Goal: Task Accomplishment & Management: Complete application form

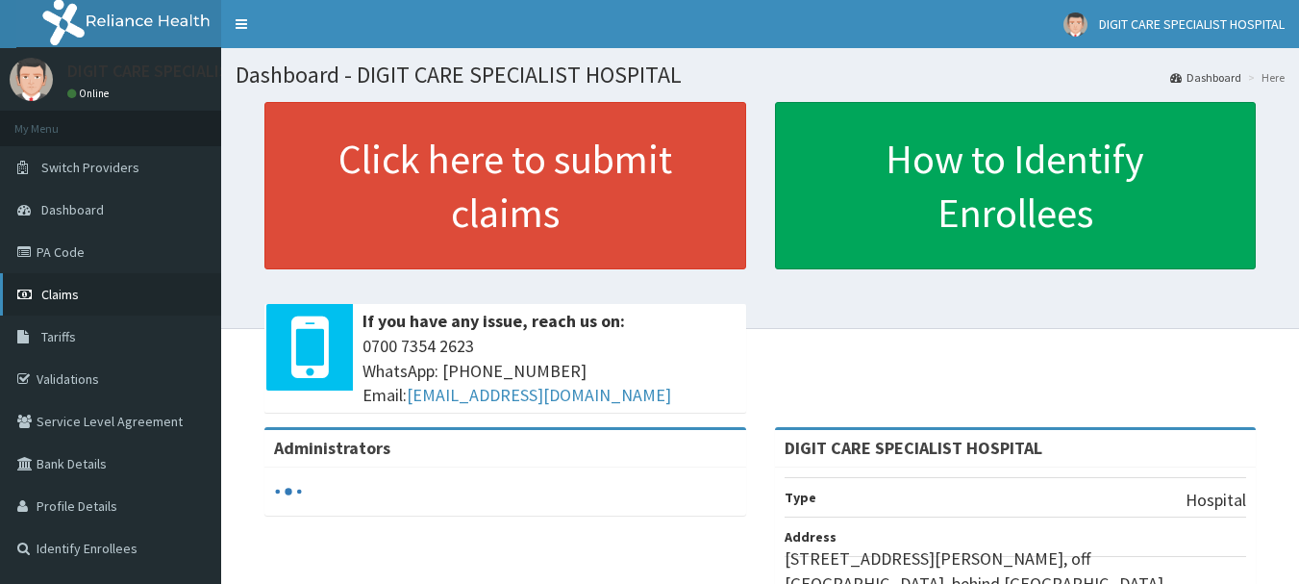
click at [57, 303] on link "Claims" at bounding box center [110, 294] width 221 height 42
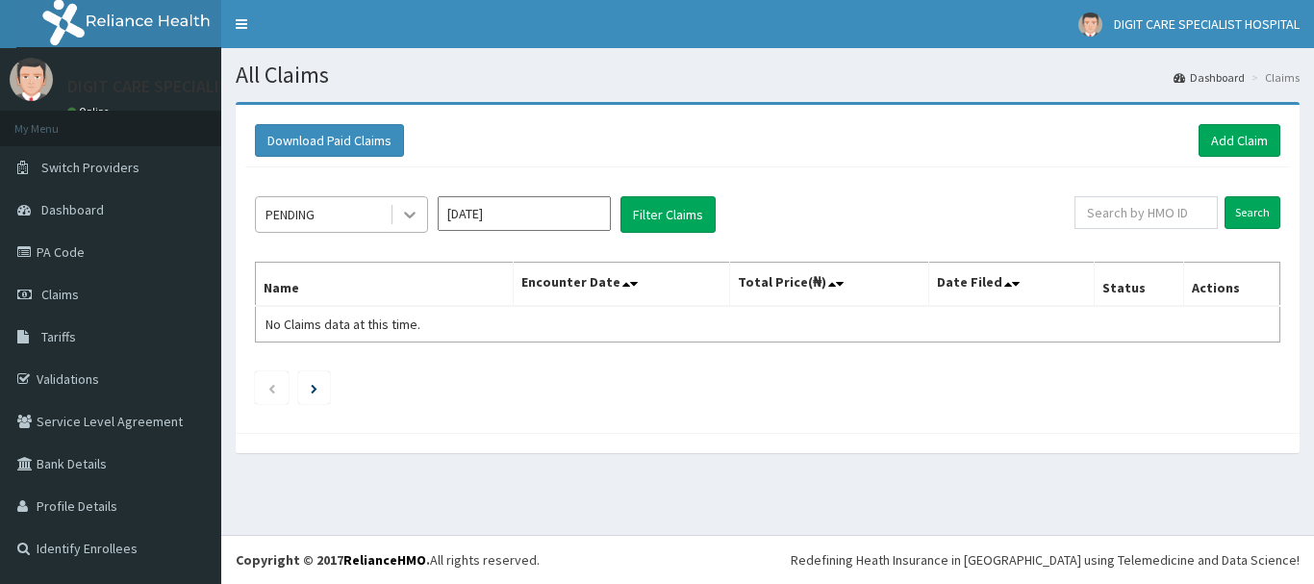
click at [402, 217] on icon at bounding box center [409, 214] width 19 height 19
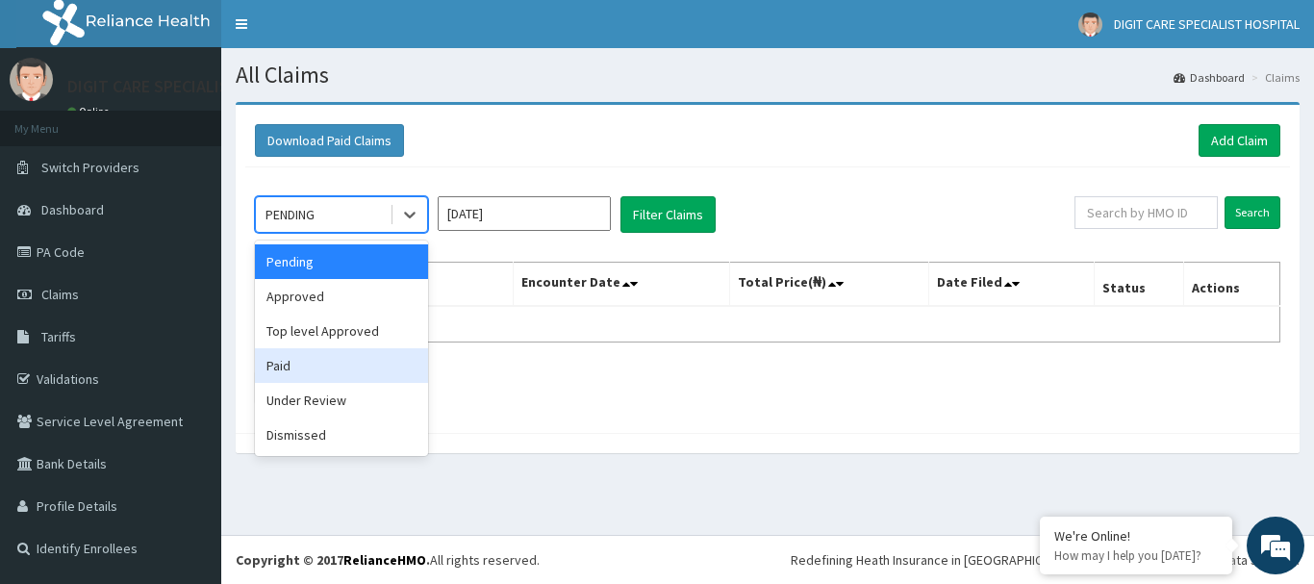
click at [275, 369] on div "Paid" at bounding box center [341, 365] width 173 height 35
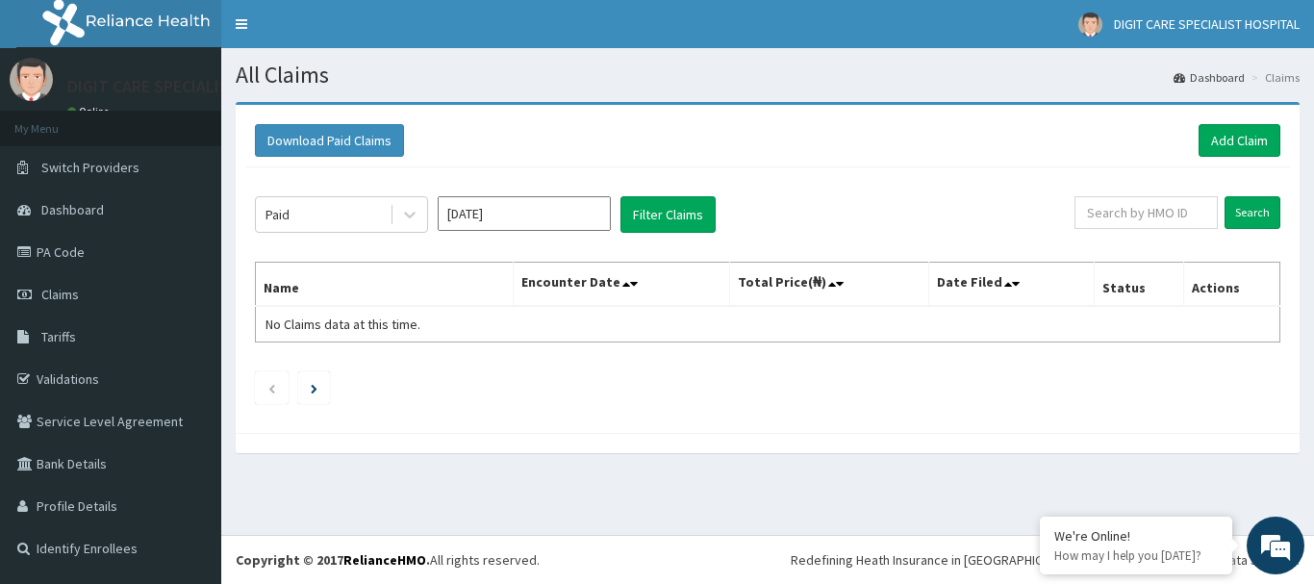
click at [663, 234] on div "Paid Sep 2025 Filter Claims Search Name Encounter Date Total Price(₦) Date File…" at bounding box center [767, 295] width 1044 height 256
click at [663, 209] on button "Filter Claims" at bounding box center [667, 214] width 95 height 37
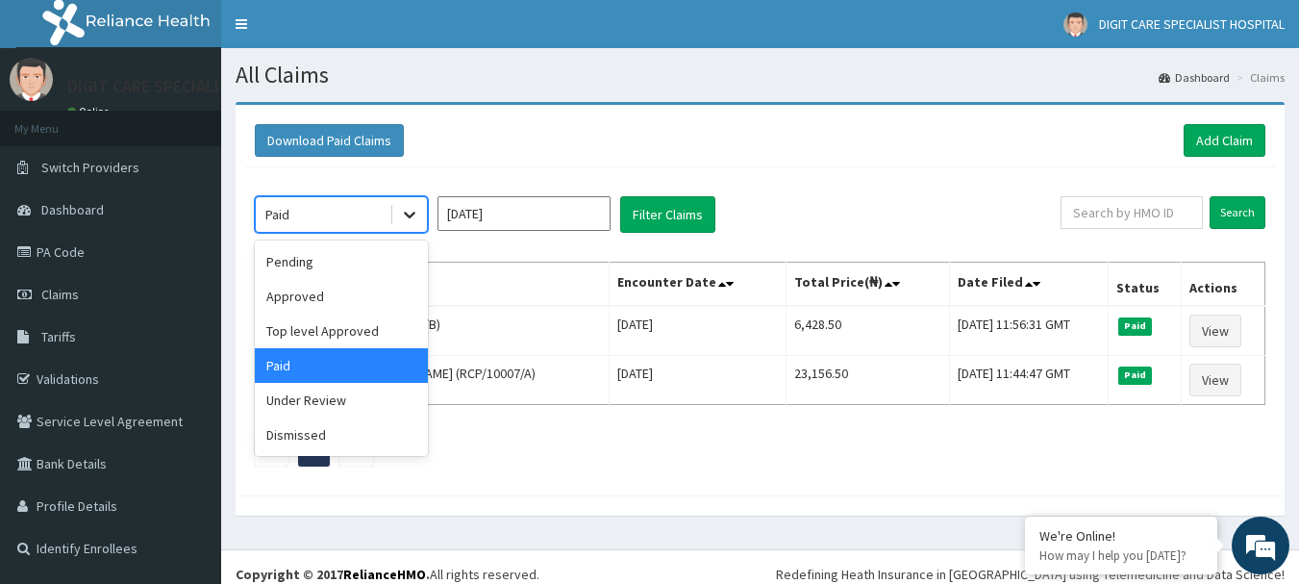
click at [409, 205] on icon at bounding box center [409, 214] width 19 height 19
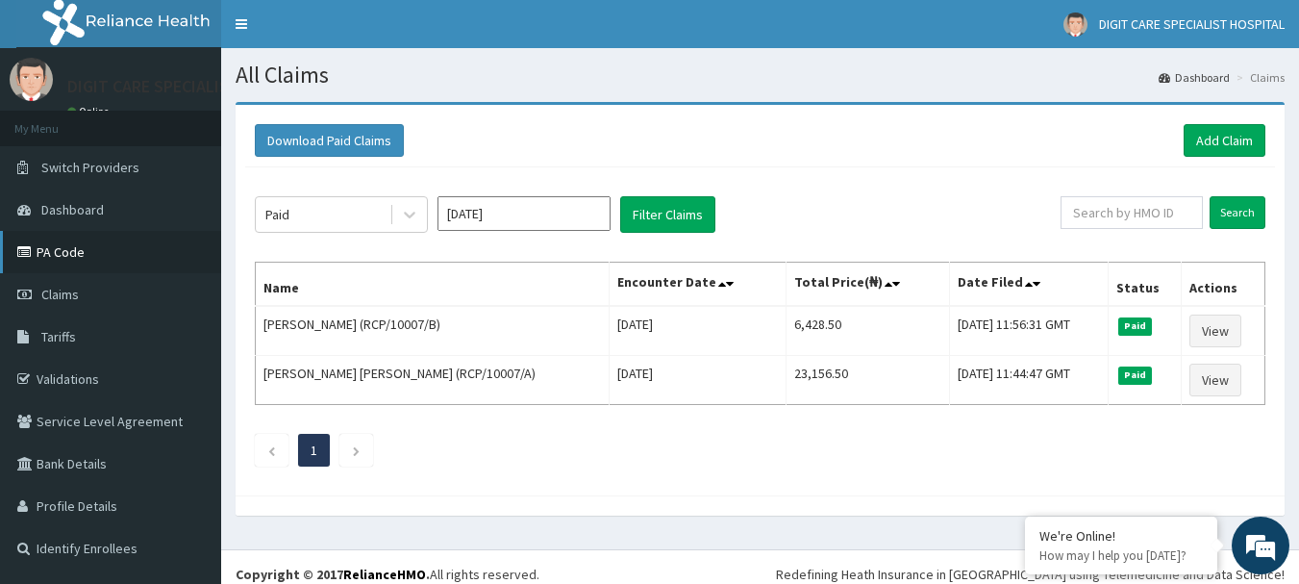
click at [86, 256] on link "PA Code" at bounding box center [110, 252] width 221 height 42
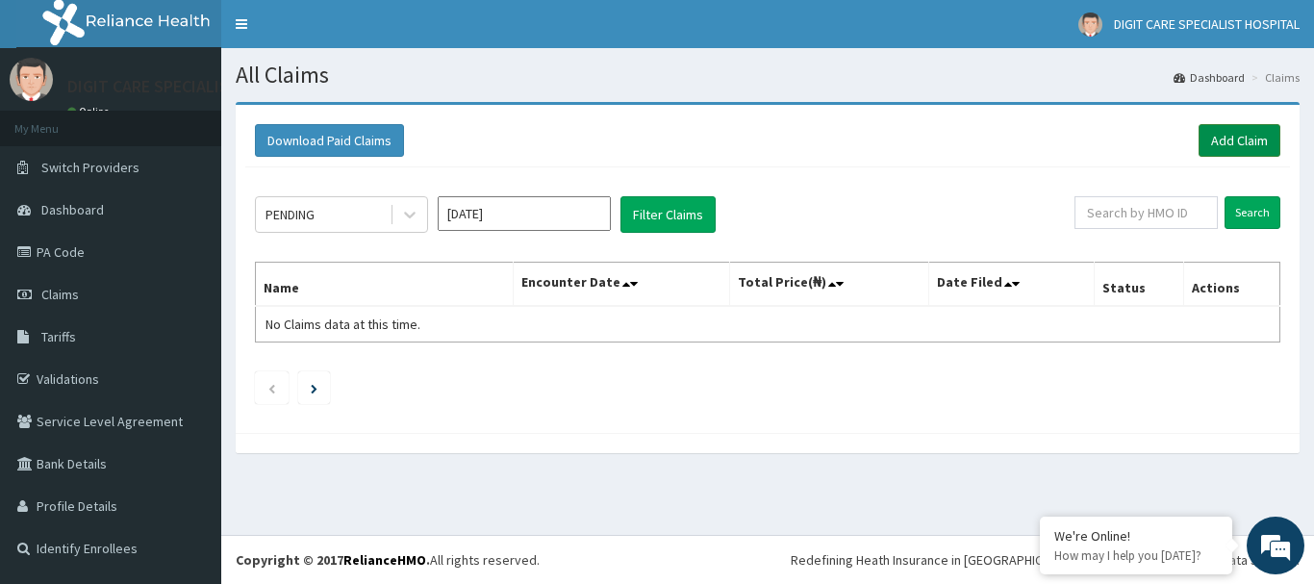
click at [1230, 144] on link "Add Claim" at bounding box center [1239, 140] width 82 height 33
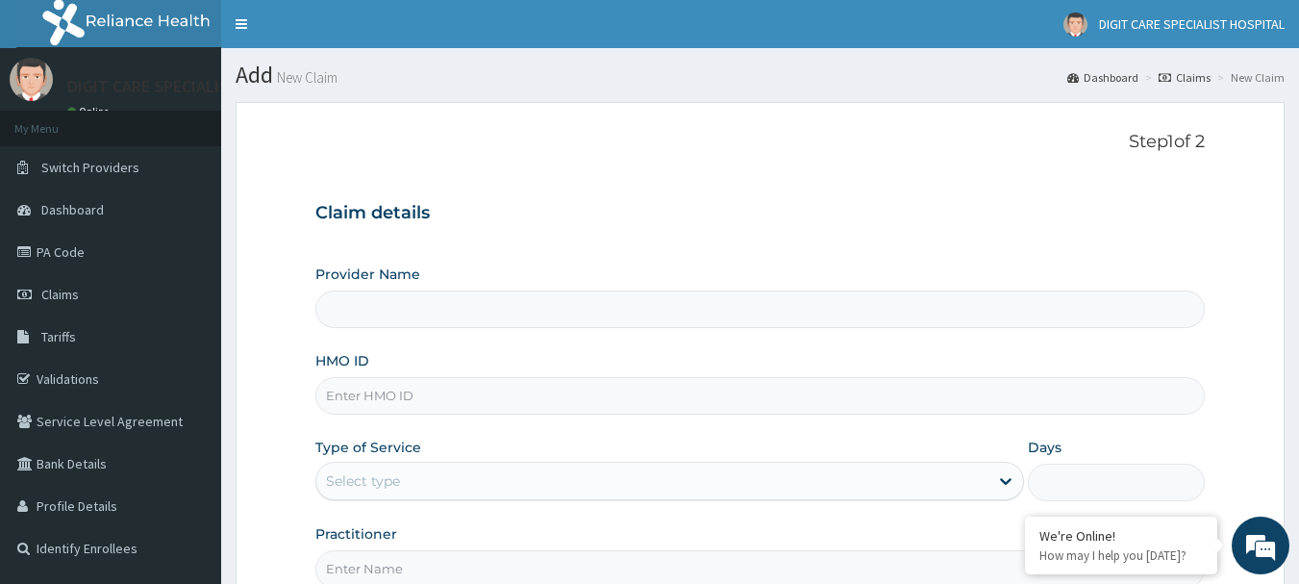
type input "DIGIT CARE SPECIALIST HOSPITAL"
click at [57, 288] on span "Claims" at bounding box center [60, 294] width 38 height 17
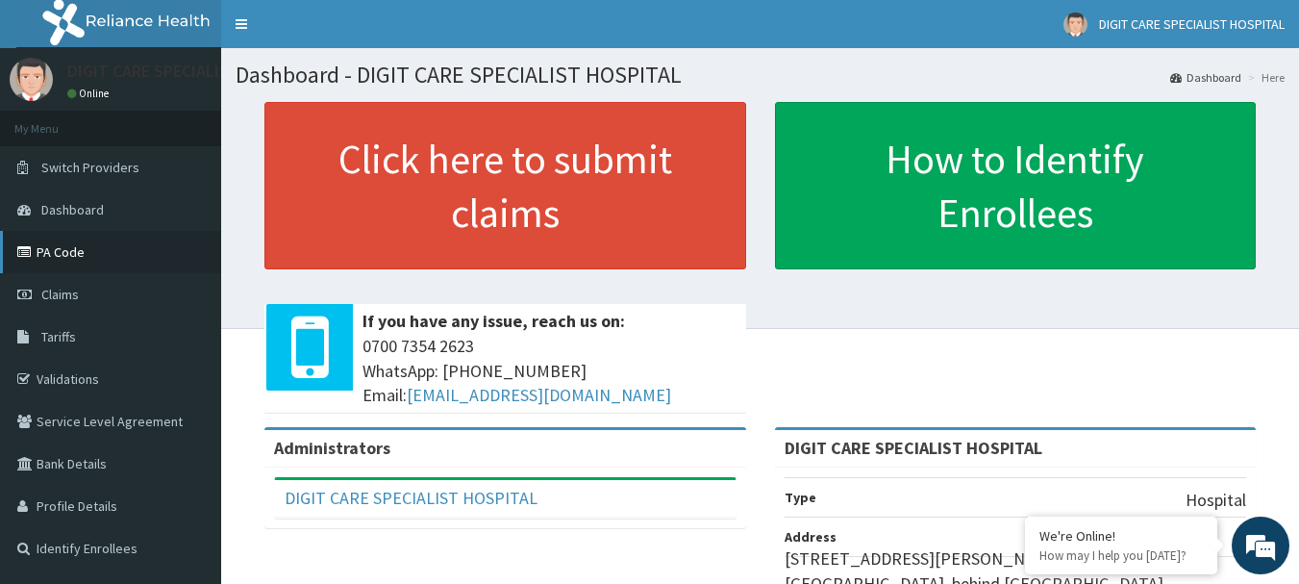
click at [72, 249] on link "PA Code" at bounding box center [110, 252] width 221 height 42
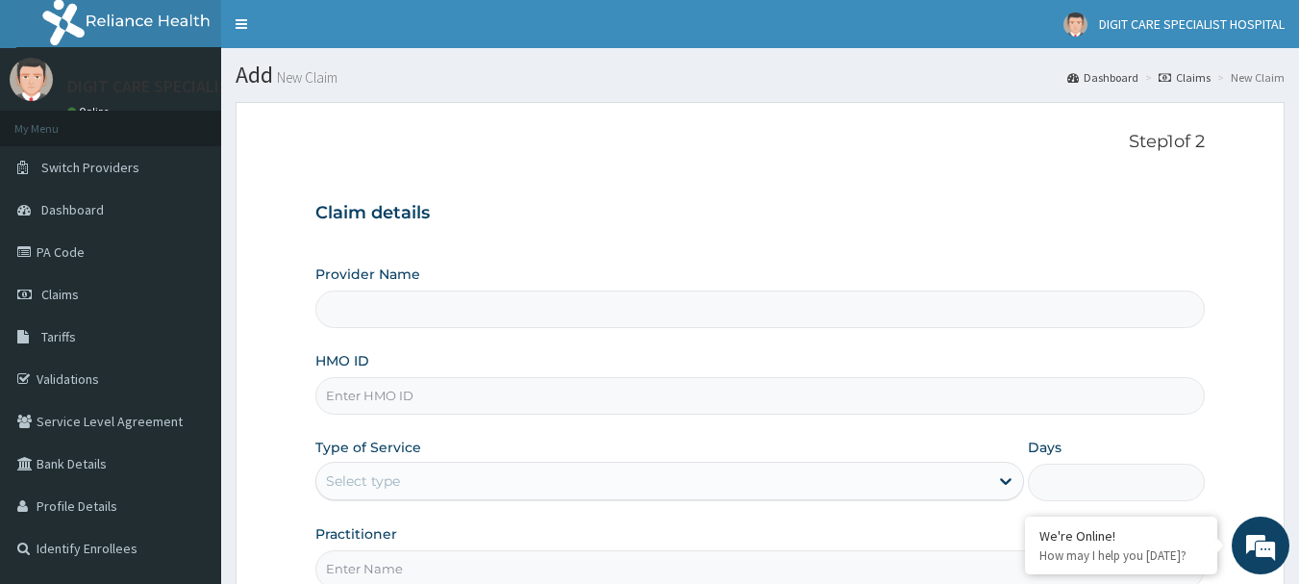
type input "DIGIT CARE SPECIALIST HOSPITAL"
click at [371, 402] on input "HMO ID" at bounding box center [760, 396] width 890 height 38
click at [350, 395] on input "RP1/10065/A" at bounding box center [760, 396] width 890 height 38
click at [433, 397] on input "RPI/10065/A" at bounding box center [760, 396] width 890 height 38
click at [346, 395] on input "RPI/10065/A" at bounding box center [760, 396] width 890 height 38
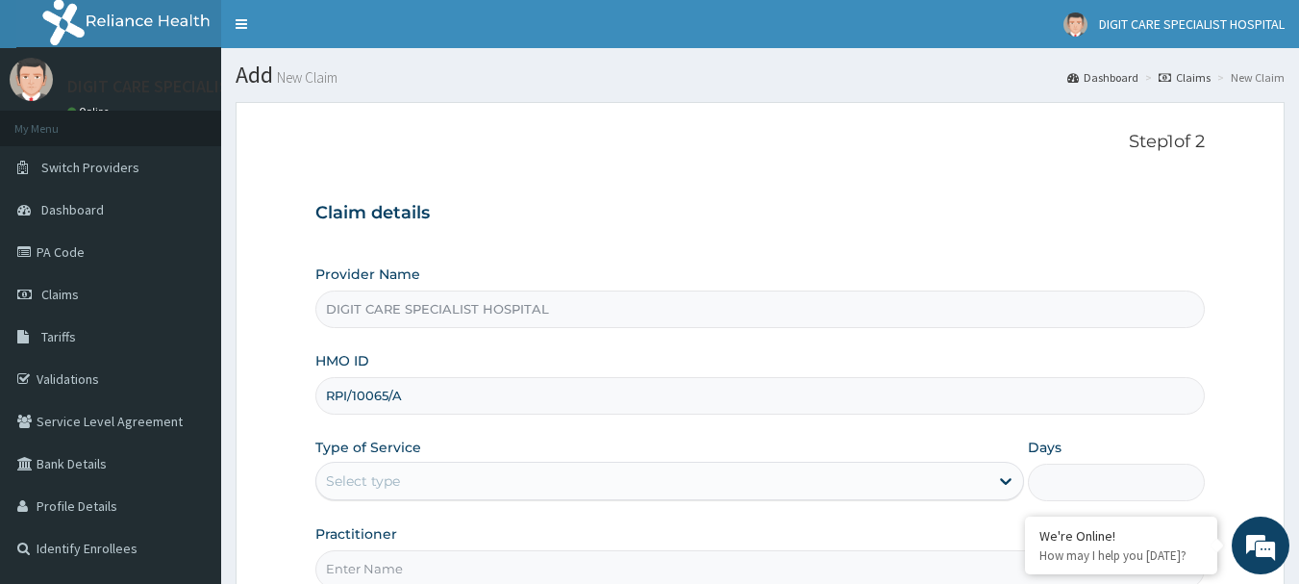
type input "RPI/10065/A"
click at [413, 473] on div "Select type" at bounding box center [652, 480] width 672 height 31
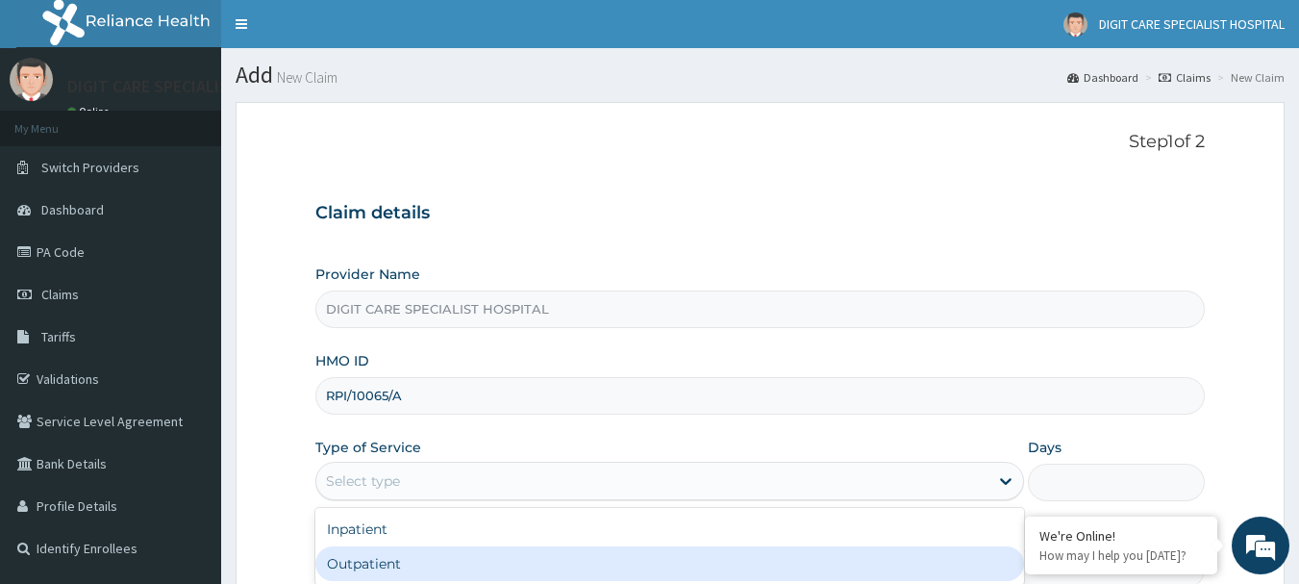
click at [466, 569] on div "Outpatient" at bounding box center [669, 563] width 709 height 35
type input "1"
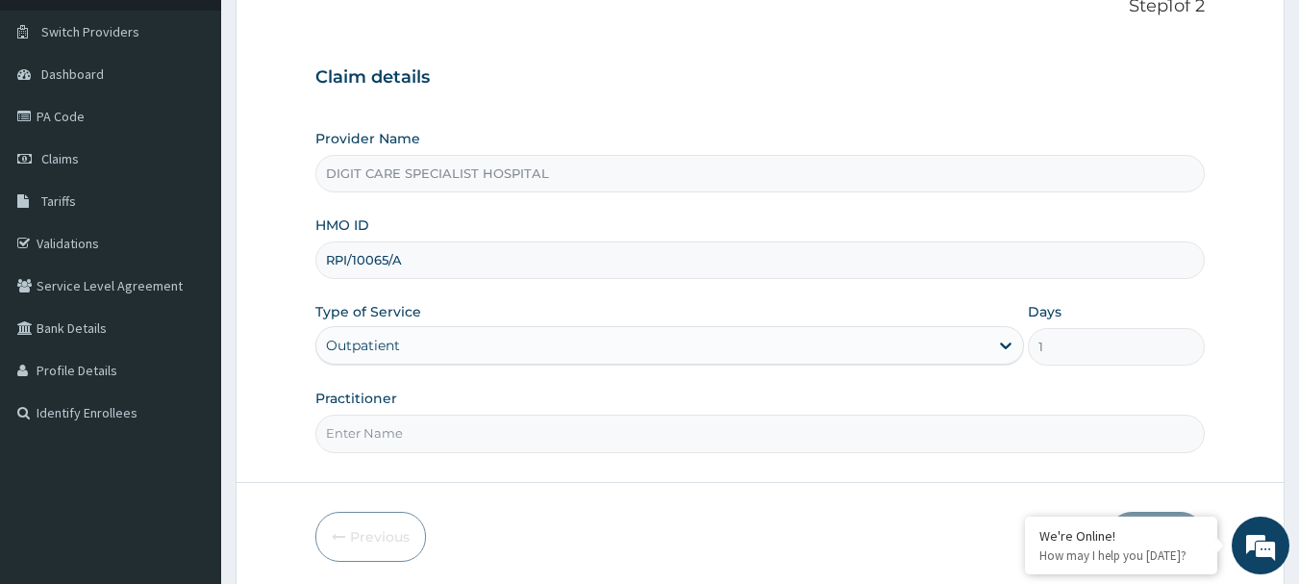
scroll to position [207, 0]
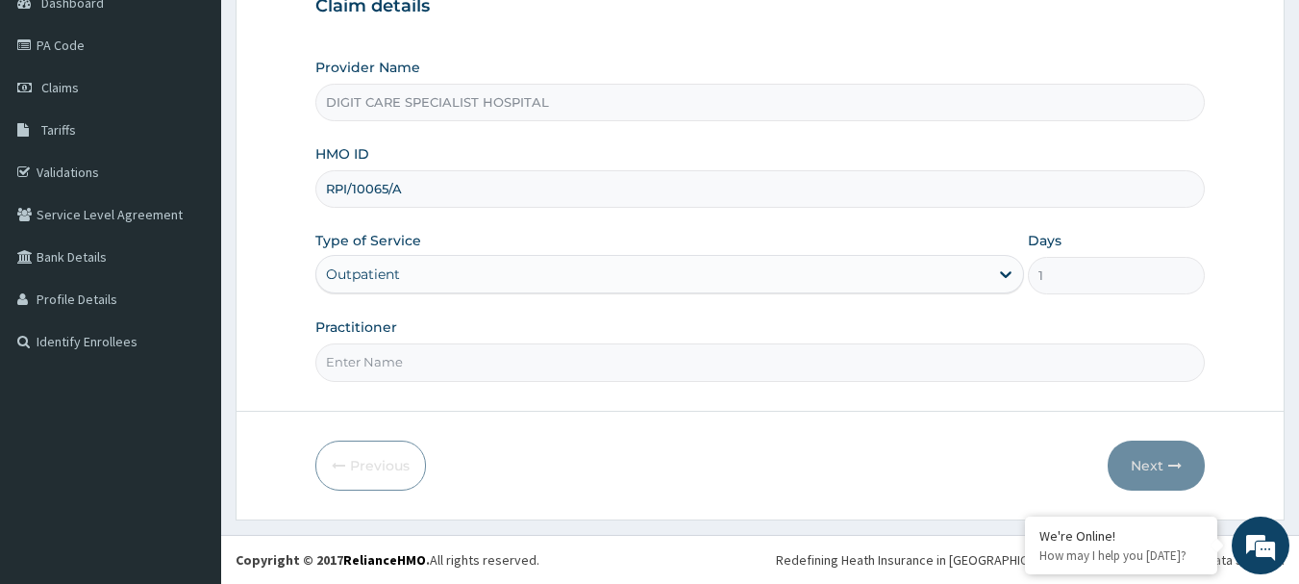
click at [491, 358] on input "Practitioner" at bounding box center [760, 362] width 890 height 38
type input "HALIMI"
click at [1136, 462] on button "Next" at bounding box center [1156, 465] width 97 height 50
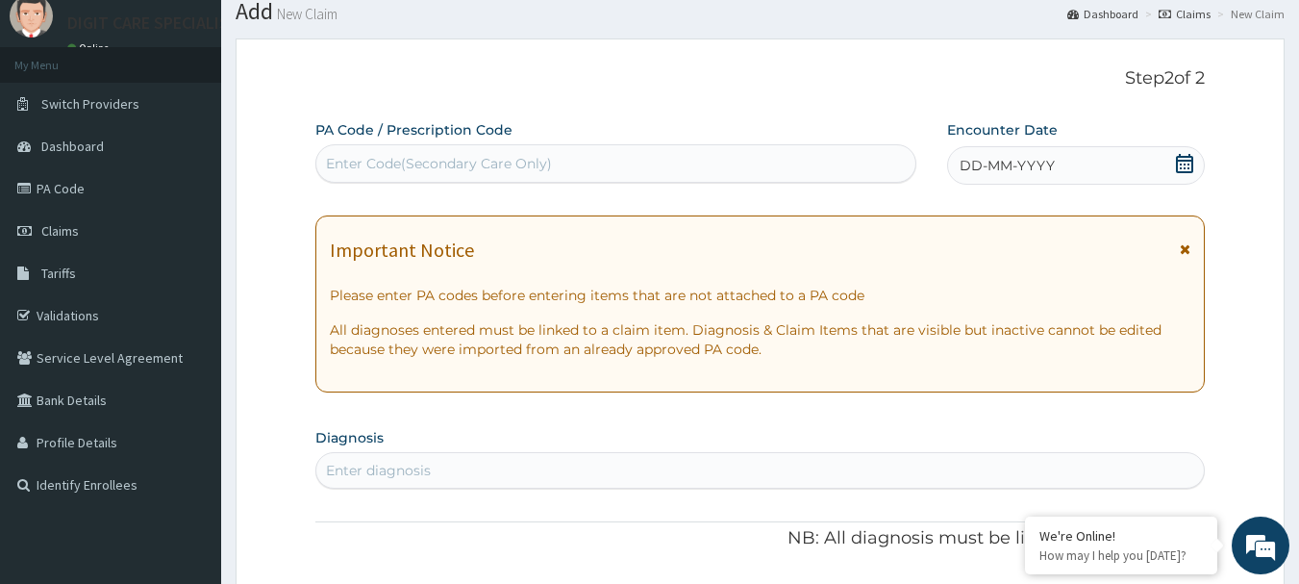
scroll to position [0, 0]
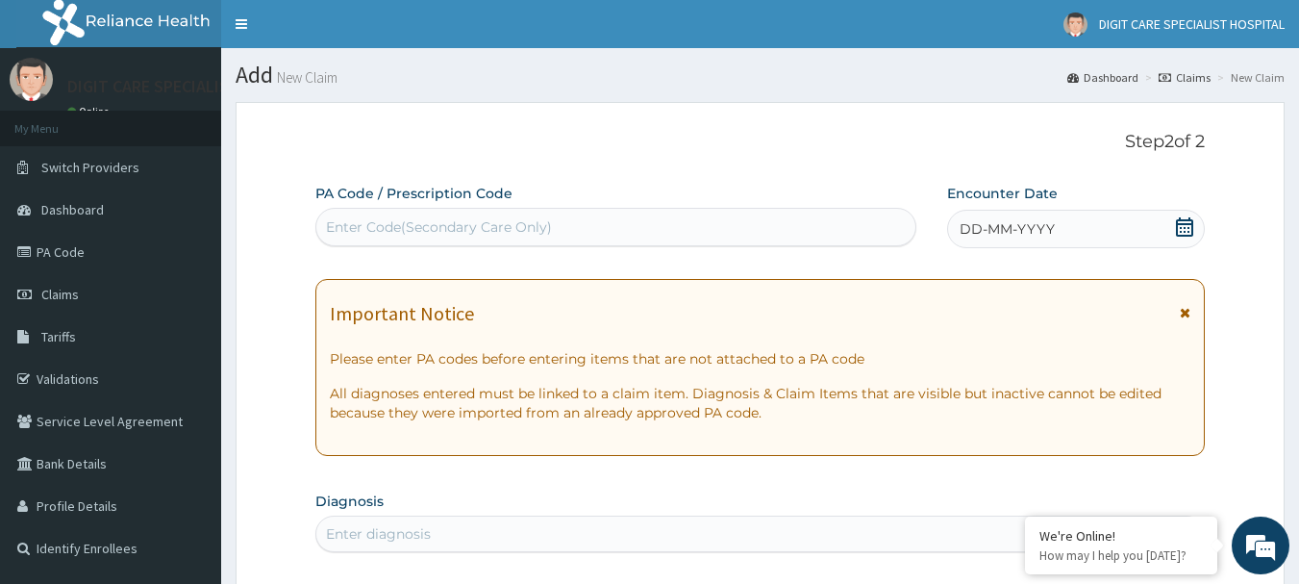
click at [1184, 222] on icon at bounding box center [1184, 226] width 19 height 19
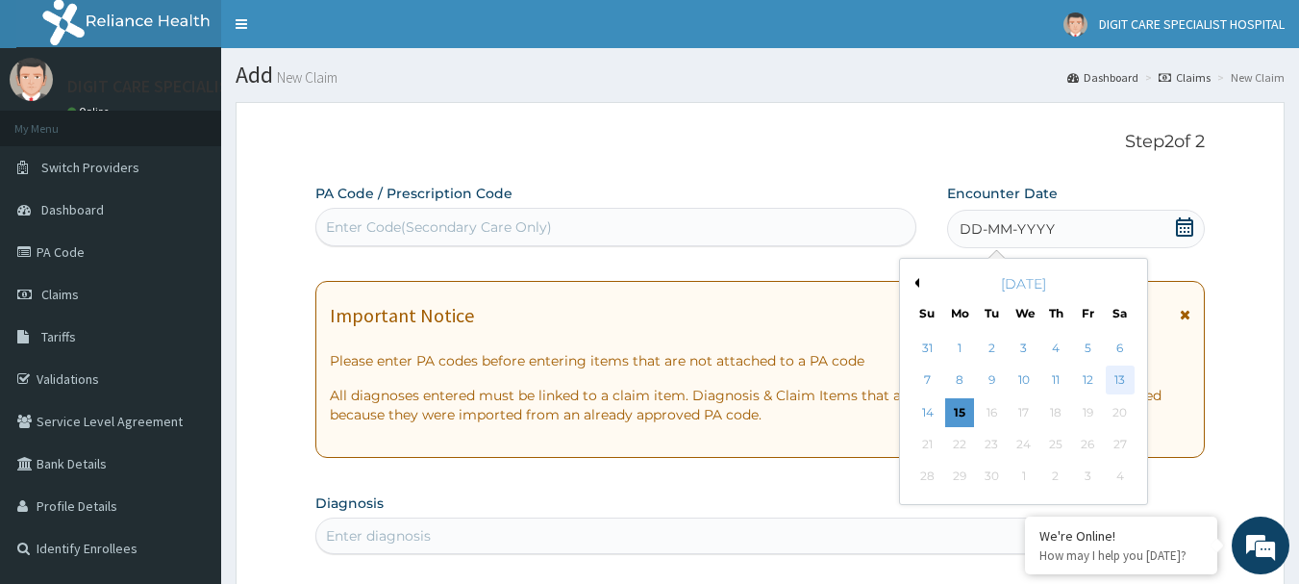
click at [1118, 377] on div "13" at bounding box center [1120, 380] width 29 height 29
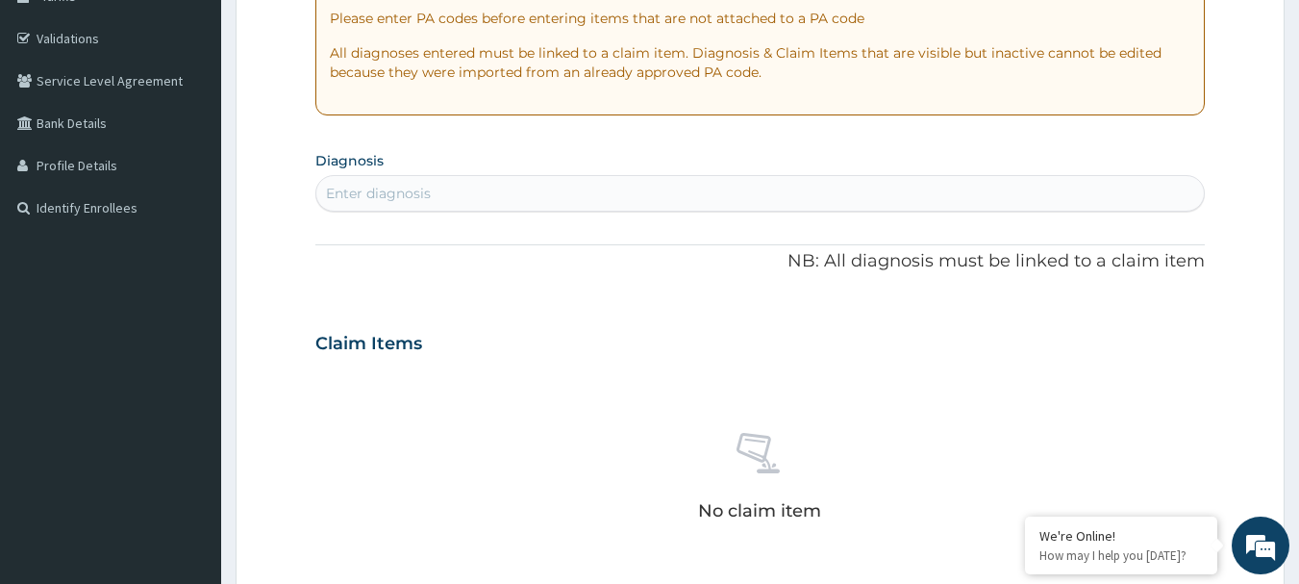
scroll to position [318, 0]
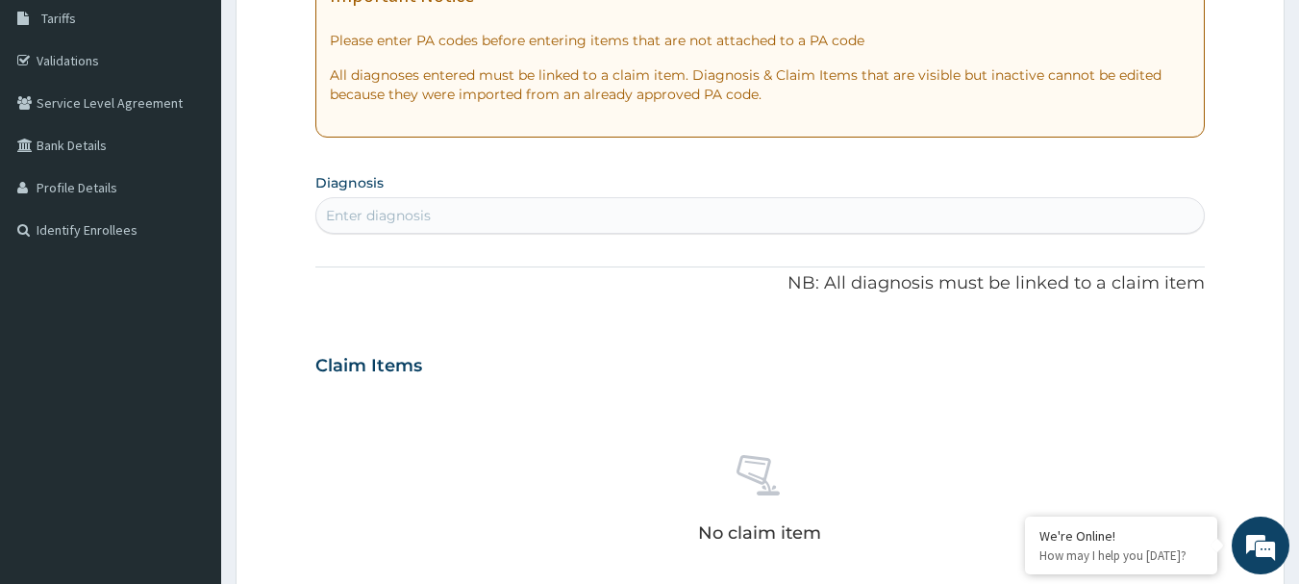
click at [505, 218] on div "Enter diagnosis" at bounding box center [760, 215] width 889 height 31
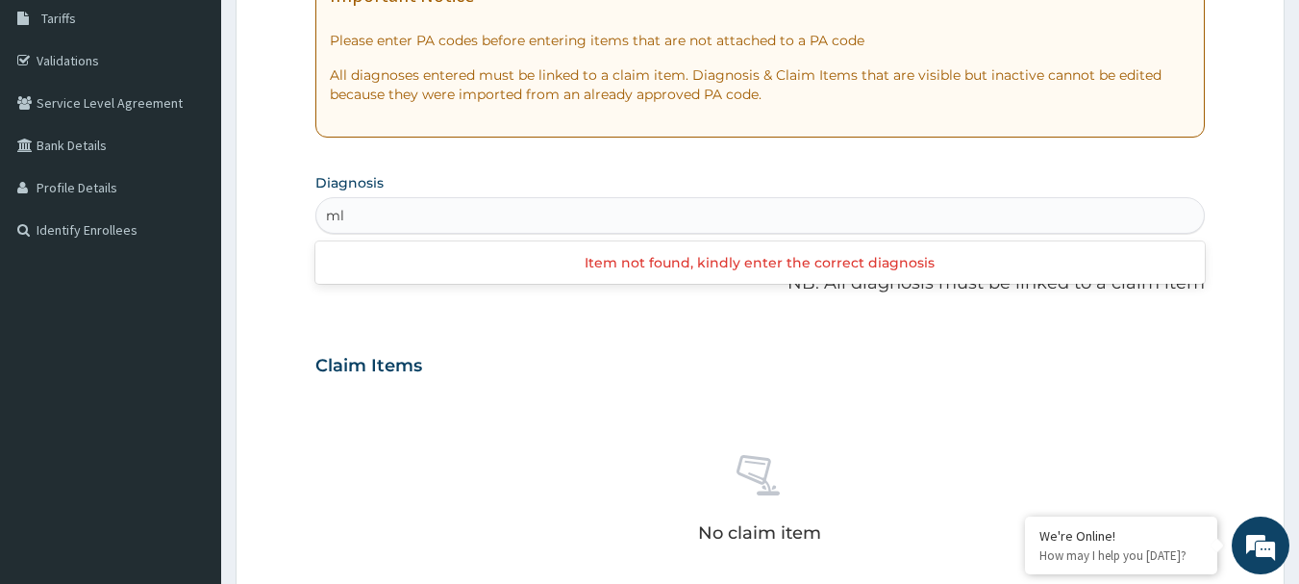
type input "m"
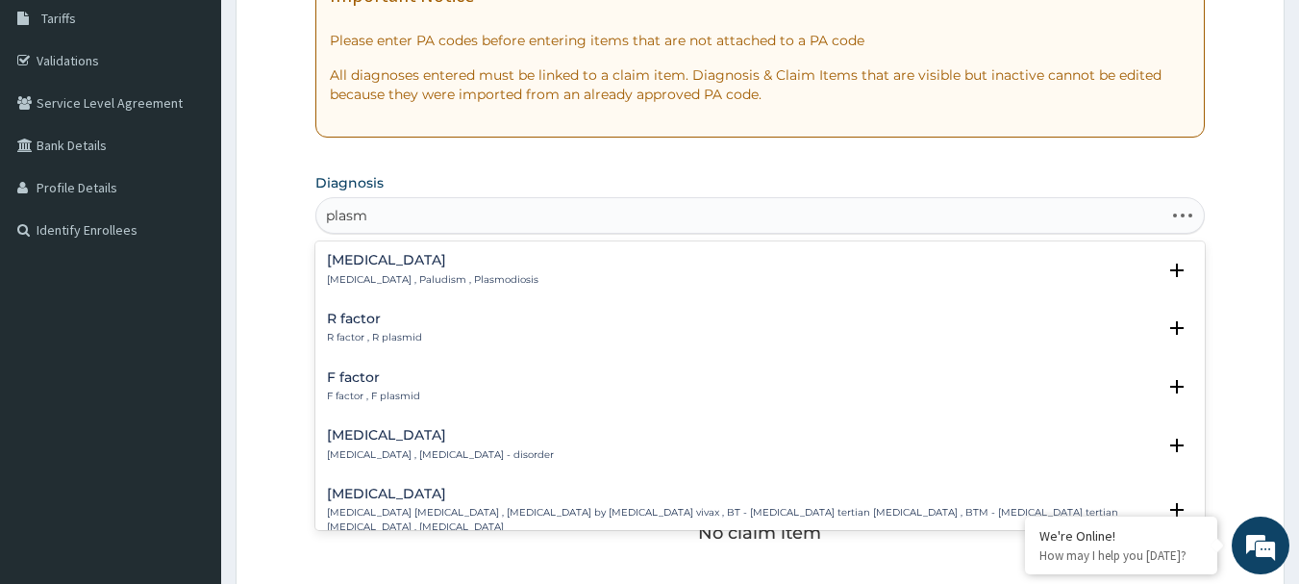
type input "plasmo"
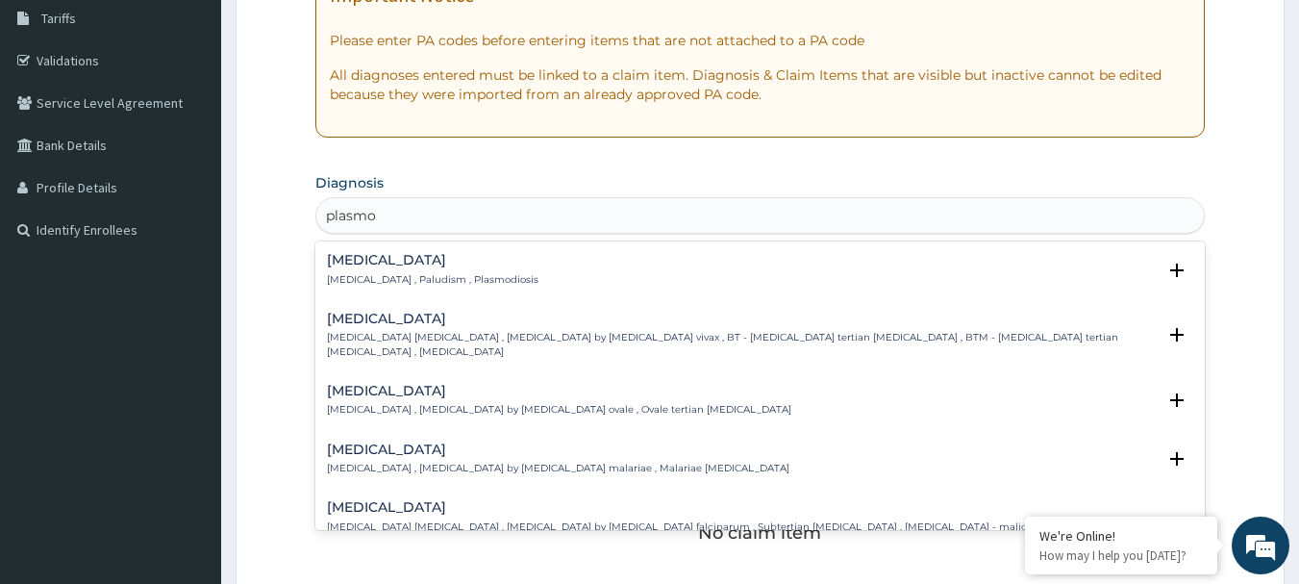
click at [388, 264] on h4 "Malaria" at bounding box center [433, 260] width 212 height 14
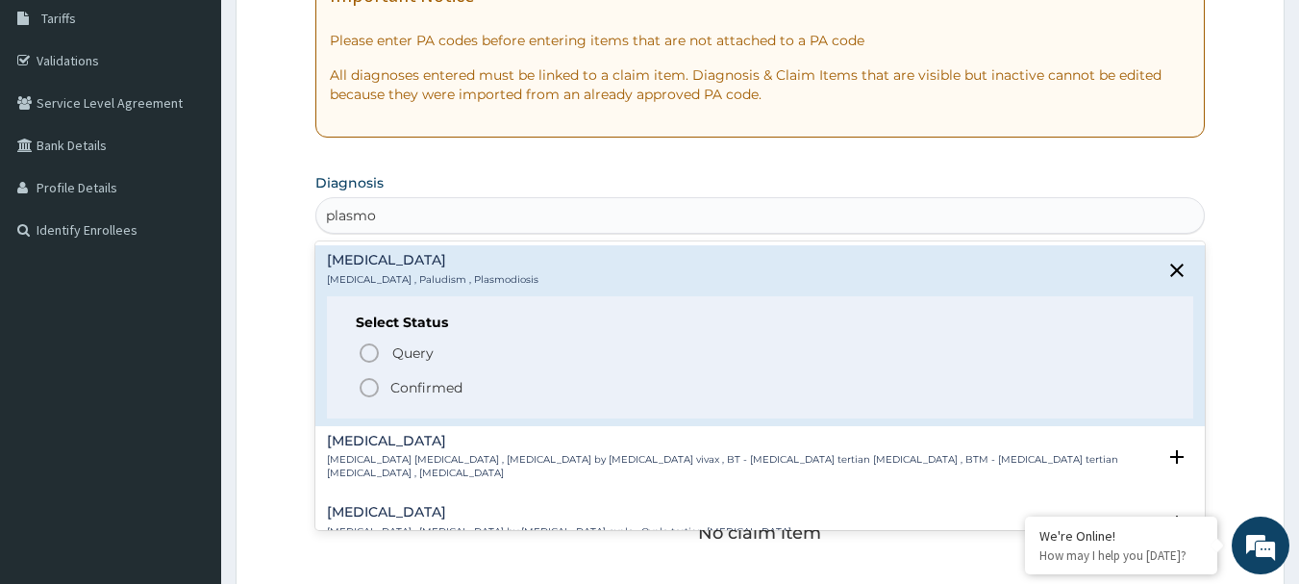
click at [381, 380] on span "Confirmed" at bounding box center [762, 387] width 808 height 23
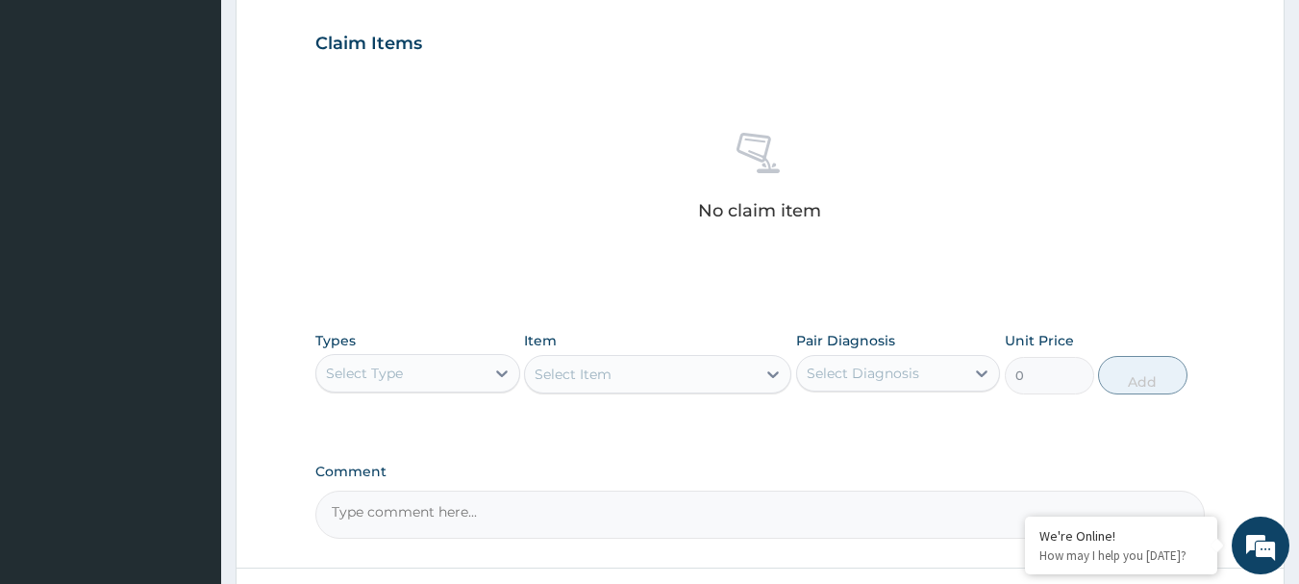
scroll to position [664, 0]
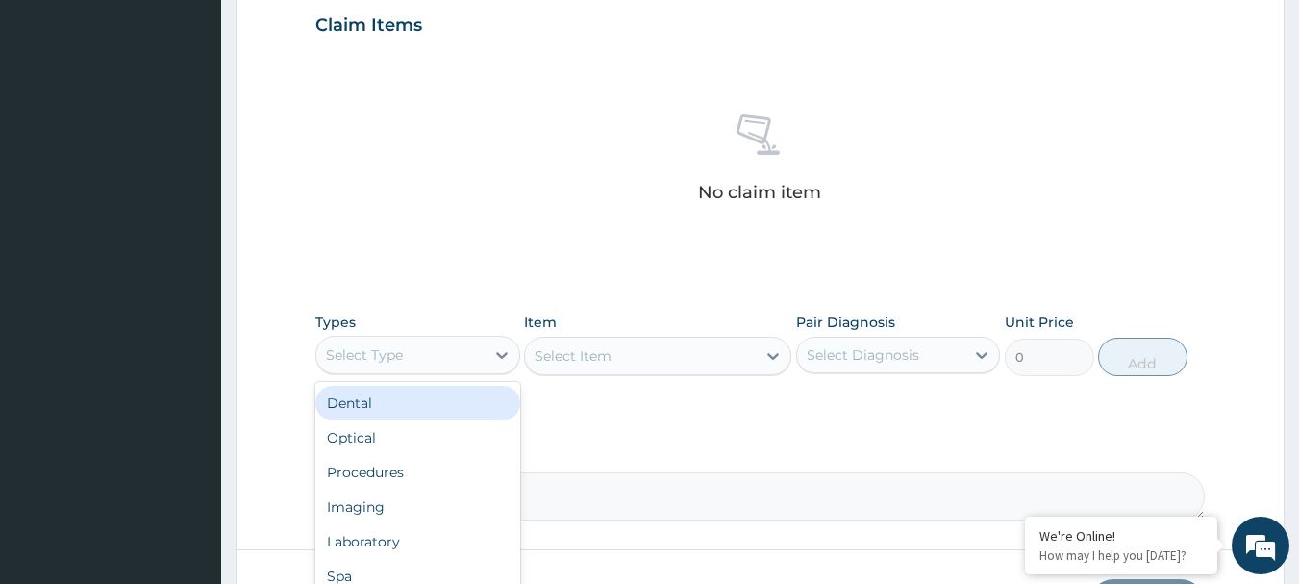
click at [440, 349] on div "Select Type" at bounding box center [400, 354] width 168 height 31
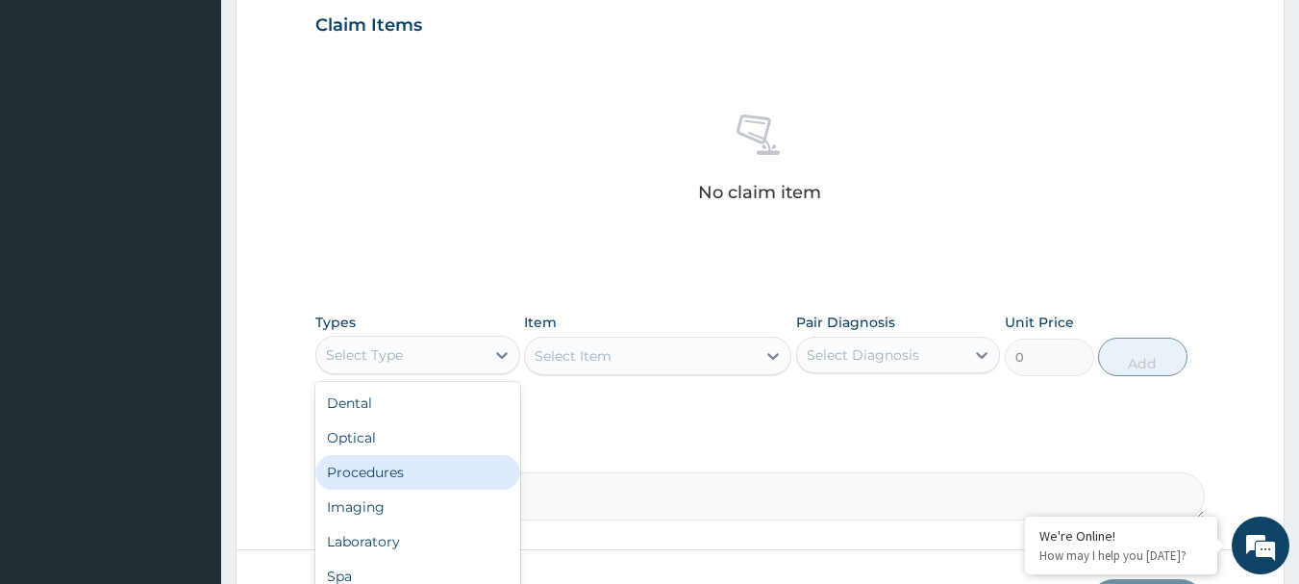
click at [383, 470] on div "Procedures" at bounding box center [417, 472] width 205 height 35
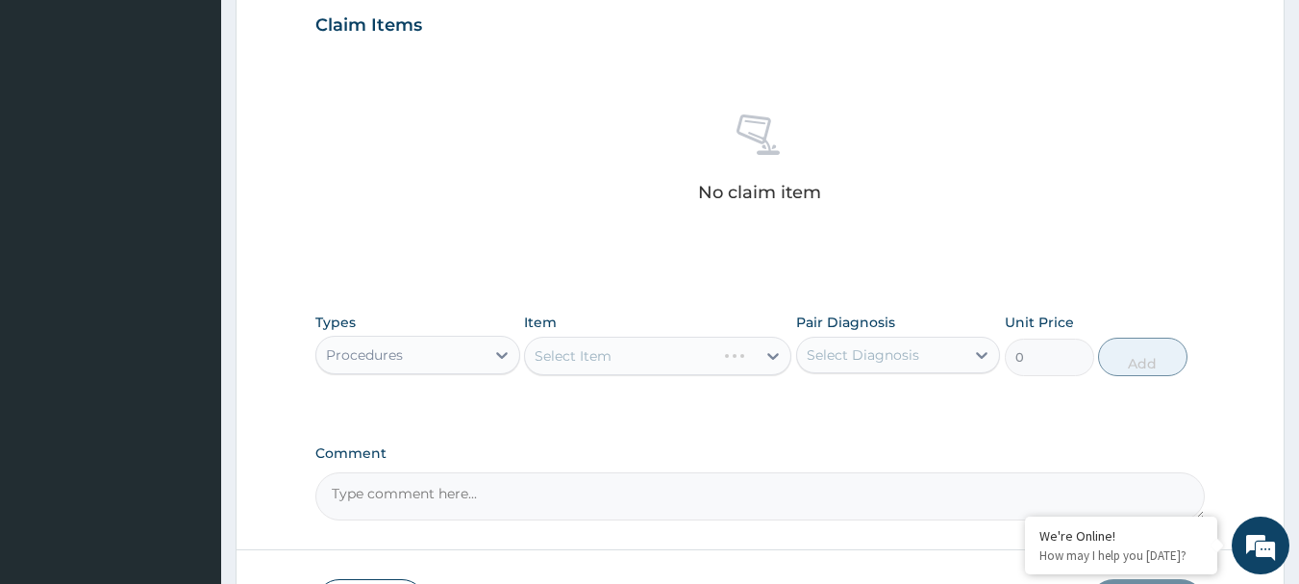
click at [711, 349] on div "Select Item" at bounding box center [657, 356] width 267 height 38
click at [711, 349] on div "Select Item" at bounding box center [640, 355] width 231 height 31
click at [763, 354] on icon at bounding box center [772, 355] width 19 height 19
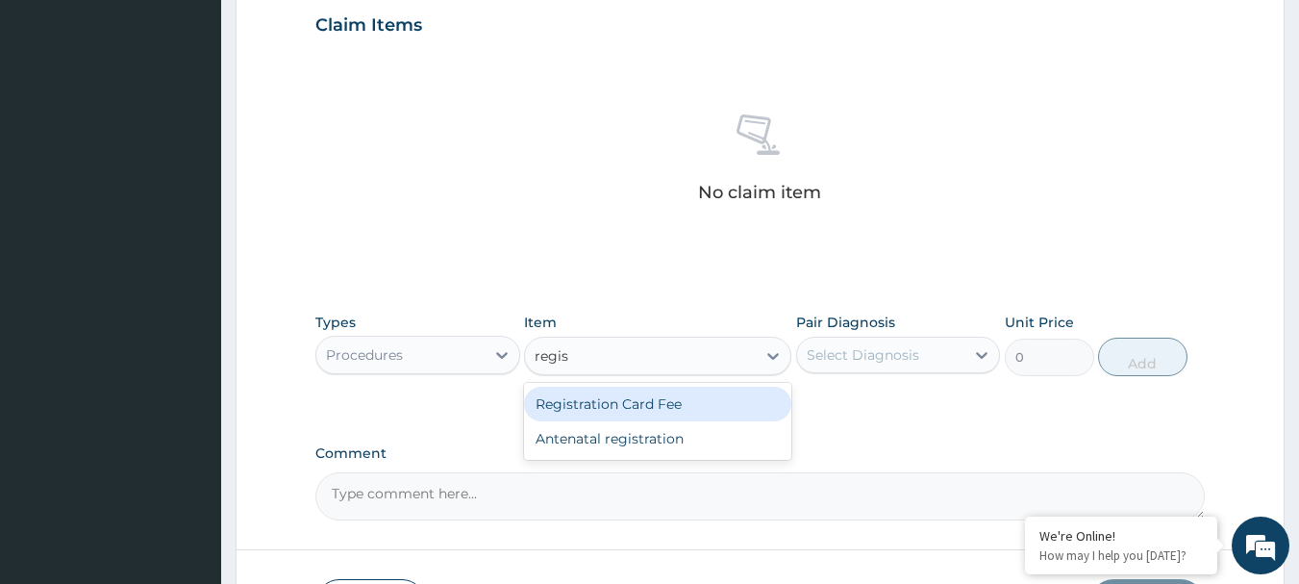
type input "regist"
click at [717, 403] on div "Registration Card Fee" at bounding box center [657, 404] width 267 height 35
type input "2200"
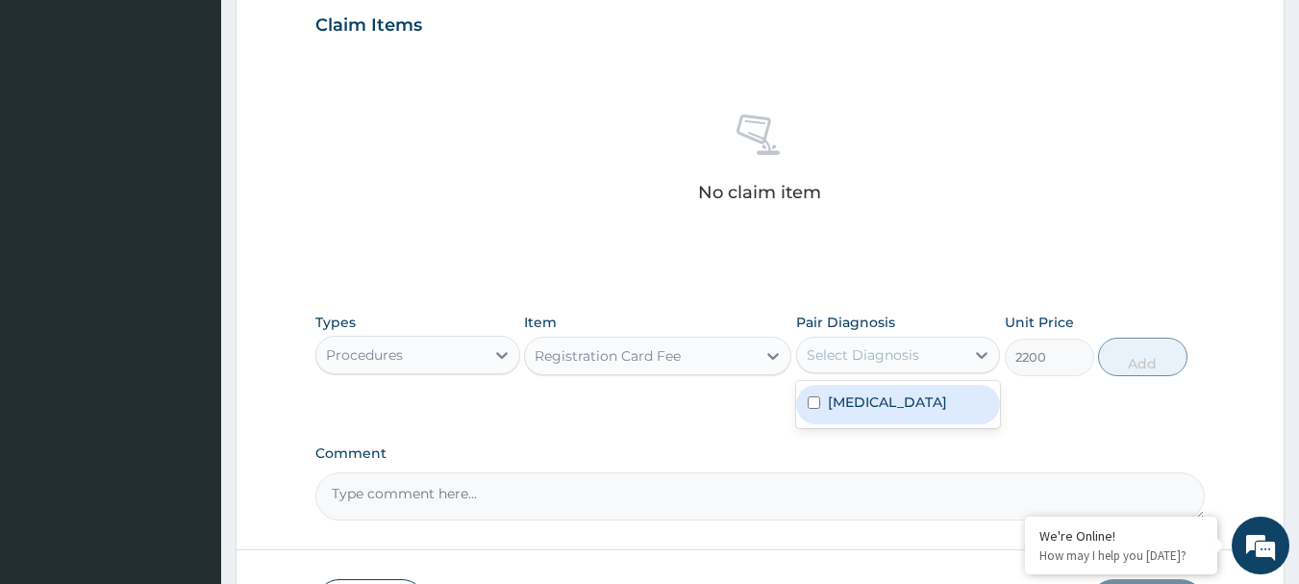
click at [867, 355] on div "Select Diagnosis" at bounding box center [863, 354] width 113 height 19
click at [864, 397] on label "[MEDICAL_DATA]" at bounding box center [887, 401] width 119 height 19
checkbox input "true"
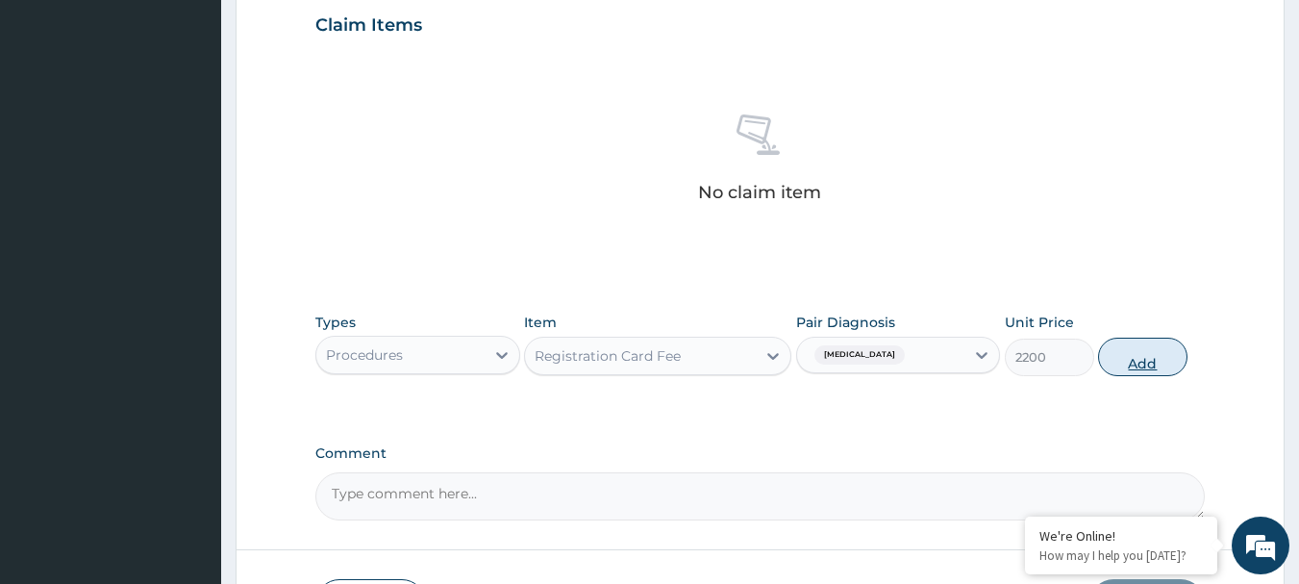
click at [1141, 363] on button "Add" at bounding box center [1142, 357] width 89 height 38
type input "0"
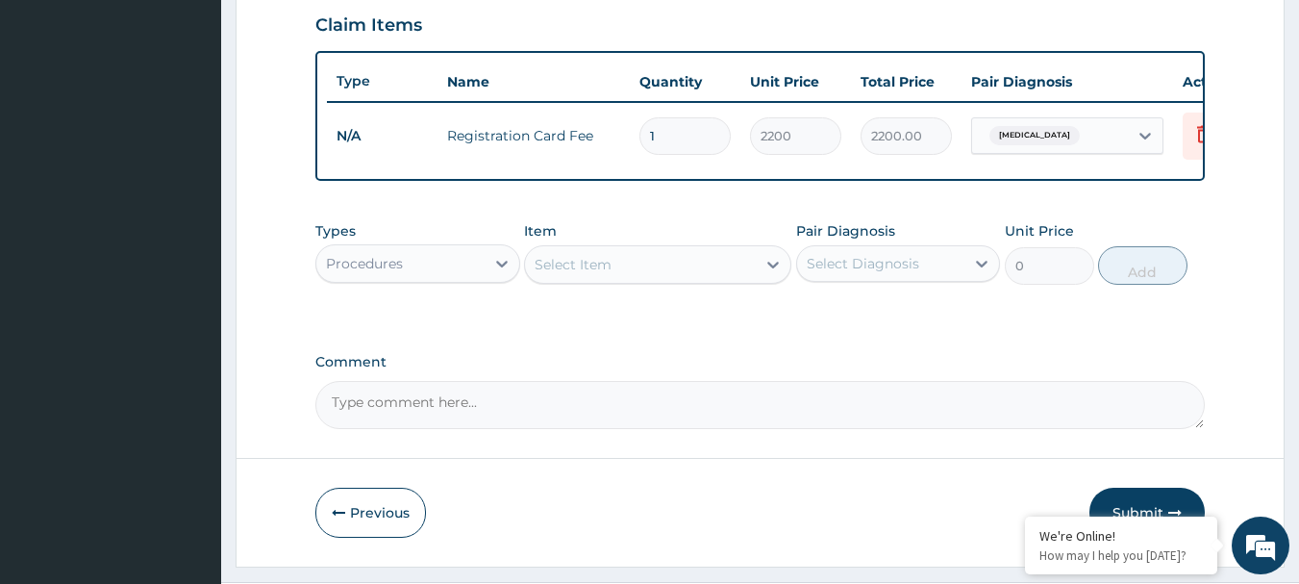
click at [639, 280] on div "Select Item" at bounding box center [640, 264] width 231 height 31
click at [576, 274] on div "Select Item" at bounding box center [573, 264] width 77 height 19
type input "c"
click at [576, 280] on div "Select Item" at bounding box center [640, 264] width 231 height 31
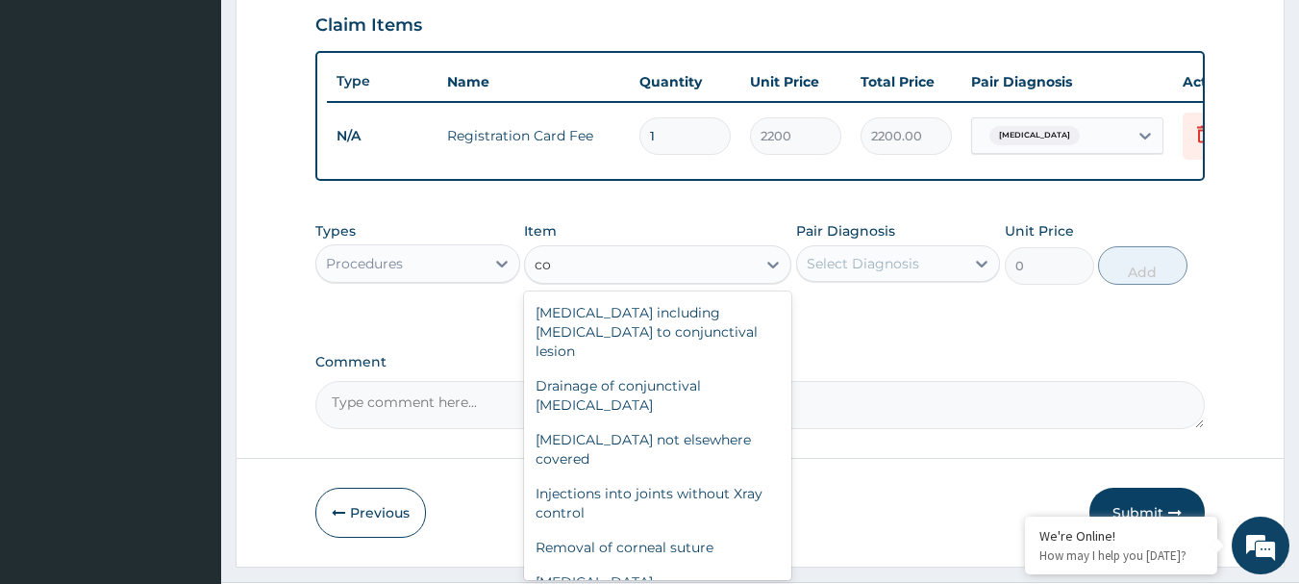
type input "c"
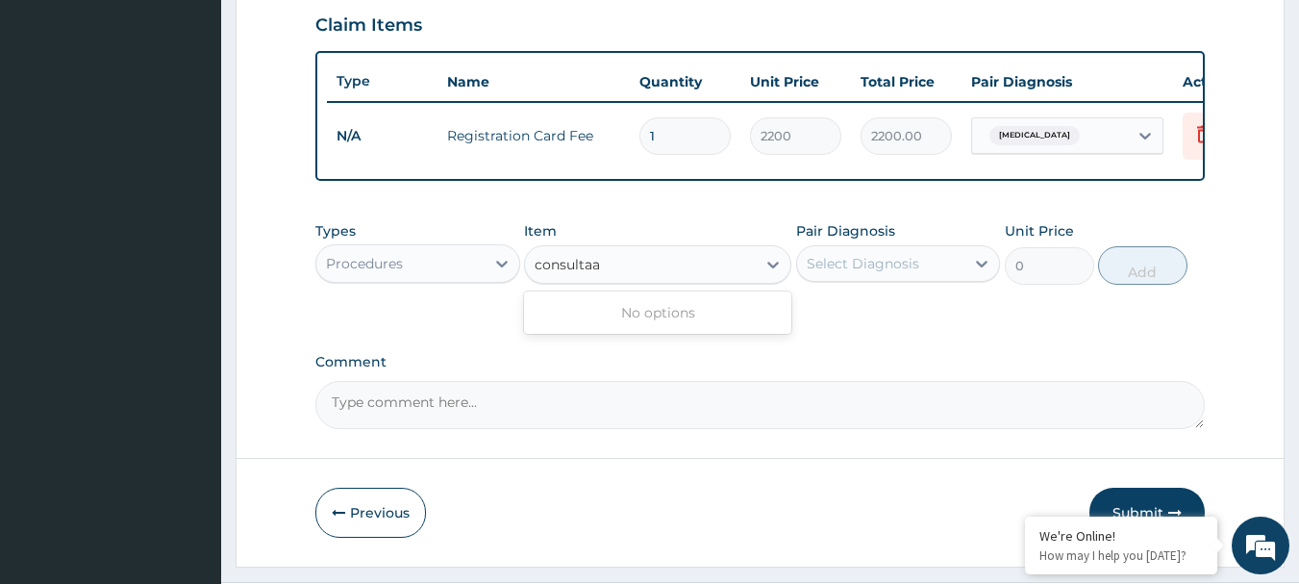
scroll to position [0, 0]
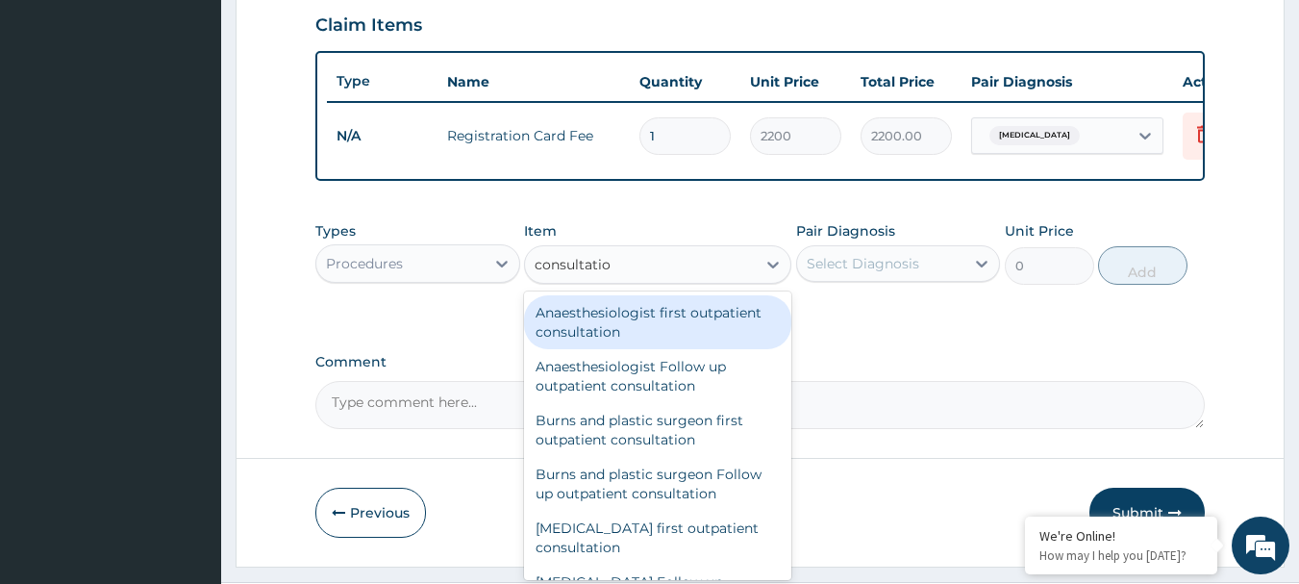
type input "consultation"
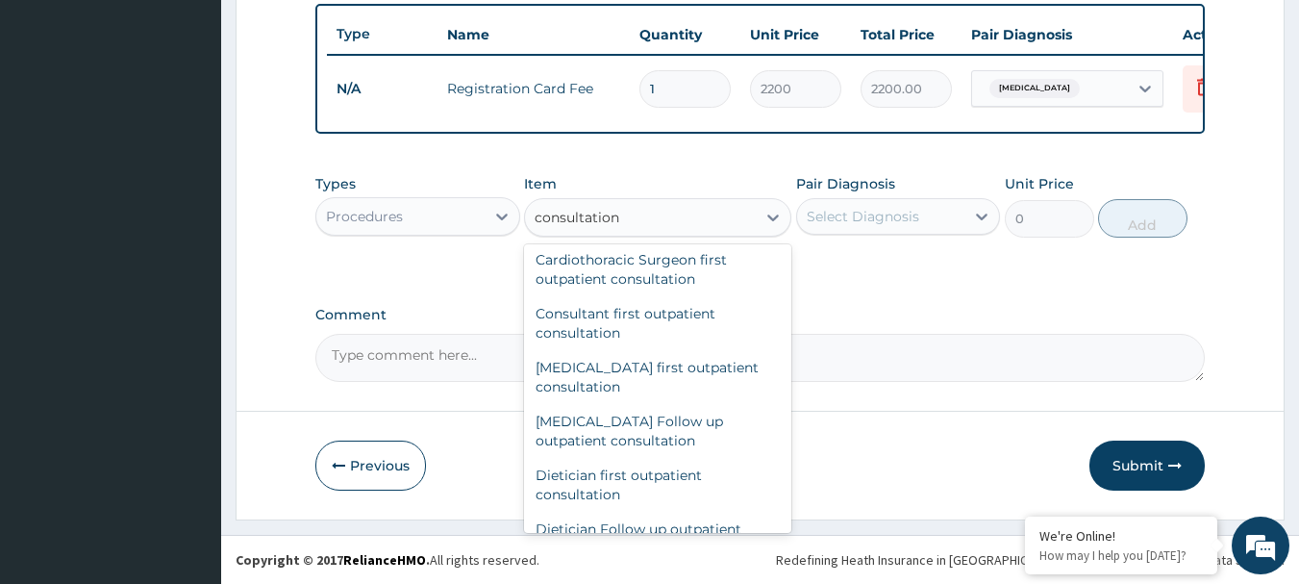
scroll to position [346, 0]
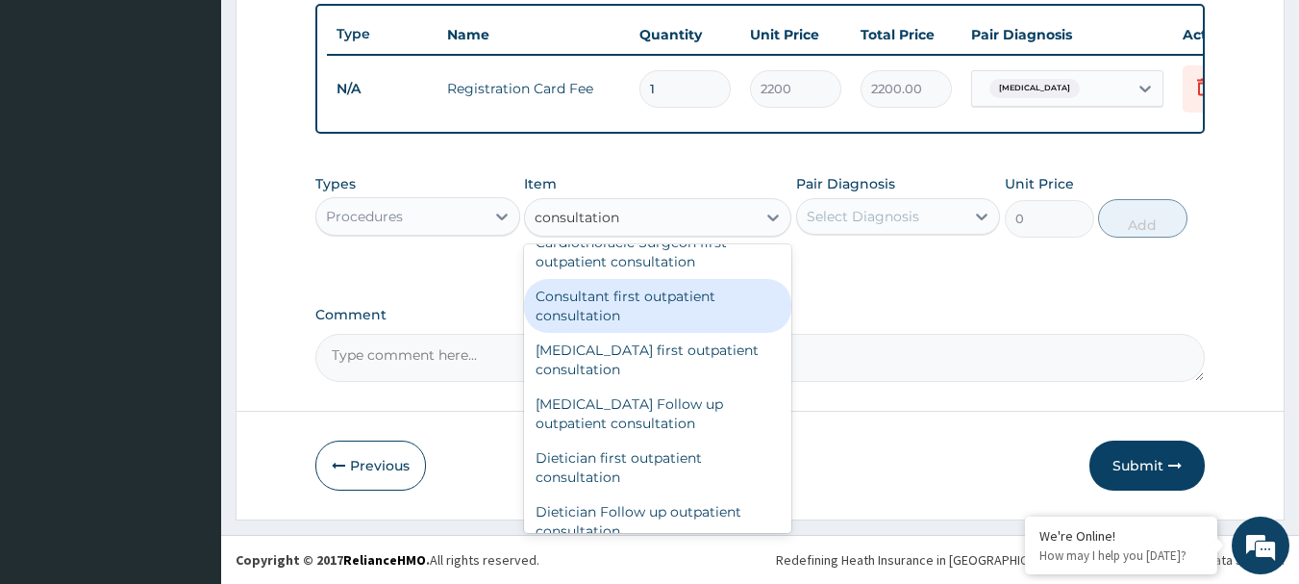
click at [673, 301] on div "Consultant first outpatient consultation" at bounding box center [657, 306] width 267 height 54
type input "13200"
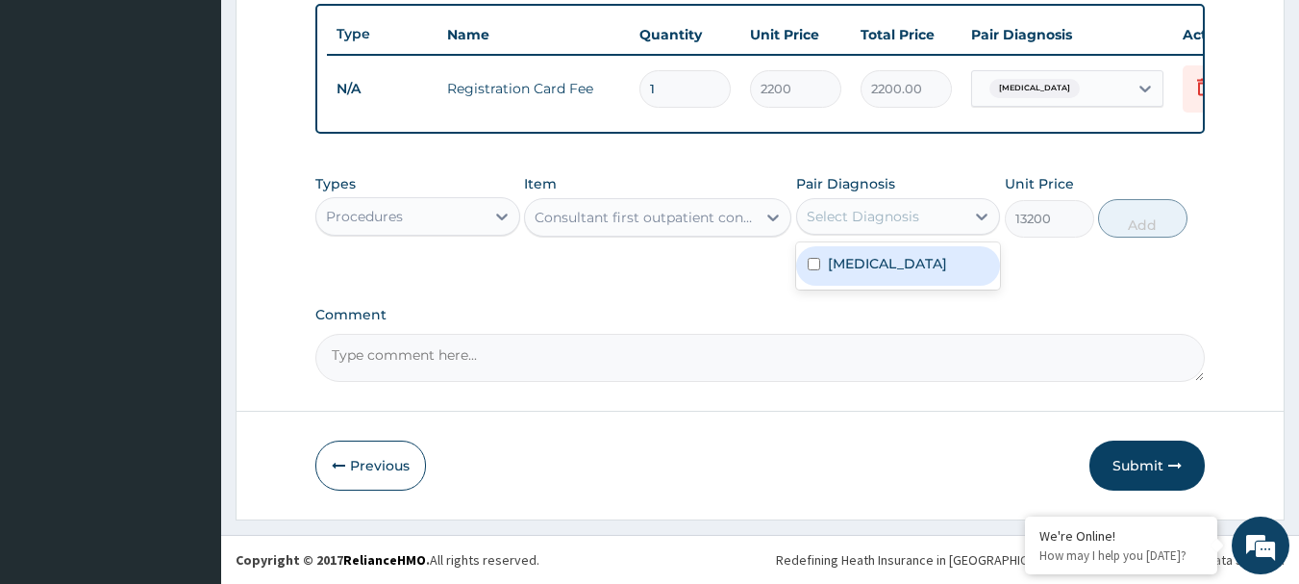
drag, startPoint x: 853, startPoint y: 215, endPoint x: 862, endPoint y: 263, distance: 47.9
click at [862, 235] on div "option Malaria, selected. option Malaria focused, 1 of 1. 1 result available. U…" at bounding box center [898, 216] width 205 height 37
click at [862, 263] on label "Malaria" at bounding box center [887, 263] width 119 height 19
checkbox input "true"
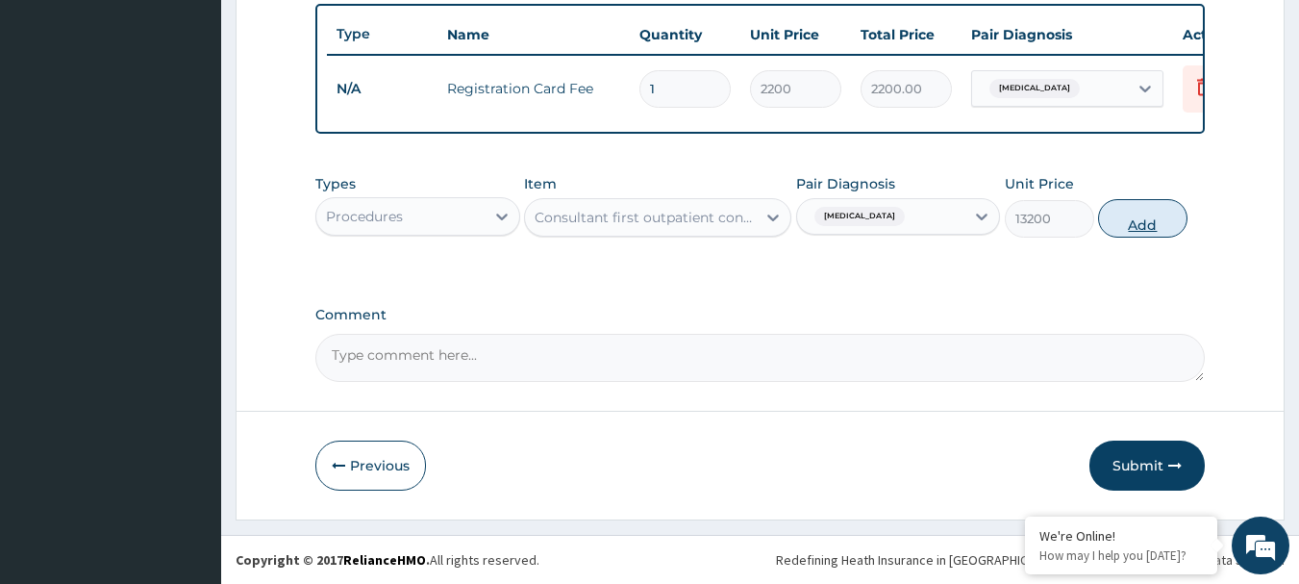
click at [1145, 218] on button "Add" at bounding box center [1142, 218] width 89 height 38
type input "0"
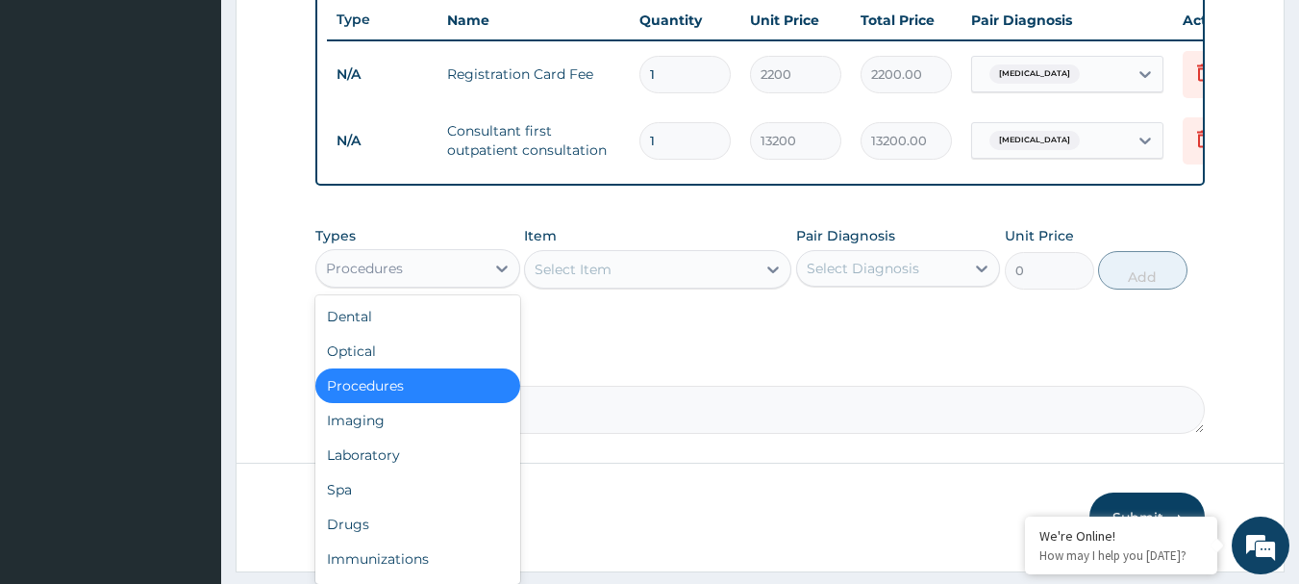
click at [482, 281] on div "Procedures" at bounding box center [400, 268] width 168 height 31
click at [355, 535] on div "Drugs" at bounding box center [417, 524] width 205 height 35
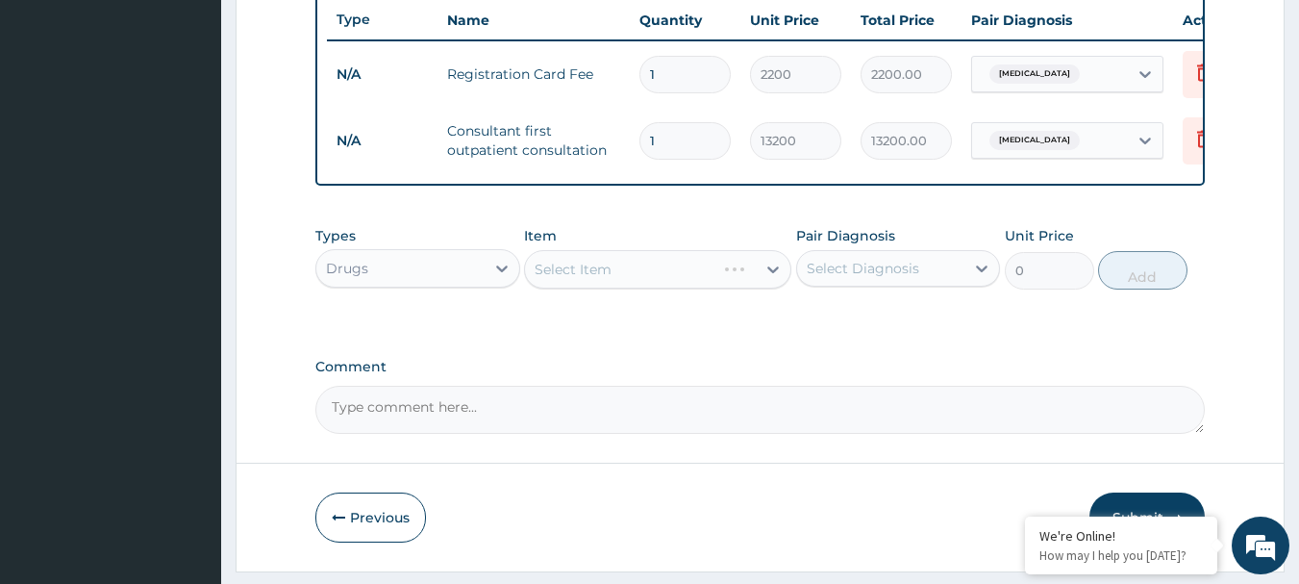
click at [644, 278] on div "Select Item" at bounding box center [657, 269] width 267 height 38
click at [713, 285] on div "Select Item" at bounding box center [640, 269] width 231 height 31
type input "diclofenac"
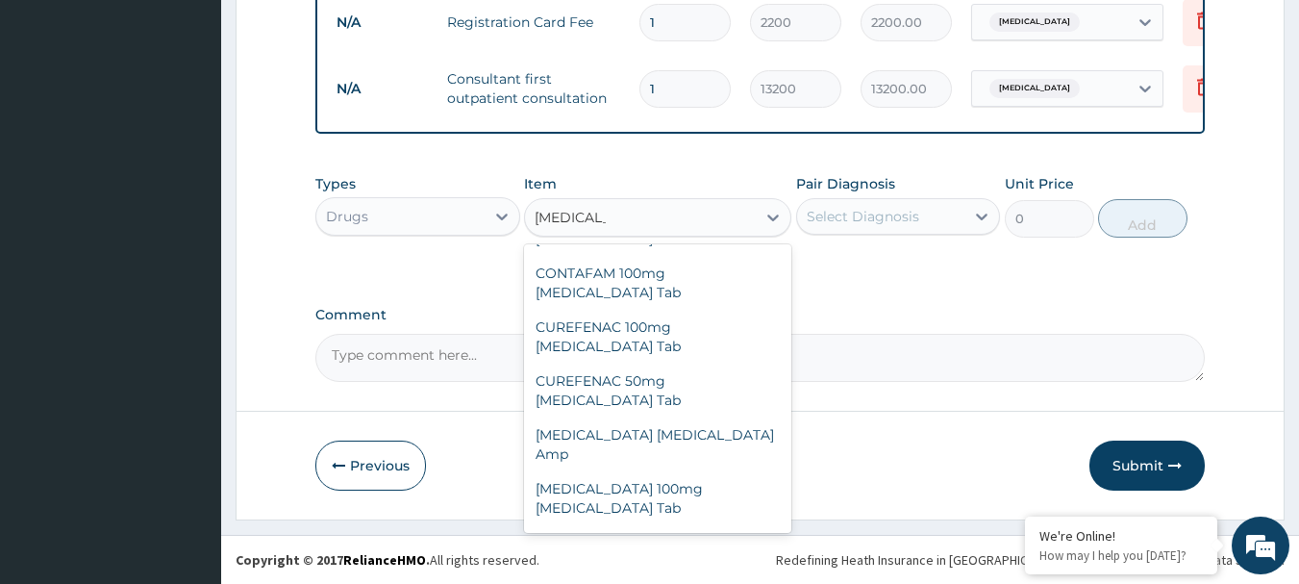
scroll to position [269, 0]
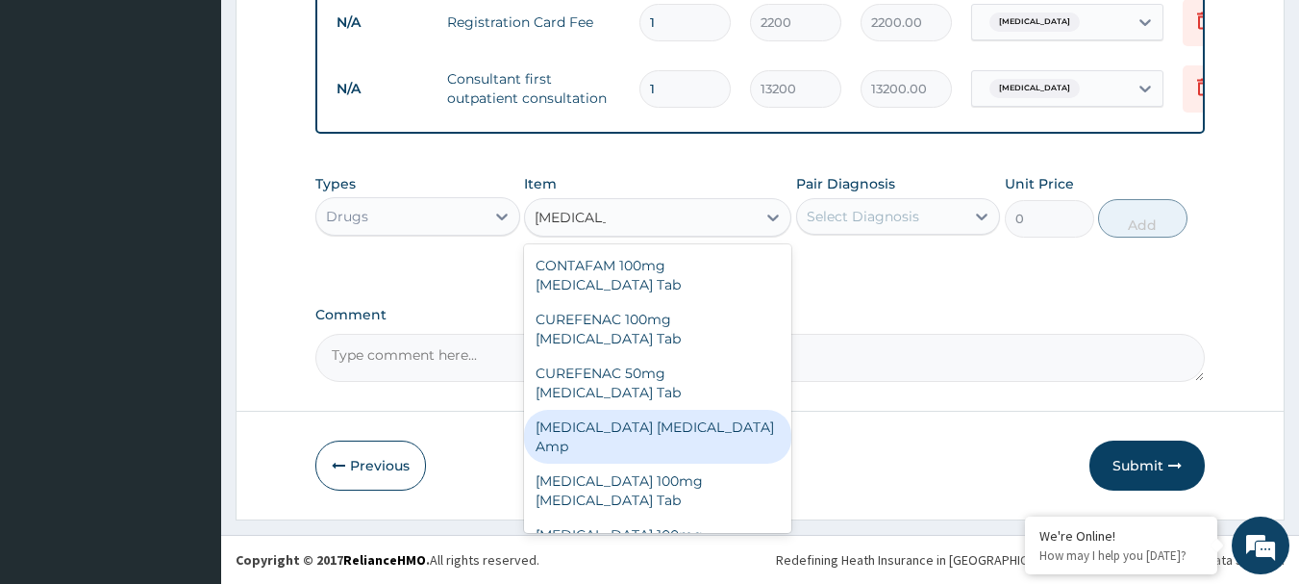
click at [649, 410] on div "Diclofenac Diclofenac Amp" at bounding box center [657, 437] width 267 height 54
type input "414"
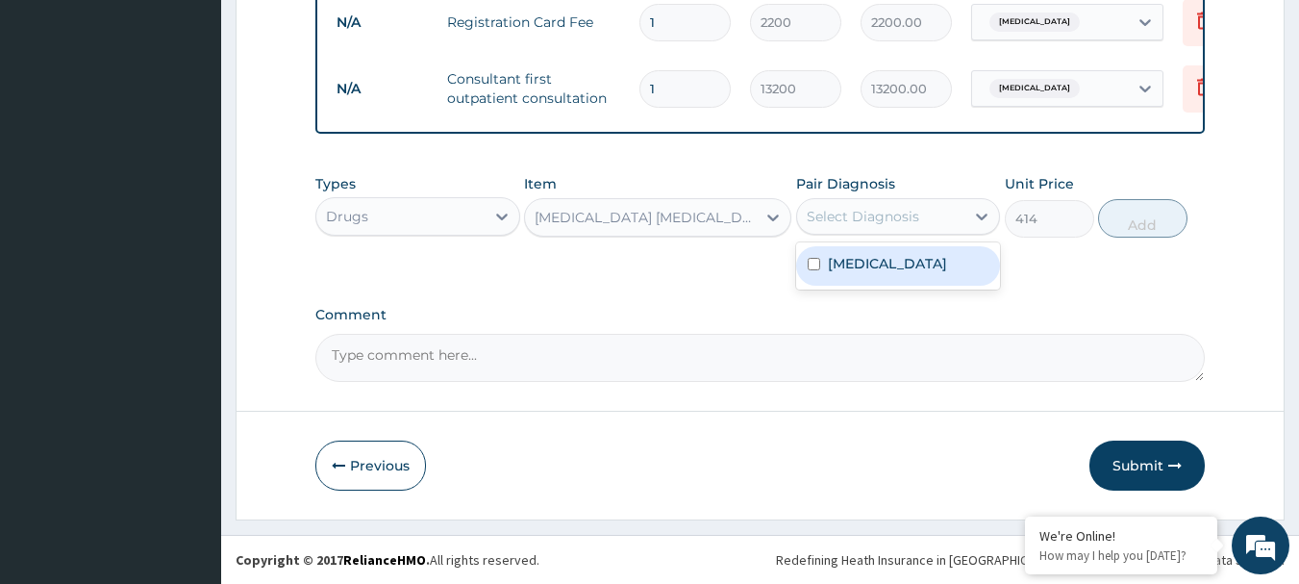
click at [923, 231] on div "Select Diagnosis" at bounding box center [881, 216] width 168 height 31
click at [950, 266] on div "Malaria" at bounding box center [898, 265] width 205 height 39
checkbox input "true"
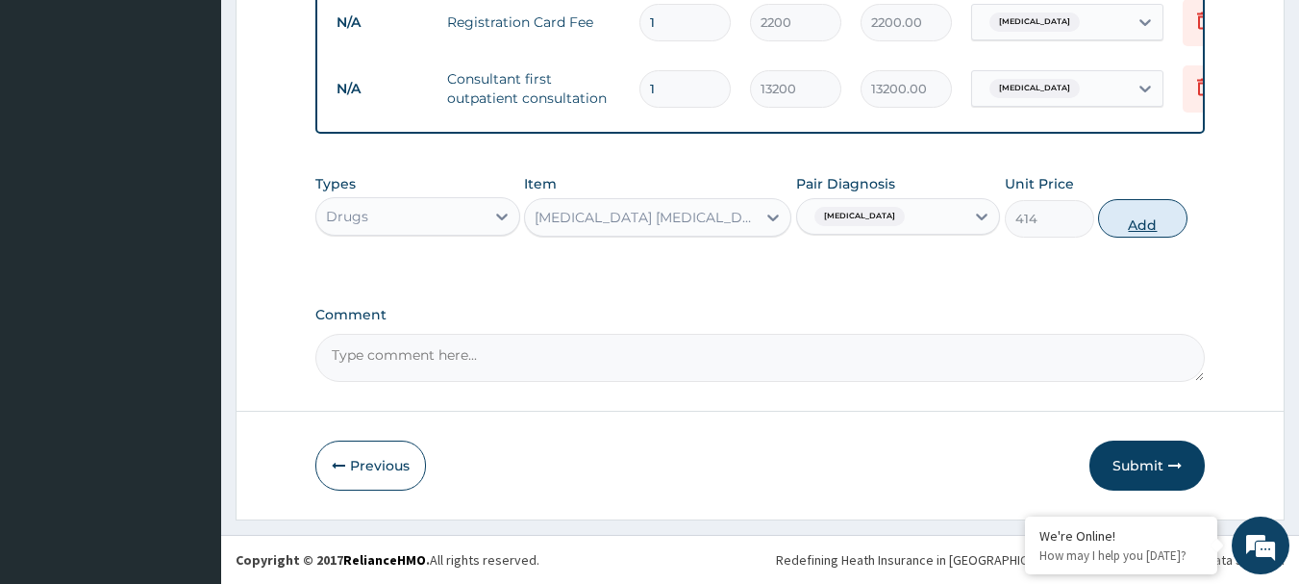
click at [1142, 221] on button "Add" at bounding box center [1142, 218] width 89 height 38
type input "0"
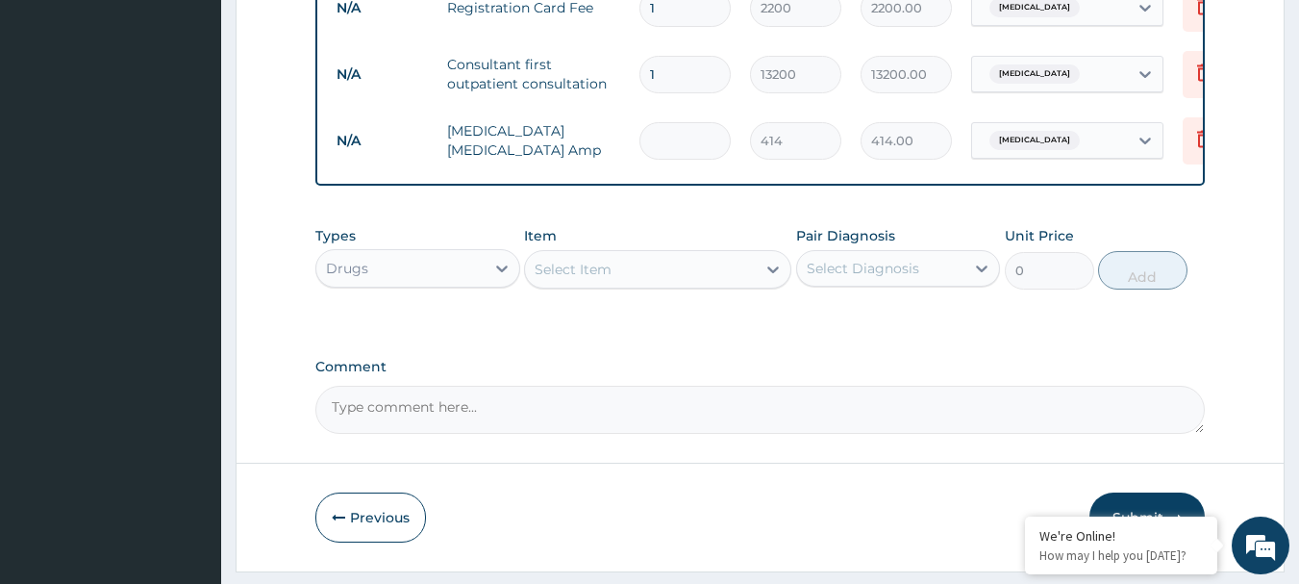
type input "0.00"
type input "2"
type input "828.00"
type input "2"
click at [597, 279] on div "Select Item" at bounding box center [573, 269] width 77 height 19
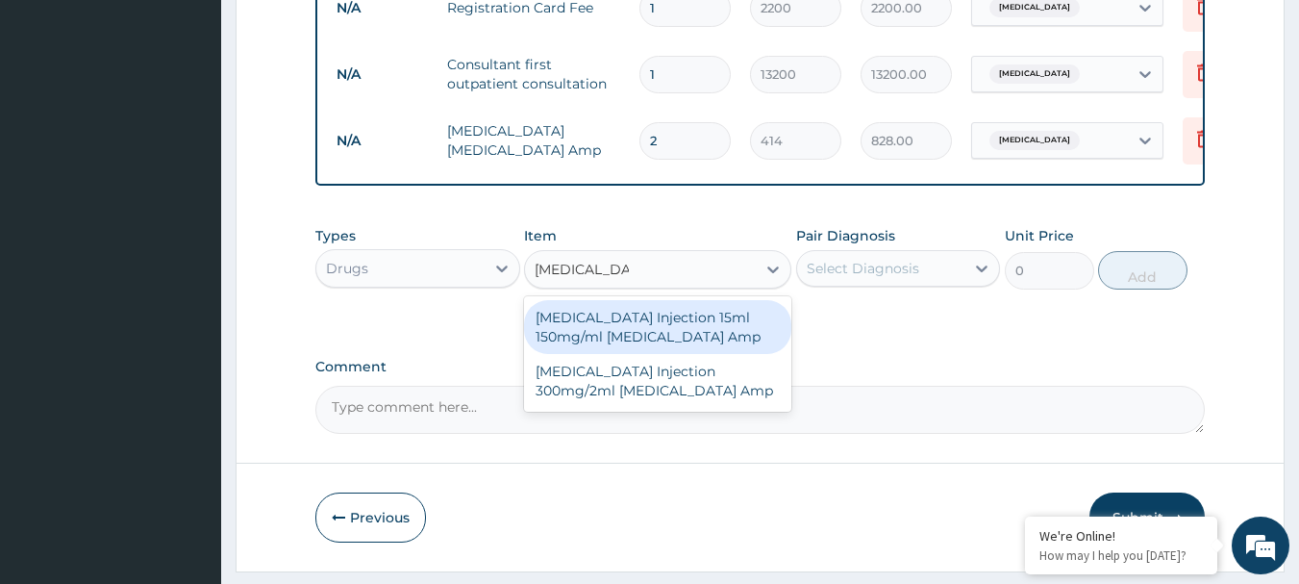
type input "paracetamol in"
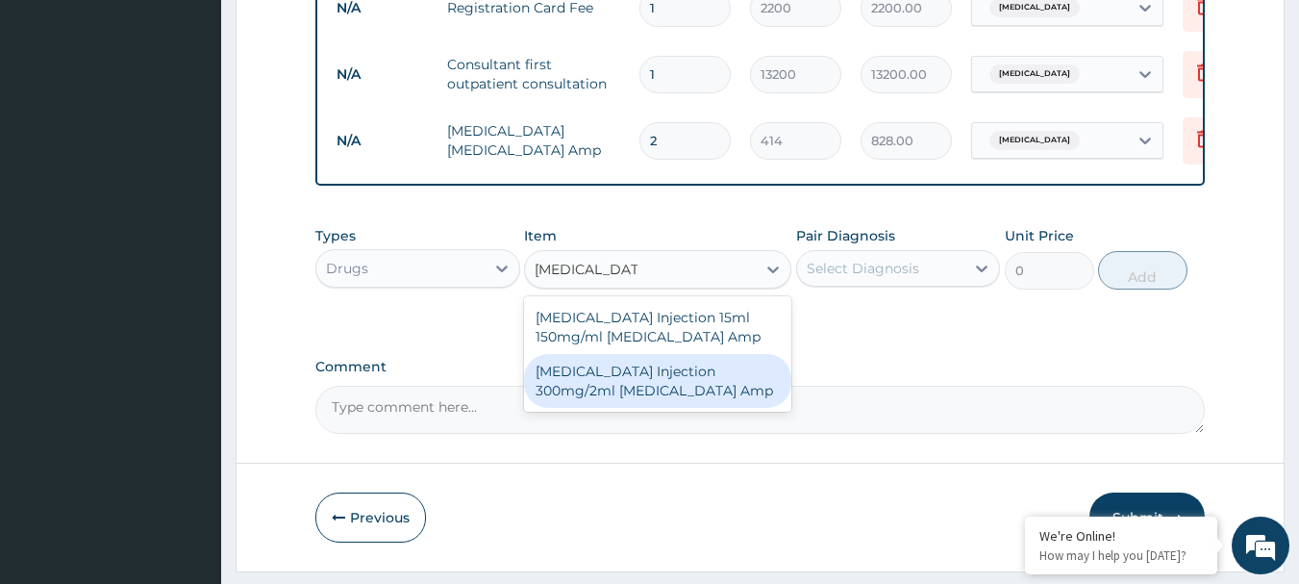
click at [700, 408] on div "PARACETAMOL Injection 300mg/2ml Acetaminophen Amp" at bounding box center [657, 381] width 267 height 54
type input "278.75"
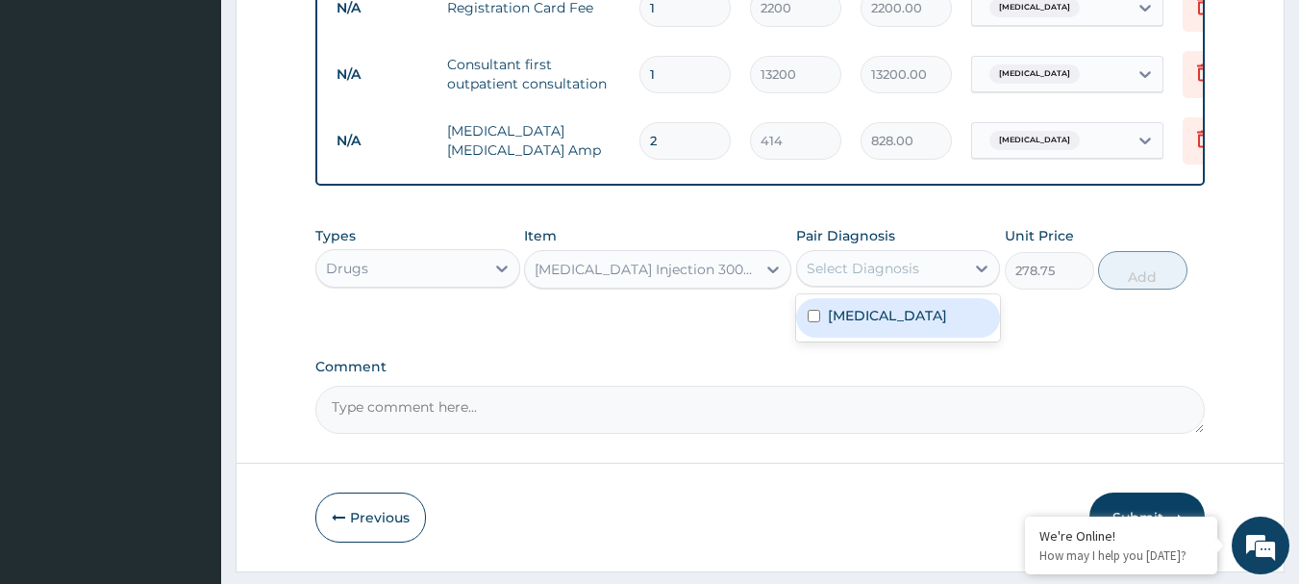
drag, startPoint x: 908, startPoint y: 273, endPoint x: 876, endPoint y: 318, distance: 55.2
click at [876, 287] on div "option Malaria, selected. option Malaria focused, 1 of 1. 1 result available. U…" at bounding box center [898, 268] width 205 height 37
click at [876, 318] on div "Malaria" at bounding box center [898, 317] width 205 height 39
checkbox input "true"
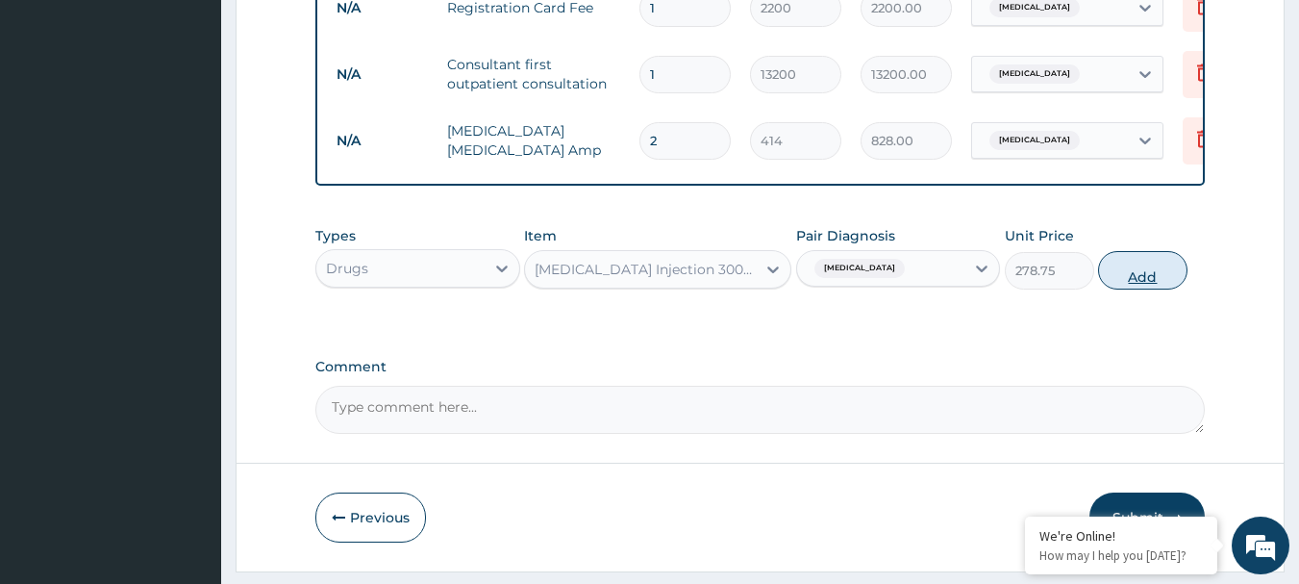
click at [1128, 286] on button "Add" at bounding box center [1142, 270] width 89 height 38
type input "0"
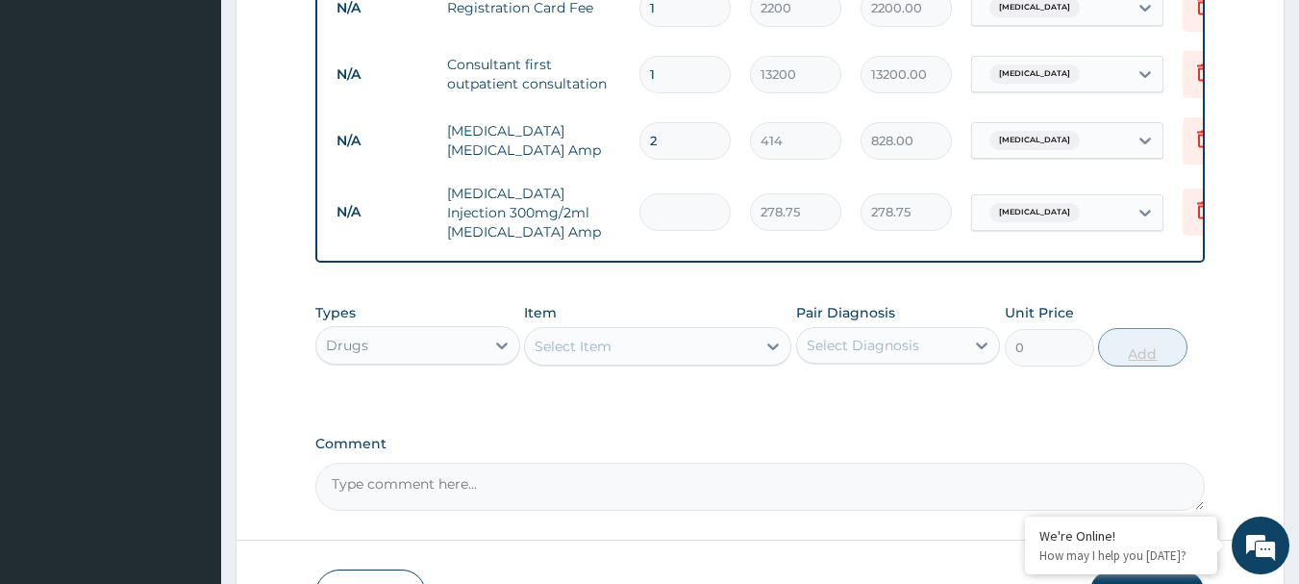
type input "0.00"
type input "2"
type input "557.50"
type input "2"
click at [589, 356] on div "Select Item" at bounding box center [573, 346] width 77 height 19
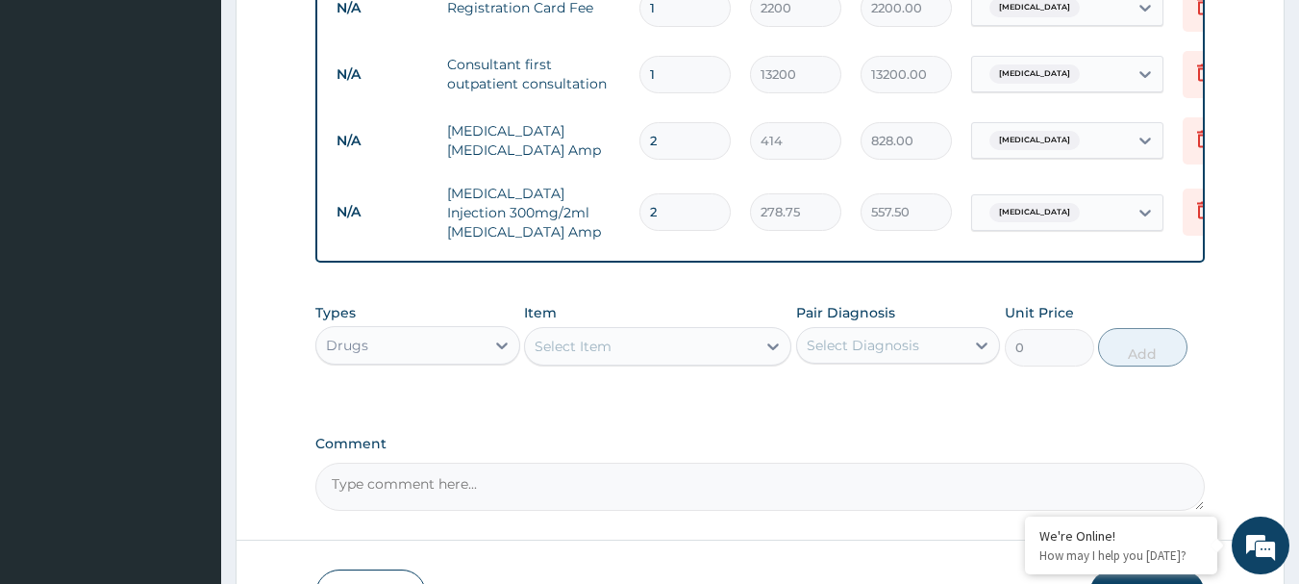
click at [594, 356] on div "Select Item" at bounding box center [573, 346] width 77 height 19
click at [598, 356] on div "Select Item" at bounding box center [573, 346] width 77 height 19
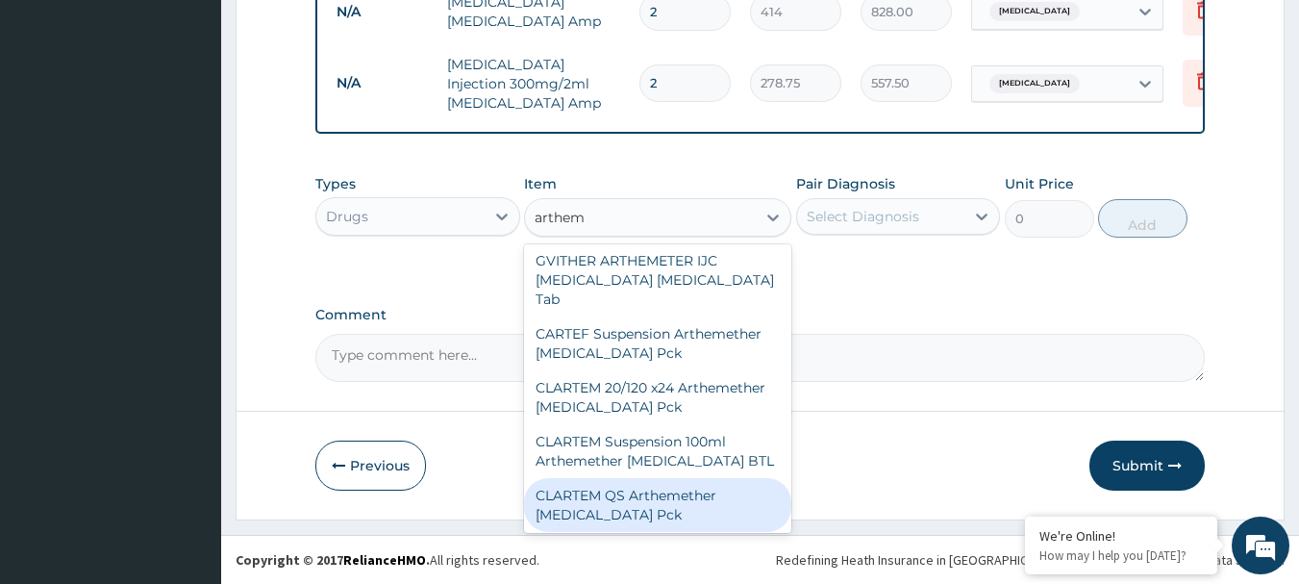
scroll to position [0, 0]
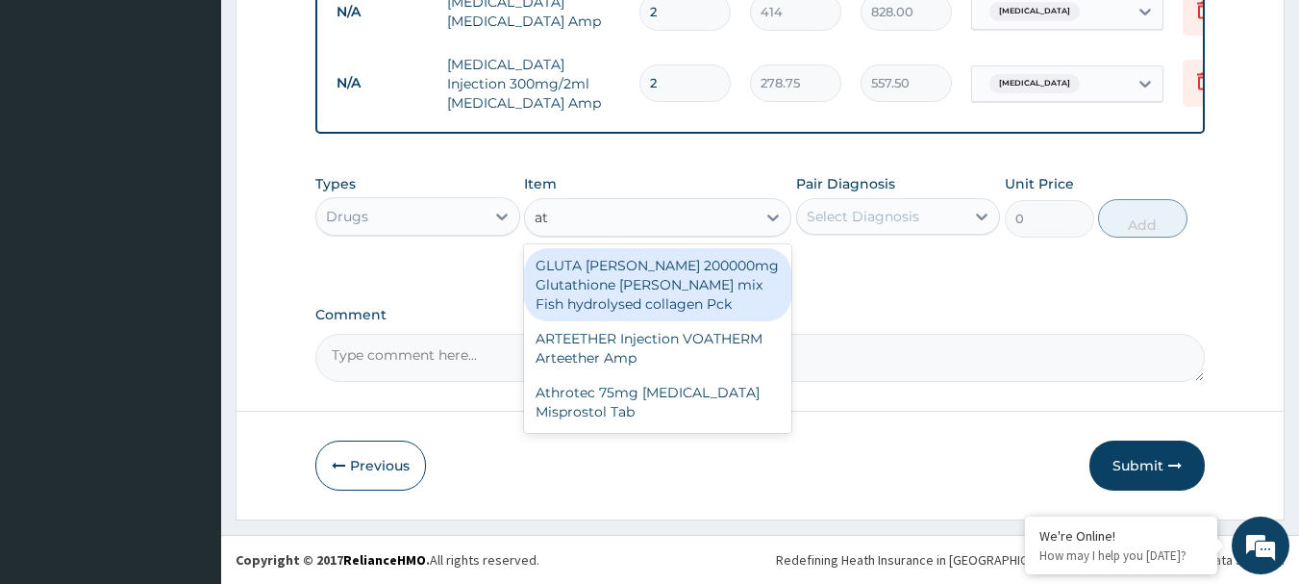
type input "a"
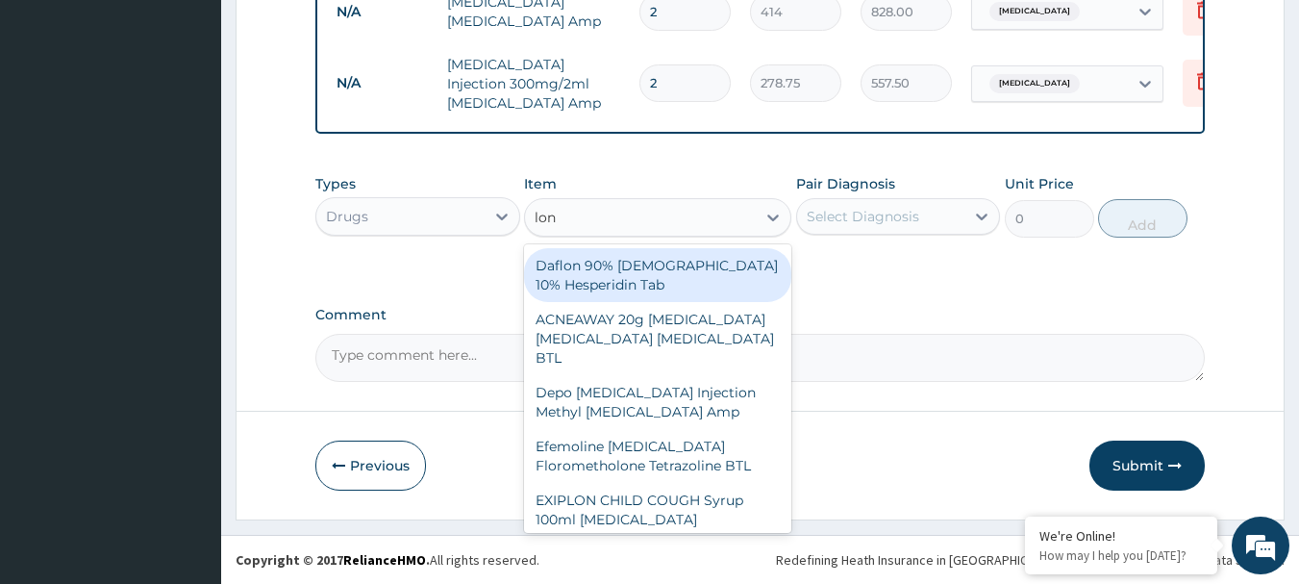
type input "lona"
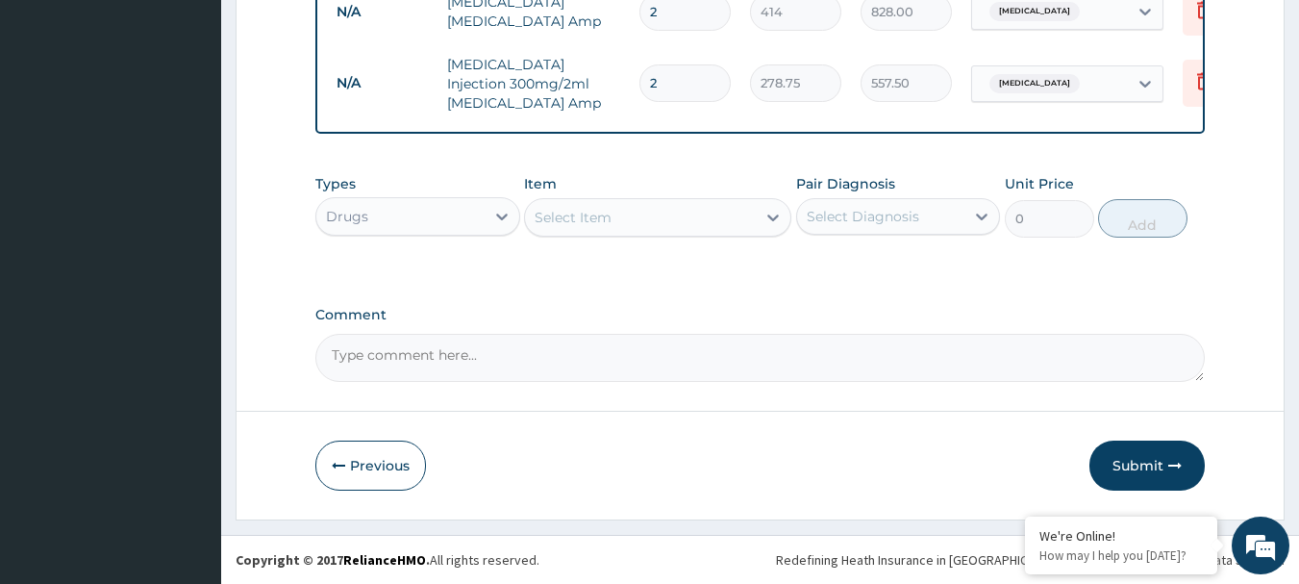
click at [581, 214] on div "Select Item" at bounding box center [640, 217] width 231 height 31
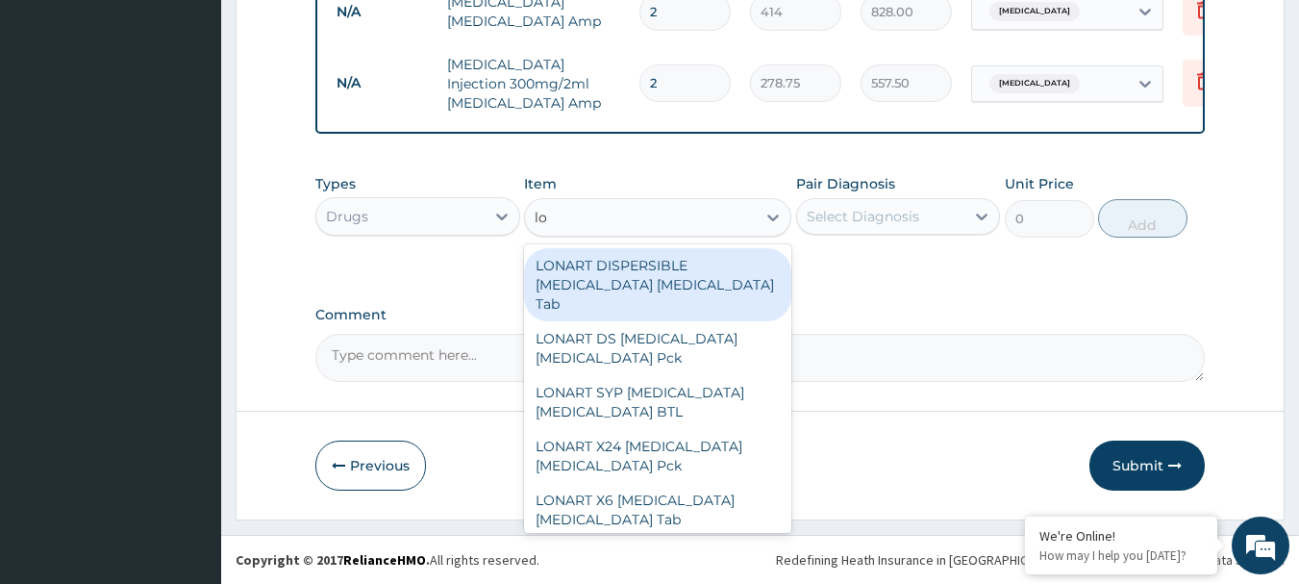
type input "l"
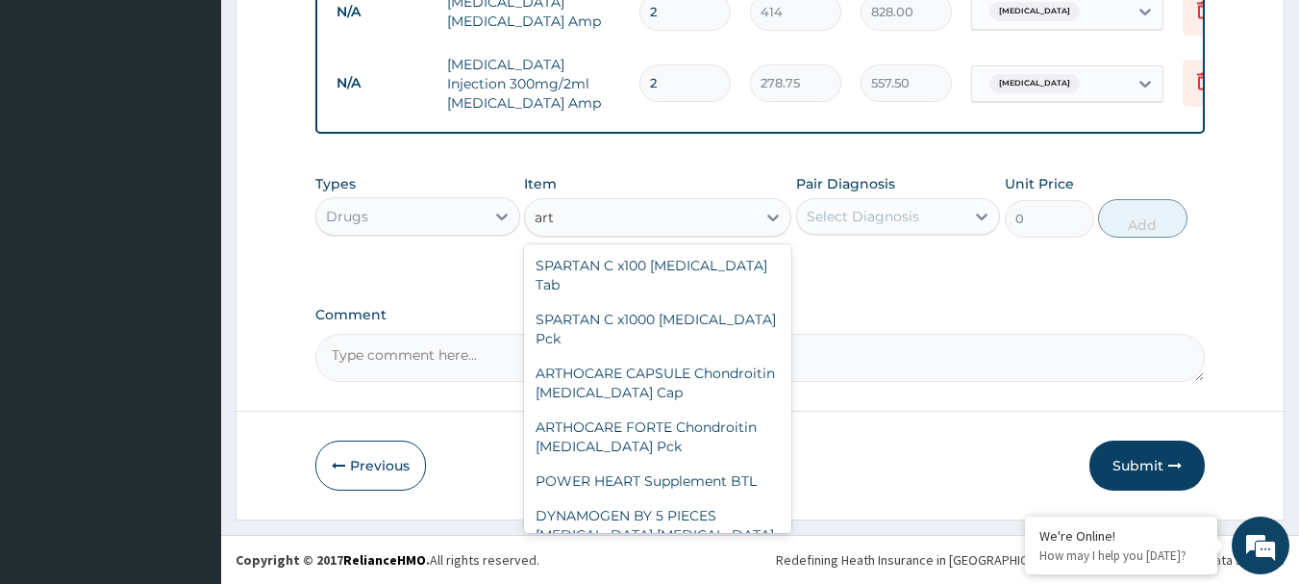
type input "arte"
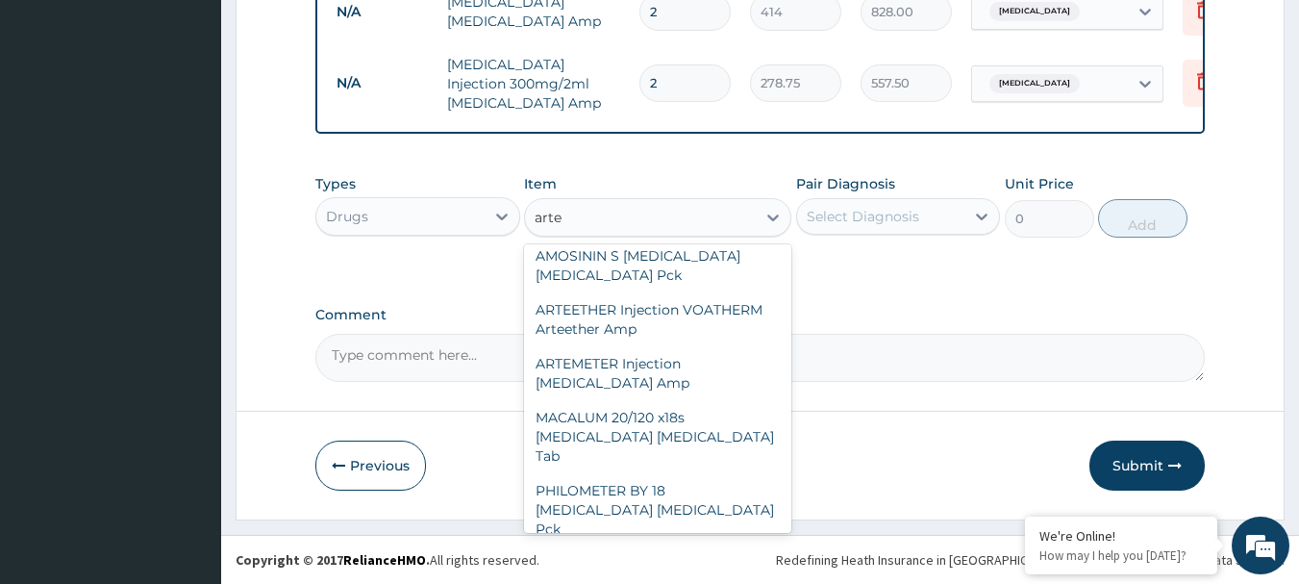
scroll to position [320, 0]
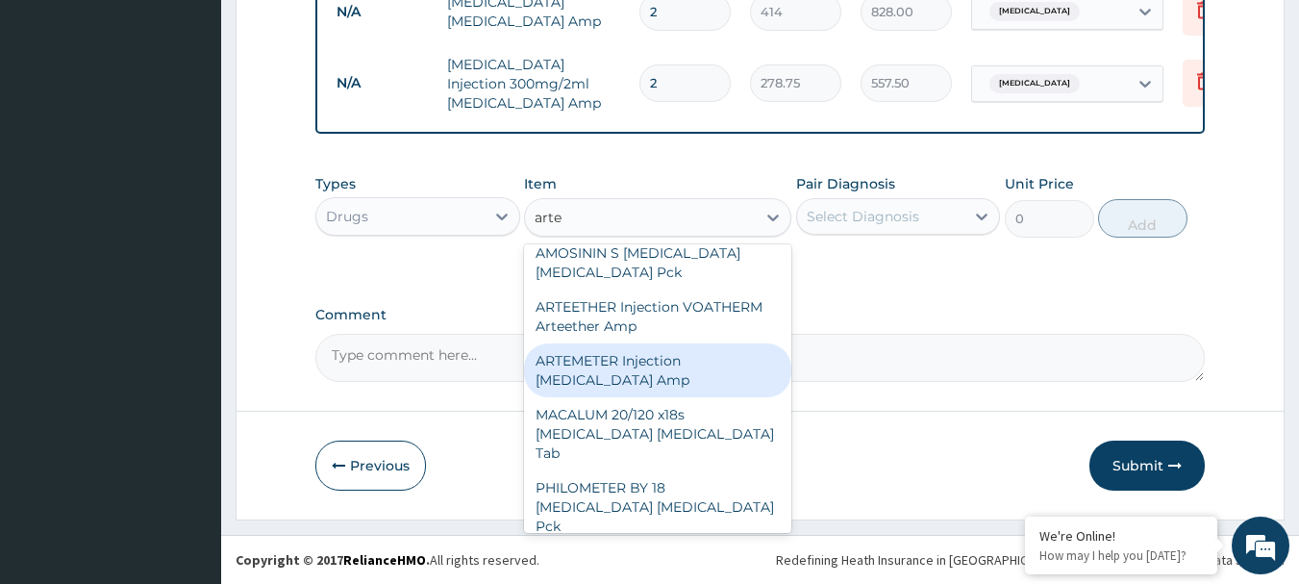
click at [593, 364] on div "ARTEMETER Injection Artemether Amp" at bounding box center [657, 370] width 267 height 54
type input "517.5"
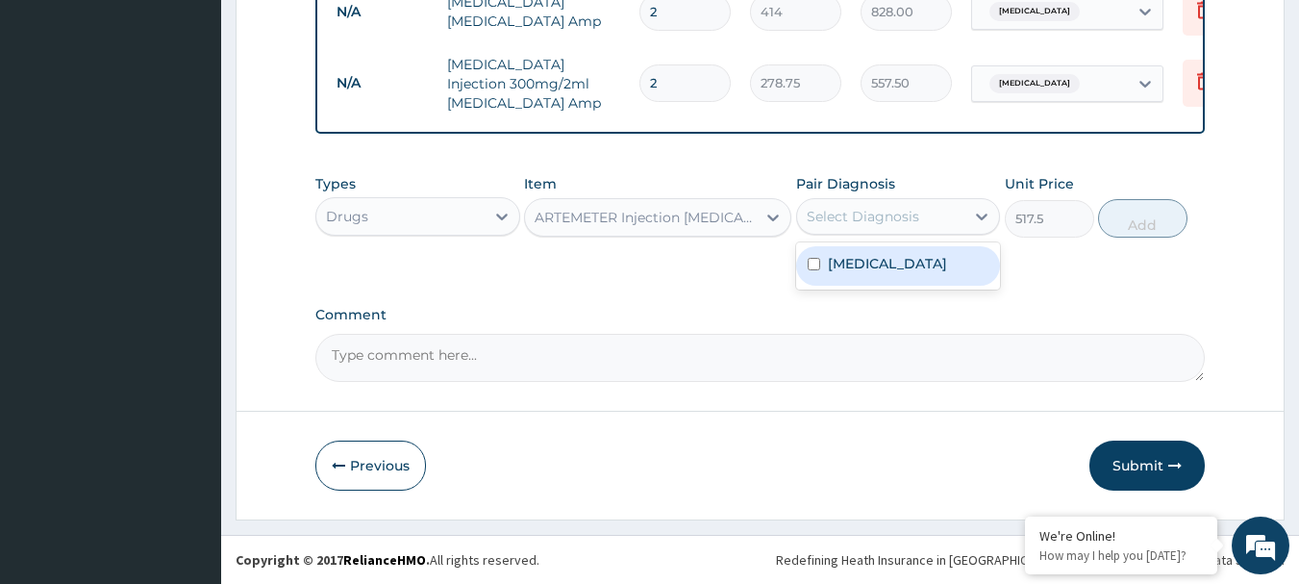
click at [845, 203] on div "Select Diagnosis" at bounding box center [881, 216] width 168 height 31
click at [864, 265] on label "Malaria" at bounding box center [887, 263] width 119 height 19
checkbox input "true"
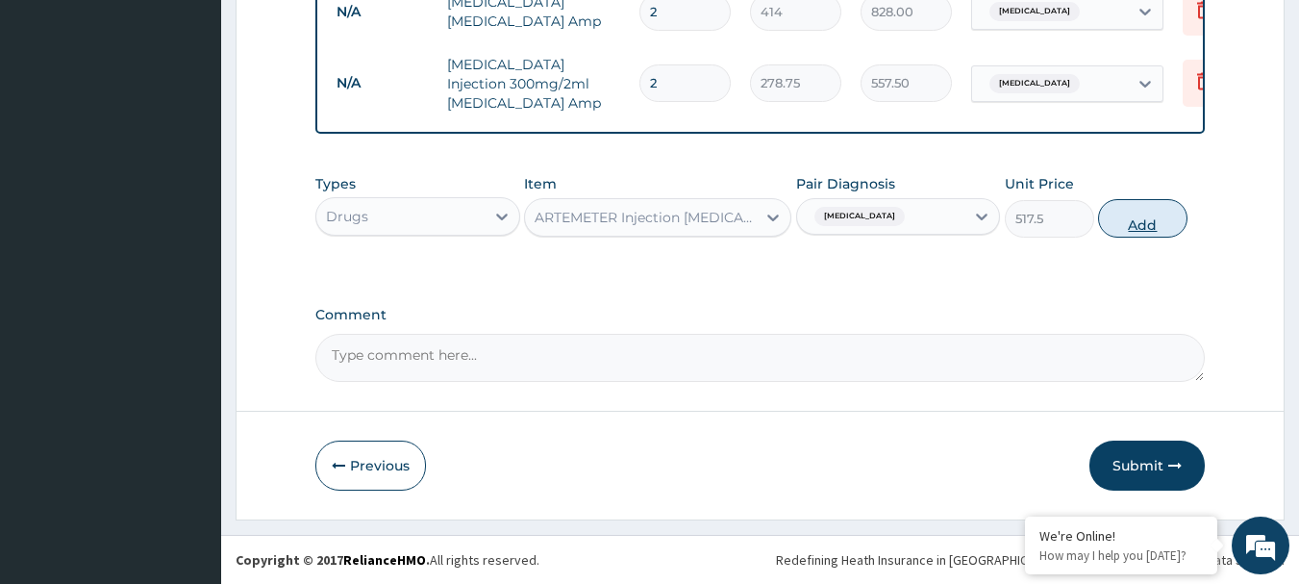
click at [1139, 214] on button "Add" at bounding box center [1142, 218] width 89 height 38
type input "0"
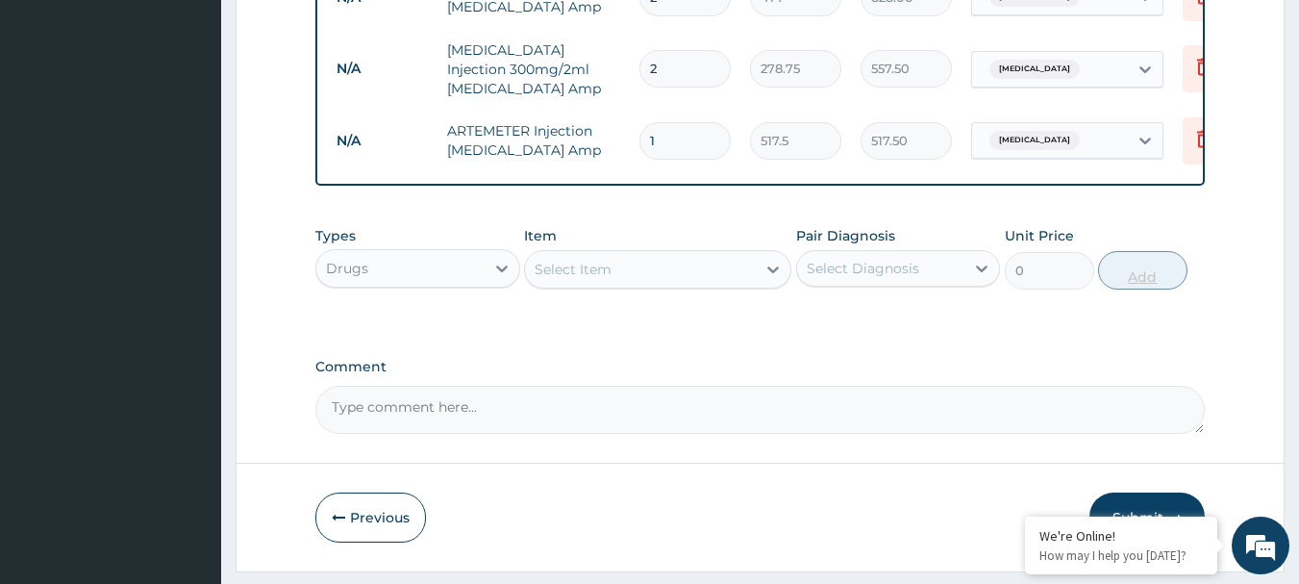
type input "0.00"
type input "6"
type input "3105.00"
type input "6"
click at [582, 279] on div "Select Item" at bounding box center [573, 269] width 77 height 19
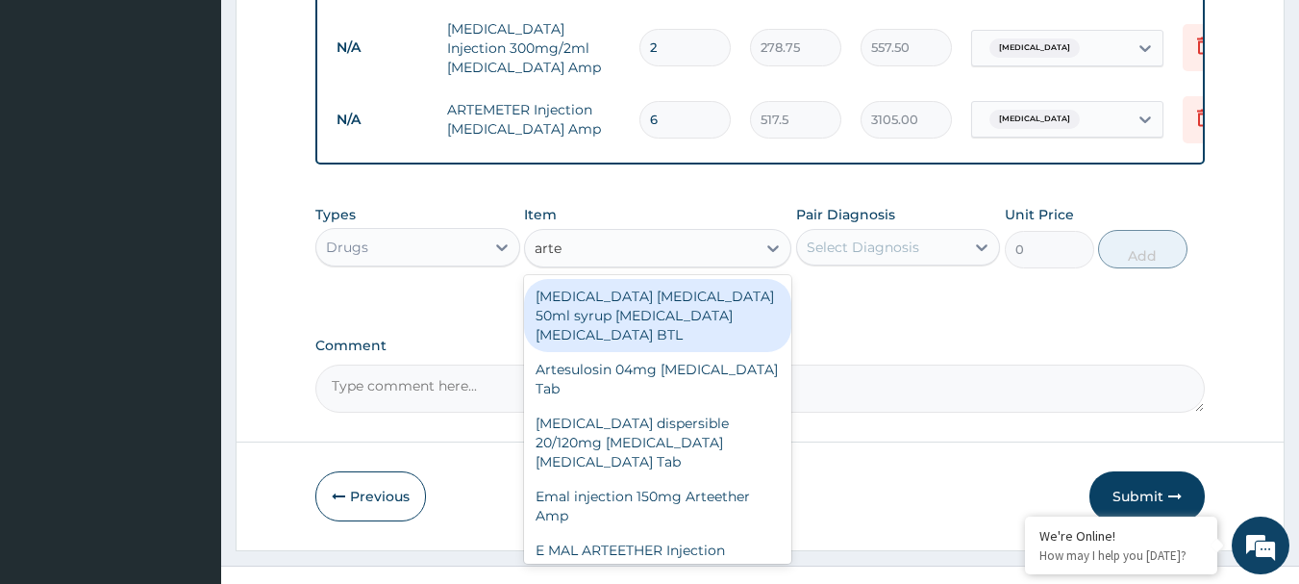
scroll to position [974, 0]
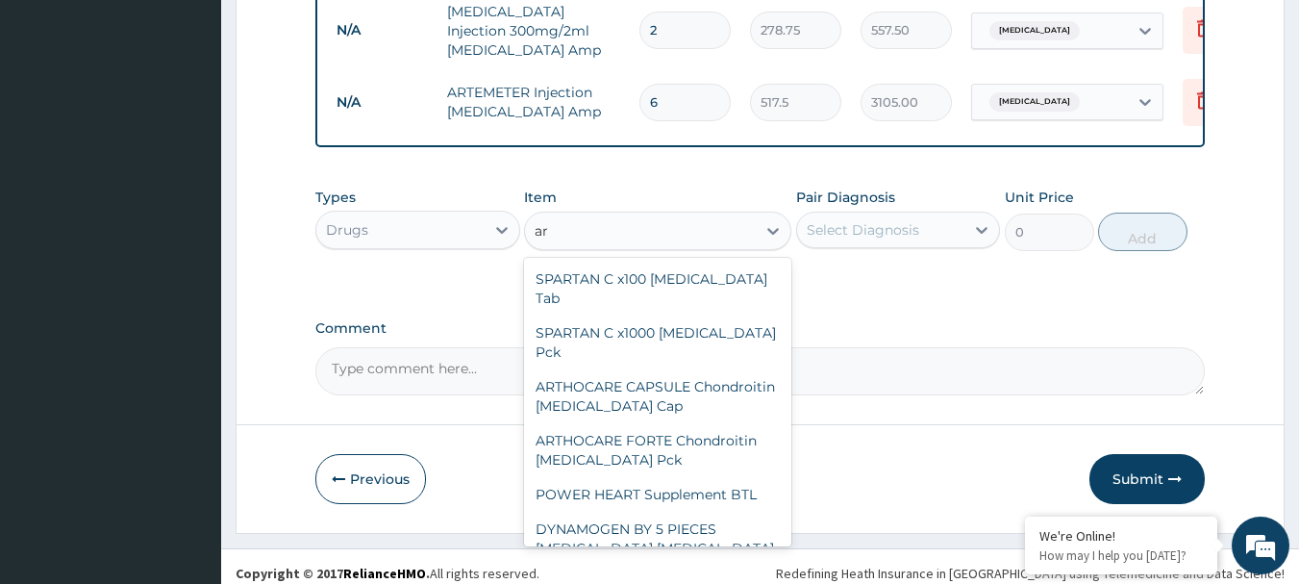
type input "a"
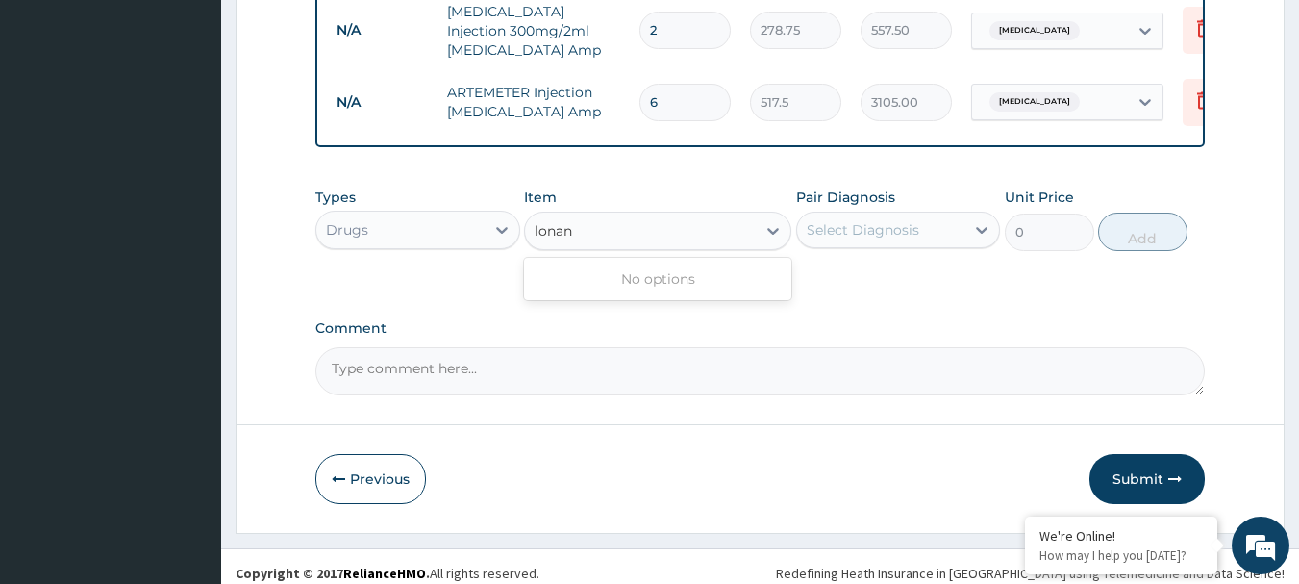
type input "lona"
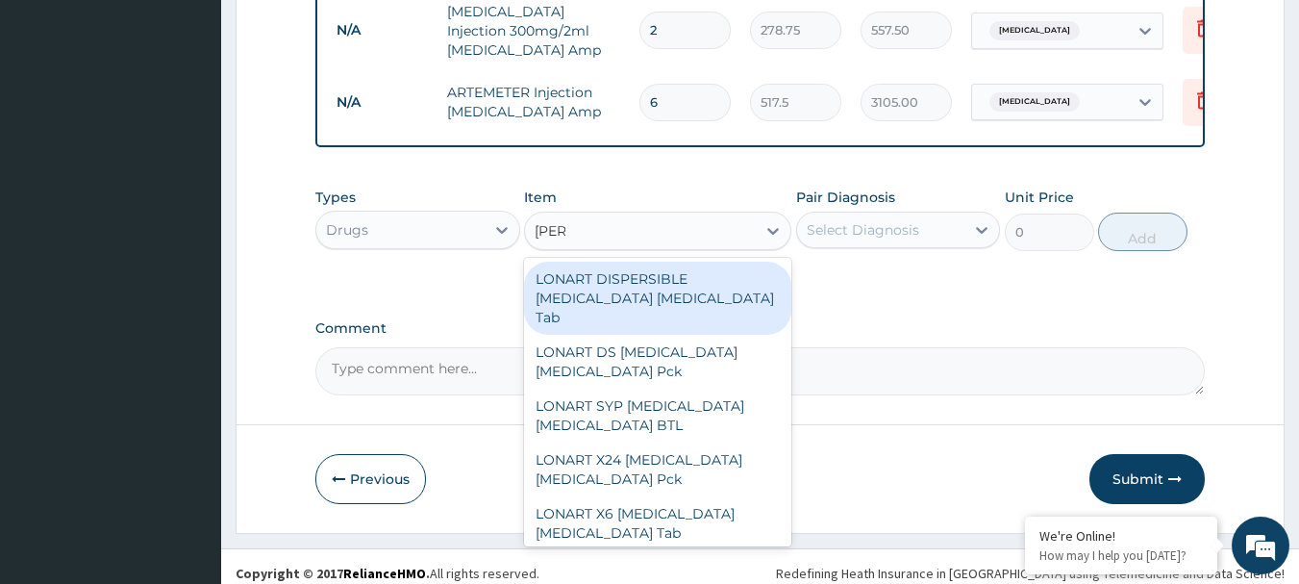
click at [651, 306] on div "LONART DISPERSIBLE Artemether Lumefantrine Tab" at bounding box center [657, 298] width 267 height 73
type input "457.125"
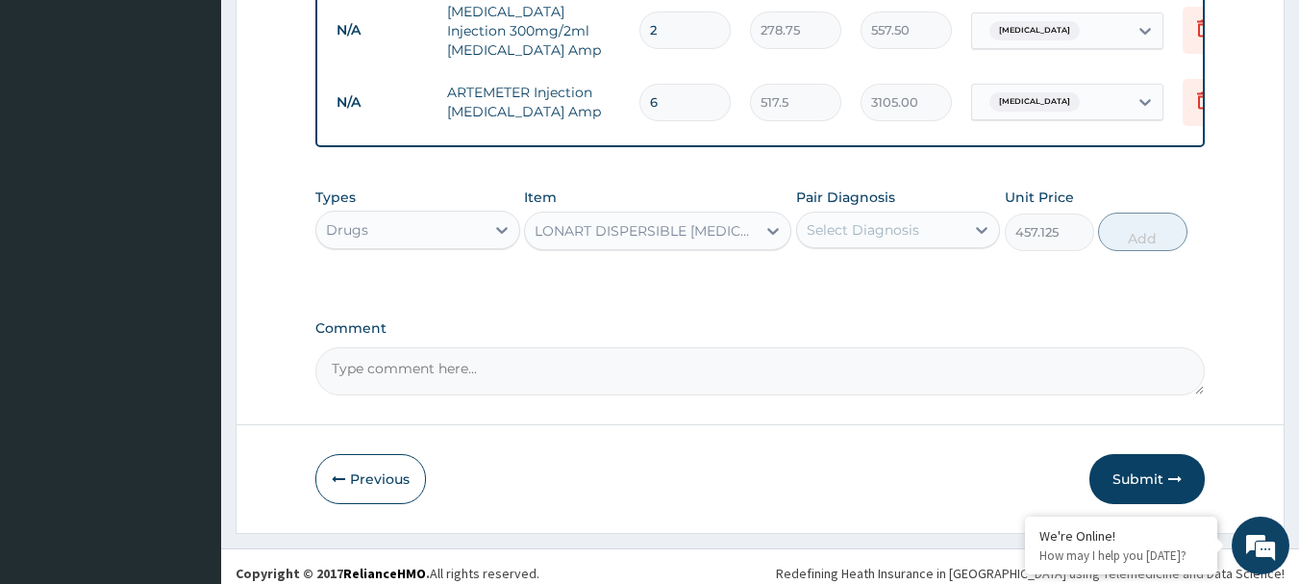
click at [899, 239] on div "Select Diagnosis" at bounding box center [863, 229] width 113 height 19
click at [895, 292] on div "Malaria" at bounding box center [898, 279] width 205 height 39
checkbox input "true"
click at [1138, 242] on button "Add" at bounding box center [1142, 232] width 89 height 38
type input "0"
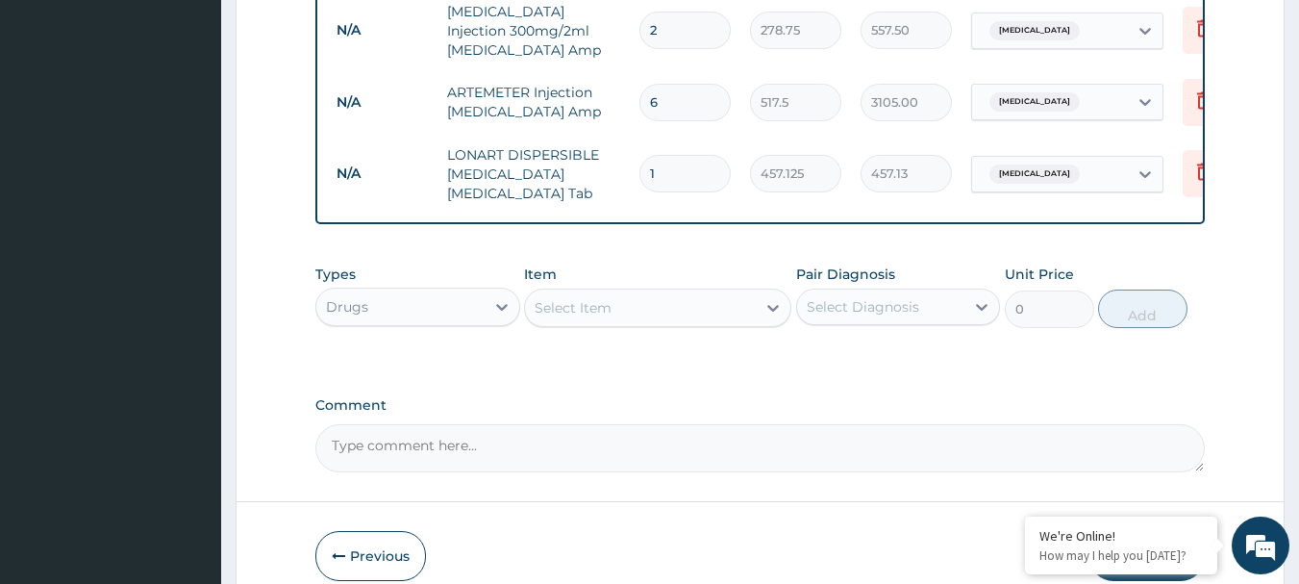
click at [608, 317] on div "Select Item" at bounding box center [573, 307] width 77 height 19
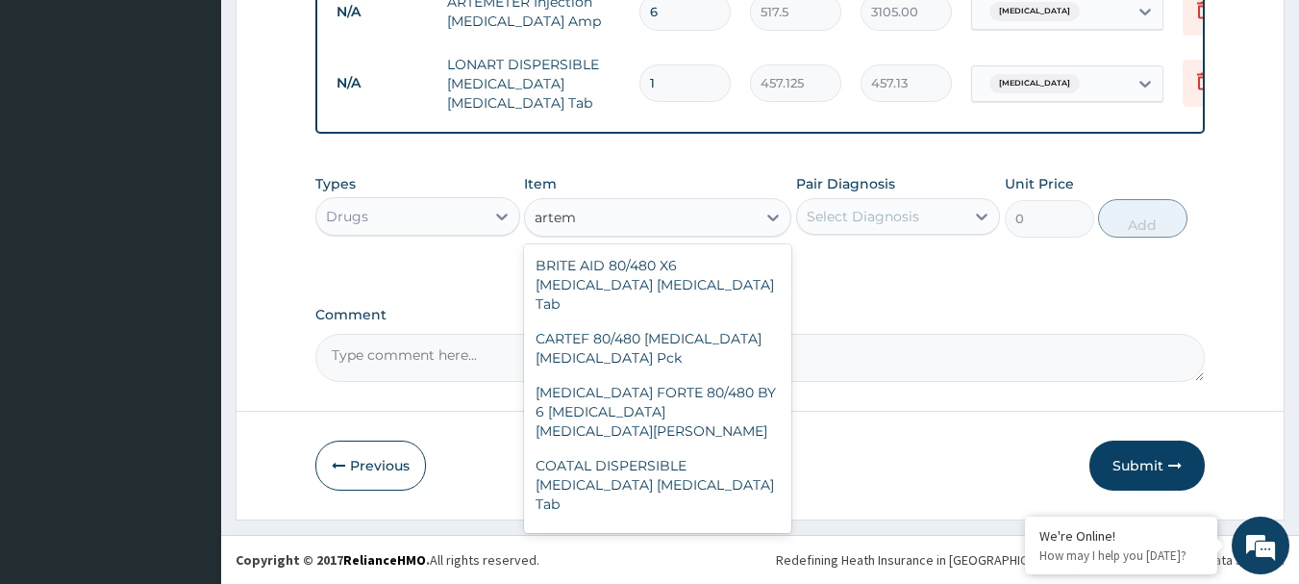
scroll to position [2015, 0]
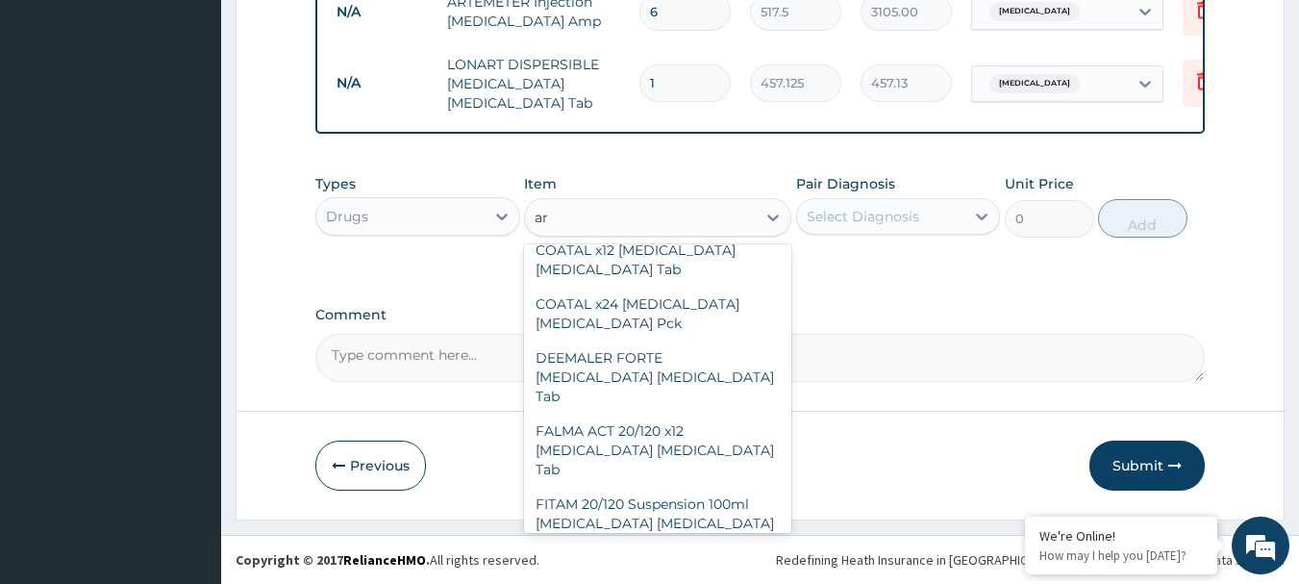
type input "a"
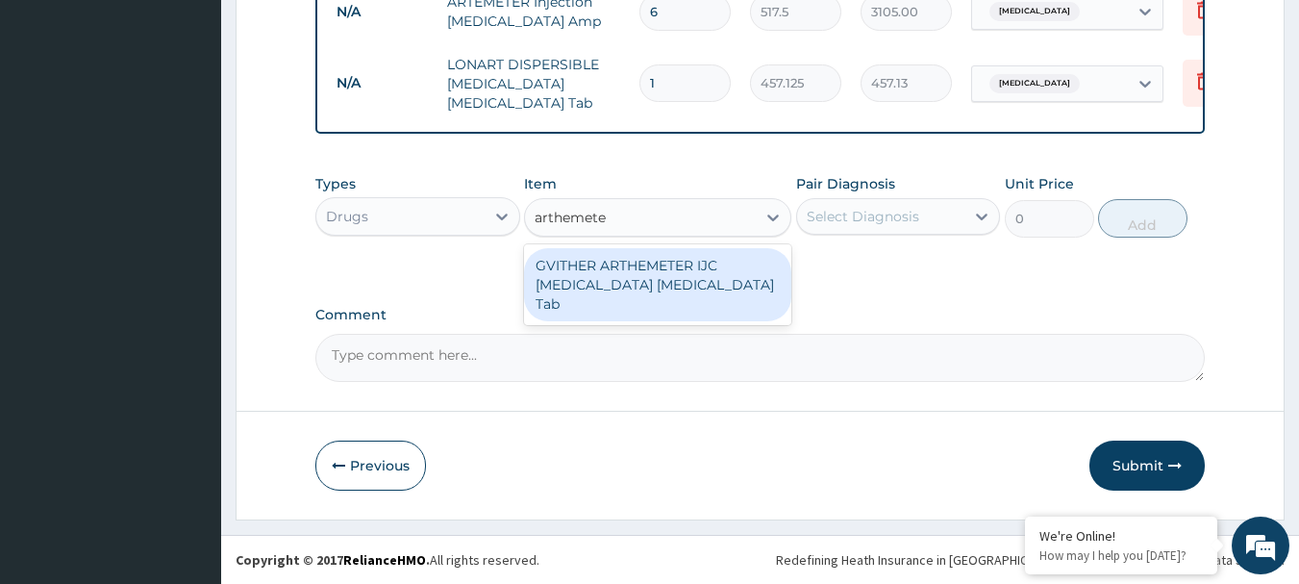
scroll to position [0, 0]
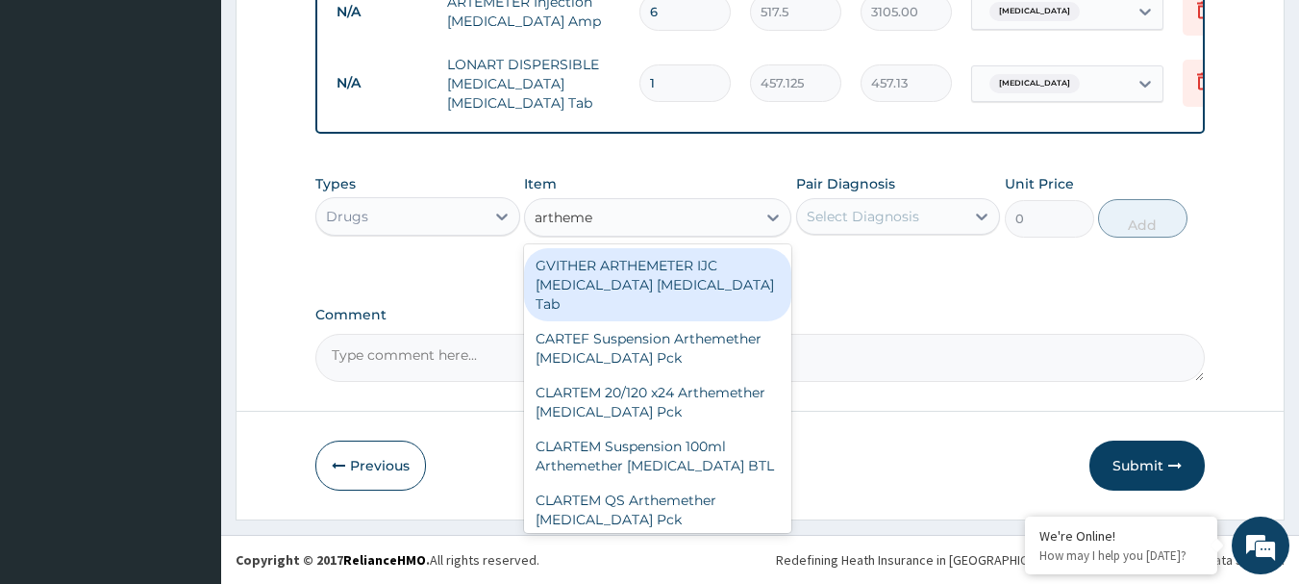
type input "arthem"
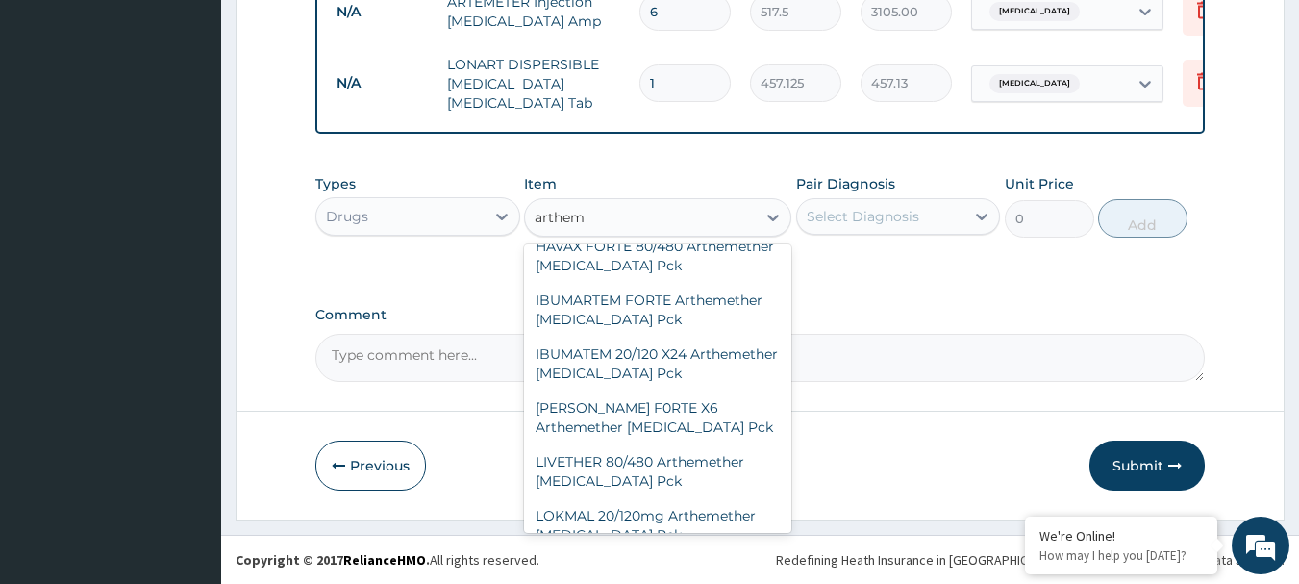
scroll to position [346, 0]
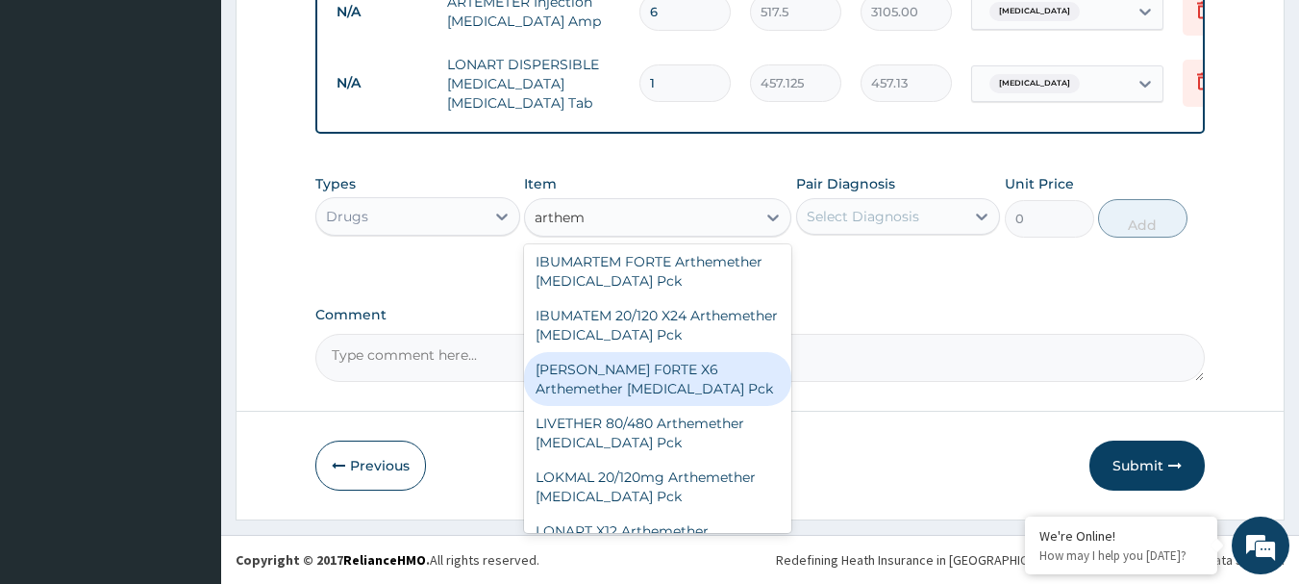
click at [669, 354] on div "LARIS F0RTE X6 Arthemether Lumefantrine Pck" at bounding box center [657, 379] width 267 height 54
type input "862.5"
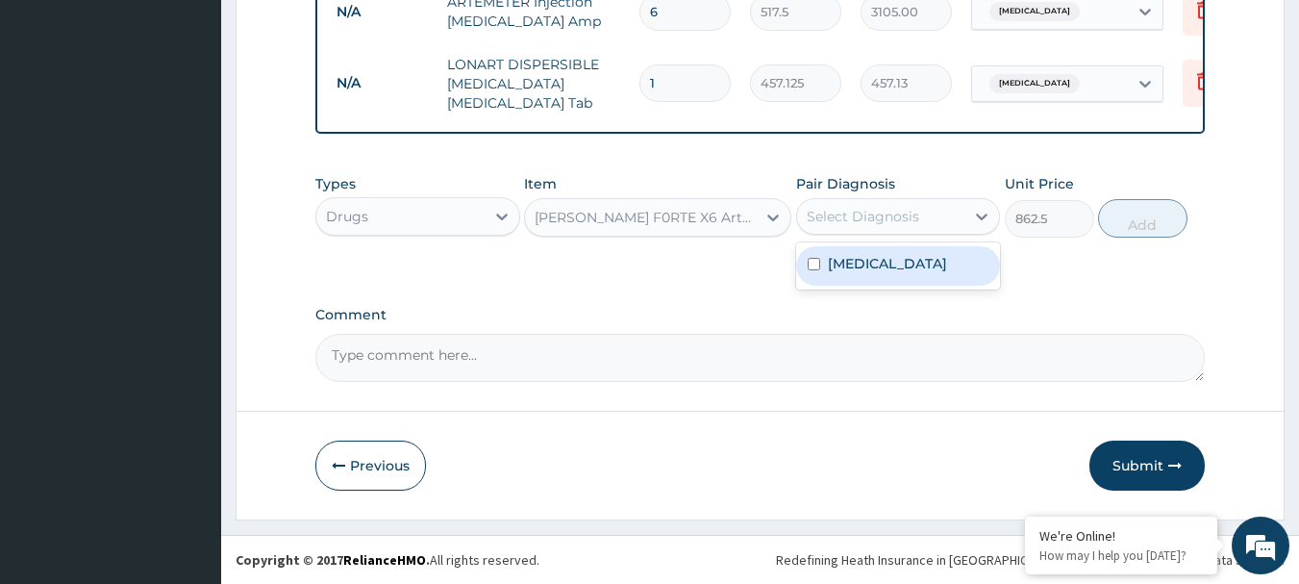
click at [846, 218] on div "Select Diagnosis" at bounding box center [863, 216] width 113 height 19
click at [844, 269] on label "Malaria" at bounding box center [887, 263] width 119 height 19
checkbox input "true"
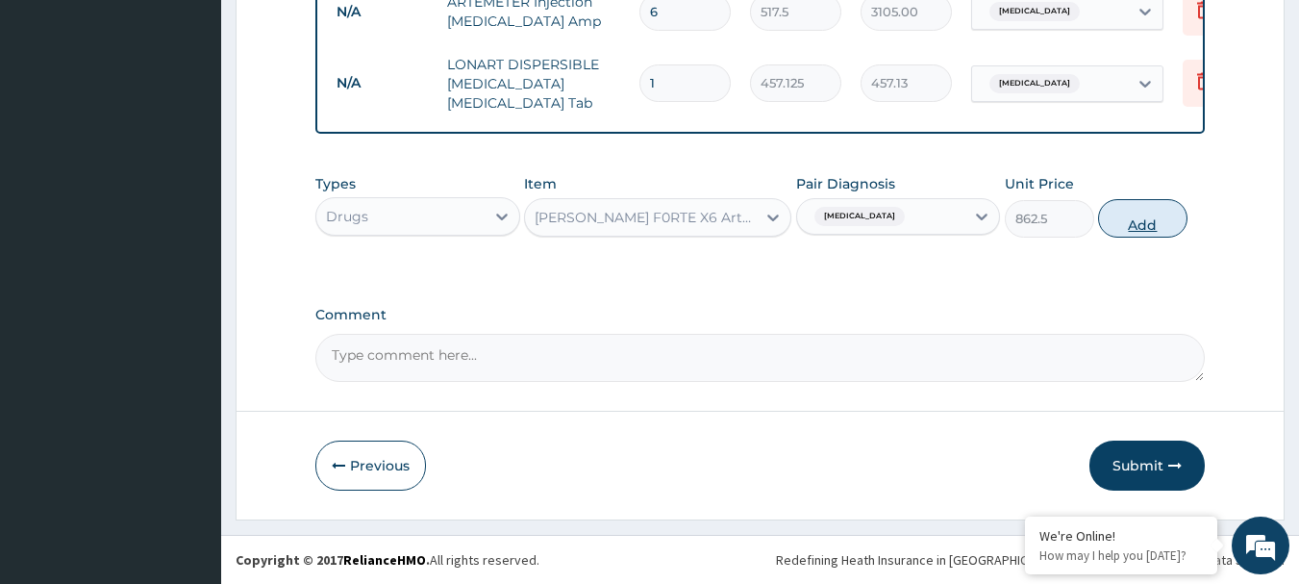
click at [1140, 219] on button "Add" at bounding box center [1142, 218] width 89 height 38
type input "0"
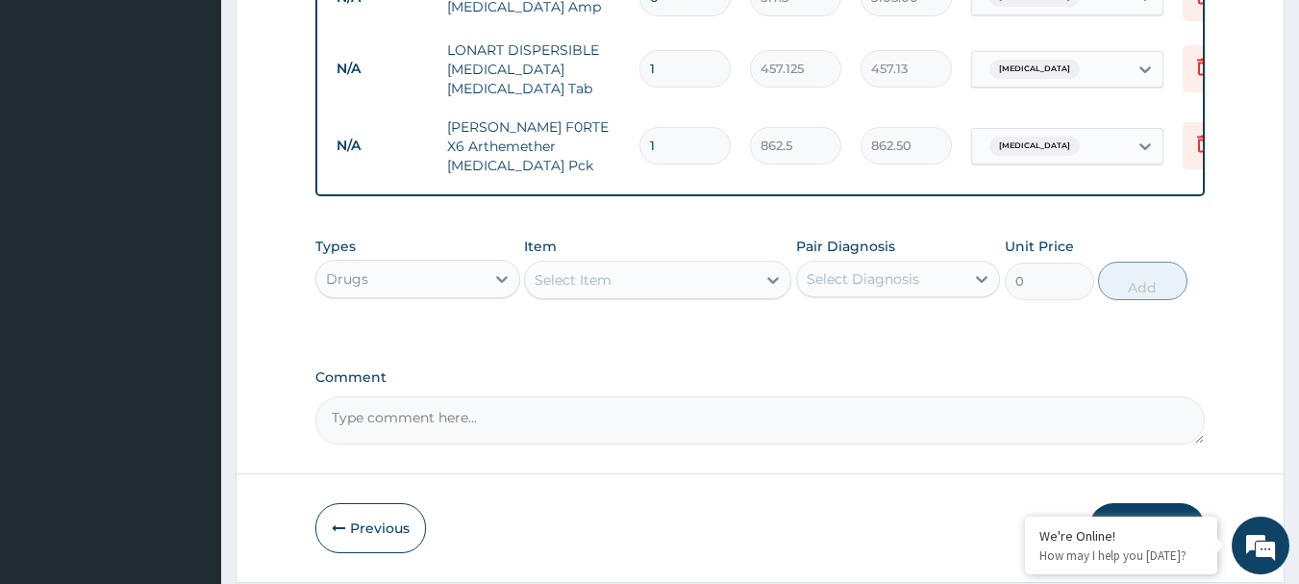
click at [658, 73] on input "1" at bounding box center [684, 69] width 91 height 38
type input "0.00"
type input "6"
type input "2742.75"
type input "0.00"
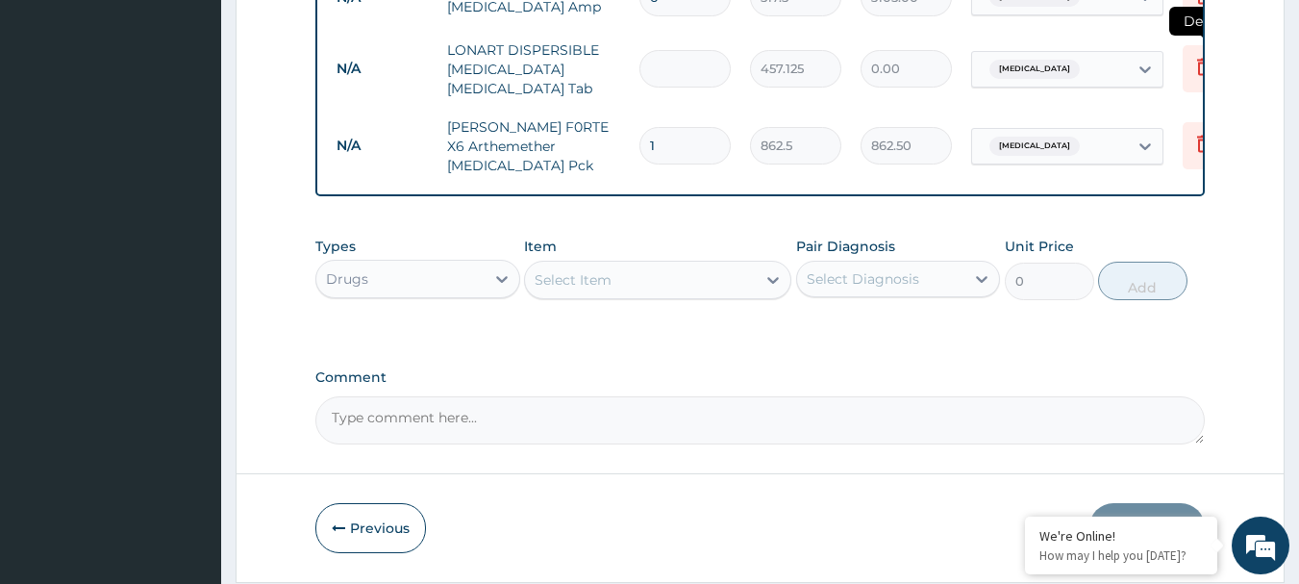
click at [1200, 59] on icon at bounding box center [1203, 66] width 23 height 23
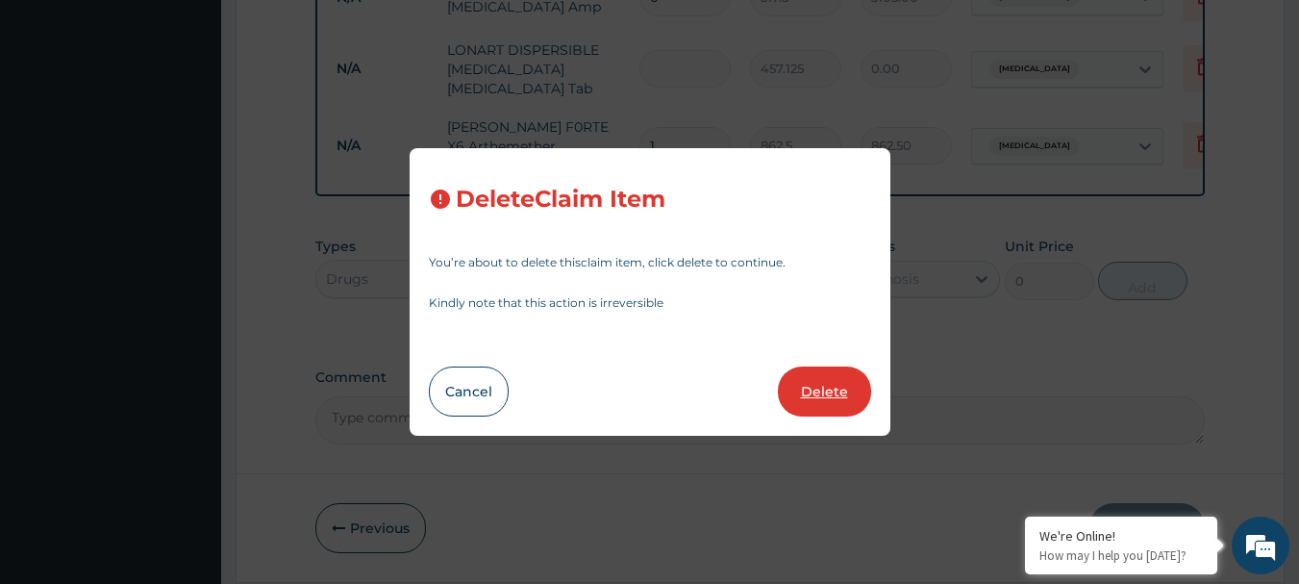
click at [808, 399] on button "Delete" at bounding box center [824, 391] width 93 height 50
type input "1"
type input "862.5"
type input "862.50"
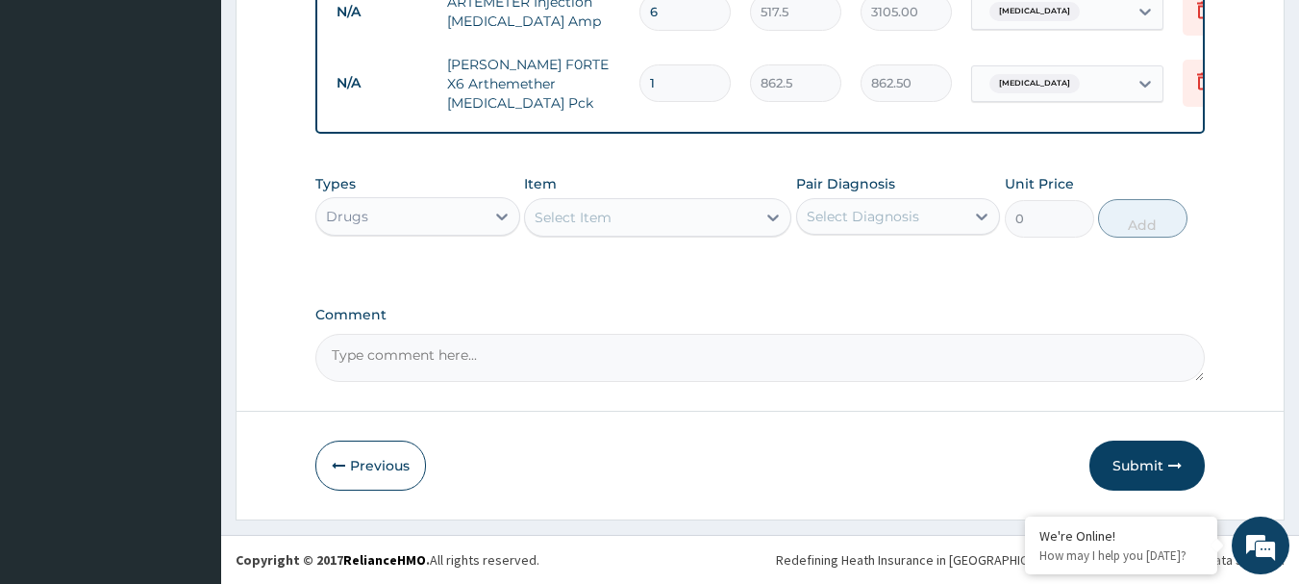
click at [570, 222] on div "Select Item" at bounding box center [573, 217] width 77 height 19
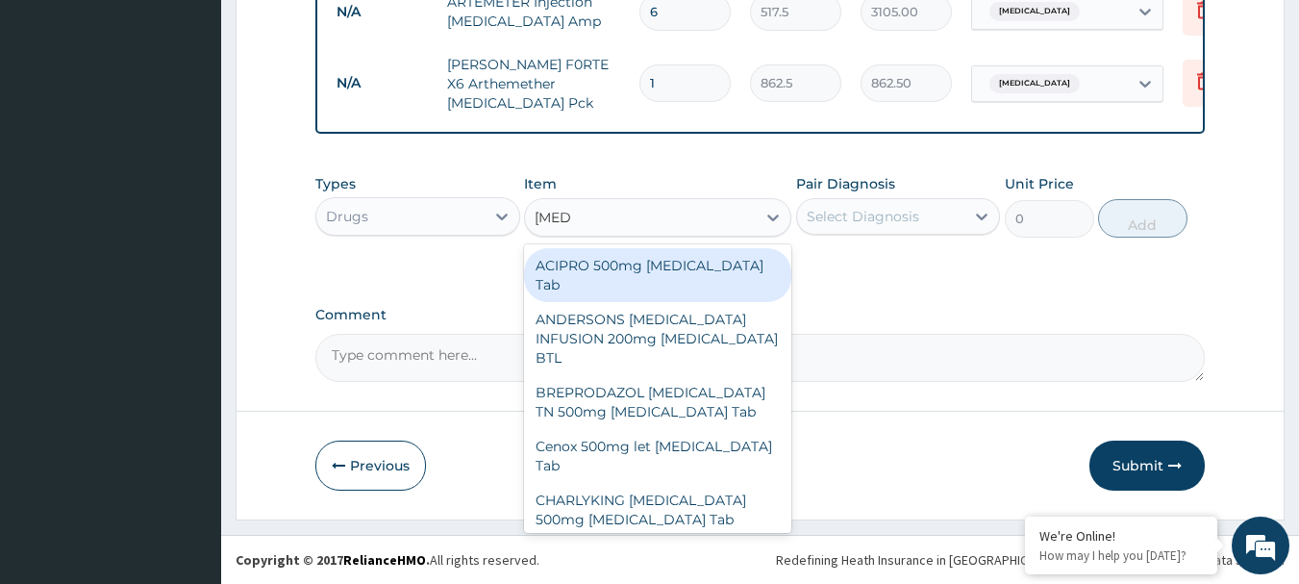
type input "ciprot"
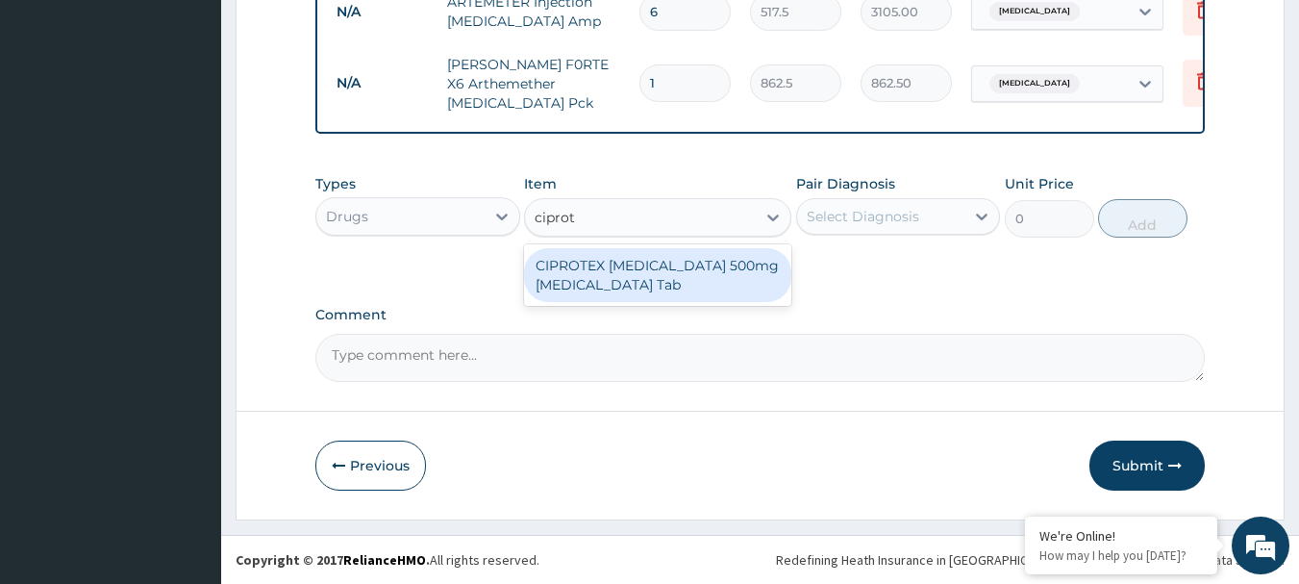
click at [677, 286] on div "CIPROTEX CIPROFLOXACIN 500mg Ciprofloxacin Tab" at bounding box center [657, 275] width 267 height 54
type input "301.875"
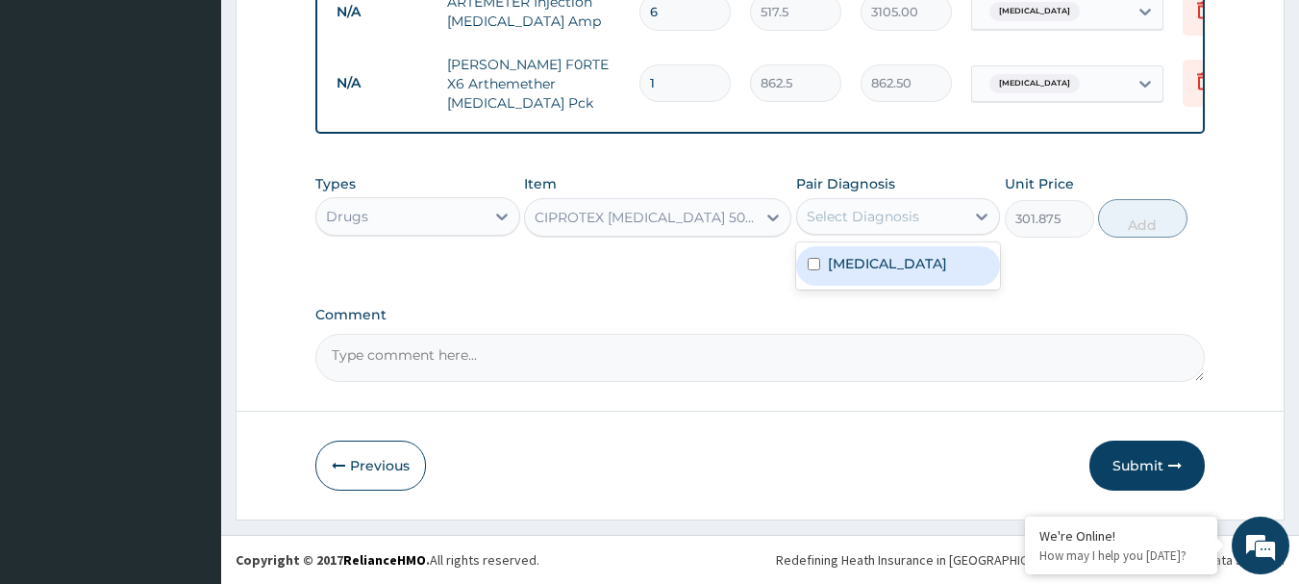
click at [894, 216] on div "Select Diagnosis" at bounding box center [863, 216] width 113 height 19
click at [889, 263] on div "Malaria" at bounding box center [898, 265] width 205 height 39
checkbox input "true"
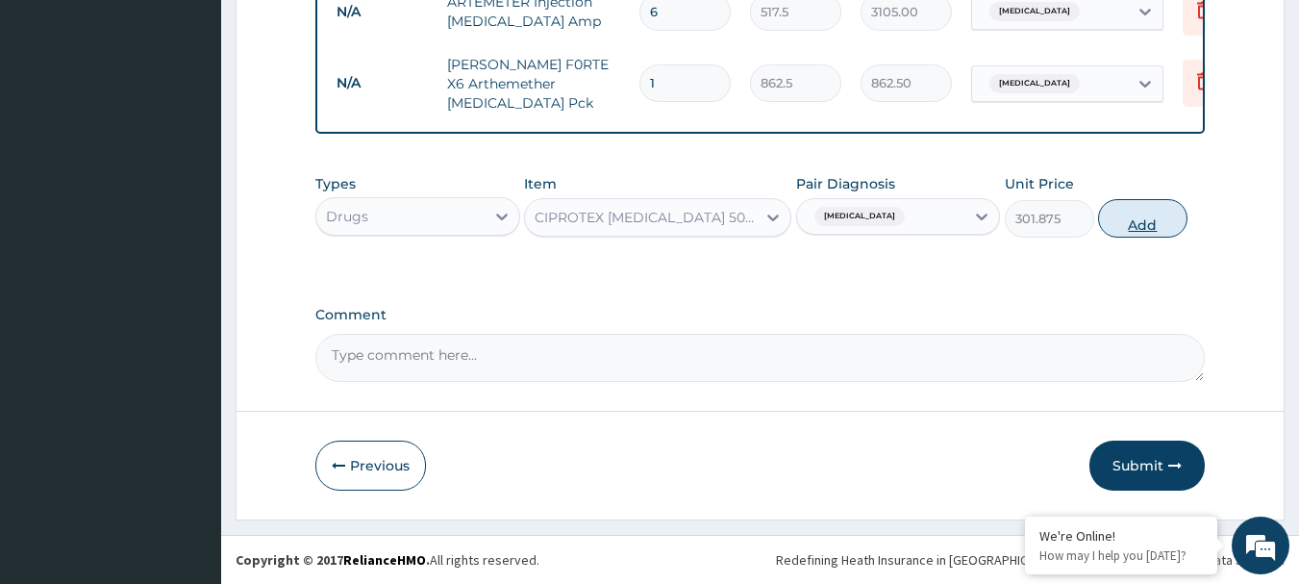
click at [1126, 220] on button "Add" at bounding box center [1142, 218] width 89 height 38
type input "0"
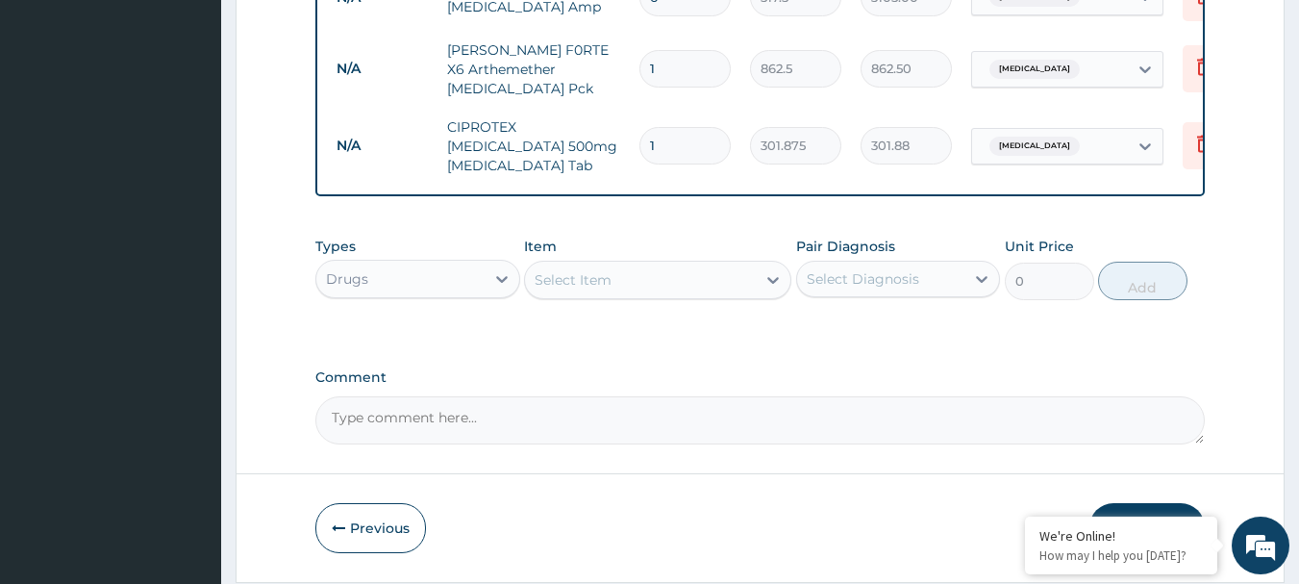
type input "10"
type input "3018.75"
type input "10"
click at [569, 289] on div "Select Item" at bounding box center [573, 279] width 77 height 19
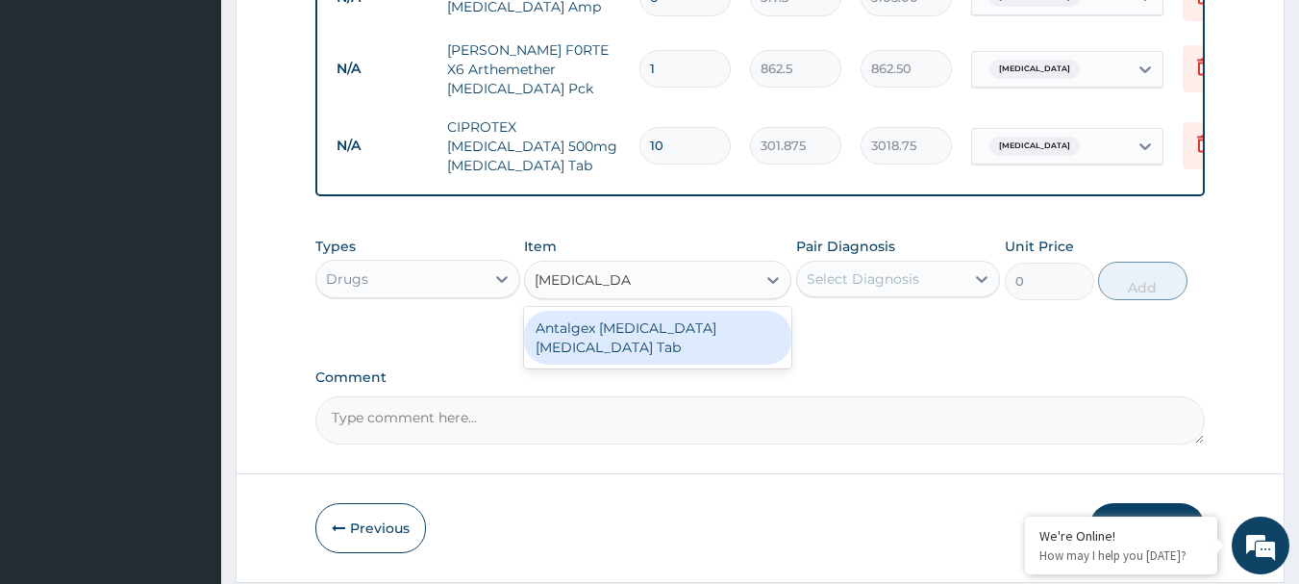
type input "[MEDICAL_DATA]"
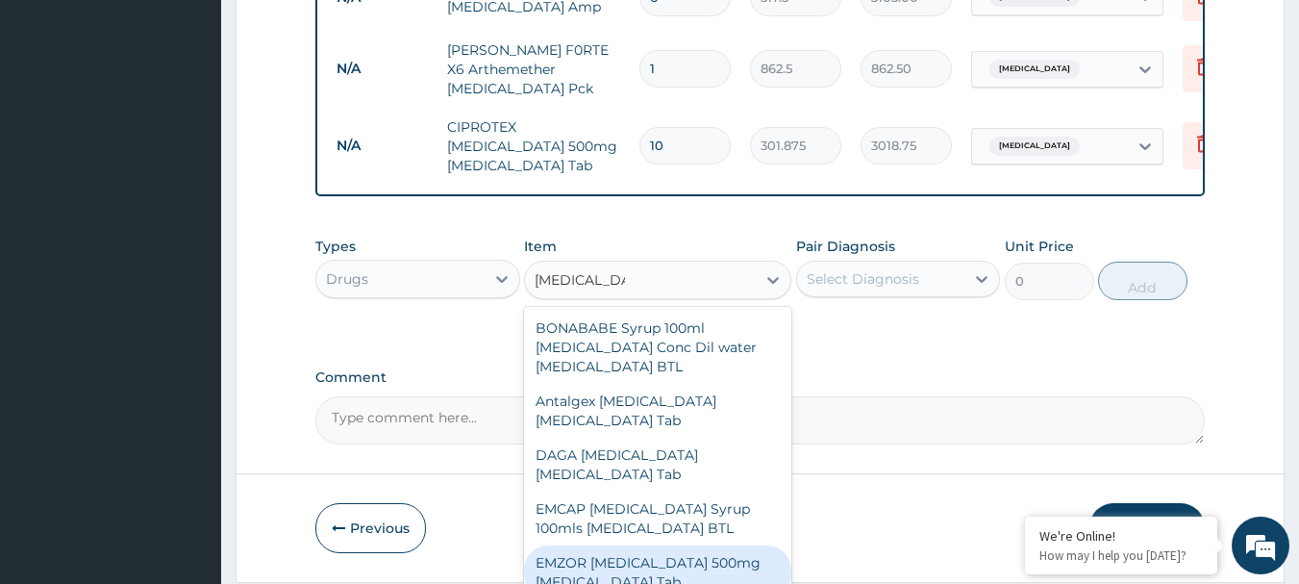
click at [717, 573] on div "EMZOR [MEDICAL_DATA] 500mg [MEDICAL_DATA] Tab" at bounding box center [657, 572] width 267 height 54
type input "17.25"
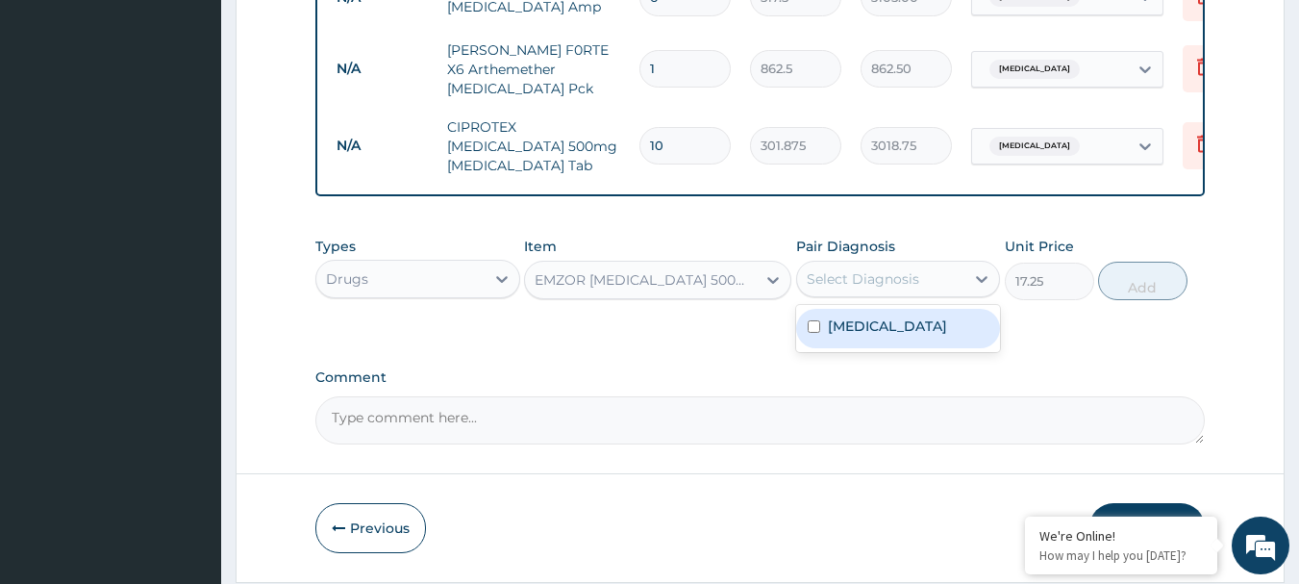
drag, startPoint x: 915, startPoint y: 294, endPoint x: 905, endPoint y: 333, distance: 39.9
click at [905, 297] on div "option Malaria, selected. option Malaria focused, 1 of 1. 1 result available. U…" at bounding box center [898, 279] width 205 height 37
click at [905, 333] on div "[MEDICAL_DATA]" at bounding box center [898, 328] width 205 height 39
checkbox input "true"
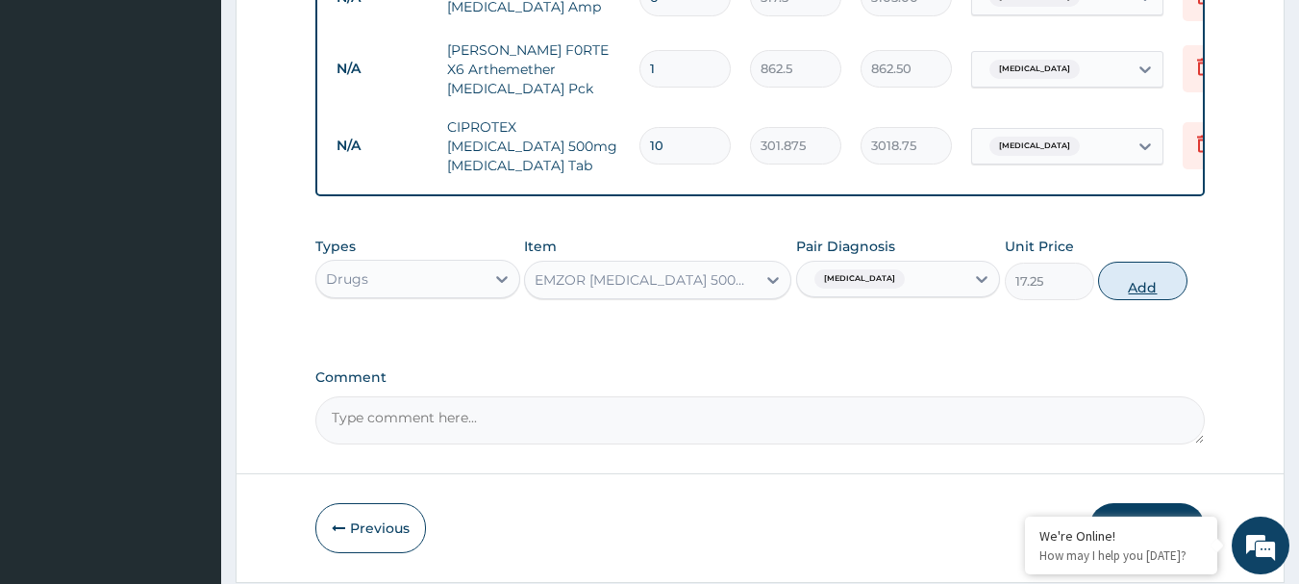
click at [1152, 297] on button "Add" at bounding box center [1142, 281] width 89 height 38
type input "0"
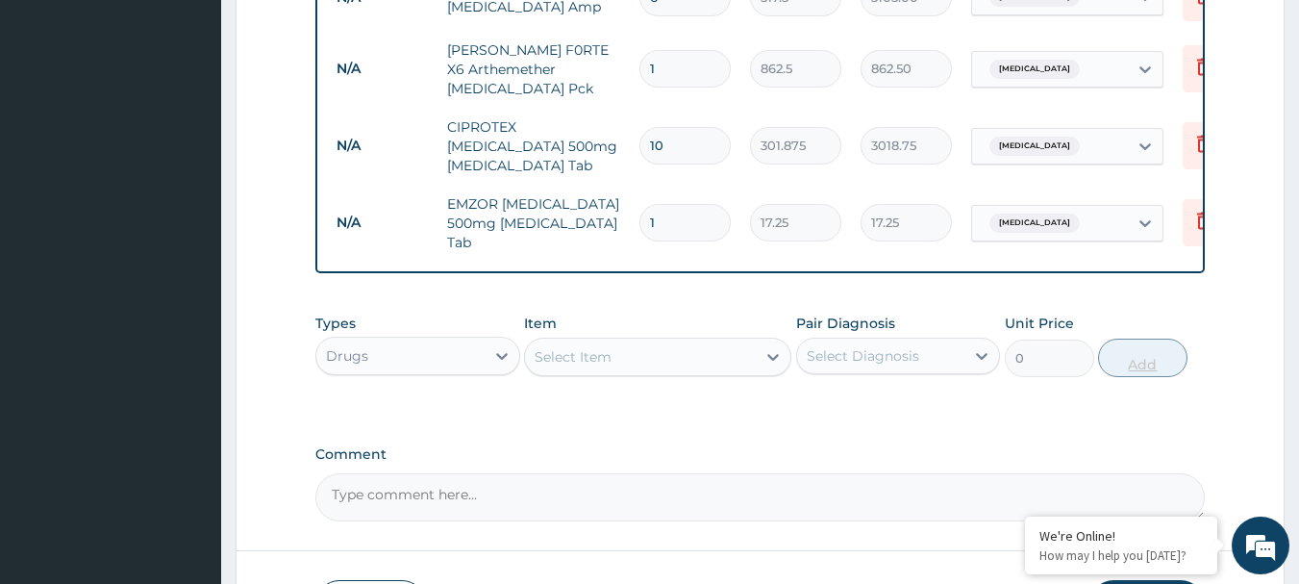
type input "18"
type input "310.50"
type input "18"
click at [613, 372] on div "Select Item" at bounding box center [640, 356] width 231 height 31
click at [375, 363] on div "Drugs" at bounding box center [400, 355] width 168 height 31
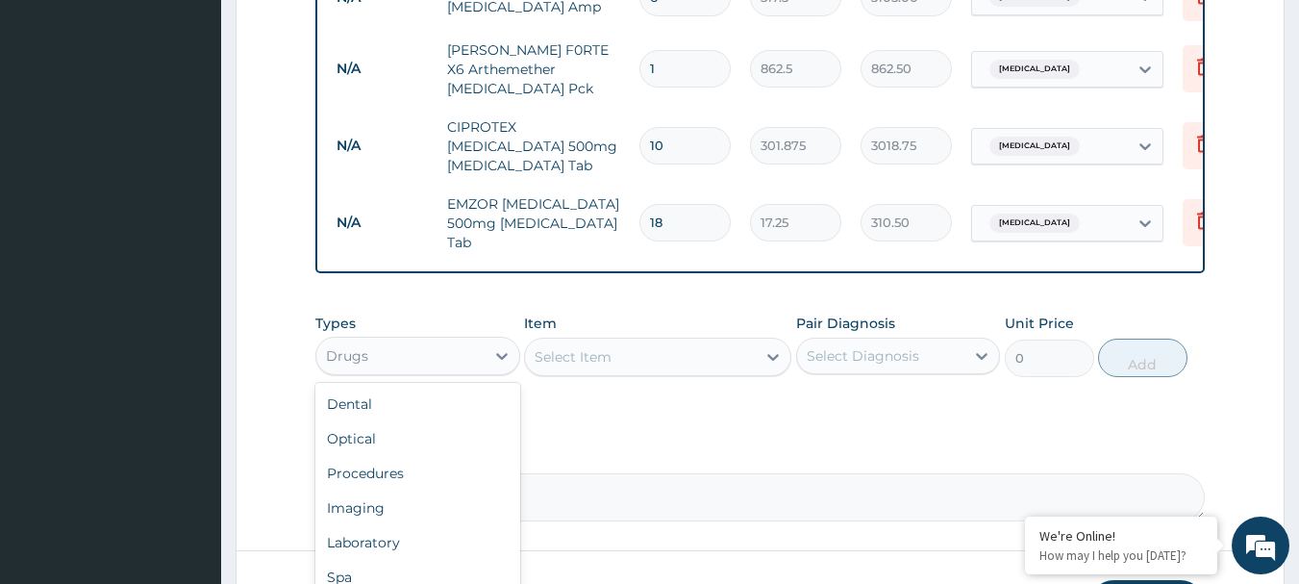
click at [592, 366] on div "Select Item" at bounding box center [573, 356] width 77 height 19
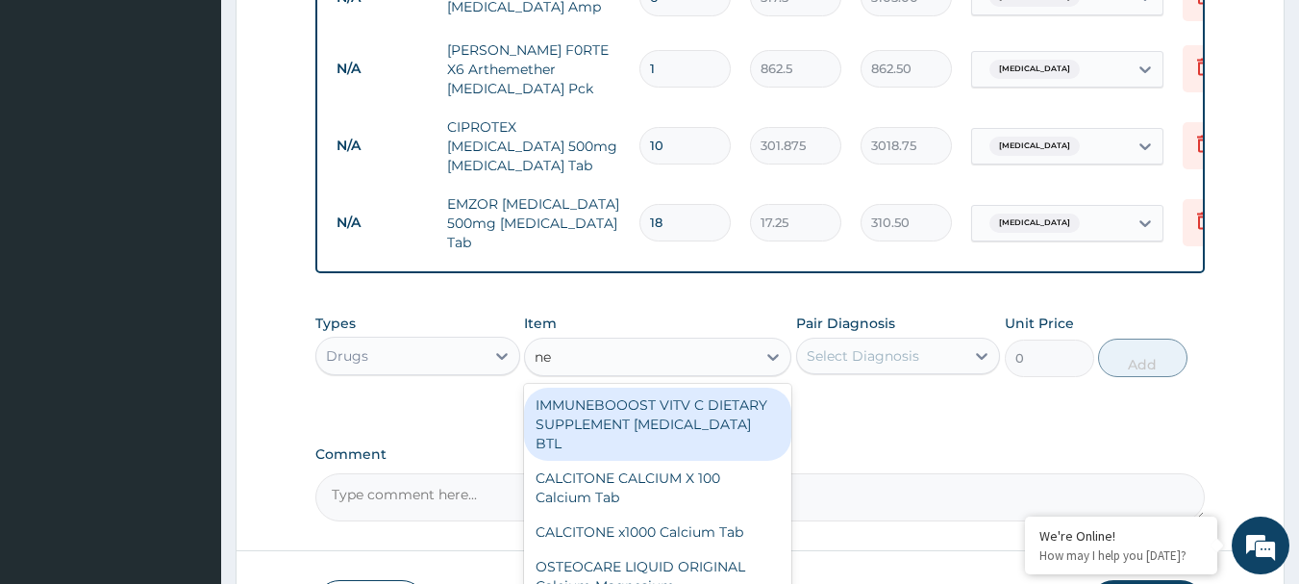
type input "nee"
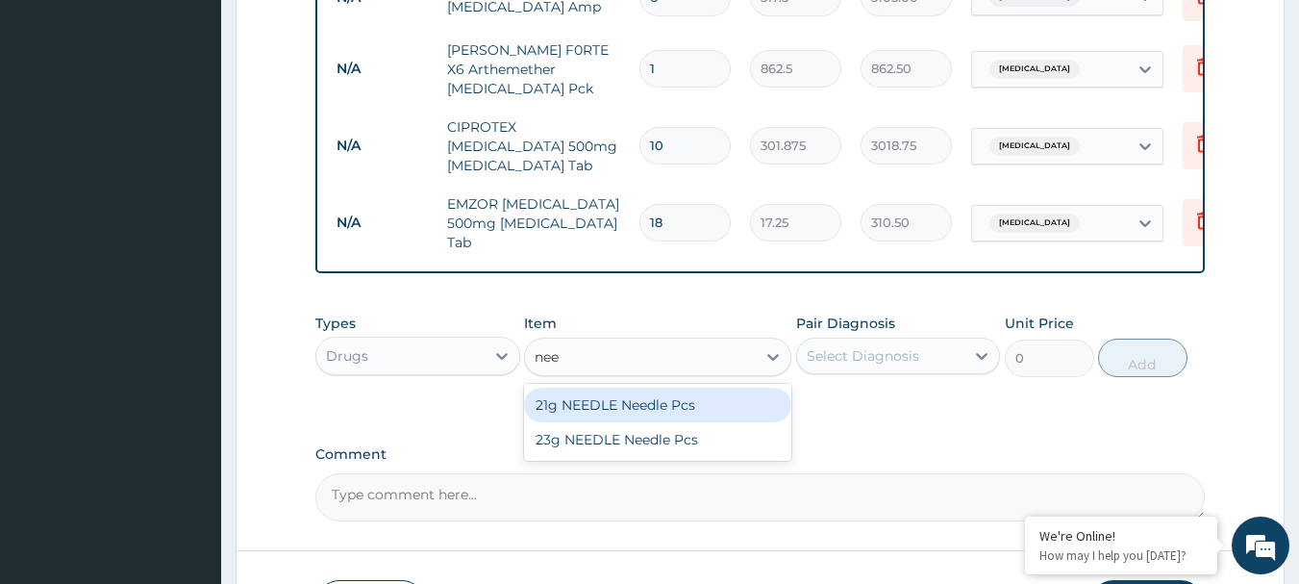
click at [599, 414] on div "21g NEEDLE Needle Pcs" at bounding box center [657, 405] width 267 height 35
type input "34.5"
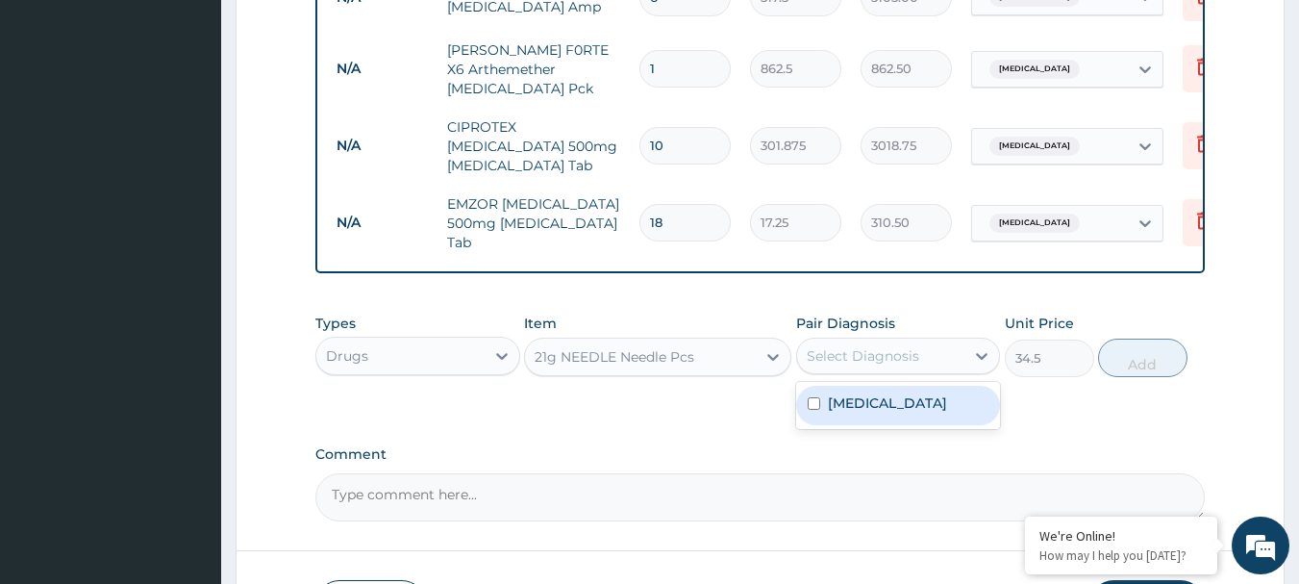
click at [883, 365] on div "Select Diagnosis" at bounding box center [863, 355] width 113 height 19
click at [859, 425] on div "[MEDICAL_DATA]" at bounding box center [898, 405] width 205 height 39
checkbox input "true"
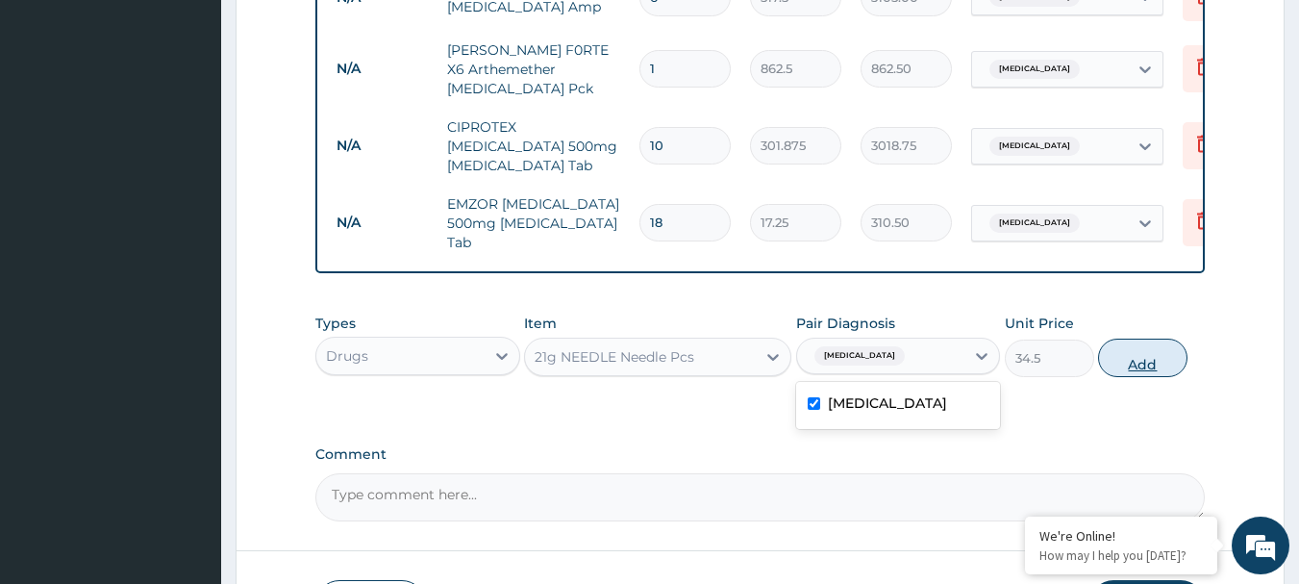
click at [1139, 364] on button "Add" at bounding box center [1142, 357] width 89 height 38
type input "0"
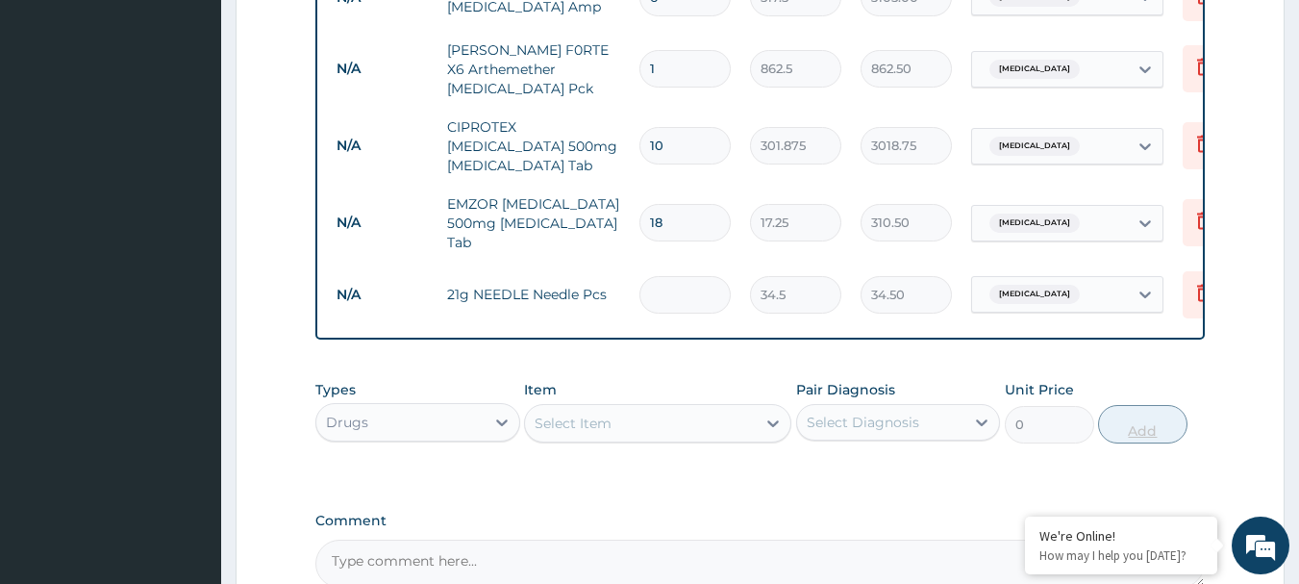
type input "0.00"
type input "2"
type input "69.00"
type input "2"
click at [655, 437] on div "Select Item" at bounding box center [640, 423] width 231 height 31
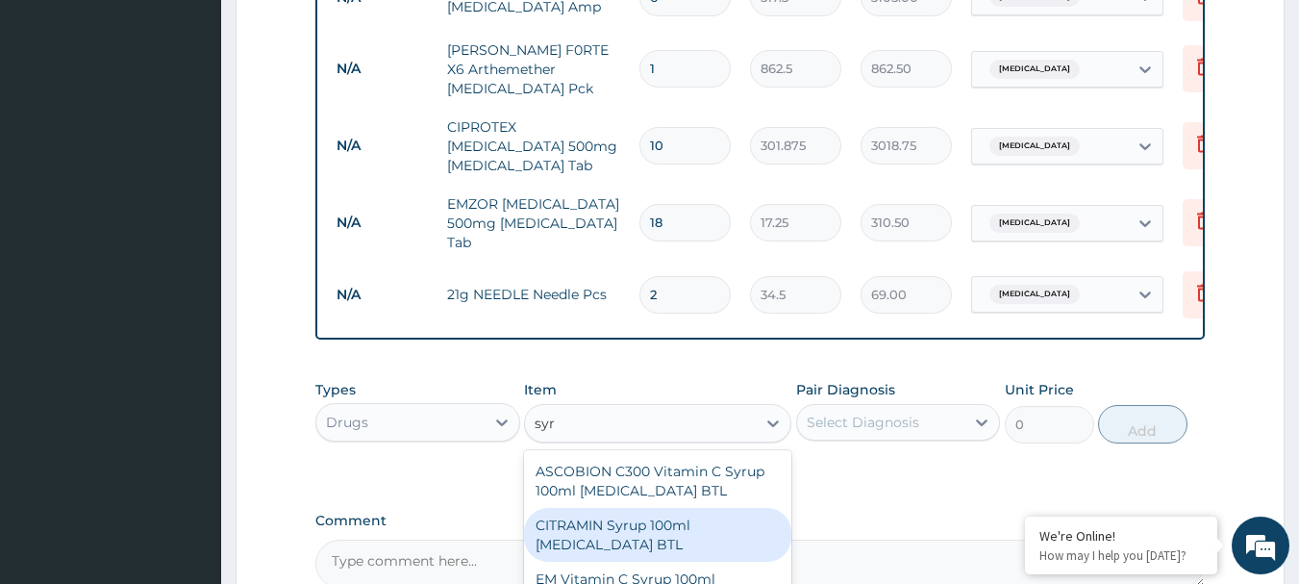
scroll to position [1299, 0]
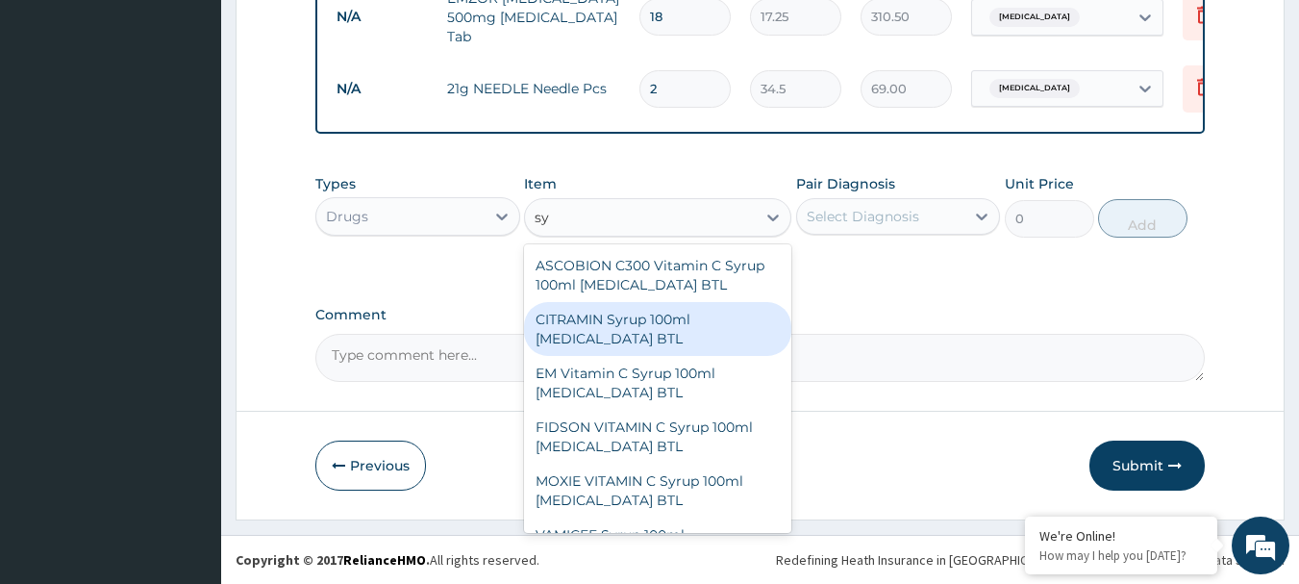
type input "s"
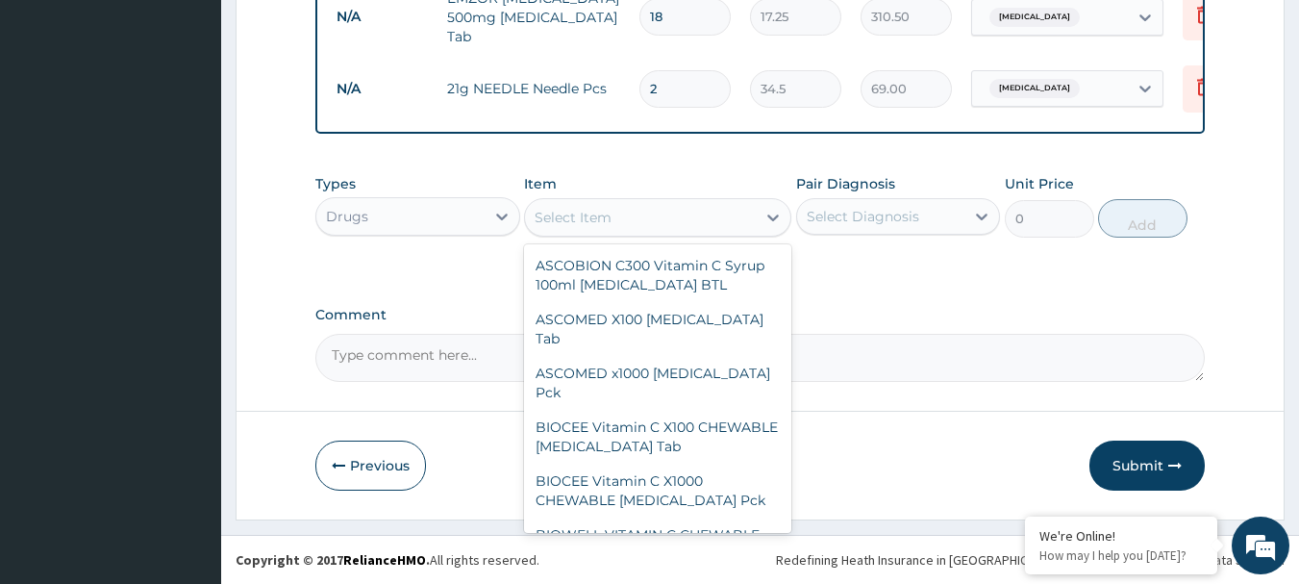
type input "y"
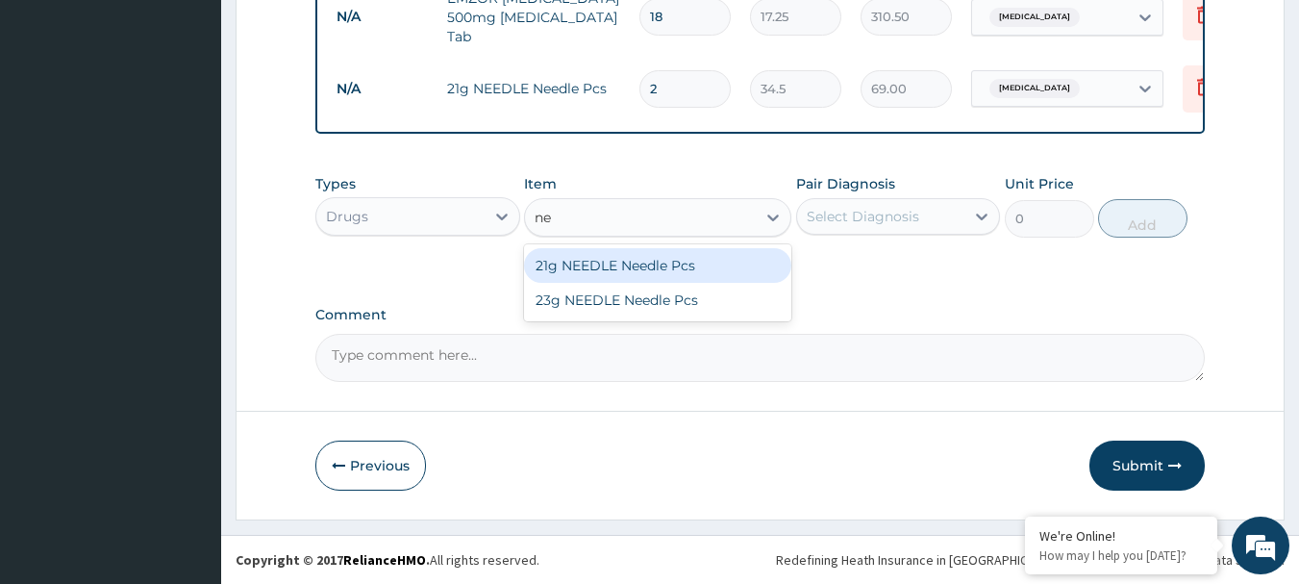
type input "n"
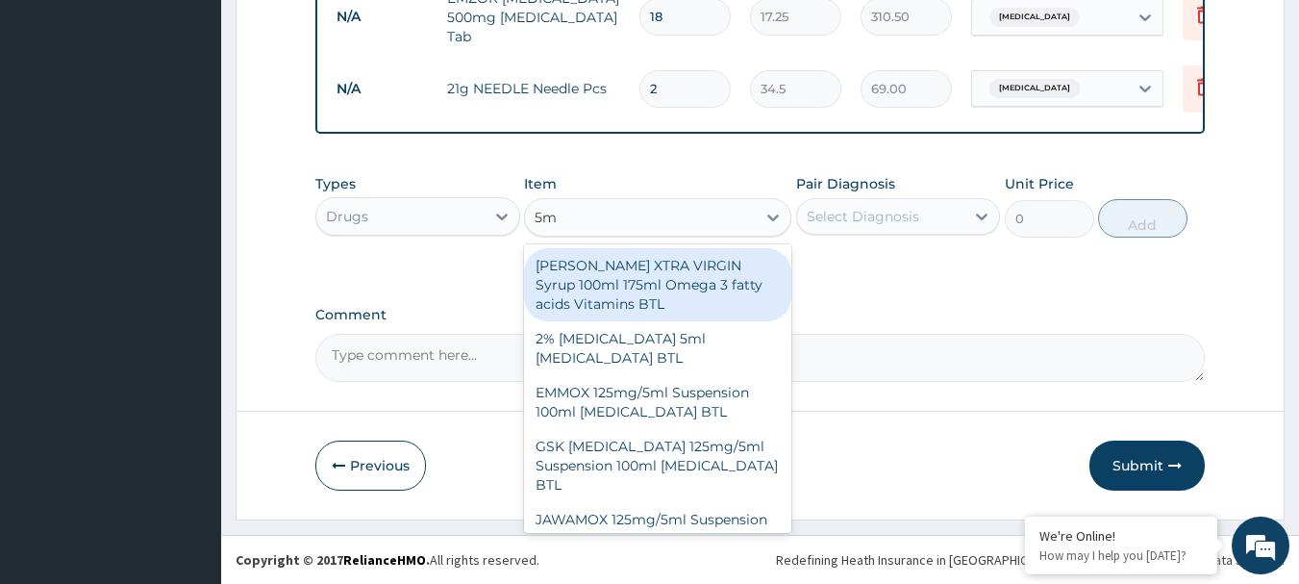
type input "5"
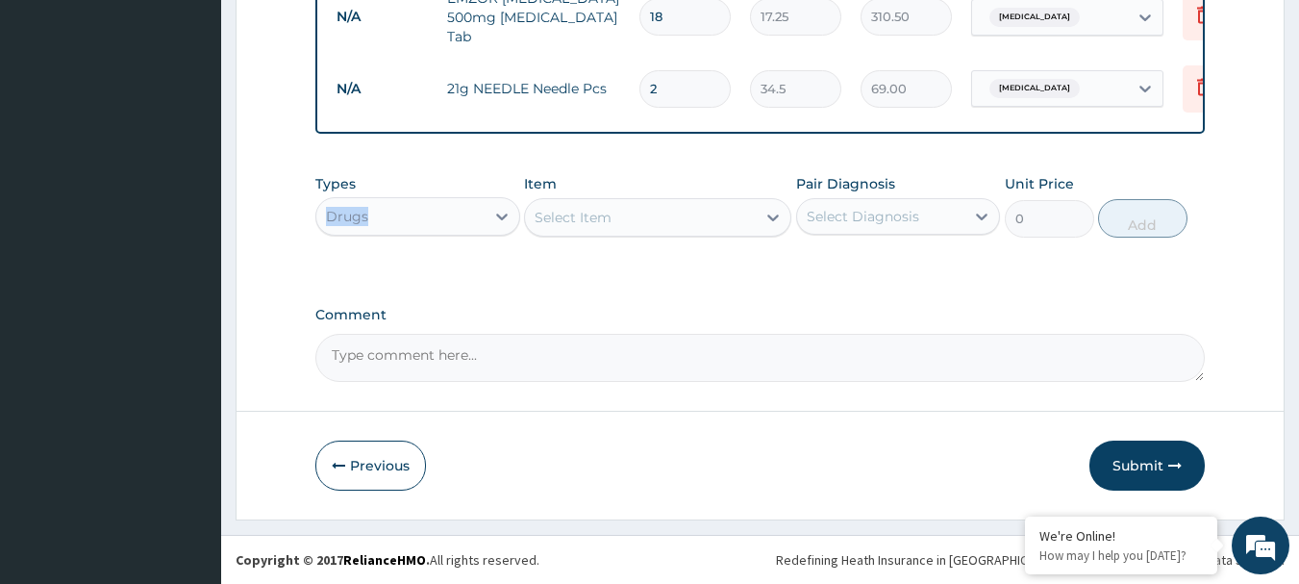
drag, startPoint x: 481, startPoint y: 188, endPoint x: 455, endPoint y: 214, distance: 37.4
click at [455, 214] on div "Types Drugs" at bounding box center [417, 205] width 205 height 63
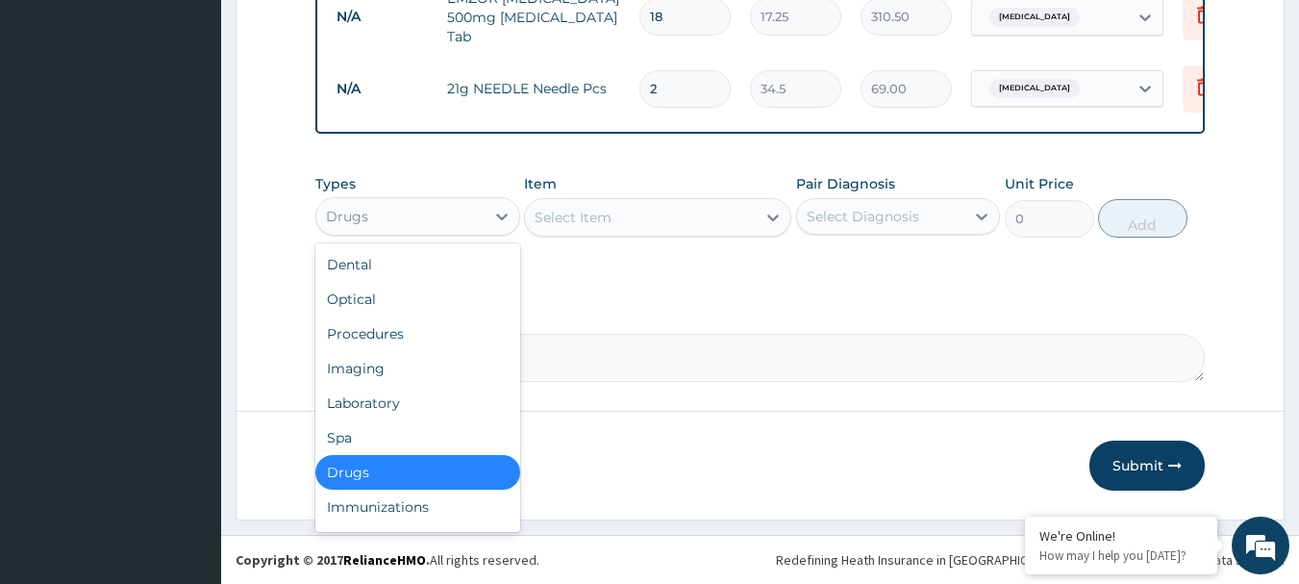
click at [455, 214] on div "Drugs" at bounding box center [400, 216] width 168 height 31
click at [380, 409] on div "Laboratory" at bounding box center [417, 403] width 205 height 35
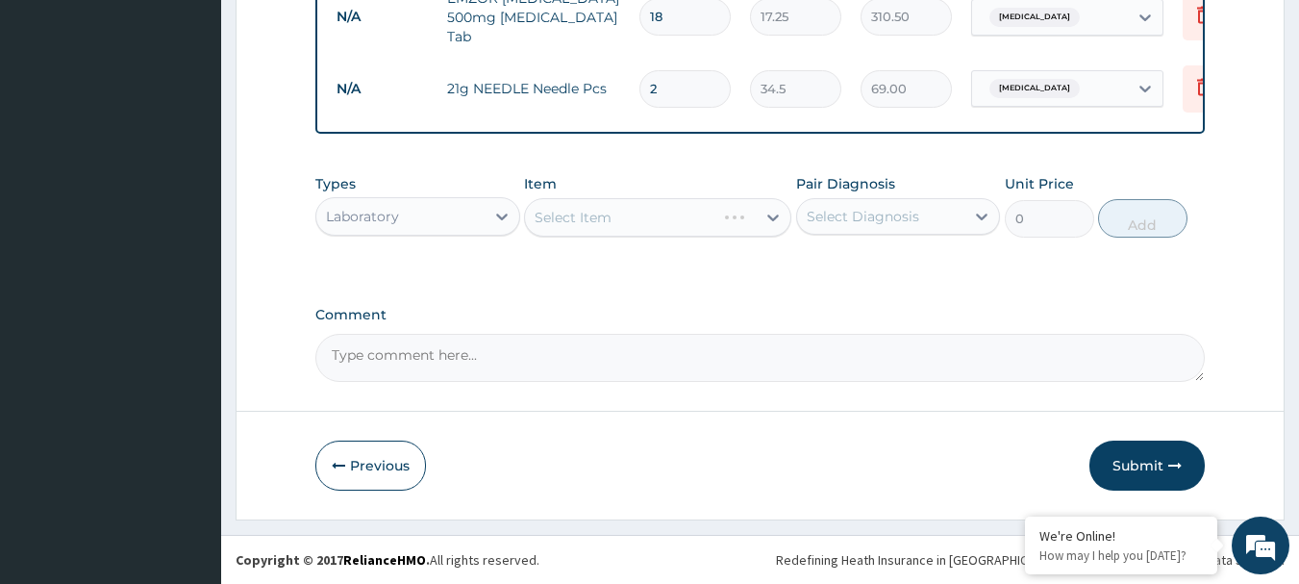
click at [626, 214] on div "Select Item" at bounding box center [657, 217] width 267 height 38
click at [606, 213] on div "Select Item" at bounding box center [657, 217] width 267 height 38
click at [721, 214] on div "Select Item" at bounding box center [657, 217] width 267 height 38
click at [721, 213] on div "Select Item" at bounding box center [657, 217] width 267 height 38
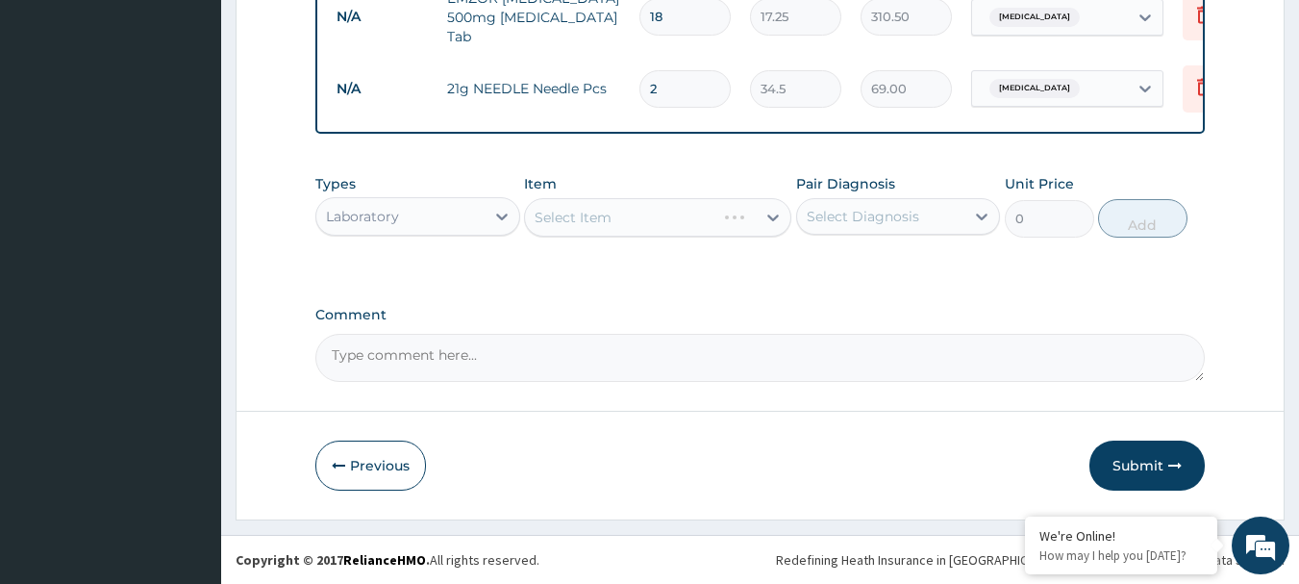
click at [721, 213] on div "Select Item" at bounding box center [657, 217] width 267 height 38
click at [747, 213] on div "Select Item" at bounding box center [657, 217] width 267 height 38
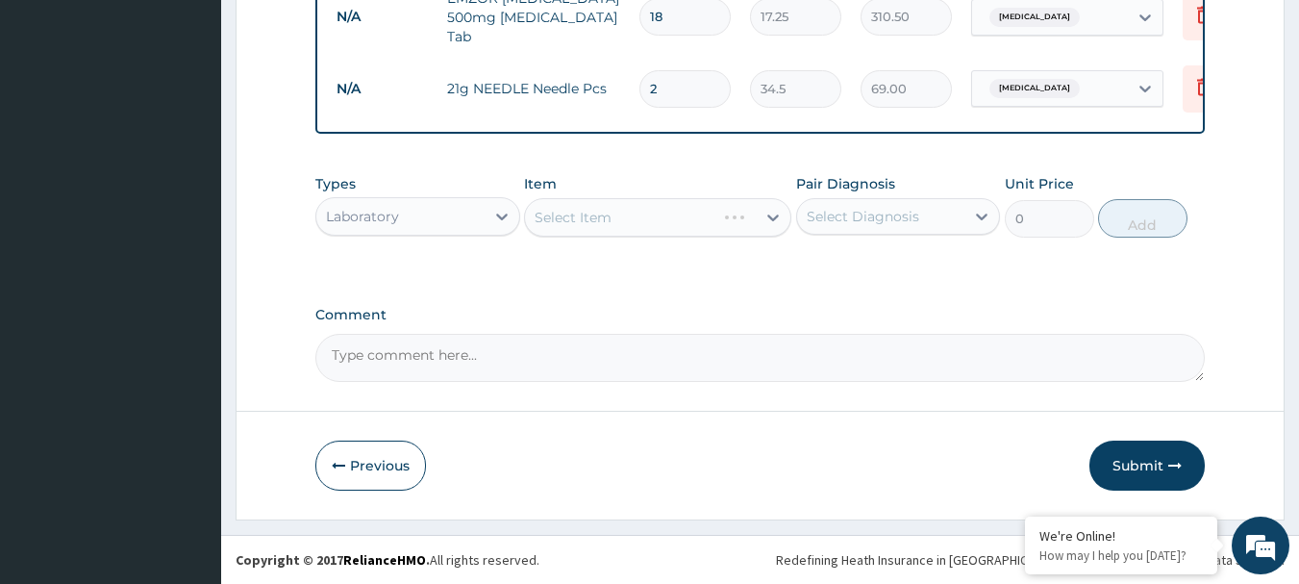
click at [747, 213] on div "Select Item" at bounding box center [657, 217] width 267 height 38
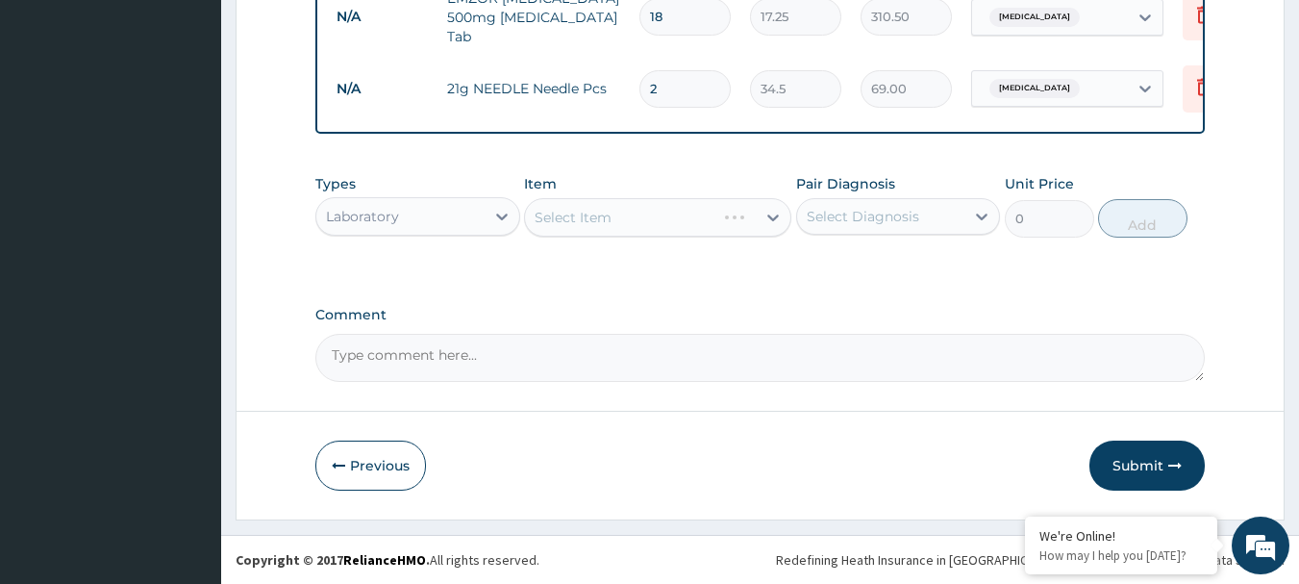
click at [747, 213] on div "Select Item" at bounding box center [657, 217] width 267 height 38
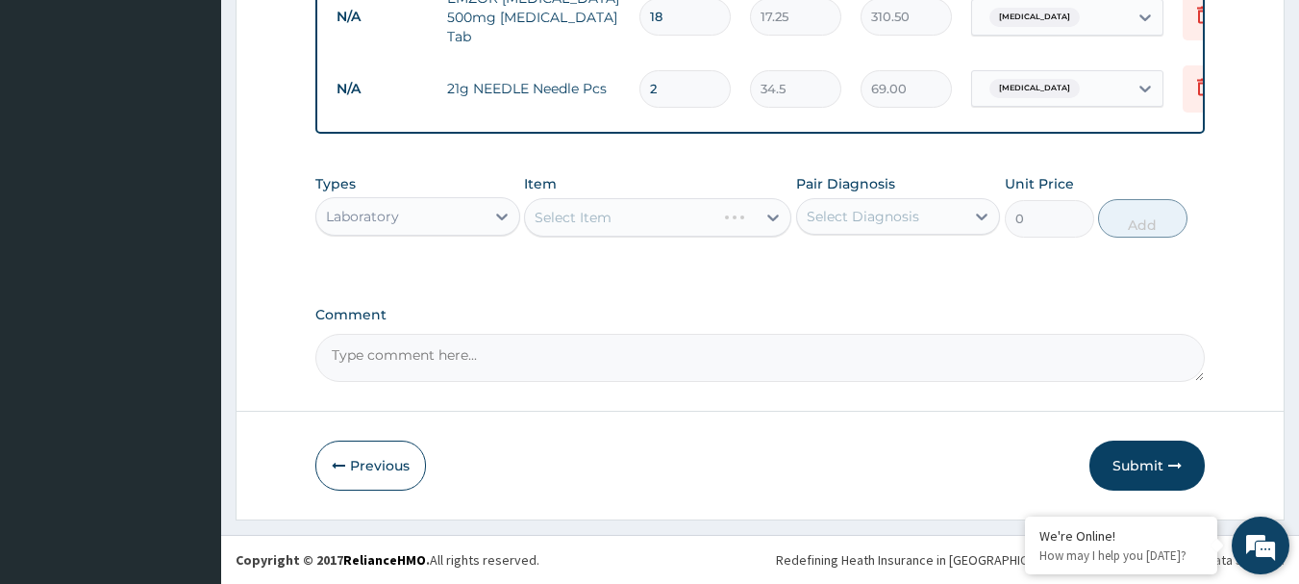
drag, startPoint x: 747, startPoint y: 213, endPoint x: 1246, endPoint y: 562, distance: 608.5
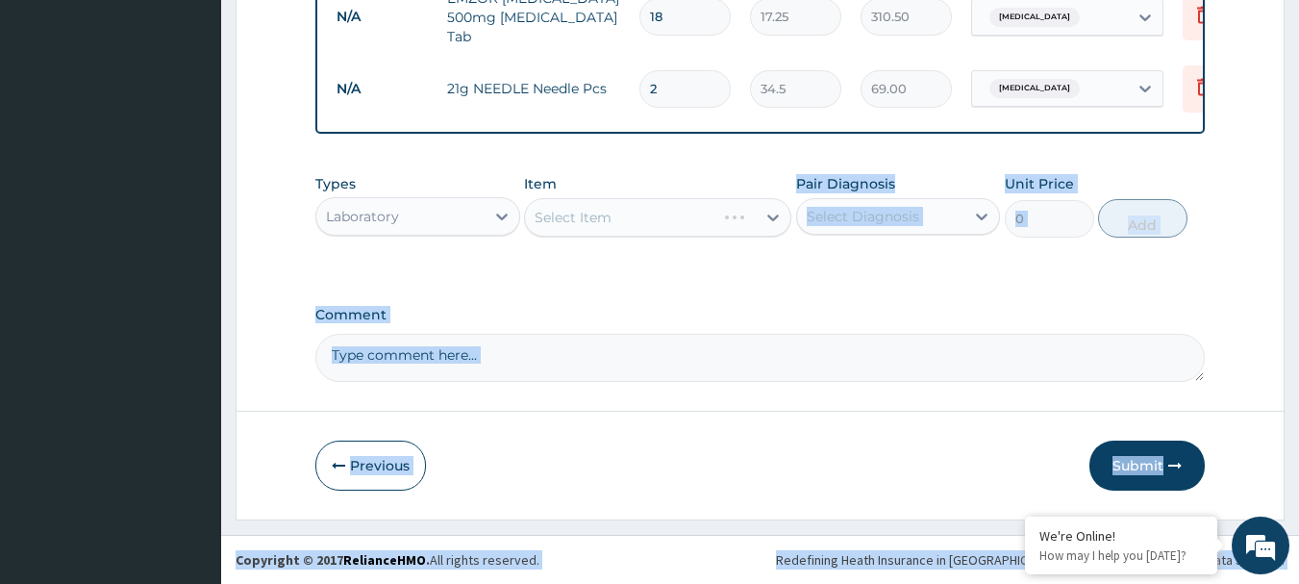
click at [752, 216] on div "Select Item" at bounding box center [657, 217] width 267 height 38
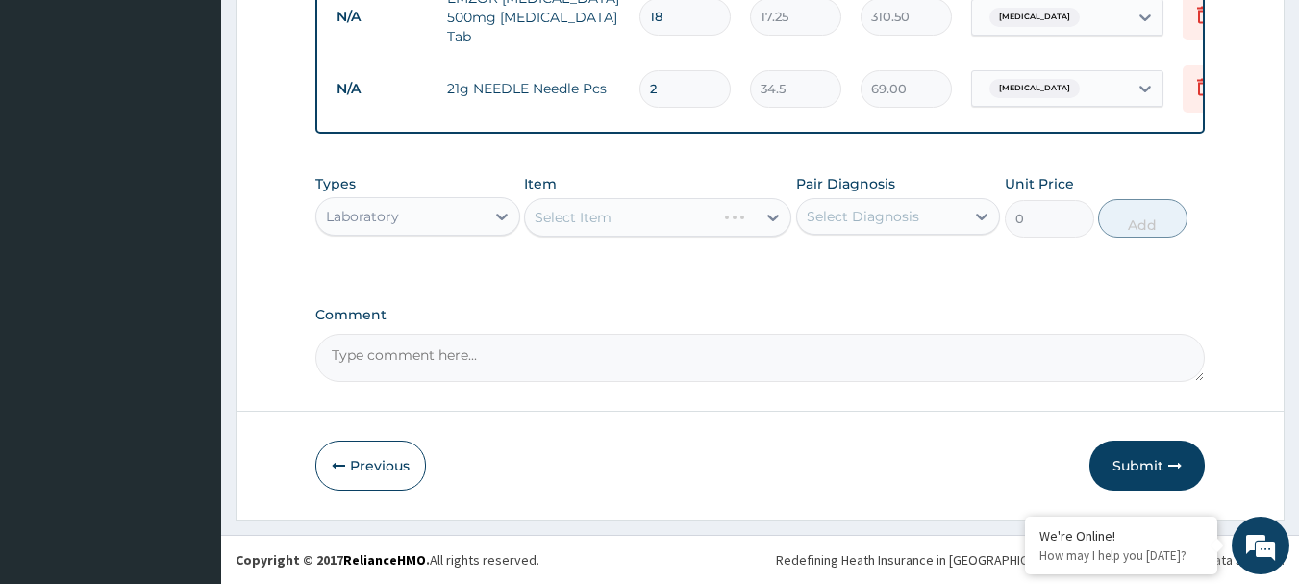
click at [752, 216] on div "Select Item" at bounding box center [657, 217] width 267 height 38
click at [802, 360] on textarea "Comment" at bounding box center [760, 358] width 890 height 48
click at [738, 215] on div "Select Item" at bounding box center [657, 217] width 267 height 38
click at [742, 227] on div "Select Item" at bounding box center [657, 217] width 267 height 38
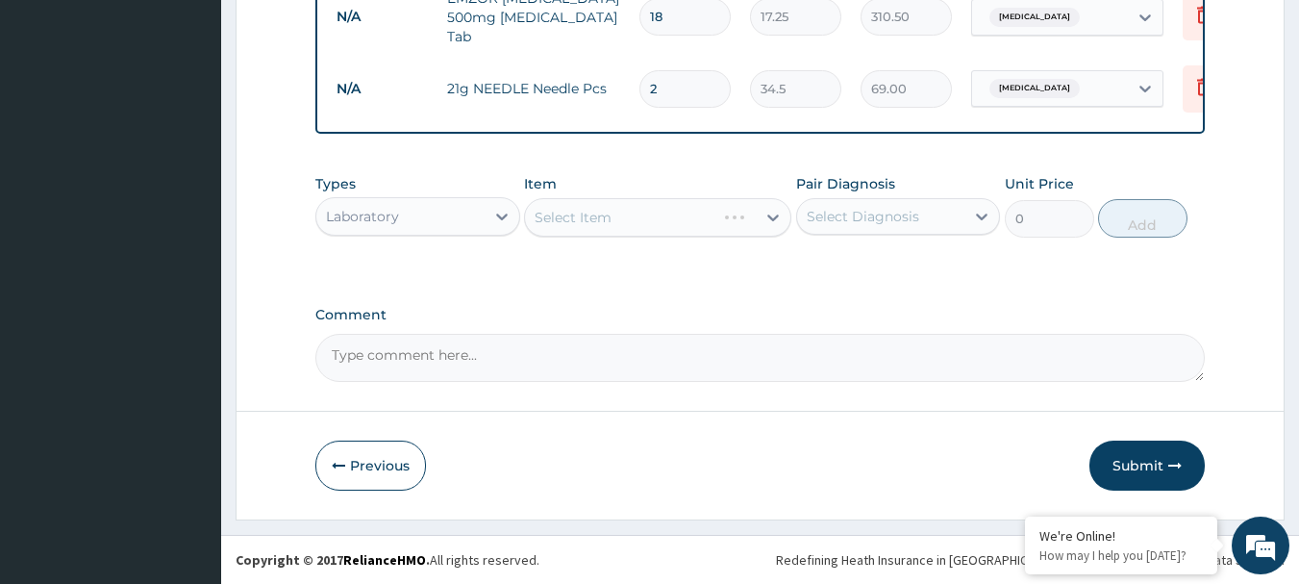
click at [742, 211] on div "Select Item" at bounding box center [657, 217] width 267 height 38
click at [870, 218] on div "Select Diagnosis" at bounding box center [863, 216] width 113 height 19
click at [373, 458] on button "Previous" at bounding box center [370, 465] width 111 height 50
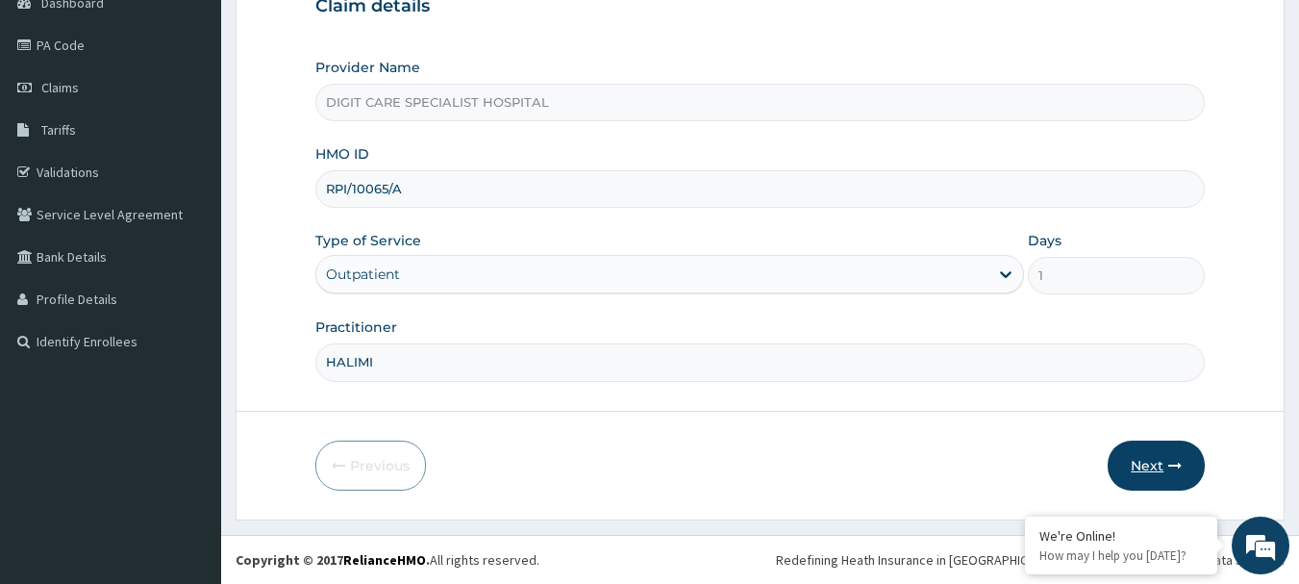
click at [1154, 467] on button "Next" at bounding box center [1156, 465] width 97 height 50
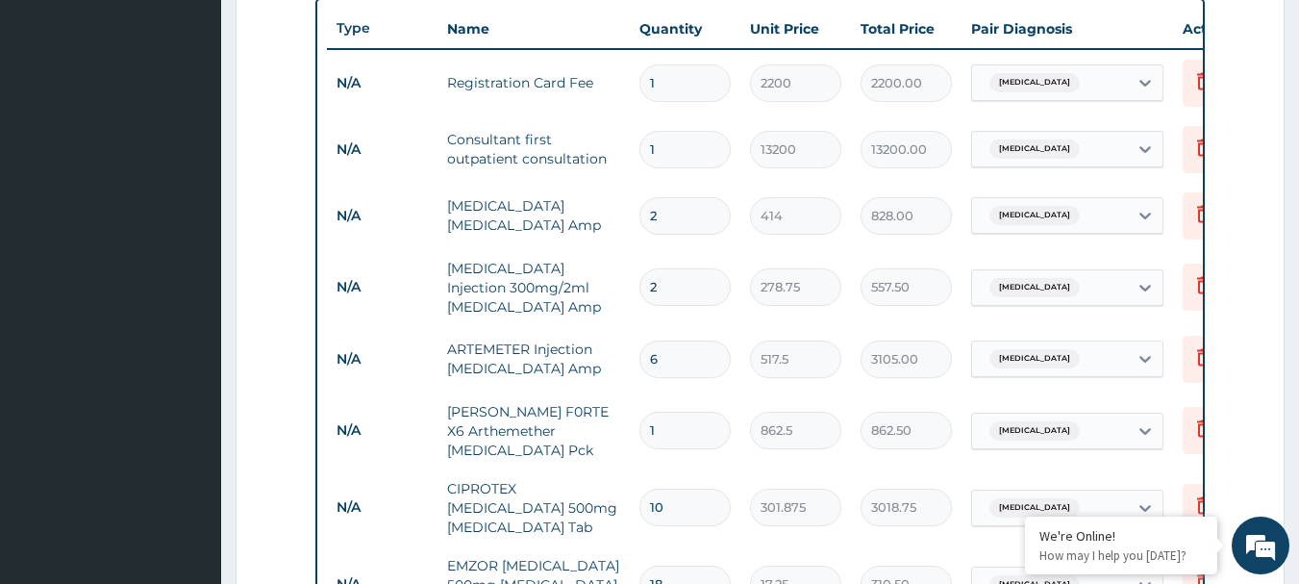
scroll to position [1228, 0]
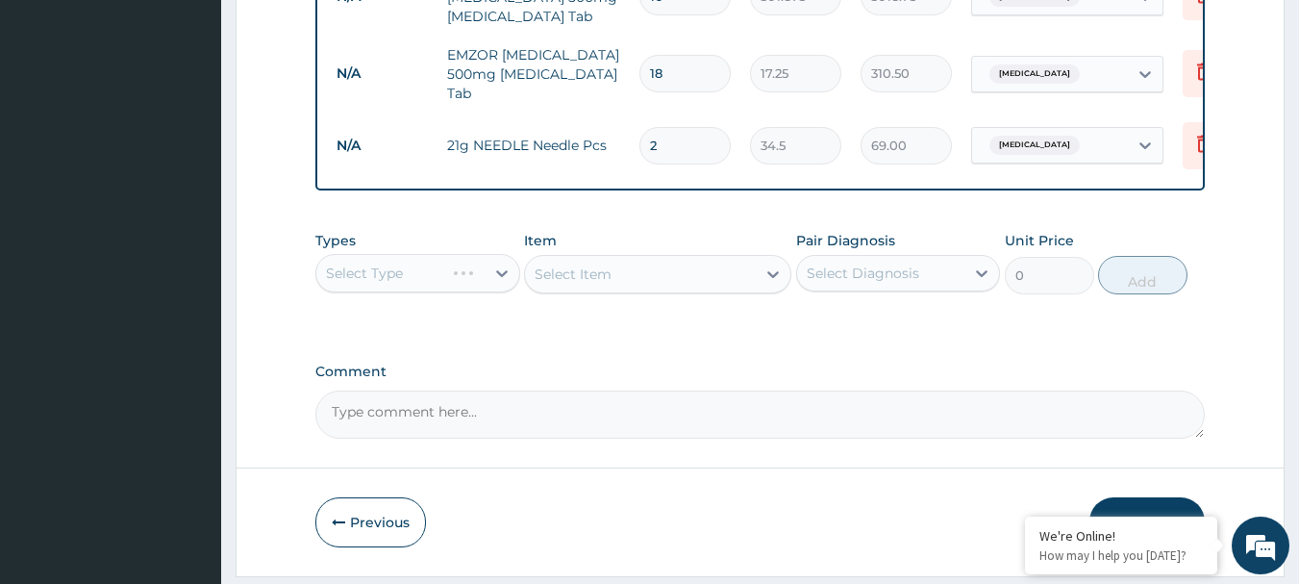
click at [629, 289] on div "Select Item" at bounding box center [657, 274] width 267 height 38
click at [472, 286] on div "Select Type" at bounding box center [417, 273] width 205 height 38
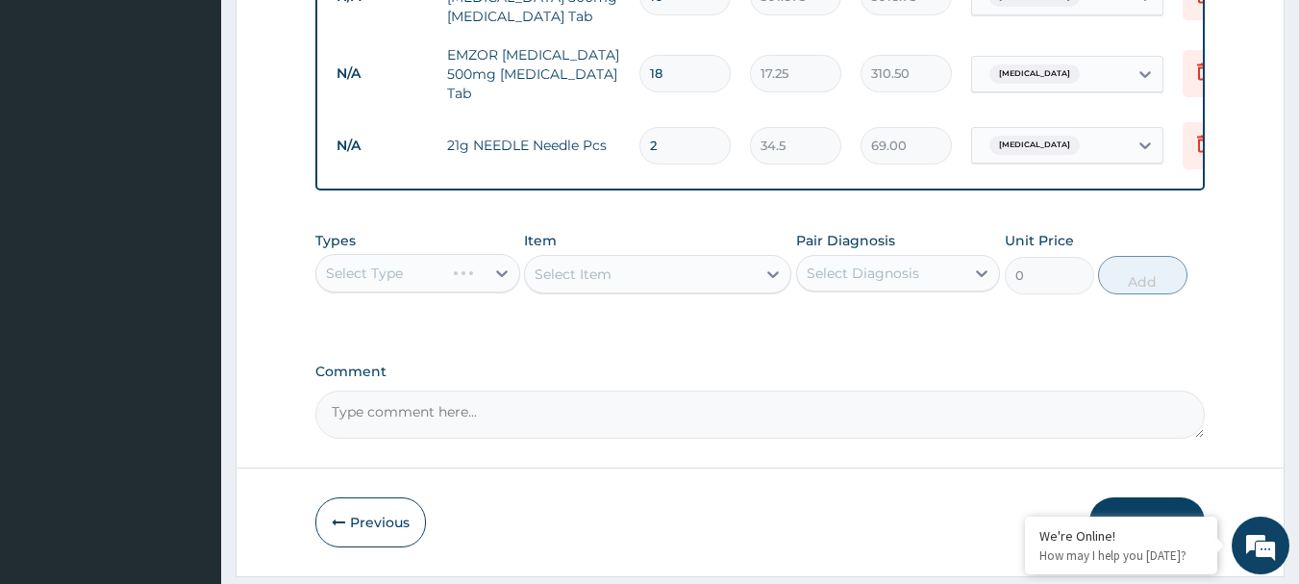
click at [595, 293] on div "Select Item" at bounding box center [657, 274] width 267 height 38
click at [398, 284] on div "Select Type" at bounding box center [417, 273] width 205 height 38
click at [489, 292] on div "Select Type" at bounding box center [417, 273] width 205 height 38
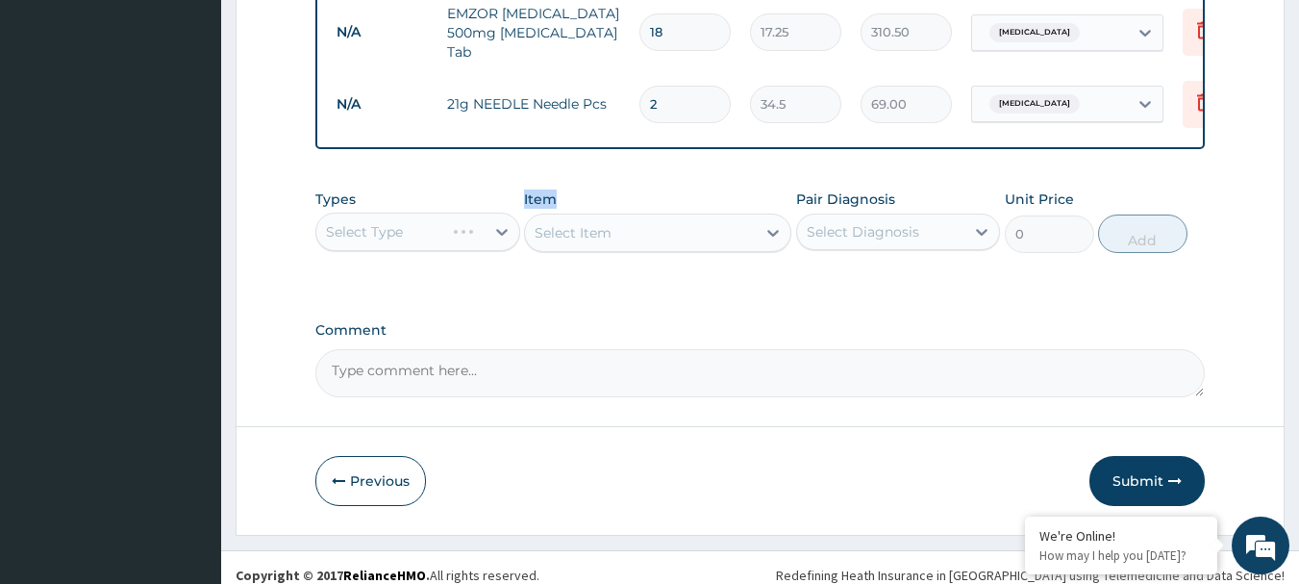
scroll to position [1299, 0]
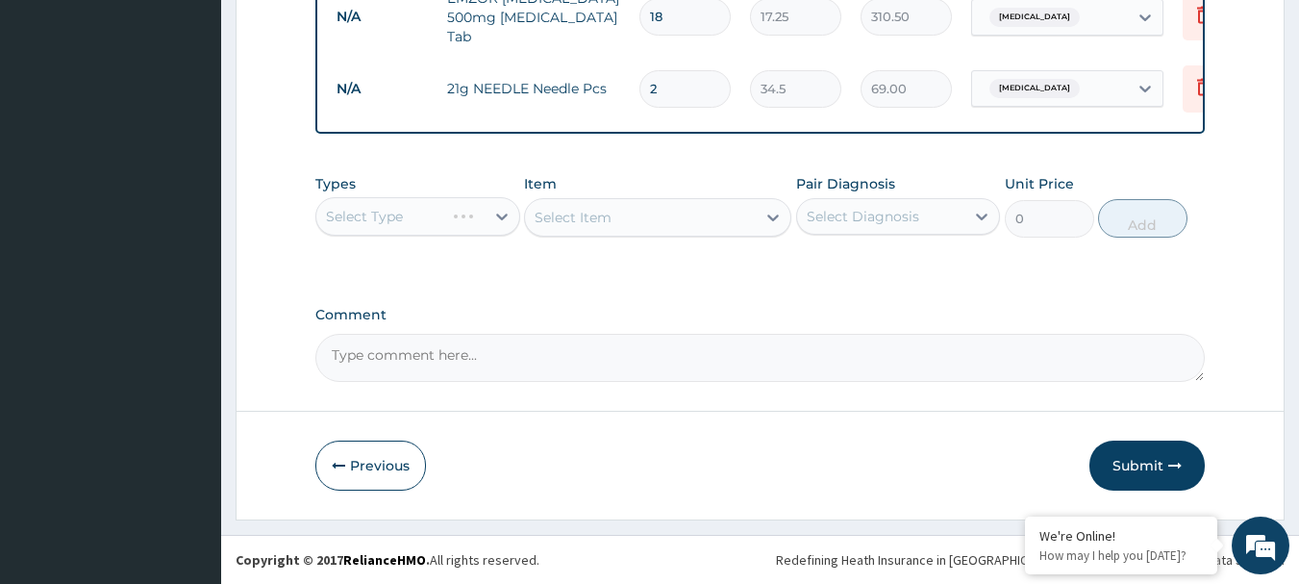
click at [710, 214] on div "Select Item" at bounding box center [657, 217] width 267 height 38
click at [805, 371] on textarea "Comment" at bounding box center [760, 358] width 890 height 48
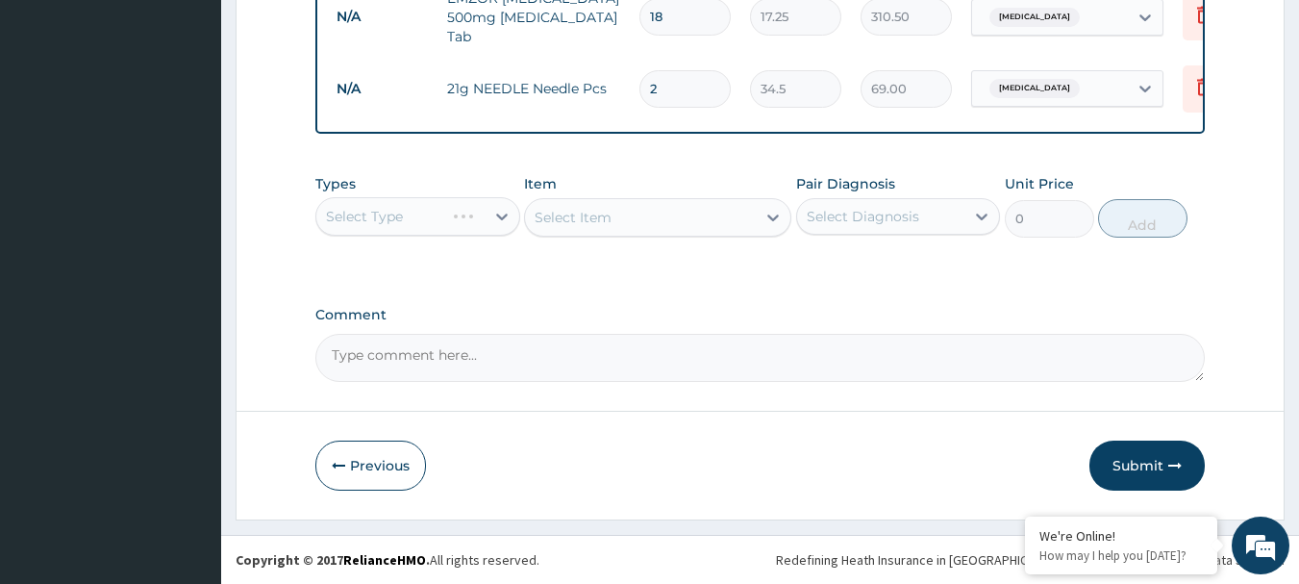
click at [451, 215] on div "Select Type" at bounding box center [417, 216] width 205 height 38
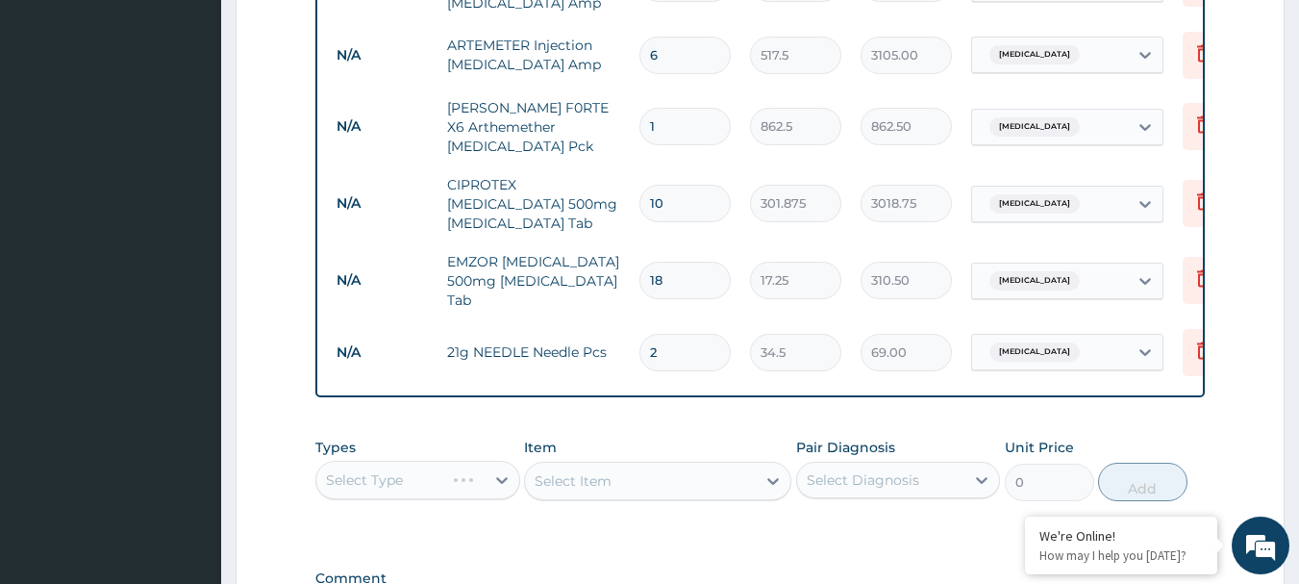
click at [680, 500] on div "Select Item" at bounding box center [657, 481] width 267 height 38
click at [488, 494] on div "Select Type" at bounding box center [417, 480] width 205 height 38
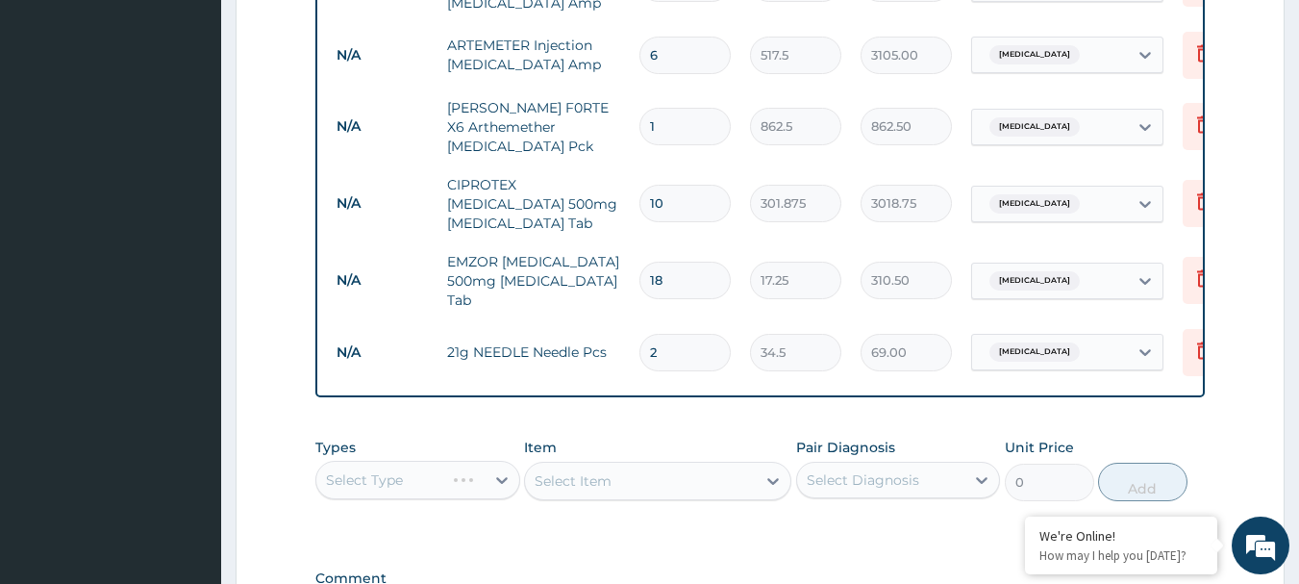
click at [488, 494] on div "Select Type" at bounding box center [417, 480] width 205 height 38
drag, startPoint x: 488, startPoint y: 494, endPoint x: 651, endPoint y: 445, distance: 170.7
click at [651, 445] on div "Types Select Type Item Select Item Pair Diagnosis Select Diagnosis Unit Price 0…" at bounding box center [760, 469] width 890 height 83
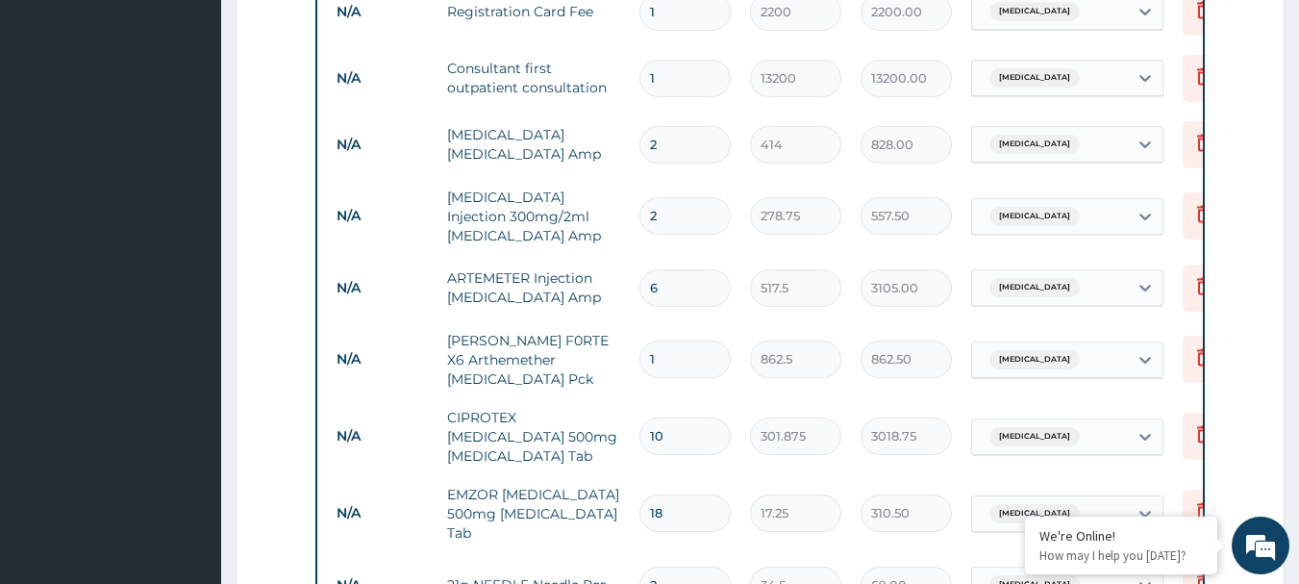
scroll to position [278, 0]
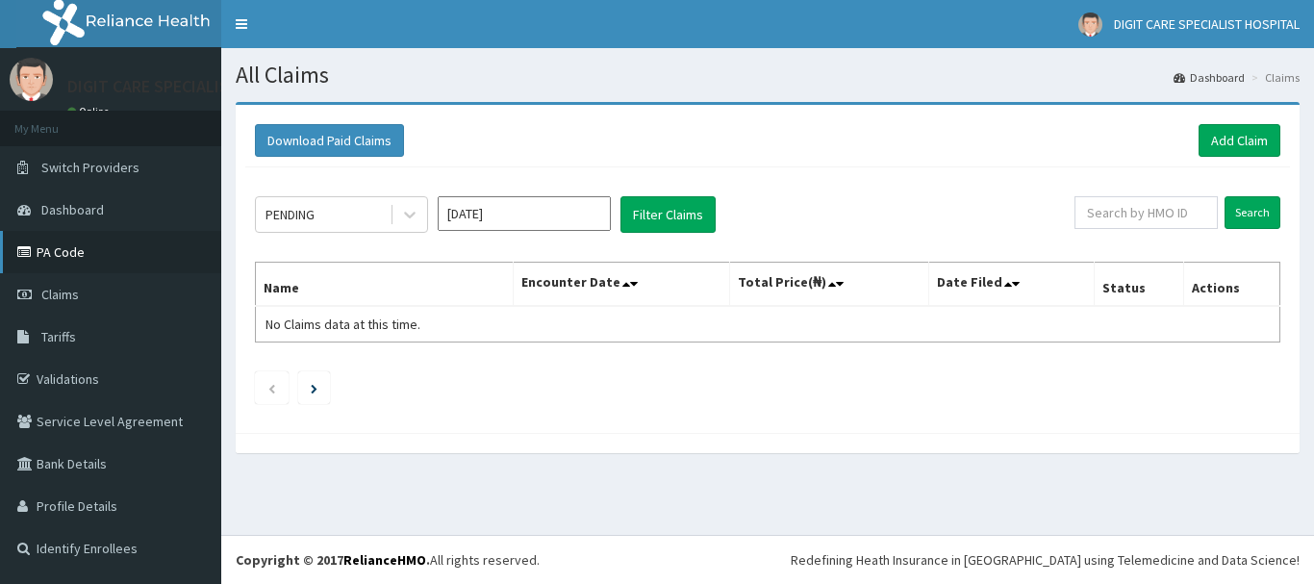
click at [81, 254] on link "PA Code" at bounding box center [110, 252] width 221 height 42
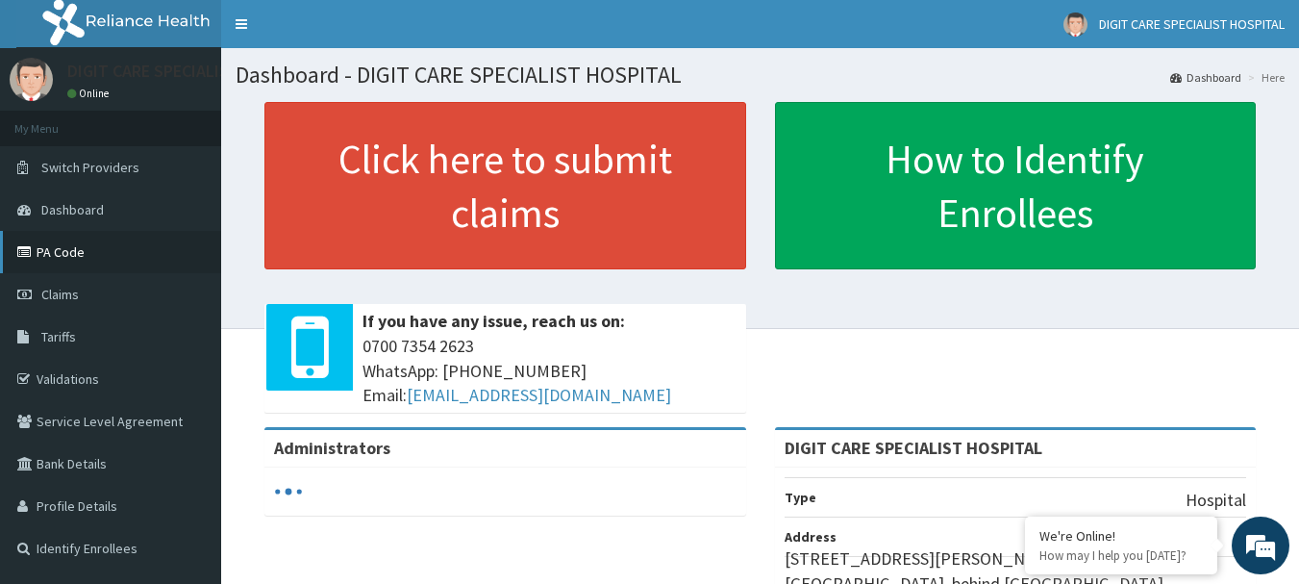
click at [92, 248] on link "PA Code" at bounding box center [110, 252] width 221 height 42
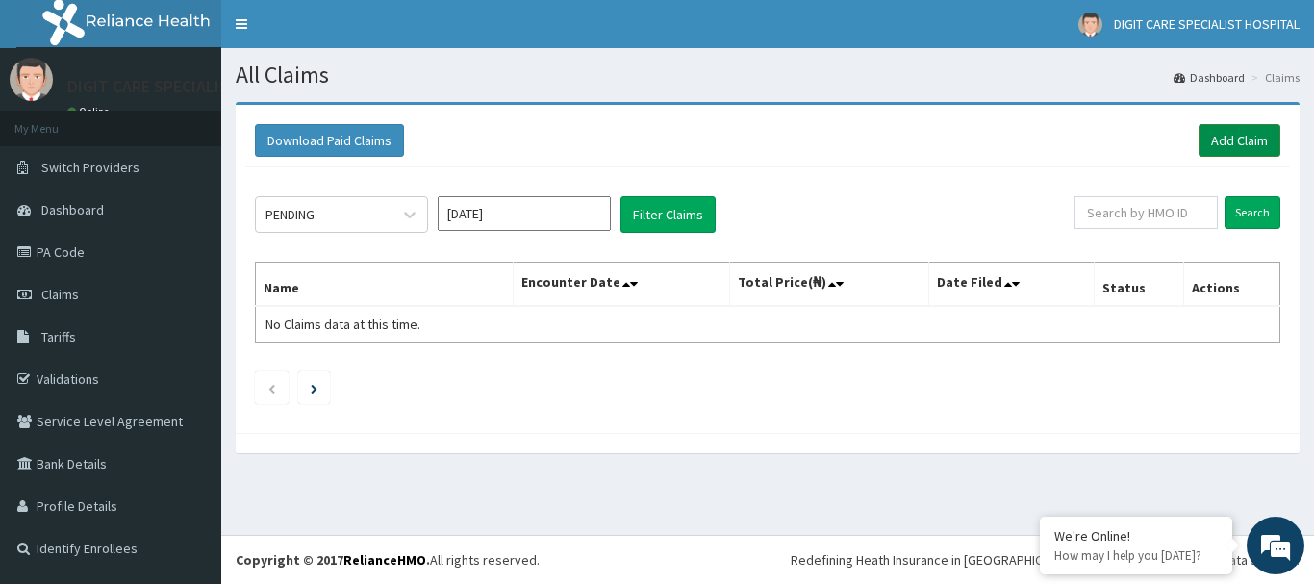
click at [1214, 134] on link "Add Claim" at bounding box center [1239, 140] width 82 height 33
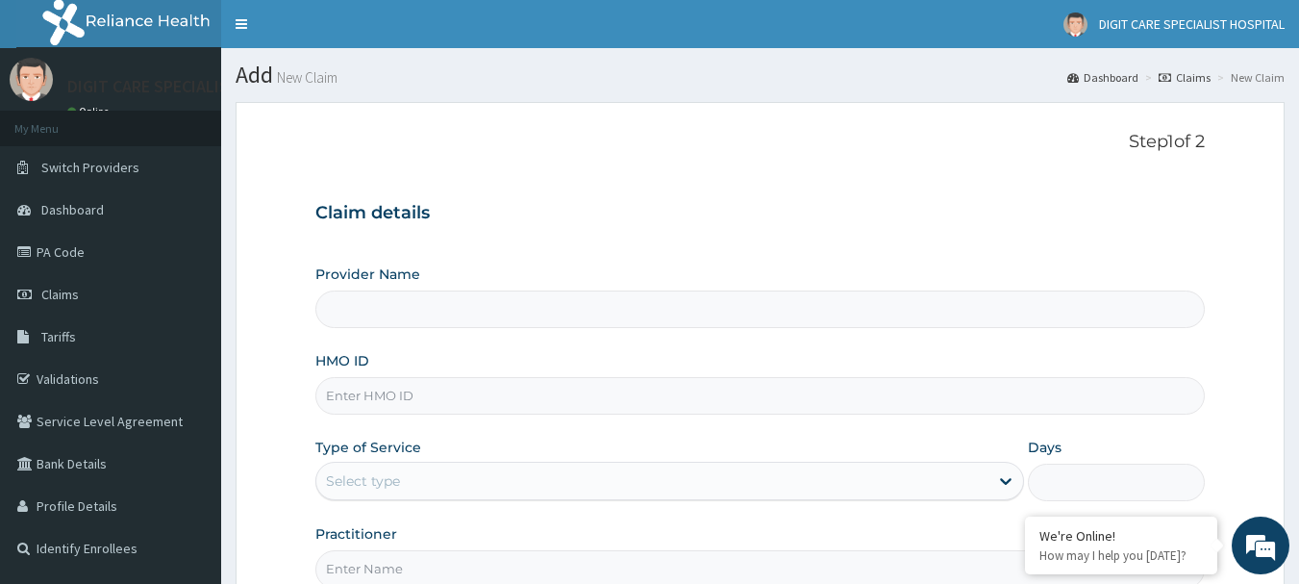
type input "DIGIT CARE SPECIALIST HOSPITAL"
click at [465, 403] on input "HMO ID" at bounding box center [760, 396] width 890 height 38
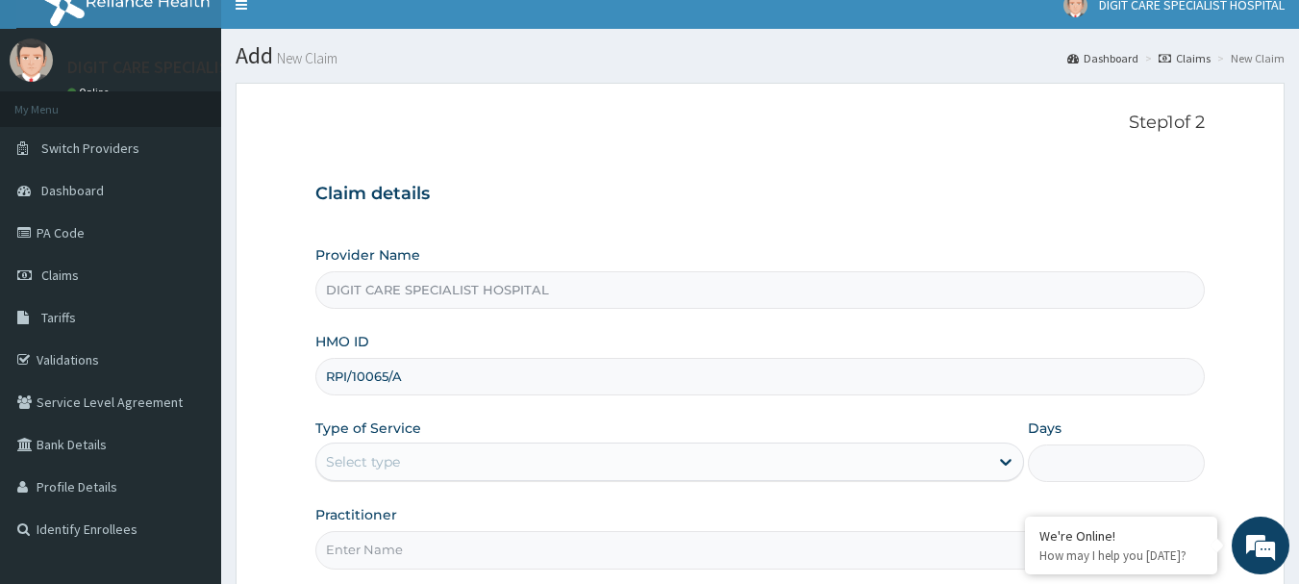
scroll to position [38, 0]
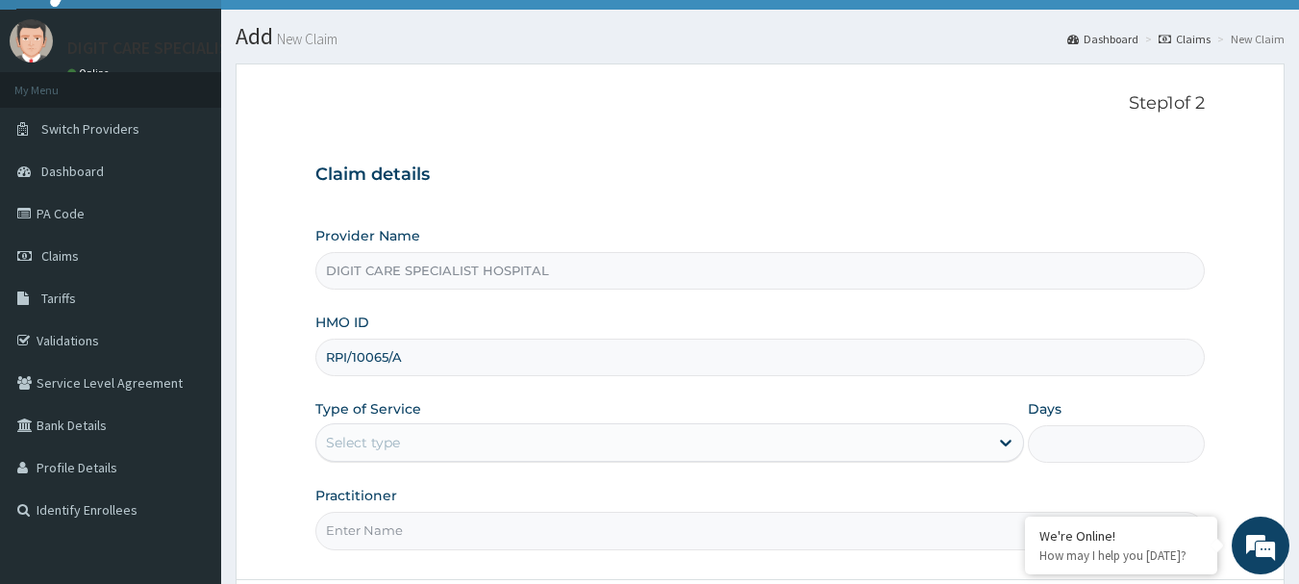
type input "RPI/10065/A"
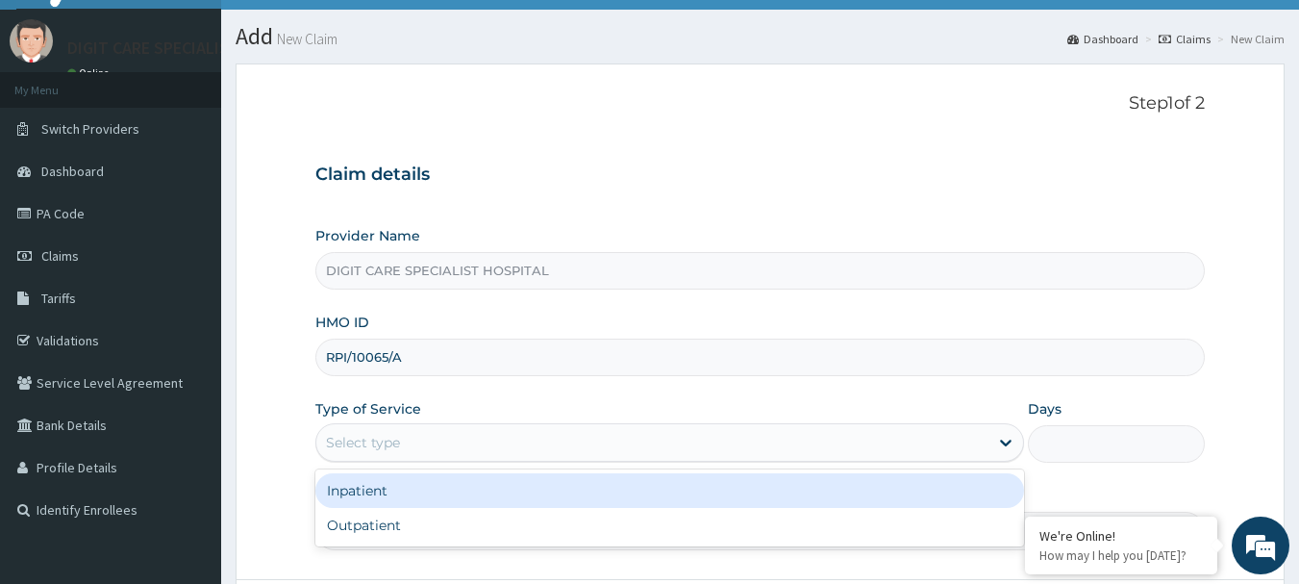
click at [501, 449] on div "Select type" at bounding box center [652, 442] width 672 height 31
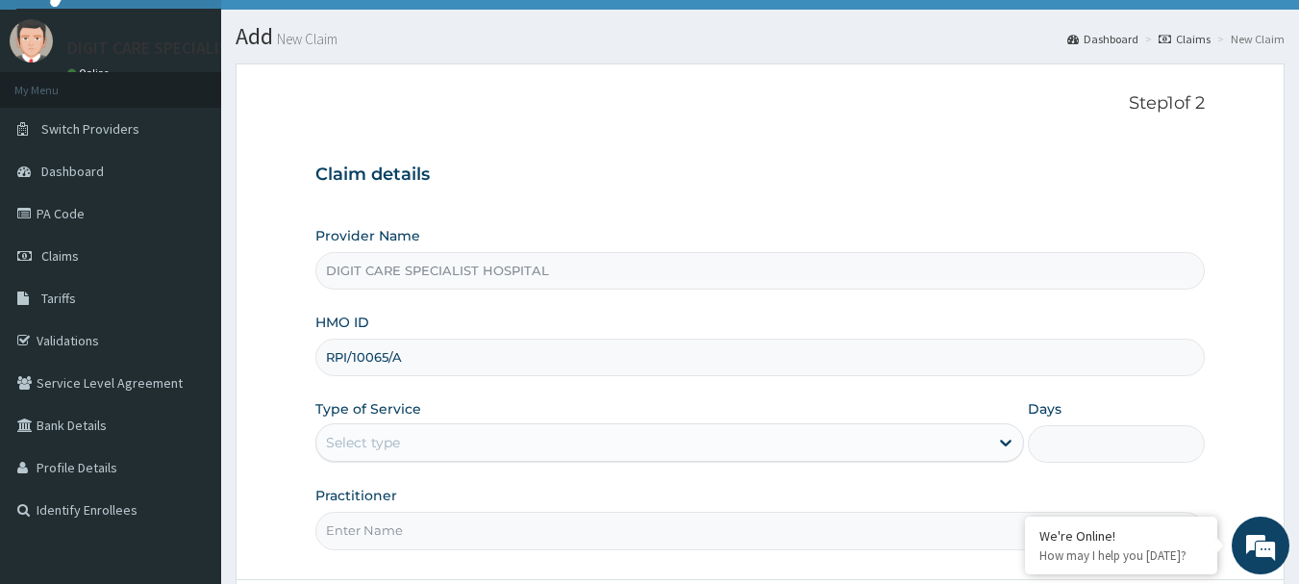
click at [501, 449] on div "Select type" at bounding box center [652, 442] width 672 height 31
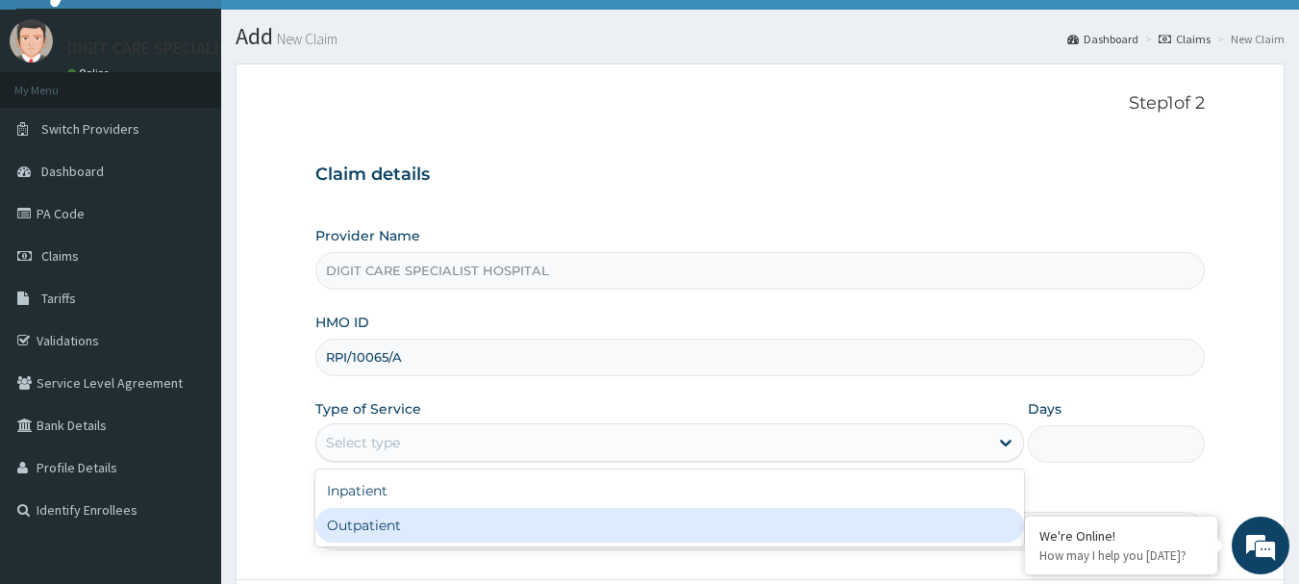
drag, startPoint x: 501, startPoint y: 449, endPoint x: 455, endPoint y: 518, distance: 83.2
click at [455, 462] on div "option Outpatient focused, 2 of 2. 2 results available. Use Up and Down to choo…" at bounding box center [669, 442] width 709 height 38
click at [455, 518] on div "Outpatient" at bounding box center [669, 525] width 709 height 35
type input "1"
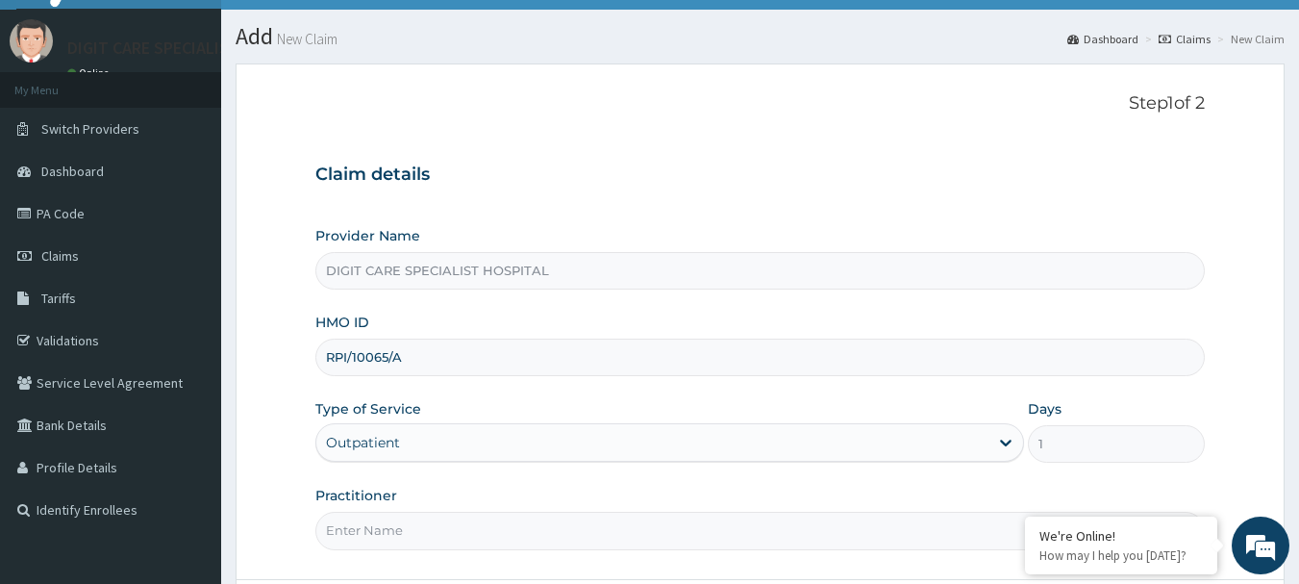
scroll to position [207, 0]
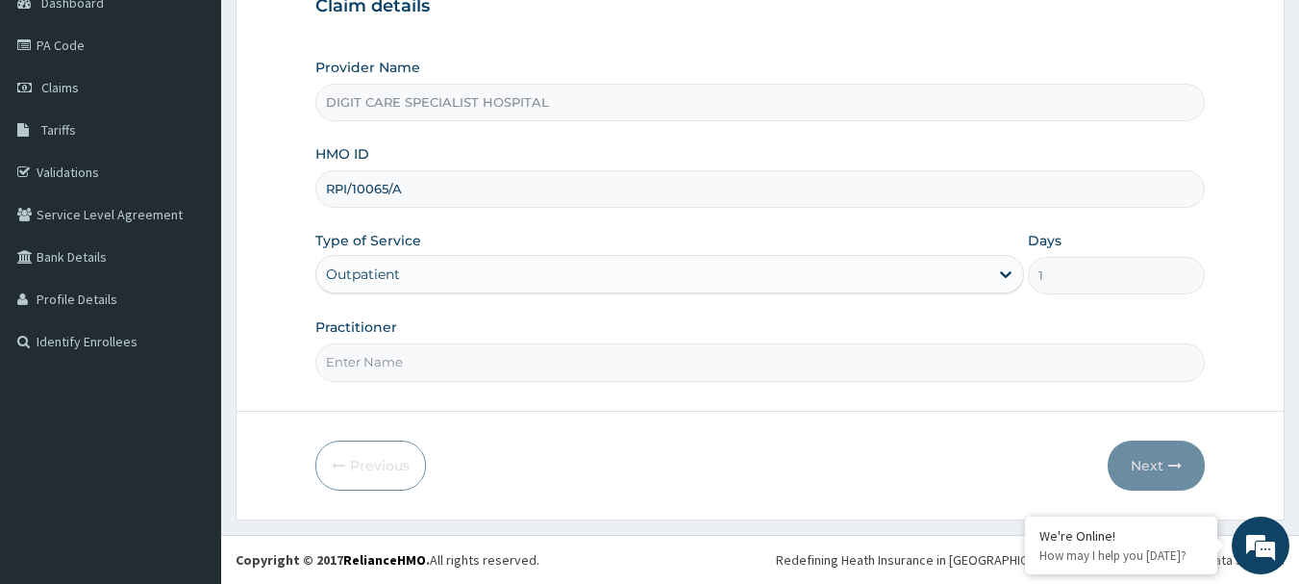
click at [578, 359] on input "Practitioner" at bounding box center [760, 362] width 890 height 38
type input "HALIMI"
click at [1143, 464] on button "Next" at bounding box center [1156, 465] width 97 height 50
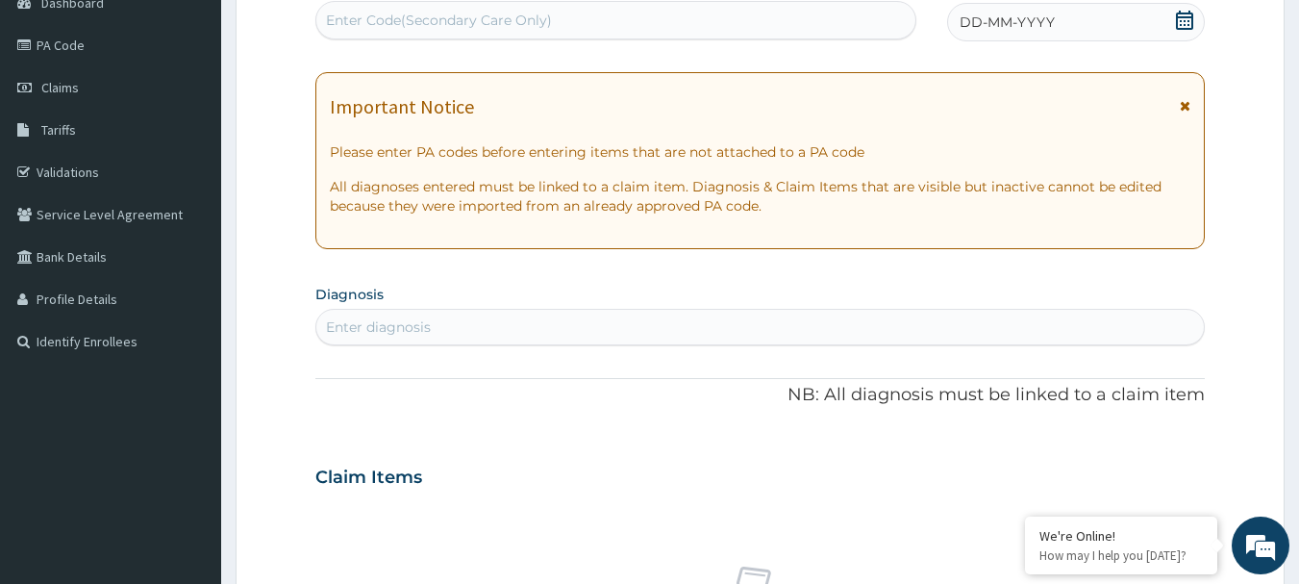
click at [1188, 15] on icon at bounding box center [1184, 20] width 19 height 19
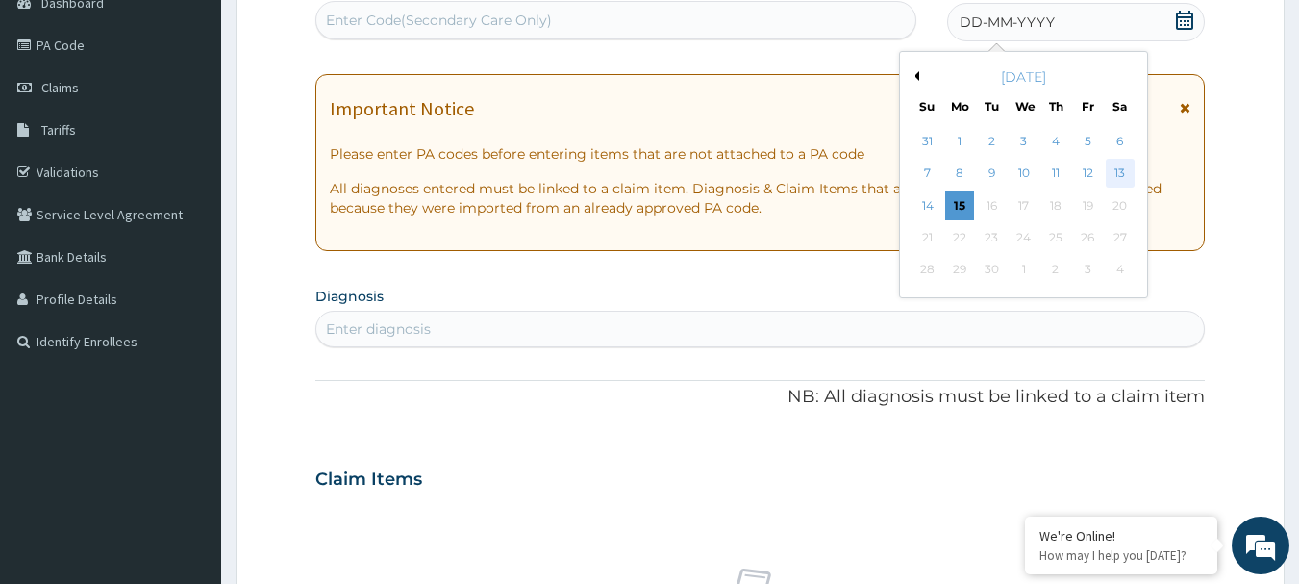
click at [1122, 176] on div "13" at bounding box center [1120, 174] width 29 height 29
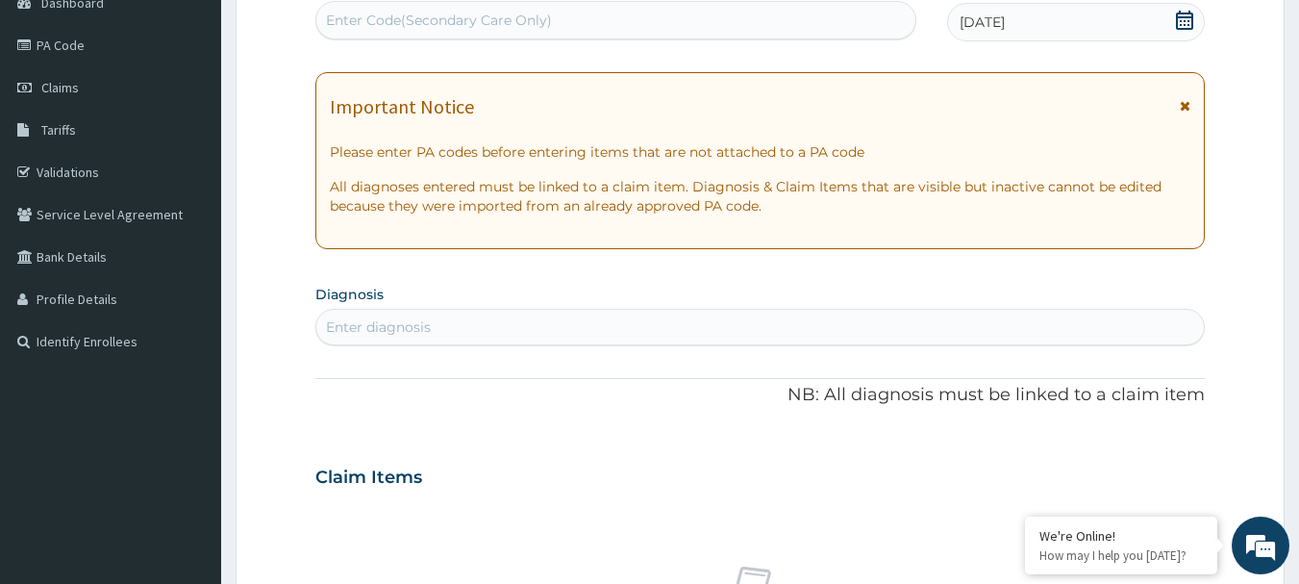
click at [412, 322] on div "Enter diagnosis" at bounding box center [378, 326] width 105 height 19
type input "PLASMODI"
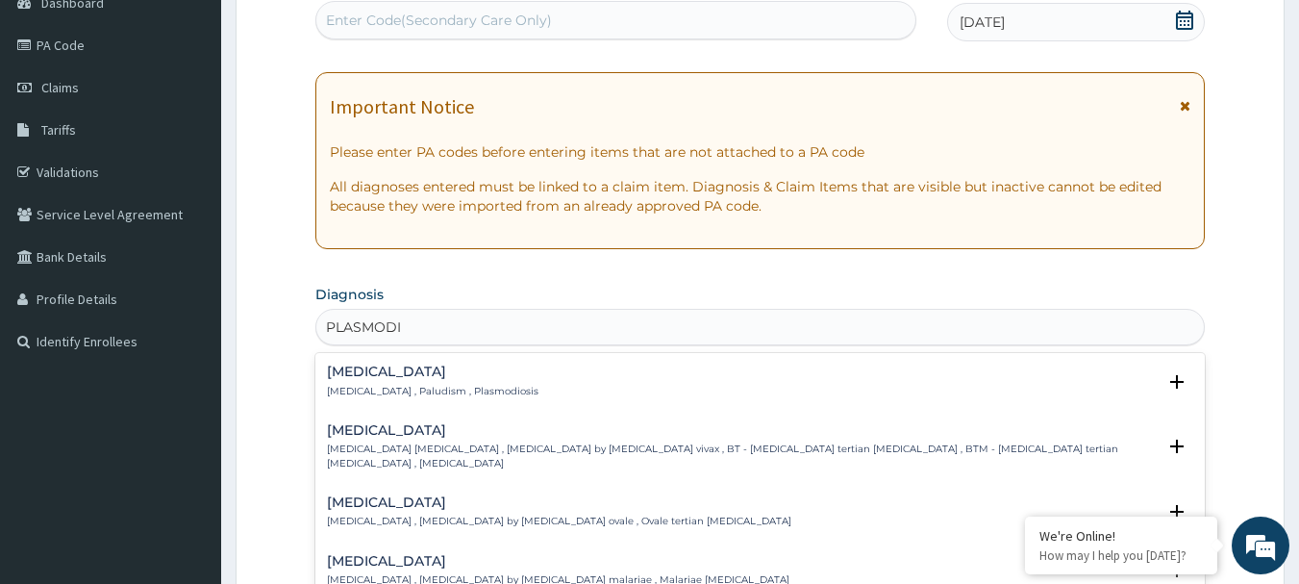
click at [410, 382] on div "Malaria Malaria , Paludism , Plasmodiosis" at bounding box center [433, 381] width 212 height 34
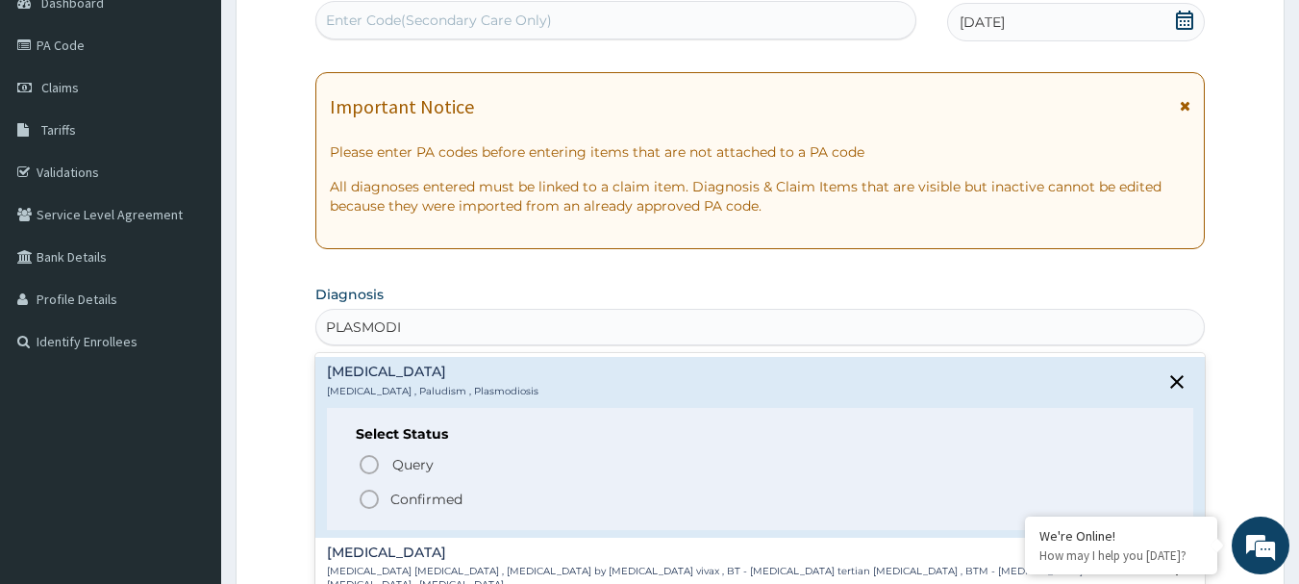
click at [373, 504] on icon "status option filled" at bounding box center [369, 499] width 23 height 23
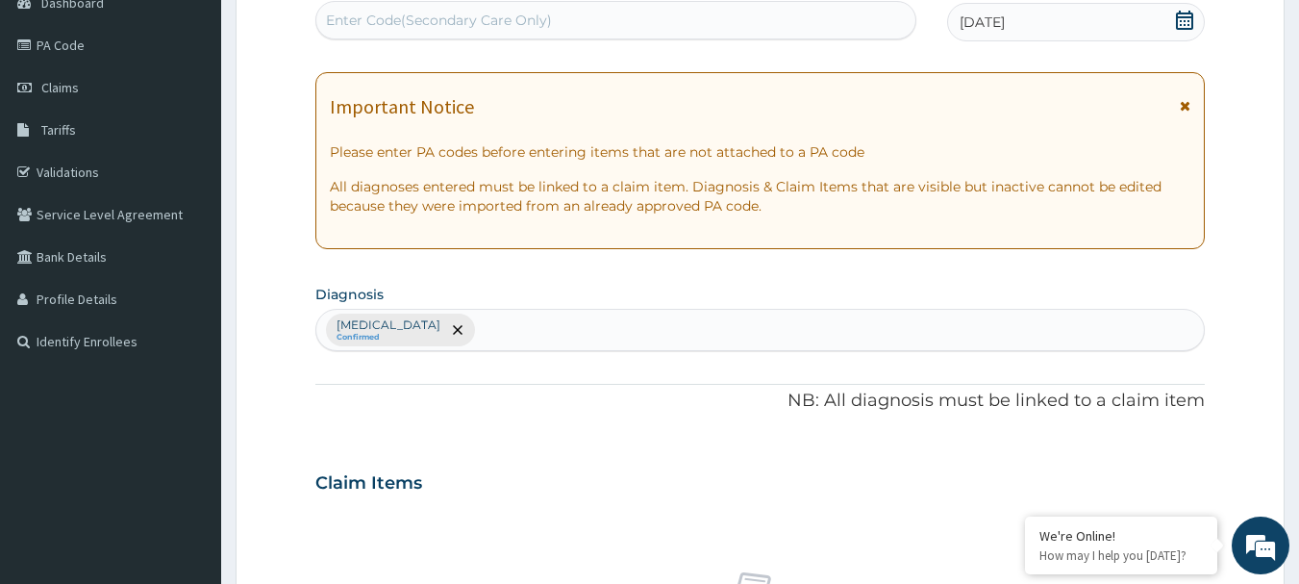
scroll to position [717, 0]
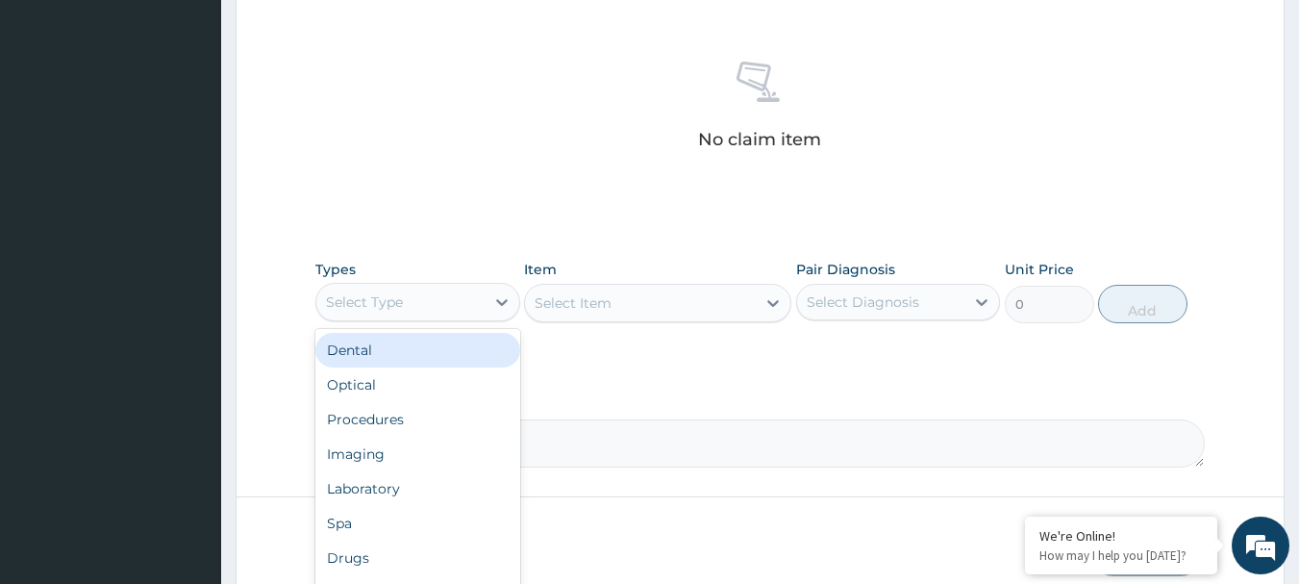
click at [445, 303] on div "Select Type" at bounding box center [400, 302] width 168 height 31
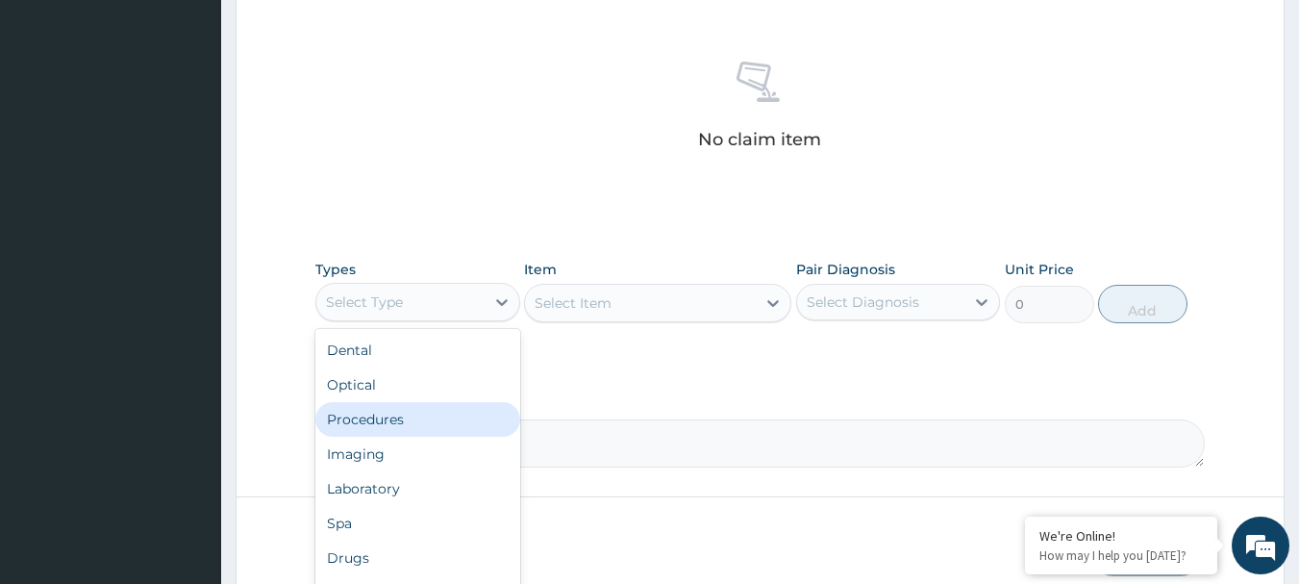
click at [380, 420] on div "Procedures" at bounding box center [417, 419] width 205 height 35
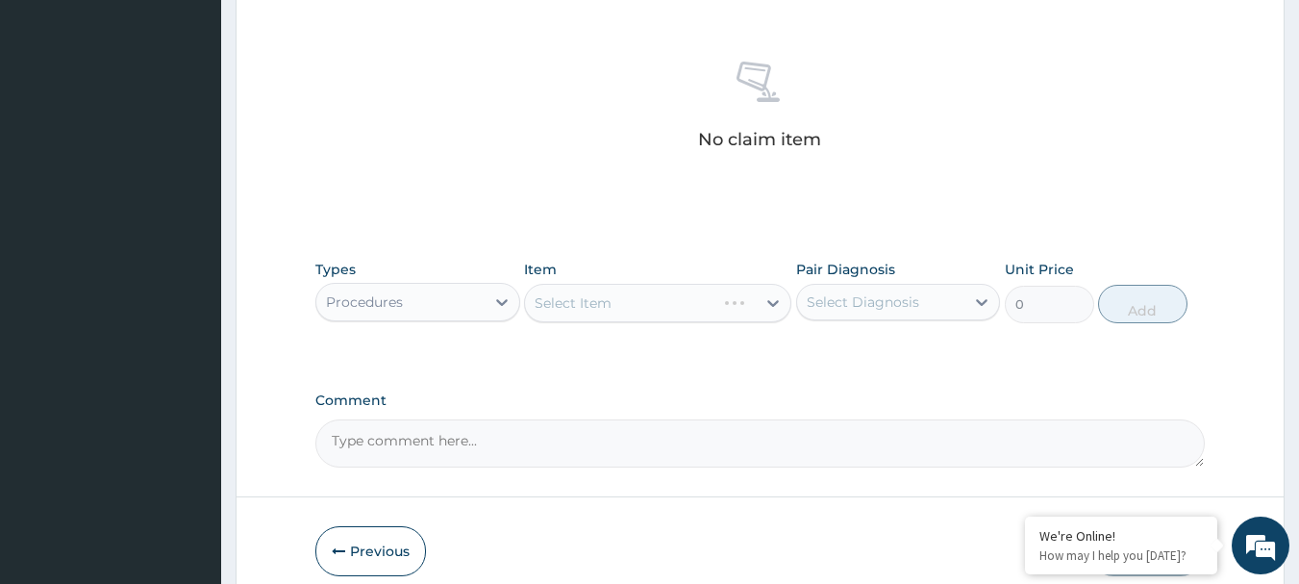
click at [611, 311] on div "Select Item" at bounding box center [657, 303] width 267 height 38
click at [724, 294] on div "Select Item" at bounding box center [657, 303] width 267 height 38
click at [724, 294] on div "Select Item" at bounding box center [640, 303] width 231 height 31
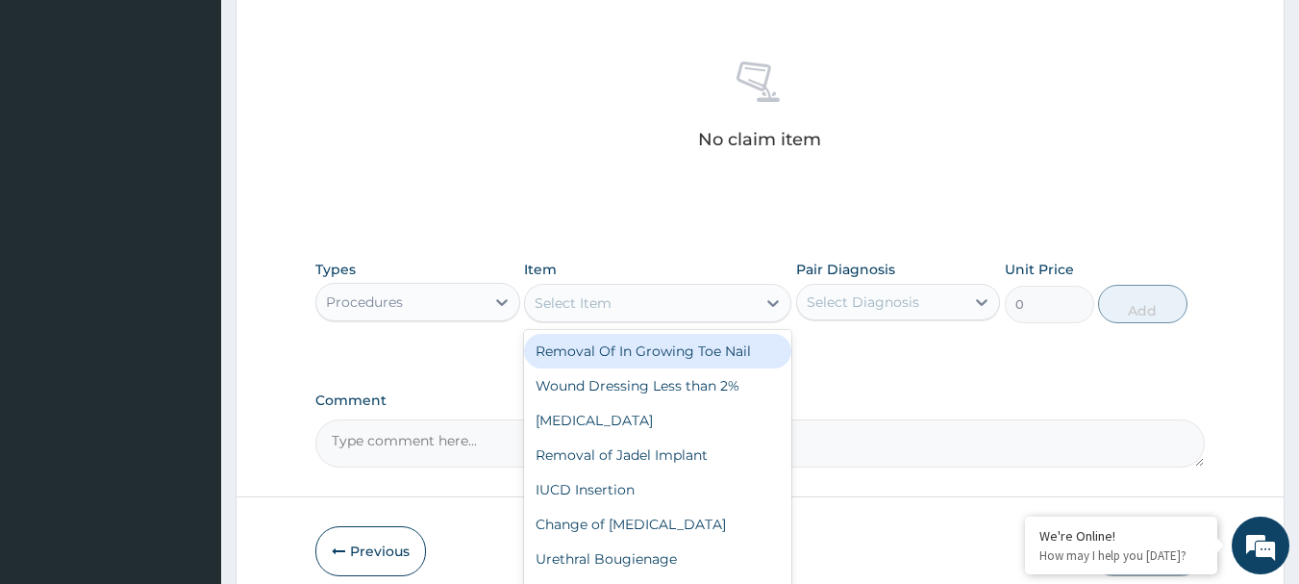
click at [749, 309] on div "Select Item" at bounding box center [640, 303] width 231 height 31
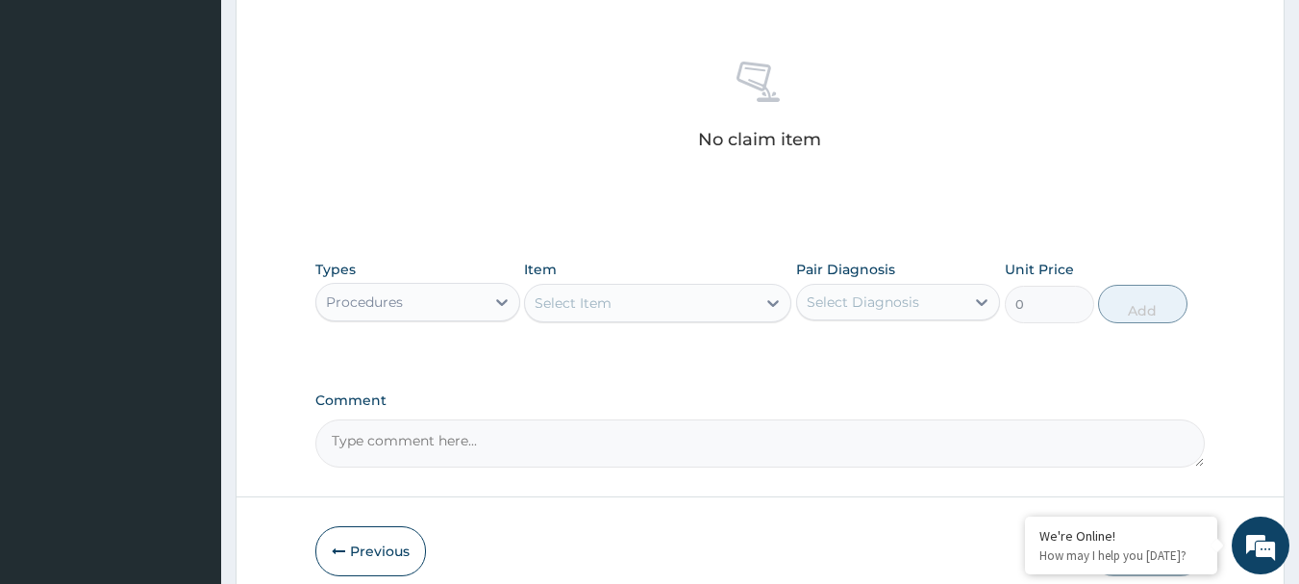
click at [749, 309] on div "Select Item" at bounding box center [640, 303] width 231 height 31
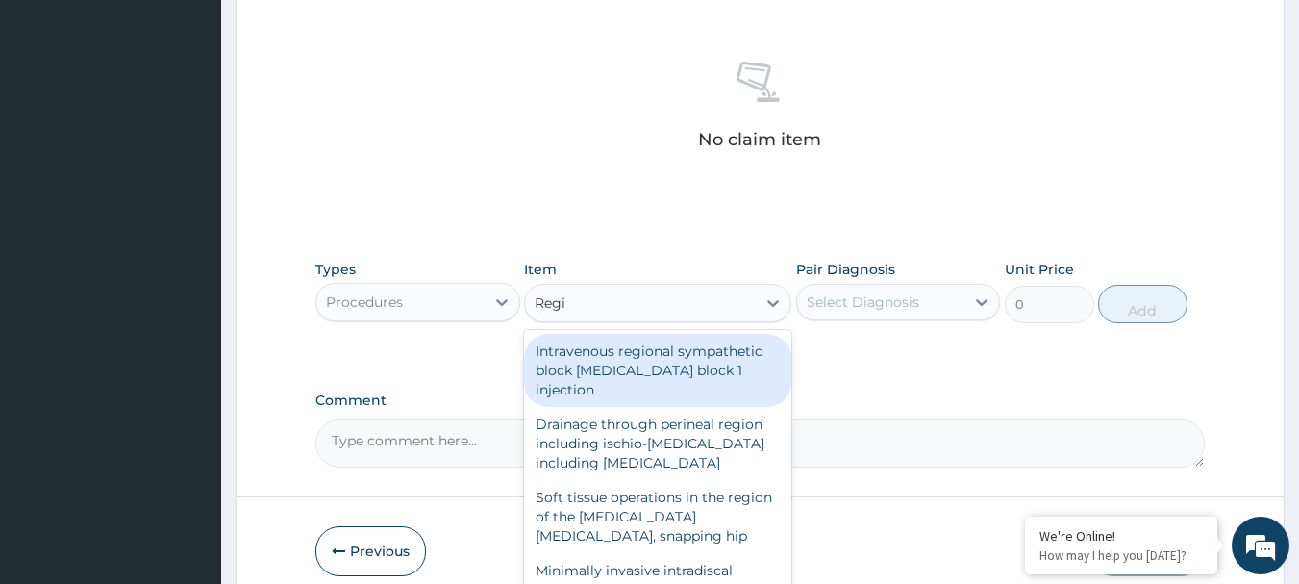
type input "Regis"
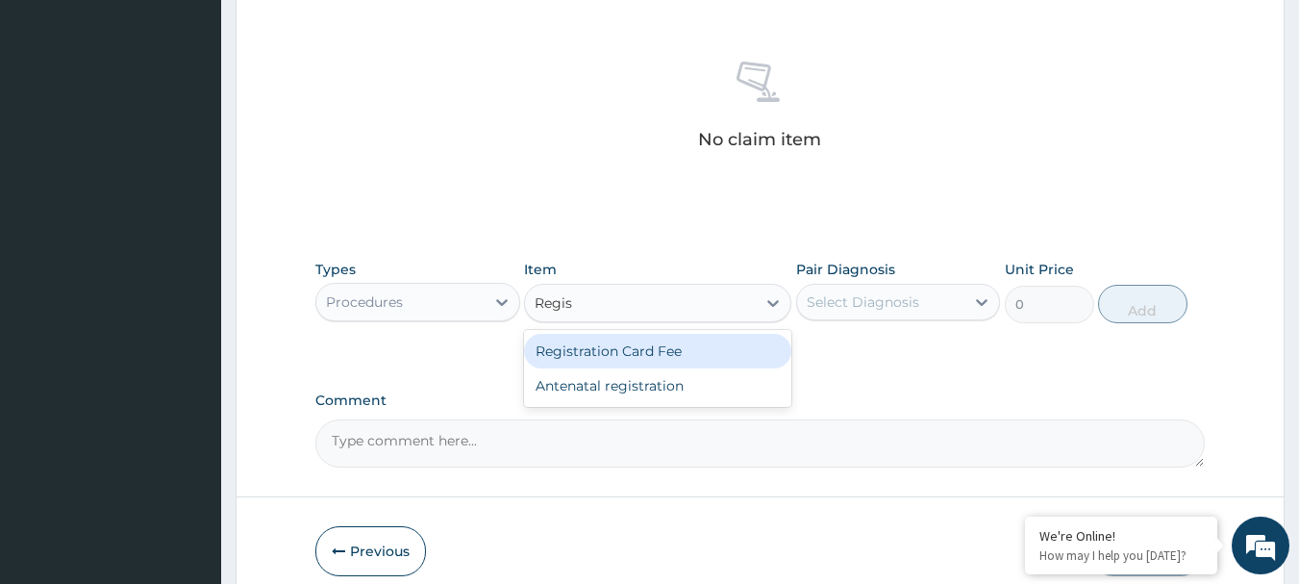
click at [713, 343] on div "Registration Card Fee" at bounding box center [657, 351] width 267 height 35
type input "2200"
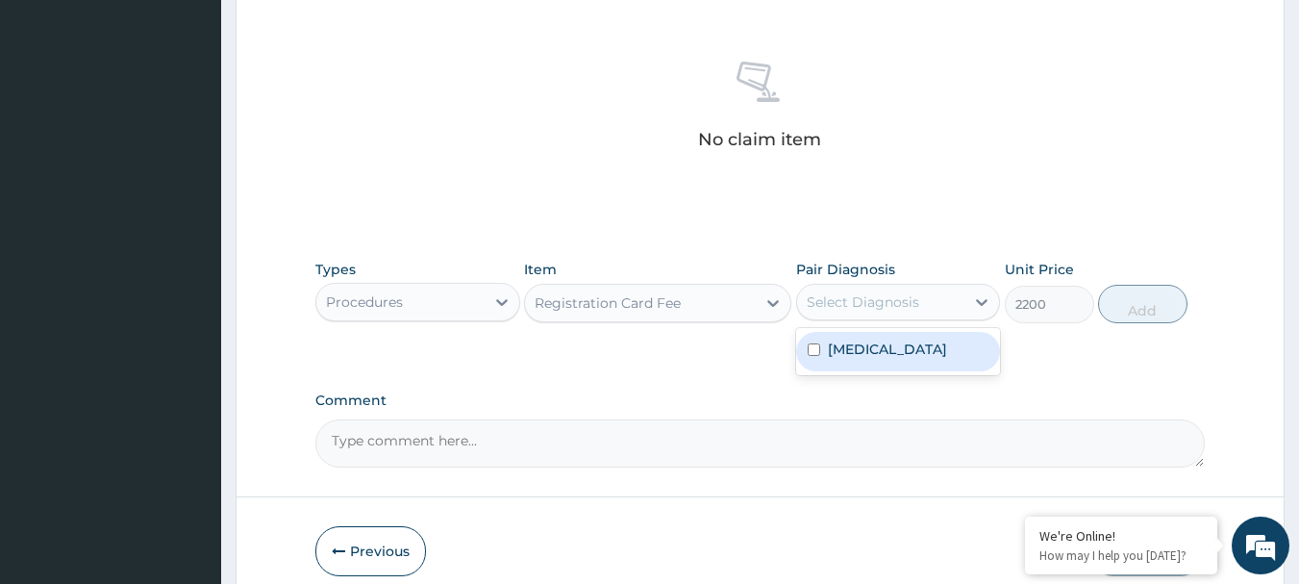
drag, startPoint x: 878, startPoint y: 309, endPoint x: 960, endPoint y: 353, distance: 92.9
click at [960, 320] on div "option Malaria focused, 1 of 1. 1 result available. Use Up and Down to choose o…" at bounding box center [898, 302] width 205 height 37
click at [960, 353] on div "[MEDICAL_DATA]" at bounding box center [898, 351] width 205 height 39
checkbox input "true"
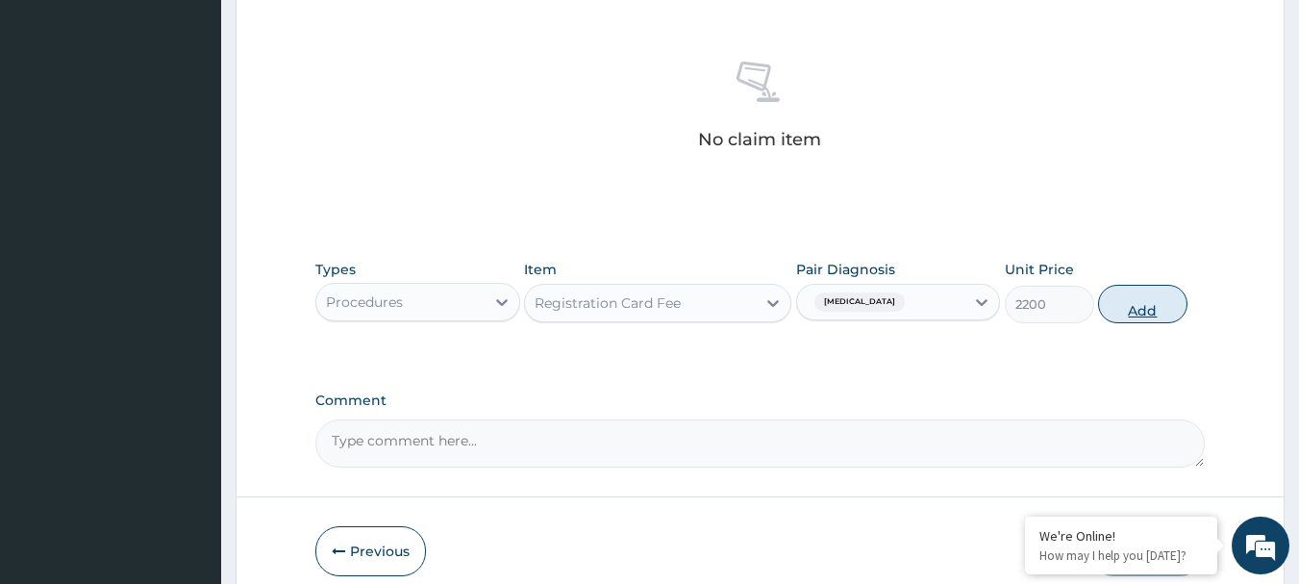
click at [1151, 310] on button "Add" at bounding box center [1142, 304] width 89 height 38
type input "0"
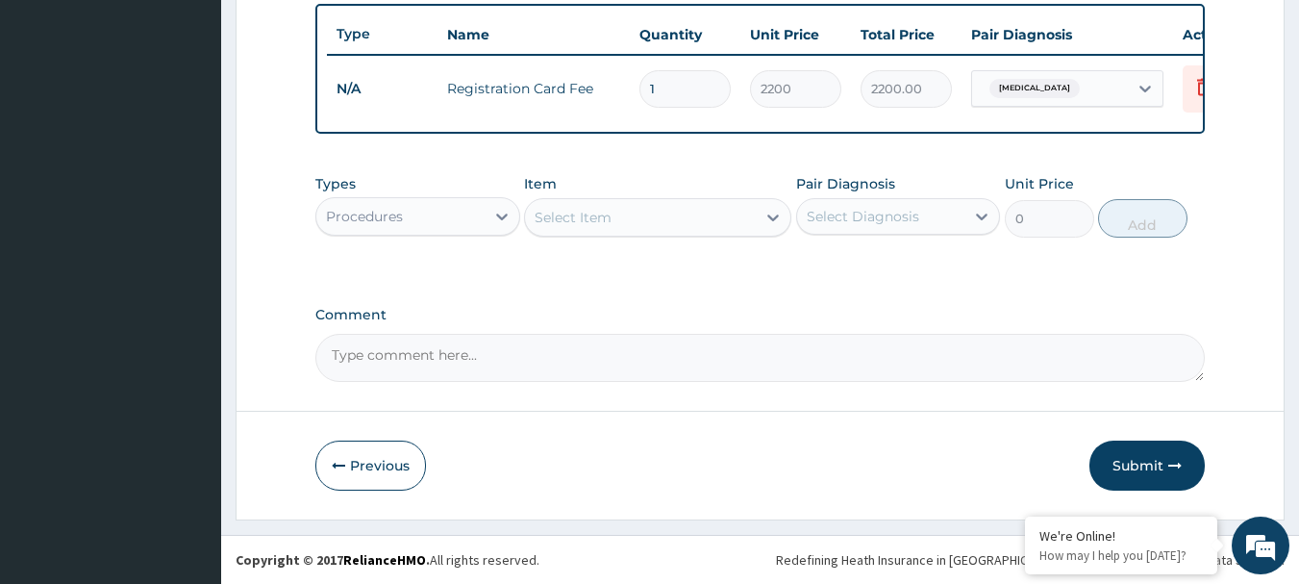
click at [572, 224] on div "Select Item" at bounding box center [573, 217] width 77 height 19
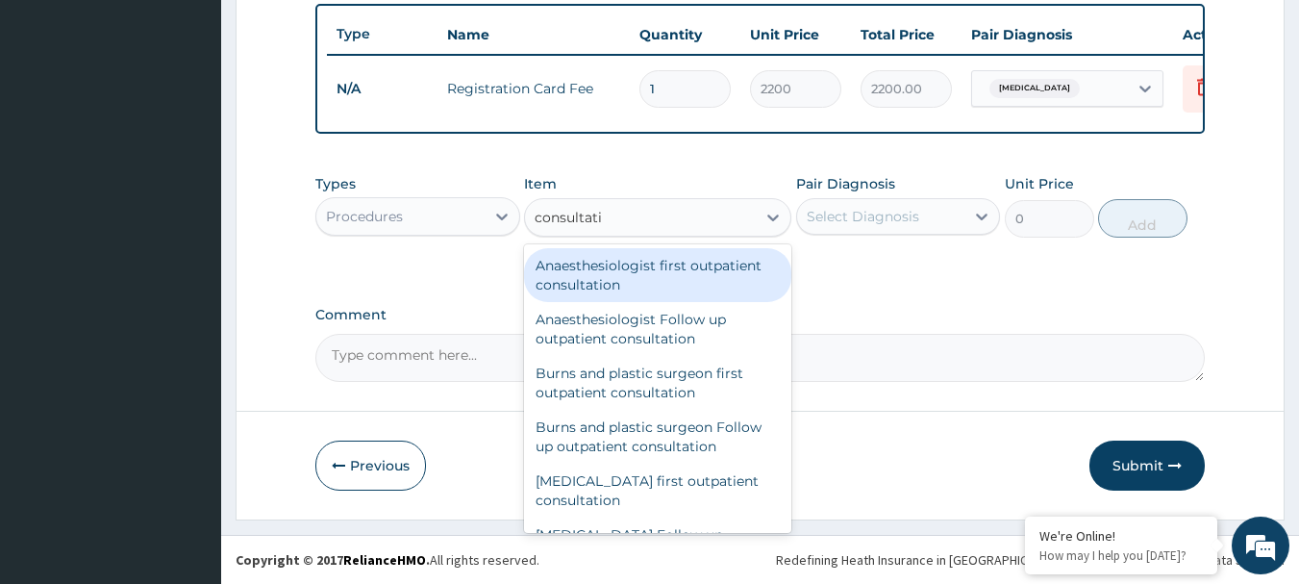
type input "consultatio"
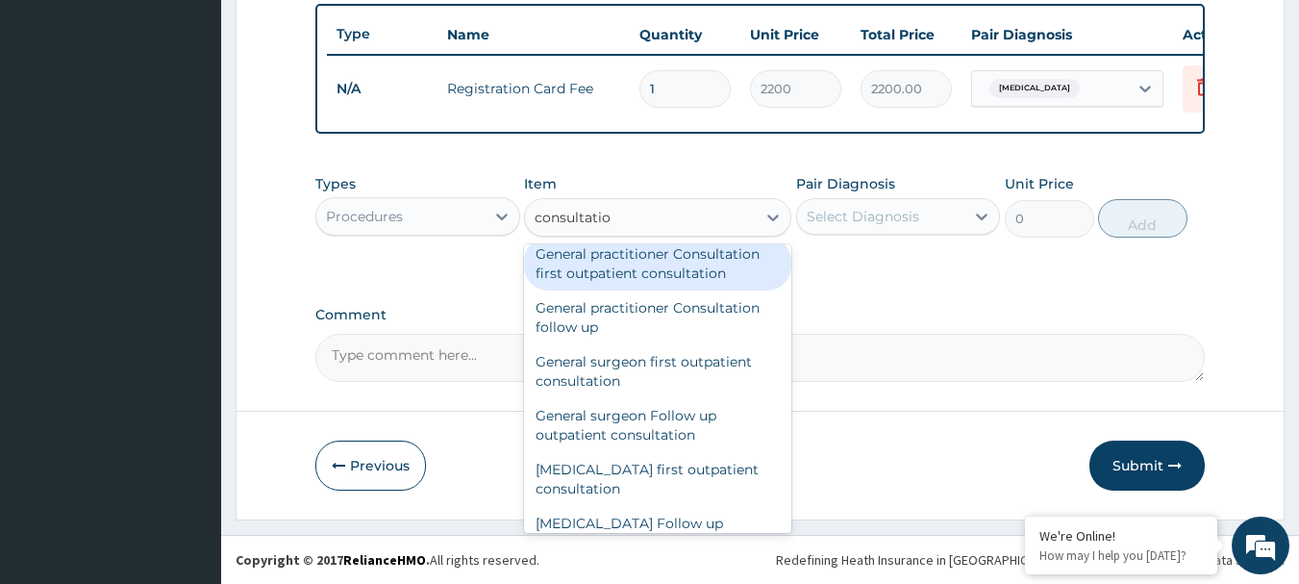
scroll to position [1051, 0]
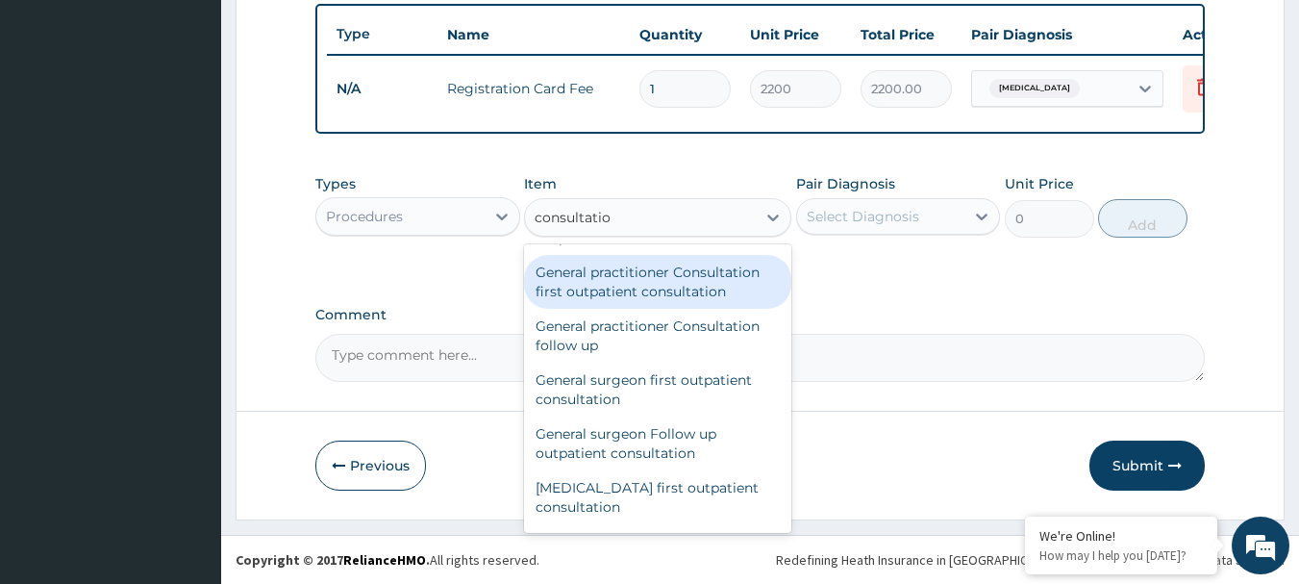
click at [666, 289] on div "General practitioner Consultation first outpatient consultation" at bounding box center [657, 282] width 267 height 54
type input "2640"
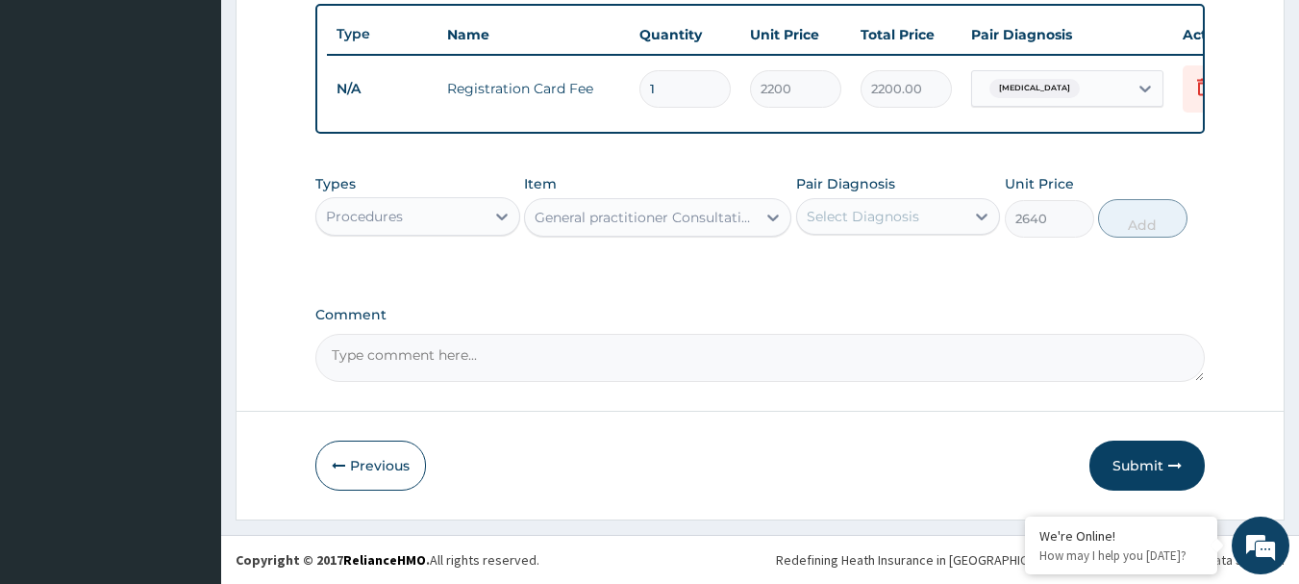
click at [693, 227] on div "General practitioner Consultation first outpatient consultation" at bounding box center [646, 217] width 223 height 19
type input "cons"
click at [602, 219] on div "General practitioner Consultation first outpatient consultation" at bounding box center [640, 217] width 231 height 31
click at [551, 214] on div "General practitioner Consultation first outpatient consultation" at bounding box center [640, 217] width 231 height 31
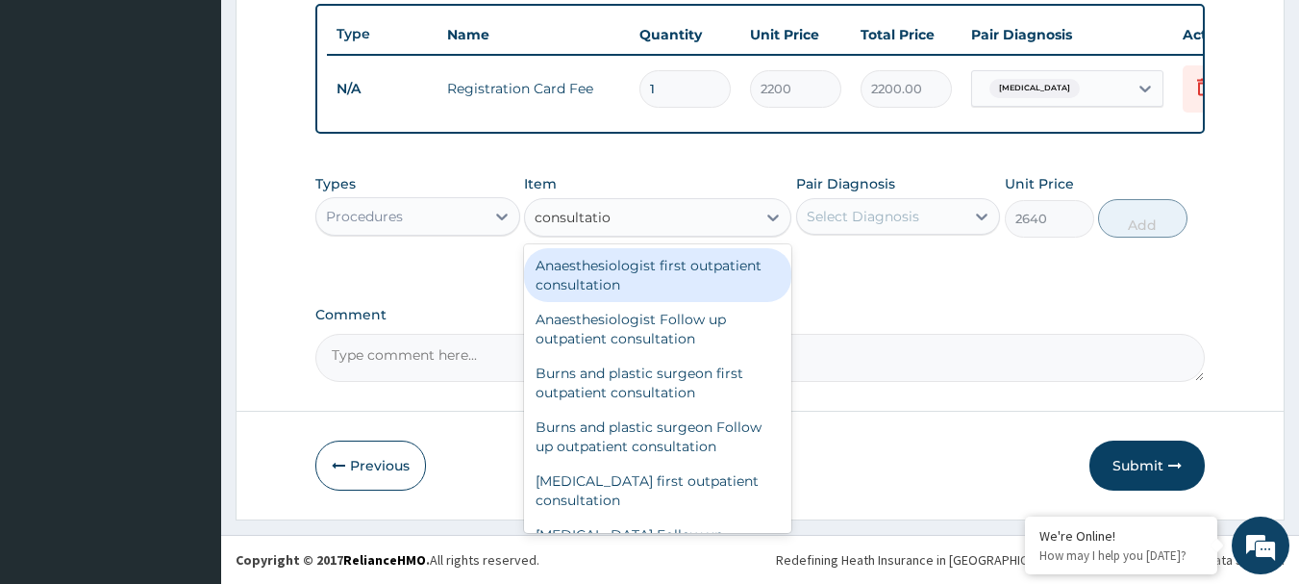
type input "consultation"
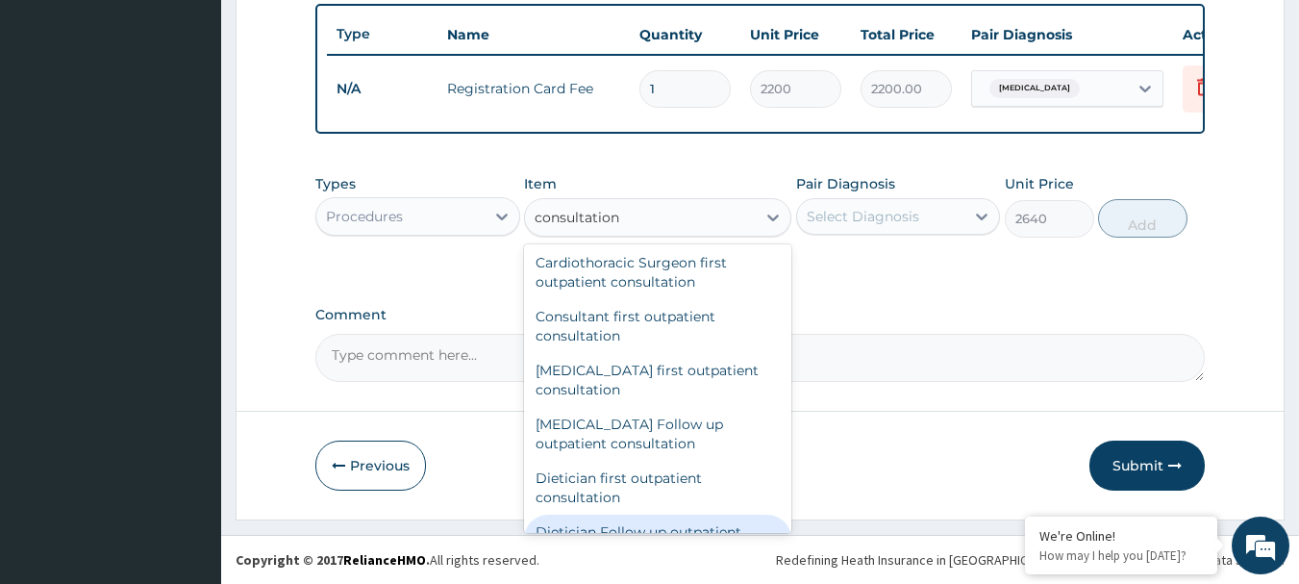
scroll to position [293, 0]
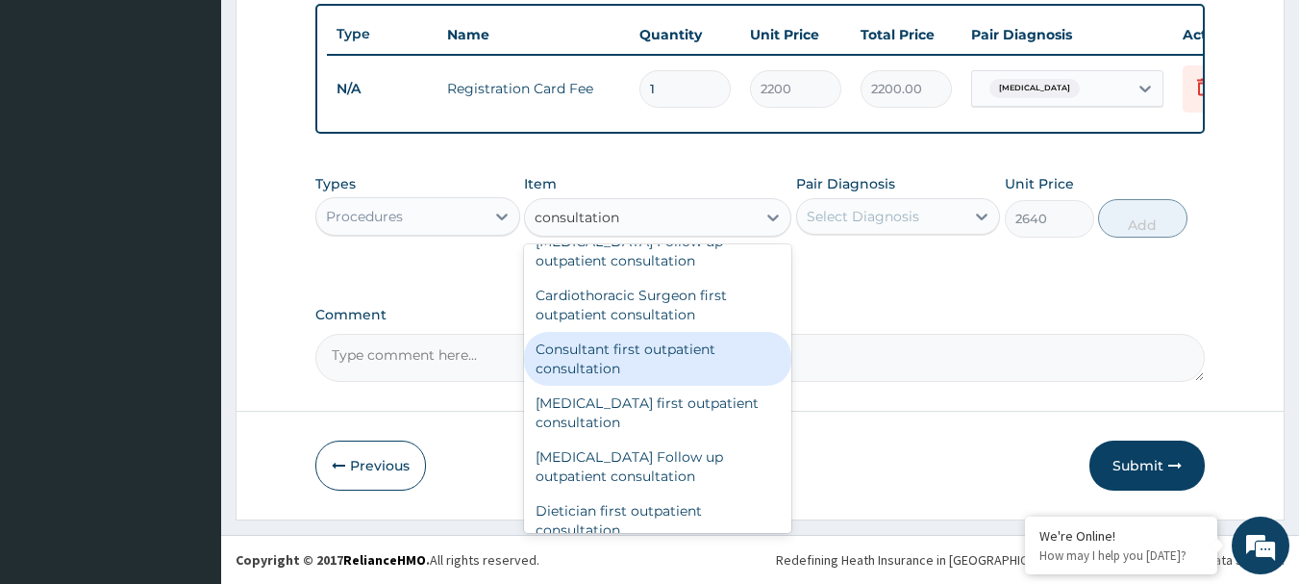
click at [641, 364] on div "Consultant first outpatient consultation" at bounding box center [657, 359] width 267 height 54
type input "13200"
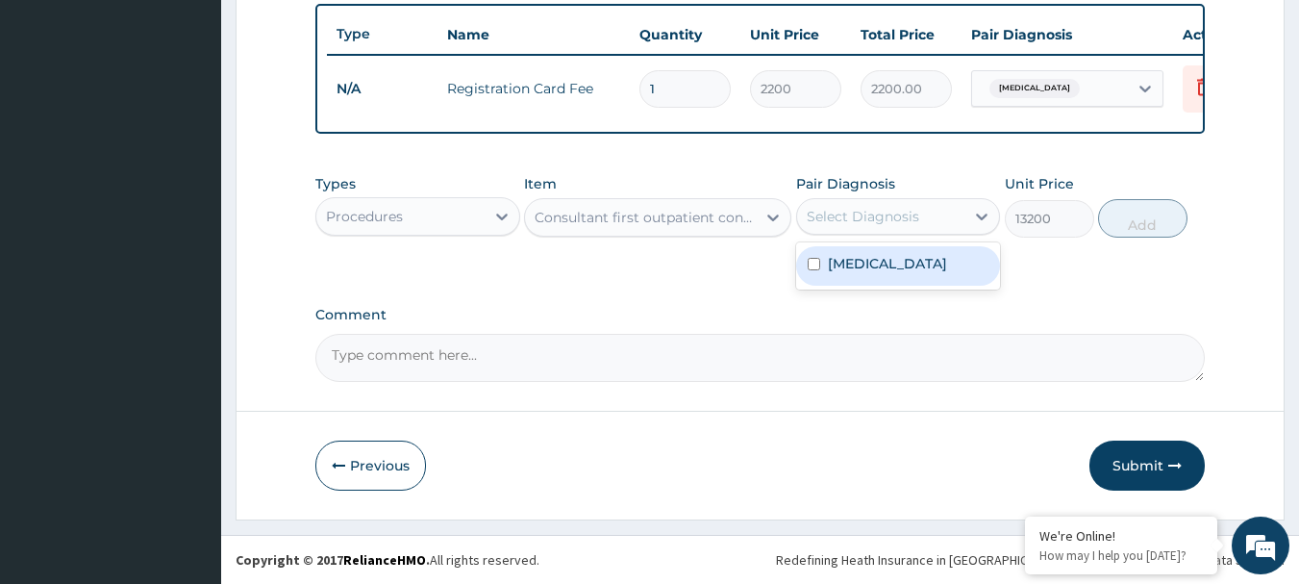
drag, startPoint x: 839, startPoint y: 230, endPoint x: 850, endPoint y: 276, distance: 47.6
click at [850, 235] on div "option Malaria, selected. option Malaria focused, 1 of 1. 1 result available. U…" at bounding box center [898, 216] width 205 height 37
click at [850, 273] on label "Malaria" at bounding box center [887, 263] width 119 height 19
checkbox input "true"
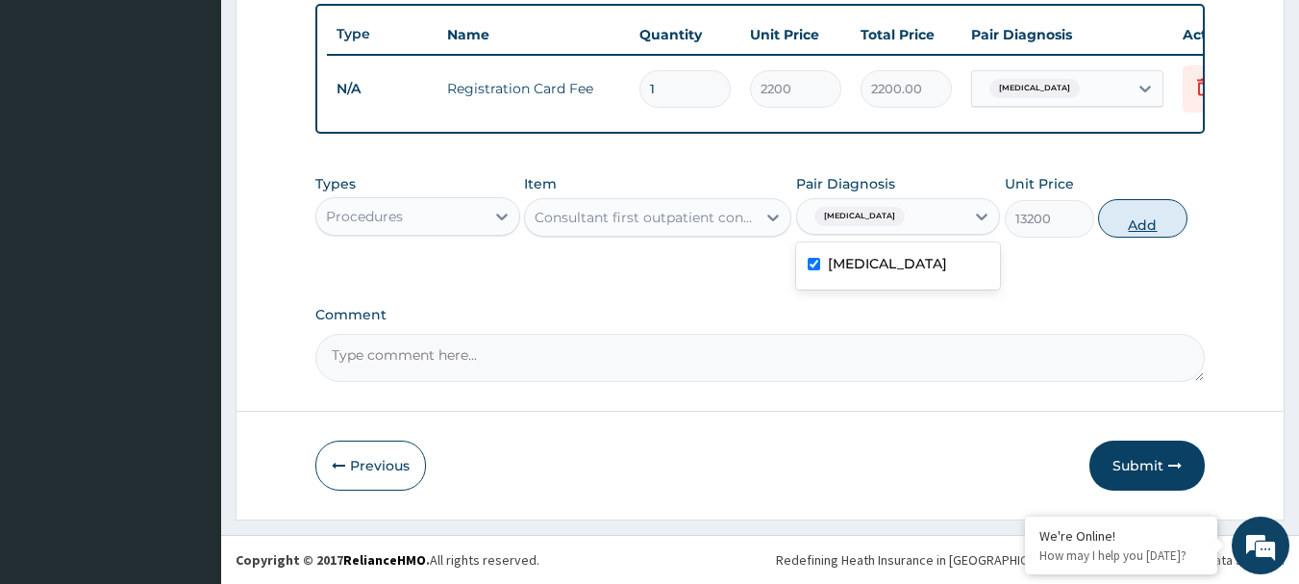
click at [1129, 222] on button "Add" at bounding box center [1142, 218] width 89 height 38
type input "0"
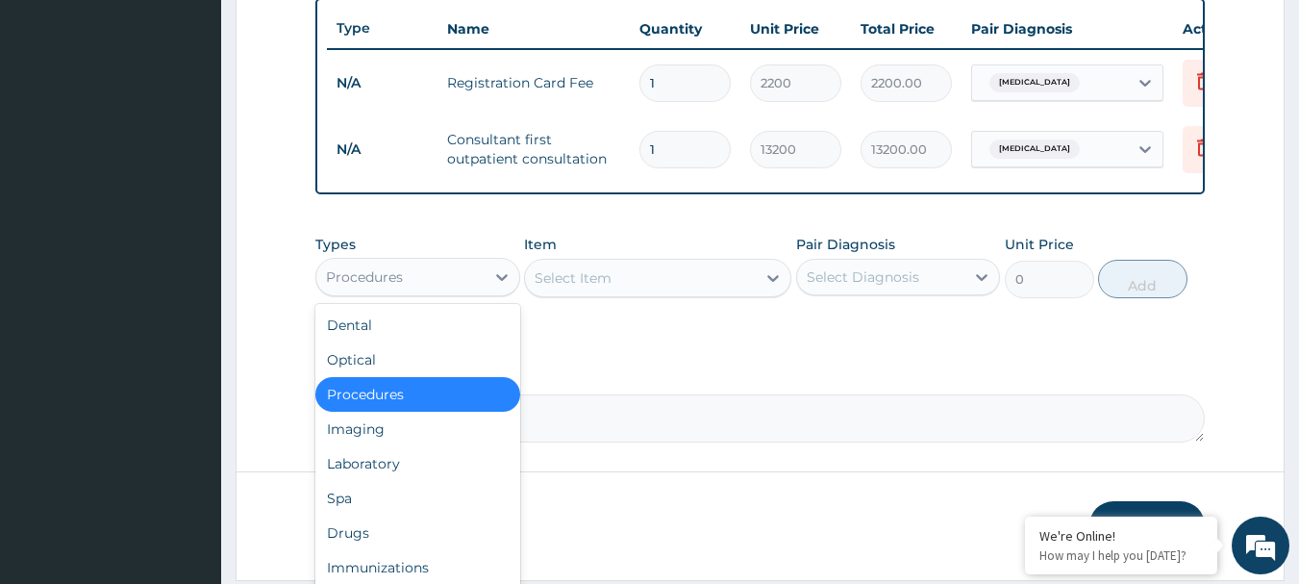
click at [445, 292] on div "Procedures" at bounding box center [400, 277] width 168 height 31
click at [361, 550] on div "Drugs" at bounding box center [417, 532] width 205 height 35
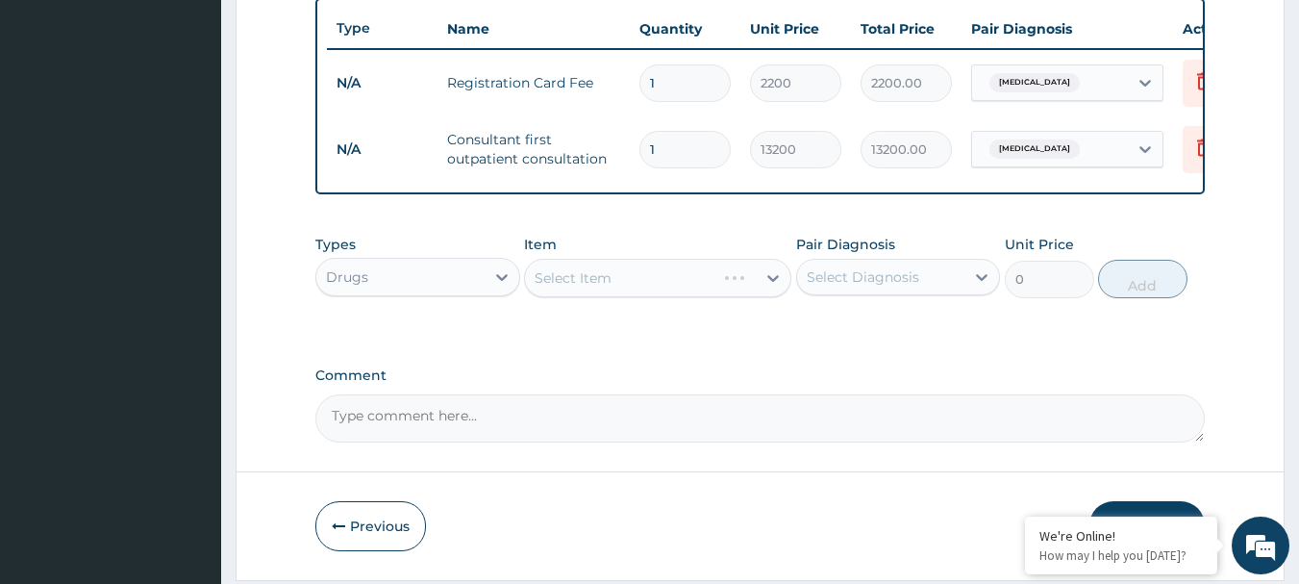
click at [564, 296] on div "Select Item" at bounding box center [657, 278] width 267 height 38
click at [599, 288] on div "Select Item" at bounding box center [573, 277] width 77 height 19
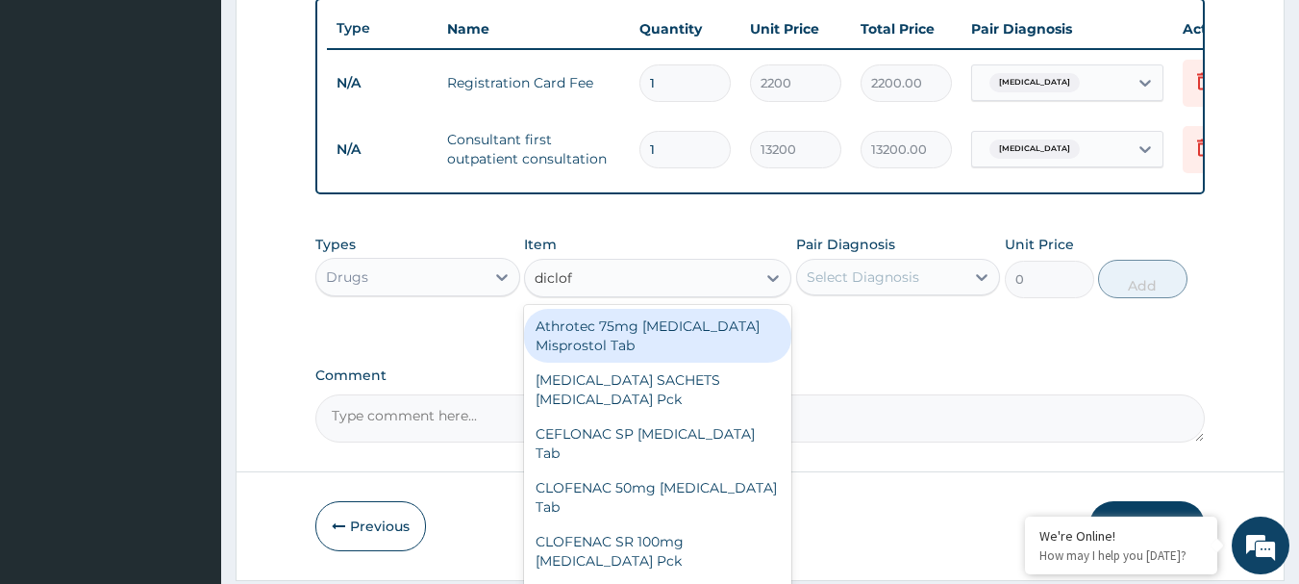
type input "diclofe"
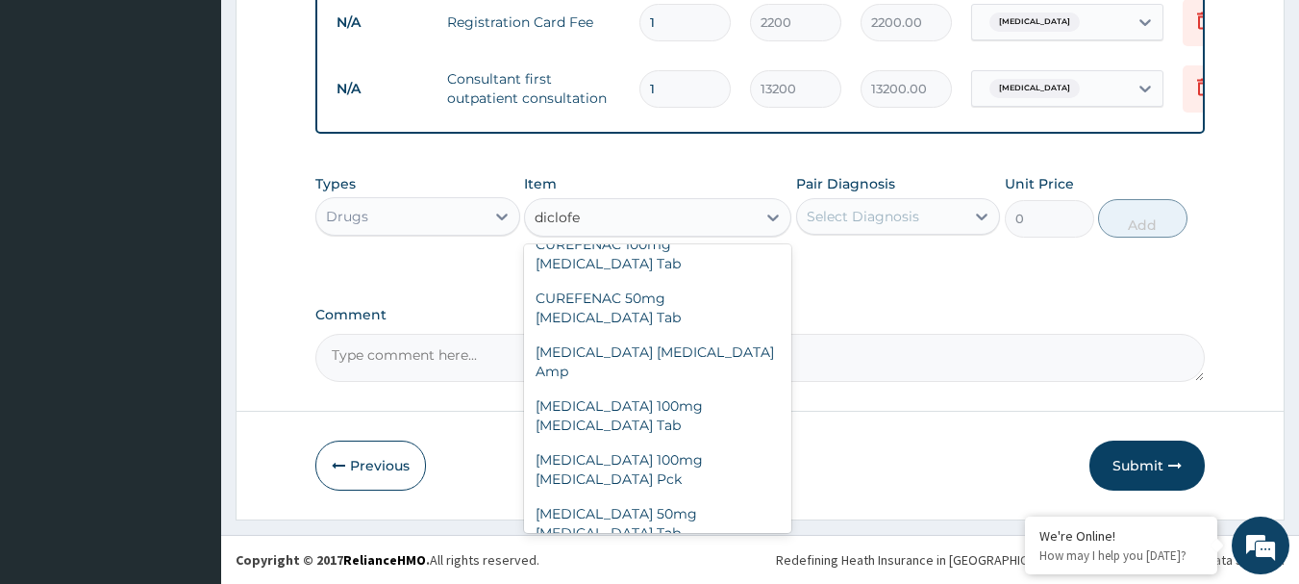
scroll to position [287, 0]
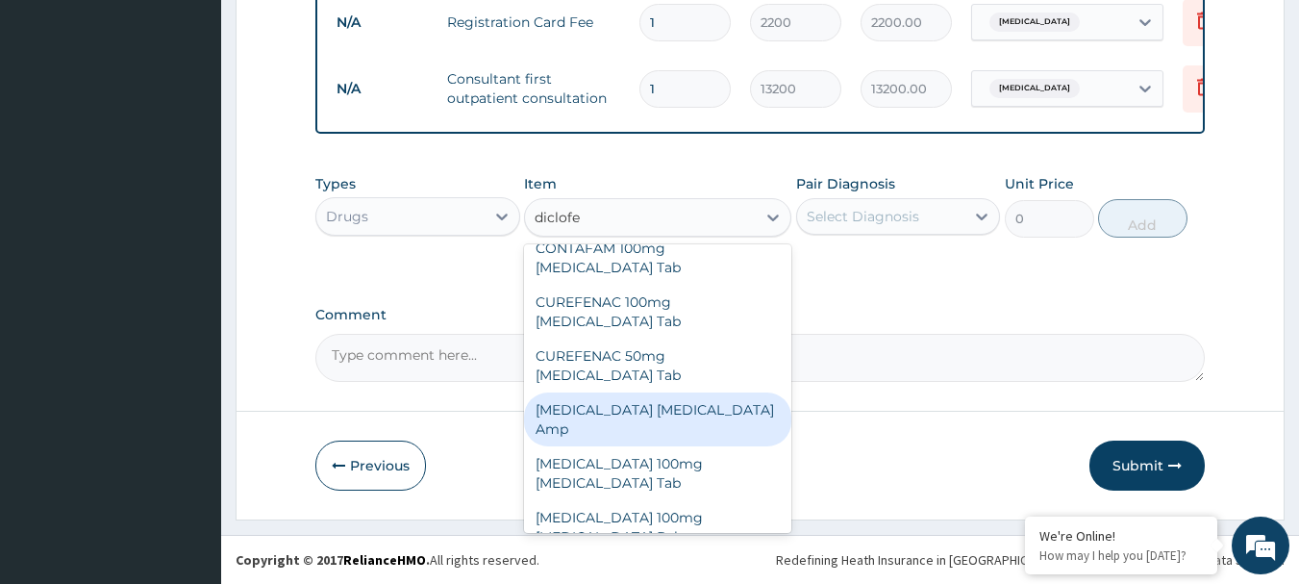
click at [701, 392] on div "Diclofenac Diclofenac Amp" at bounding box center [657, 419] width 267 height 54
type input "414"
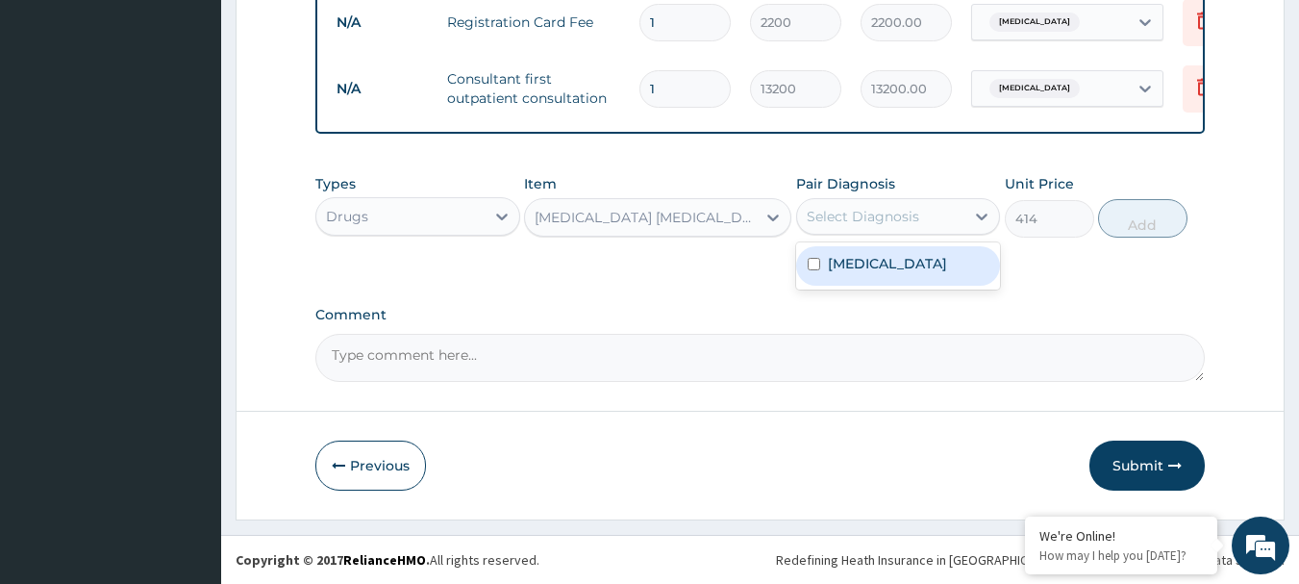
click at [866, 220] on div "Select Diagnosis" at bounding box center [863, 216] width 113 height 19
click at [863, 271] on label "Malaria" at bounding box center [887, 263] width 119 height 19
checkbox input "true"
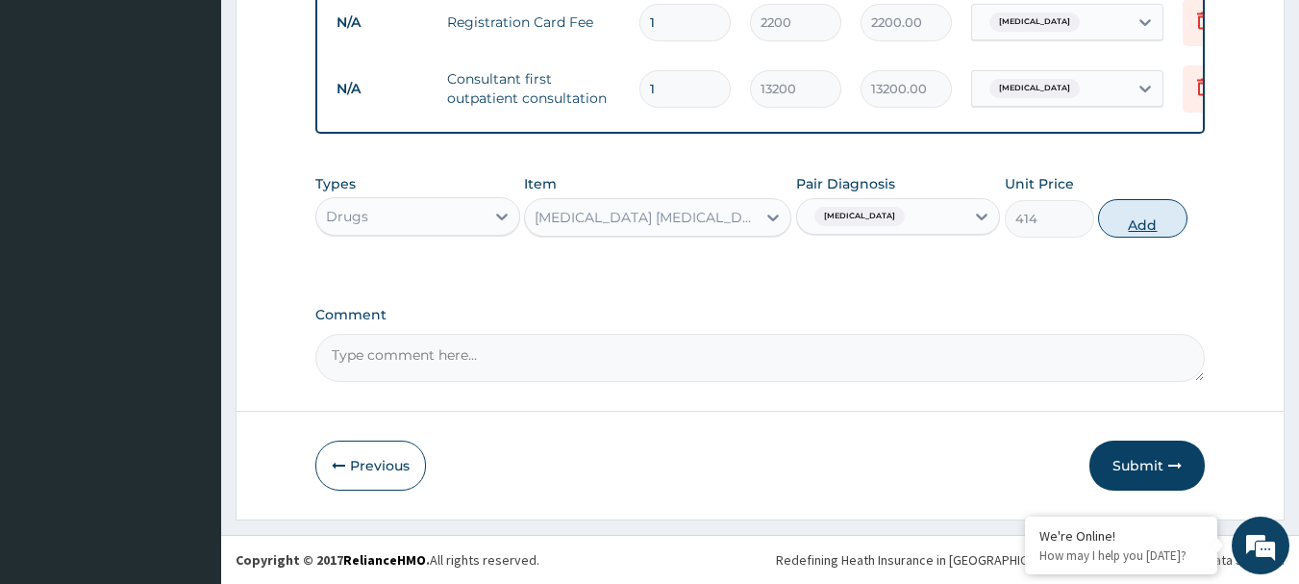
click at [1159, 217] on button "Add" at bounding box center [1142, 218] width 89 height 38
type input "0"
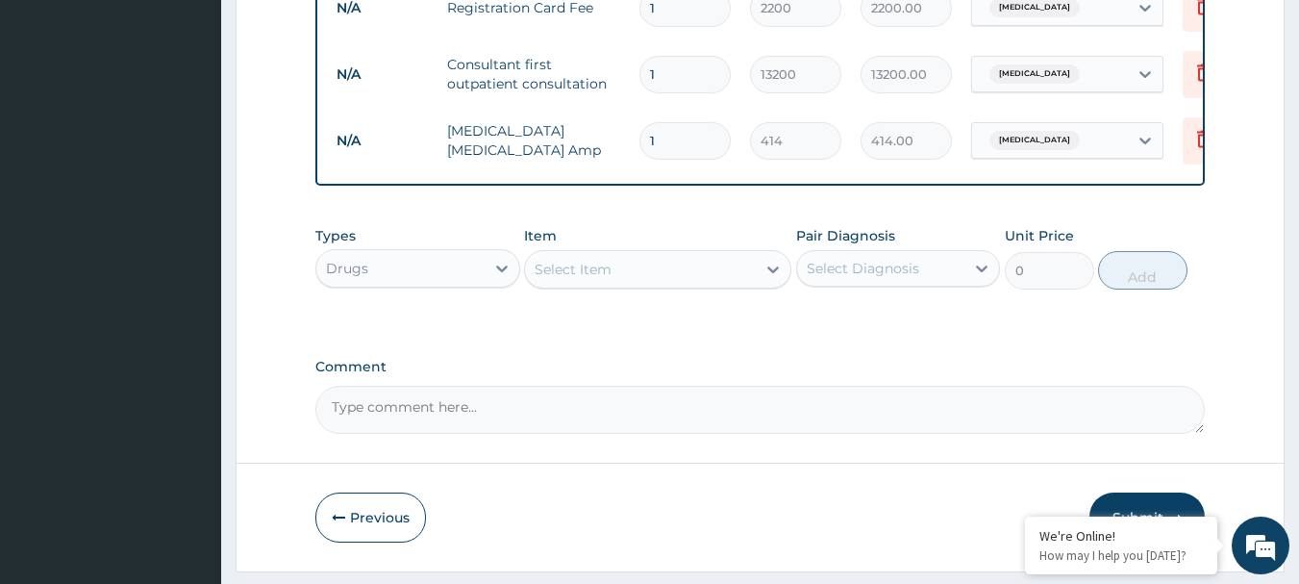
type input "0.00"
type input "2"
type input "828.00"
type input "2"
click at [574, 277] on div "Select Item" at bounding box center [573, 269] width 77 height 19
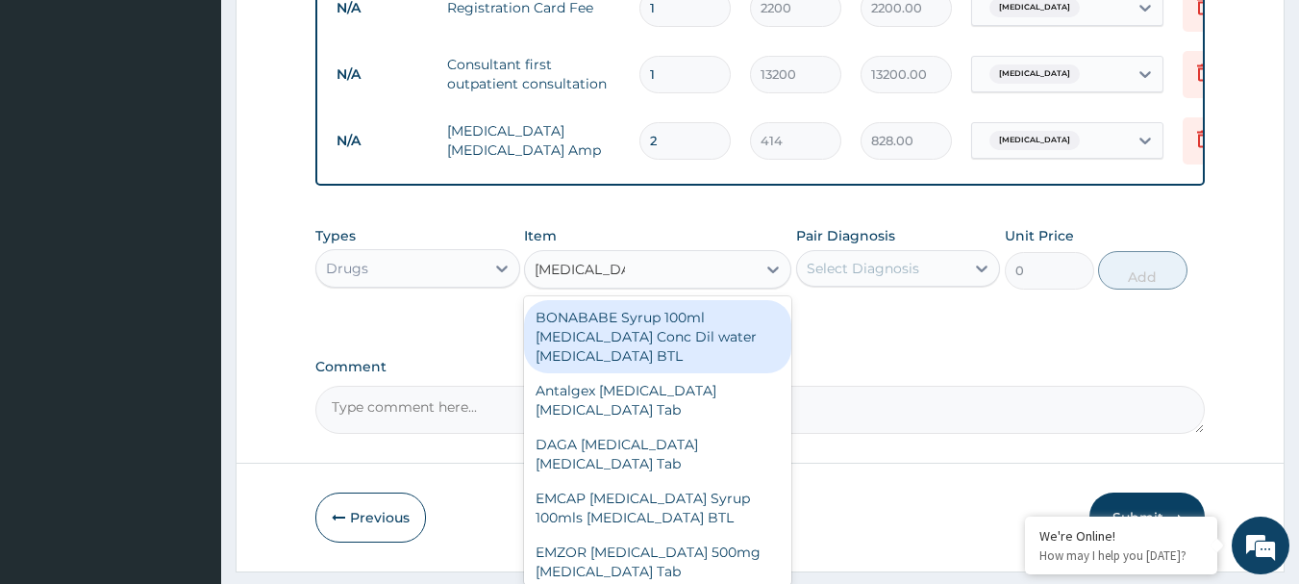
type input "paracetamol i"
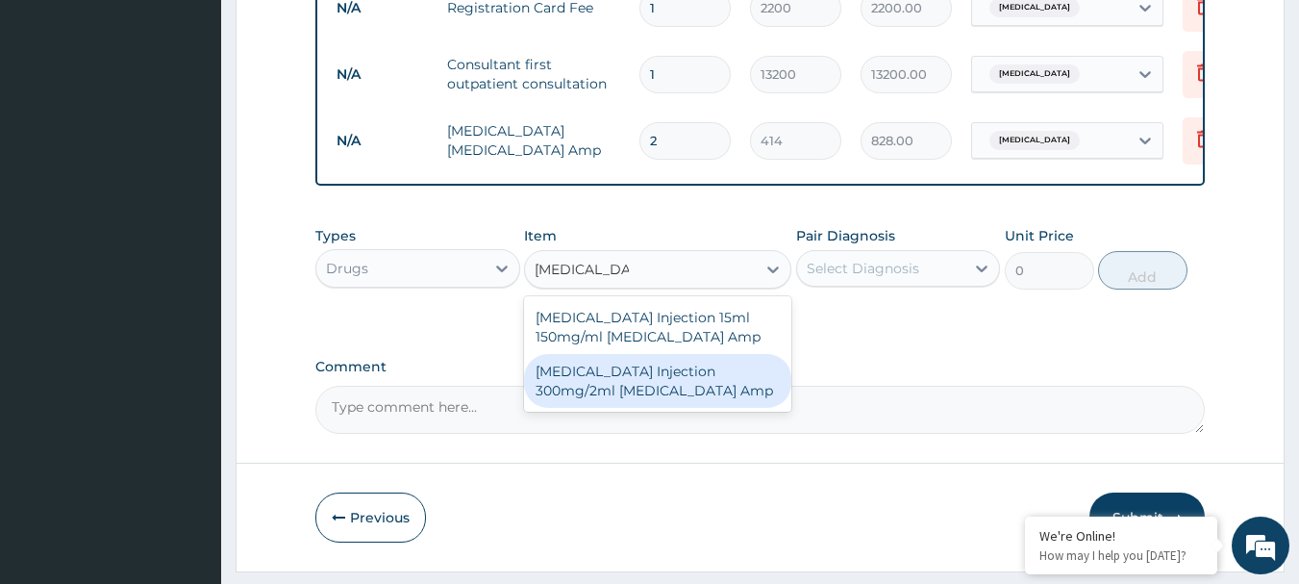
click at [592, 399] on div "PARACETAMOL Injection 300mg/2ml Acetaminophen Amp" at bounding box center [657, 381] width 267 height 54
type input "278.75"
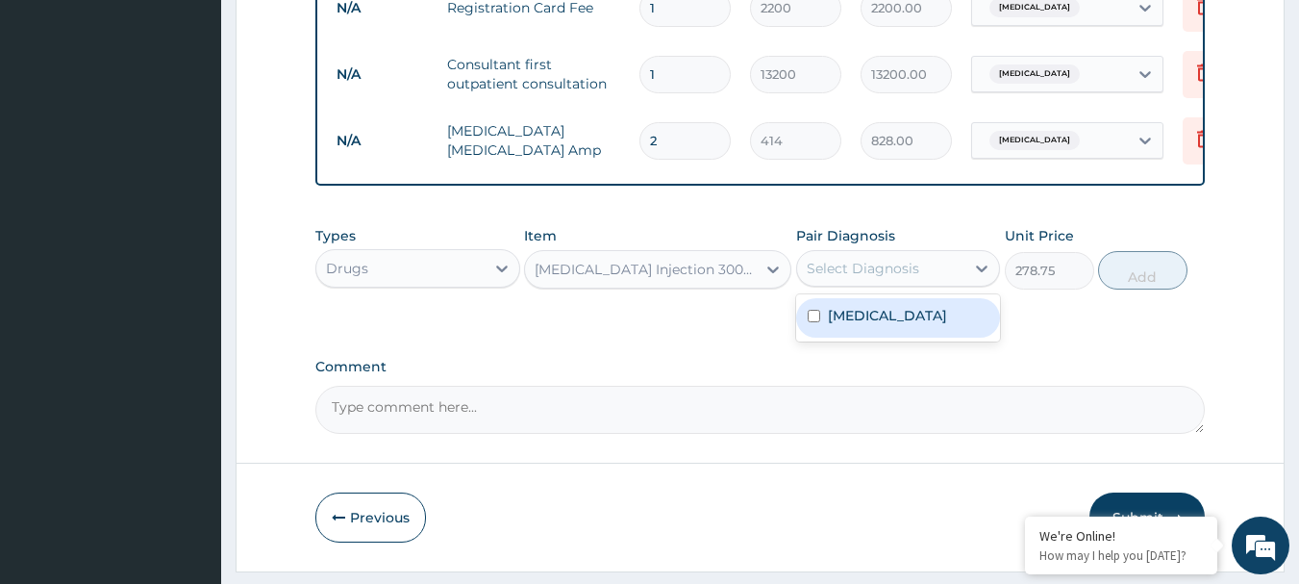
click at [930, 284] on div "Select Diagnosis" at bounding box center [881, 268] width 168 height 31
click at [884, 338] on div "Malaria" at bounding box center [898, 317] width 205 height 39
checkbox input "true"
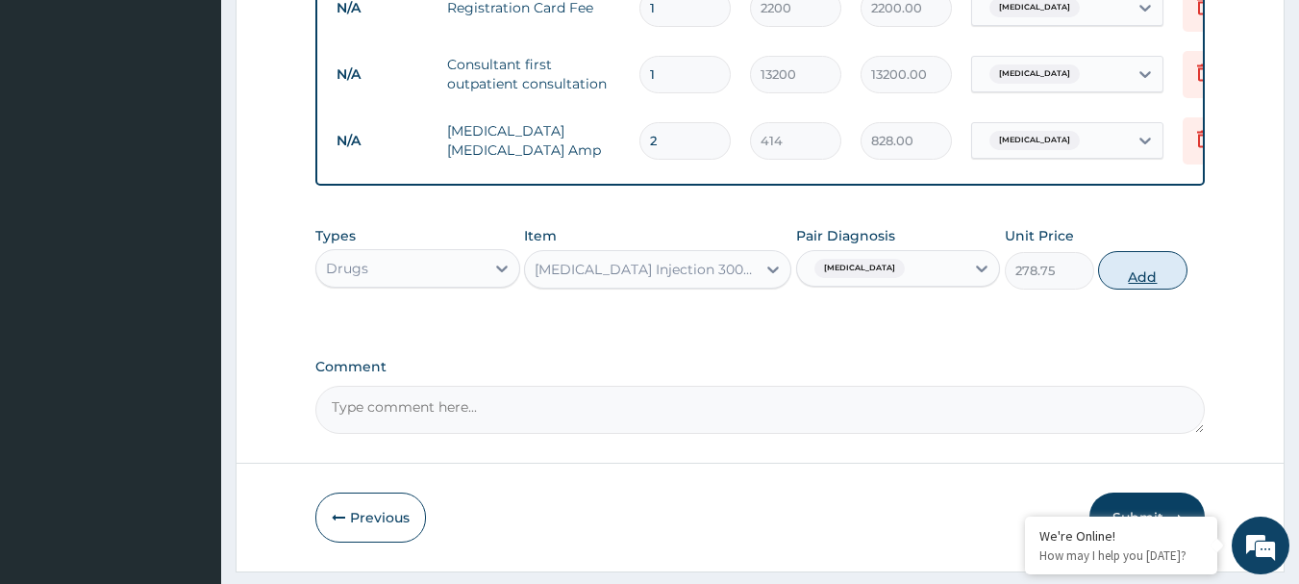
click at [1123, 289] on button "Add" at bounding box center [1142, 270] width 89 height 38
type input "0"
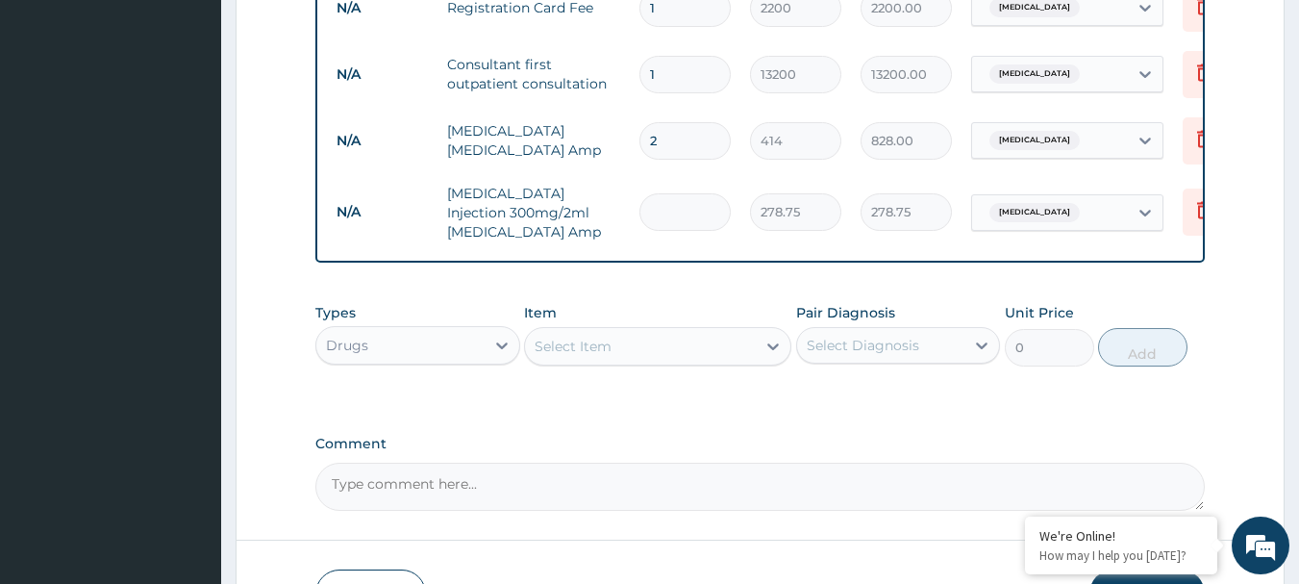
type input "0.00"
type input "2"
type input "557.50"
type input "2"
click at [561, 356] on div "Select Item" at bounding box center [573, 346] width 77 height 19
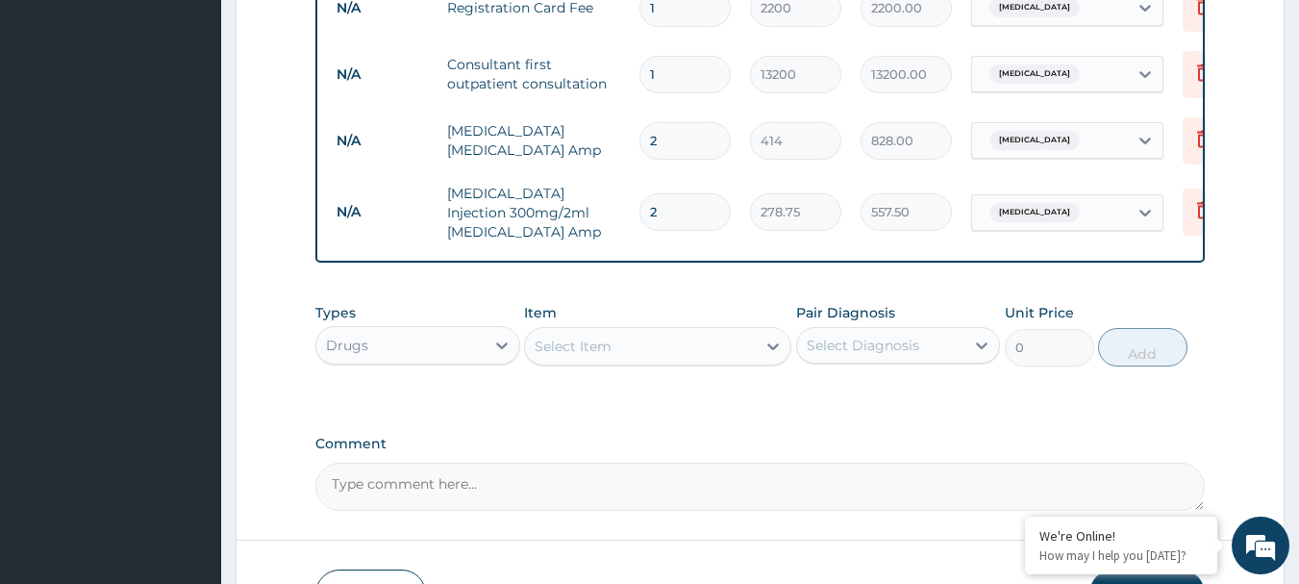
click at [598, 356] on div "Select Item" at bounding box center [573, 346] width 77 height 19
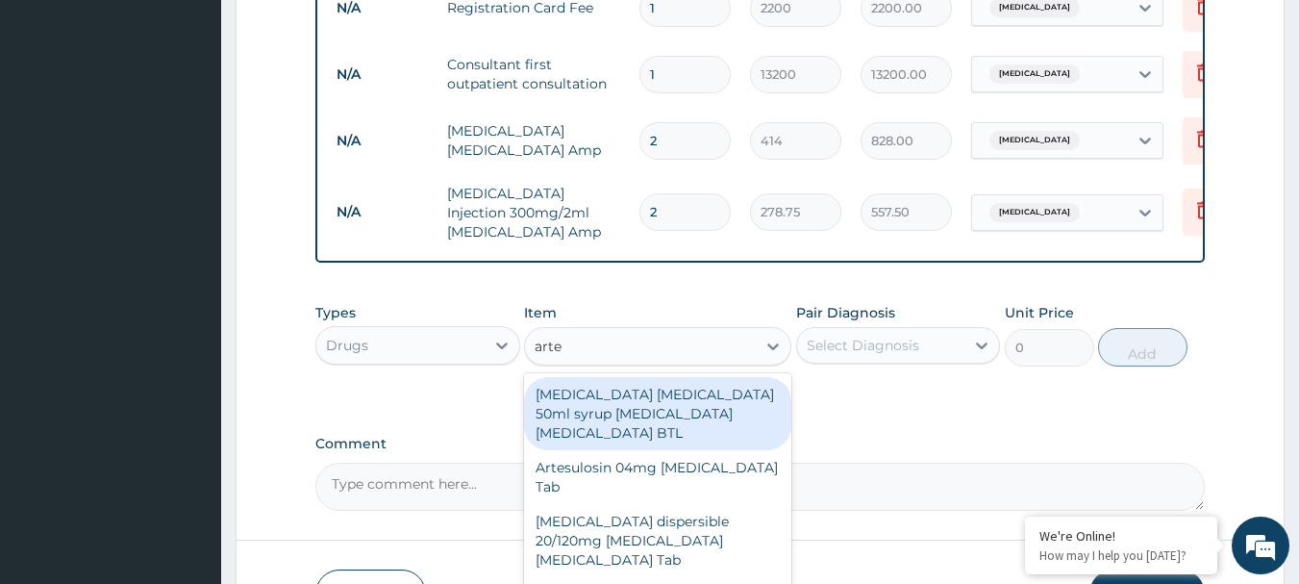
type input "artem"
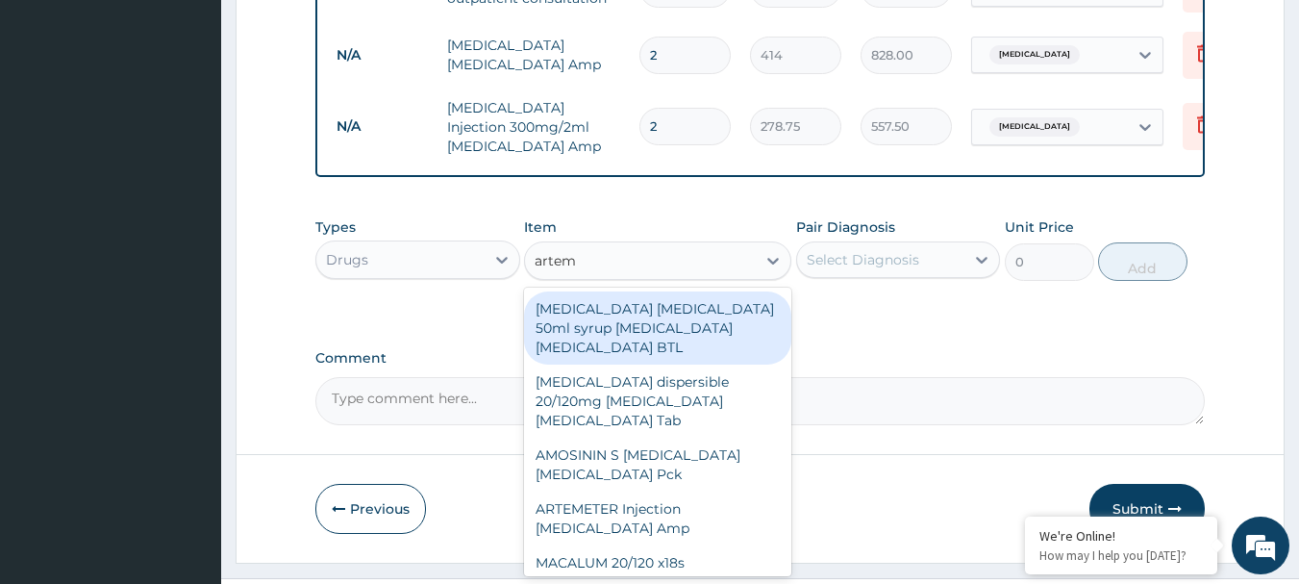
scroll to position [936, 0]
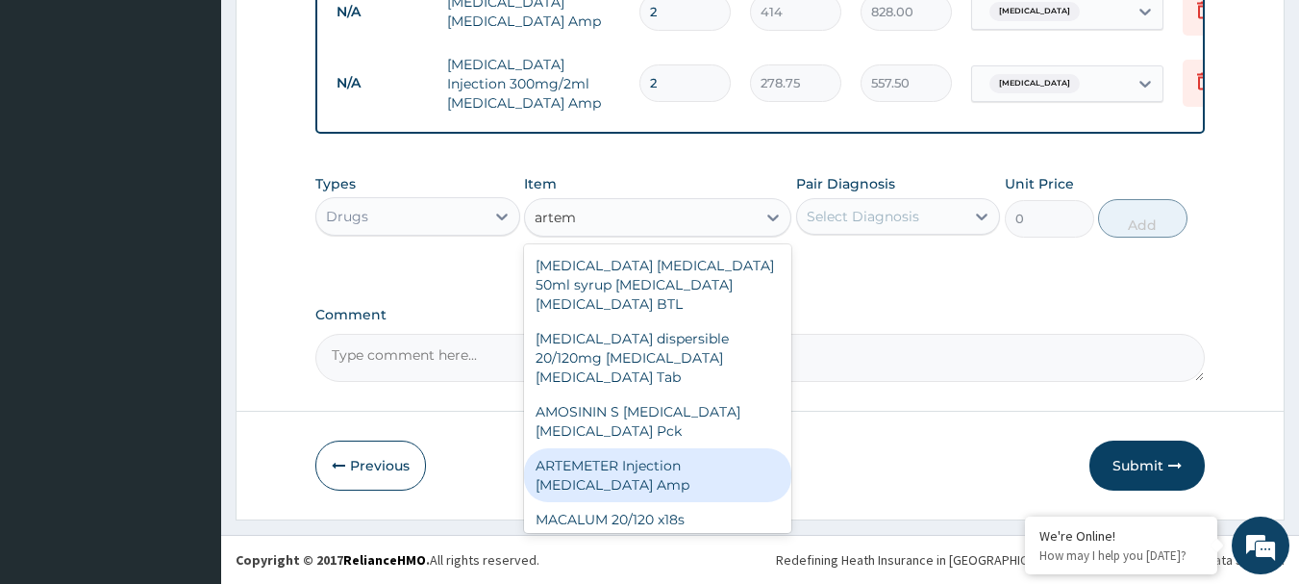
click at [620, 459] on div "ARTEMETER Injection Artemether Amp" at bounding box center [657, 475] width 267 height 54
type input "517.5"
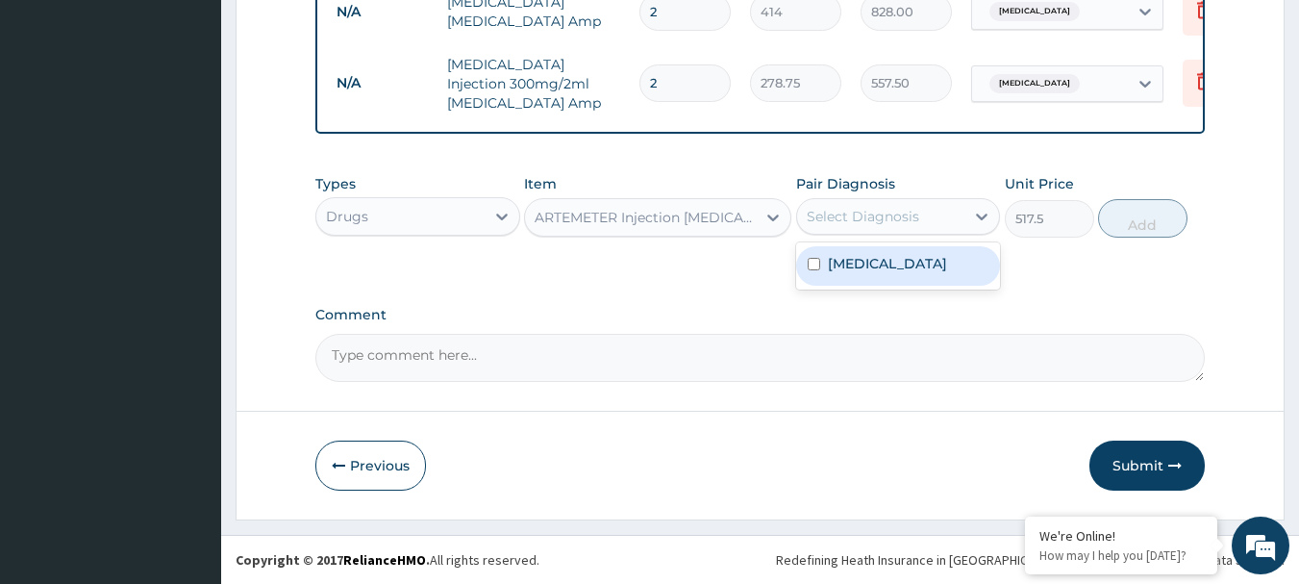
drag, startPoint x: 852, startPoint y: 221, endPoint x: 850, endPoint y: 262, distance: 40.4
click at [850, 235] on div "option Malaria, selected. option Malaria focused, 1 of 1. 1 result available. U…" at bounding box center [898, 216] width 205 height 37
click at [850, 262] on label "Malaria" at bounding box center [887, 263] width 119 height 19
checkbox input "true"
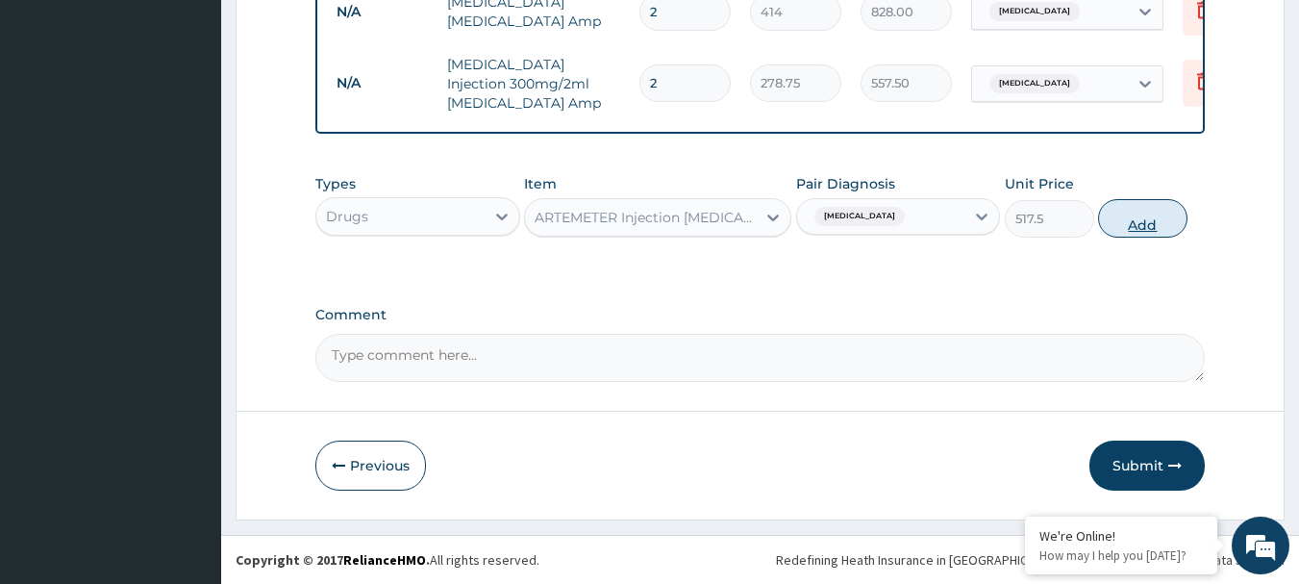
click at [1127, 222] on button "Add" at bounding box center [1142, 218] width 89 height 38
type input "0"
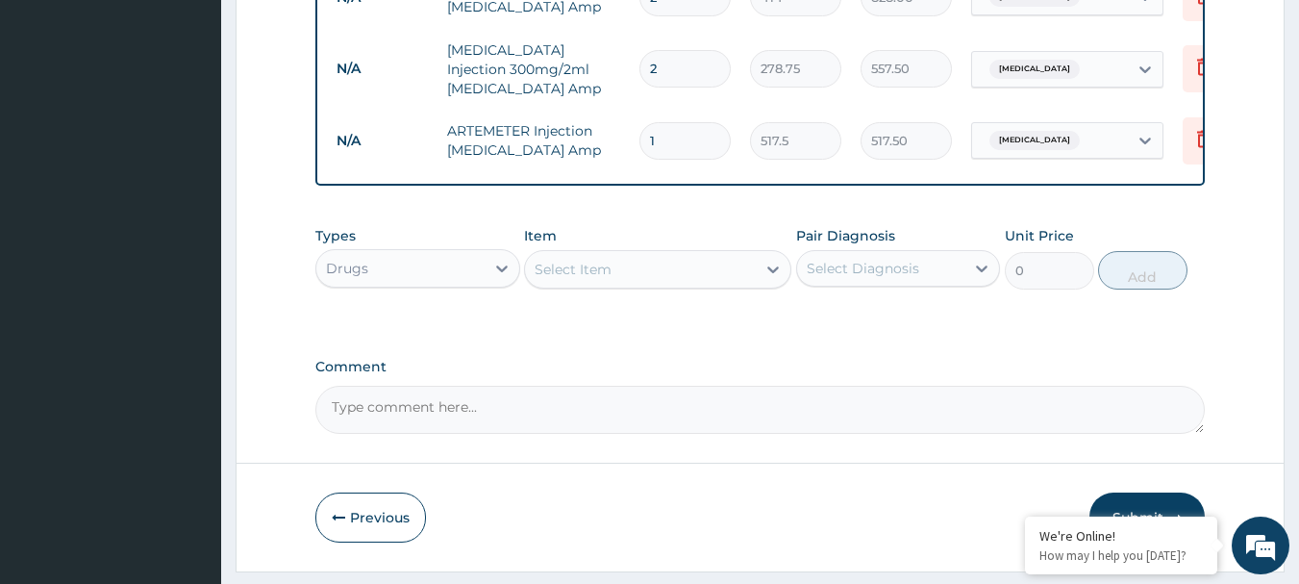
type input "0.00"
type input "6"
type input "3105.00"
type input "6"
click at [594, 279] on div "Select Item" at bounding box center [573, 269] width 77 height 19
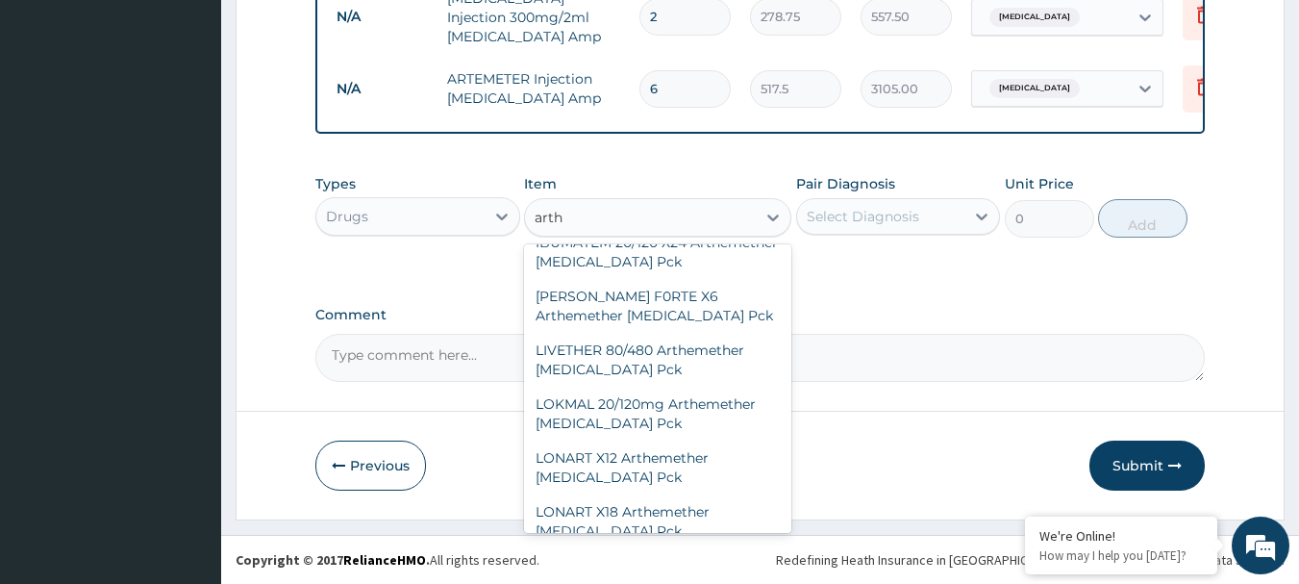
scroll to position [635, 0]
type input "a"
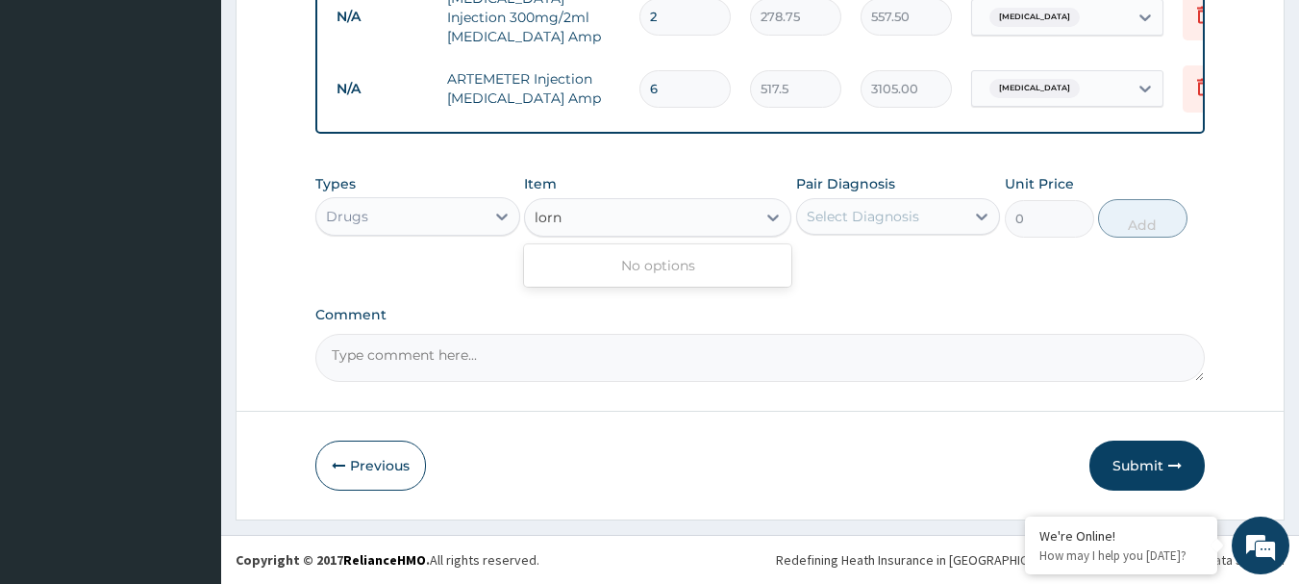
scroll to position [0, 0]
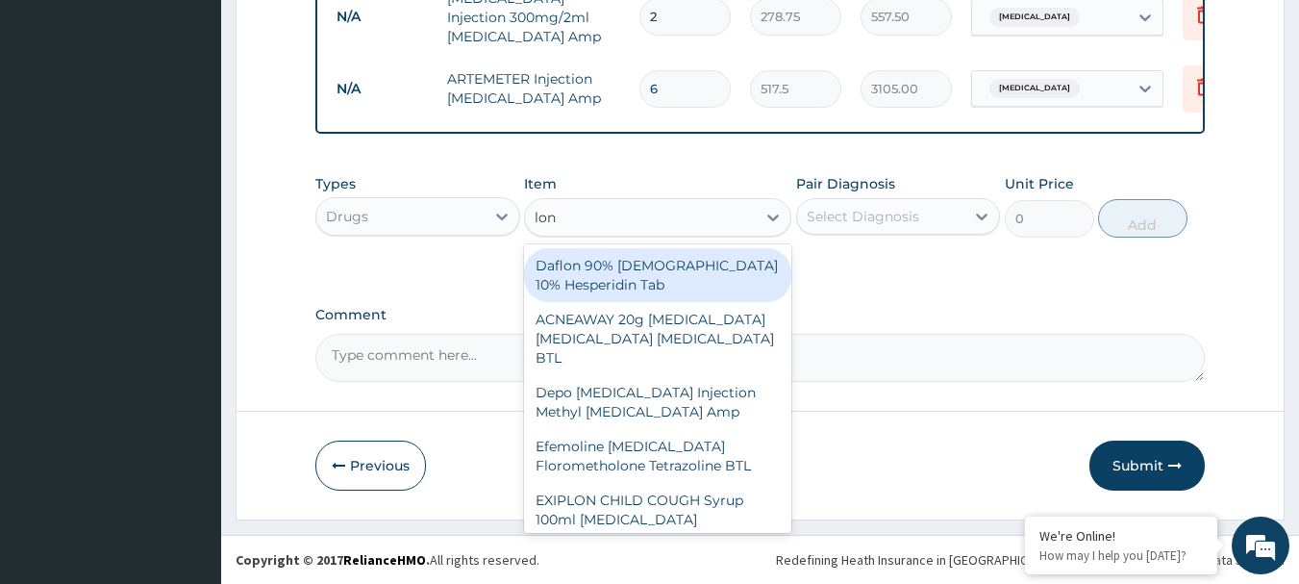
type input "lona"
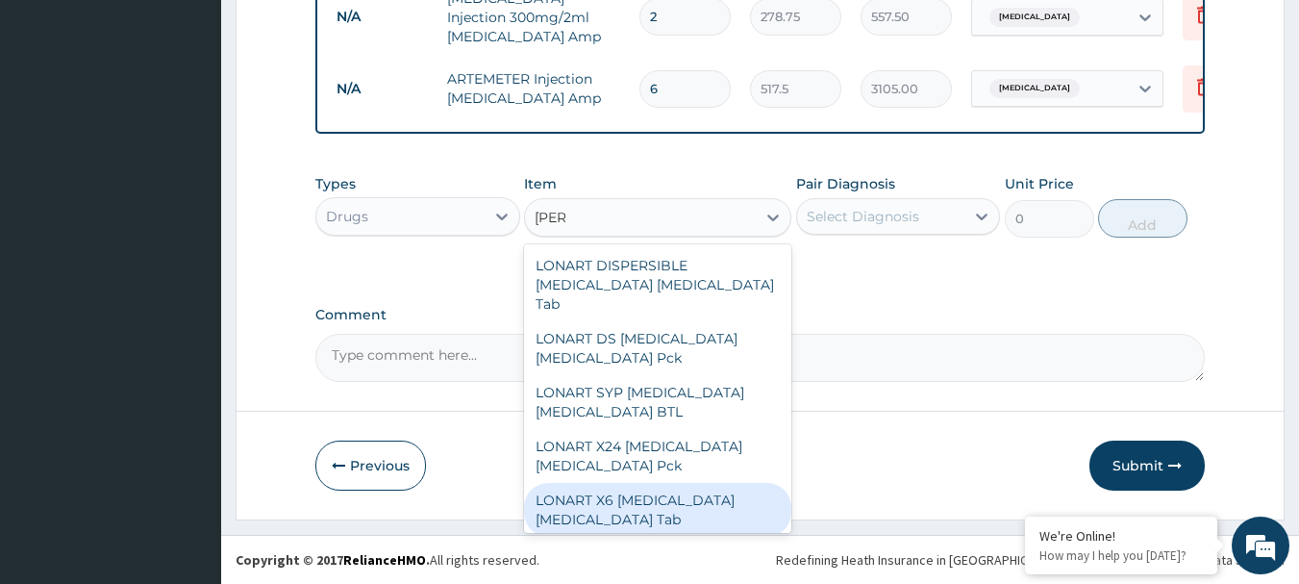
click at [598, 488] on div "LONART X6 Artemether Lumefantrine Tab" at bounding box center [657, 510] width 267 height 54
type input "326.75"
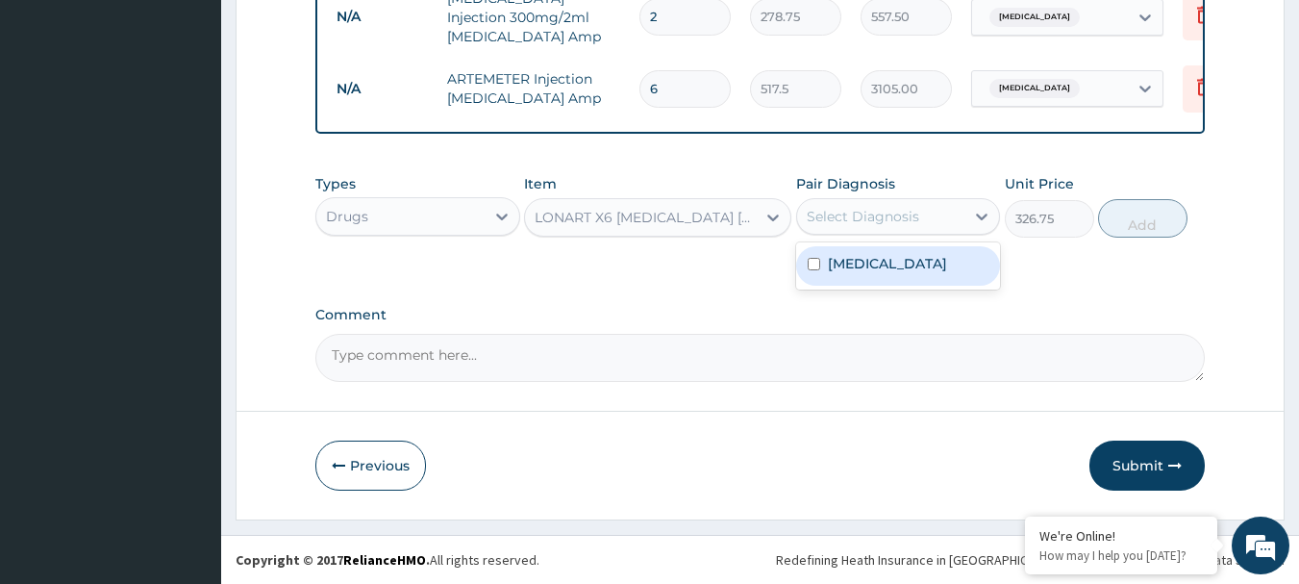
drag, startPoint x: 871, startPoint y: 222, endPoint x: 834, endPoint y: 271, distance: 61.7
click at [834, 235] on div "option Malaria, selected. option Malaria focused, 1 of 1. 1 result available. U…" at bounding box center [898, 216] width 205 height 37
click at [834, 271] on label "Malaria" at bounding box center [887, 263] width 119 height 19
checkbox input "true"
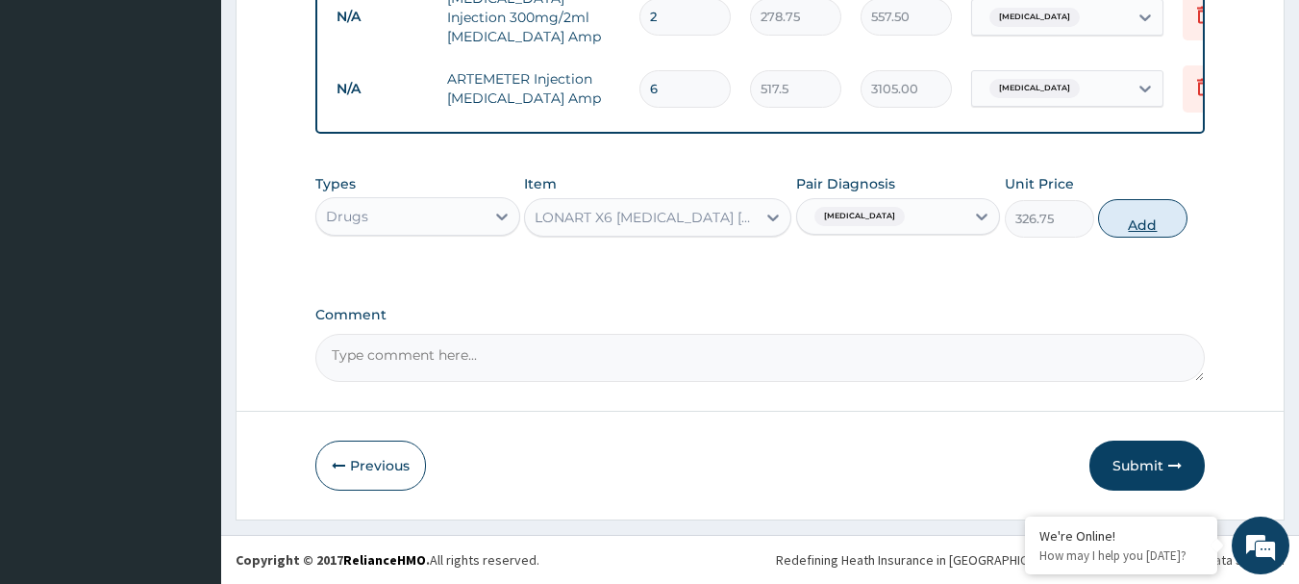
click at [1139, 217] on button "Add" at bounding box center [1142, 218] width 89 height 38
type input "0"
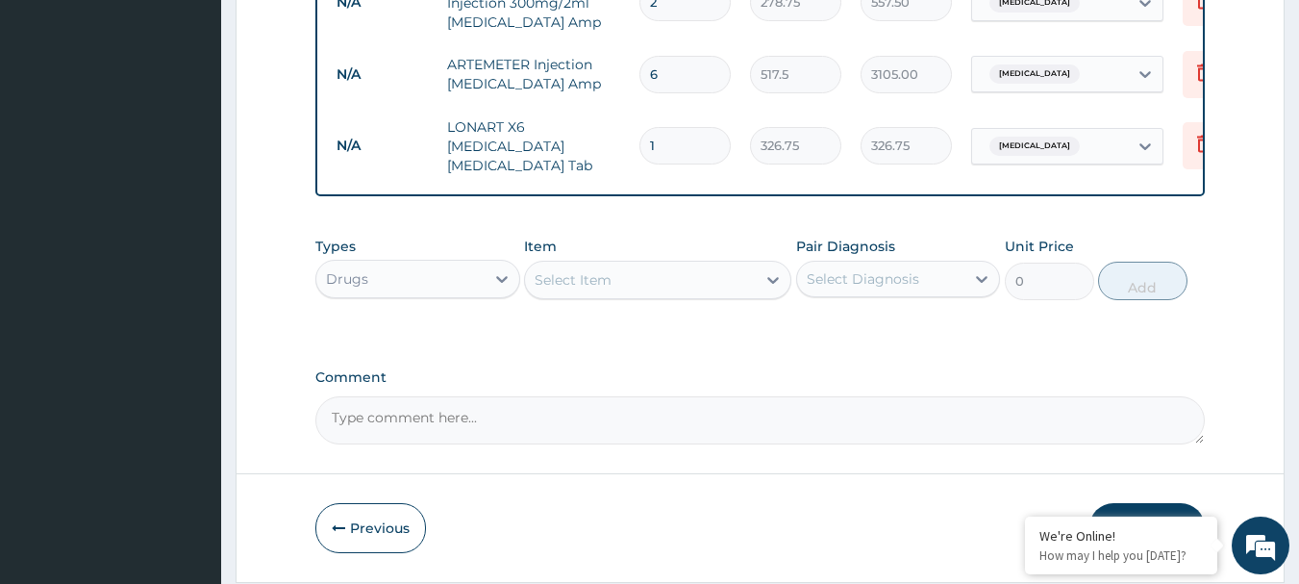
type input "0.00"
type input "6"
type input "1960.50"
type input "6"
click at [555, 278] on div "Select Item" at bounding box center [573, 279] width 77 height 19
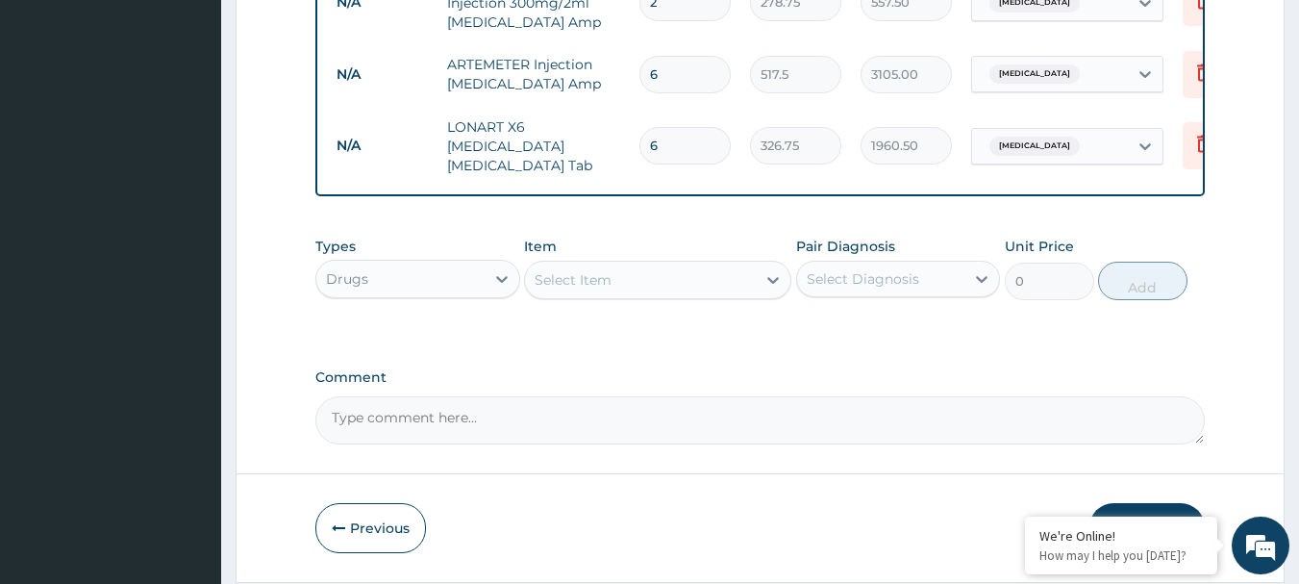
click at [555, 278] on div "Select Item" at bounding box center [573, 279] width 77 height 19
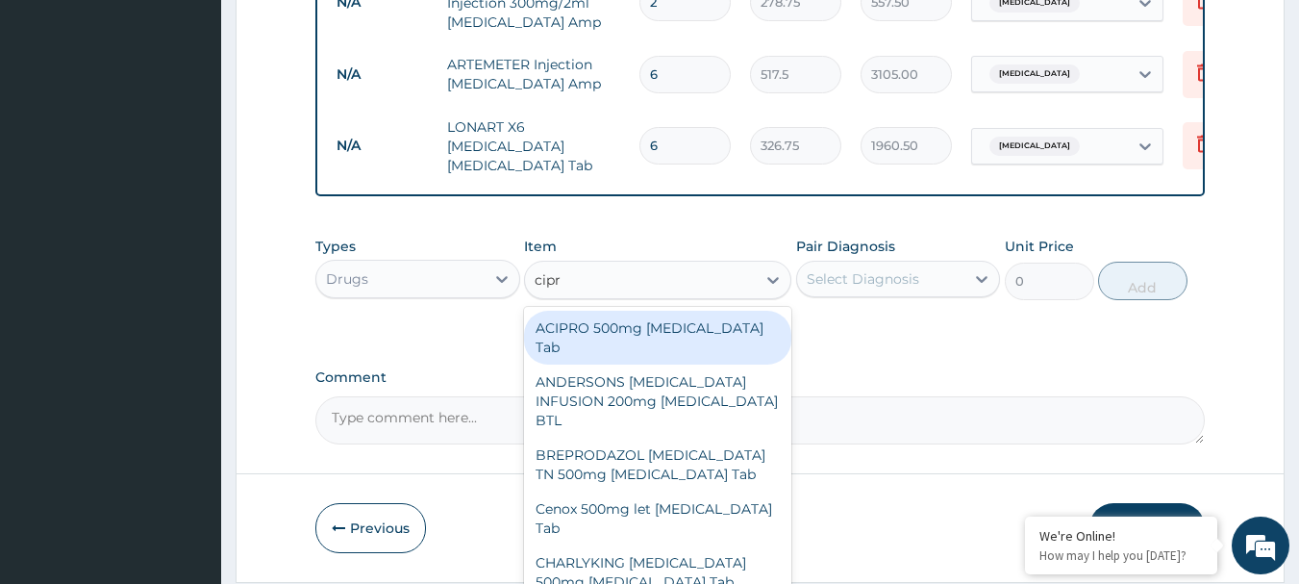
type input "cipro"
click at [628, 328] on div "ACIPRO 500mg Ciprofloxacin Tab" at bounding box center [657, 338] width 267 height 54
type input "301.875"
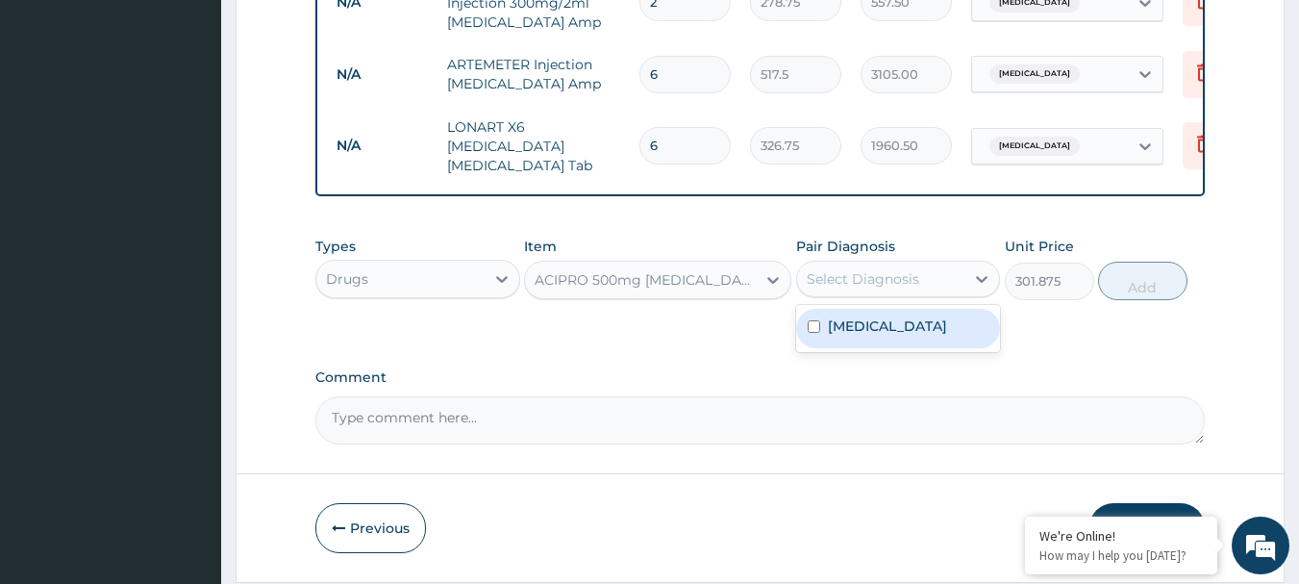
drag, startPoint x: 878, startPoint y: 275, endPoint x: 852, endPoint y: 339, distance: 69.5
click at [852, 297] on div "option Malaria, selected. option Malaria focused, 1 of 1. 1 result available. U…" at bounding box center [898, 279] width 205 height 37
click at [852, 339] on div "Malaria" at bounding box center [898, 328] width 205 height 39
checkbox input "true"
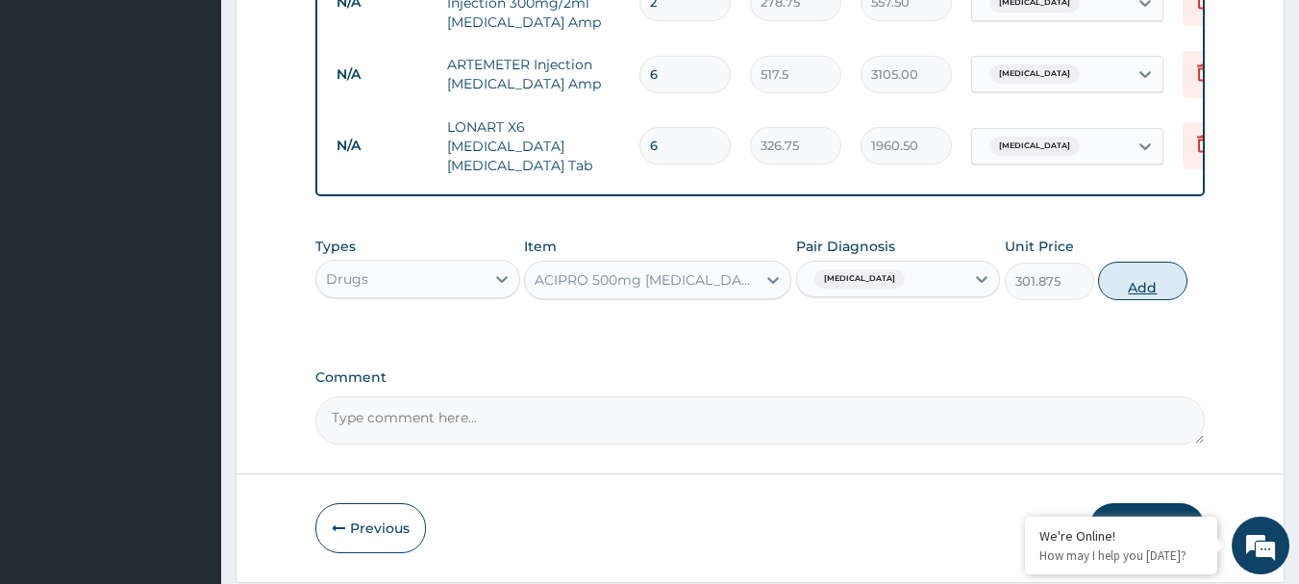
click at [1152, 280] on button "Add" at bounding box center [1142, 281] width 89 height 38
type input "0"
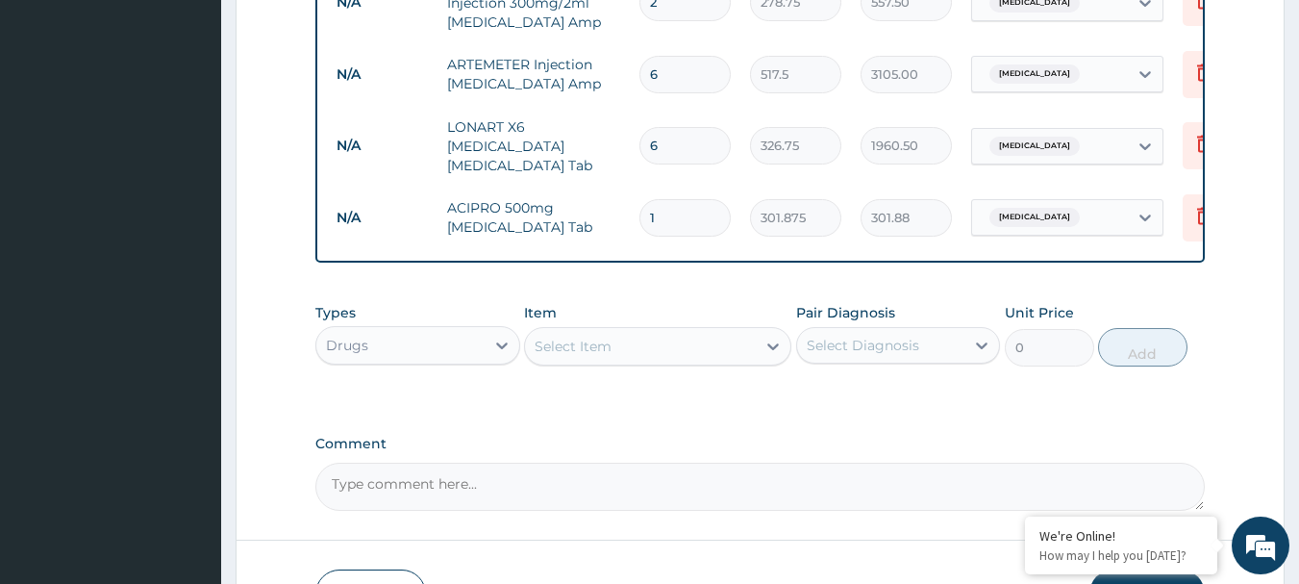
click at [661, 139] on input "6" at bounding box center [684, 146] width 91 height 38
type input "0.00"
type input "1"
type input "326.75"
type input "1"
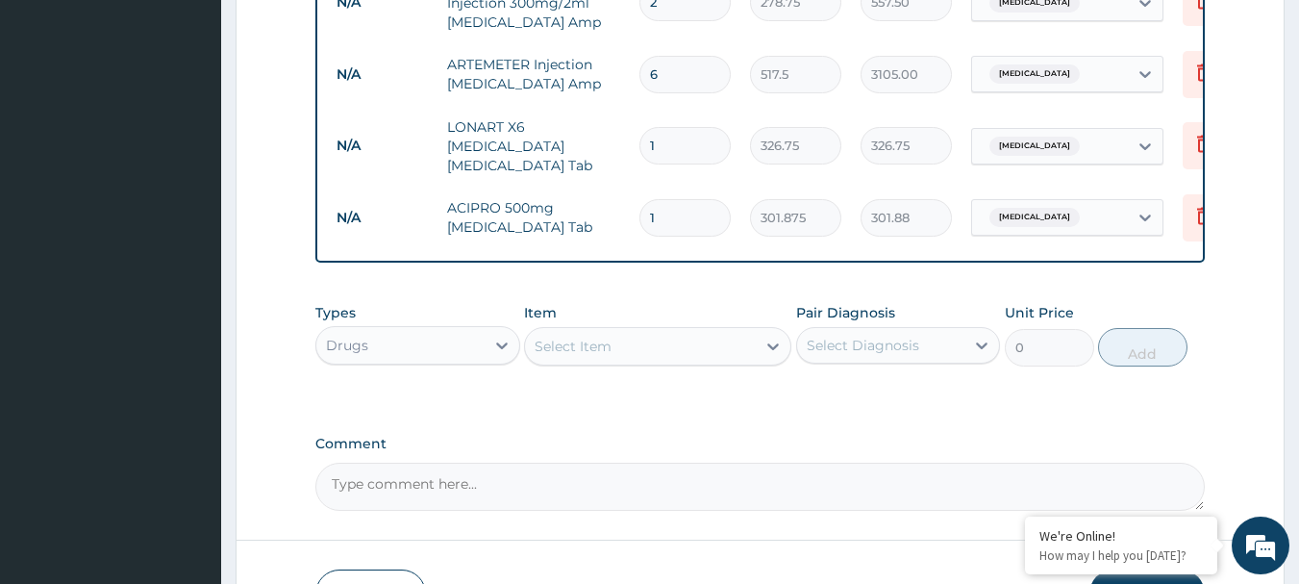
click at [570, 356] on div "Select Item" at bounding box center [573, 346] width 77 height 19
click at [657, 199] on input "1" at bounding box center [684, 218] width 91 height 38
type input "10"
type input "3018.75"
type input "10"
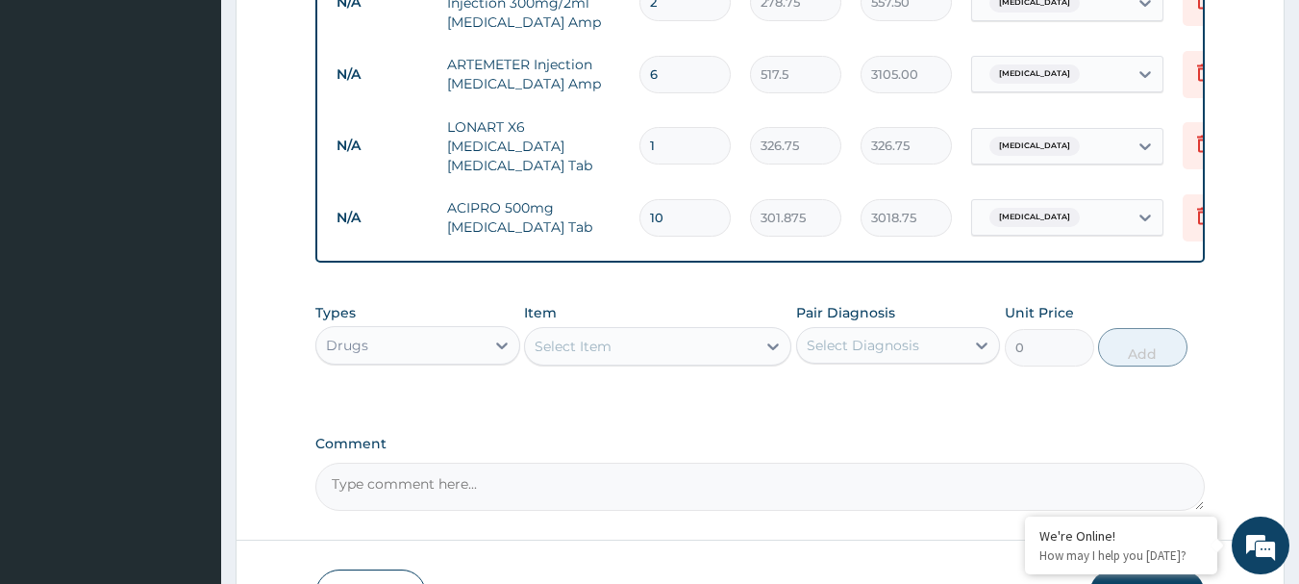
click at [650, 345] on div "Select Item" at bounding box center [640, 346] width 231 height 31
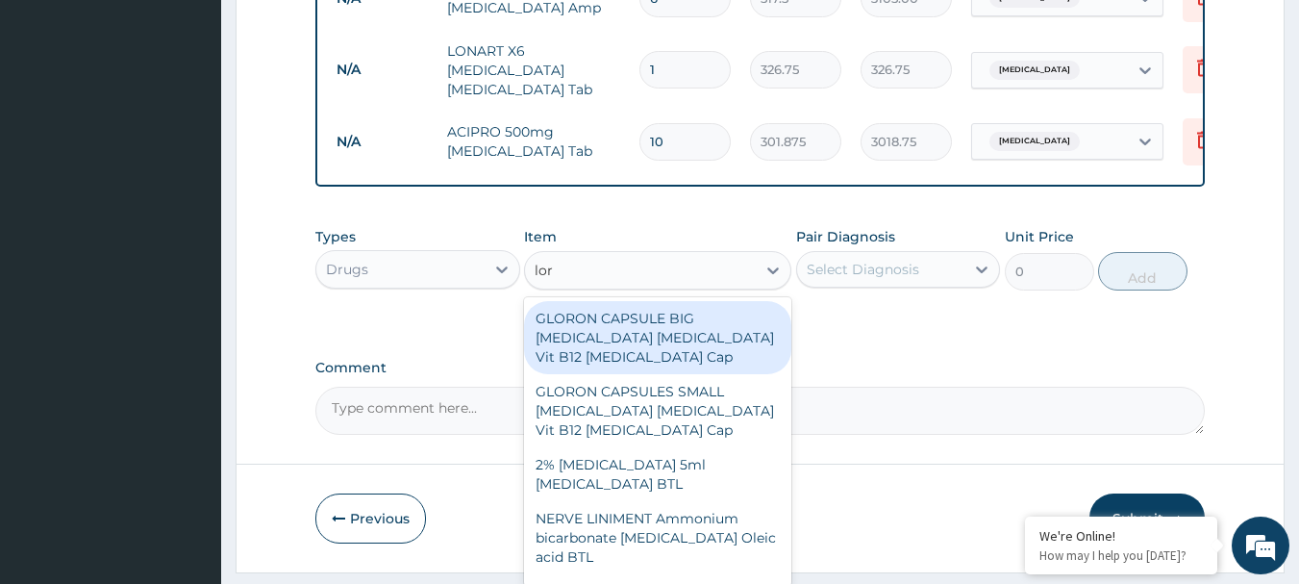
scroll to position [1135, 0]
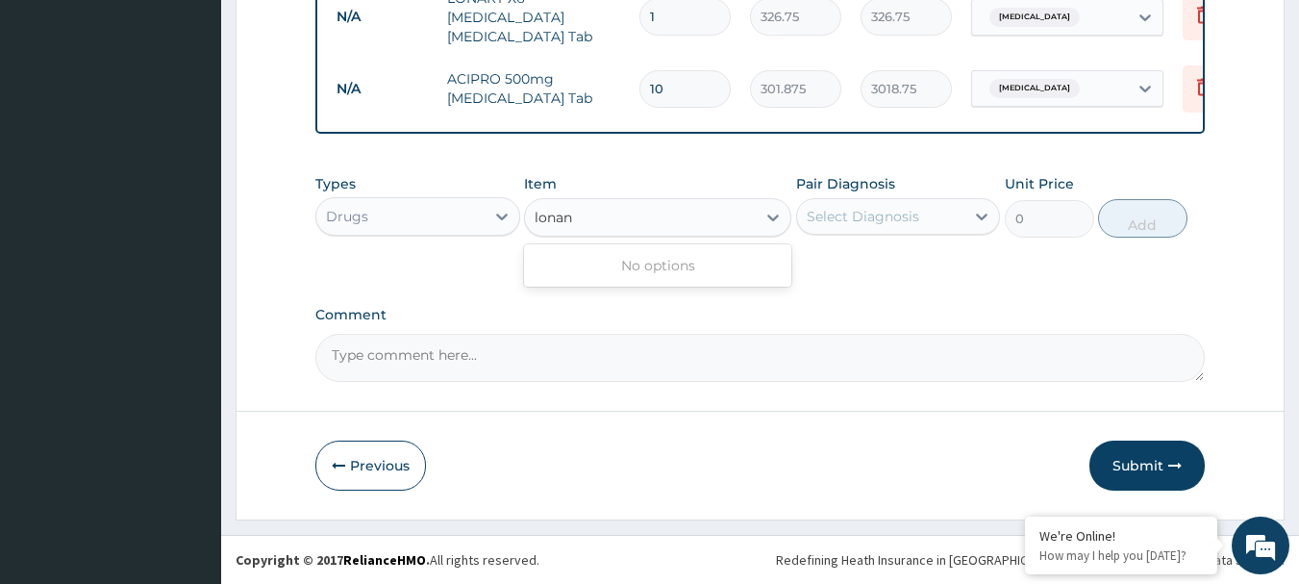
type input "lona"
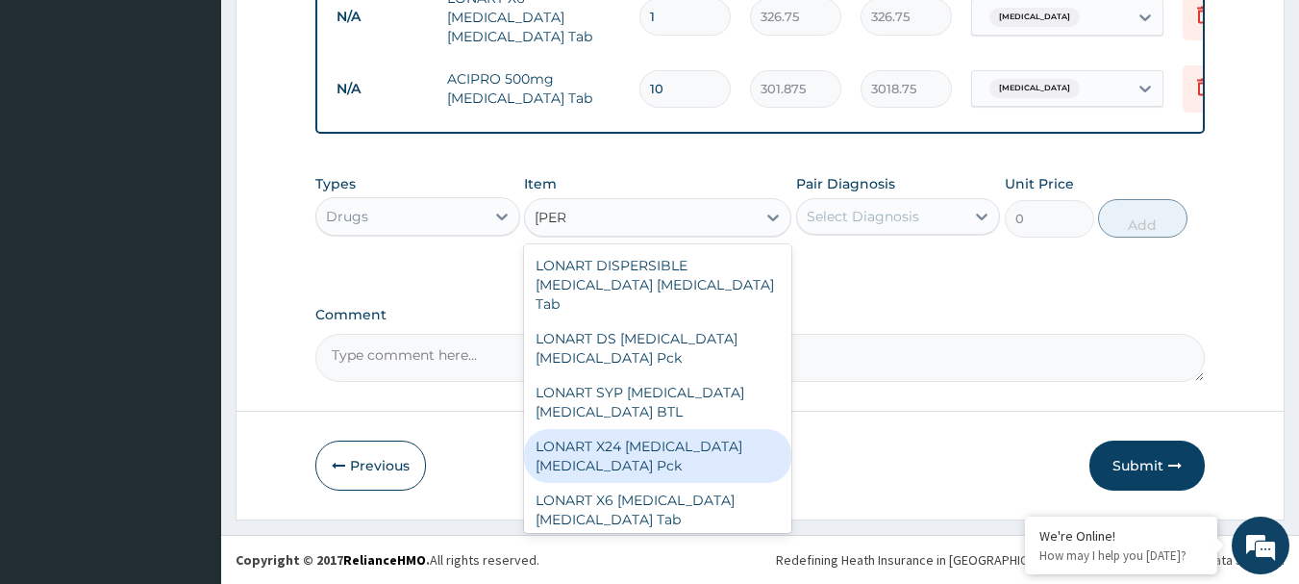
click at [606, 433] on div "LONART X24 Artemether Lumefantrine Pck" at bounding box center [657, 456] width 267 height 54
type input "1052.25"
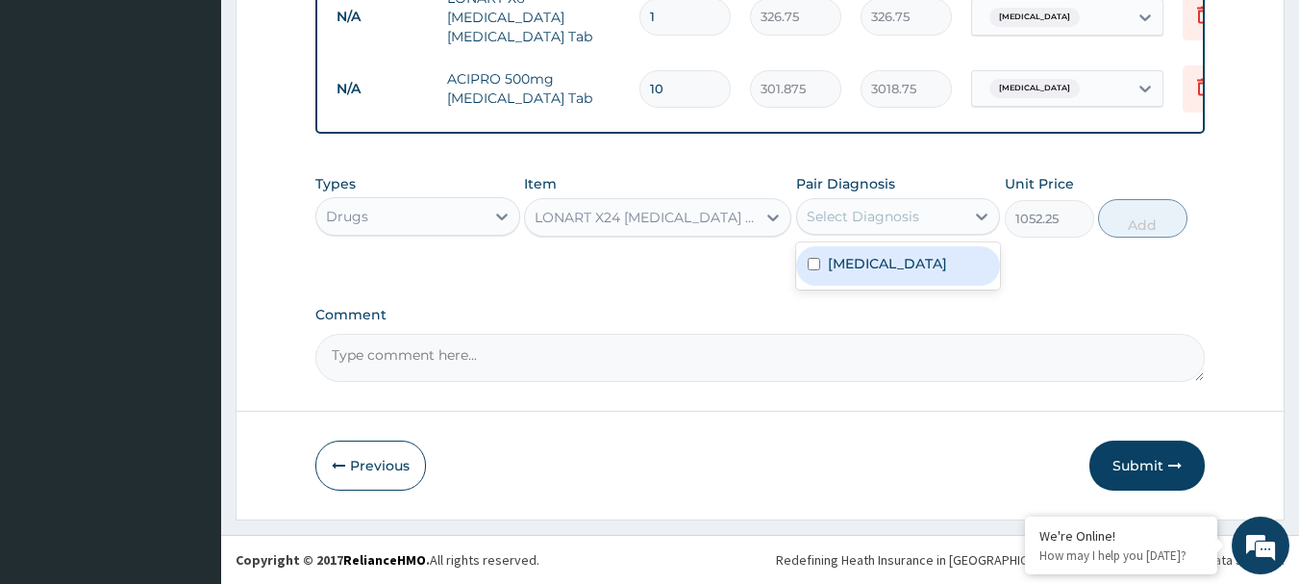
drag, startPoint x: 850, startPoint y: 221, endPoint x: 832, endPoint y: 265, distance: 47.9
click at [832, 235] on div "option Malaria, selected. option Malaria focused, 1 of 1. 1 result available. U…" at bounding box center [898, 216] width 205 height 37
click at [832, 265] on label "Malaria" at bounding box center [887, 263] width 119 height 19
checkbox input "true"
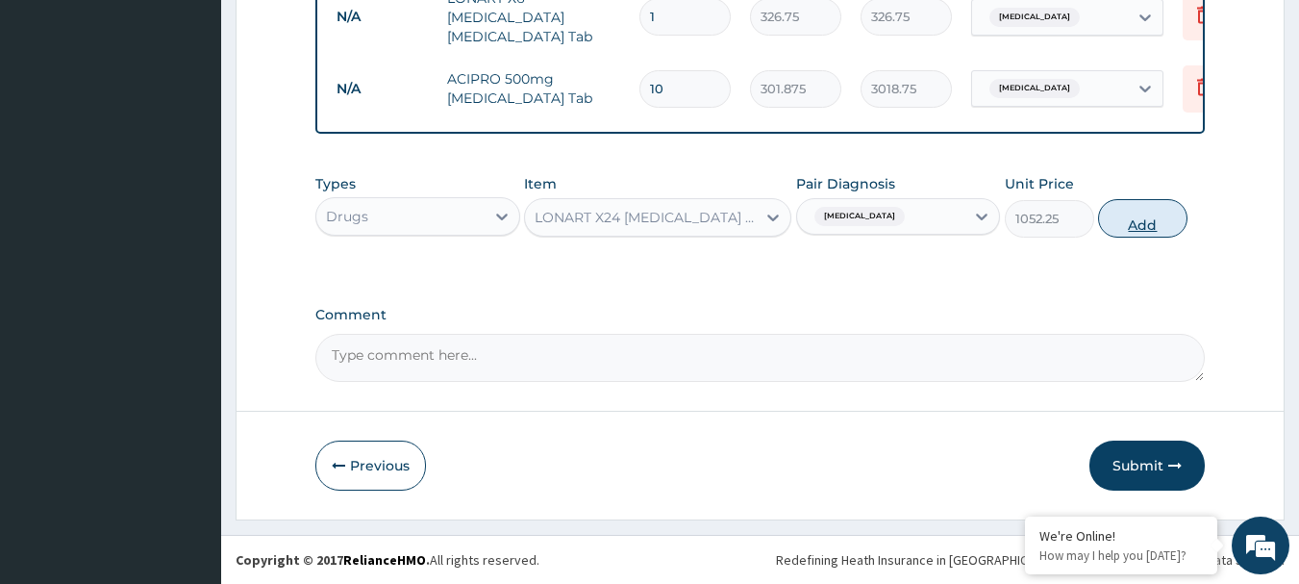
click at [1119, 220] on button "Add" at bounding box center [1142, 218] width 89 height 38
type input "0"
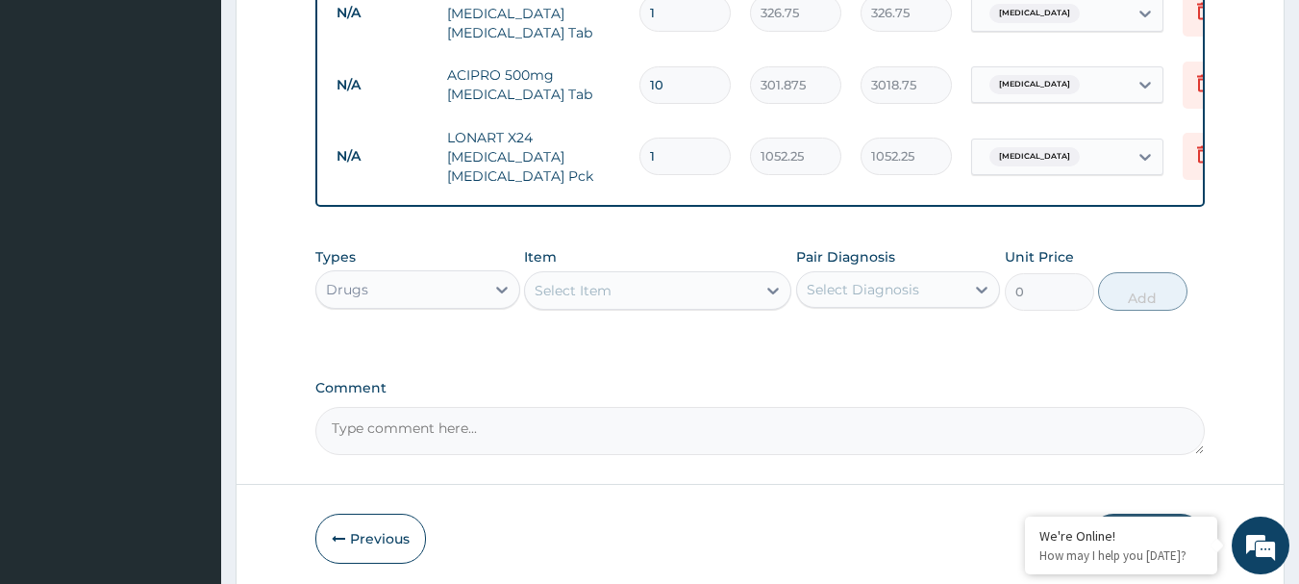
click at [1198, 7] on icon at bounding box center [1203, 11] width 13 height 17
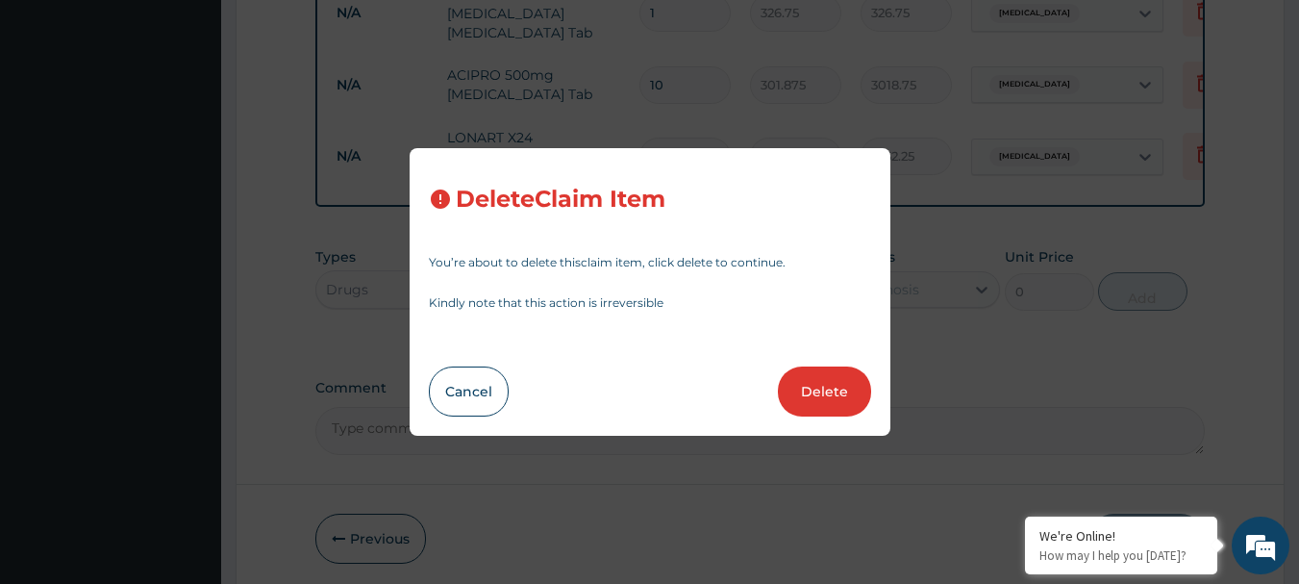
click at [1198, 7] on div "Delete Claim Item You’re about to delete this claim item , click delete to cont…" at bounding box center [649, 292] width 1299 height 584
click at [816, 398] on button "Delete" at bounding box center [824, 391] width 93 height 50
type input "10"
type input "301.875"
type input "3018.75"
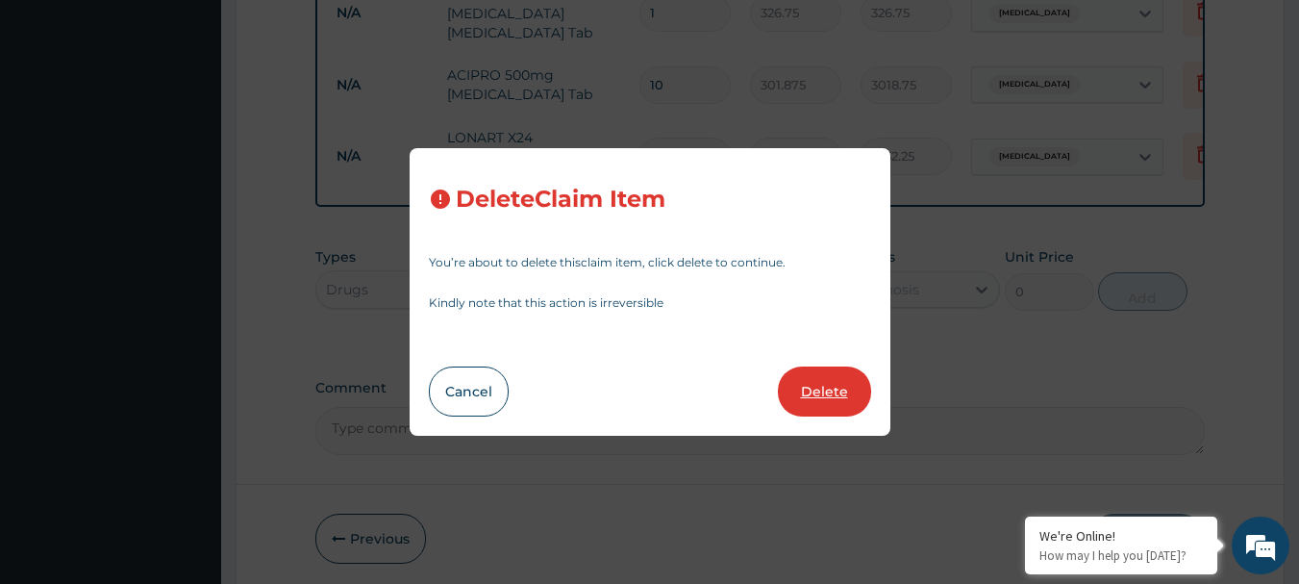
type input "1"
type input "1052.25"
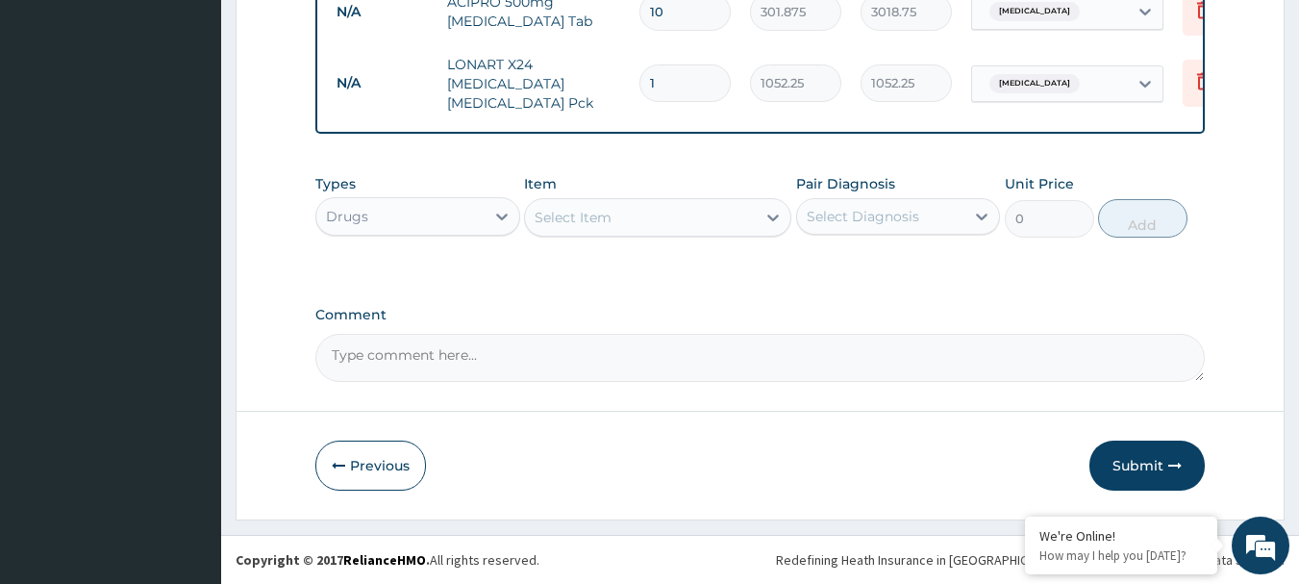
click at [588, 213] on div "Select Item" at bounding box center [573, 217] width 77 height 19
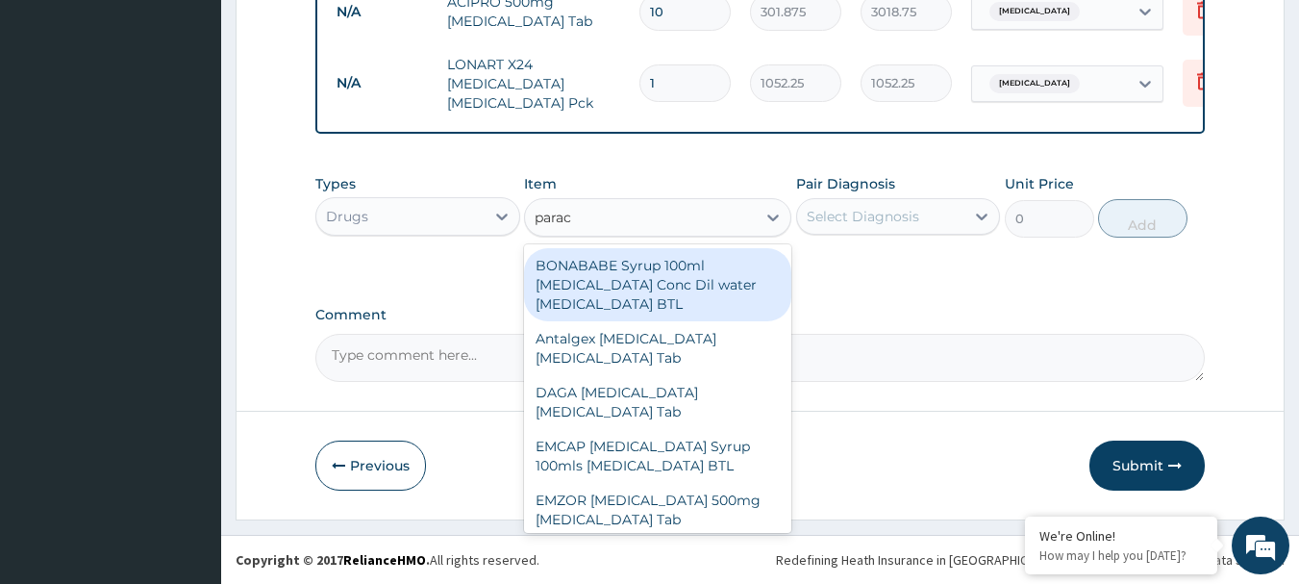
type input "parace"
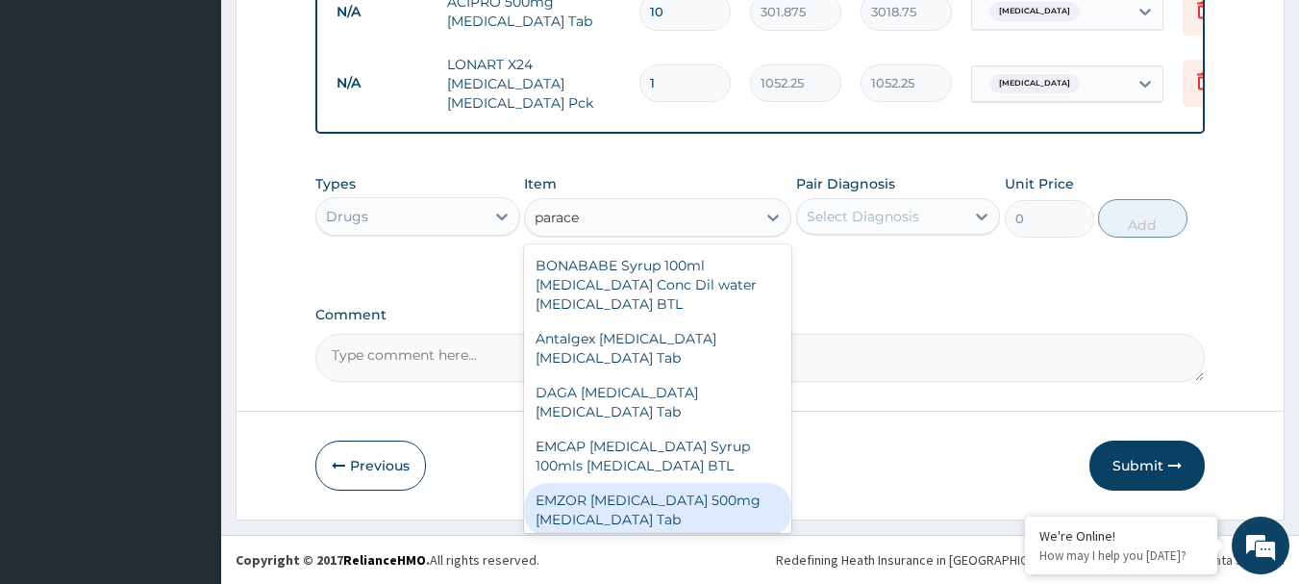
click at [716, 509] on div "EMZOR PARACETAMOL 500mg Acetaminophen Tab" at bounding box center [657, 510] width 267 height 54
type input "17.25"
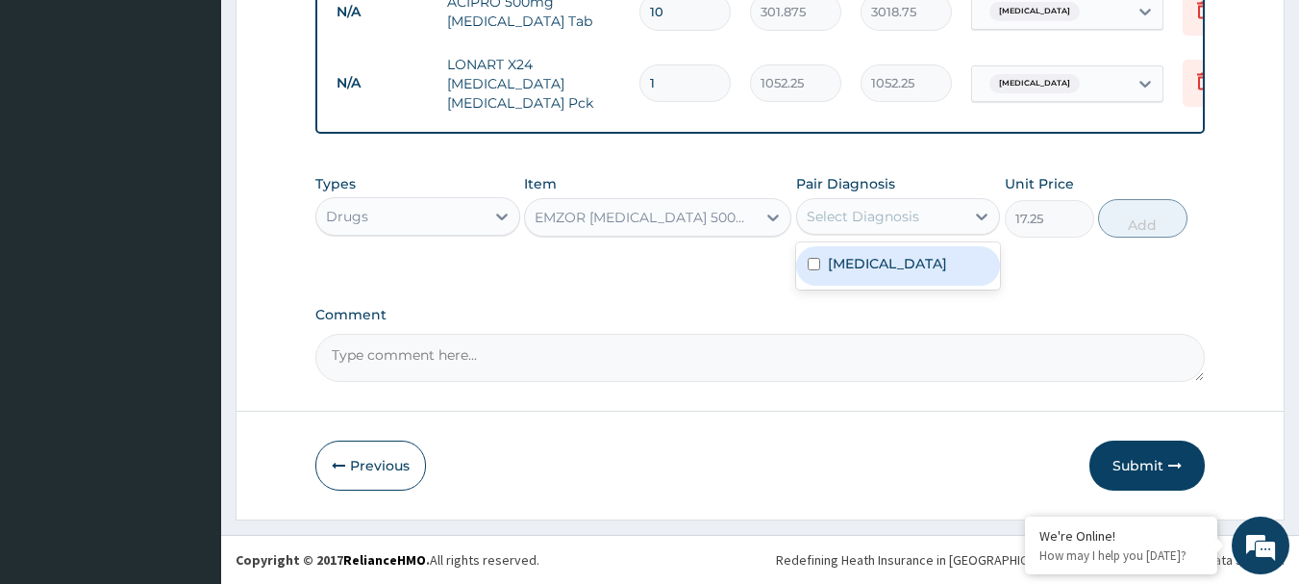
click at [893, 215] on div "Select Diagnosis" at bounding box center [863, 216] width 113 height 19
click at [889, 266] on div "Malaria" at bounding box center [898, 265] width 205 height 39
checkbox input "true"
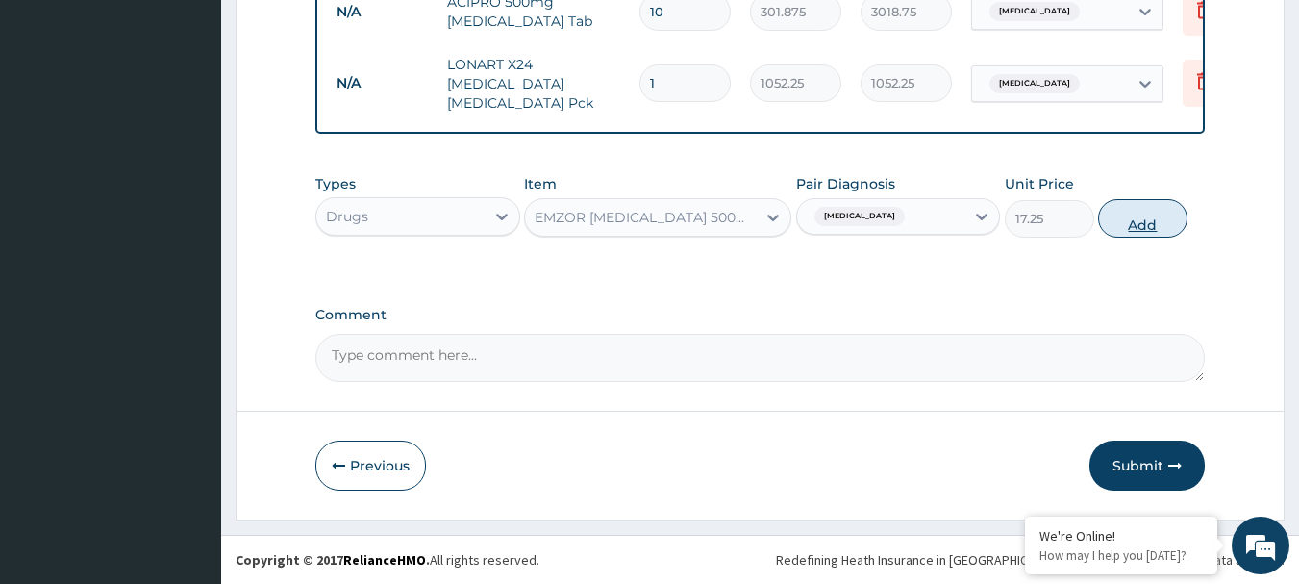
click at [1150, 218] on button "Add" at bounding box center [1142, 218] width 89 height 38
type input "0"
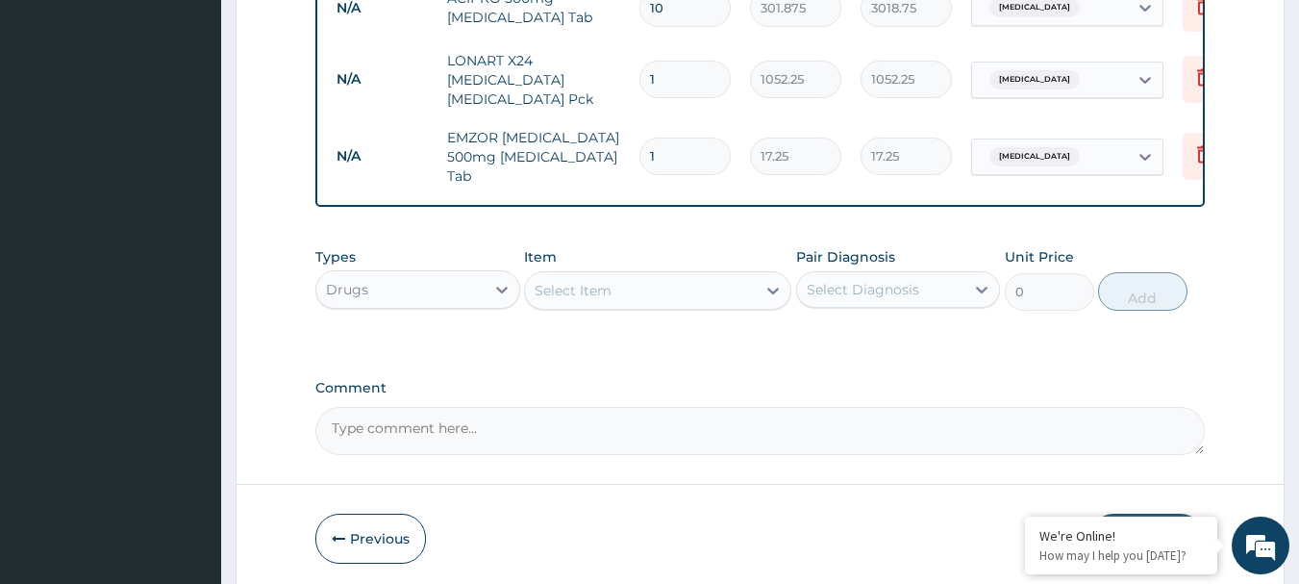
type input "18"
type input "310.50"
type input "18"
click at [572, 304] on div "Select Item" at bounding box center [640, 290] width 231 height 31
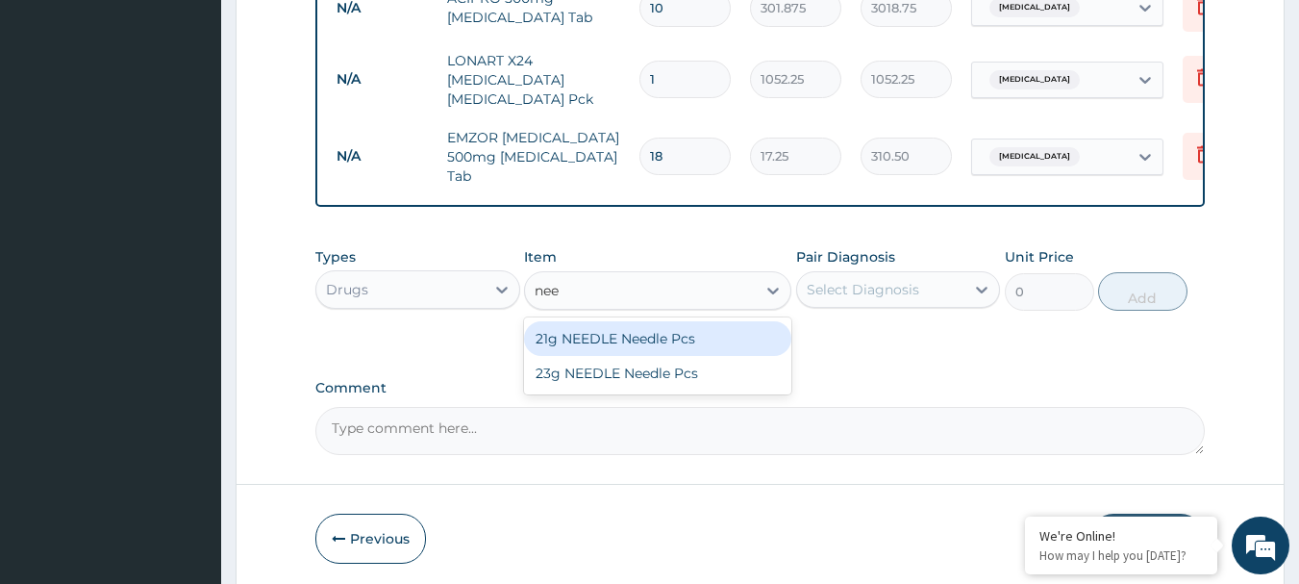
type input "need"
click at [611, 338] on div "21g NEEDLE Needle Pcs" at bounding box center [657, 338] width 267 height 35
type input "34.5"
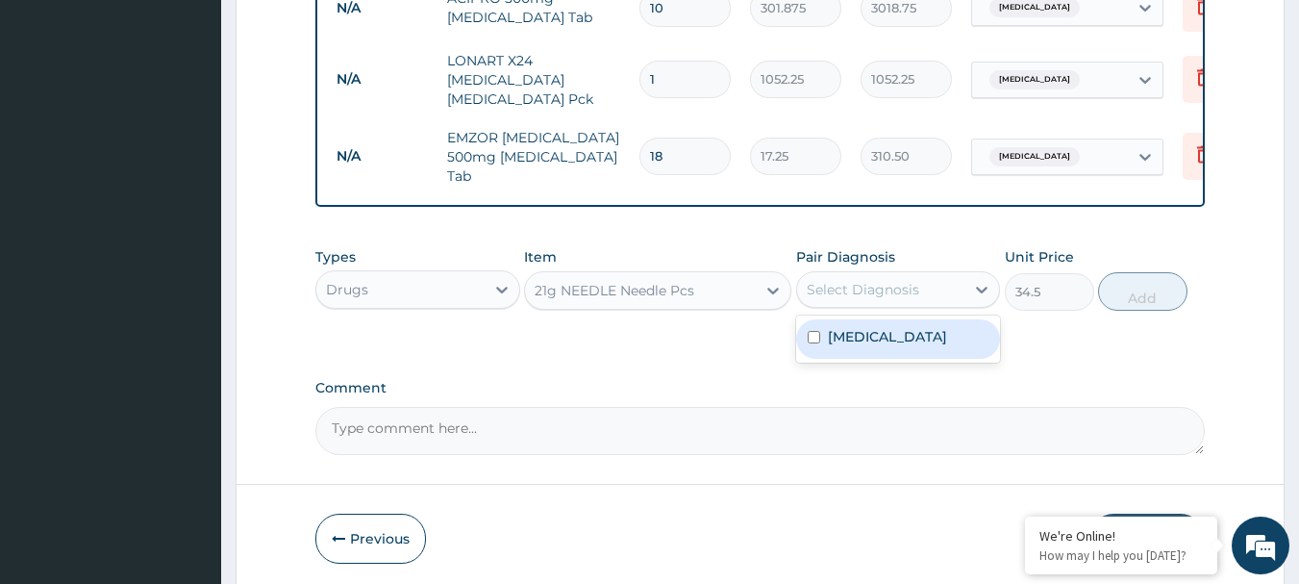
drag, startPoint x: 937, startPoint y: 291, endPoint x: 887, endPoint y: 346, distance: 74.2
click at [887, 308] on div "option Malaria, selected. option Malaria focused, 1 of 1. 1 result available. U…" at bounding box center [898, 289] width 205 height 37
click at [887, 346] on div "Malaria" at bounding box center [898, 338] width 205 height 39
checkbox input "true"
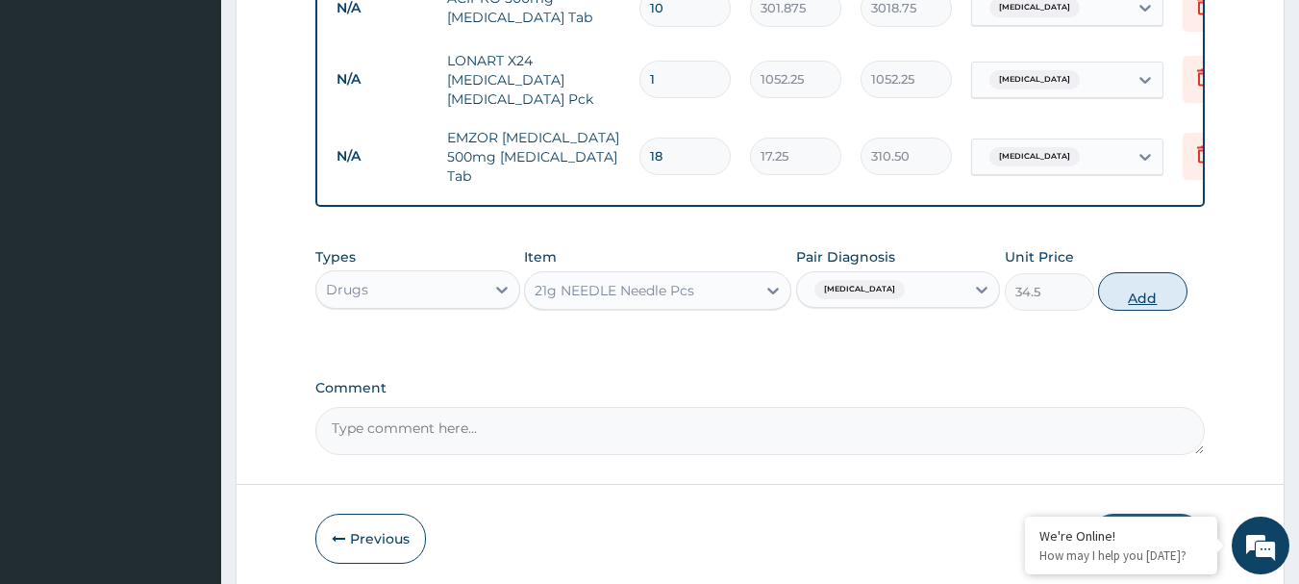
click at [1149, 294] on button "Add" at bounding box center [1142, 291] width 89 height 38
type input "0"
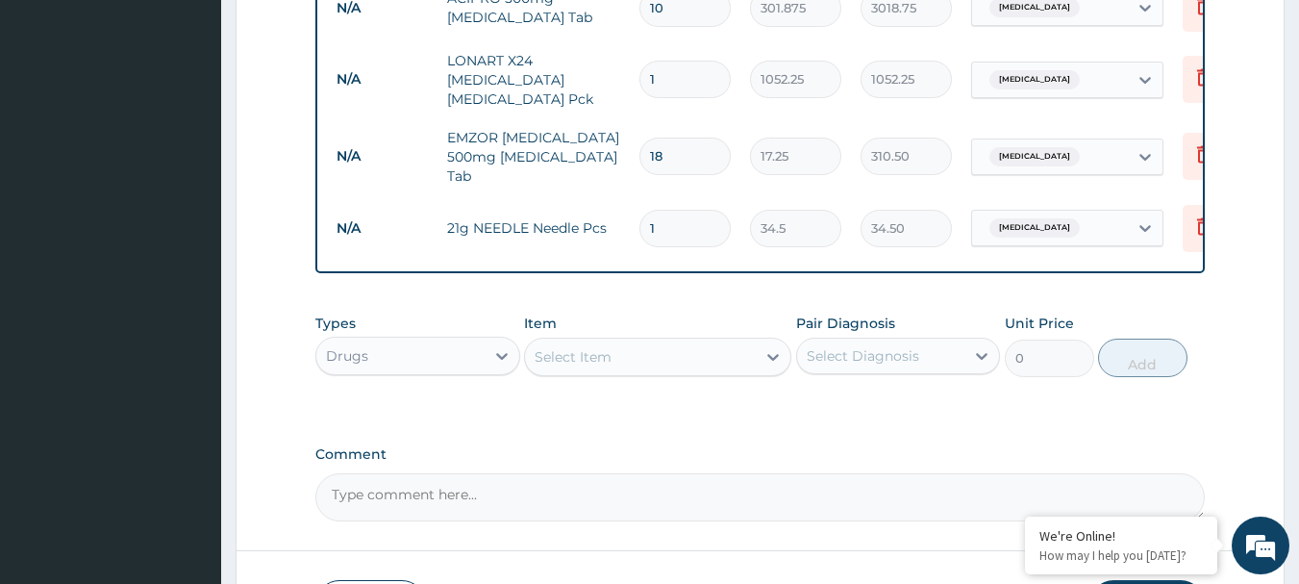
type input "0.00"
type input "2"
type input "69.00"
type input "2"
click at [555, 366] on div "Select Item" at bounding box center [573, 356] width 77 height 19
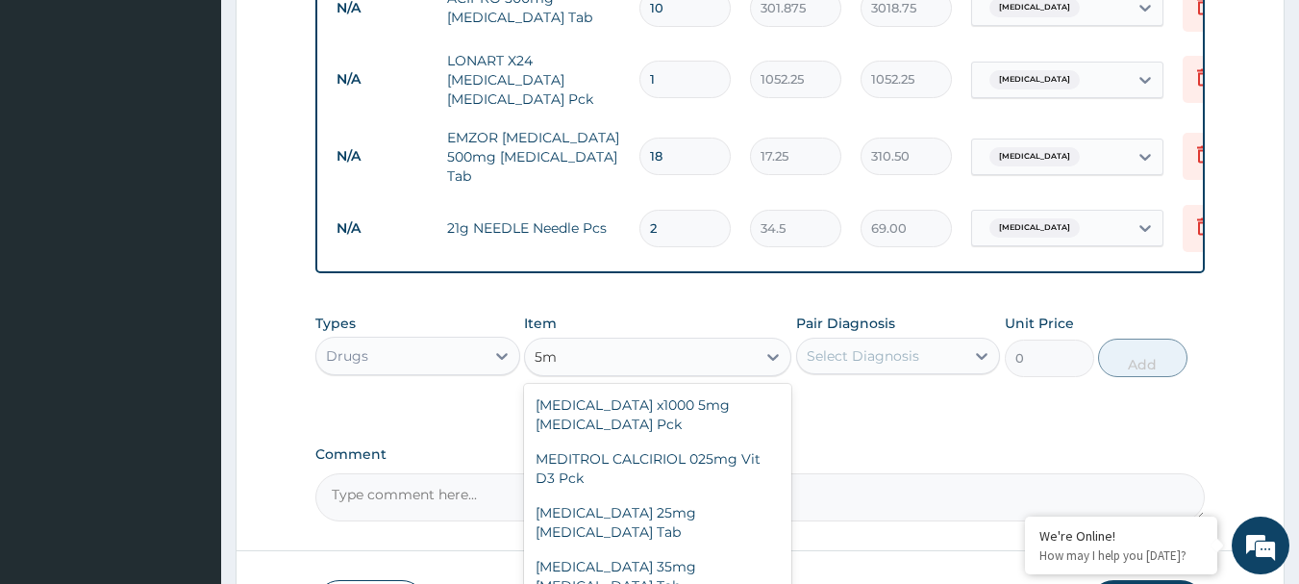
type input "5"
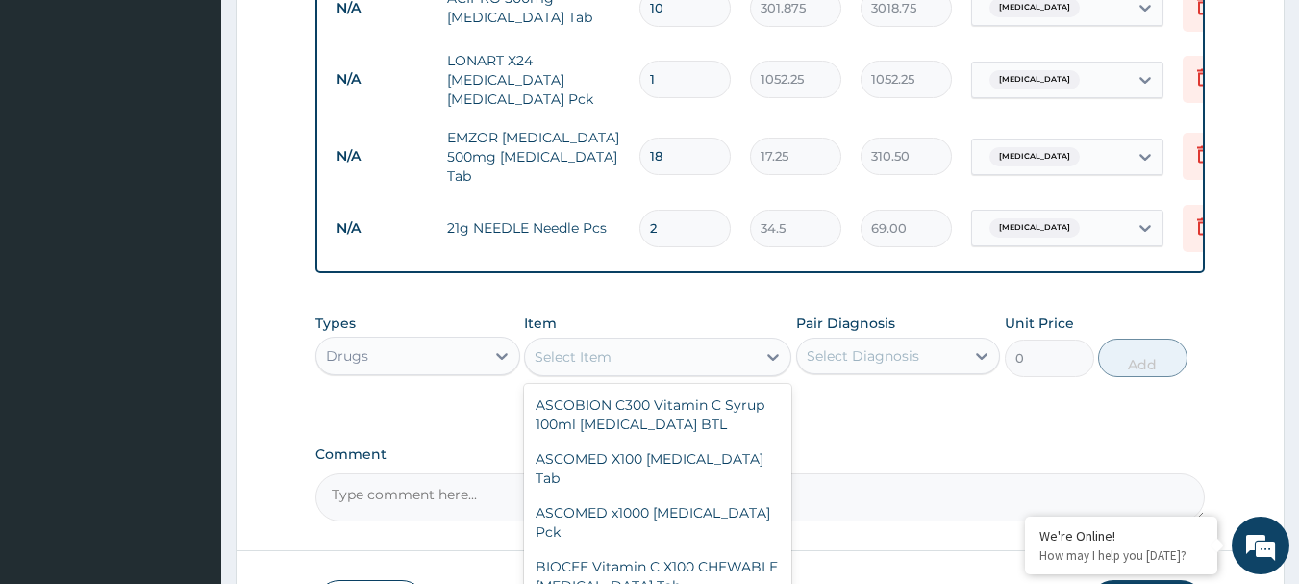
click at [441, 360] on div "Drugs" at bounding box center [400, 355] width 168 height 31
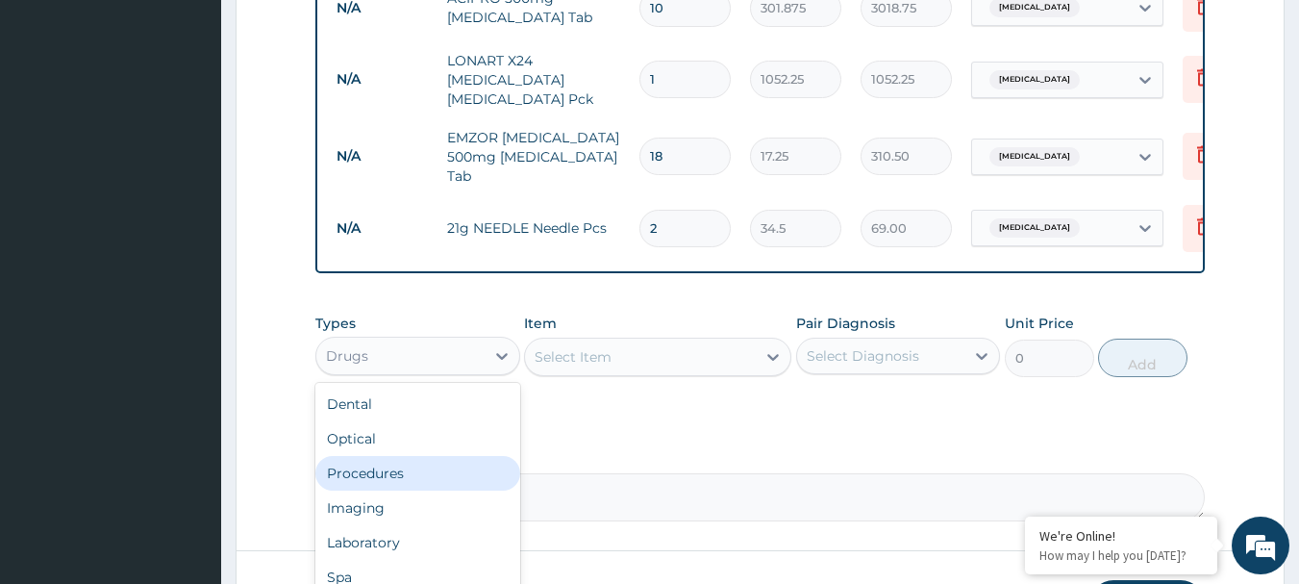
click at [407, 487] on div "Procedures" at bounding box center [417, 473] width 205 height 35
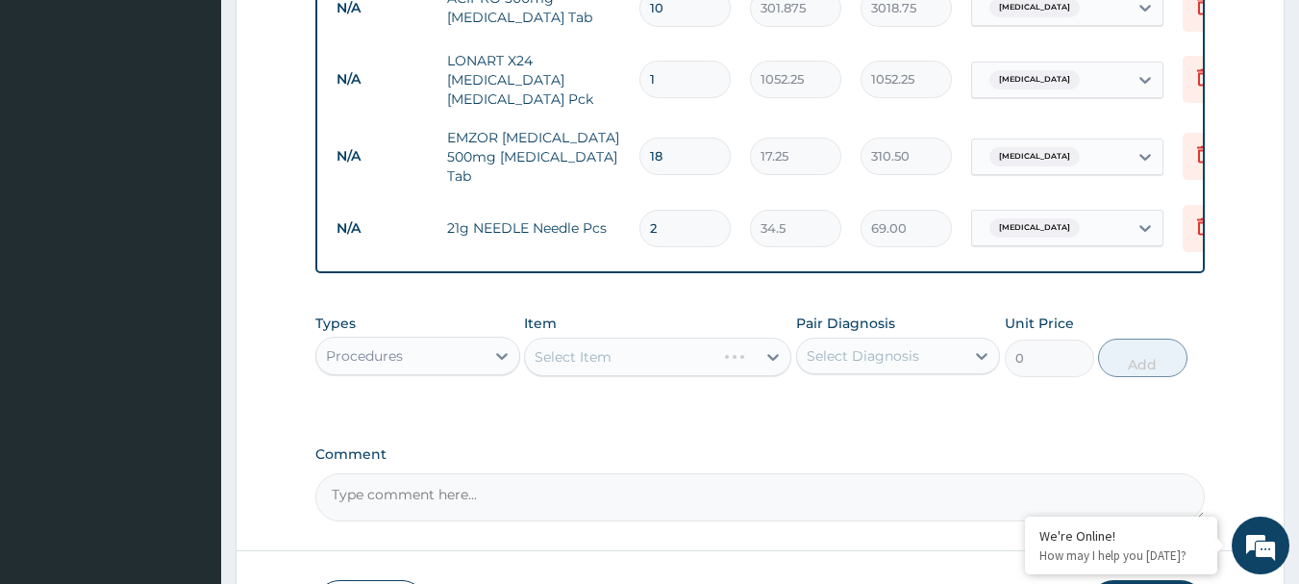
click at [568, 367] on div "Select Item" at bounding box center [657, 357] width 267 height 38
click at [589, 357] on div "Select Item" at bounding box center [573, 356] width 77 height 19
click at [635, 358] on div "Select Item" at bounding box center [640, 356] width 231 height 31
type input "5"
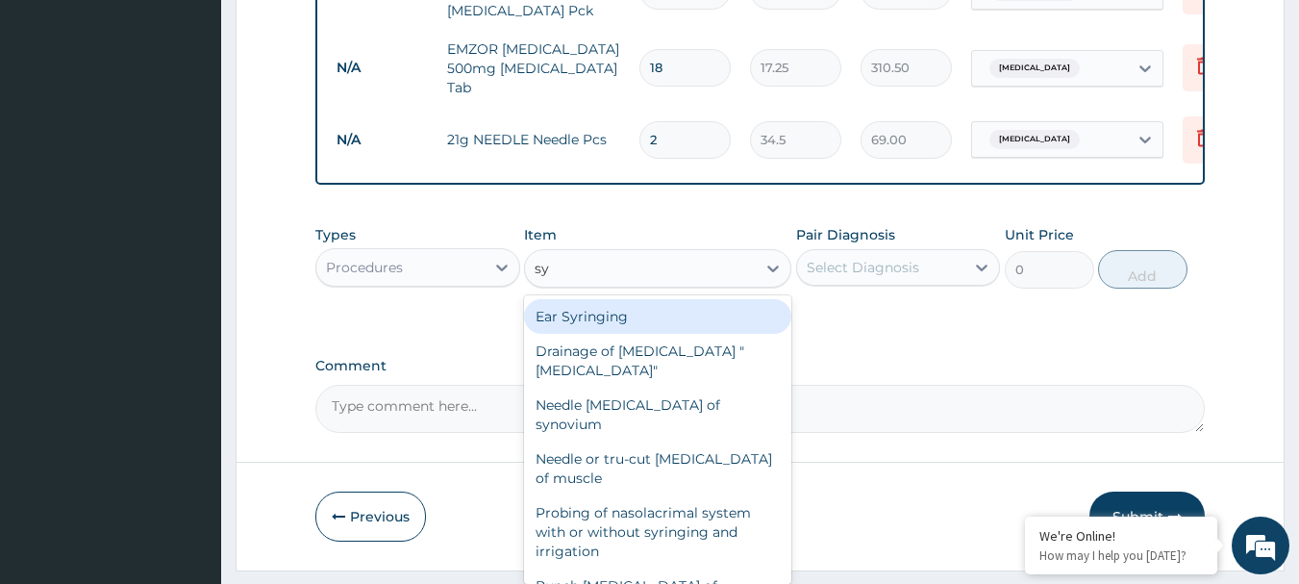
scroll to position [1278, 0]
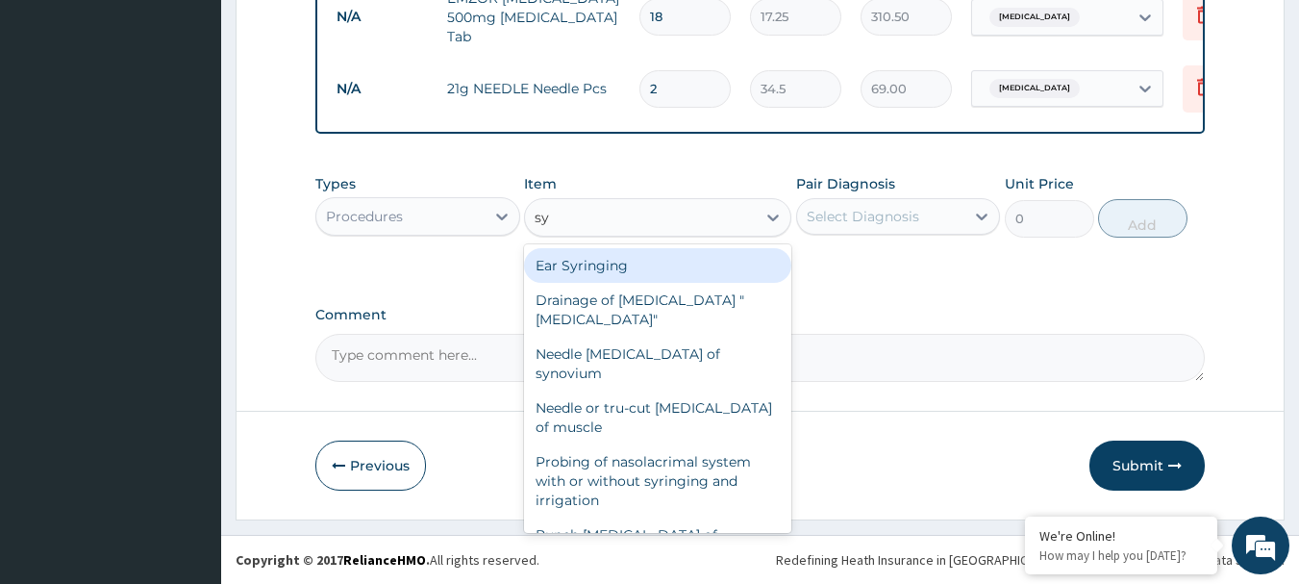
type input "s"
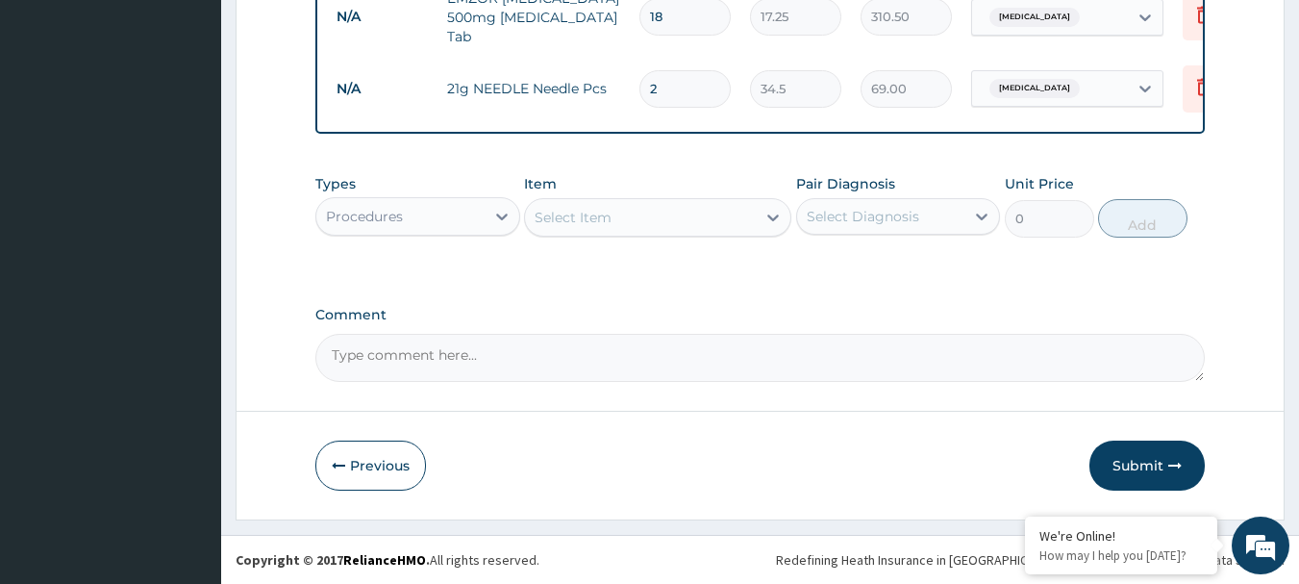
click at [662, 75] on input "2" at bounding box center [684, 89] width 91 height 38
type input "0.00"
type input "5"
type input "172.50"
type input "5"
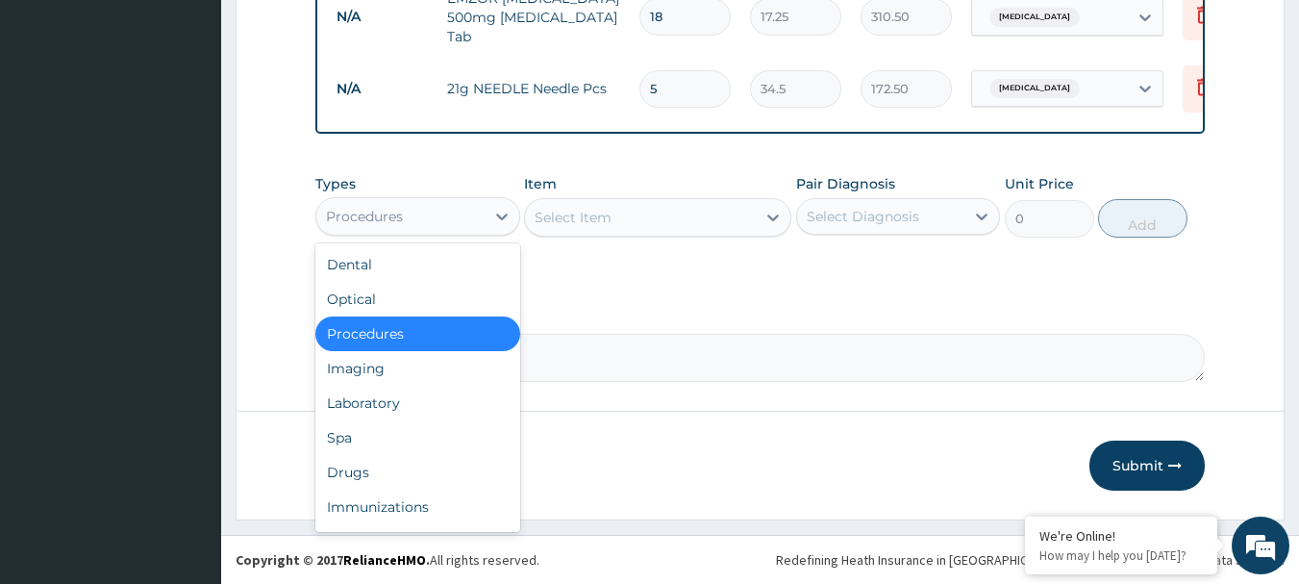
click at [411, 213] on div "Procedures" at bounding box center [400, 216] width 168 height 31
click at [389, 405] on div "Laboratory" at bounding box center [417, 403] width 205 height 35
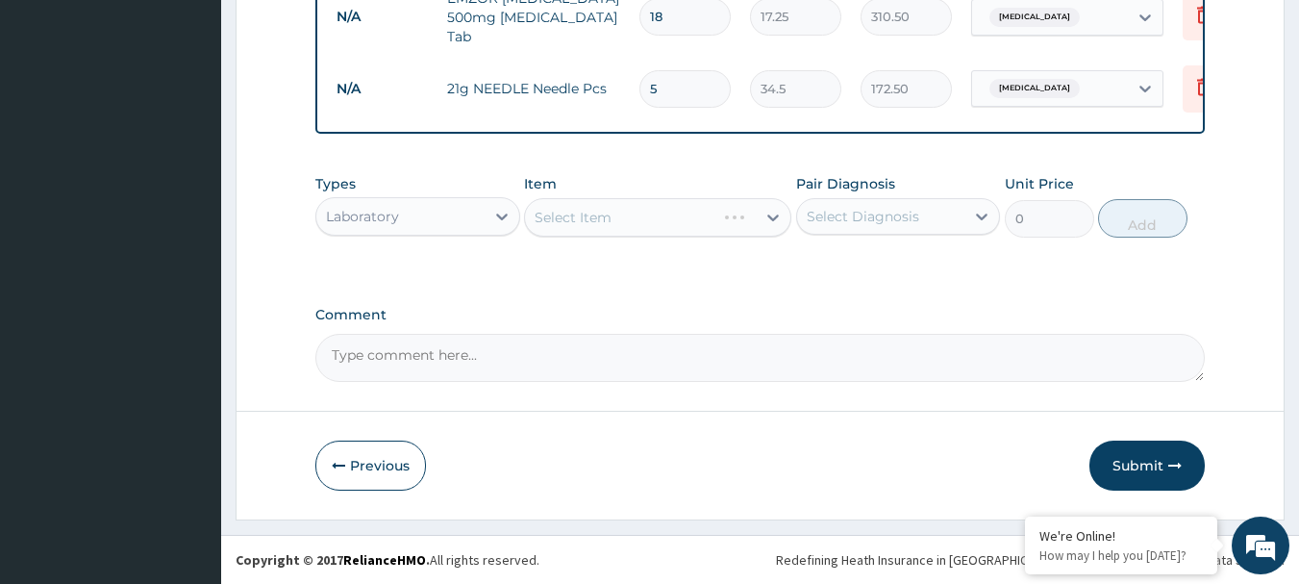
click at [647, 211] on div "Select Item" at bounding box center [657, 217] width 267 height 38
click at [647, 211] on div "Select Item" at bounding box center [640, 217] width 231 height 31
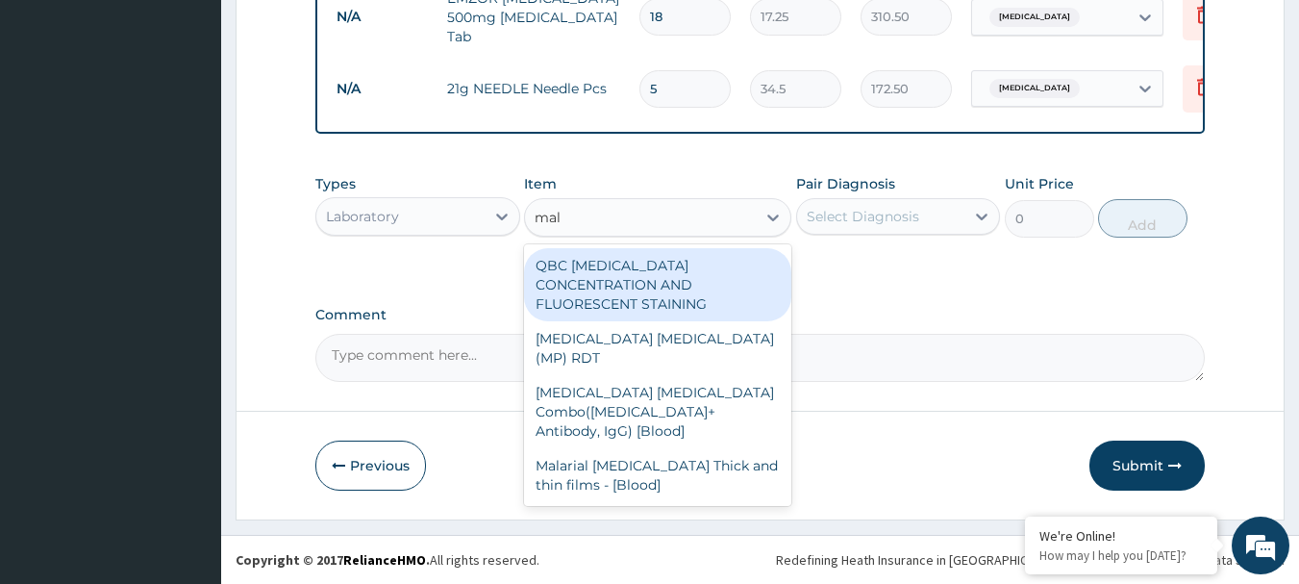
type input "mala"
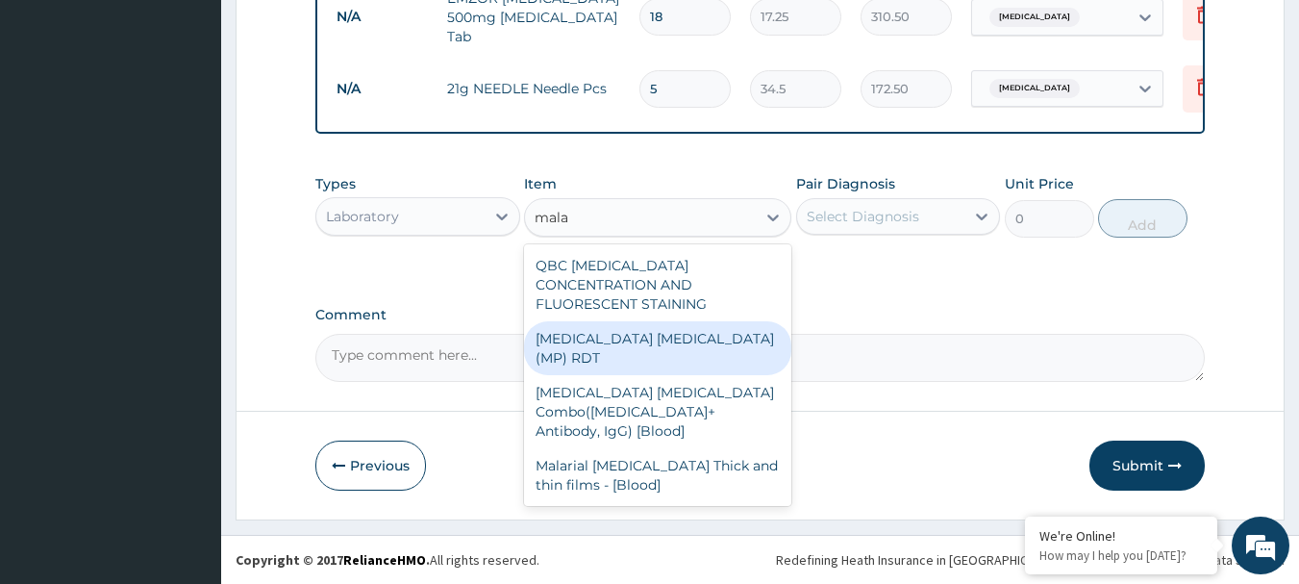
click at [612, 322] on div "MALARIA PARASITE (MP) RDT" at bounding box center [657, 348] width 267 height 54
type input "1800"
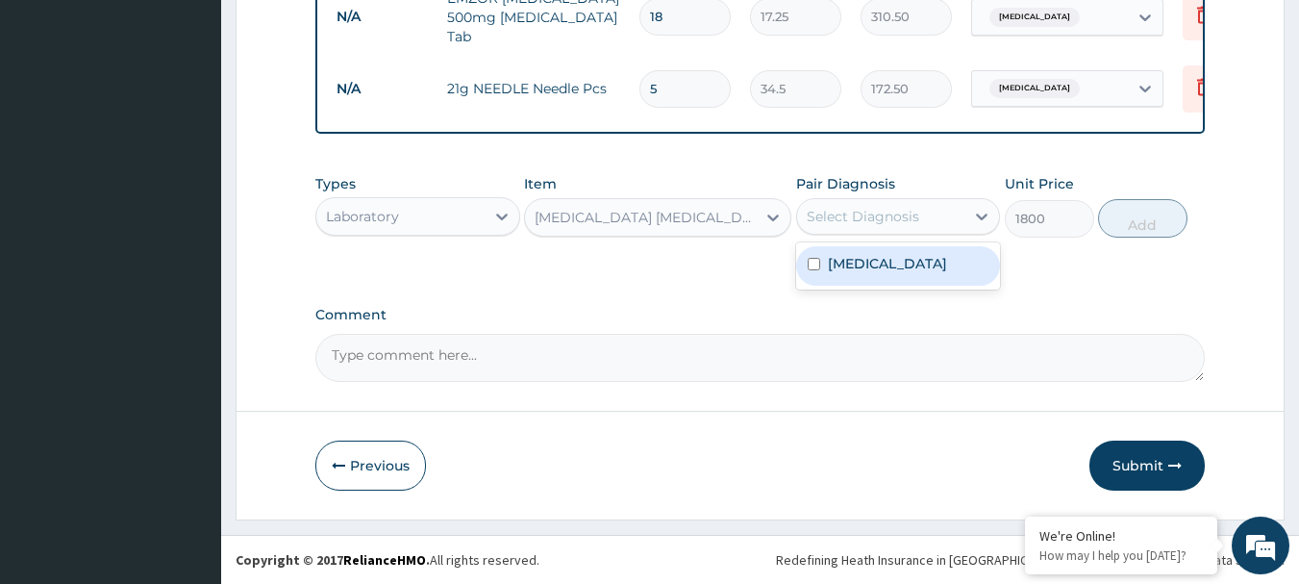
click at [887, 213] on div "Select Diagnosis" at bounding box center [863, 216] width 113 height 19
click at [863, 266] on label "Malaria" at bounding box center [887, 263] width 119 height 19
checkbox input "true"
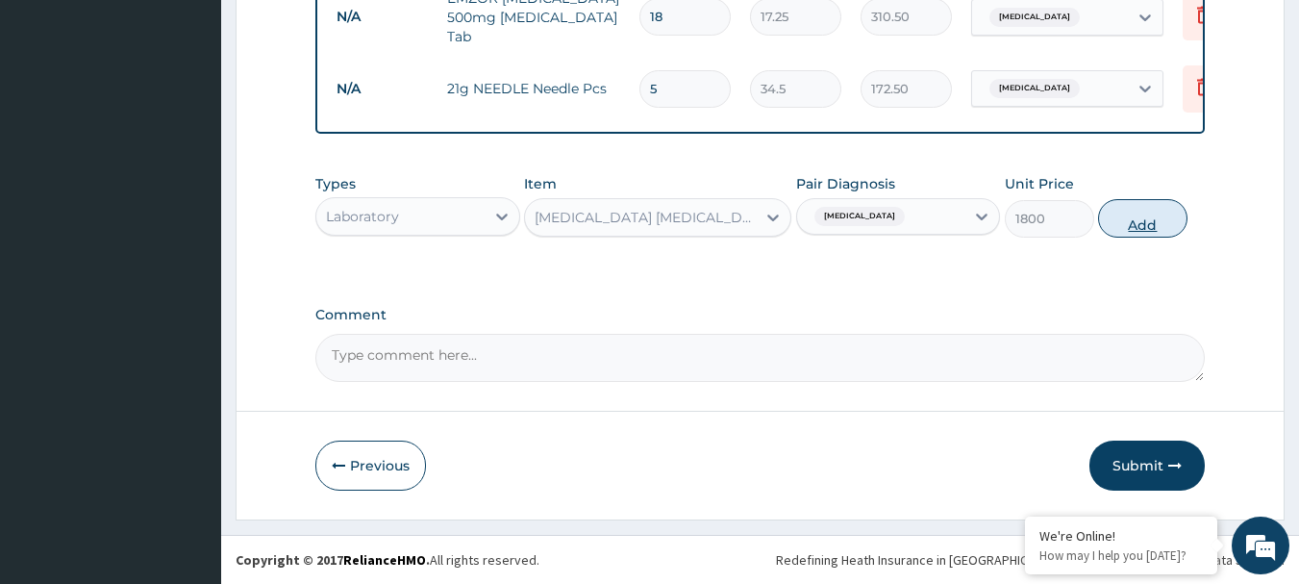
click at [1137, 217] on button "Add" at bounding box center [1142, 218] width 89 height 38
type input "0"
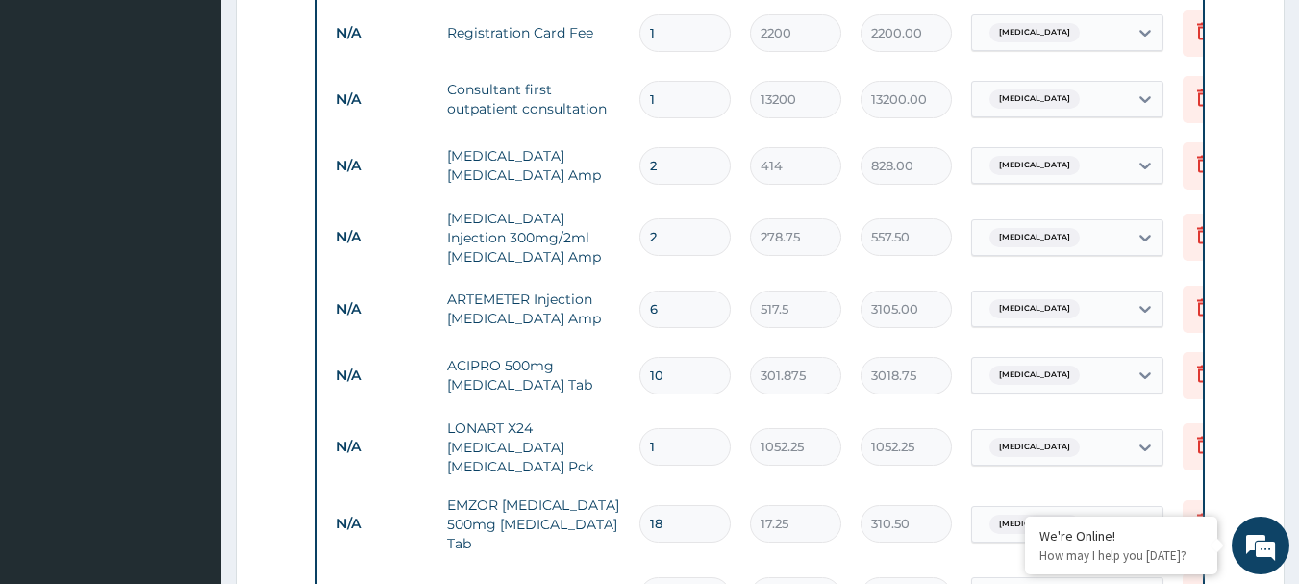
scroll to position [257, 0]
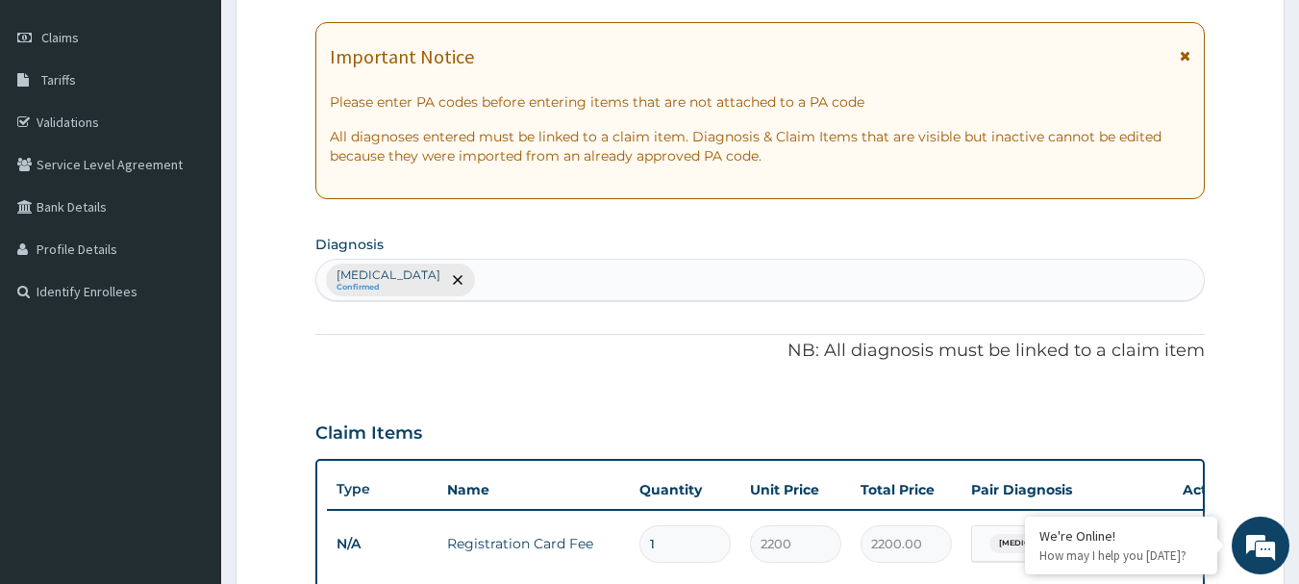
click at [462, 284] on div "Malaria Confirmed" at bounding box center [760, 280] width 889 height 40
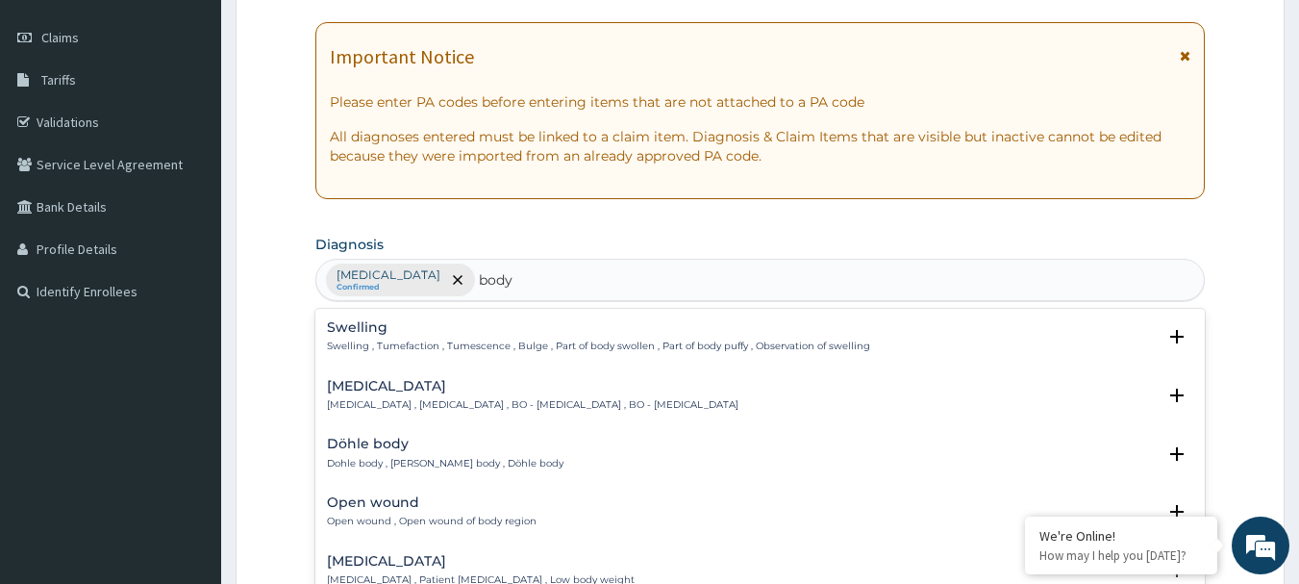
scroll to position [0, 0]
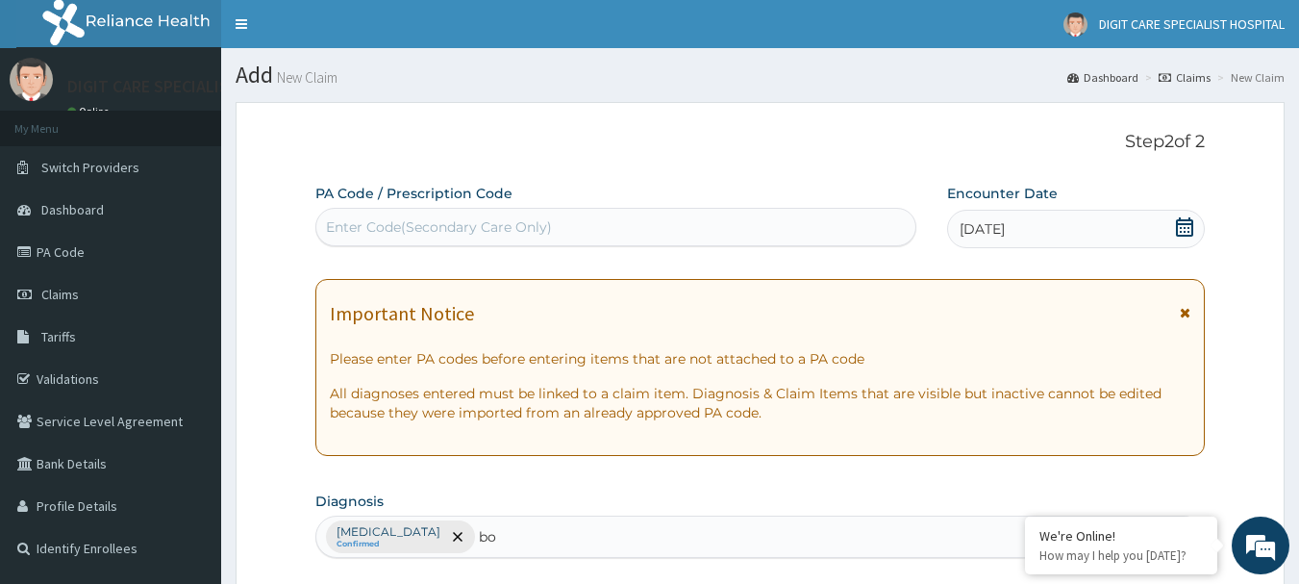
type input "b"
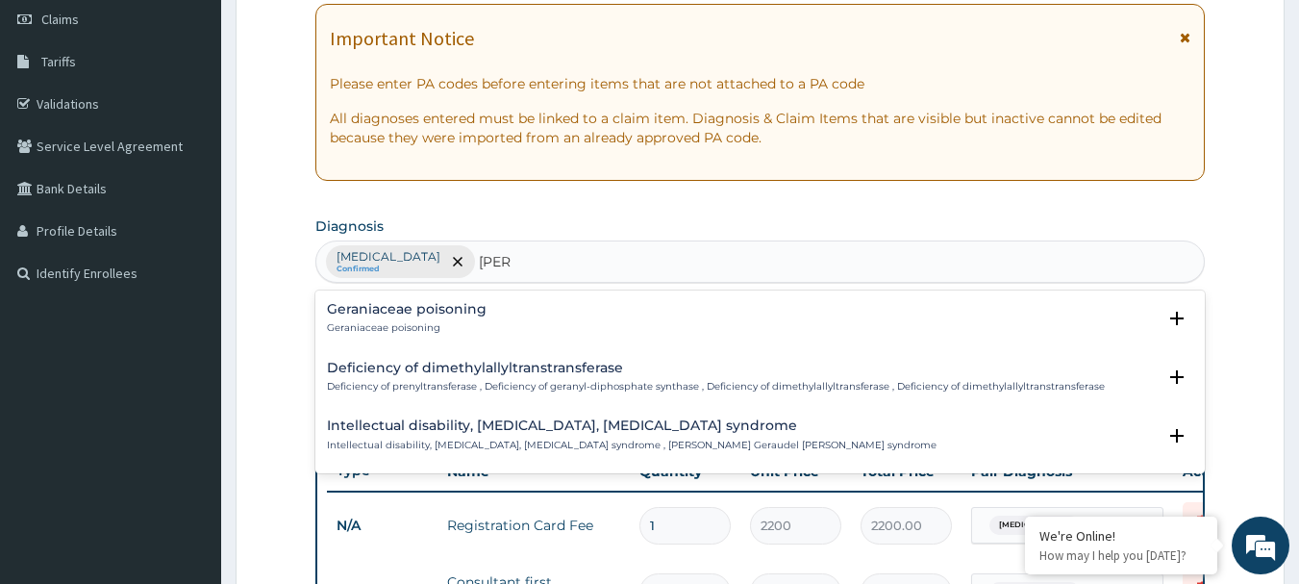
scroll to position [308, 0]
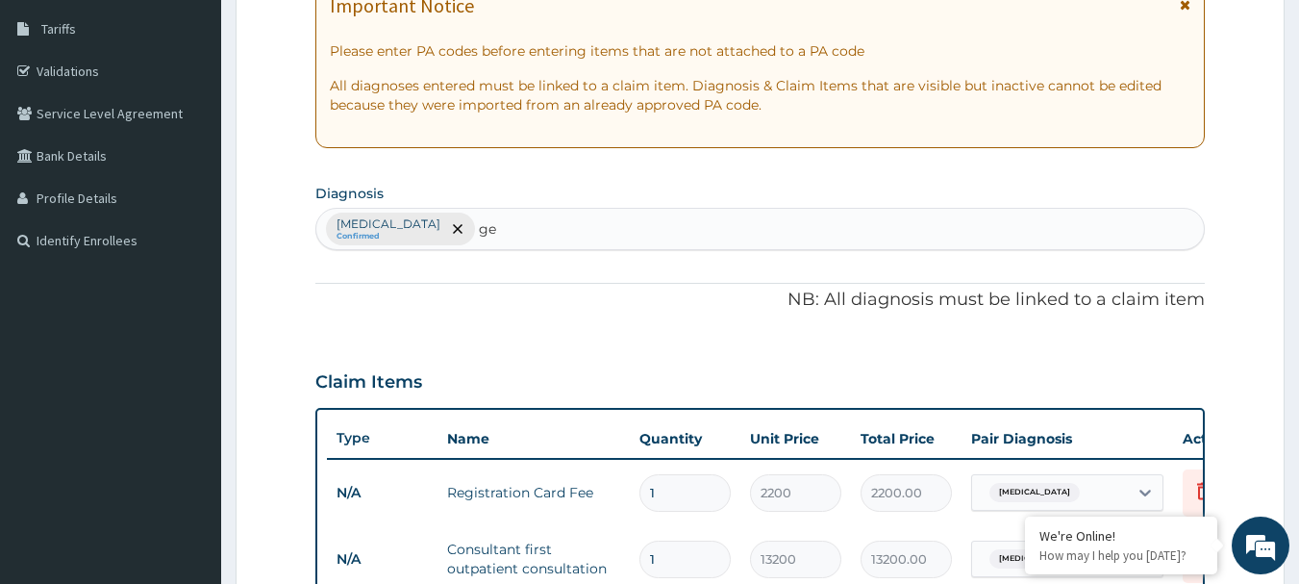
type input "g"
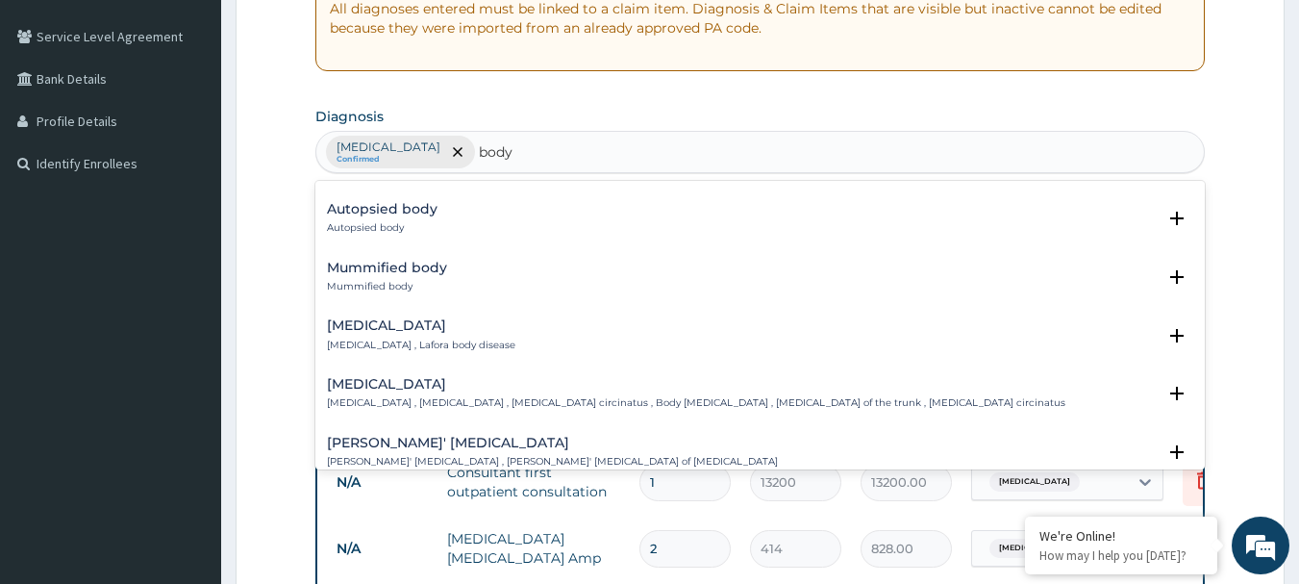
scroll to position [672, 0]
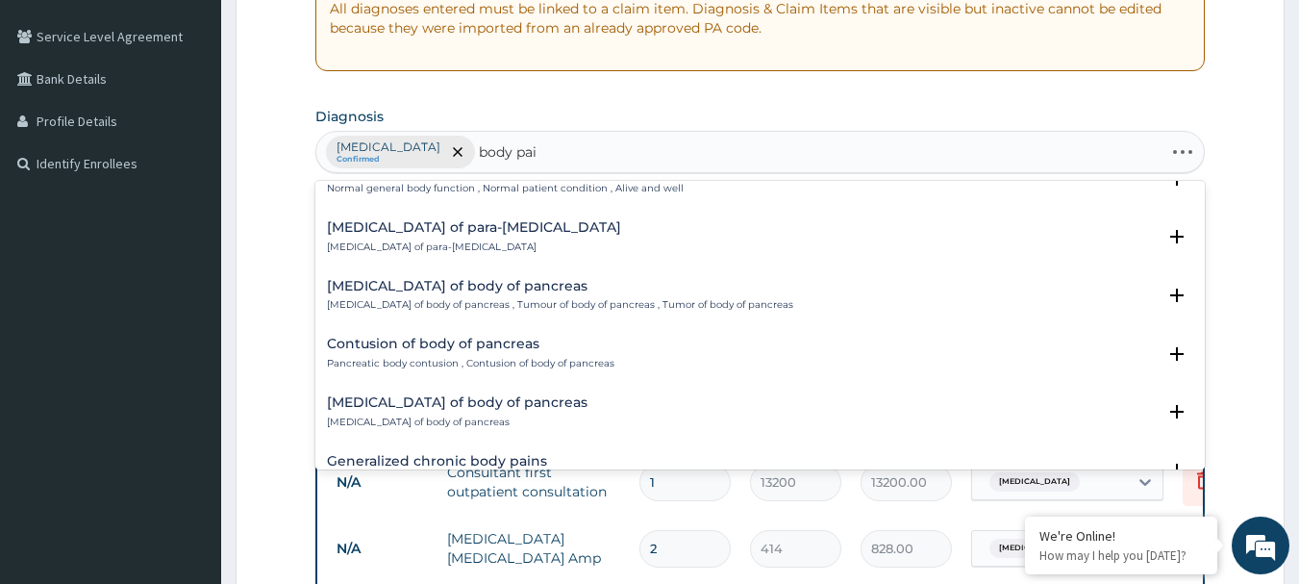
type input "body pain"
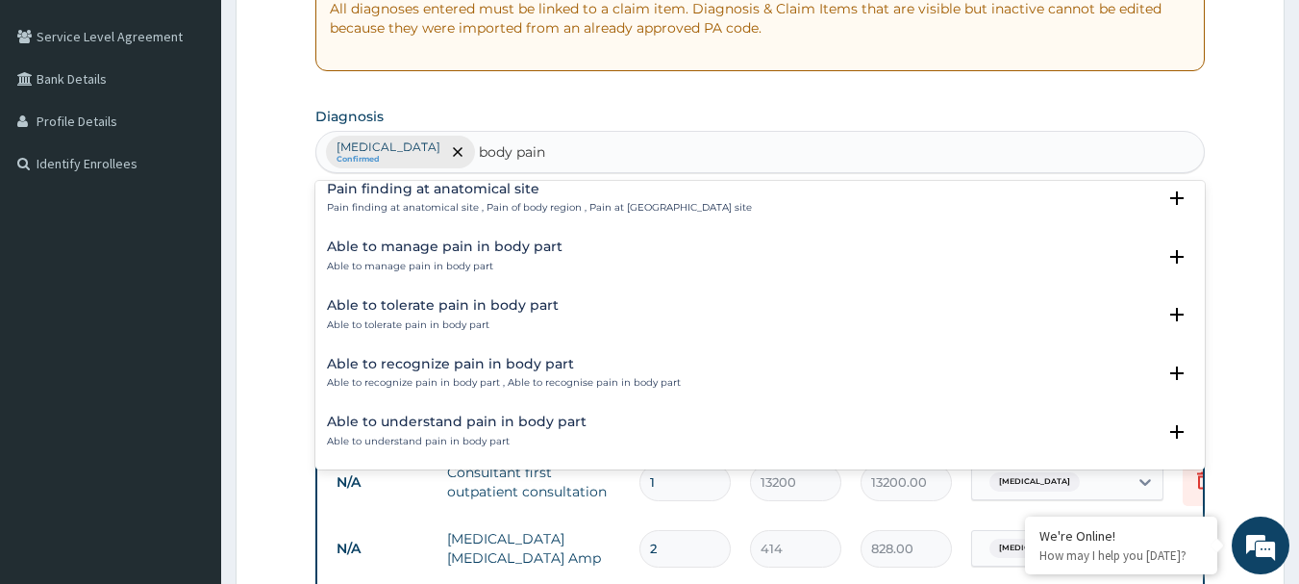
scroll to position [0, 0]
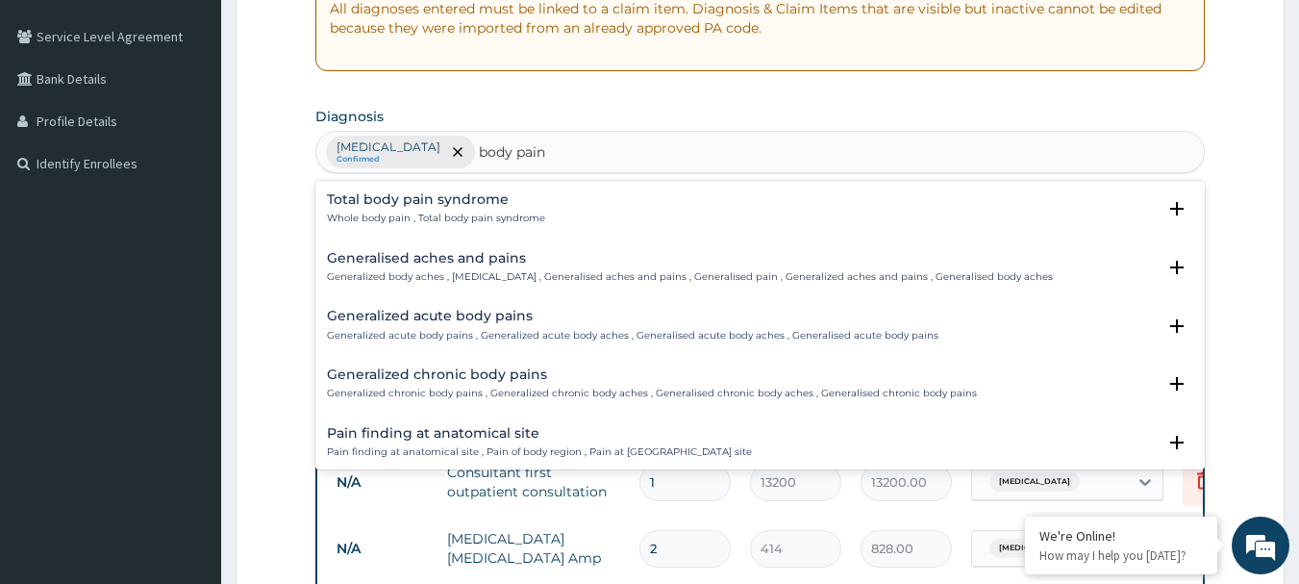
click at [452, 316] on h4 "Generalized acute body pains" at bounding box center [633, 316] width 612 height 14
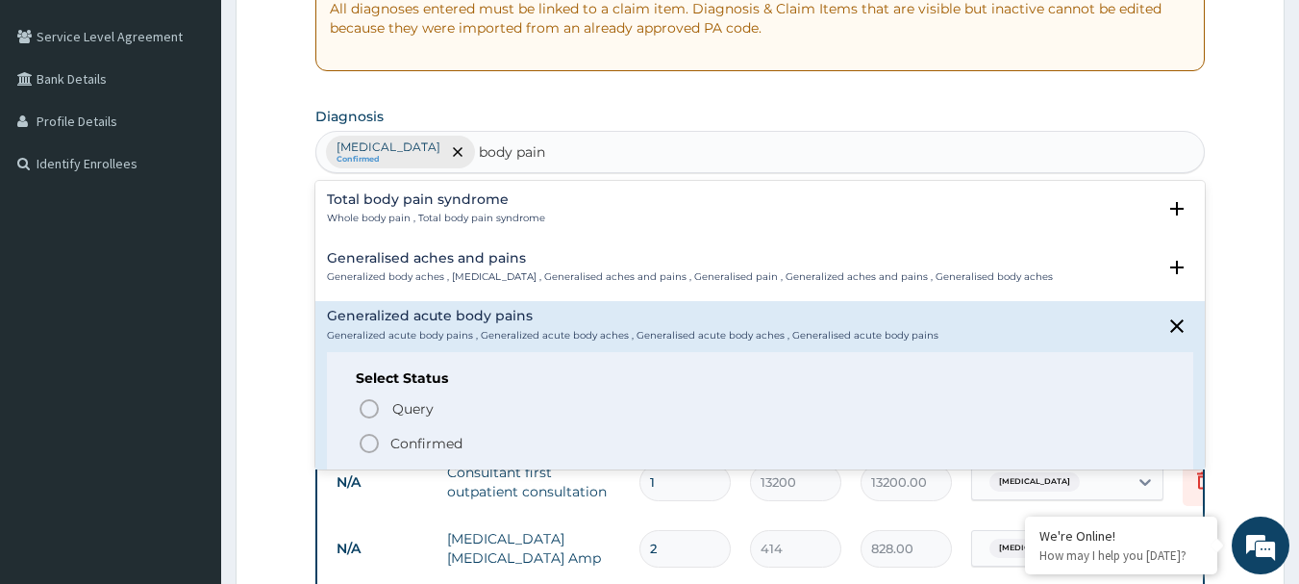
click at [375, 450] on circle "status option filled" at bounding box center [369, 443] width 17 height 17
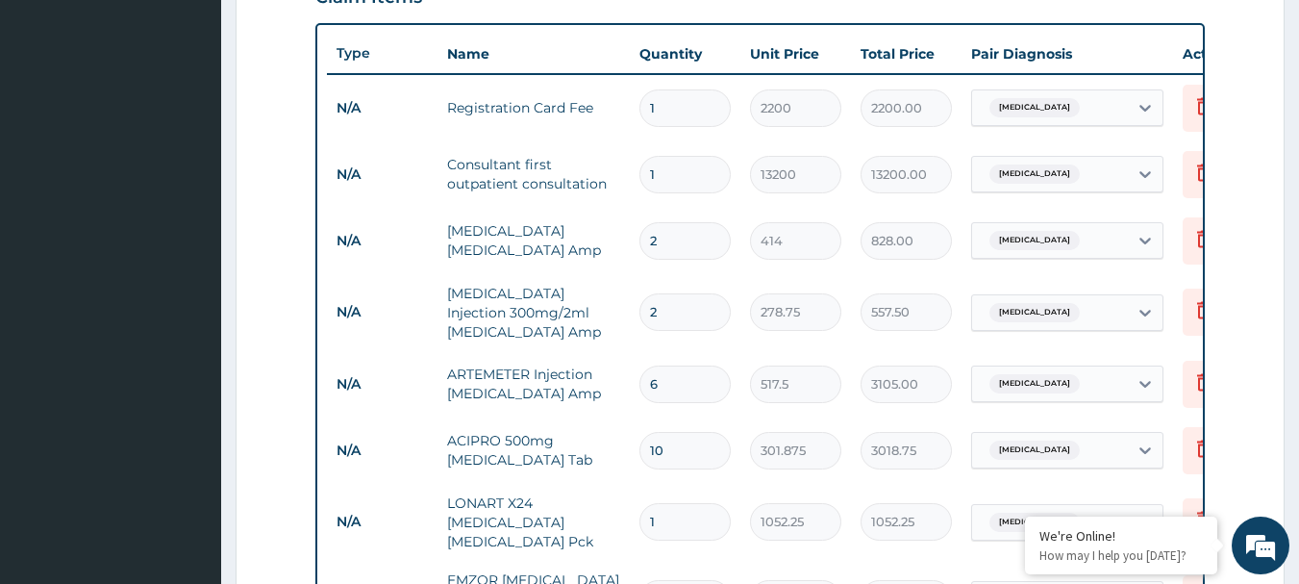
scroll to position [731, 0]
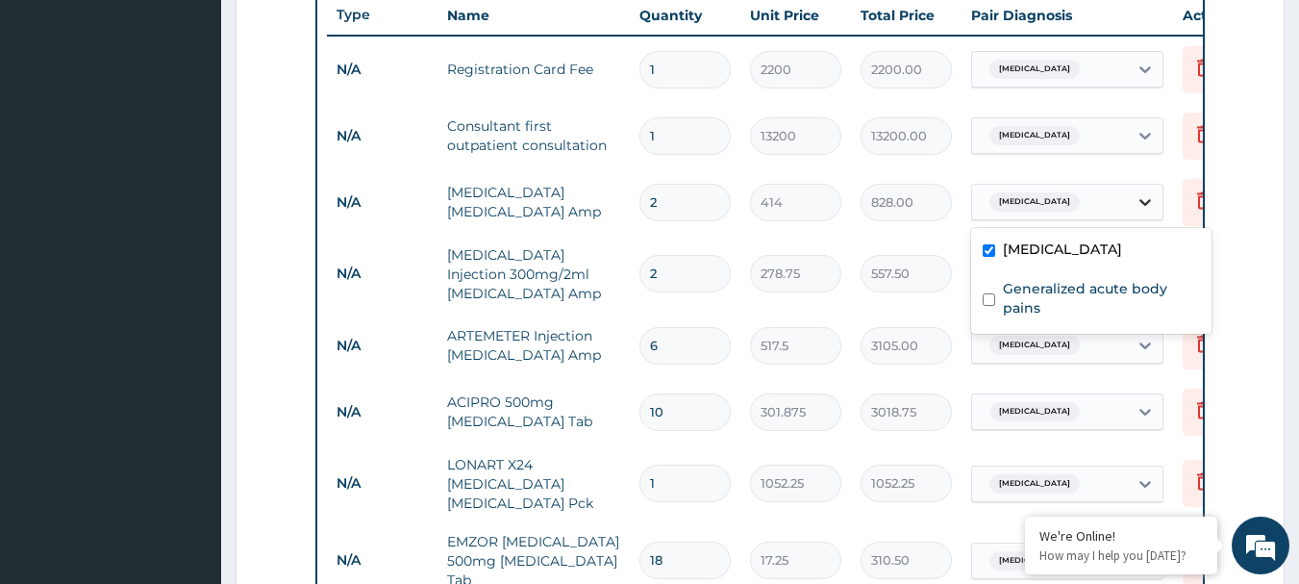
click at [1142, 197] on icon at bounding box center [1145, 201] width 19 height 19
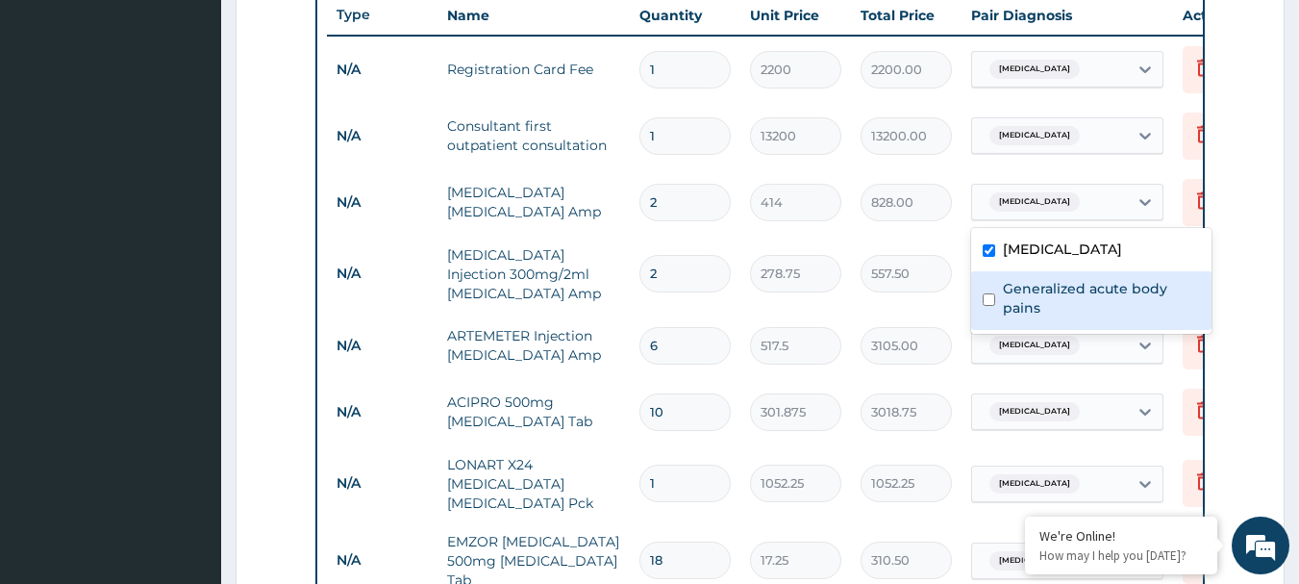
click at [1005, 297] on label "Generalized acute body pains" at bounding box center [1101, 298] width 197 height 38
checkbox input "true"
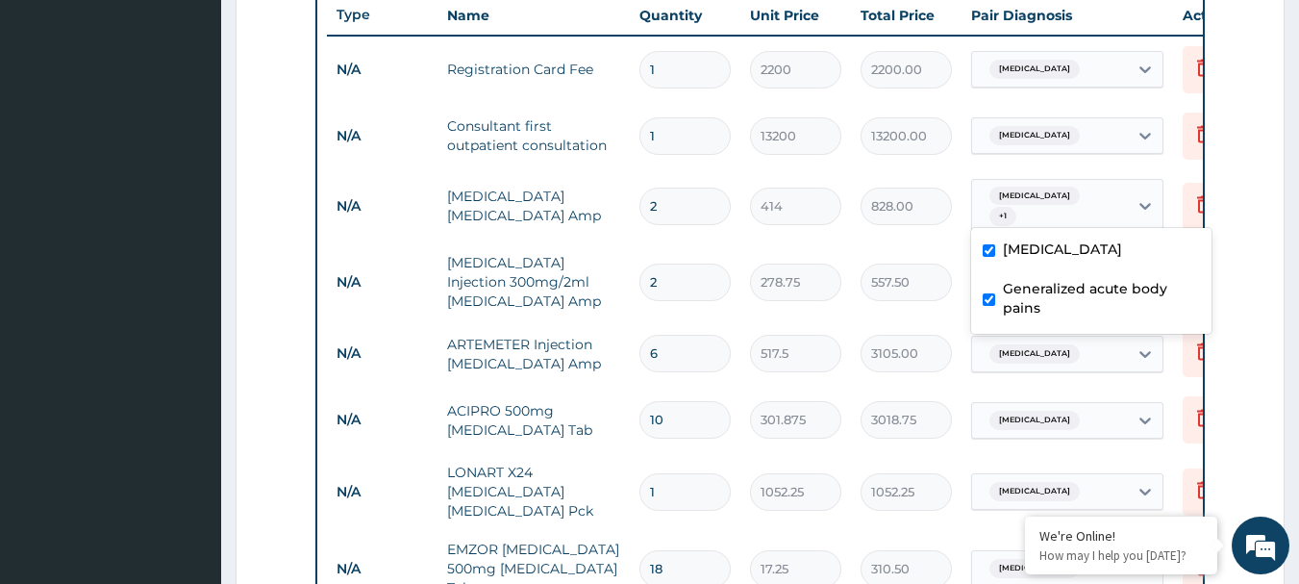
click at [1007, 238] on div "Malaria" at bounding box center [1091, 251] width 240 height 39
checkbox input "false"
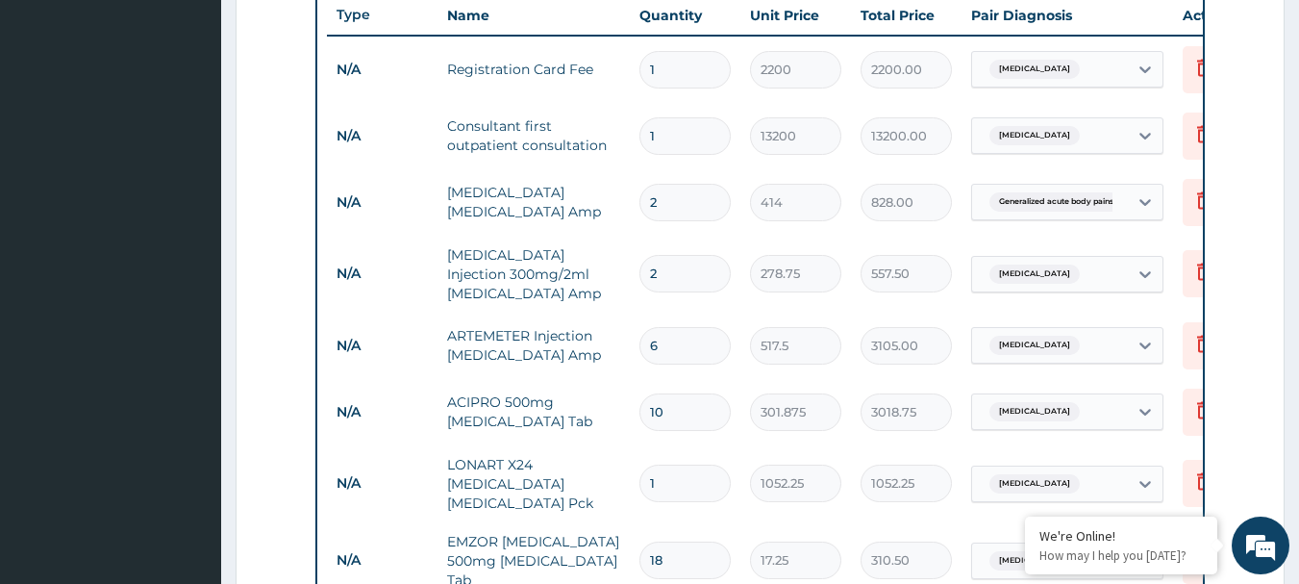
click at [1169, 427] on td "Malaria" at bounding box center [1068, 412] width 212 height 56
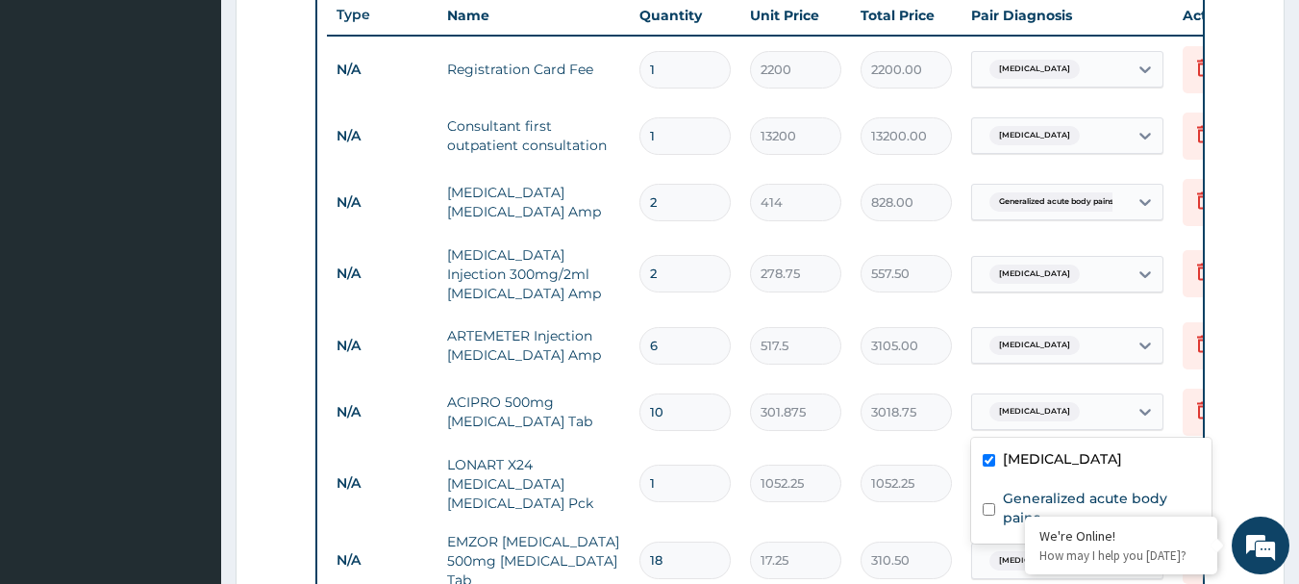
click at [1114, 411] on div "Malaria" at bounding box center [1050, 411] width 156 height 33
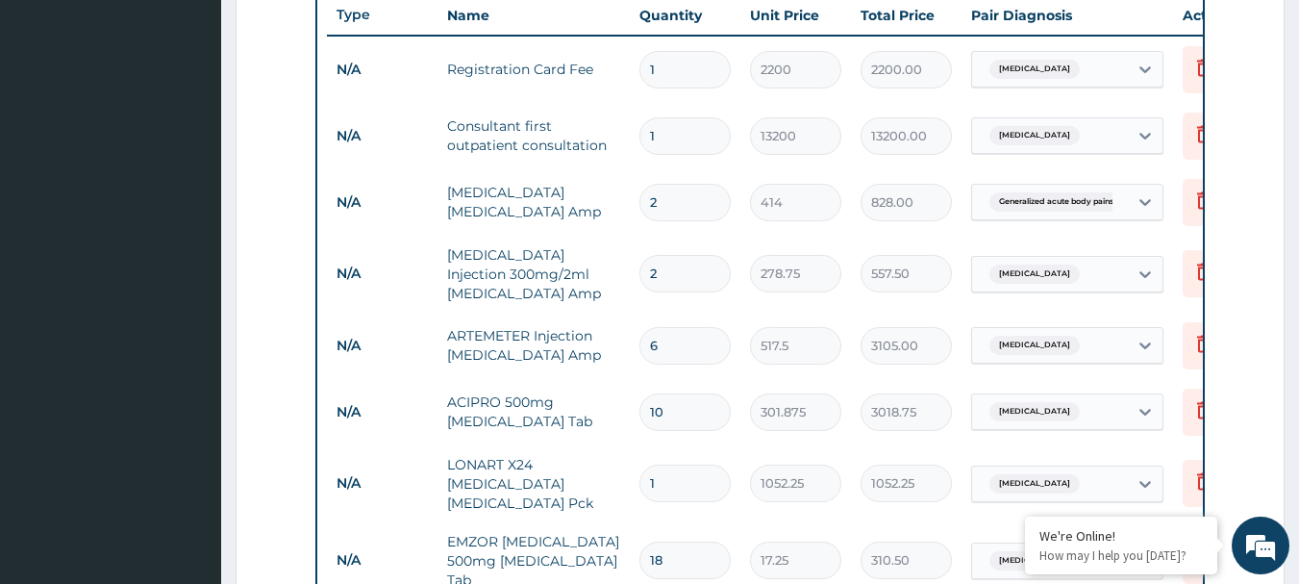
click at [1114, 411] on div "Malaria" at bounding box center [1050, 411] width 156 height 33
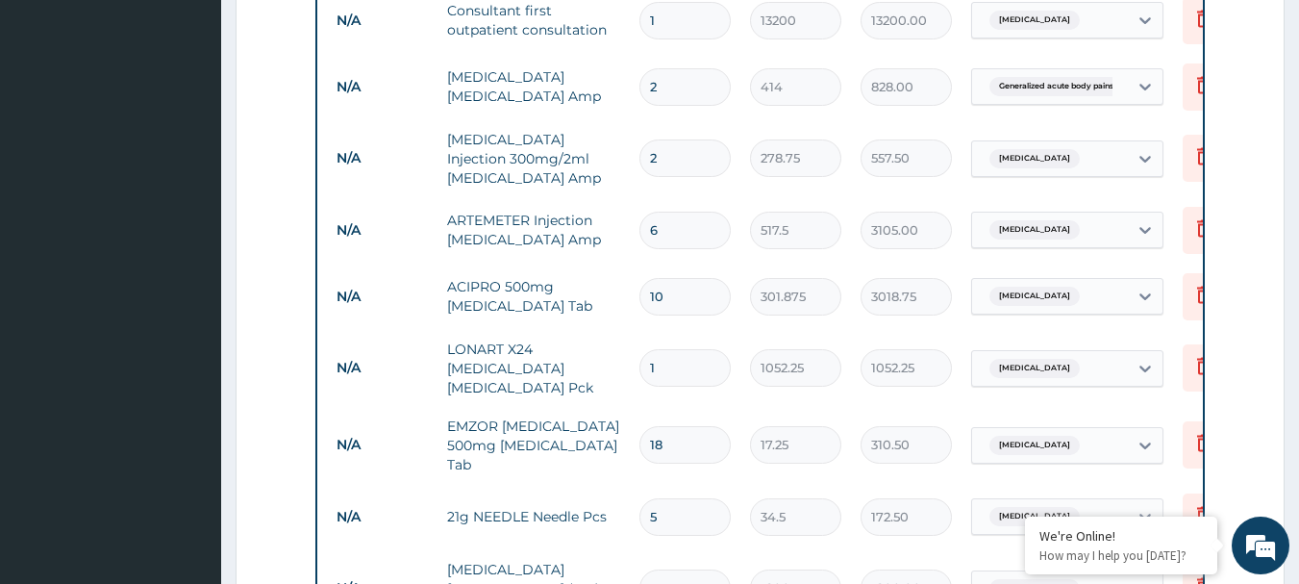
scroll to position [885, 0]
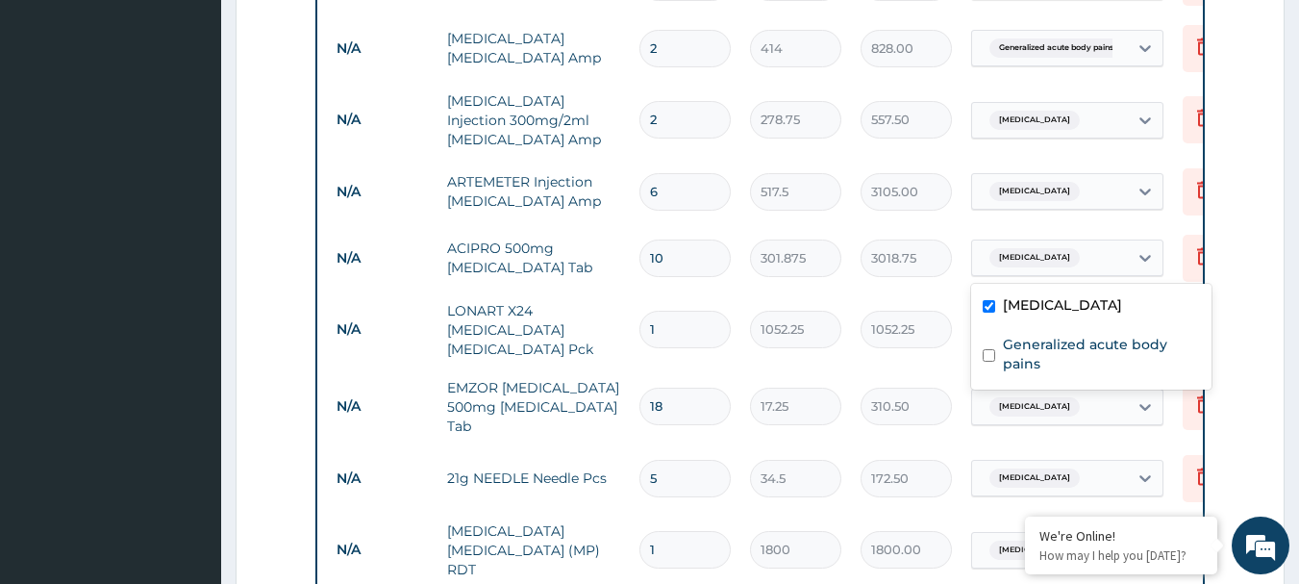
click at [1079, 247] on div "Malaria" at bounding box center [1050, 257] width 156 height 33
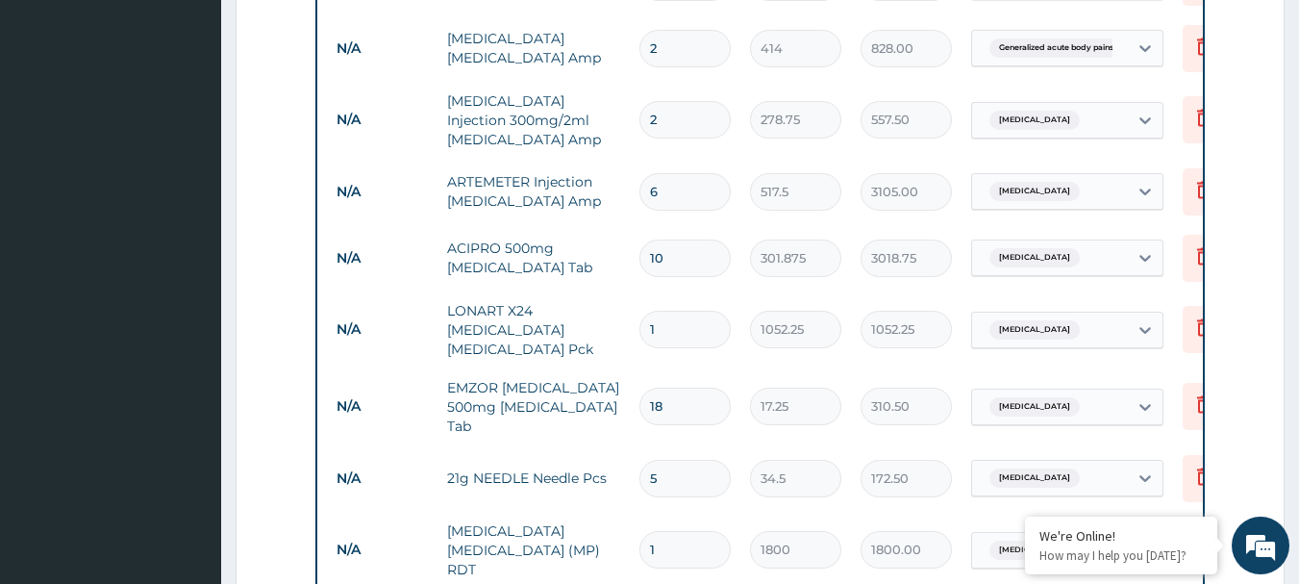
click at [1249, 407] on form "Step 2 of 2 PA Code / Prescription Code Enter Code(Secondary Care Only) Encount…" at bounding box center [760, 101] width 1049 height 1768
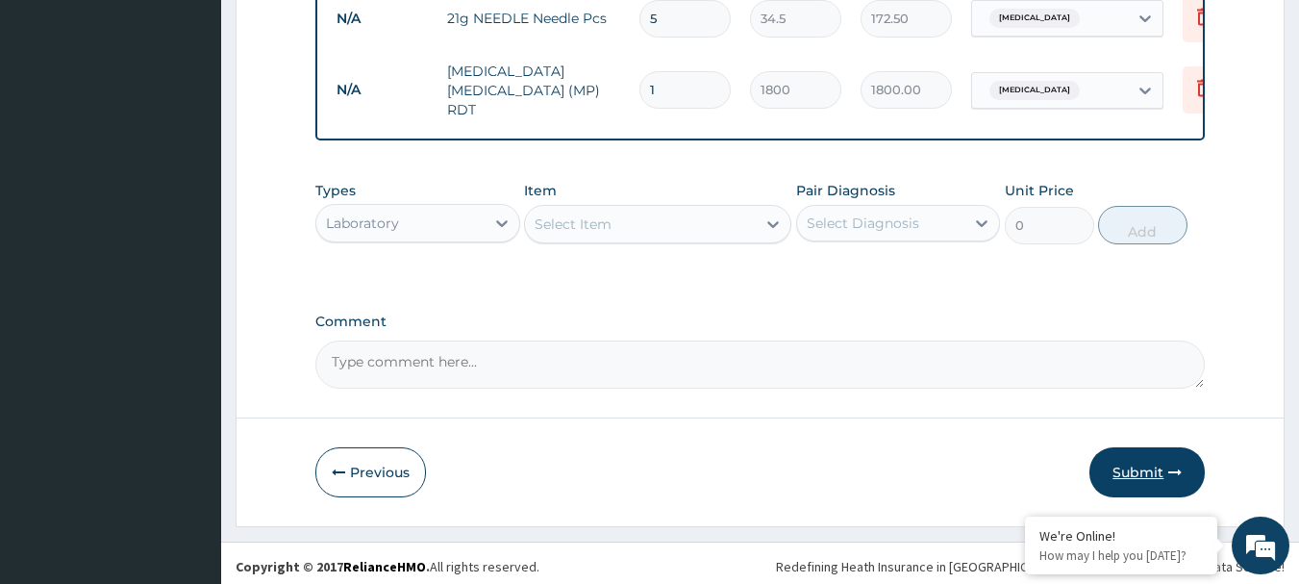
click at [1131, 461] on button "Submit" at bounding box center [1146, 472] width 115 height 50
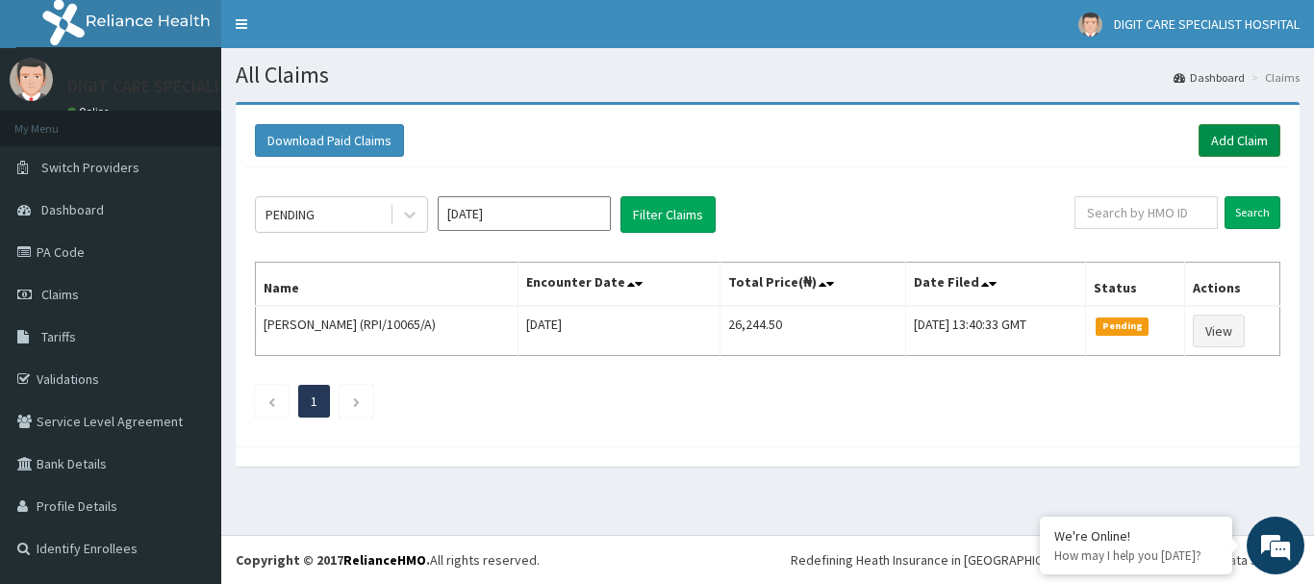
click at [1228, 135] on link "Add Claim" at bounding box center [1239, 140] width 82 height 33
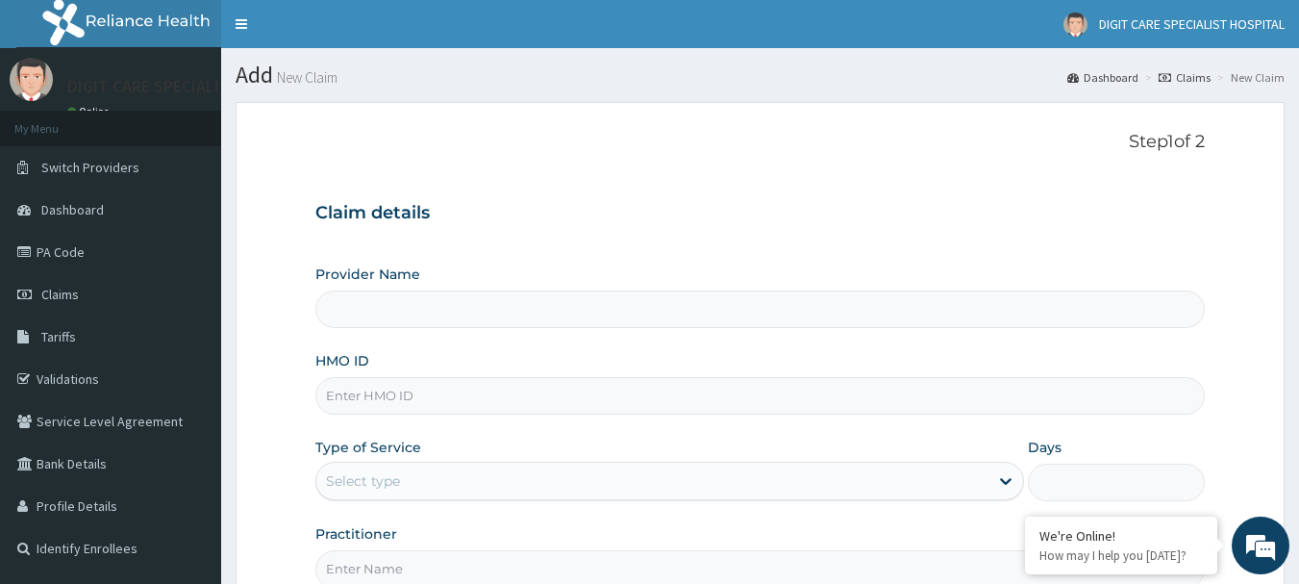
type input "DIGIT CARE SPECIALIST HOSPITAL"
click at [533, 400] on input "HMO ID" at bounding box center [760, 396] width 890 height 38
click at [555, 364] on div "HMO ID ef" at bounding box center [760, 382] width 890 height 63
click at [482, 409] on input "ef" at bounding box center [760, 396] width 890 height 38
type input "e"
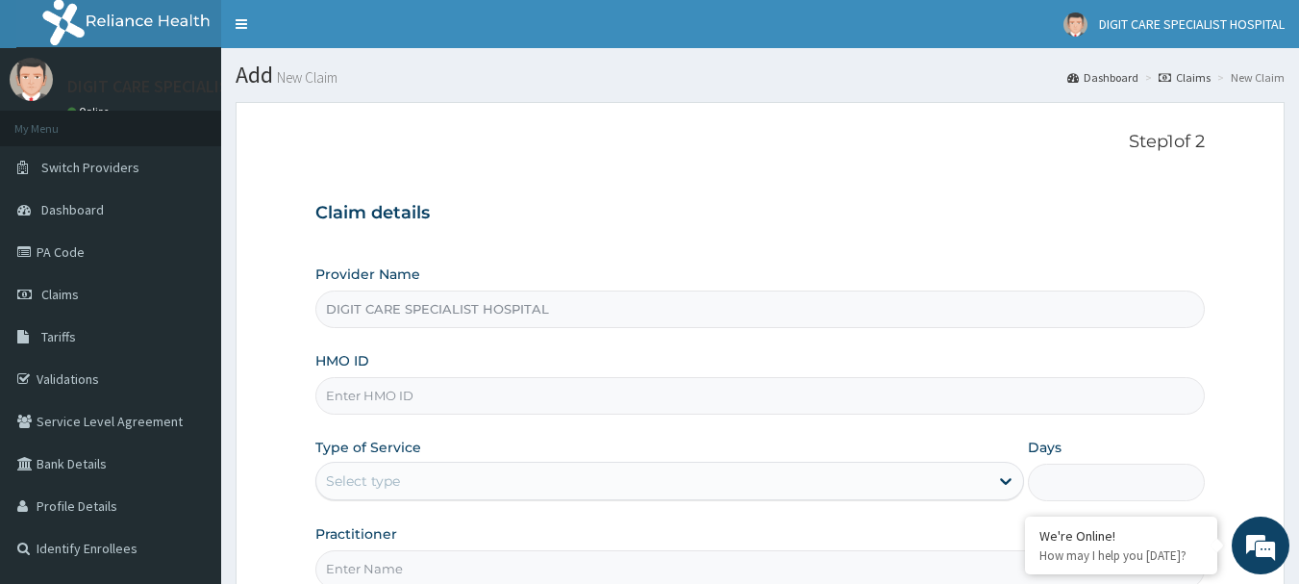
click at [482, 409] on input "HMO ID" at bounding box center [760, 396] width 890 height 38
drag, startPoint x: 482, startPoint y: 409, endPoint x: 980, endPoint y: 621, distance: 541.5
click at [980, 583] on html "R EL Toggle navigation DIGIT CARE SPECIALIST HOSPITAL DIGIT CARE SPECIALIST HOS…" at bounding box center [649, 395] width 1299 height 790
type input "EFT/1O519/A"
click at [1014, 479] on icon at bounding box center [1005, 480] width 19 height 19
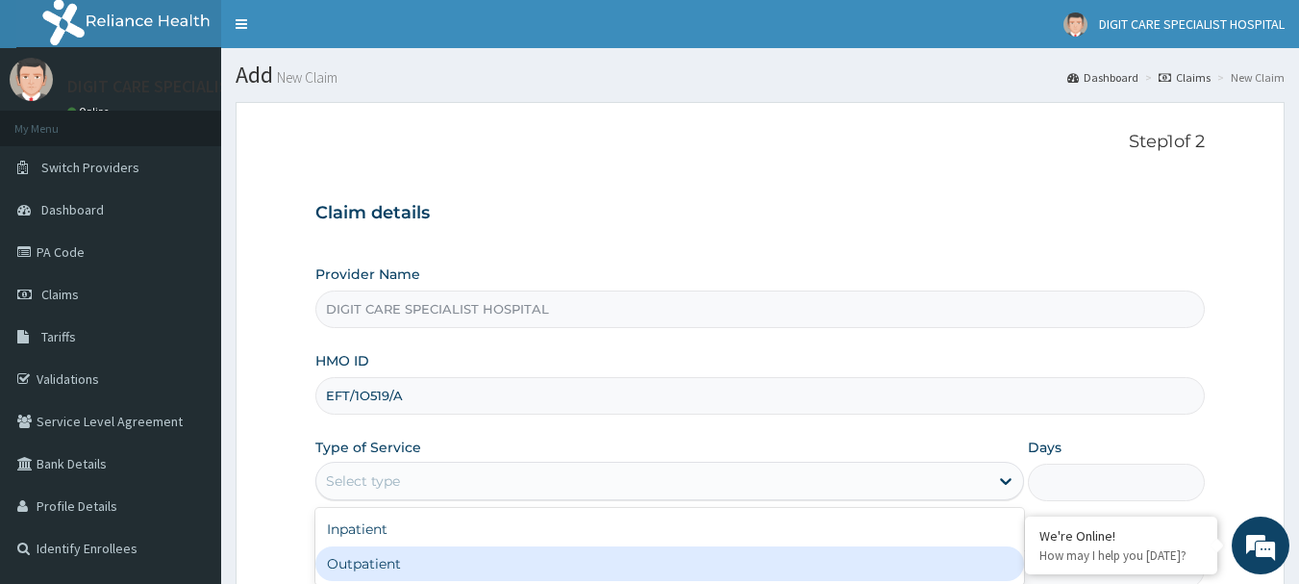
click at [867, 568] on div "Outpatient" at bounding box center [669, 563] width 709 height 35
type input "1"
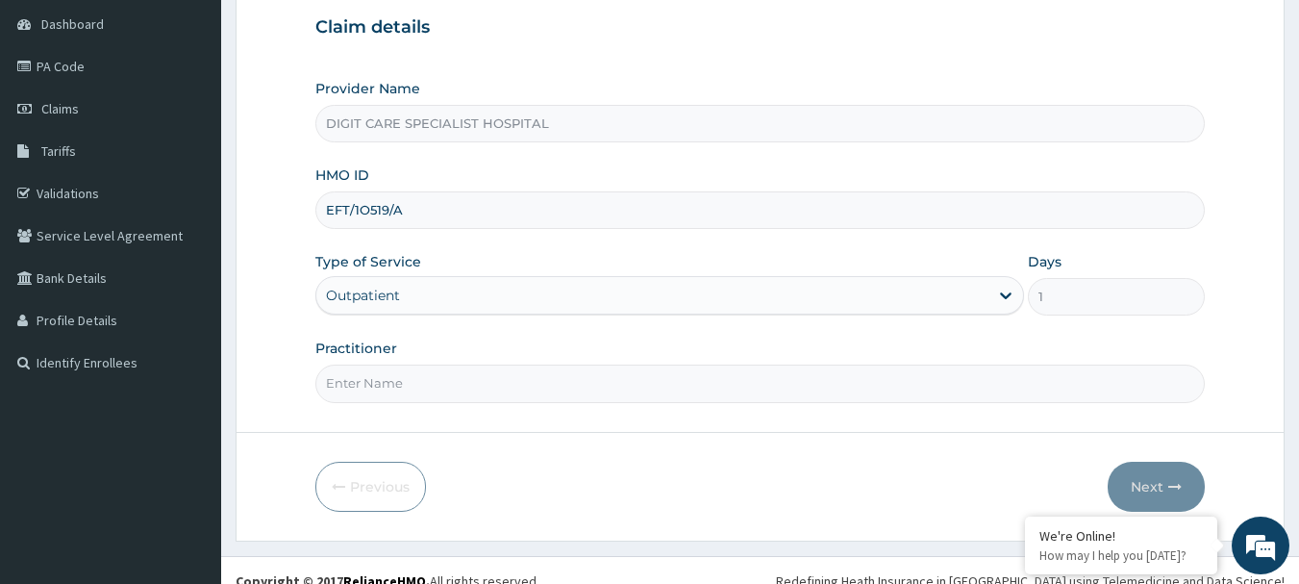
scroll to position [188, 0]
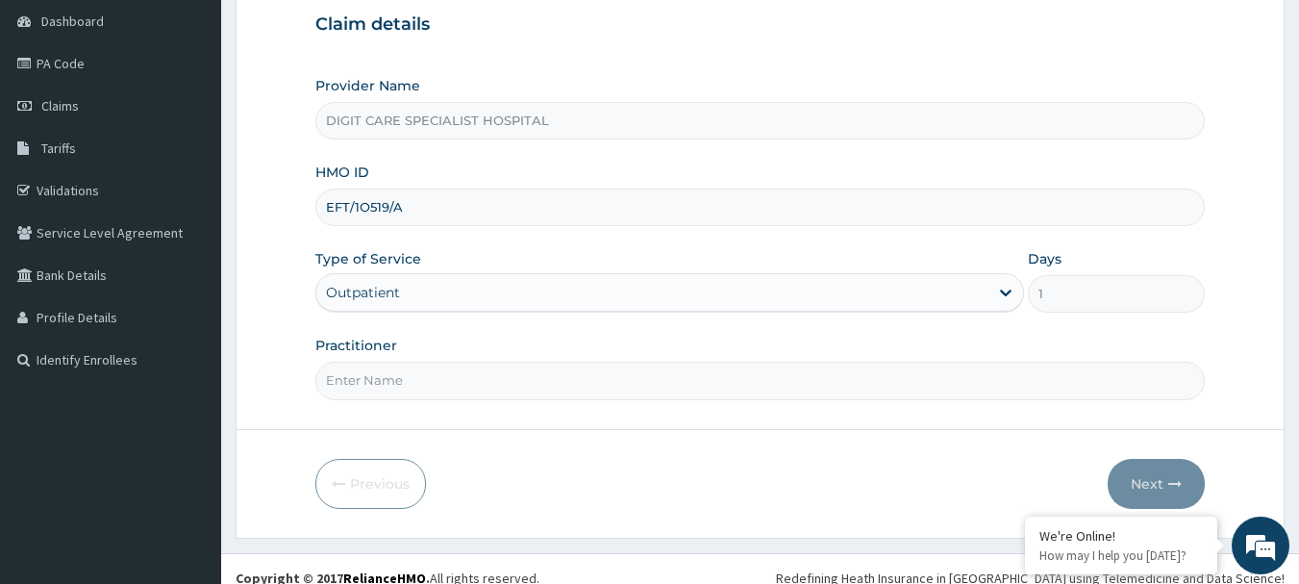
click at [431, 387] on input "Practitioner" at bounding box center [760, 381] width 890 height 38
type input "h"
type input "HALIMI"
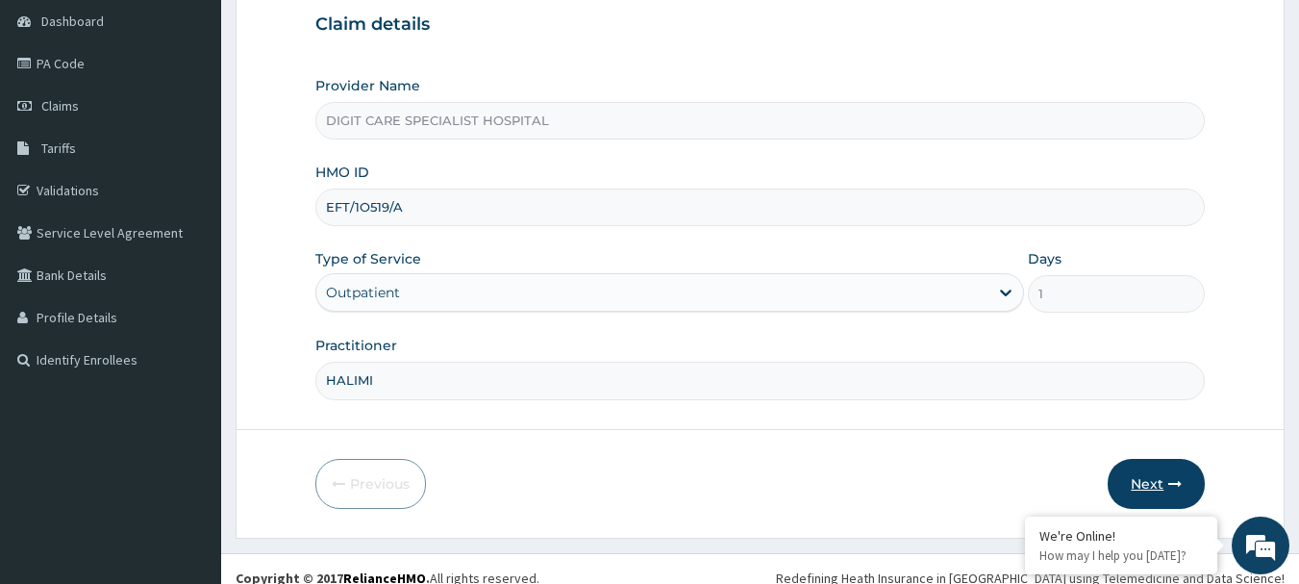
click at [1154, 483] on button "Next" at bounding box center [1156, 484] width 97 height 50
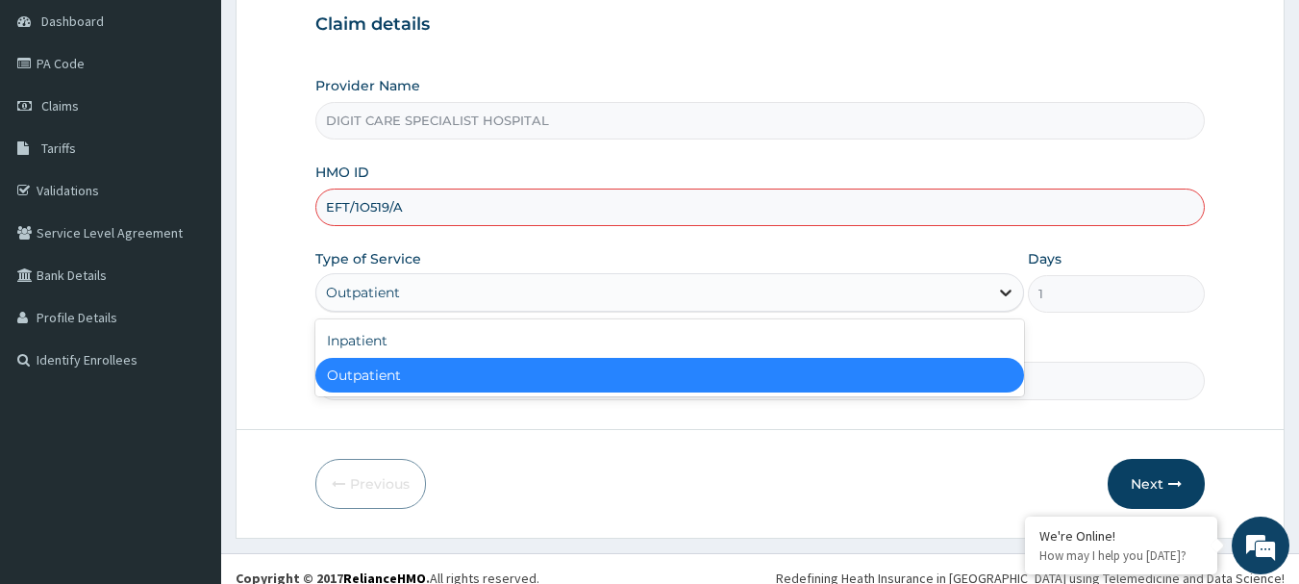
click at [992, 284] on div at bounding box center [1006, 292] width 35 height 35
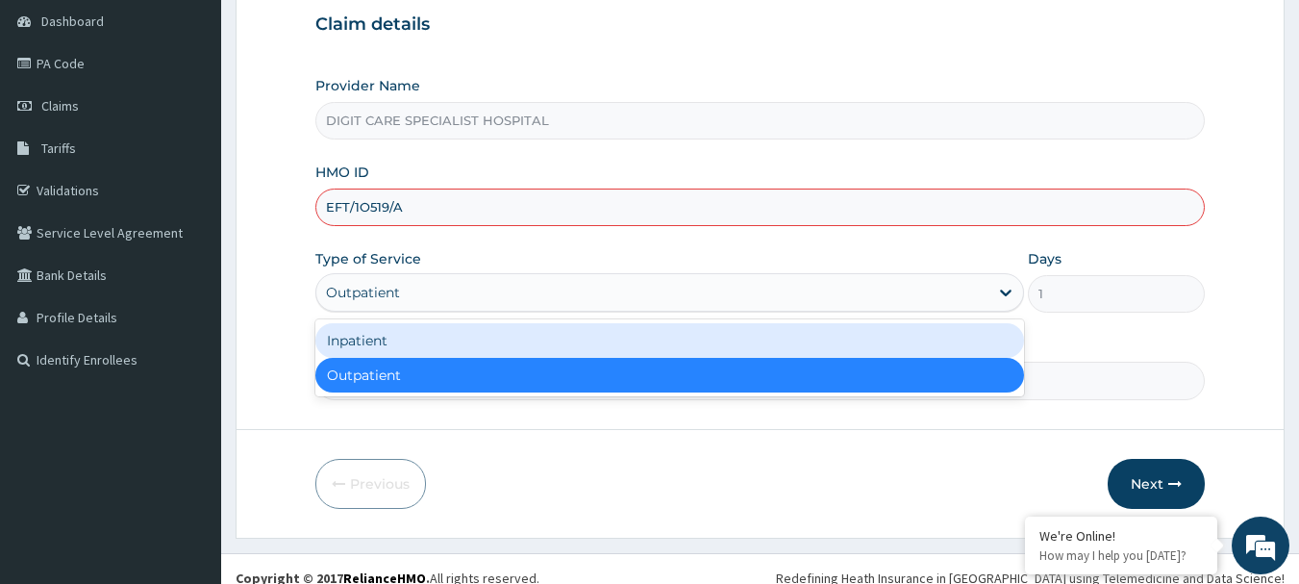
click at [800, 211] on input "EFT/1O519/A" at bounding box center [760, 207] width 890 height 38
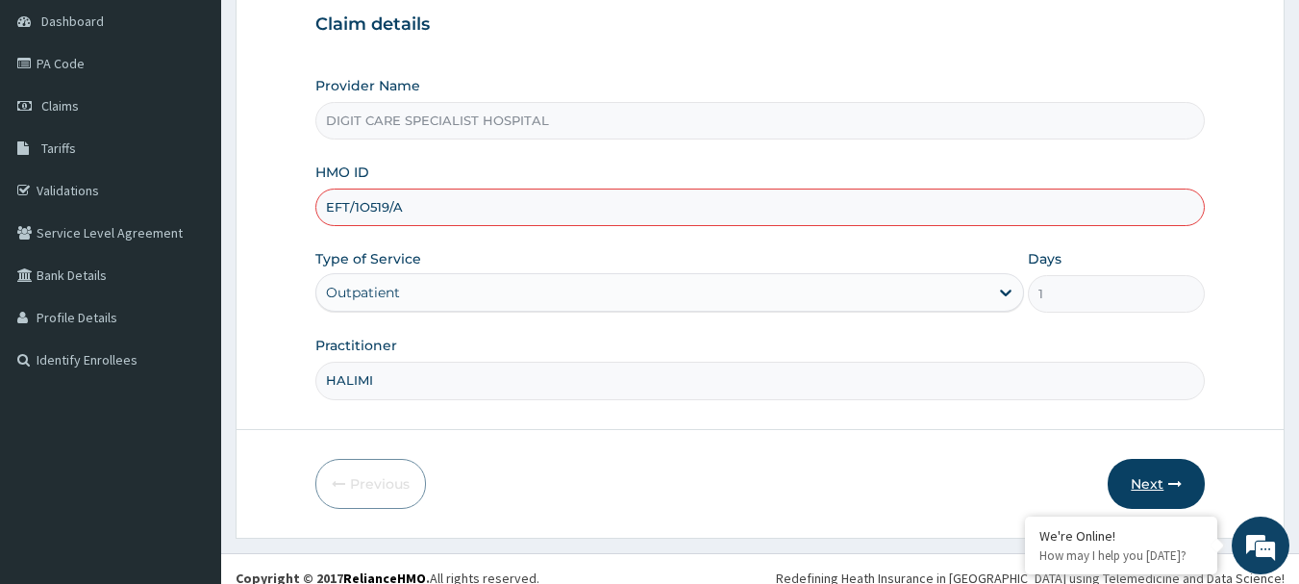
click at [1150, 487] on button "Next" at bounding box center [1156, 484] width 97 height 50
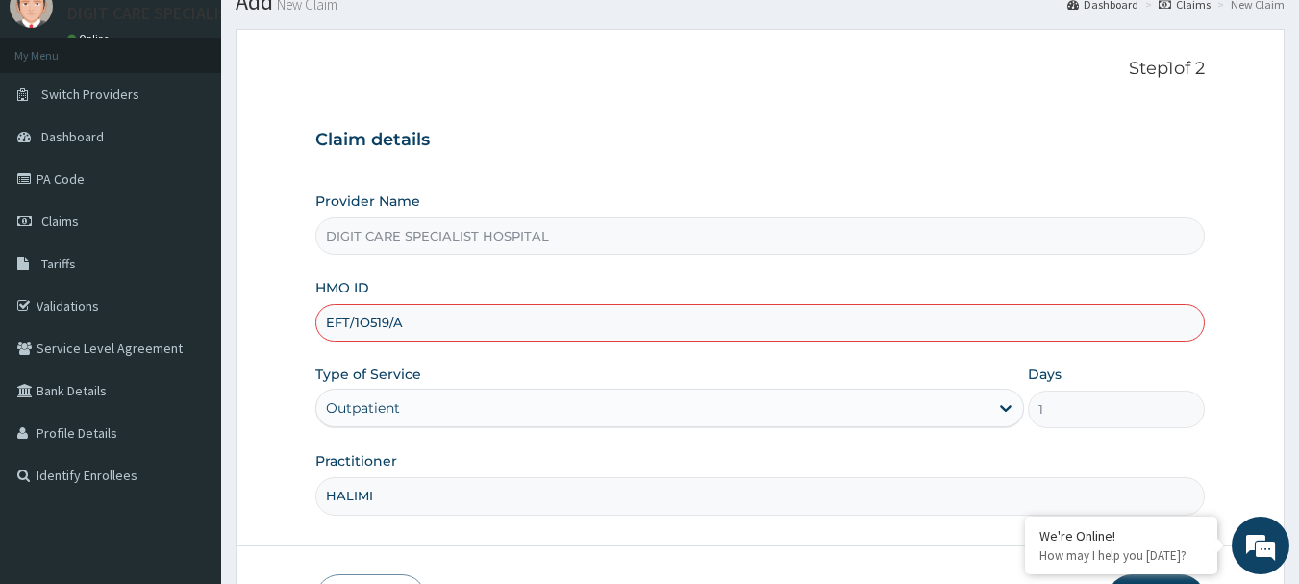
scroll to position [0, 0]
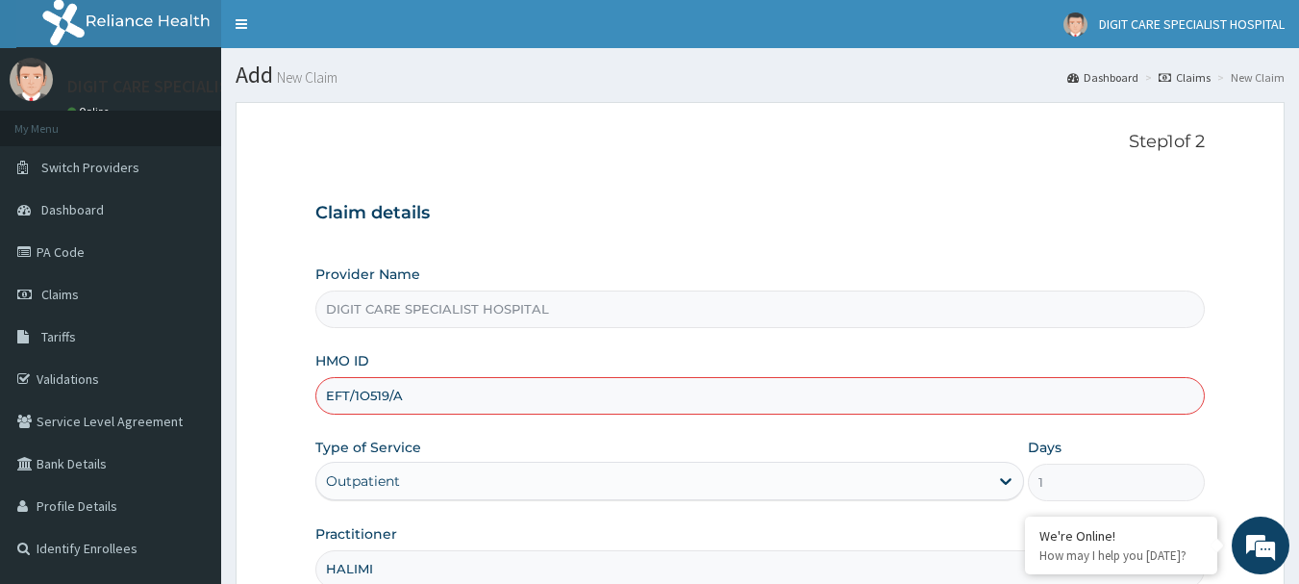
click at [1297, 470] on section "Step 1 of 2 Claim details Provider Name DIGIT CARE SPECIALIST HOSPITAL HMO ID E…" at bounding box center [760, 414] width 1078 height 653
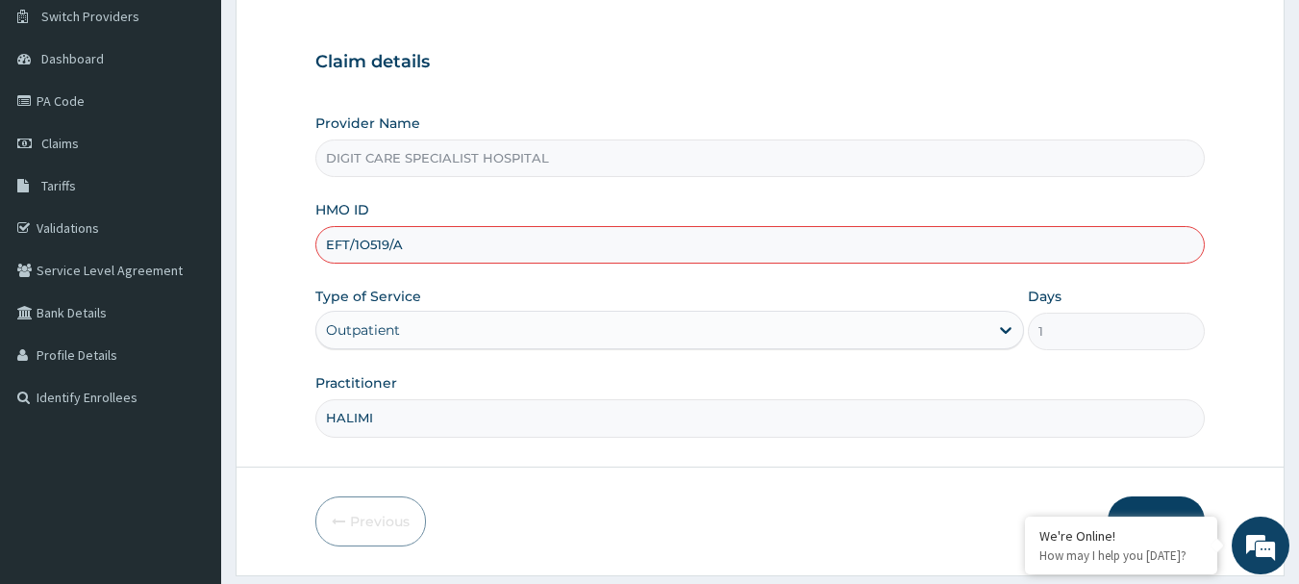
scroll to position [207, 0]
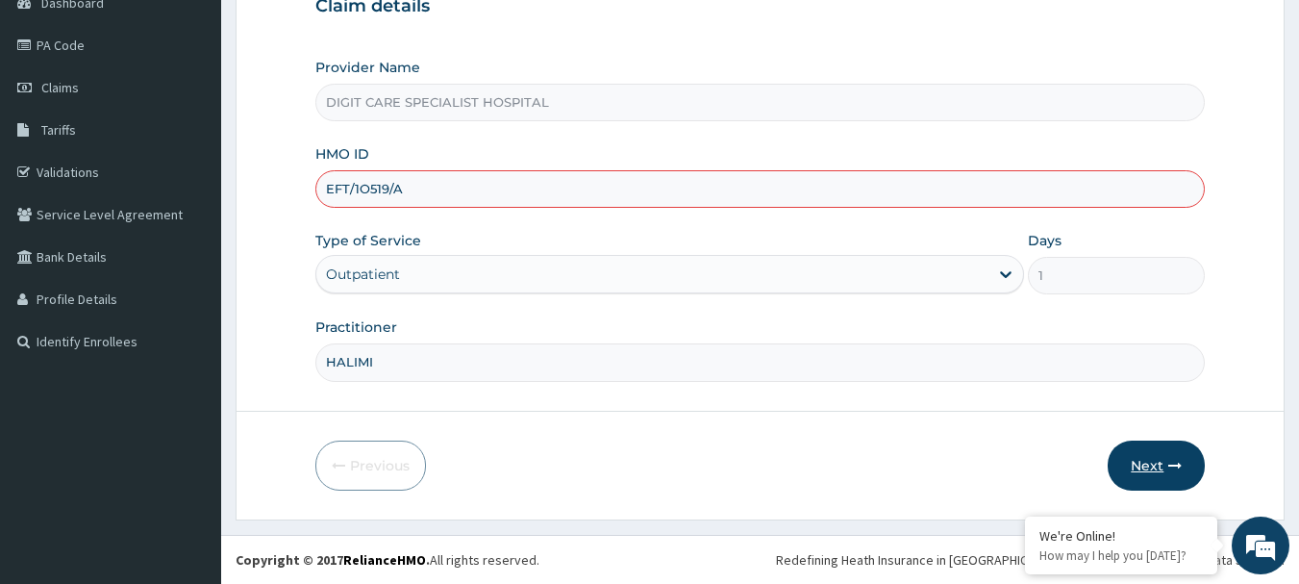
click at [1138, 463] on button "Next" at bounding box center [1156, 465] width 97 height 50
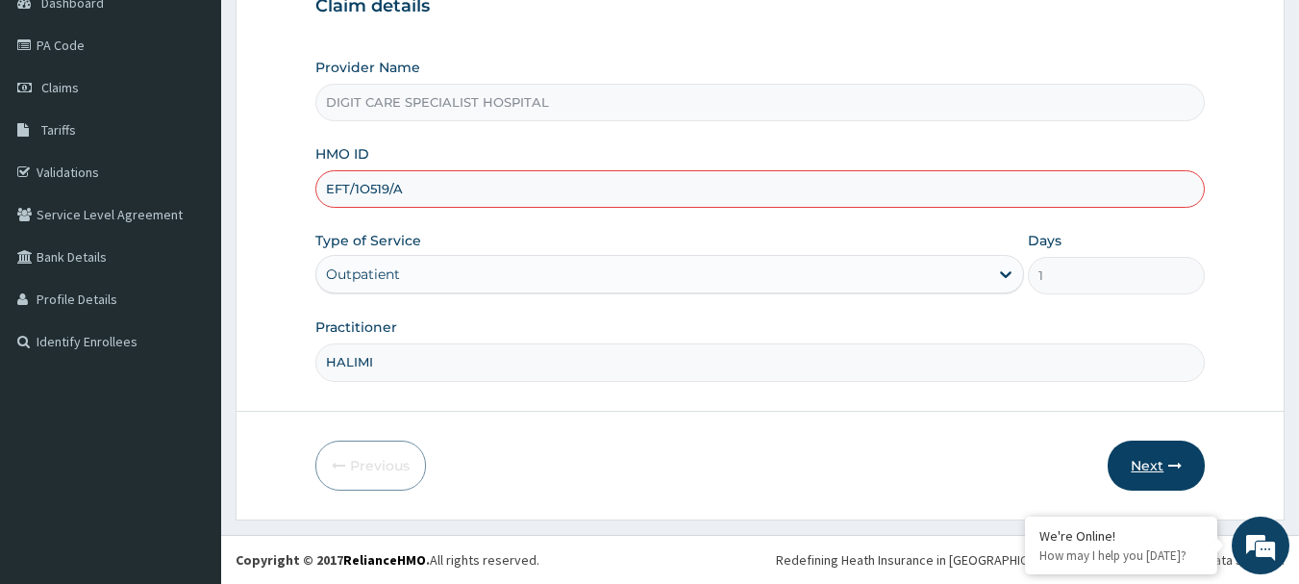
click at [1138, 463] on button "Next" at bounding box center [1156, 465] width 97 height 50
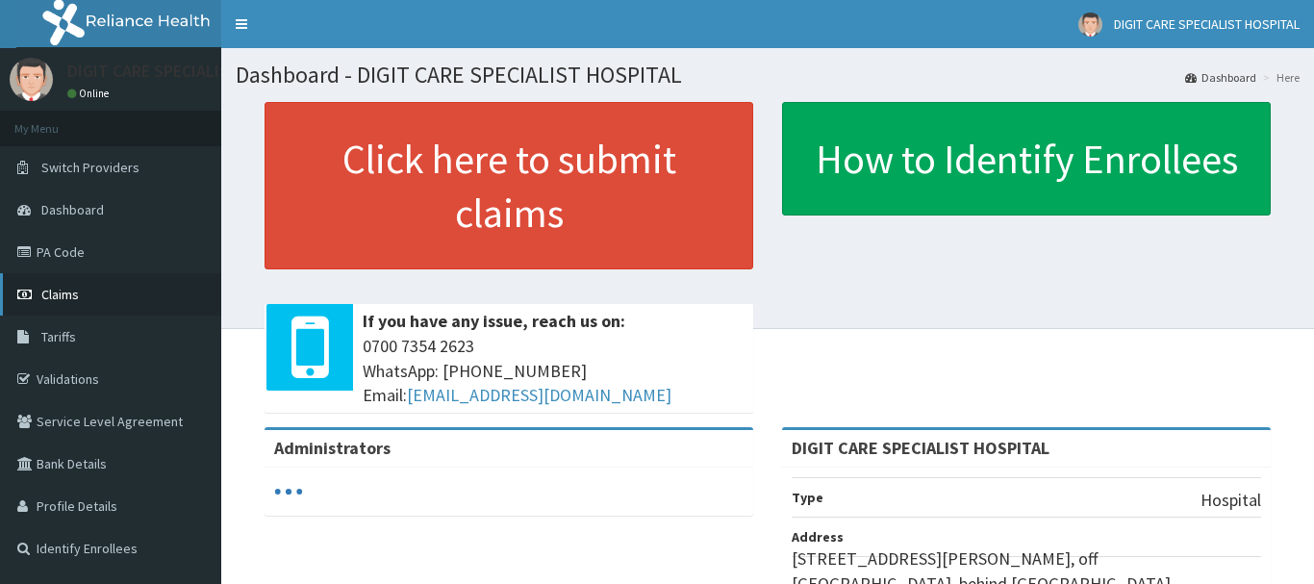
click at [62, 288] on span "Claims" at bounding box center [60, 294] width 38 height 17
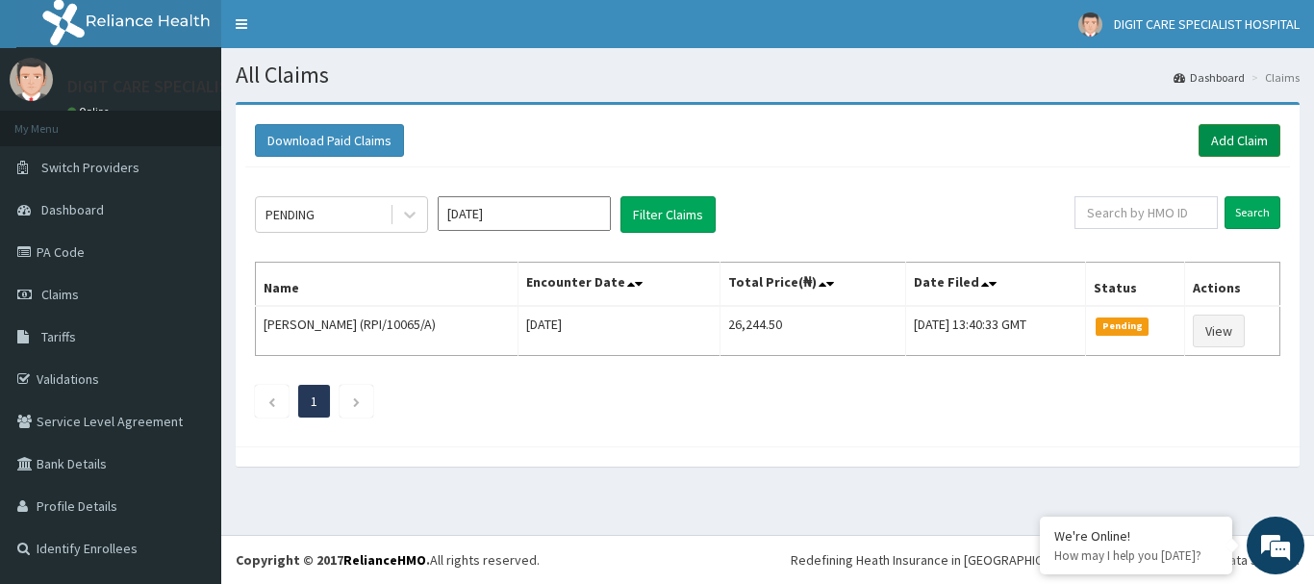
click at [1243, 138] on link "Add Claim" at bounding box center [1239, 140] width 82 height 33
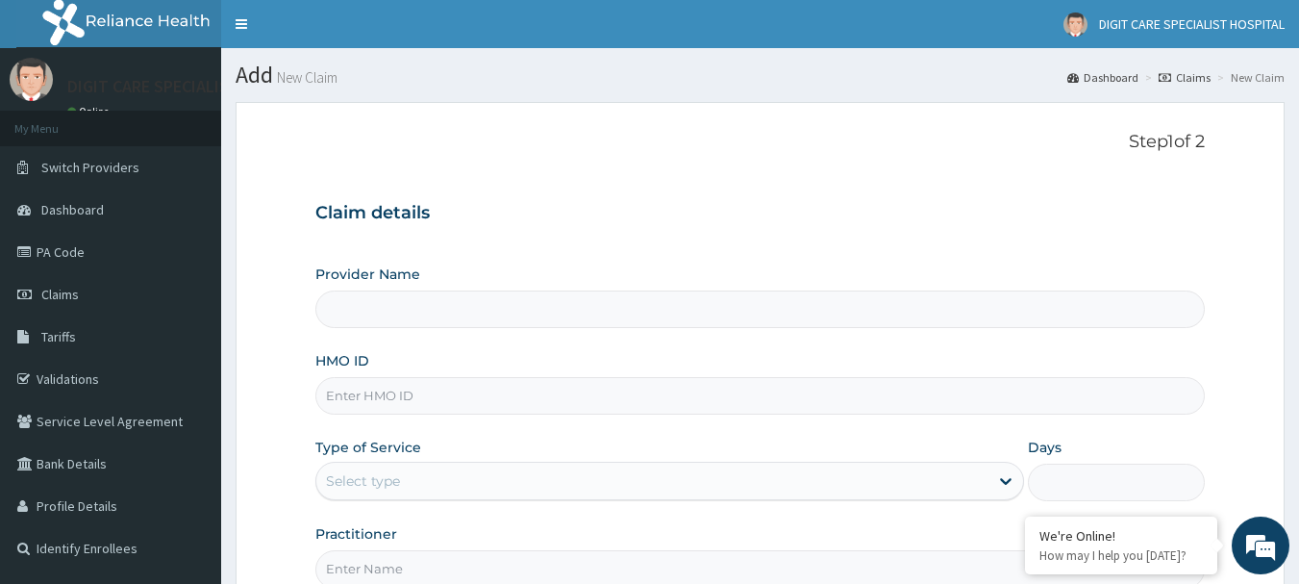
type input "DIGIT CARE SPECIALIST HOSPITAL"
click at [384, 385] on input "HMO ID" at bounding box center [760, 396] width 890 height 38
type input "EFT/10519/A"
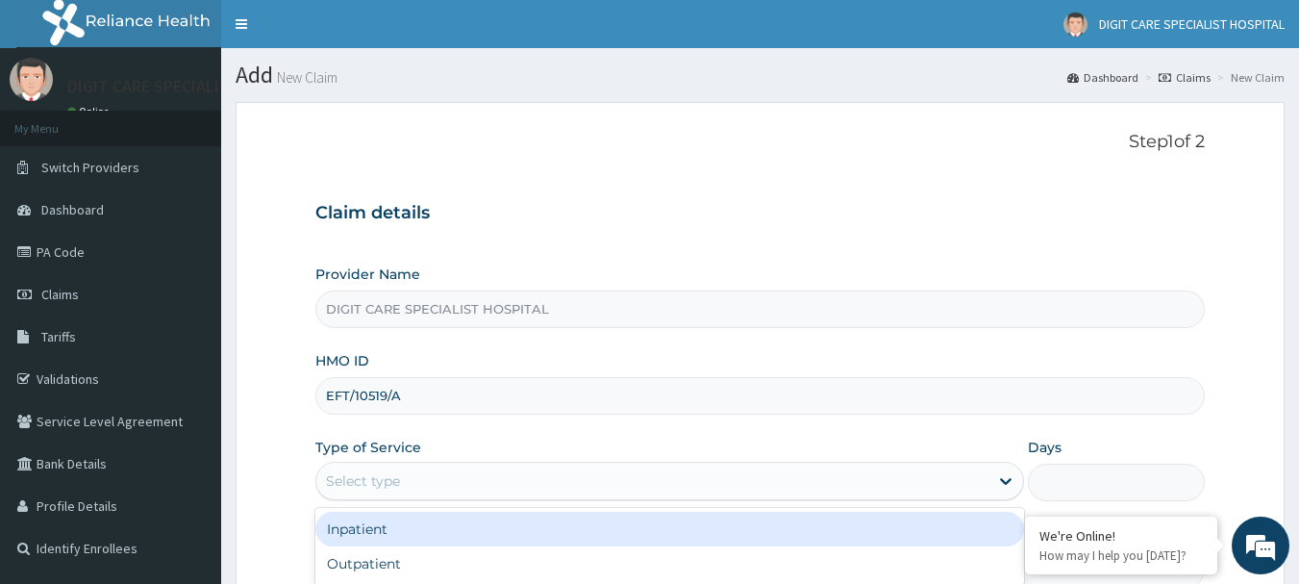
click at [377, 481] on div "Select type" at bounding box center [363, 480] width 74 height 19
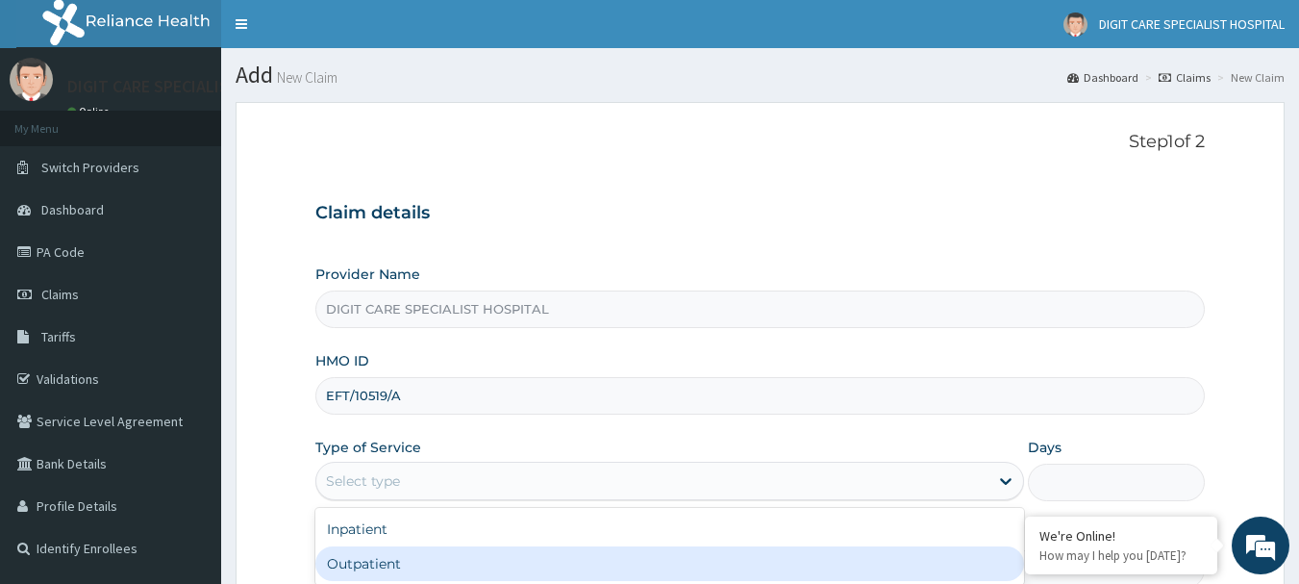
click at [383, 565] on div "Outpatient" at bounding box center [669, 563] width 709 height 35
type input "1"
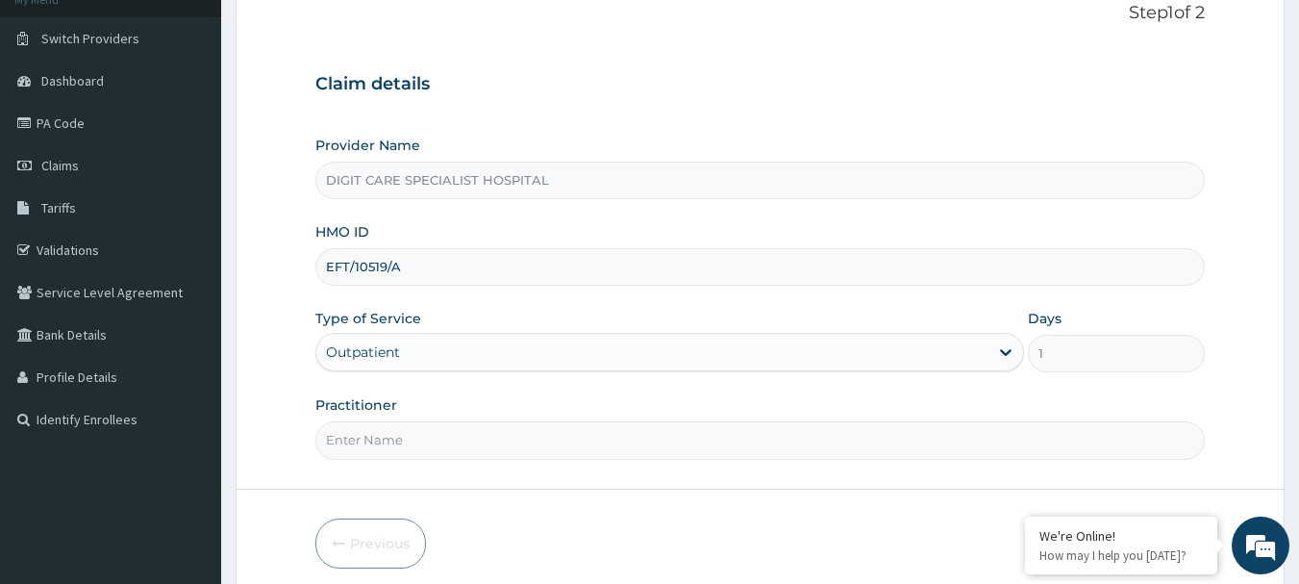
scroll to position [132, 0]
click at [805, 437] on input "Practitioner" at bounding box center [760, 437] width 890 height 38
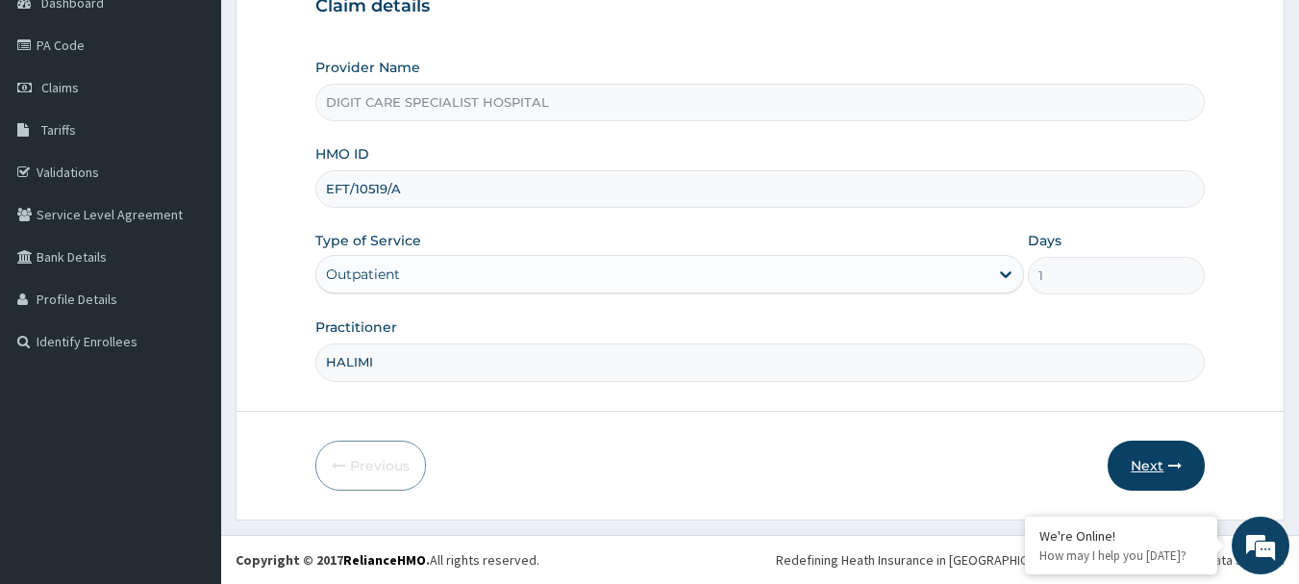
type input "HALIMI"
click at [1139, 446] on button "Next" at bounding box center [1156, 465] width 97 height 50
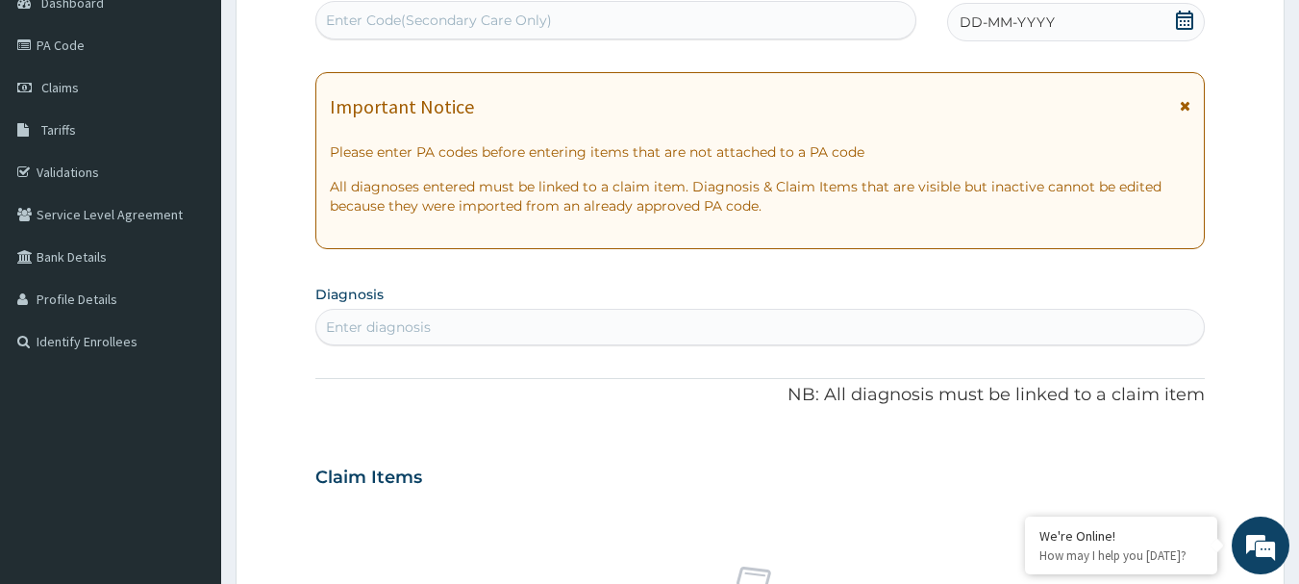
click at [398, 319] on div "Enter diagnosis" at bounding box center [378, 326] width 105 height 19
type input "T"
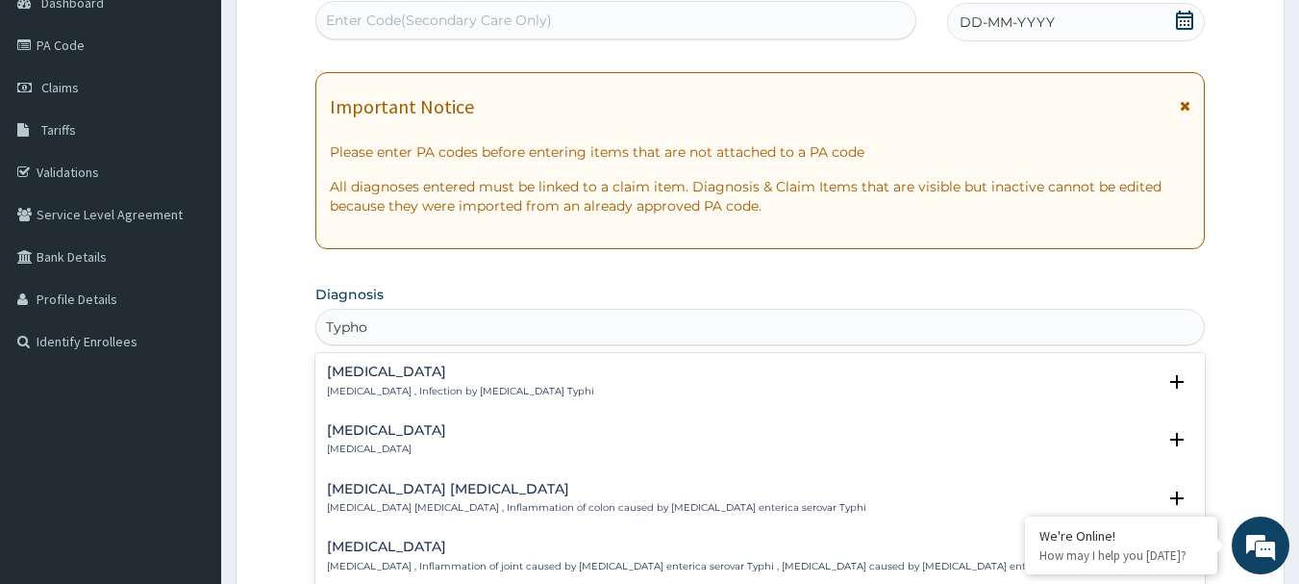
type input "Typhoi"
click at [393, 364] on h4 "Typhoid fever" at bounding box center [460, 371] width 267 height 14
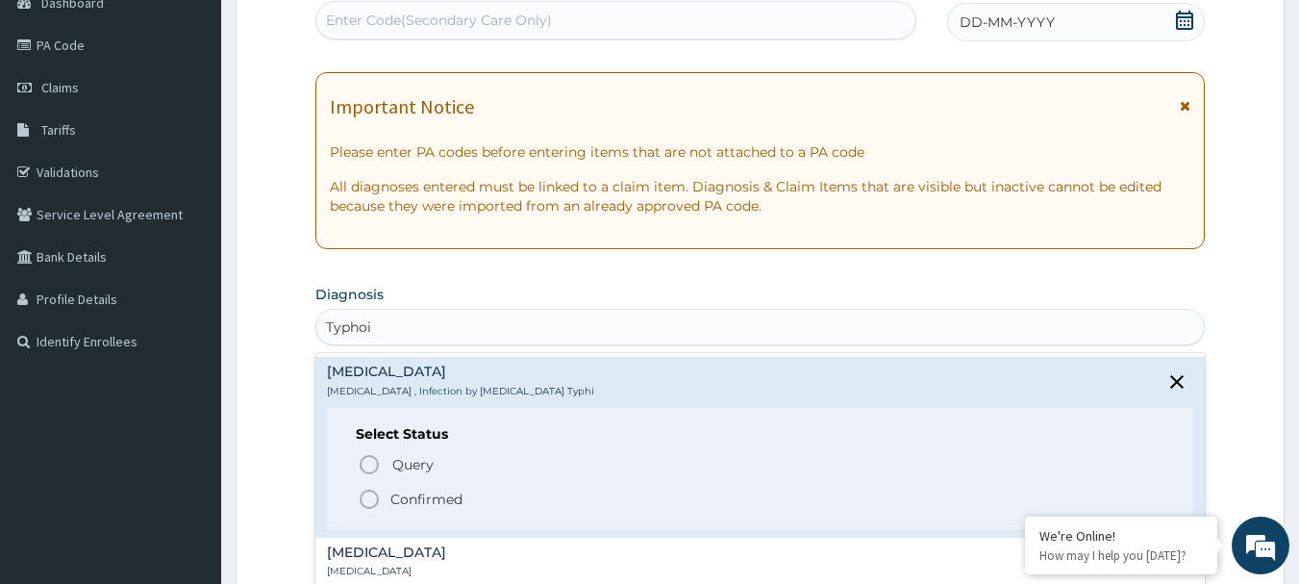
click at [375, 498] on icon "status option filled" at bounding box center [369, 499] width 23 height 23
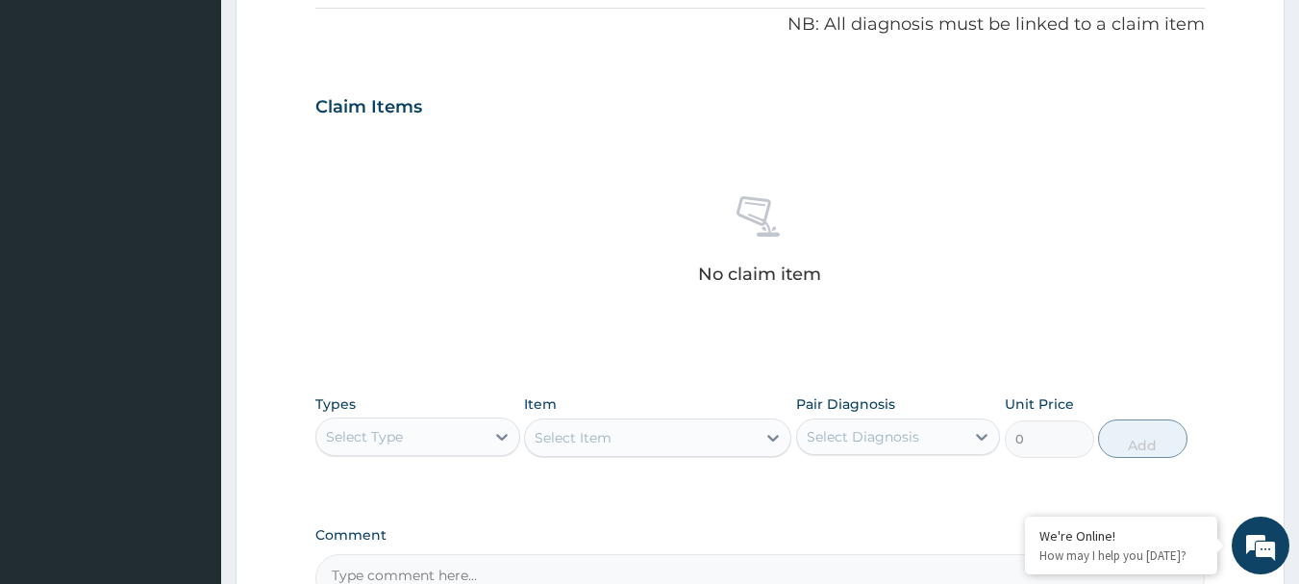
scroll to position [586, 0]
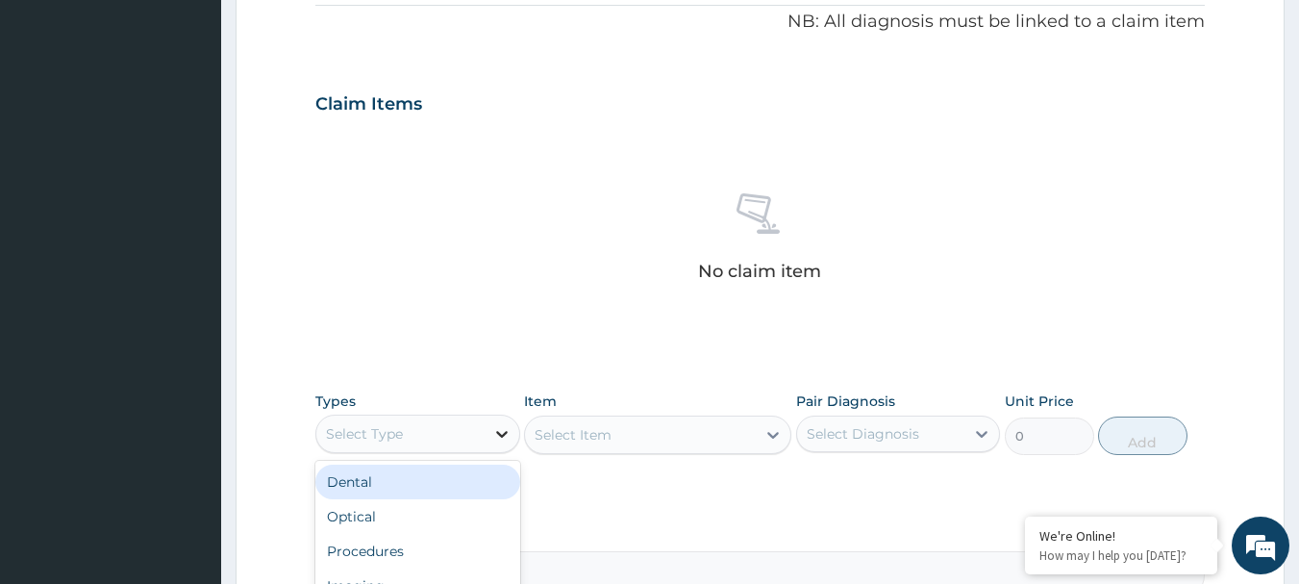
click at [504, 428] on icon at bounding box center [501, 433] width 19 height 19
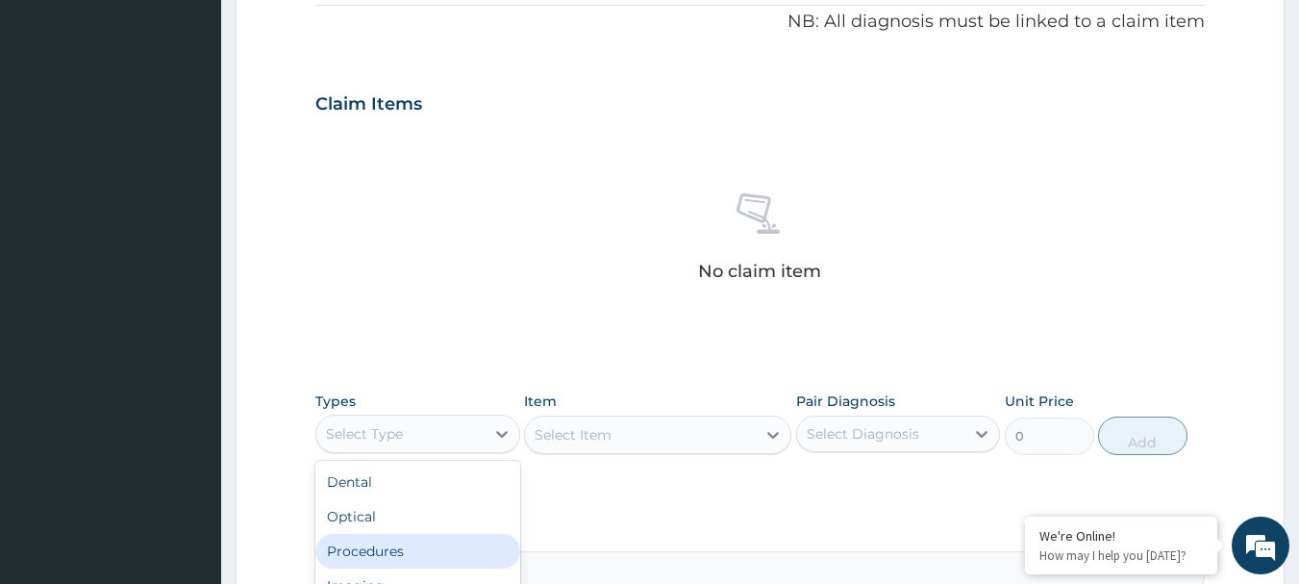
click at [478, 545] on div "Procedures" at bounding box center [417, 551] width 205 height 35
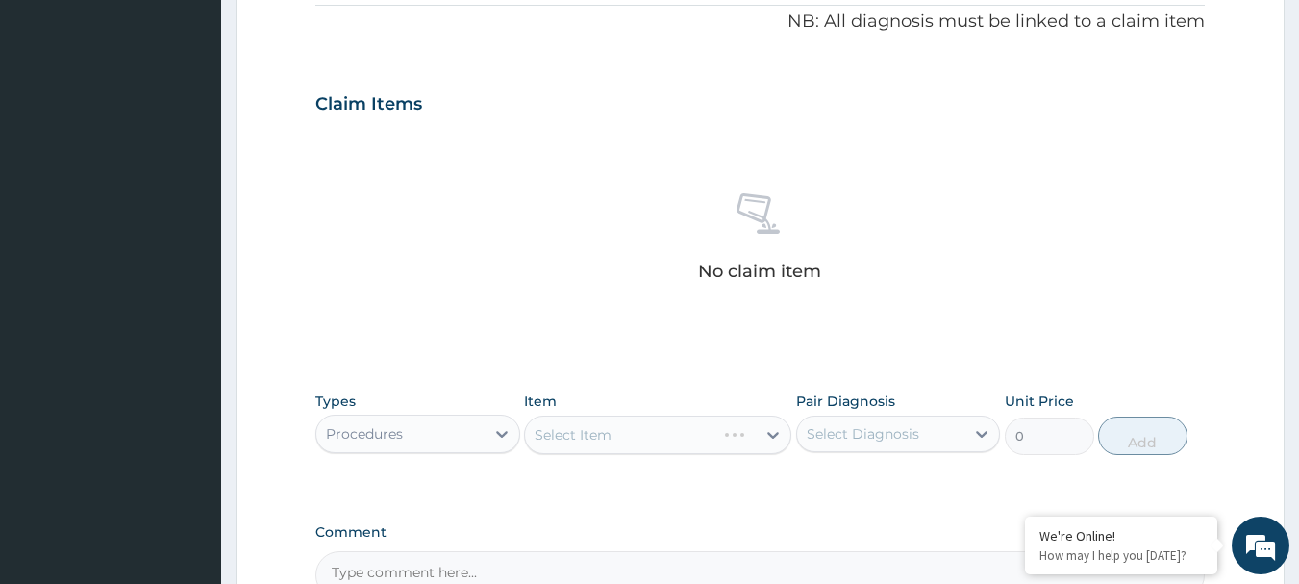
click at [478, 545] on div "Comment" at bounding box center [760, 561] width 890 height 75
click at [608, 442] on div "Select Item" at bounding box center [657, 434] width 267 height 38
click at [775, 427] on div "Select Item" at bounding box center [657, 434] width 267 height 38
click at [769, 438] on icon at bounding box center [772, 434] width 19 height 19
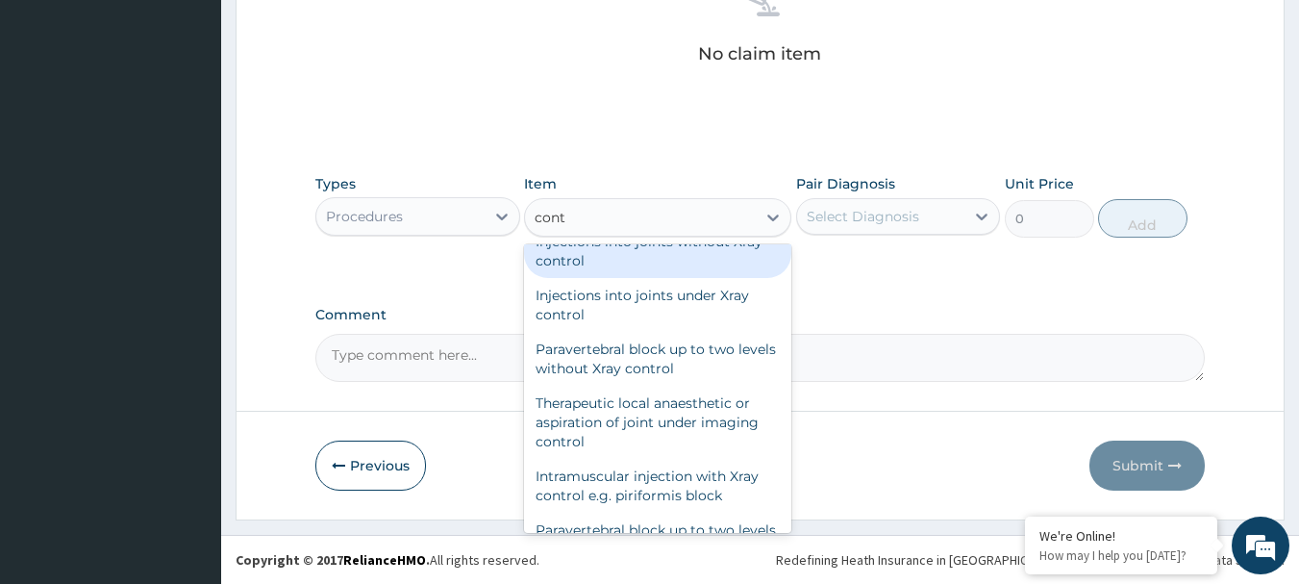
scroll to position [0, 0]
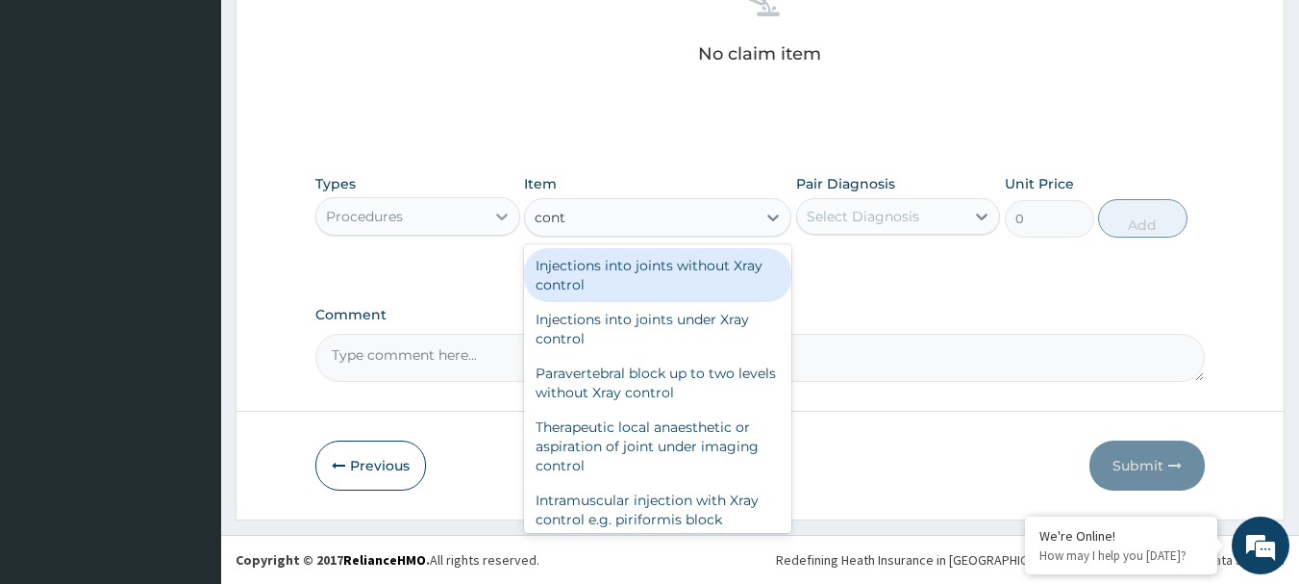
type input "cont"
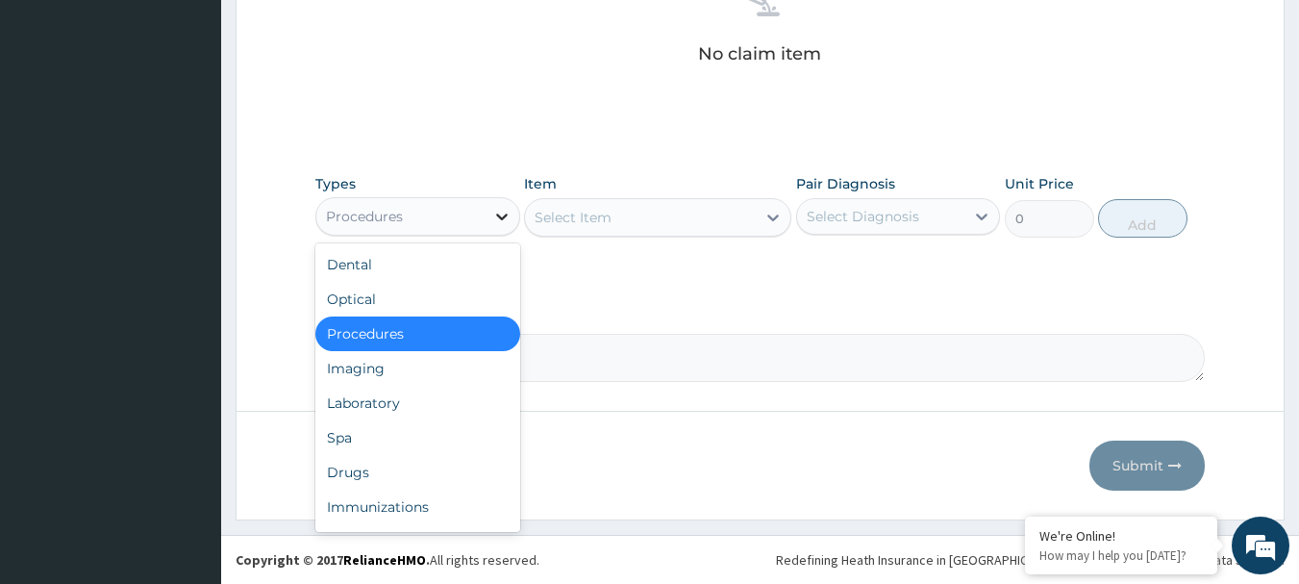
click at [510, 220] on icon at bounding box center [501, 216] width 19 height 19
click at [335, 476] on div "Drugs" at bounding box center [417, 472] width 205 height 35
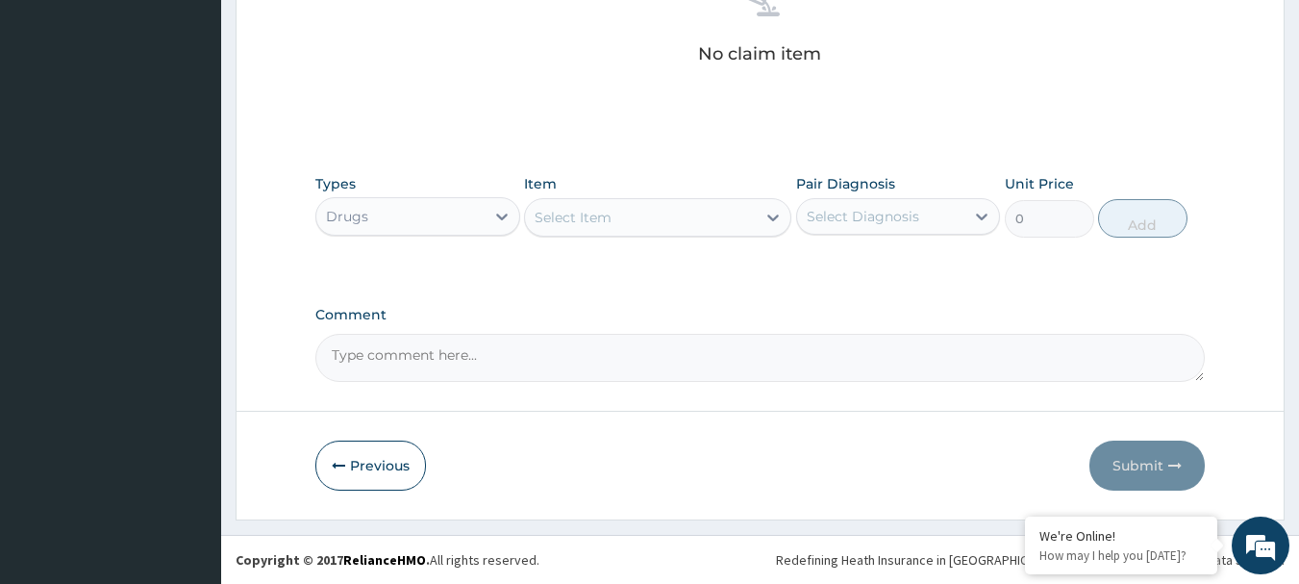
click at [663, 215] on div "Select Item" at bounding box center [640, 217] width 231 height 31
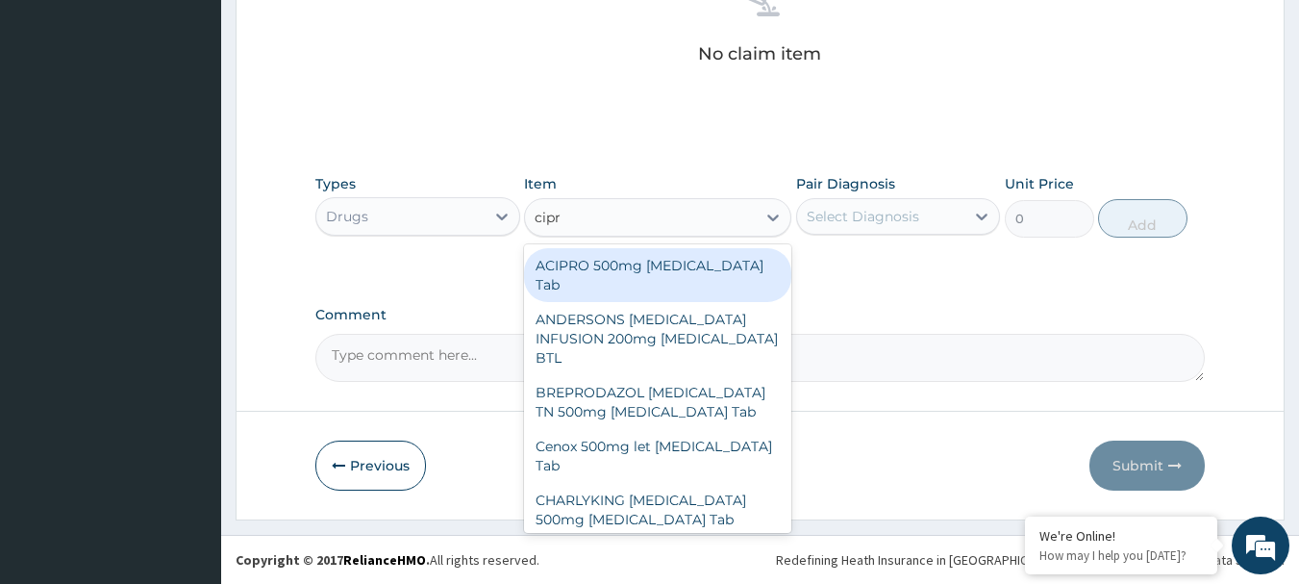
type input "cipro"
click at [561, 259] on div "ACIPRO 500mg Ciprofloxacin Tab" at bounding box center [657, 275] width 267 height 54
type input "301.875"
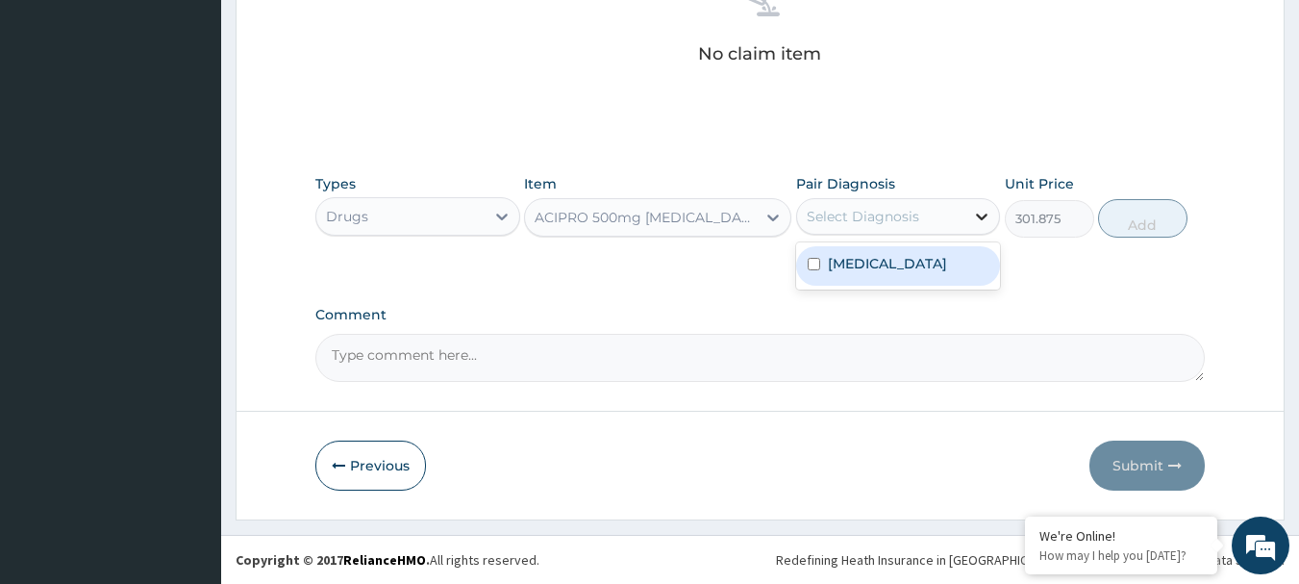
click at [982, 219] on icon at bounding box center [983, 216] width 12 height 7
click at [913, 257] on label "Typhoid fever" at bounding box center [887, 263] width 119 height 19
checkbox input "true"
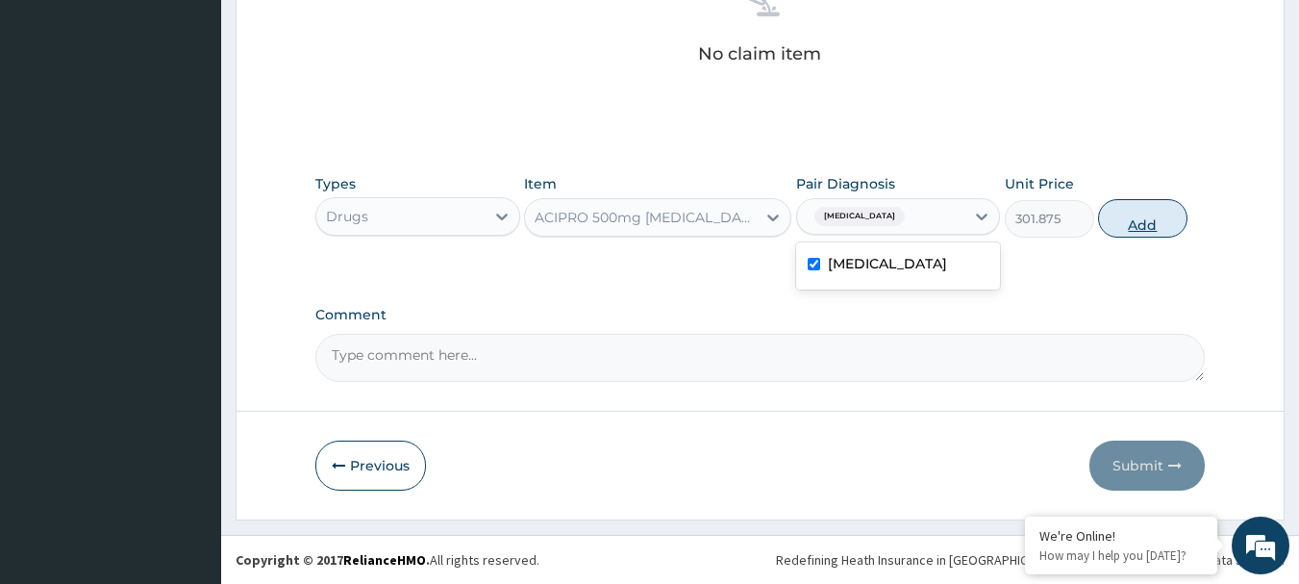
click at [1151, 222] on button "Add" at bounding box center [1142, 218] width 89 height 38
type input "0"
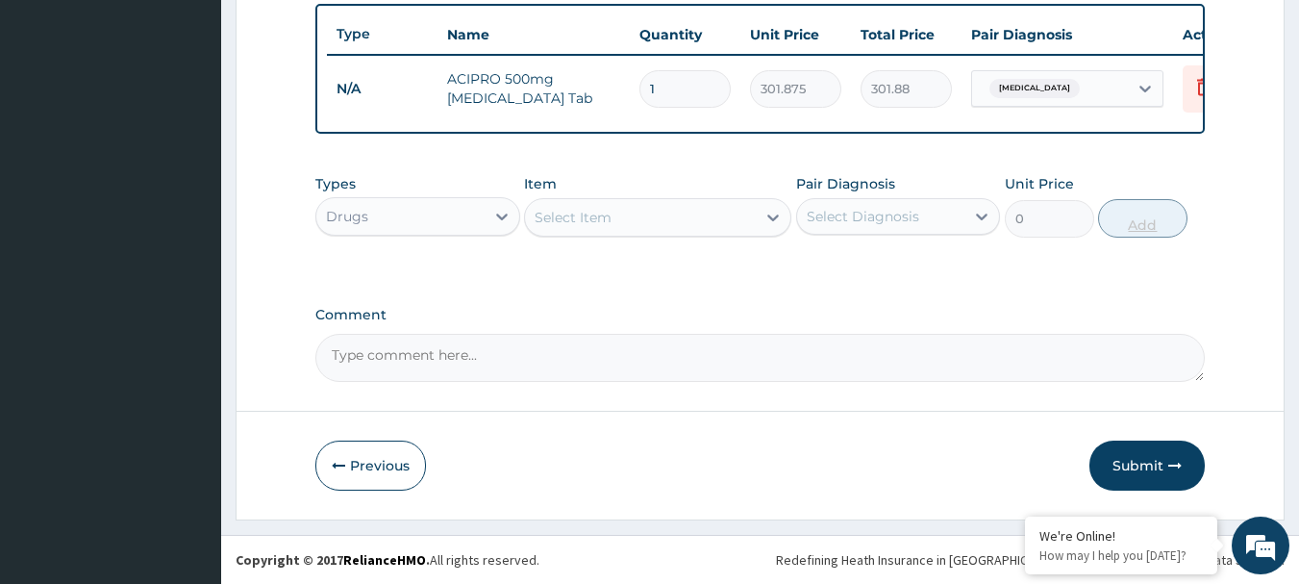
scroll to position [726, 0]
type input "10"
type input "3018.75"
type input "10"
click at [641, 204] on div "Select Item" at bounding box center [640, 217] width 231 height 31
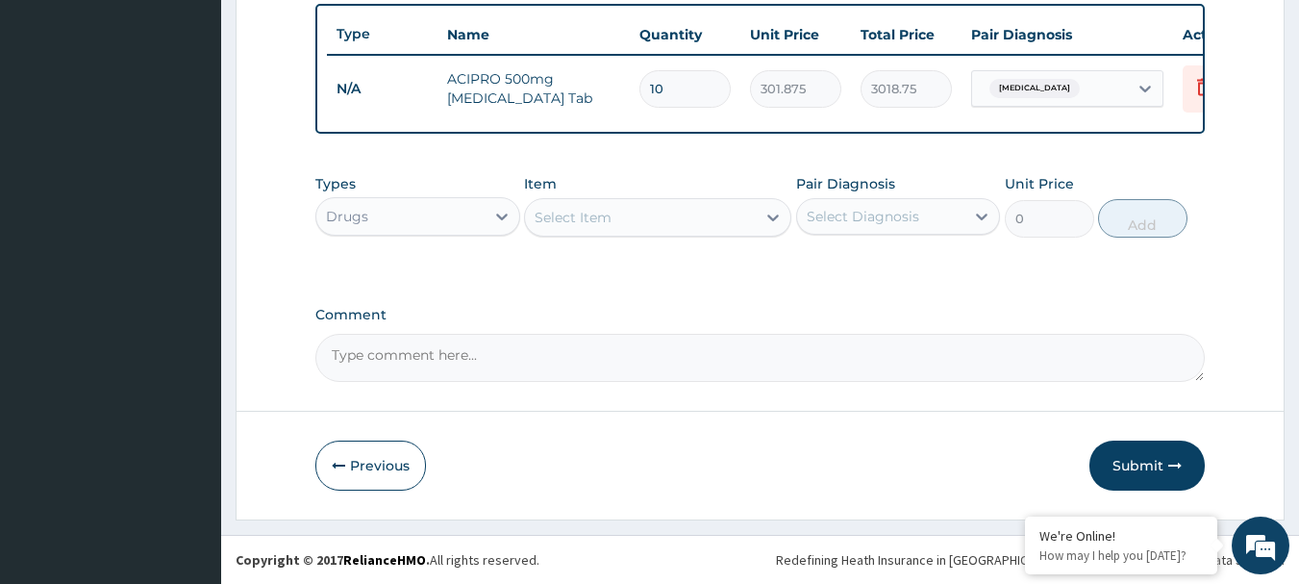
click at [635, 216] on div "Select Item" at bounding box center [640, 217] width 231 height 31
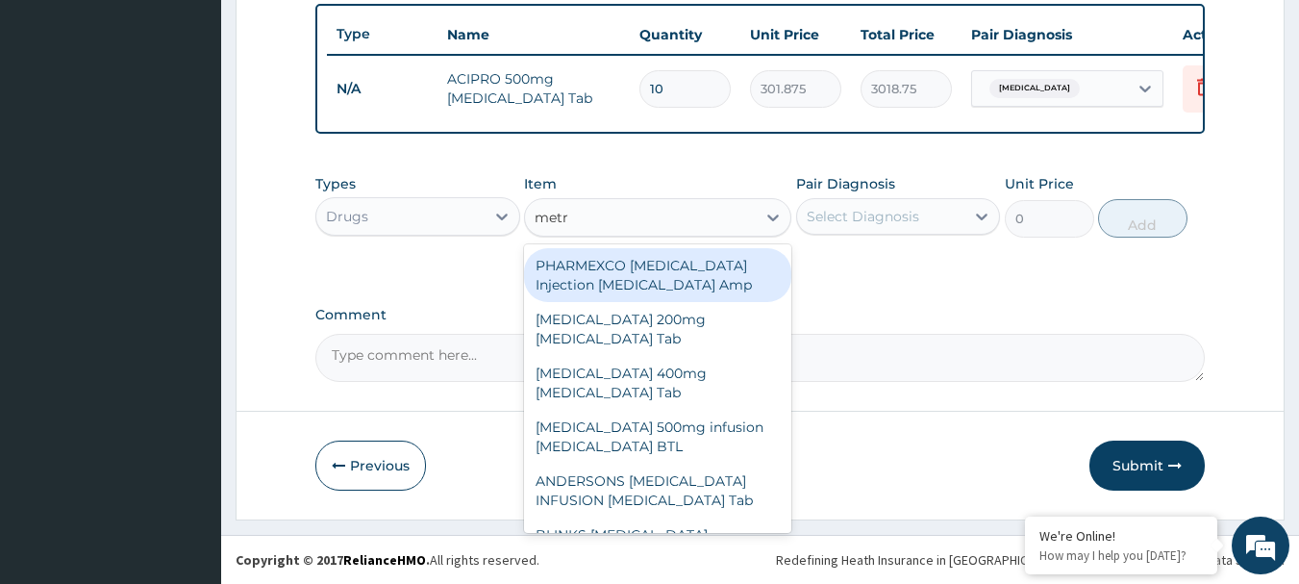
type input "metro"
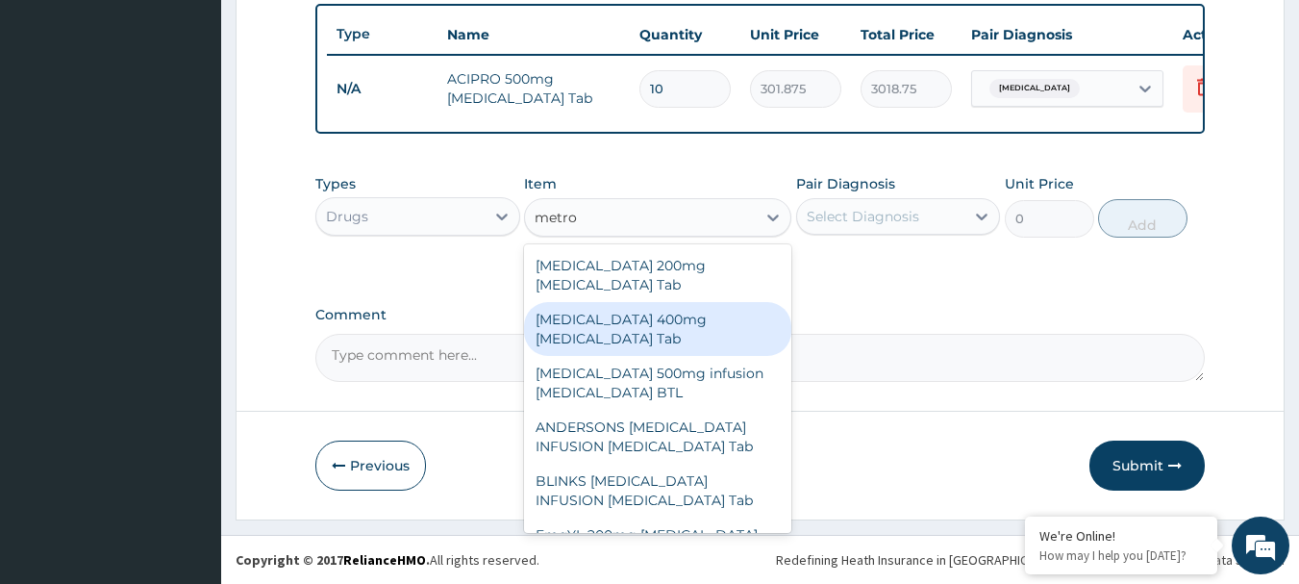
click at [655, 302] on div "Flagyl 400mg Metronidazole Tab" at bounding box center [657, 329] width 267 height 54
type input "34.5"
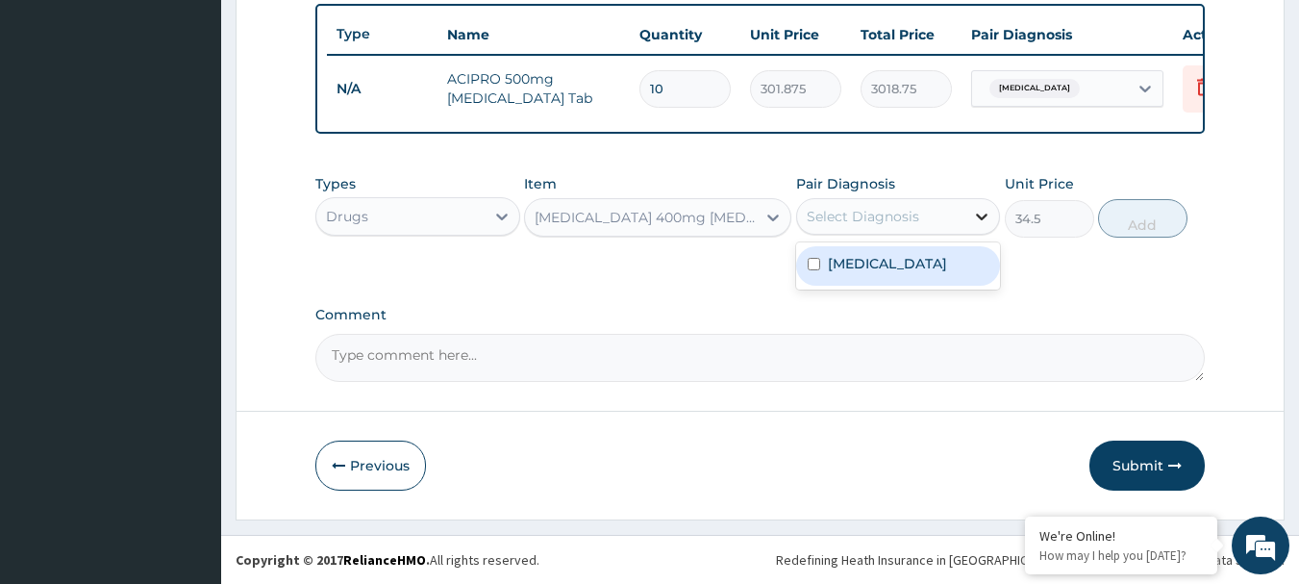
click at [978, 213] on icon at bounding box center [981, 216] width 19 height 19
click at [855, 263] on label "Typhoid fever" at bounding box center [887, 263] width 119 height 19
checkbox input "true"
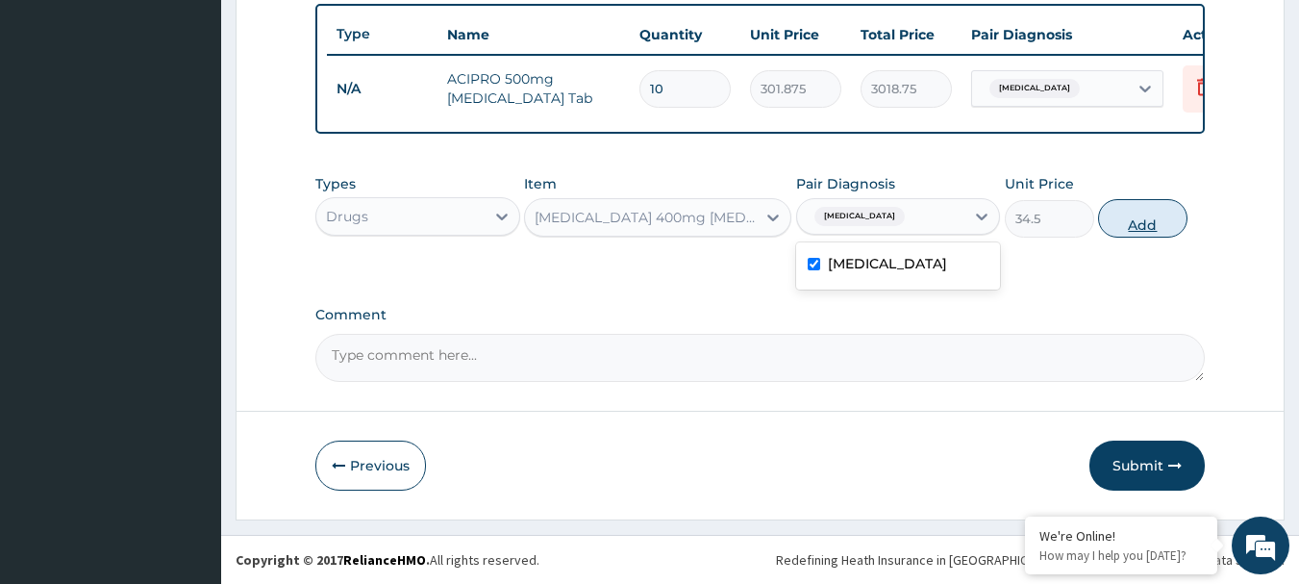
click at [1164, 216] on button "Add" at bounding box center [1142, 218] width 89 height 38
type input "0"
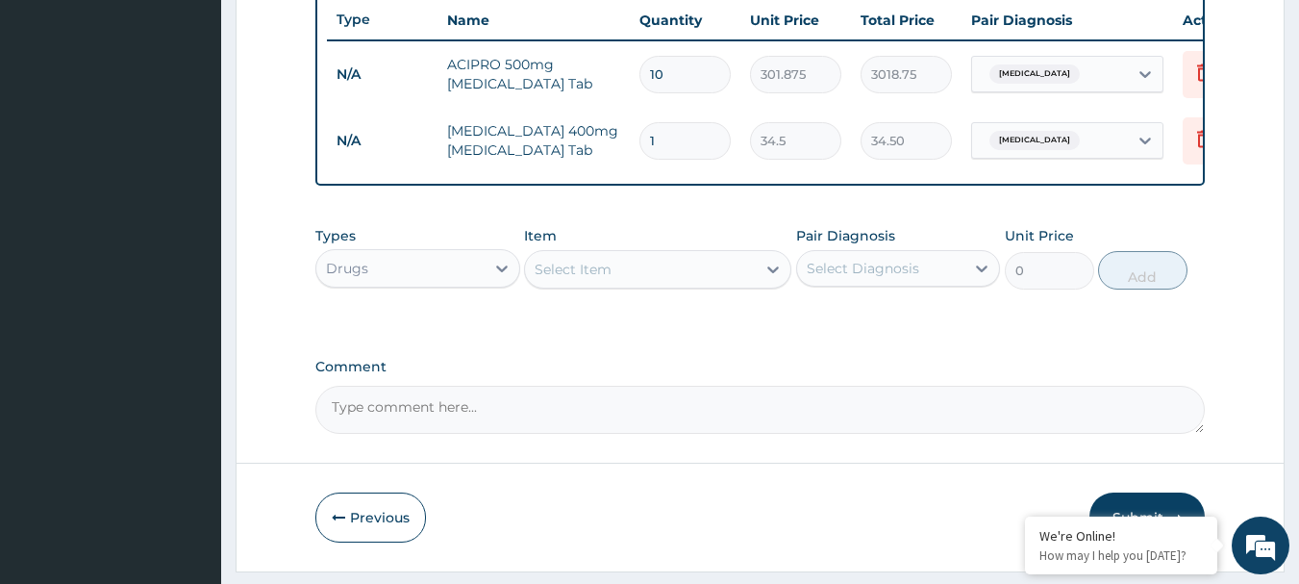
type input "15"
type input "517.50"
type input "15"
click at [769, 279] on icon at bounding box center [772, 269] width 19 height 19
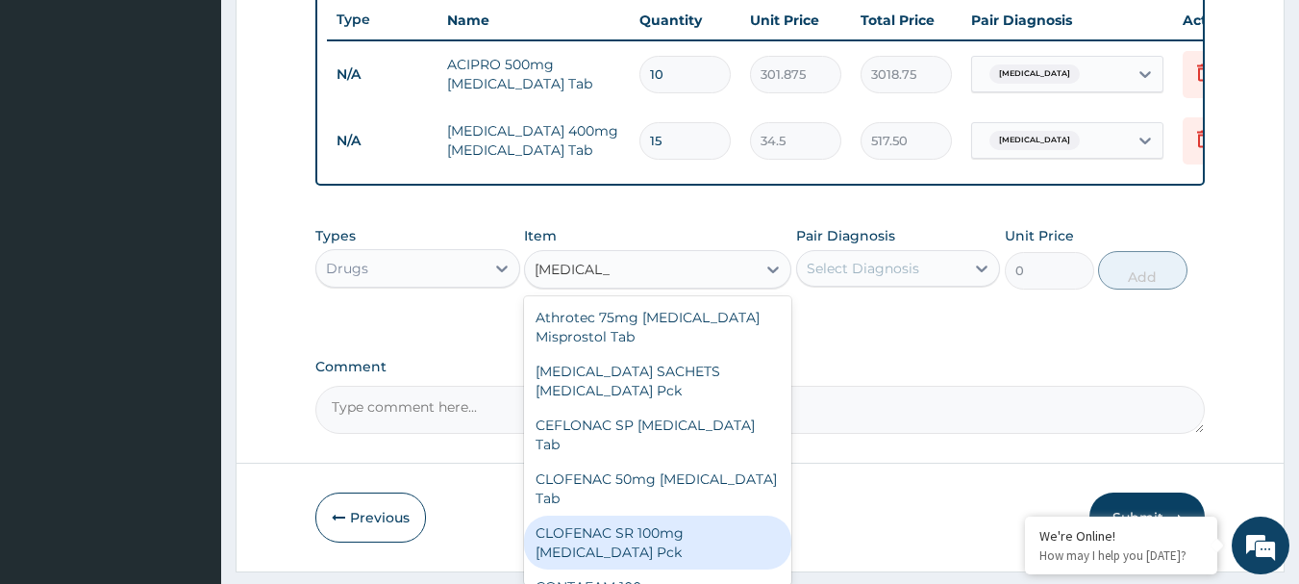
type input "diclofenac 5"
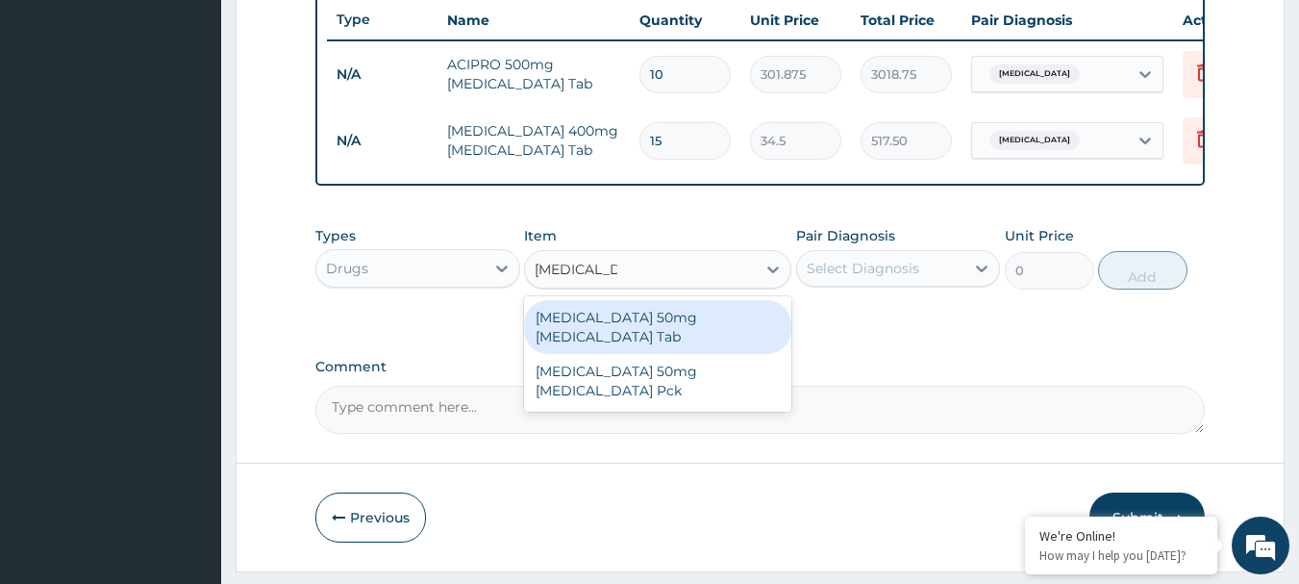
click at [674, 329] on div "Diclofenac 50mg Diclofenac Tab" at bounding box center [657, 327] width 267 height 54
type input "48.3"
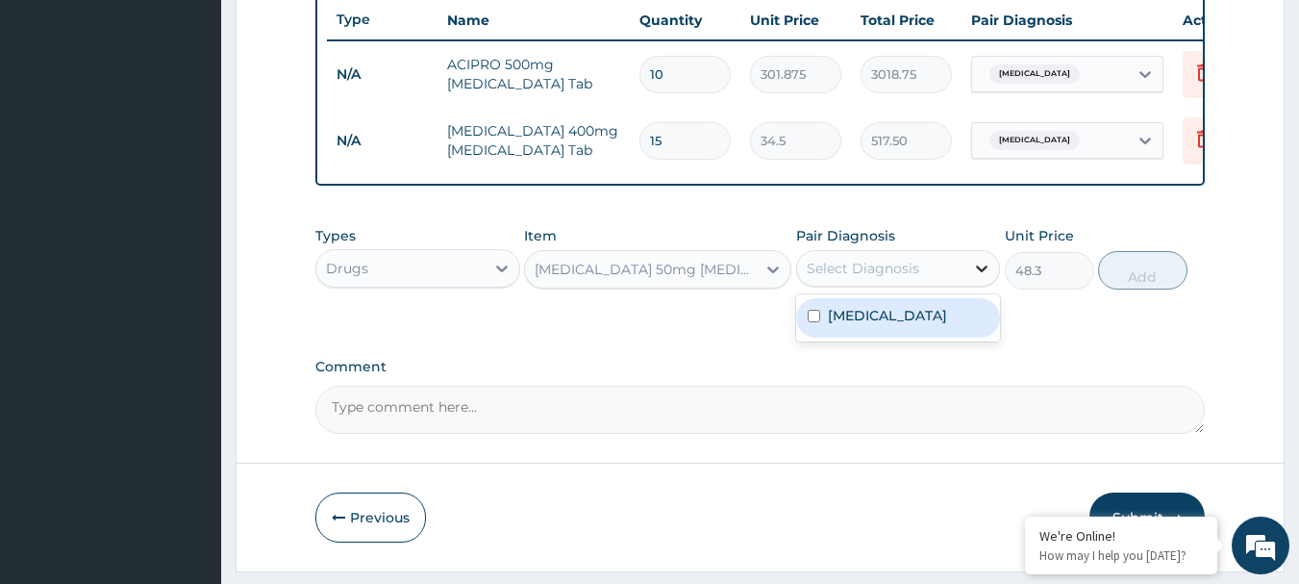
click at [971, 286] on div at bounding box center [981, 268] width 35 height 35
click at [915, 322] on label "Typhoid fever" at bounding box center [887, 315] width 119 height 19
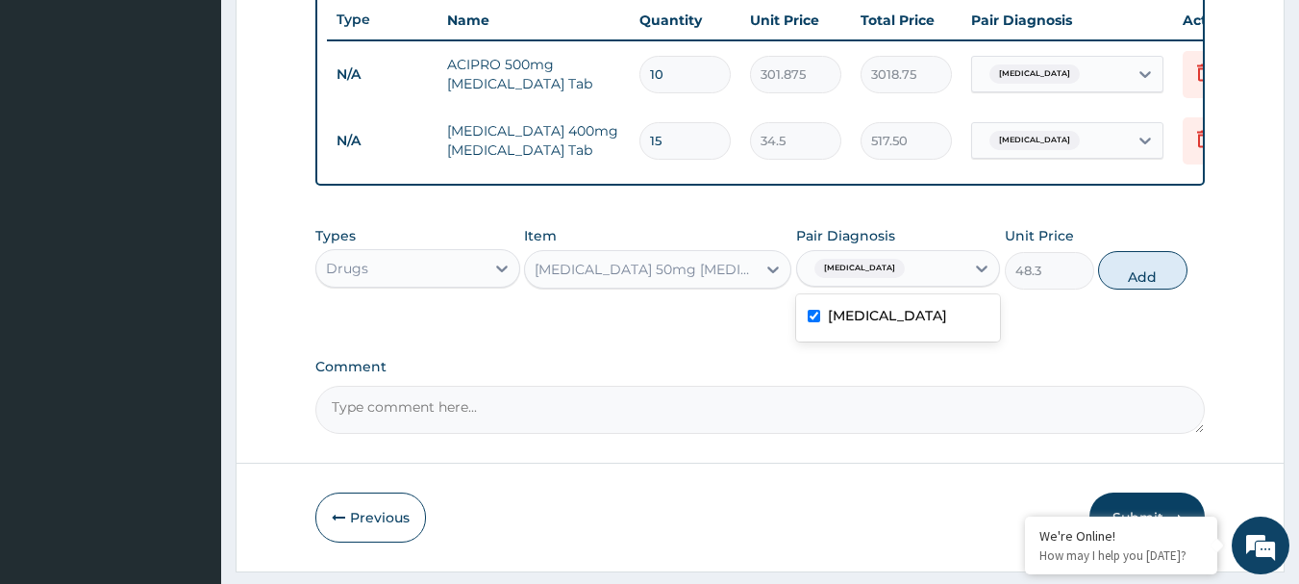
click at [915, 322] on label "Typhoid fever" at bounding box center [887, 315] width 119 height 19
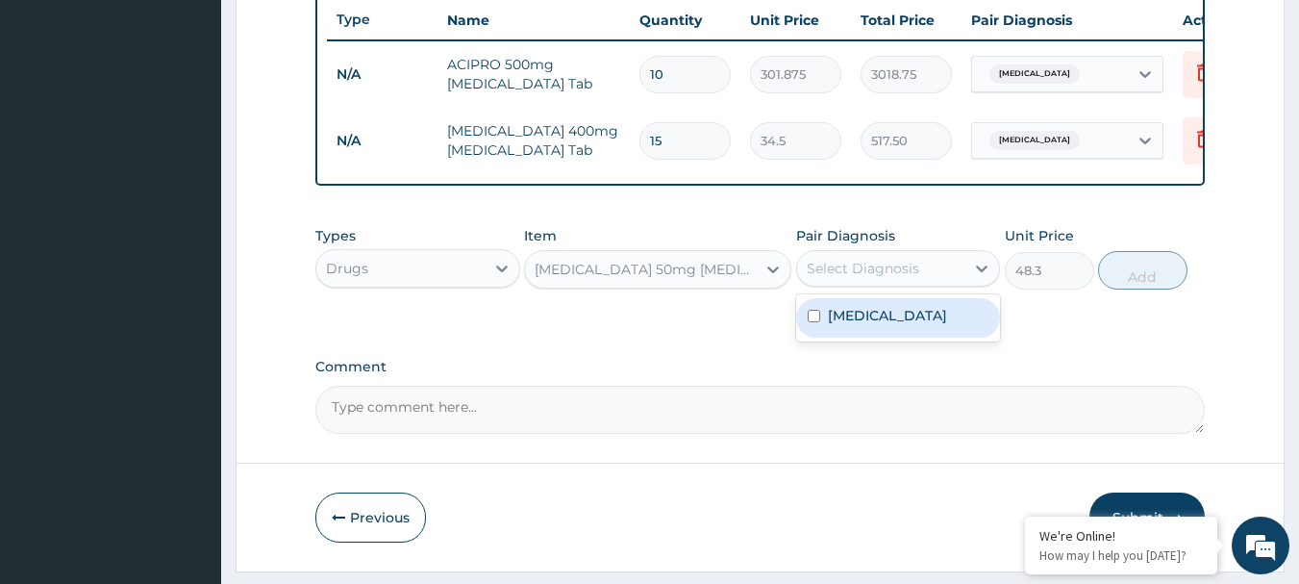
click at [818, 322] on input "checkbox" at bounding box center [814, 316] width 13 height 13
checkbox input "true"
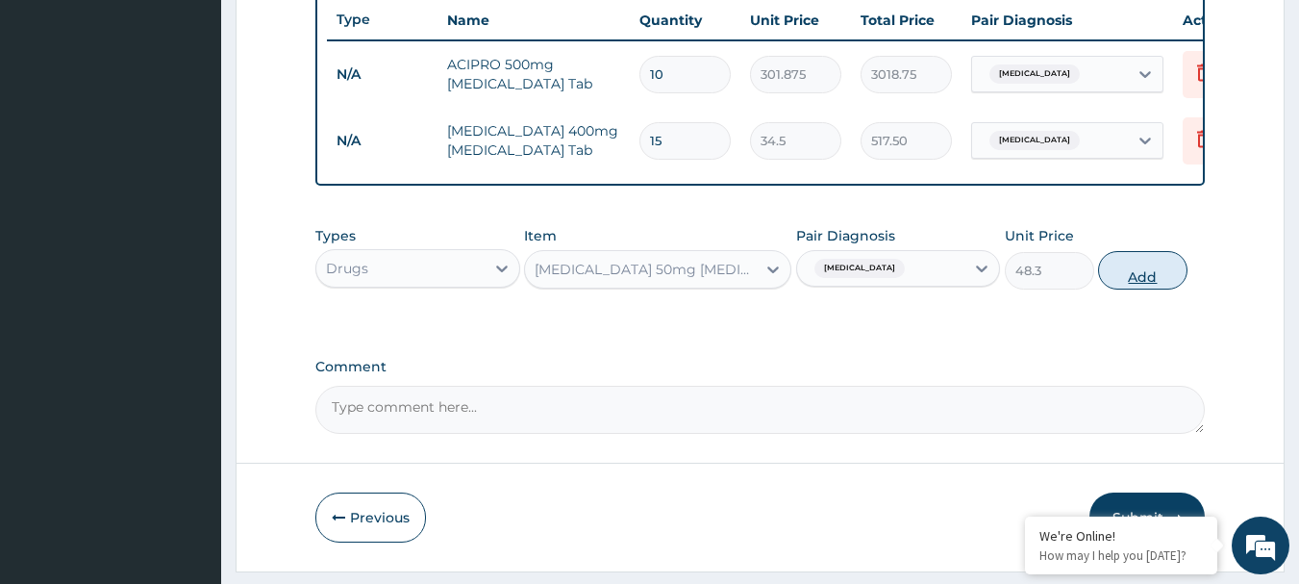
click at [1150, 286] on button "Add" at bounding box center [1142, 270] width 89 height 38
type input "0"
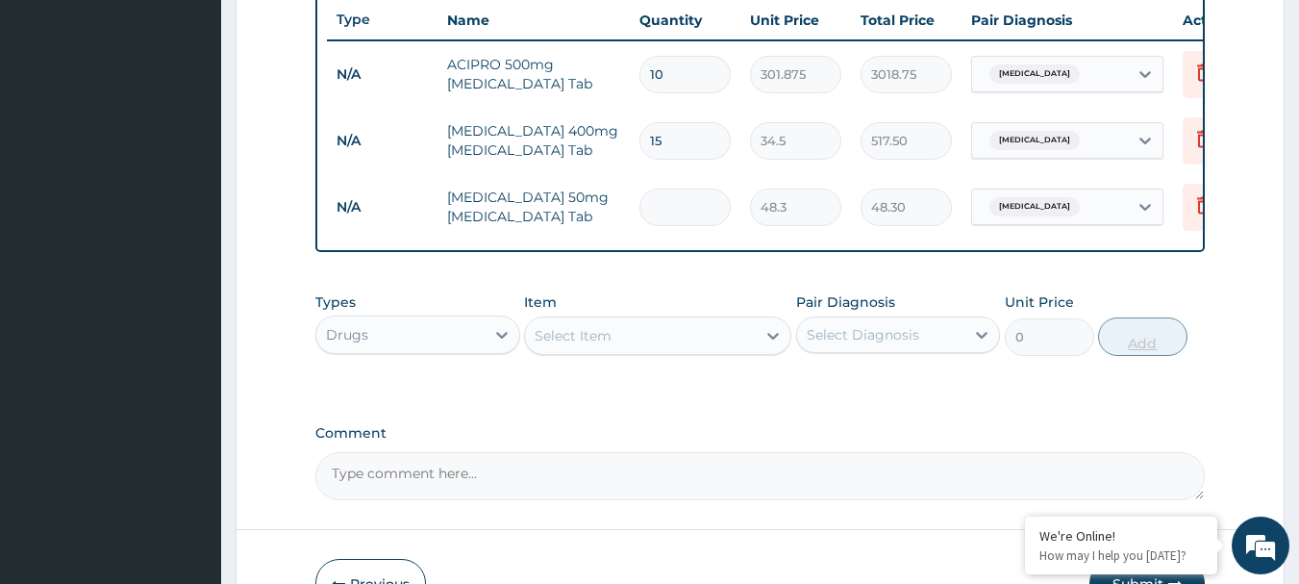
type input "0.00"
type input "6"
type input "289.80"
type input "6"
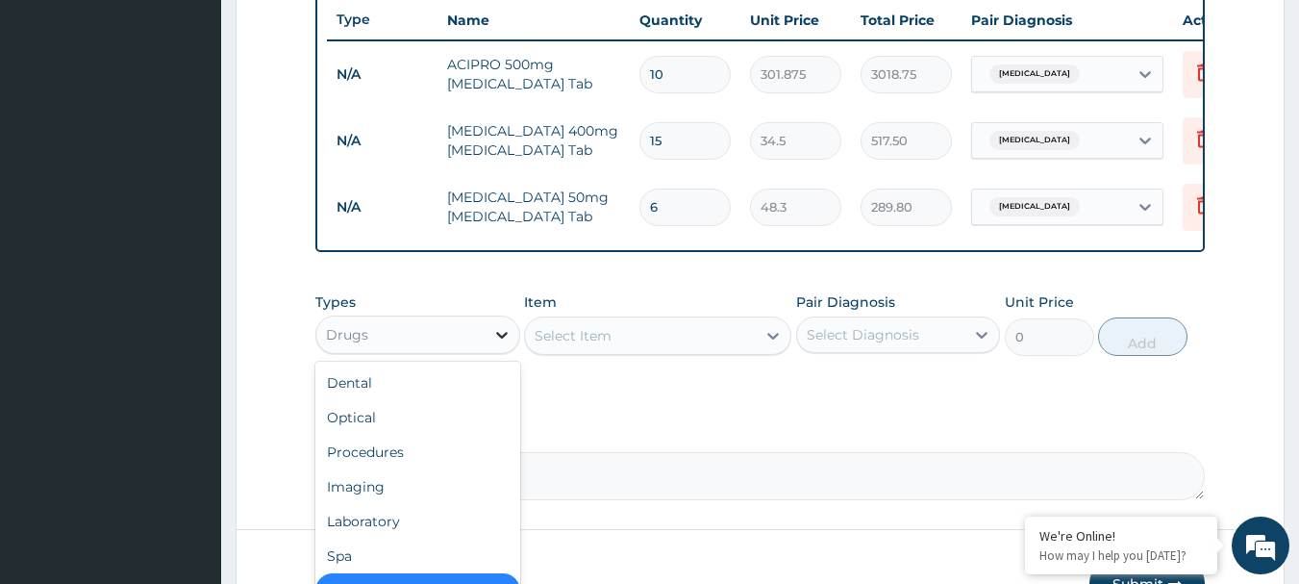
click at [503, 344] on icon at bounding box center [501, 334] width 19 height 19
click at [348, 538] on div "Laboratory" at bounding box center [417, 521] width 205 height 35
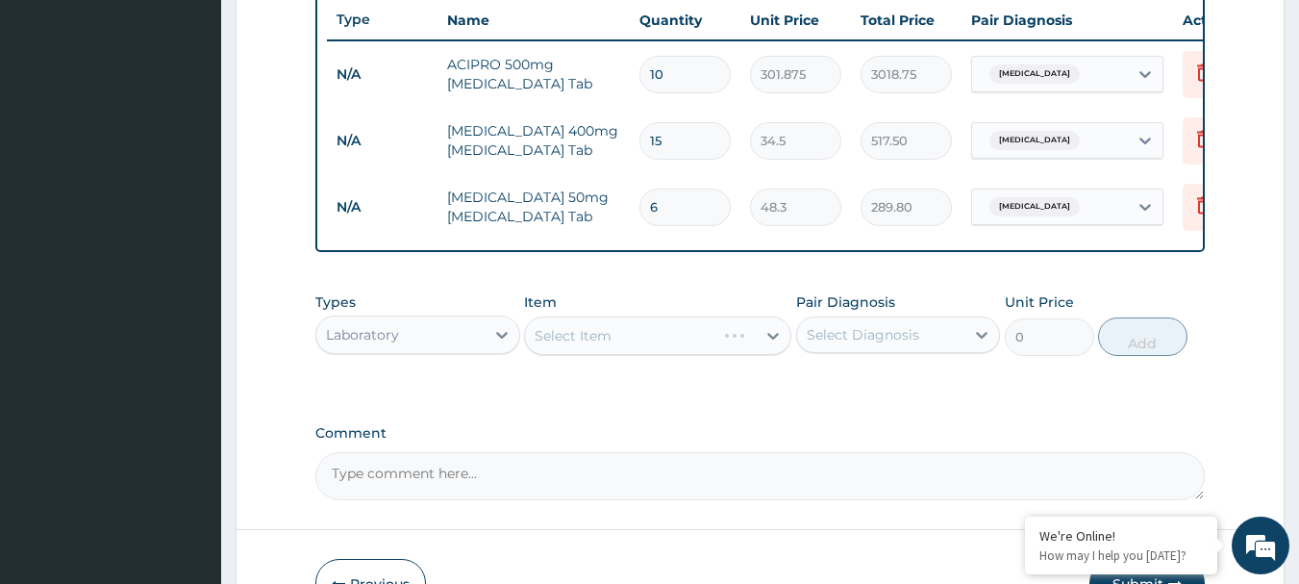
click at [768, 346] on div "Select Item" at bounding box center [657, 335] width 267 height 38
click at [768, 345] on icon at bounding box center [772, 335] width 19 height 19
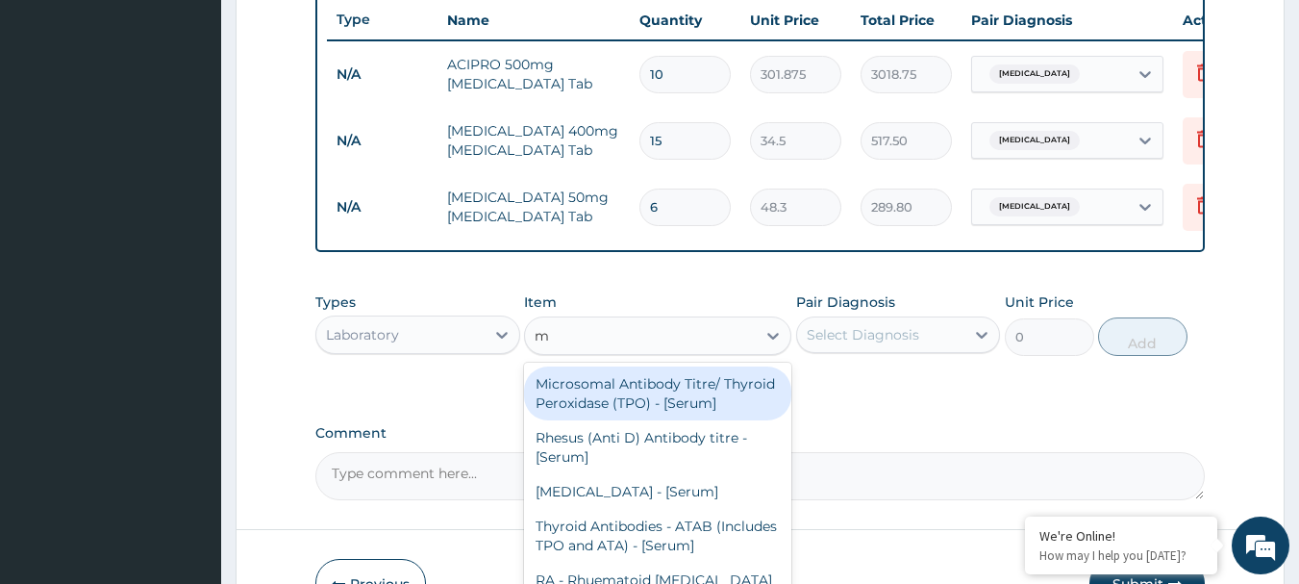
type input "mp"
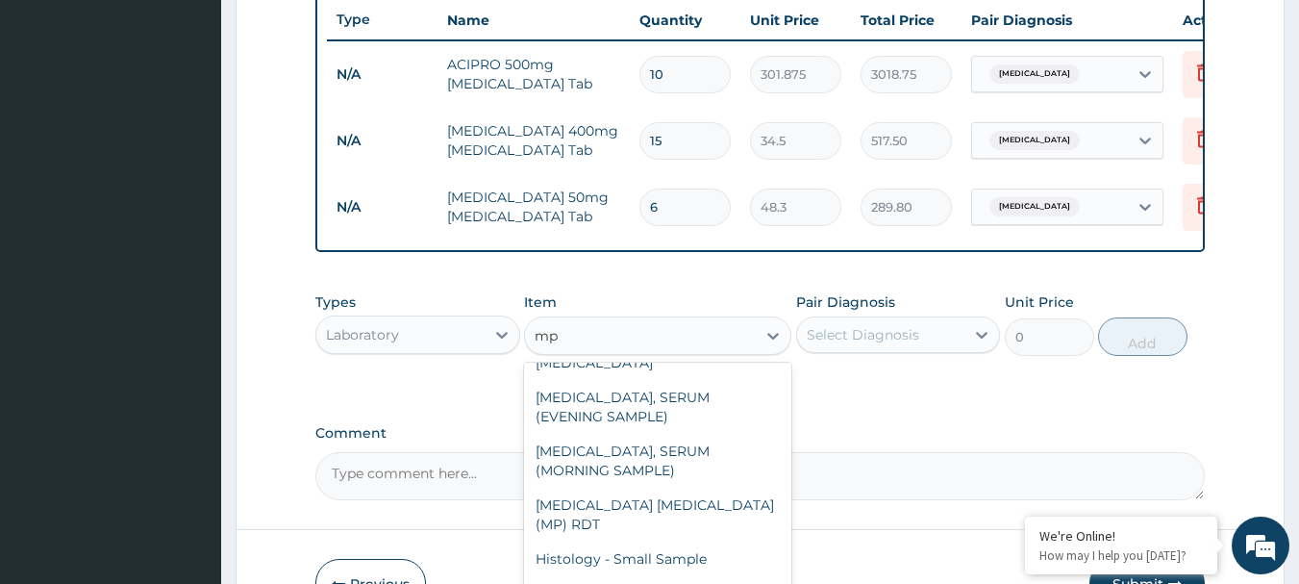
scroll to position [557, 0]
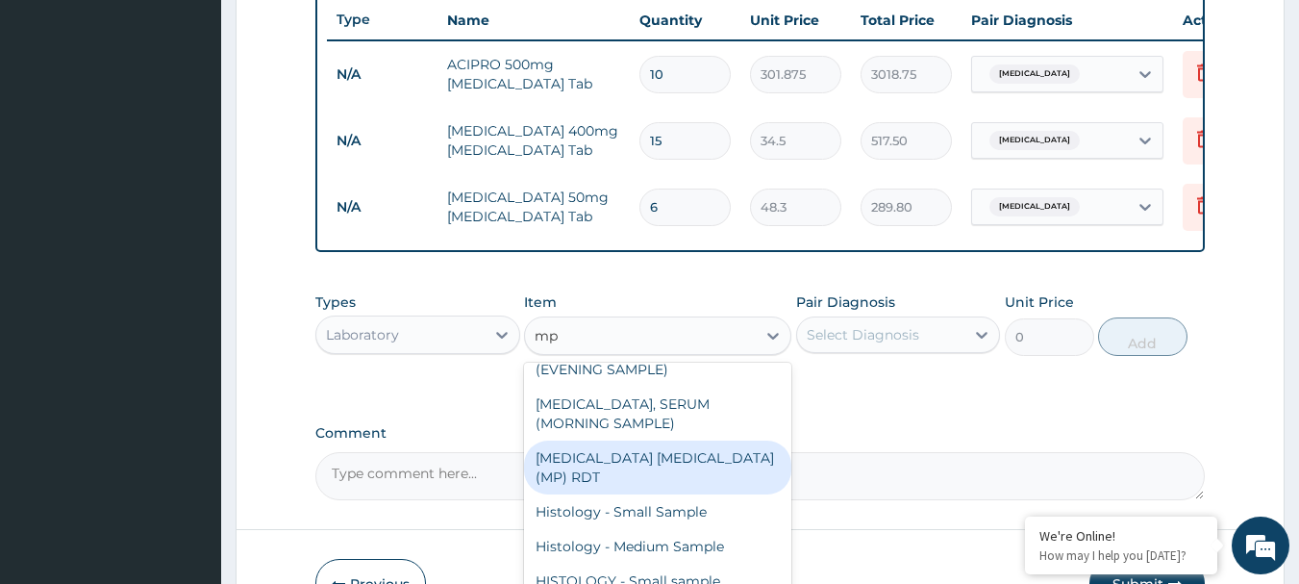
click at [680, 494] on div "MALARIA PARASITE (MP) RDT" at bounding box center [657, 467] width 267 height 54
type input "1800"
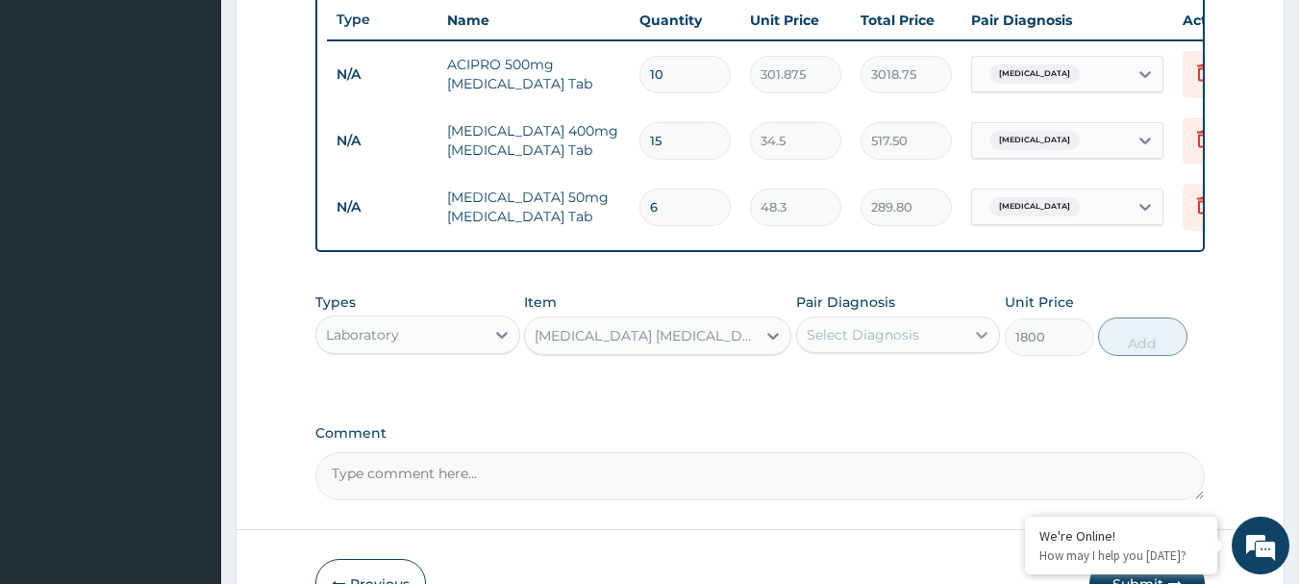
click at [980, 344] on icon at bounding box center [981, 334] width 19 height 19
click at [810, 388] on input "checkbox" at bounding box center [814, 382] width 13 height 13
checkbox input "true"
click at [1139, 353] on button "Add" at bounding box center [1142, 336] width 89 height 38
type input "0"
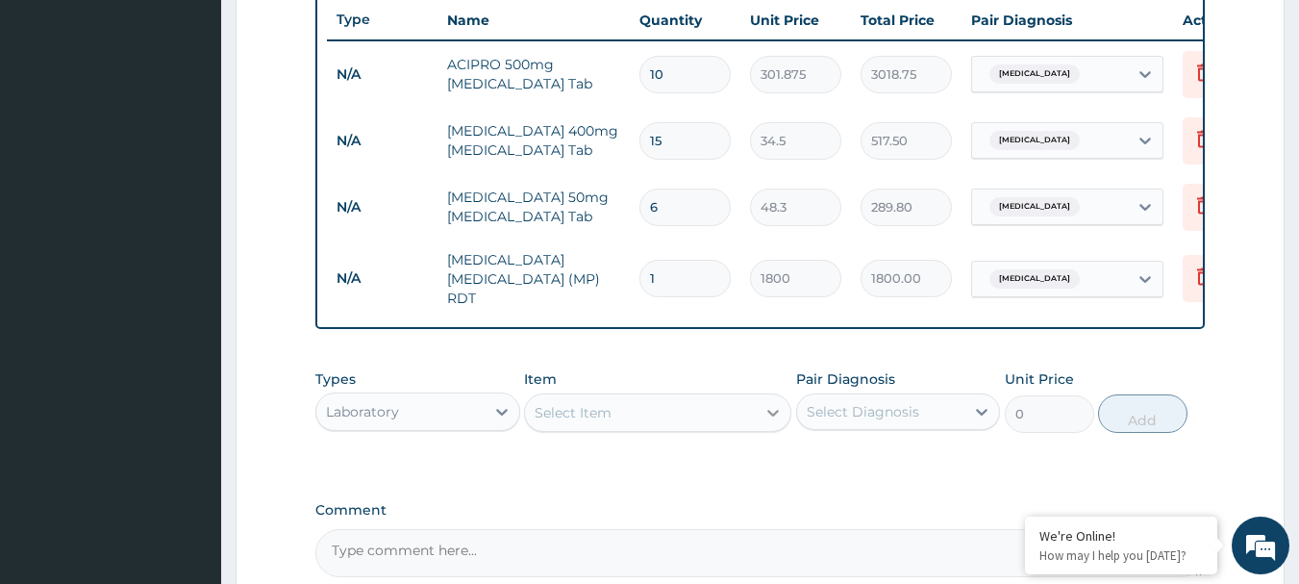
click at [769, 419] on icon at bounding box center [772, 412] width 19 height 19
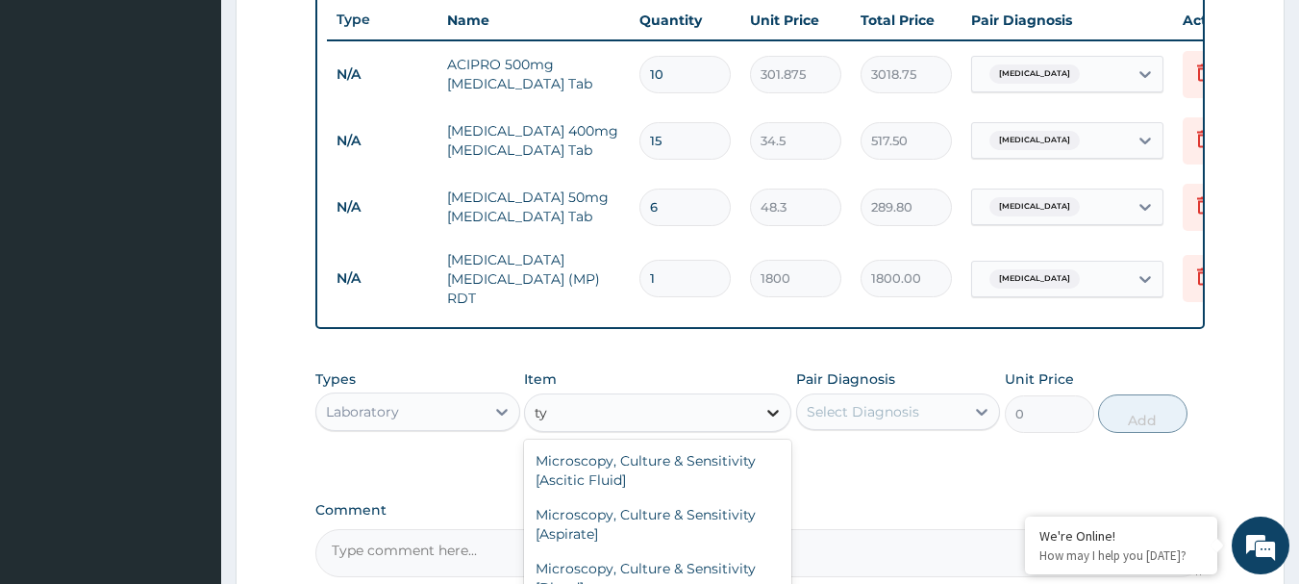
type input "t"
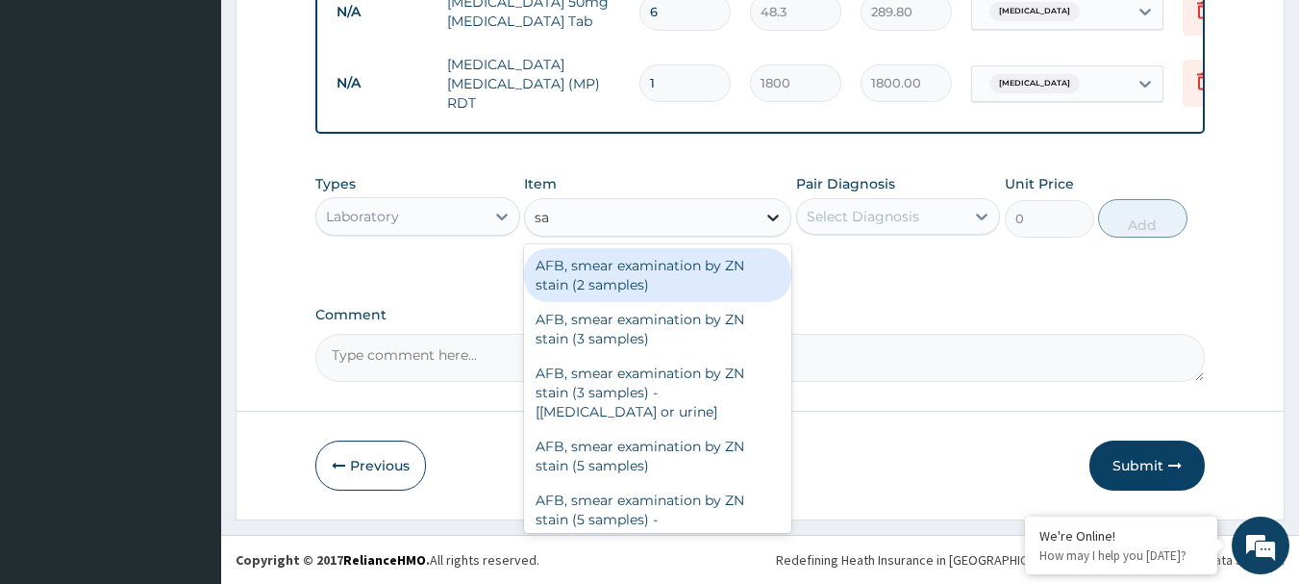
type input "s"
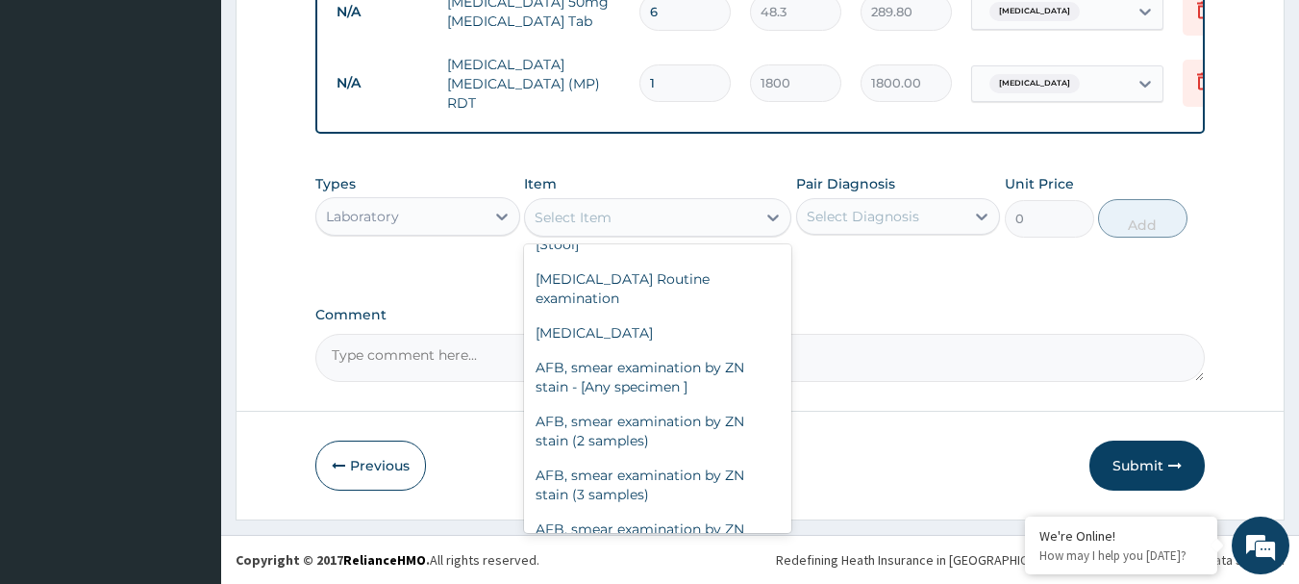
scroll to position [475, 0]
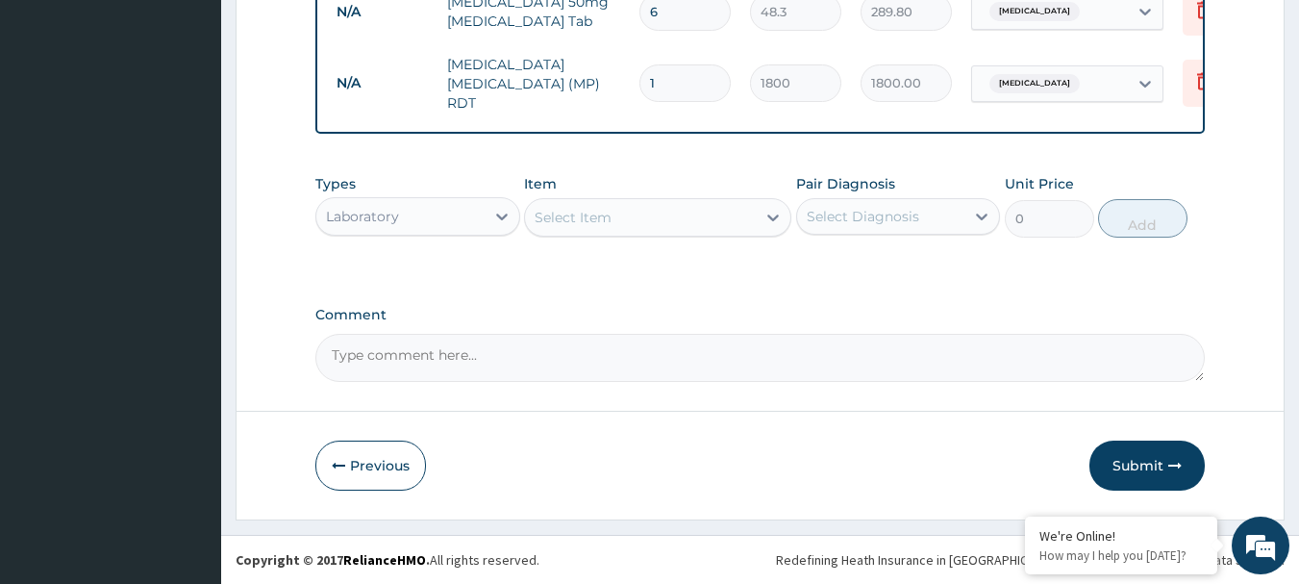
click at [1170, 459] on icon "button" at bounding box center [1174, 465] width 13 height 13
click at [1137, 461] on button "Submit" at bounding box center [1146, 465] width 115 height 50
click at [763, 220] on icon at bounding box center [772, 217] width 19 height 19
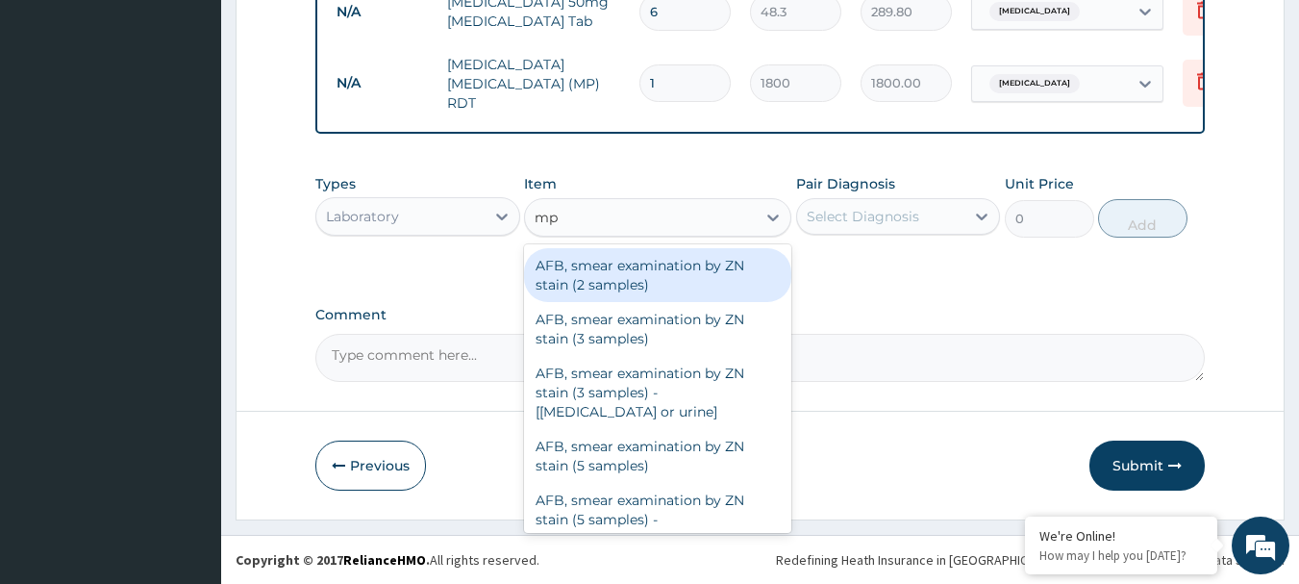
type input "m"
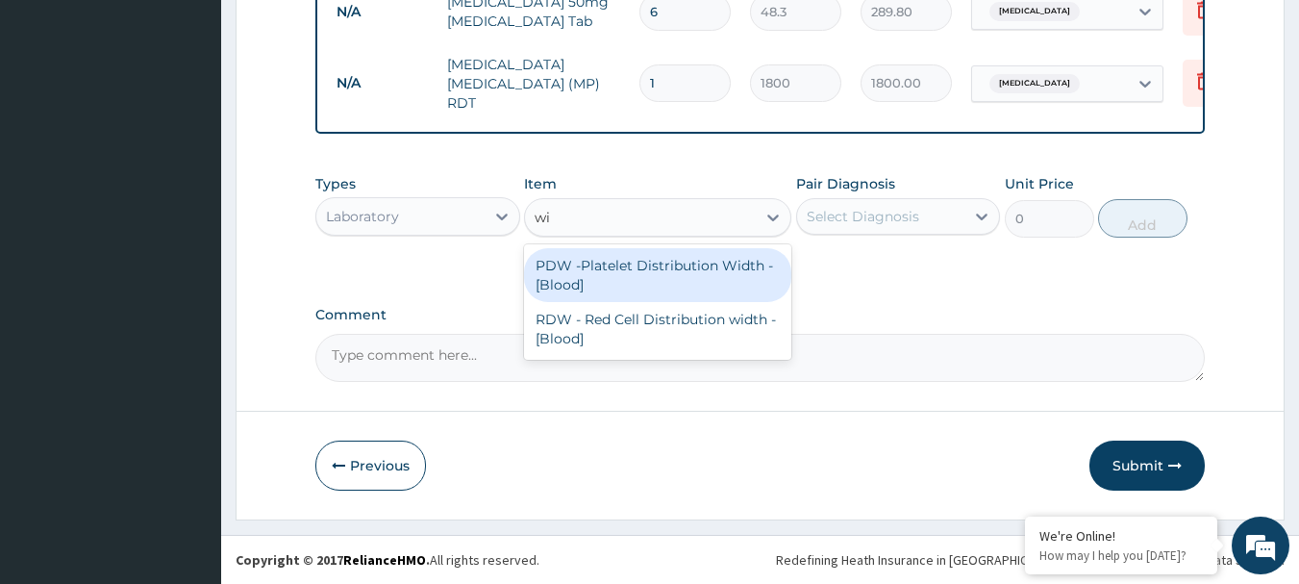
type input "w"
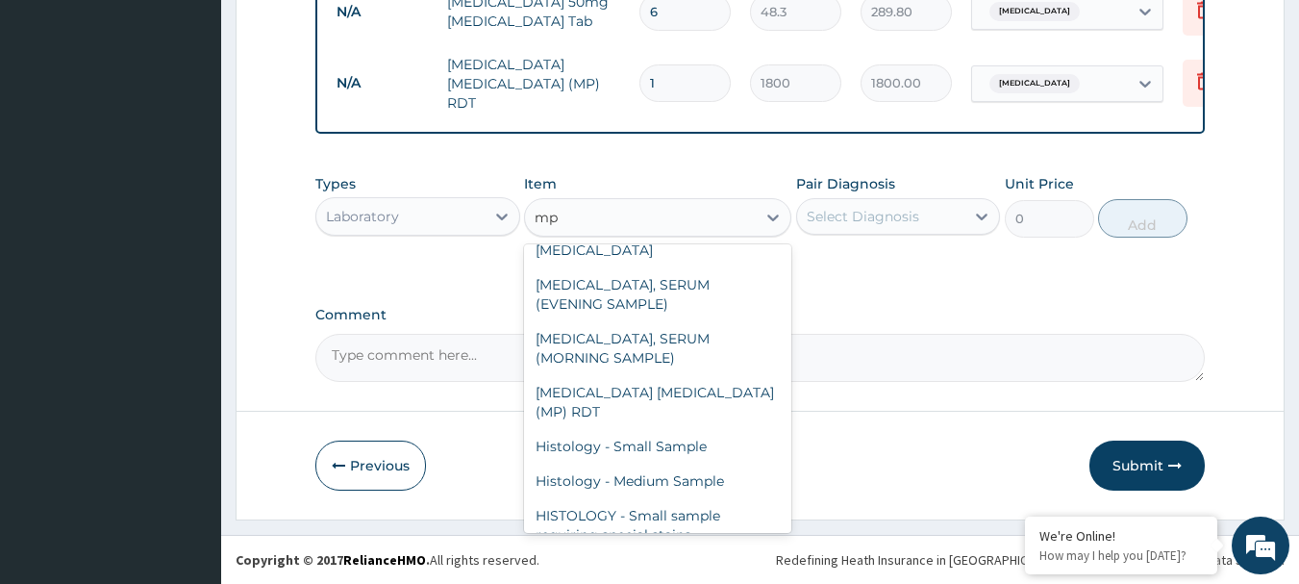
scroll to position [754, 0]
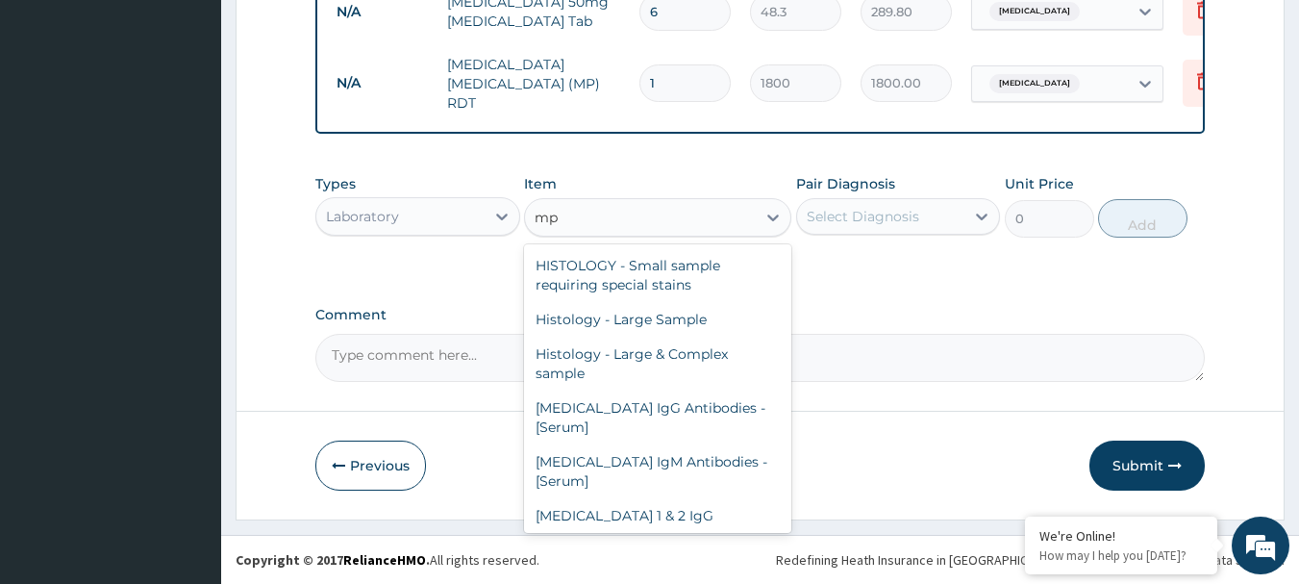
type input "m"
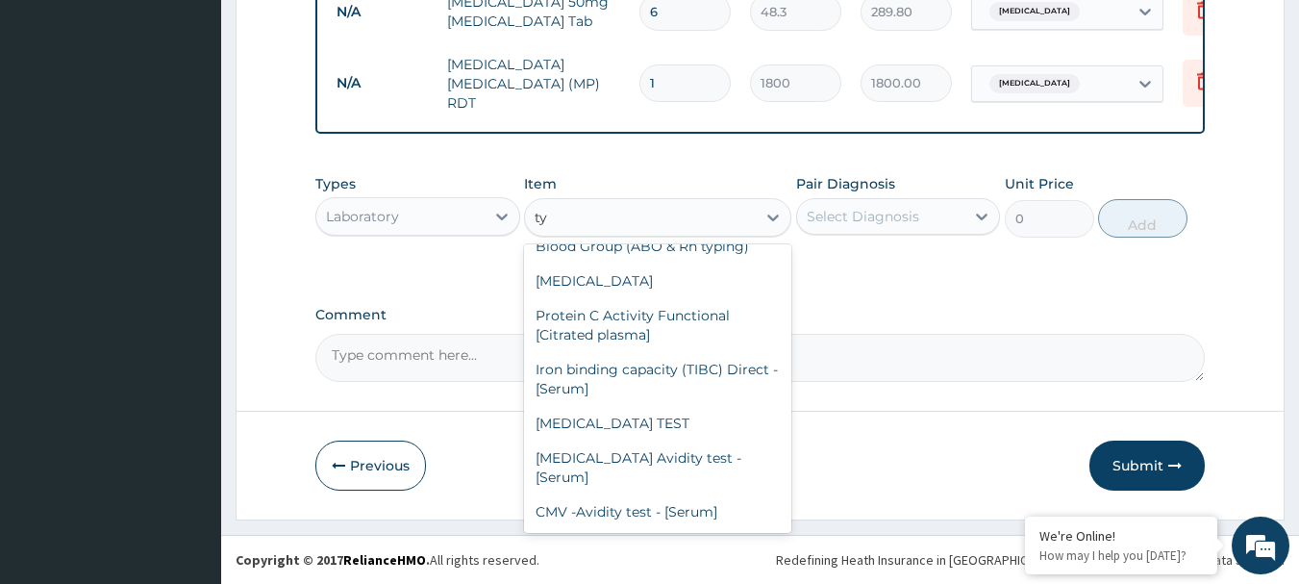
scroll to position [969, 0]
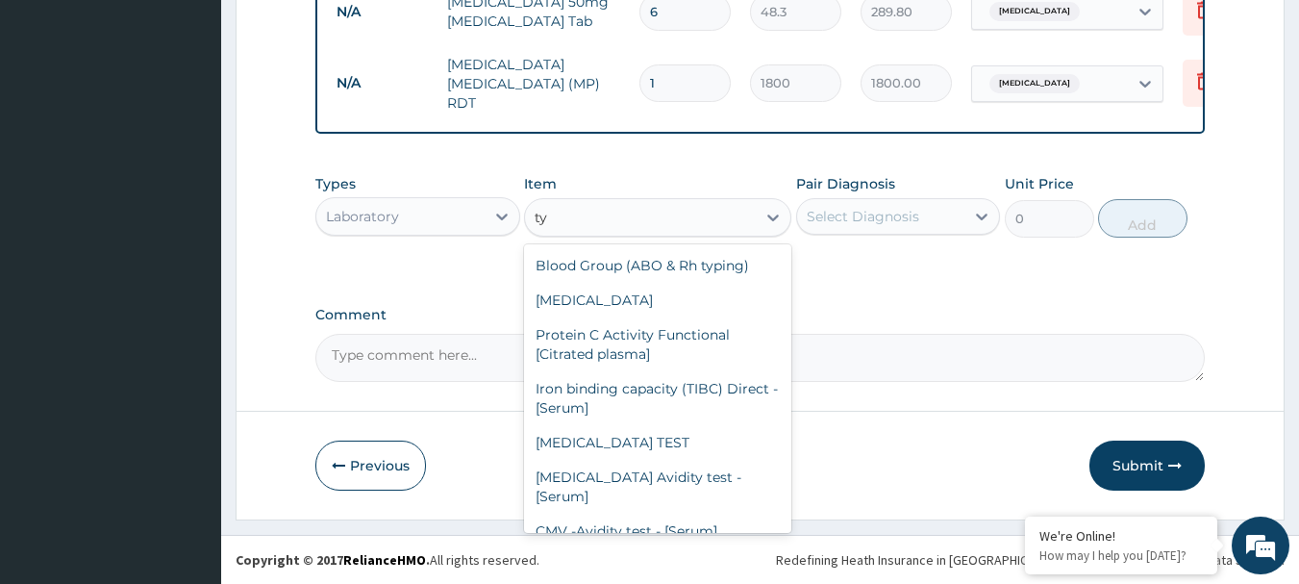
type input "ty"
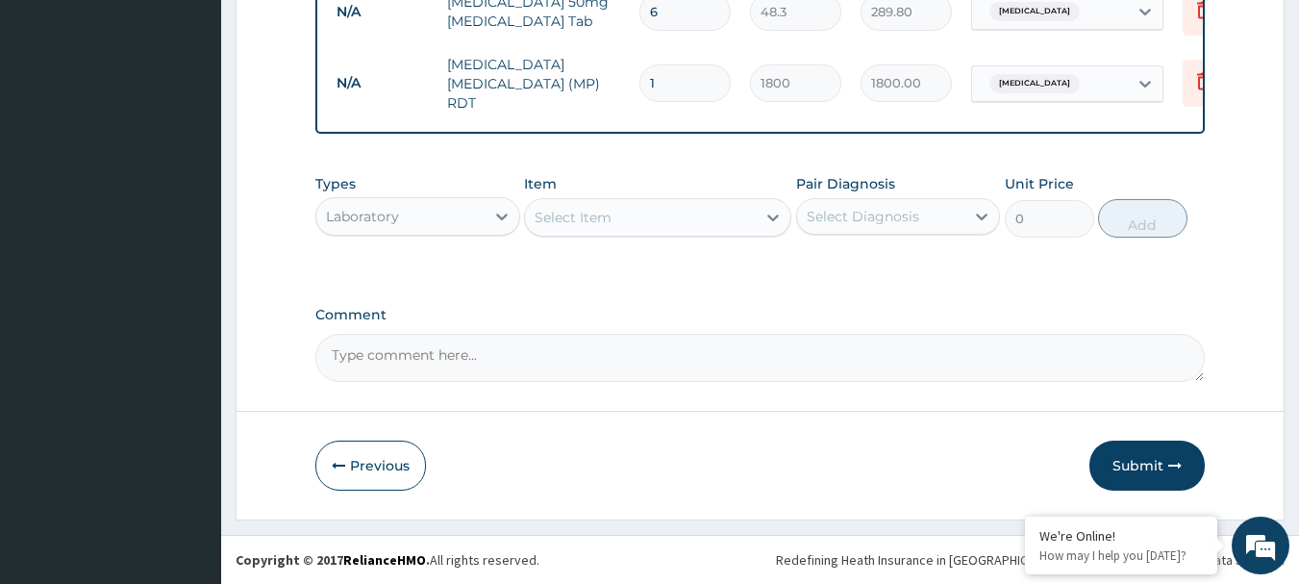
click at [662, 215] on div "Select Item" at bounding box center [640, 217] width 231 height 31
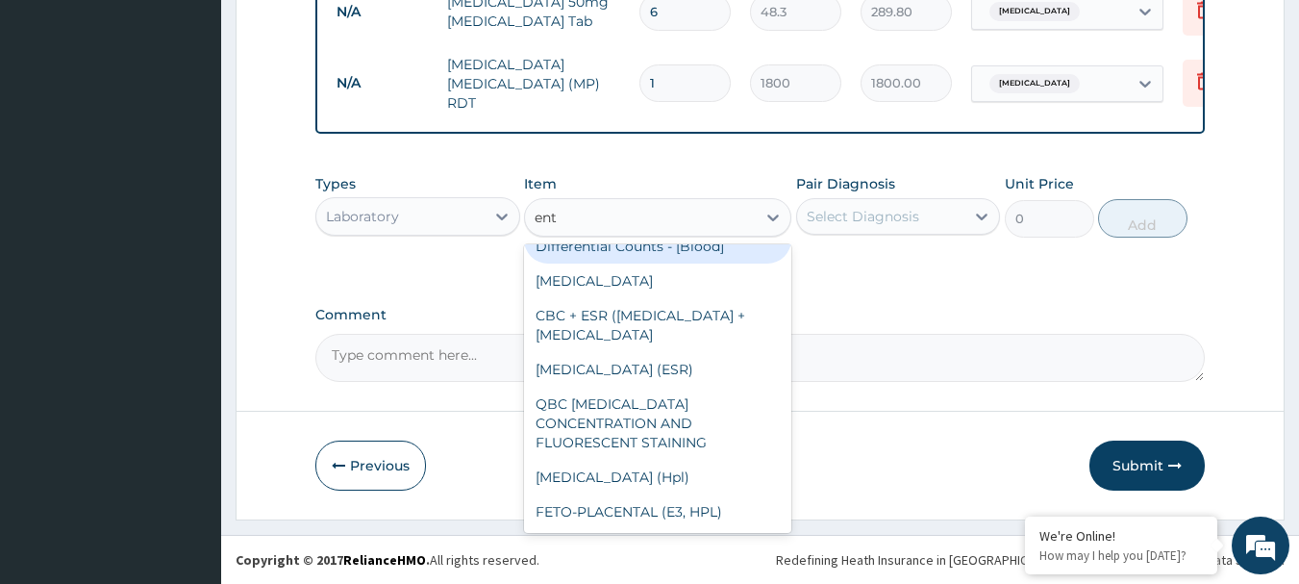
scroll to position [131, 0]
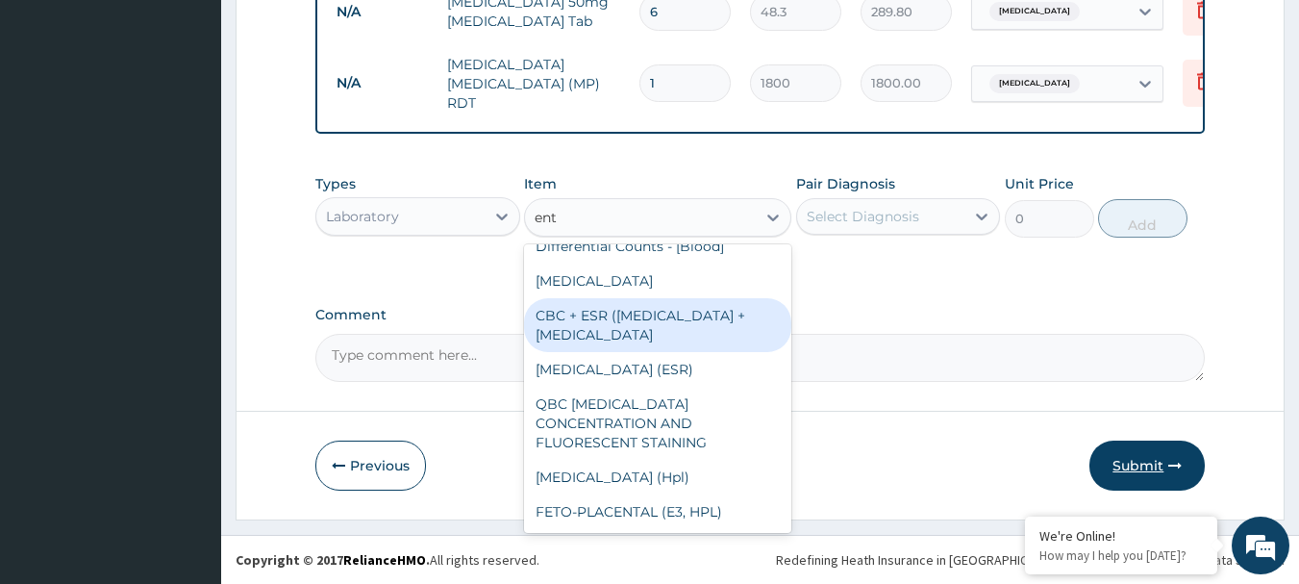
type input "ent"
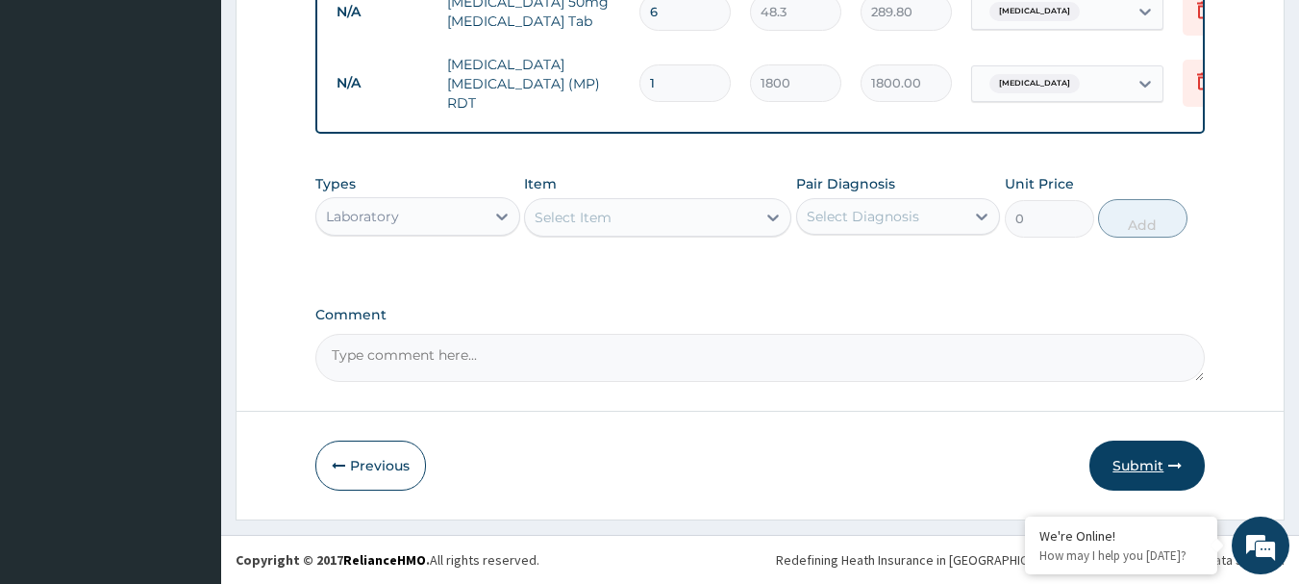
click at [1133, 449] on button "Submit" at bounding box center [1146, 465] width 115 height 50
click at [1162, 449] on button "Submit" at bounding box center [1146, 465] width 115 height 50
click at [1150, 458] on button "Submit" at bounding box center [1146, 465] width 115 height 50
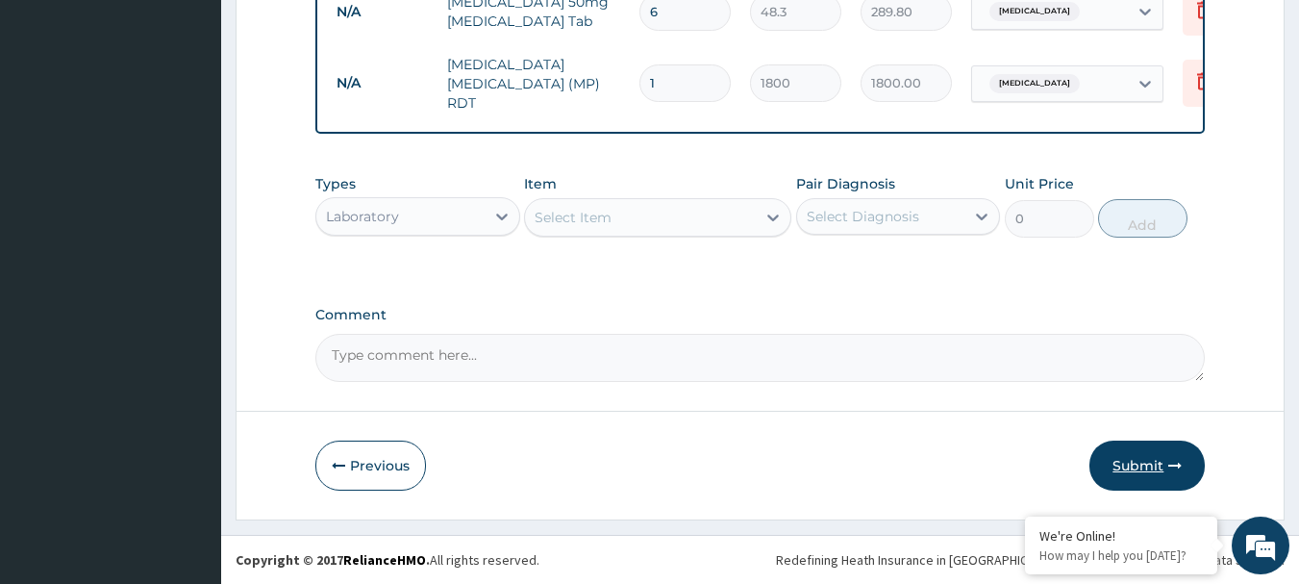
click at [1142, 445] on button "Submit" at bounding box center [1146, 465] width 115 height 50
click at [1131, 456] on button "Submit" at bounding box center [1146, 465] width 115 height 50
click at [1135, 459] on button "Submit" at bounding box center [1146, 465] width 115 height 50
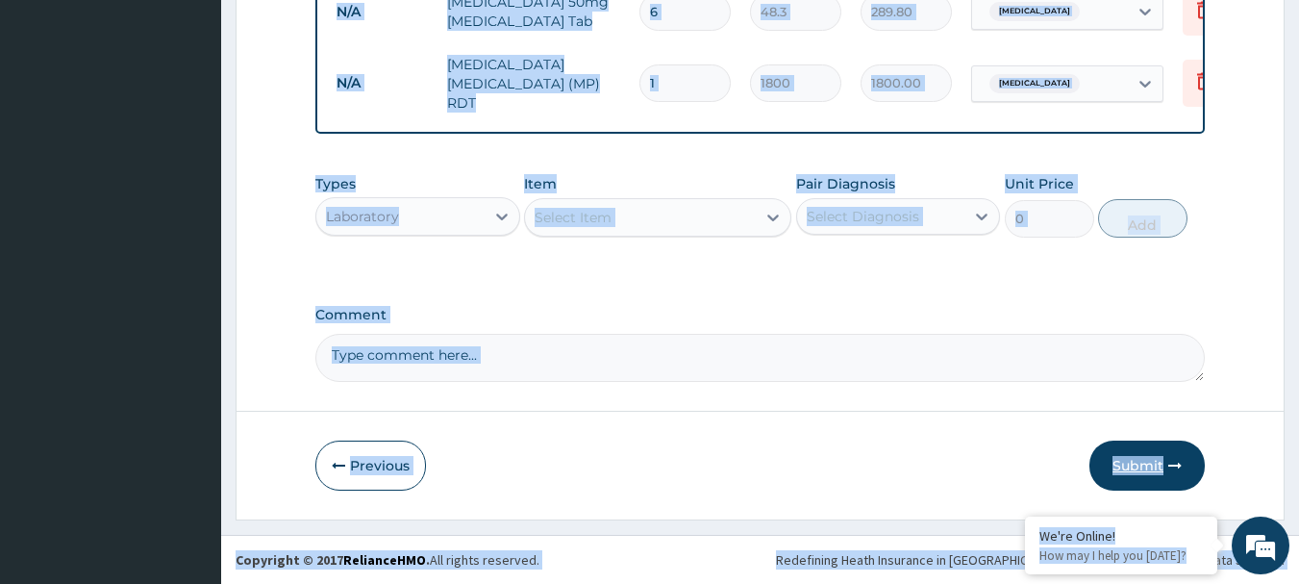
click at [1135, 459] on button "Submit" at bounding box center [1146, 465] width 115 height 50
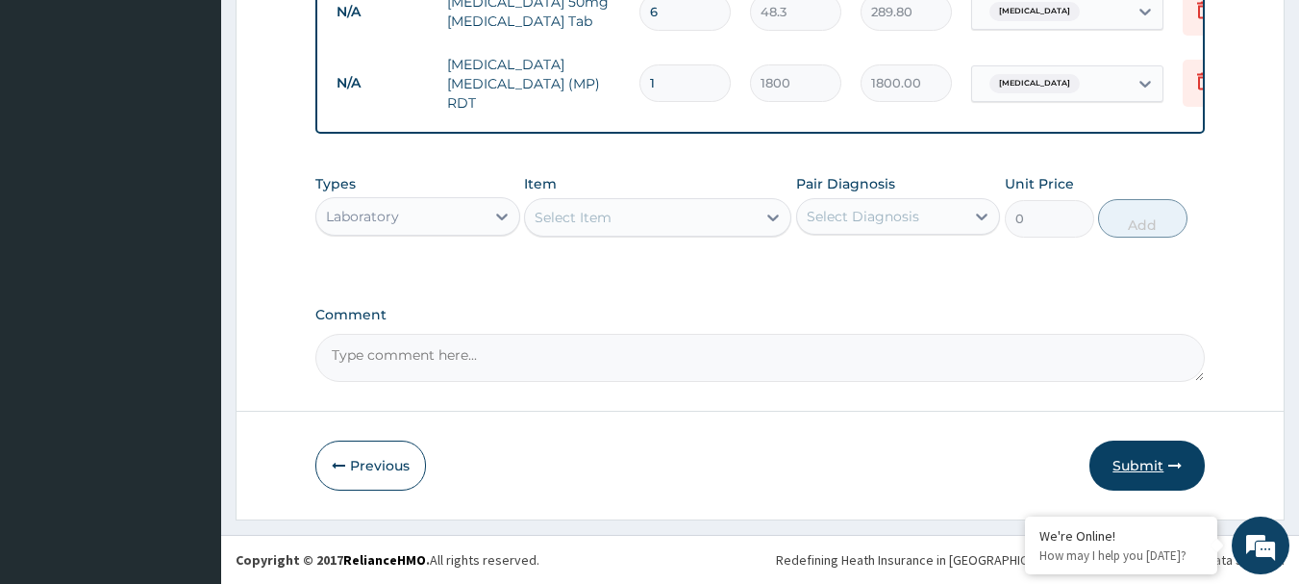
click at [1131, 474] on button "Submit" at bounding box center [1146, 465] width 115 height 50
drag, startPoint x: 1131, startPoint y: 474, endPoint x: 1135, endPoint y: 446, distance: 28.1
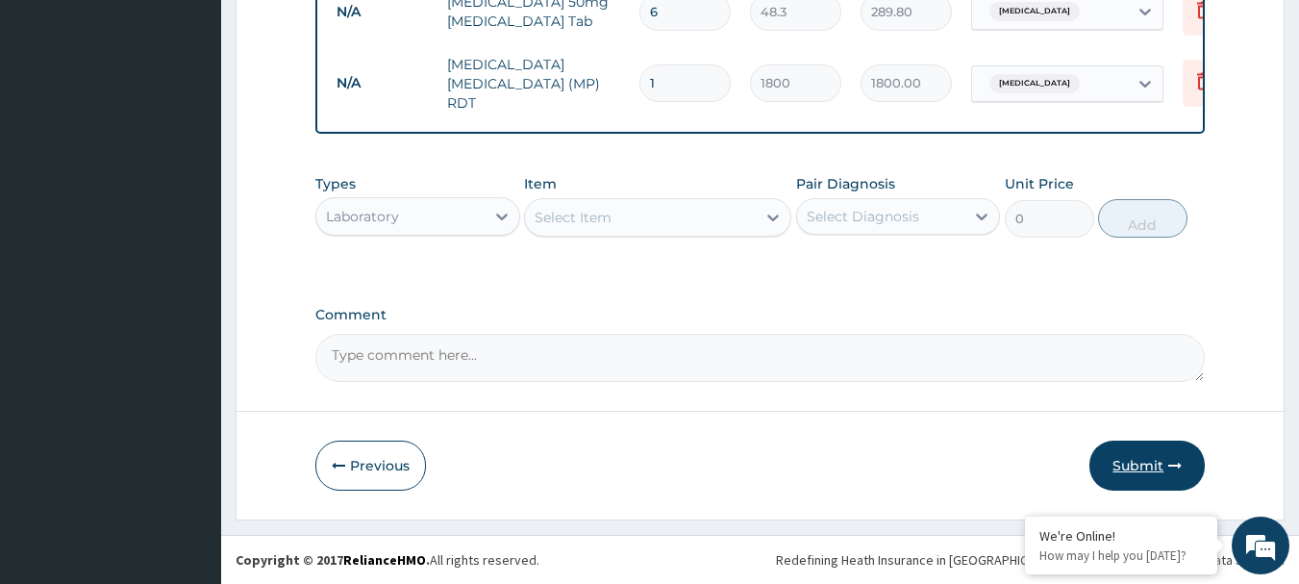
click at [1131, 474] on button "Submit" at bounding box center [1146, 465] width 115 height 50
drag, startPoint x: 1135, startPoint y: 446, endPoint x: 1133, endPoint y: 467, distance: 21.2
click at [1133, 467] on button "Submit" at bounding box center [1146, 465] width 115 height 50
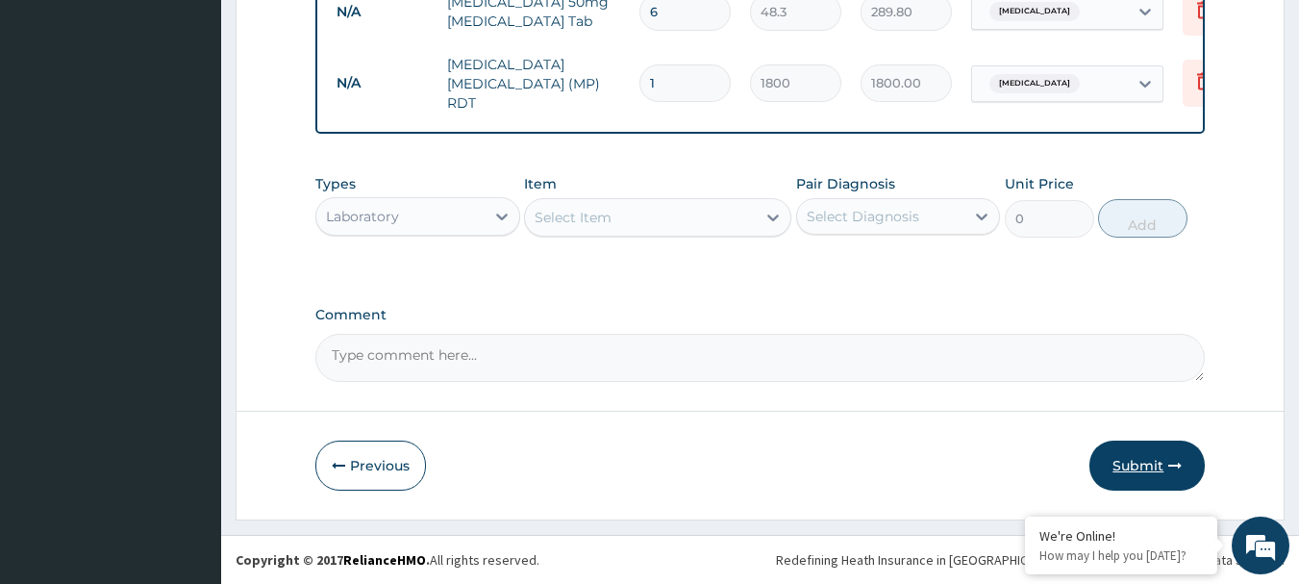
click at [1133, 467] on button "Submit" at bounding box center [1146, 465] width 115 height 50
click at [1137, 460] on button "Submit" at bounding box center [1146, 465] width 115 height 50
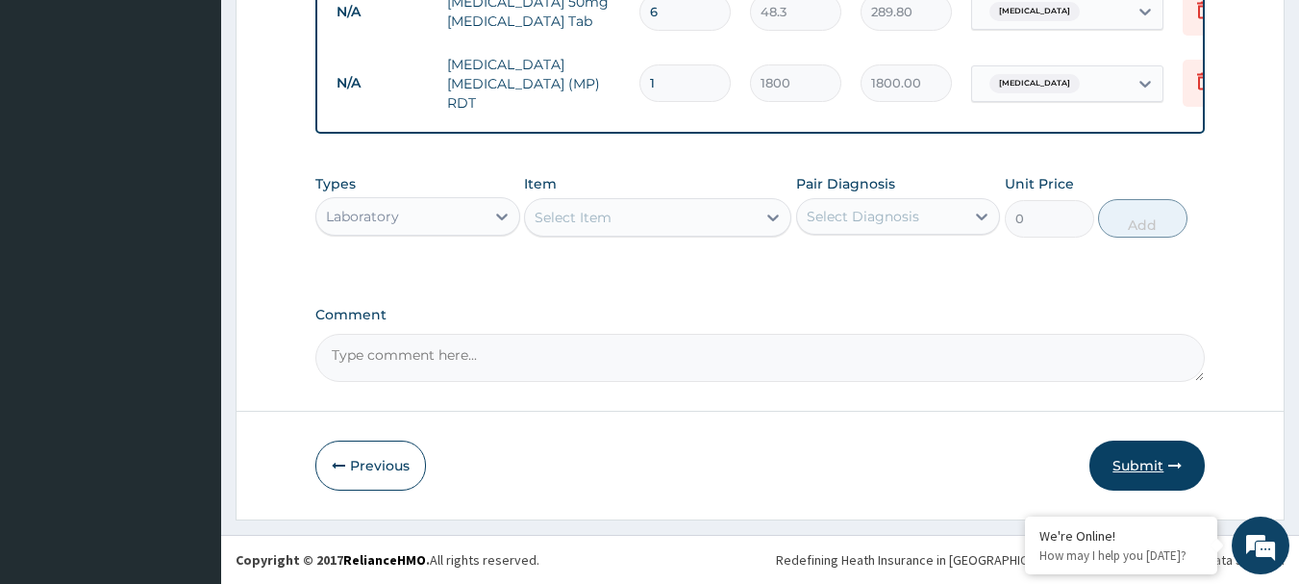
drag, startPoint x: 1137, startPoint y: 460, endPoint x: 1160, endPoint y: 459, distance: 23.1
click at [1137, 460] on button "Submit" at bounding box center [1146, 465] width 115 height 50
drag, startPoint x: 1160, startPoint y: 459, endPoint x: 1175, endPoint y: 461, distance: 15.5
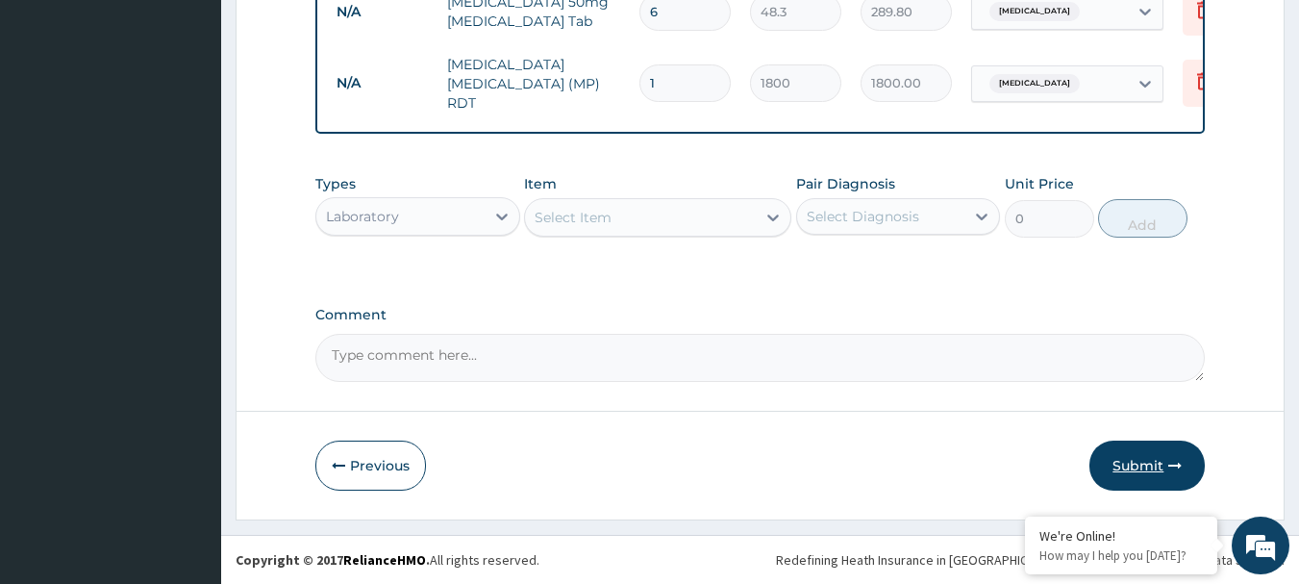
click at [1175, 461] on button "Submit" at bounding box center [1146, 465] width 115 height 50
click at [1175, 461] on icon "button" at bounding box center [1174, 465] width 13 height 13
drag, startPoint x: 1175, startPoint y: 461, endPoint x: 1186, endPoint y: 621, distance: 160.9
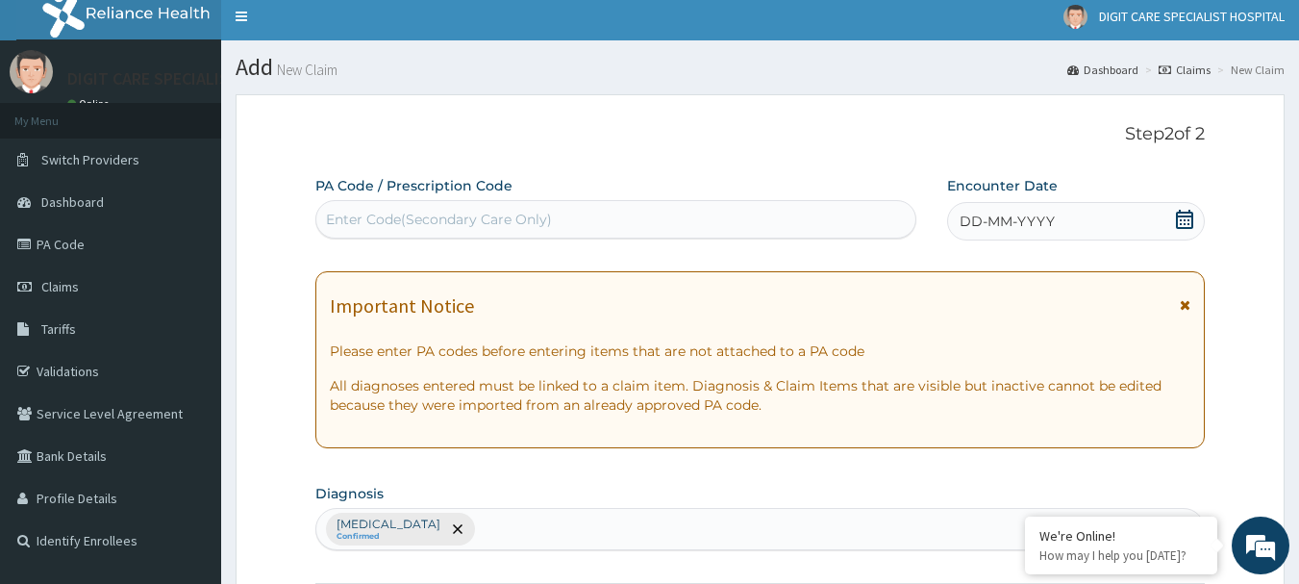
scroll to position [0, 0]
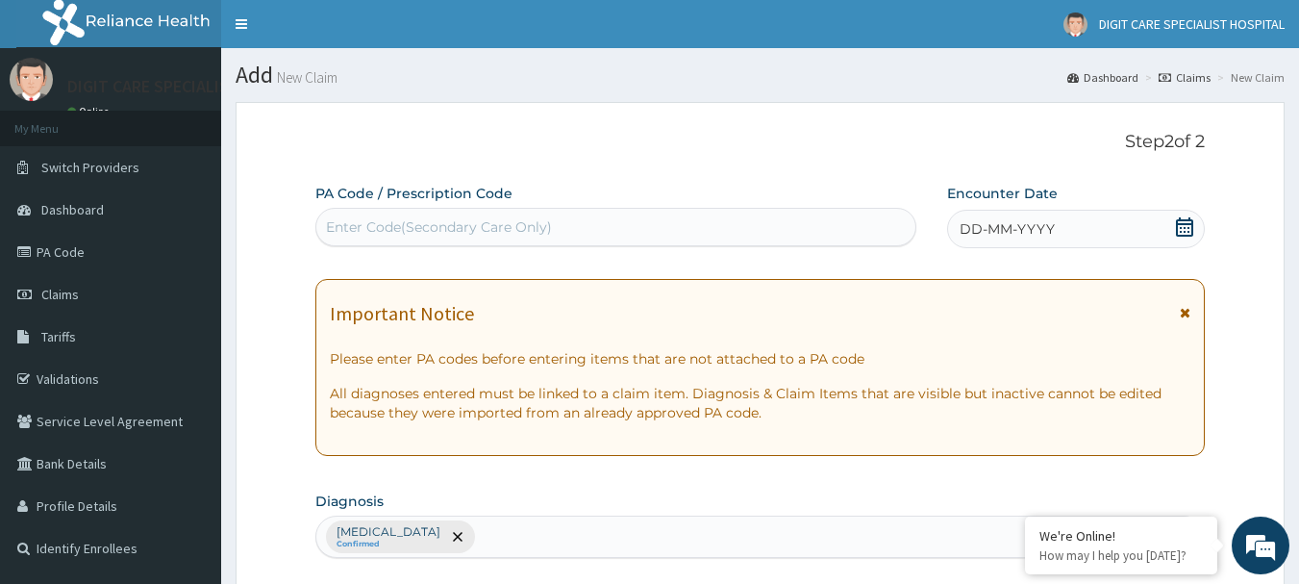
click at [1186, 230] on icon at bounding box center [1184, 226] width 19 height 19
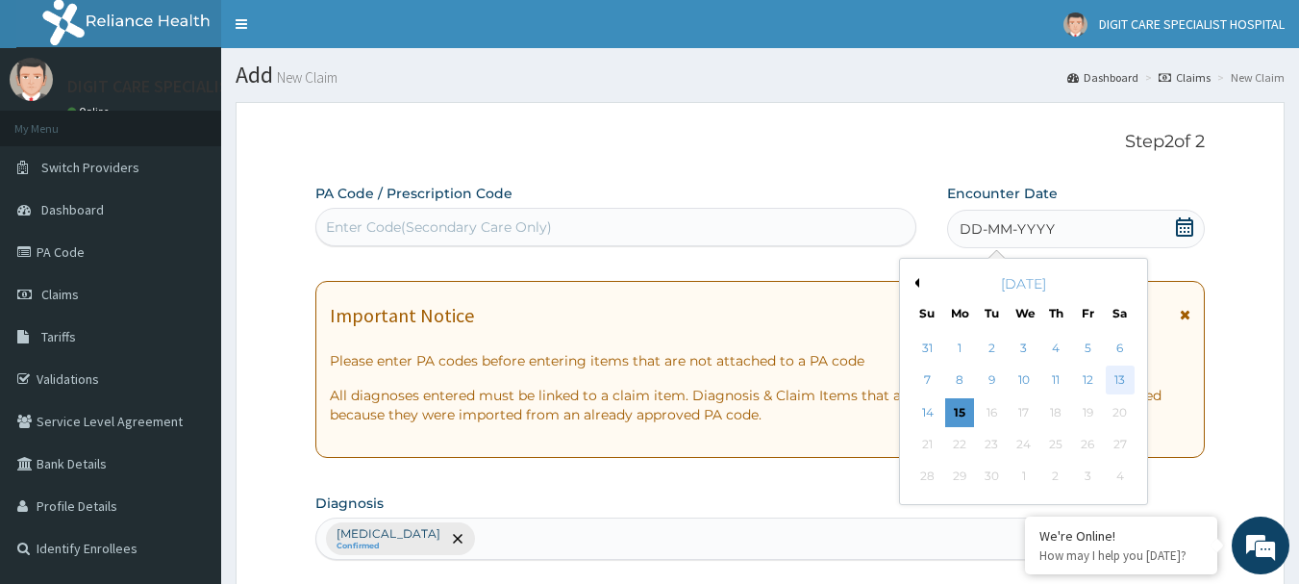
click at [1133, 376] on div "13" at bounding box center [1120, 380] width 29 height 29
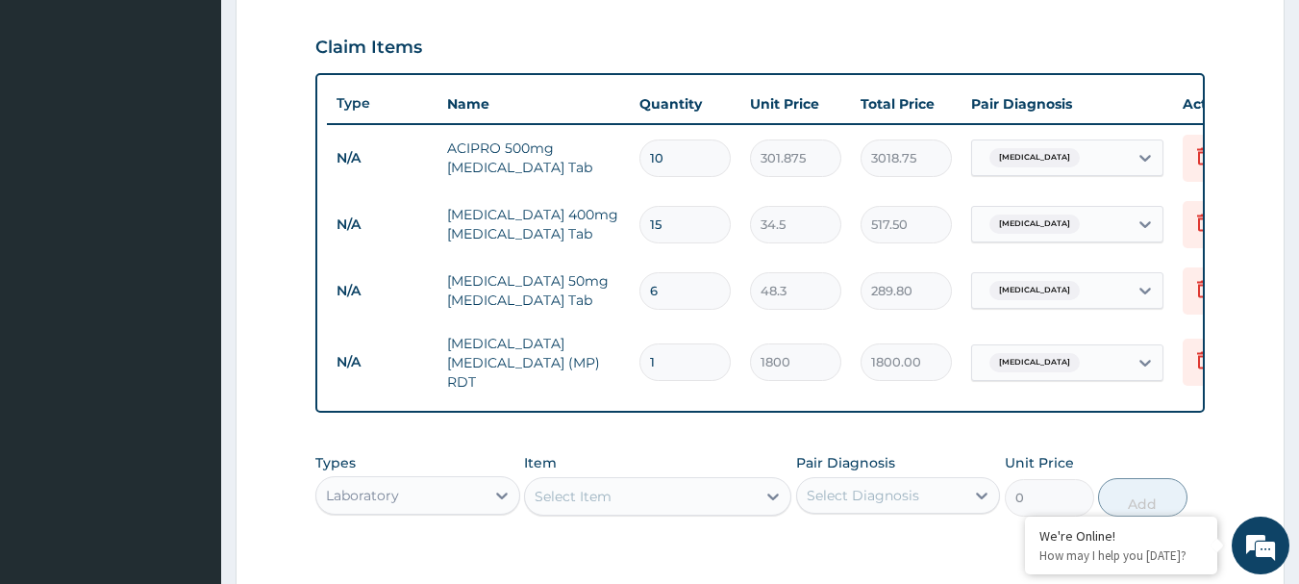
scroll to position [658, 0]
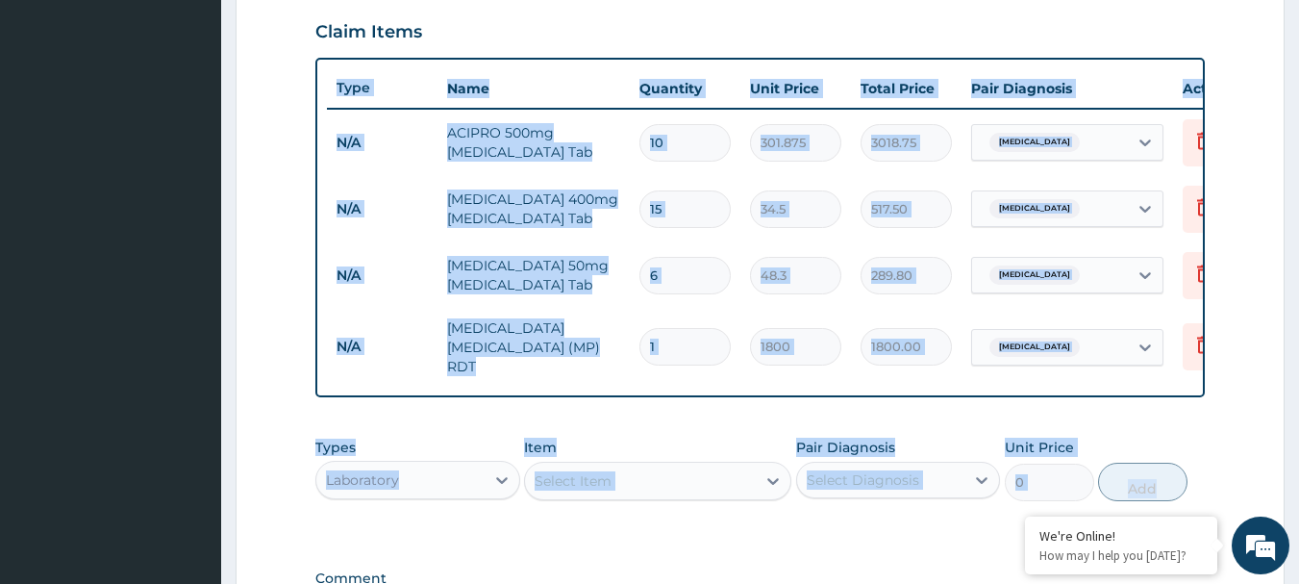
drag, startPoint x: 1296, startPoint y: 414, endPoint x: 1310, endPoint y: 454, distance: 41.7
click at [1298, 454] on html "R EL Toggle navigation DIGIT CARE SPECIALIST HOSPITAL DIGIT CARE SPECIALIST HOS…" at bounding box center [649, 94] width 1299 height 1505
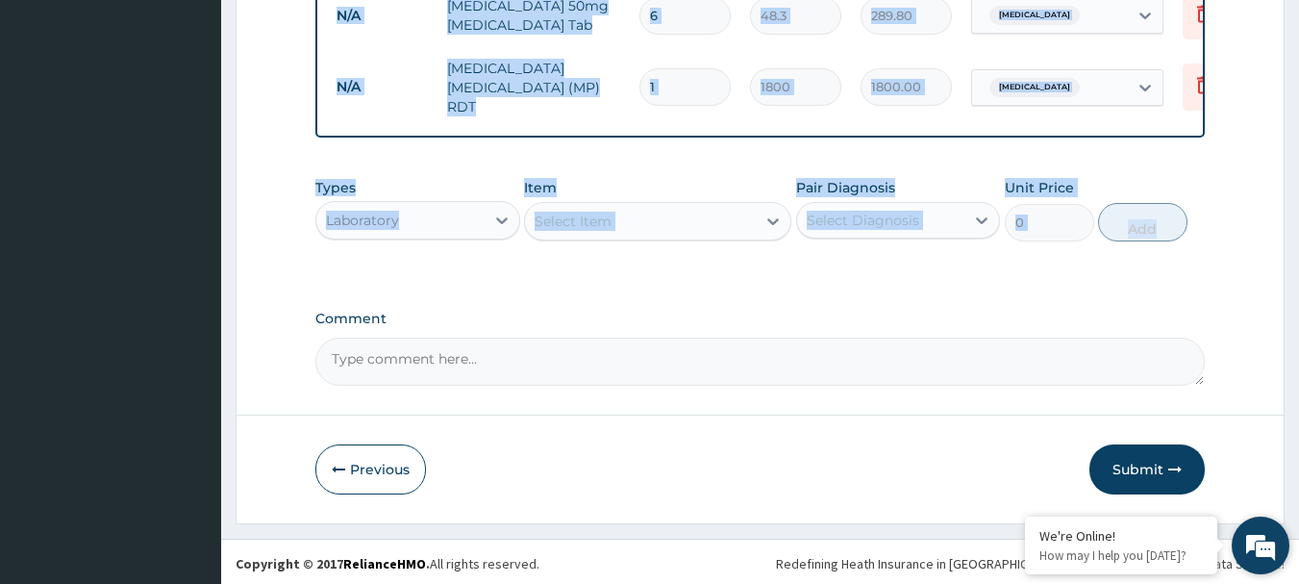
scroll to position [912, 0]
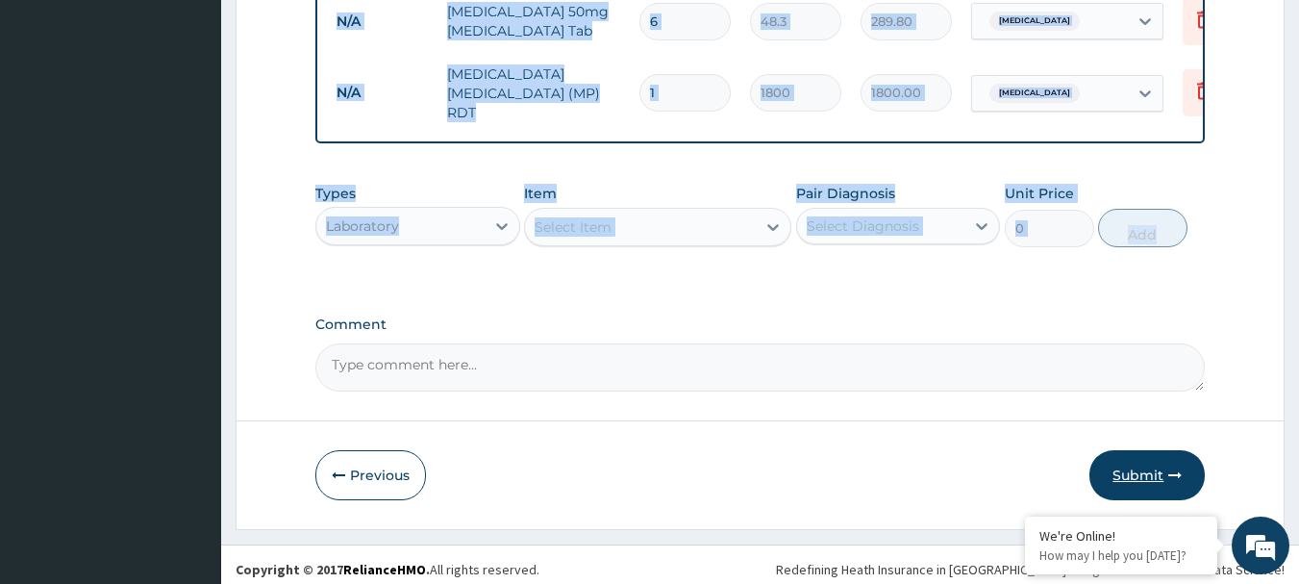
click at [1145, 485] on button "Submit" at bounding box center [1146, 475] width 115 height 50
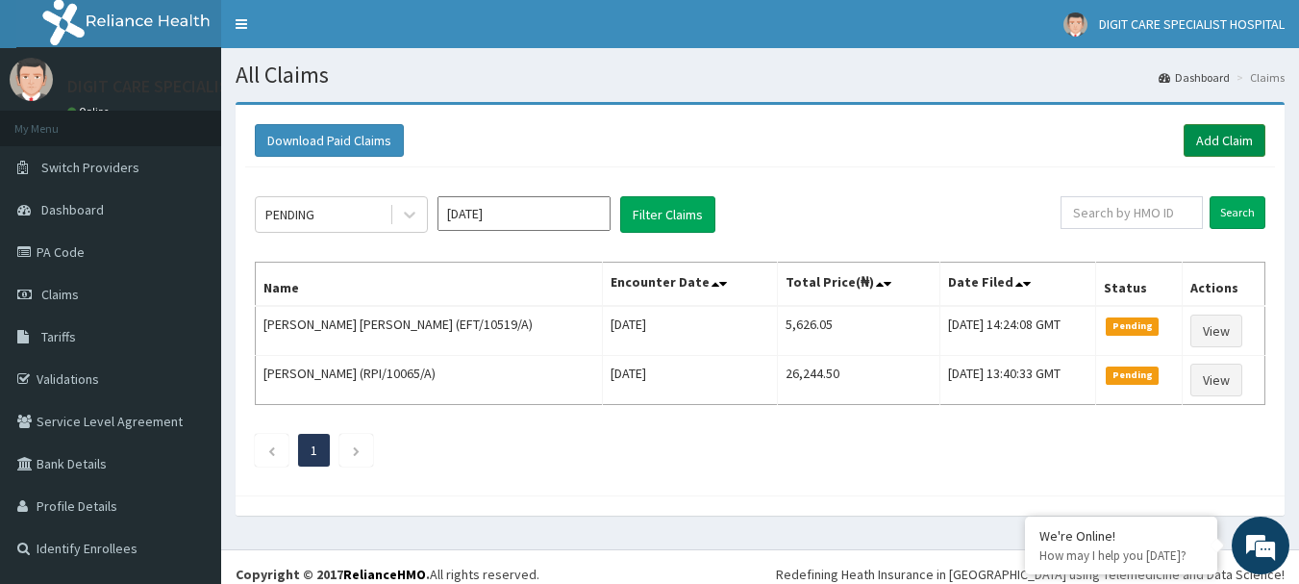
click at [1224, 133] on link "Add Claim" at bounding box center [1225, 140] width 82 height 33
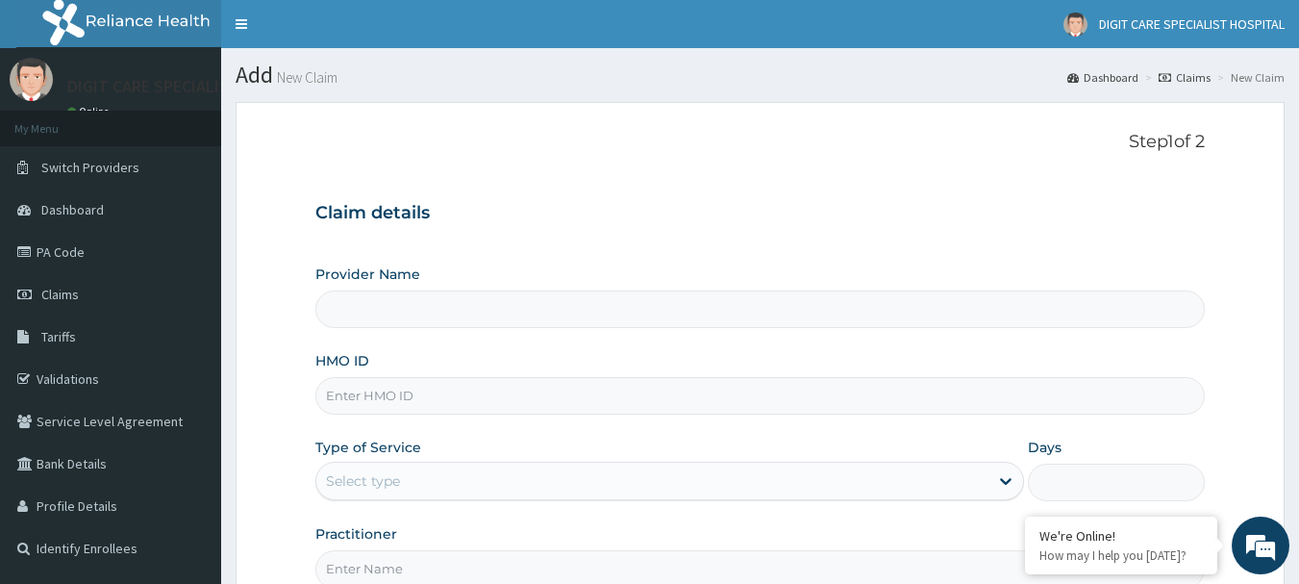
click at [589, 311] on input "Provider Name" at bounding box center [760, 309] width 890 height 38
type input "DIGIT CARE SPECIALIST HOSPITAL"
click at [456, 397] on input "HMO ID" at bounding box center [760, 396] width 890 height 38
type input "e"
type input "EFT/10519/A"
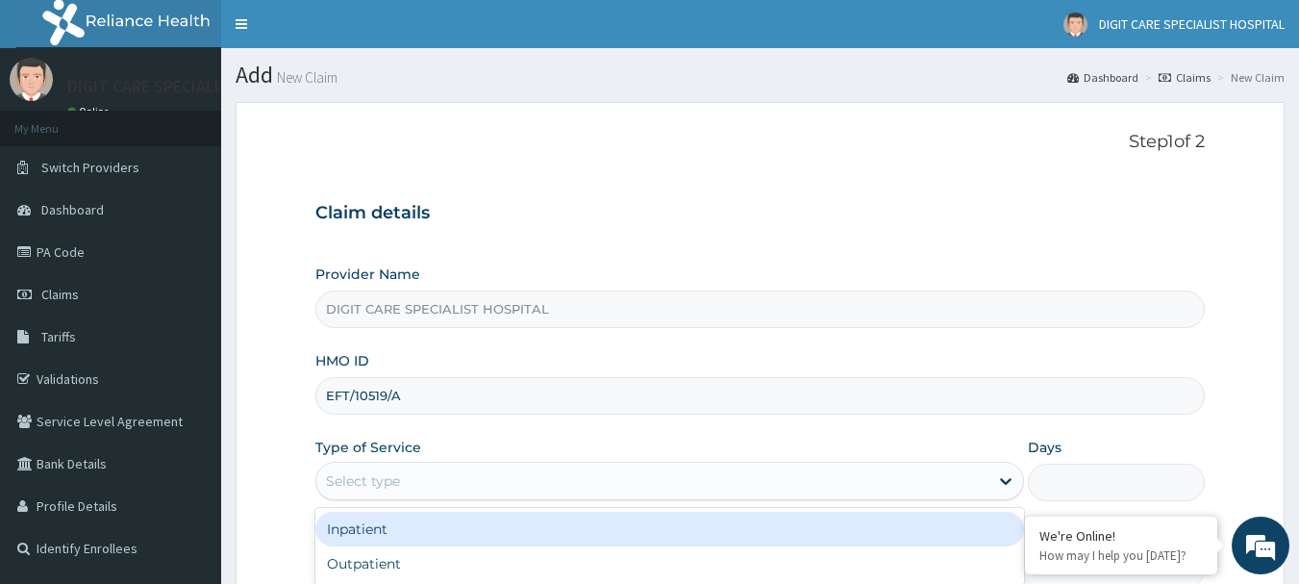
click at [440, 484] on div "Select type" at bounding box center [652, 480] width 672 height 31
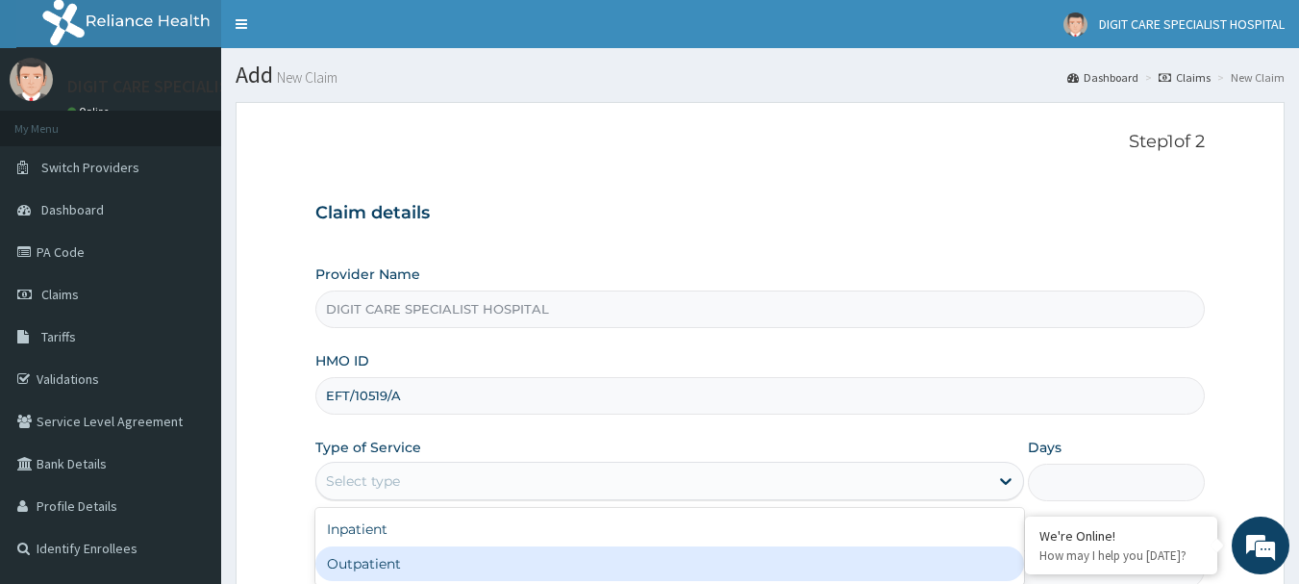
click at [371, 551] on div "Outpatient" at bounding box center [669, 563] width 709 height 35
type input "1"
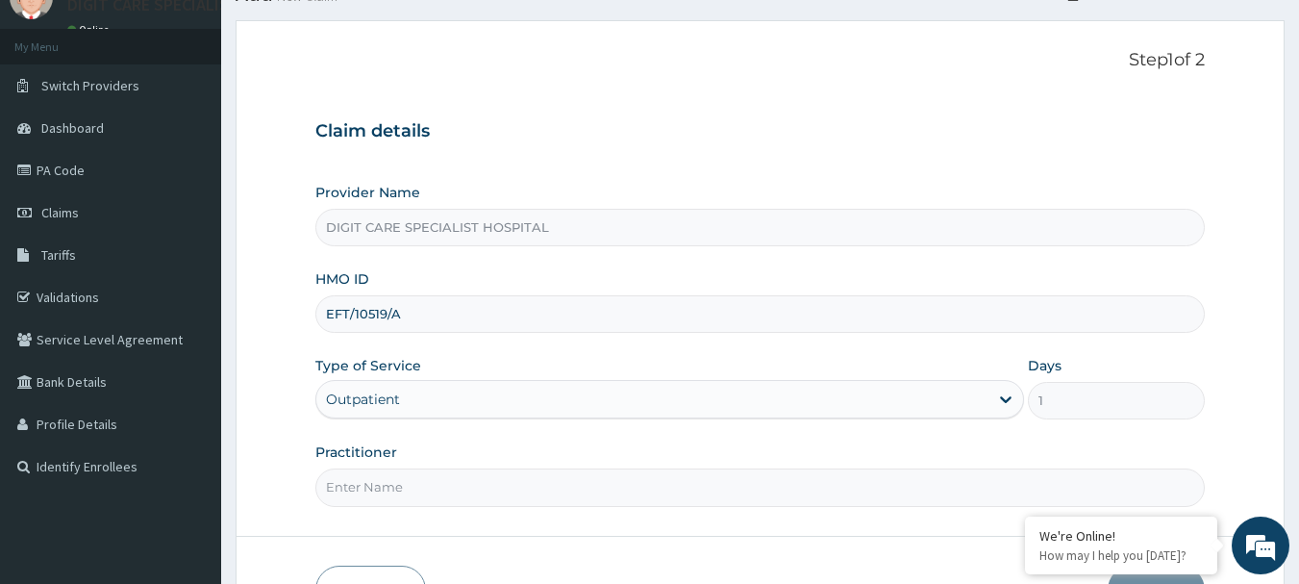
scroll to position [88, 0]
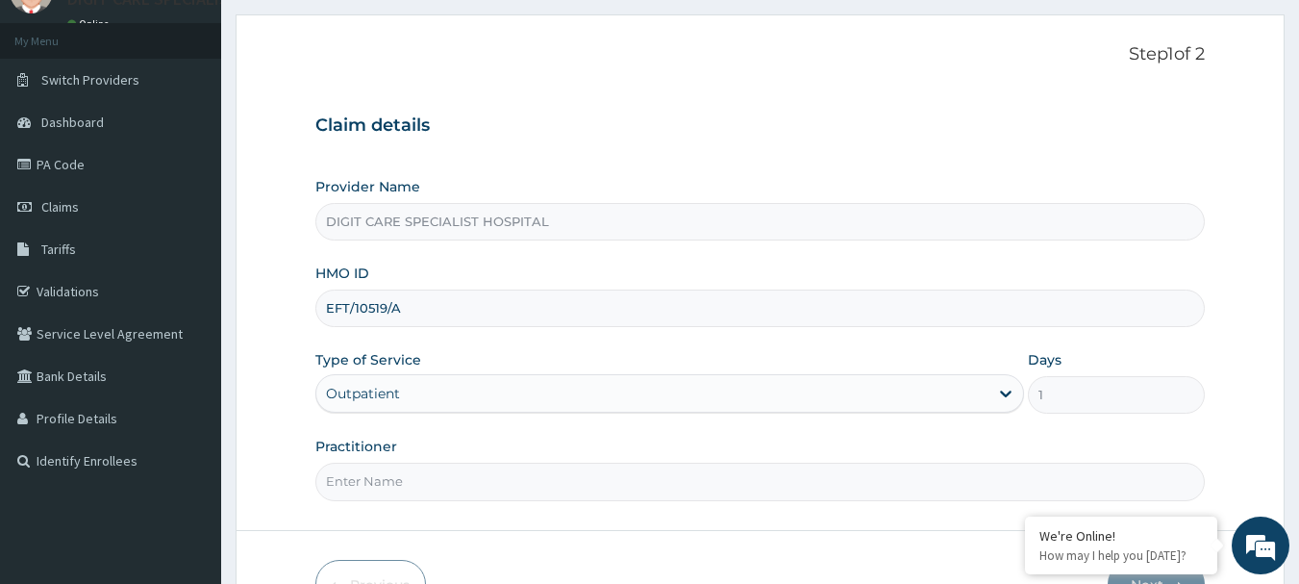
click at [839, 488] on input "Practitioner" at bounding box center [760, 482] width 890 height 38
click at [338, 479] on input "HILIMI" at bounding box center [760, 482] width 890 height 38
type input "HALIMI"
drag, startPoint x: 1298, startPoint y: 437, endPoint x: 1310, endPoint y: 468, distance: 33.8
click at [1298, 468] on html "R EL Toggle navigation DIGIT CARE SPECIALIST HOSPITAL DIGIT CARE SPECIALIST HOS…" at bounding box center [649, 307] width 1299 height 790
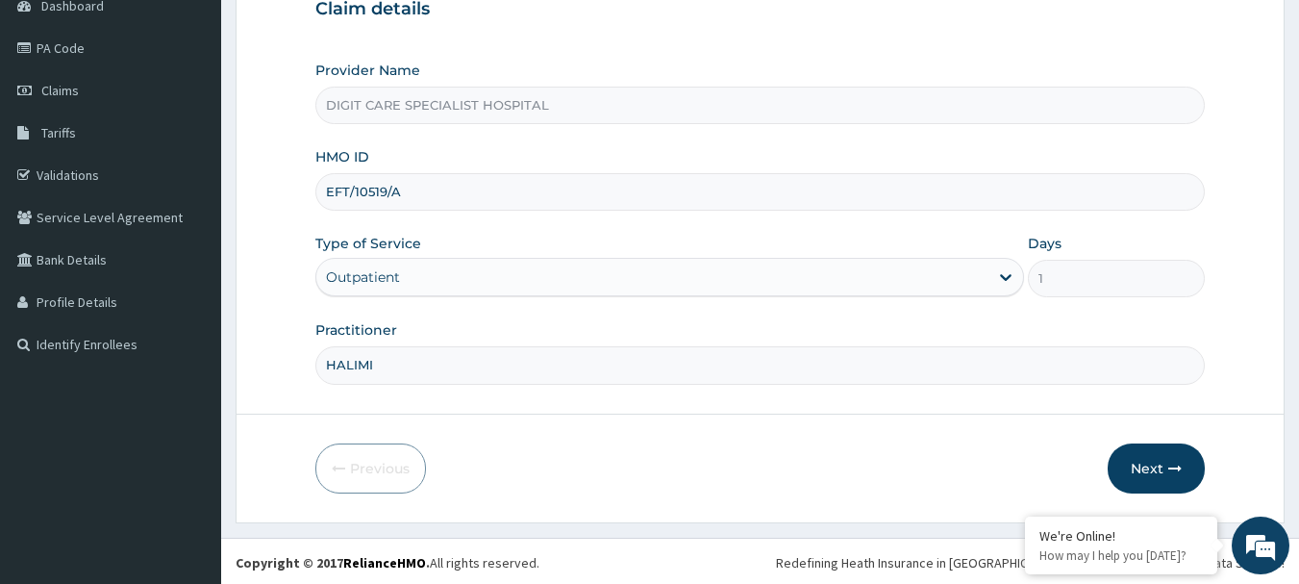
scroll to position [207, 0]
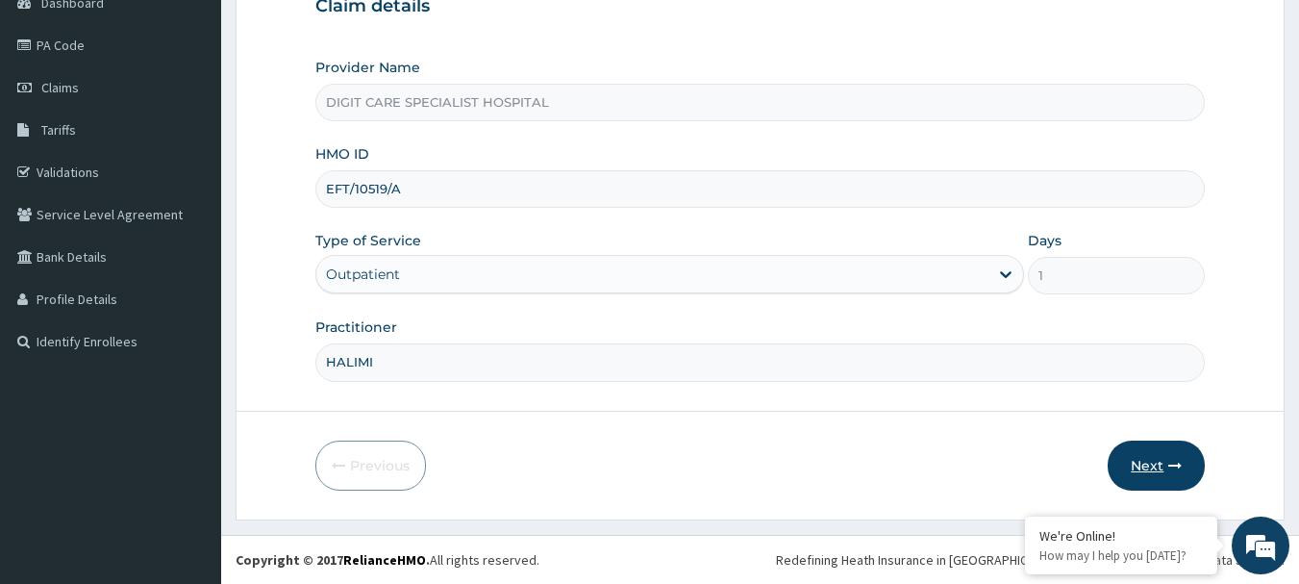
click at [1131, 451] on button "Next" at bounding box center [1156, 465] width 97 height 50
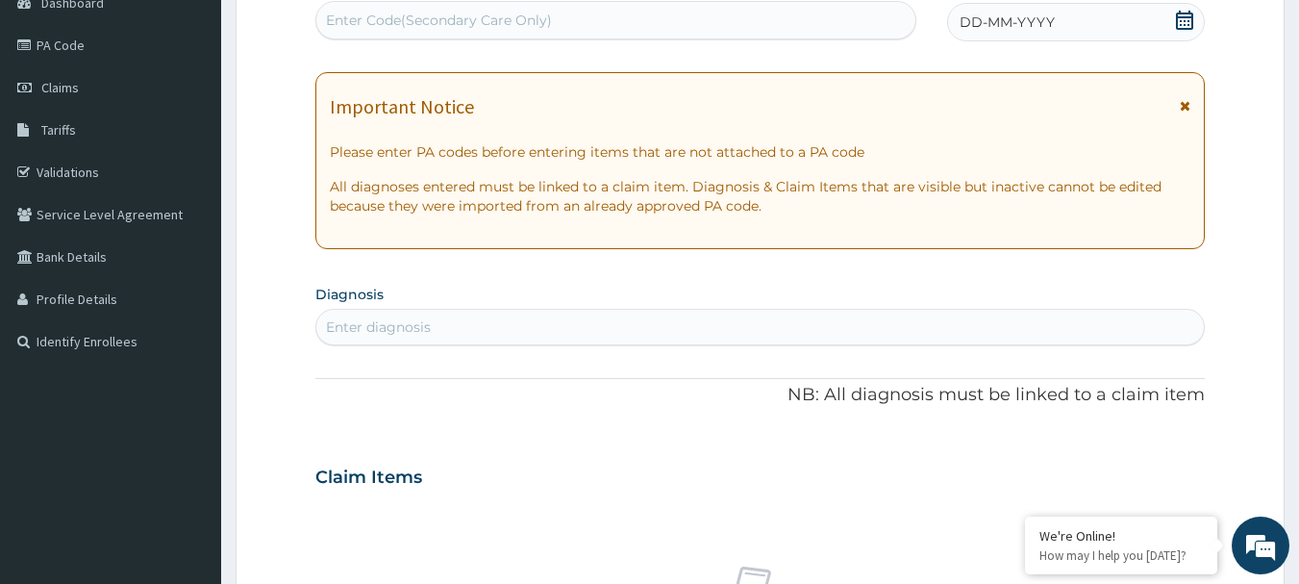
click at [641, 322] on div "Enter diagnosis" at bounding box center [760, 327] width 889 height 31
type input "MALA"
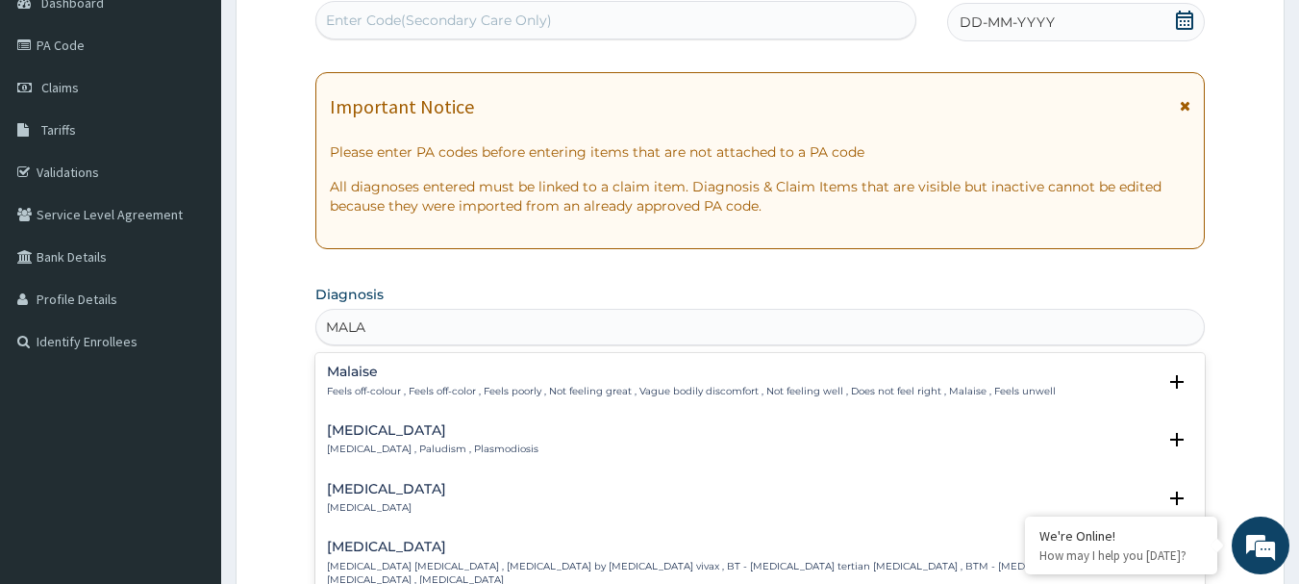
click at [438, 456] on p "[MEDICAL_DATA] , Paludism , Plasmodiosis" at bounding box center [433, 448] width 212 height 13
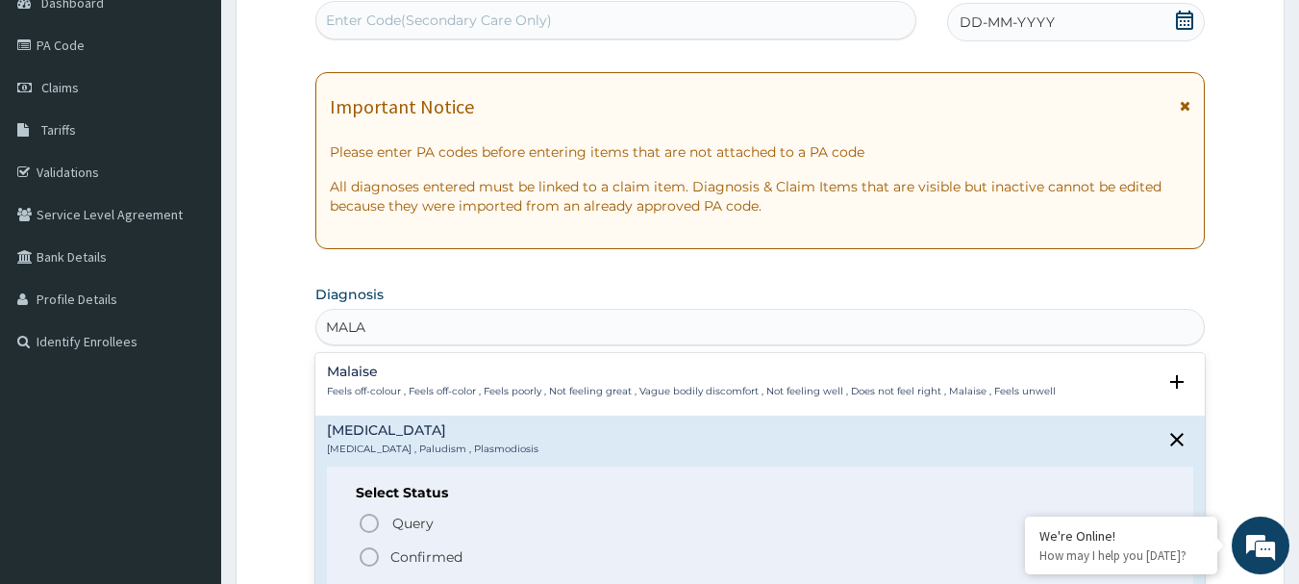
click at [369, 556] on icon "status option filled" at bounding box center [369, 556] width 23 height 23
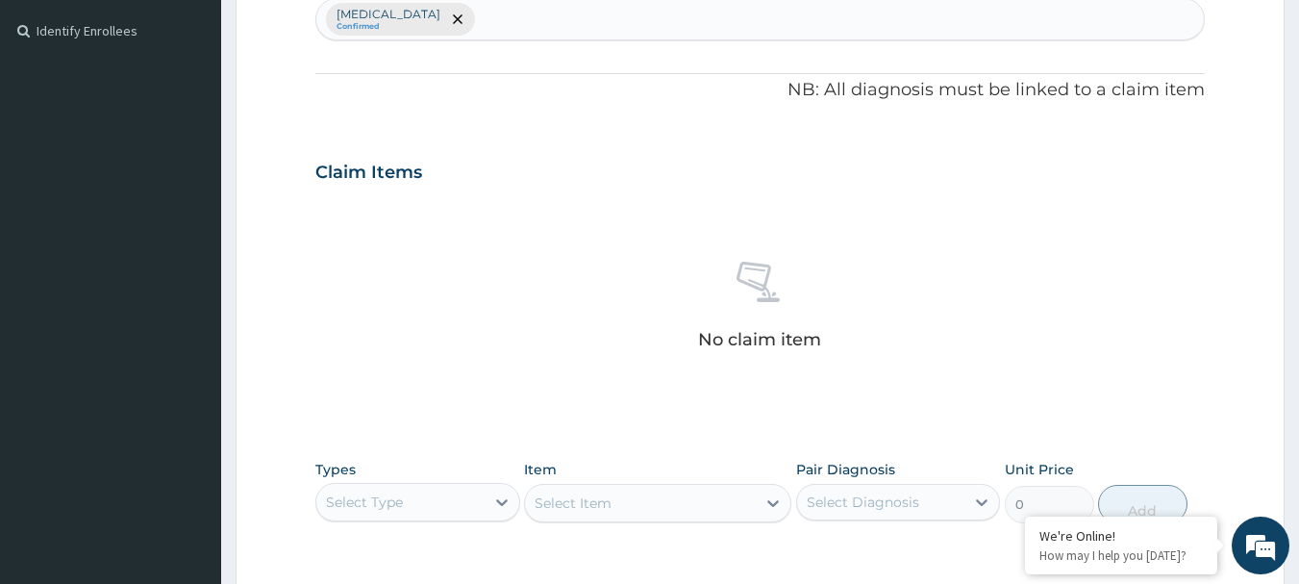
scroll to position [532, 0]
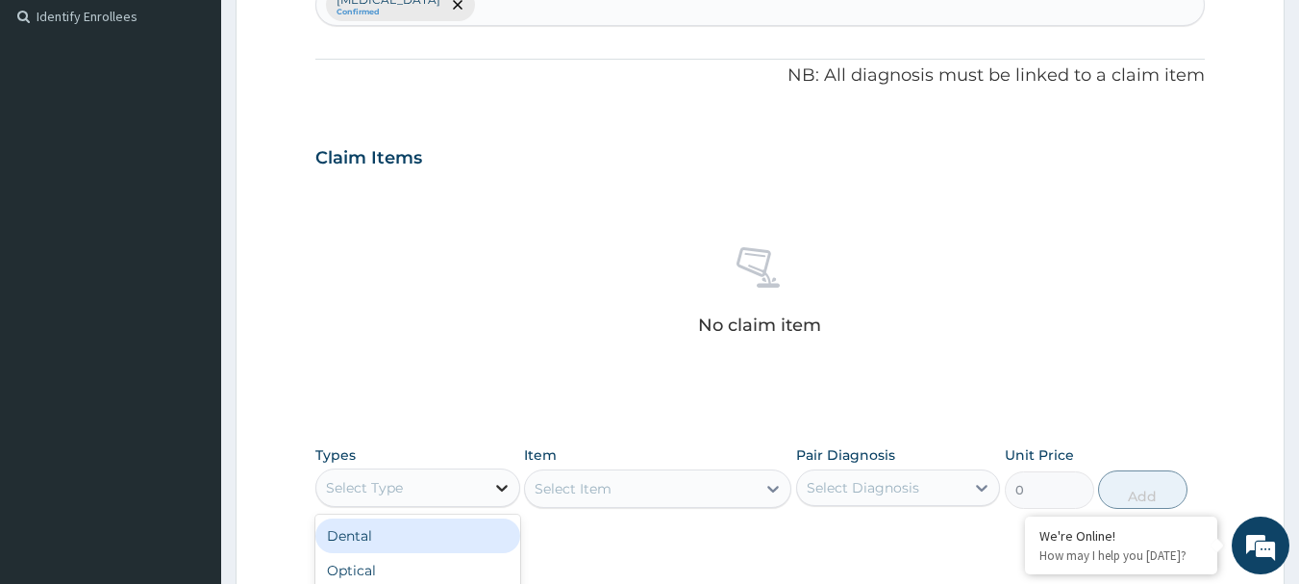
click at [485, 484] on div at bounding box center [502, 487] width 35 height 35
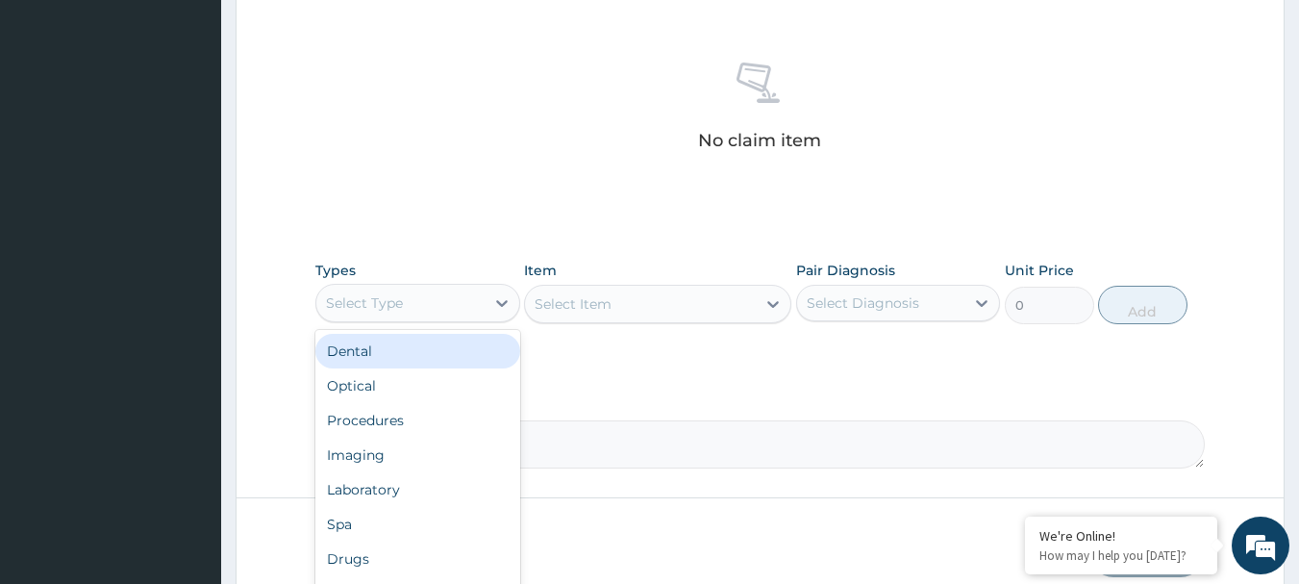
scroll to position [726, 0]
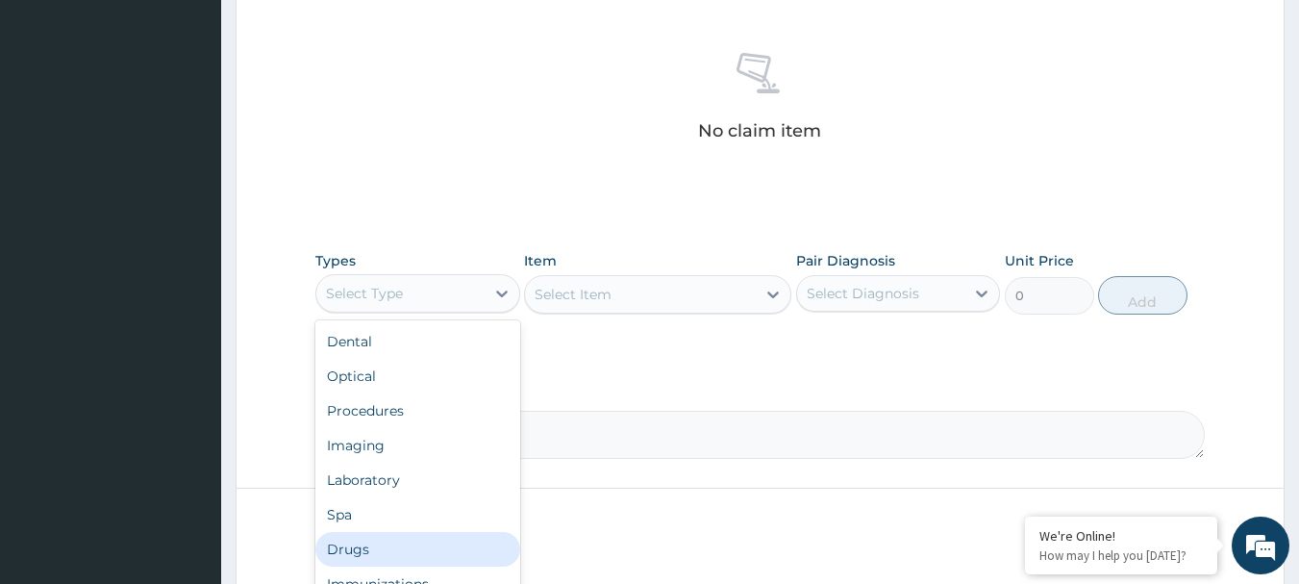
click at [369, 543] on div "Drugs" at bounding box center [417, 549] width 205 height 35
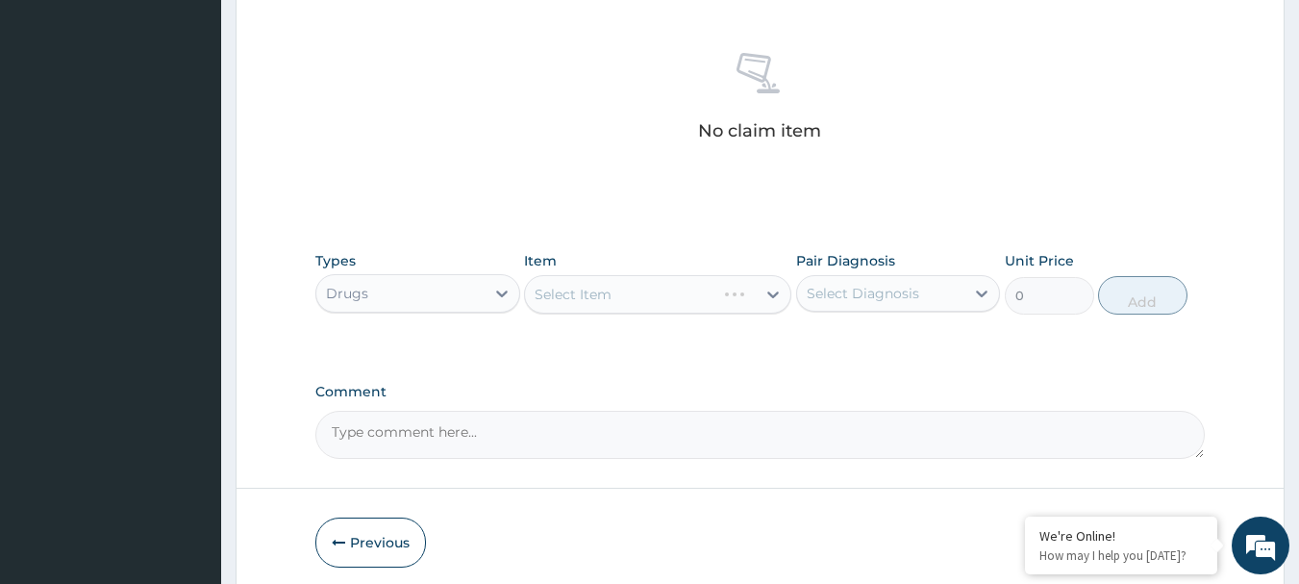
click at [649, 291] on div "Select Item" at bounding box center [657, 294] width 267 height 38
click at [766, 293] on icon at bounding box center [772, 294] width 19 height 19
click at [702, 295] on div "Select Item" at bounding box center [640, 294] width 231 height 31
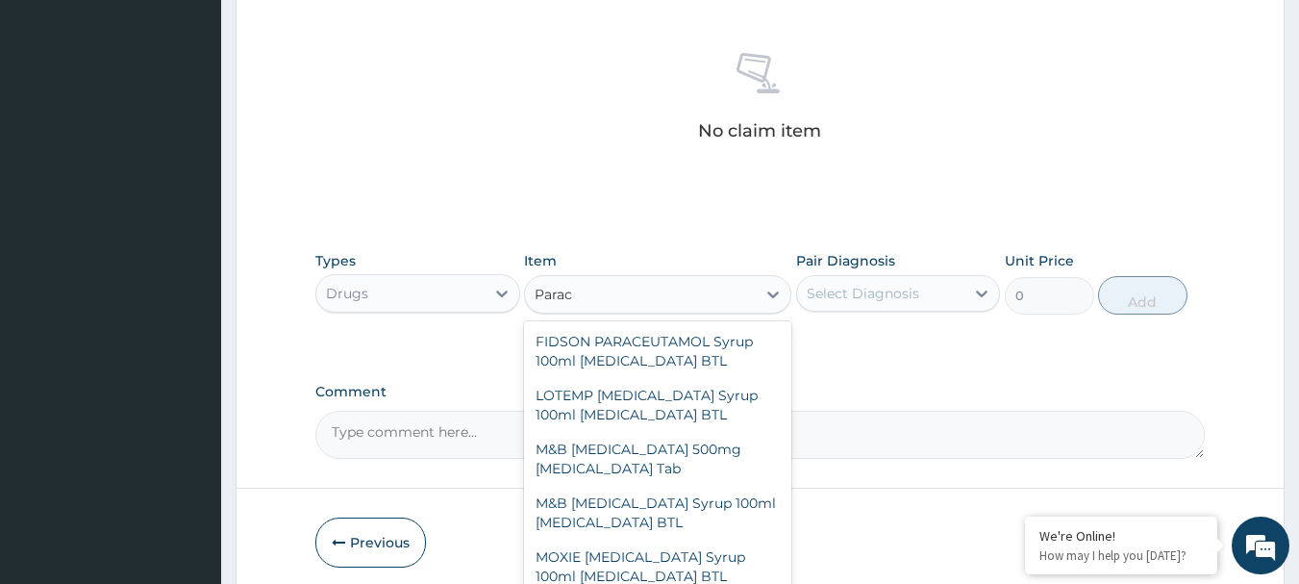
scroll to position [289, 0]
type input "[MEDICAL_DATA] in"
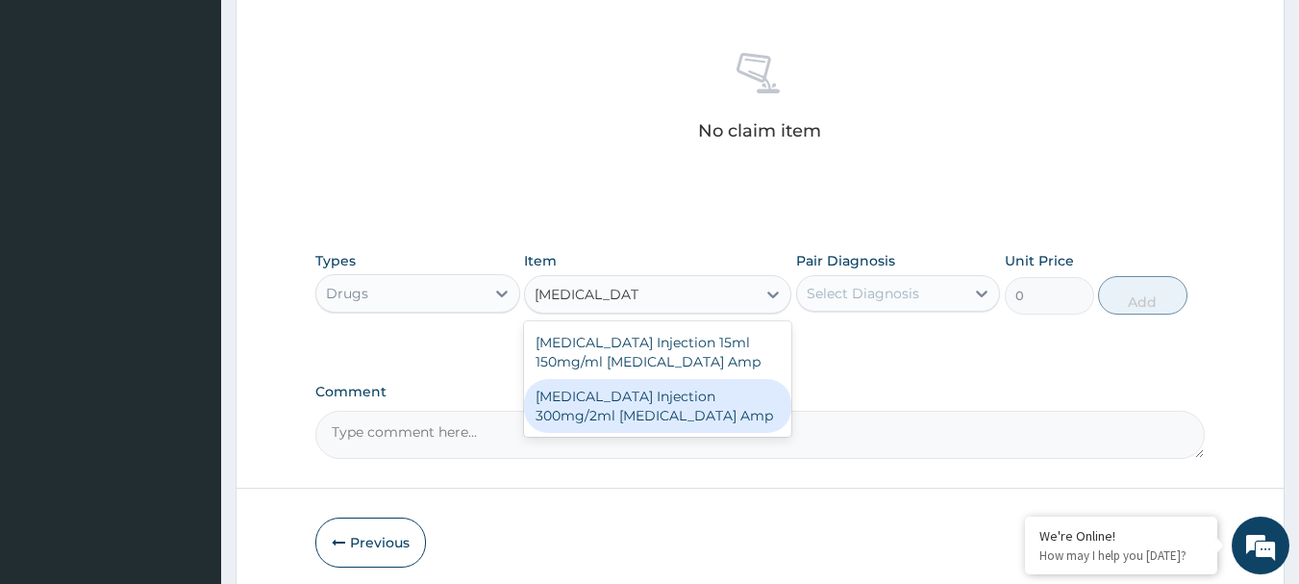
click at [565, 426] on div "[MEDICAL_DATA] Injection 300mg/2ml [MEDICAL_DATA] Amp" at bounding box center [657, 406] width 267 height 54
type input "278.75"
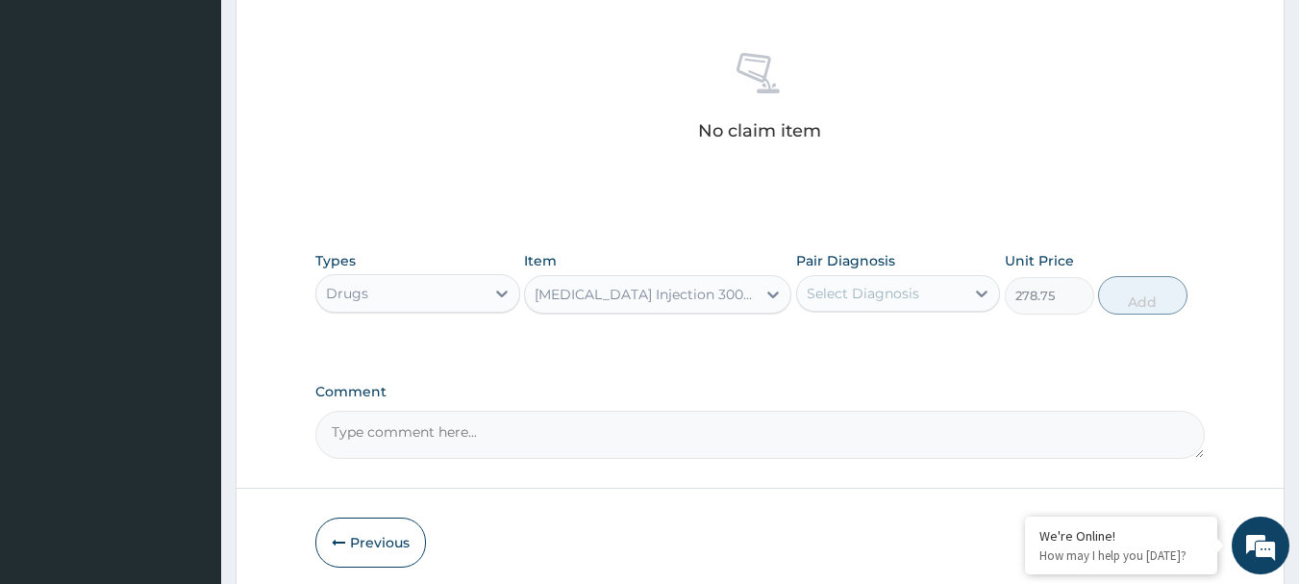
click at [912, 313] on div "Pair Diagnosis Select Diagnosis" at bounding box center [898, 282] width 205 height 63
drag, startPoint x: 910, startPoint y: 288, endPoint x: 816, endPoint y: 342, distance: 108.2
click at [816, 342] on input "checkbox" at bounding box center [814, 341] width 13 height 13
checkbox input "true"
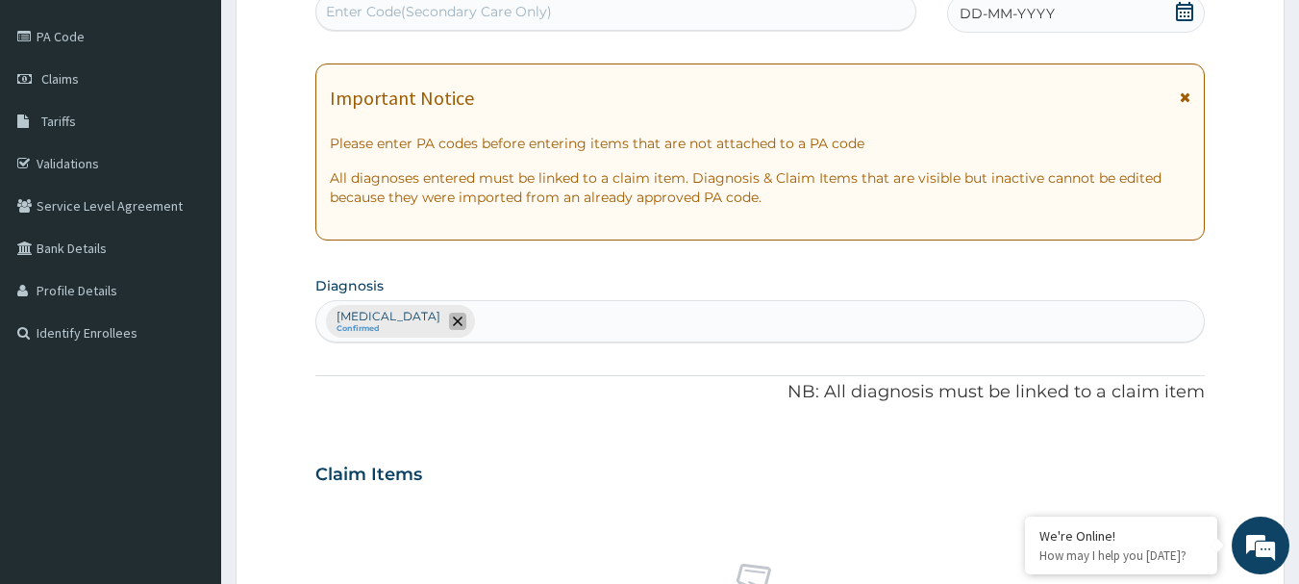
click at [449, 322] on span "remove selection option" at bounding box center [457, 321] width 17 height 17
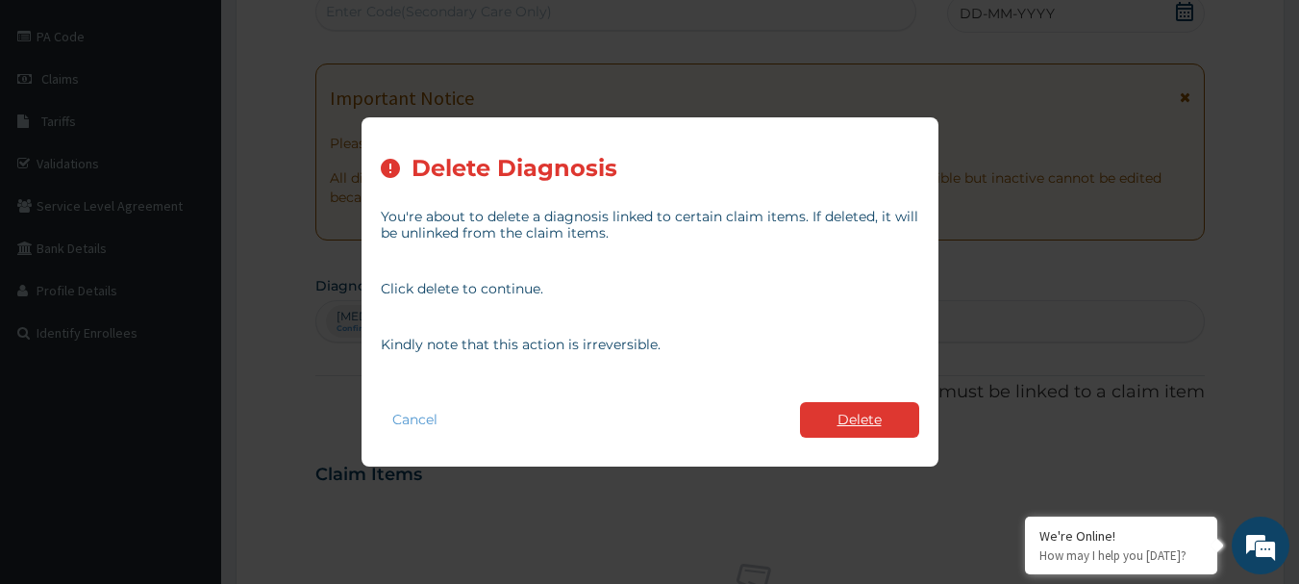
click at [855, 414] on button "Delete" at bounding box center [859, 420] width 119 height 36
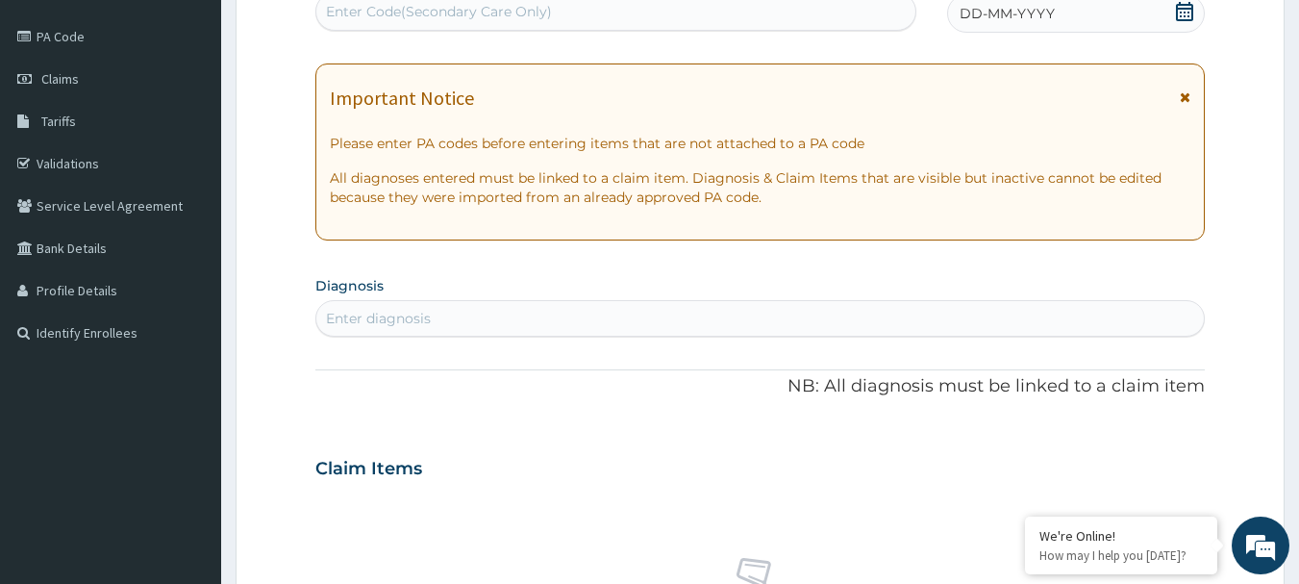
click at [455, 314] on div "Enter diagnosis" at bounding box center [760, 318] width 889 height 31
type input "rti"
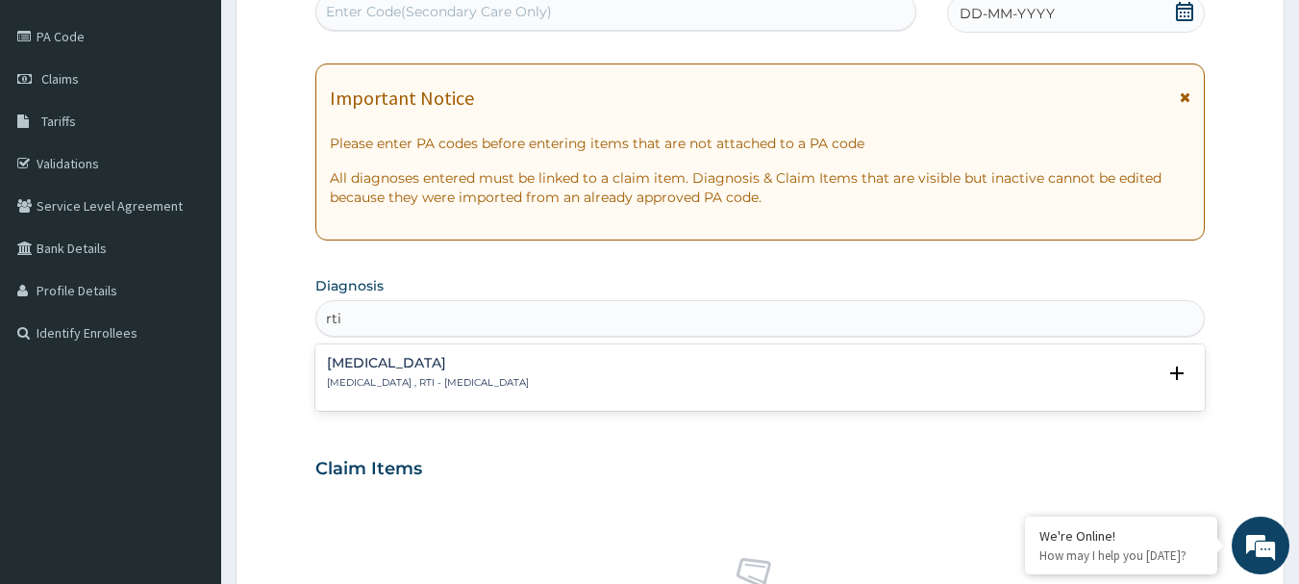
click at [438, 376] on p "[MEDICAL_DATA] , RTI - [MEDICAL_DATA]" at bounding box center [428, 382] width 202 height 13
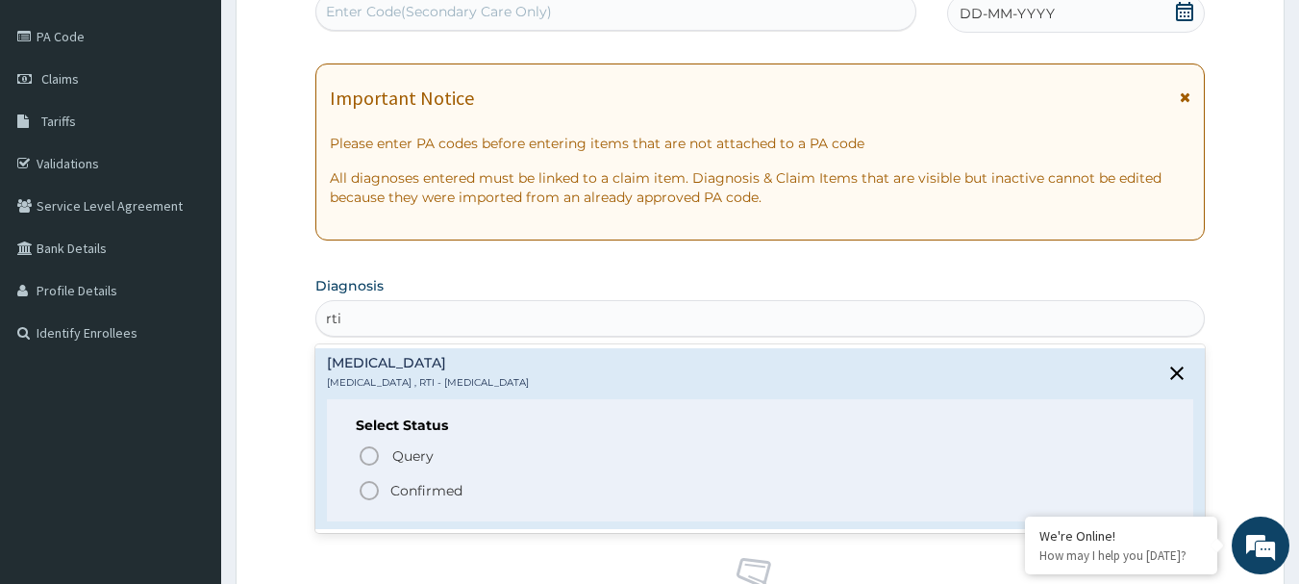
click at [382, 491] on span "Confirmed" at bounding box center [762, 490] width 808 height 23
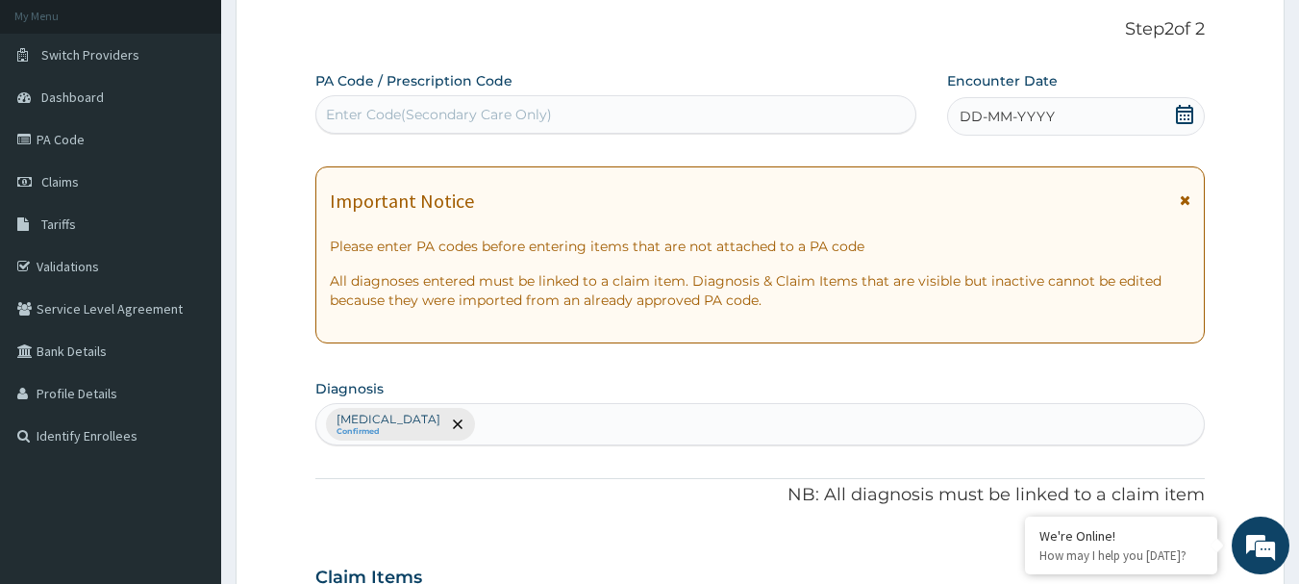
scroll to position [114, 0]
click at [1064, 114] on div "DD-MM-YYYY" at bounding box center [1076, 114] width 258 height 38
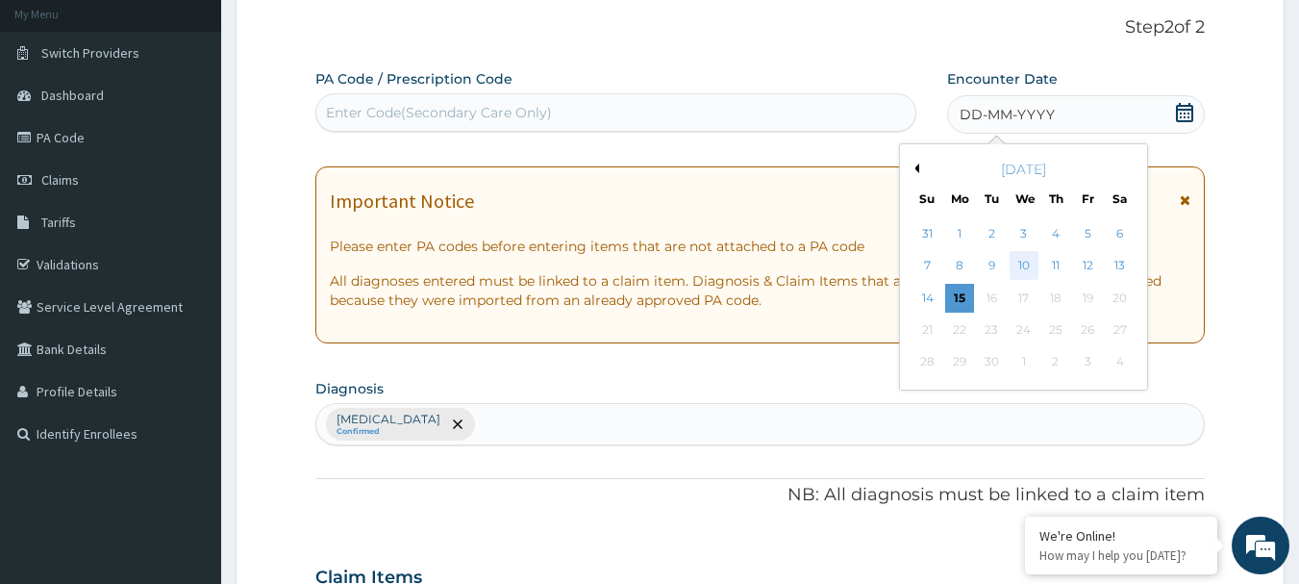
click at [1021, 255] on div "10" at bounding box center [1024, 266] width 29 height 29
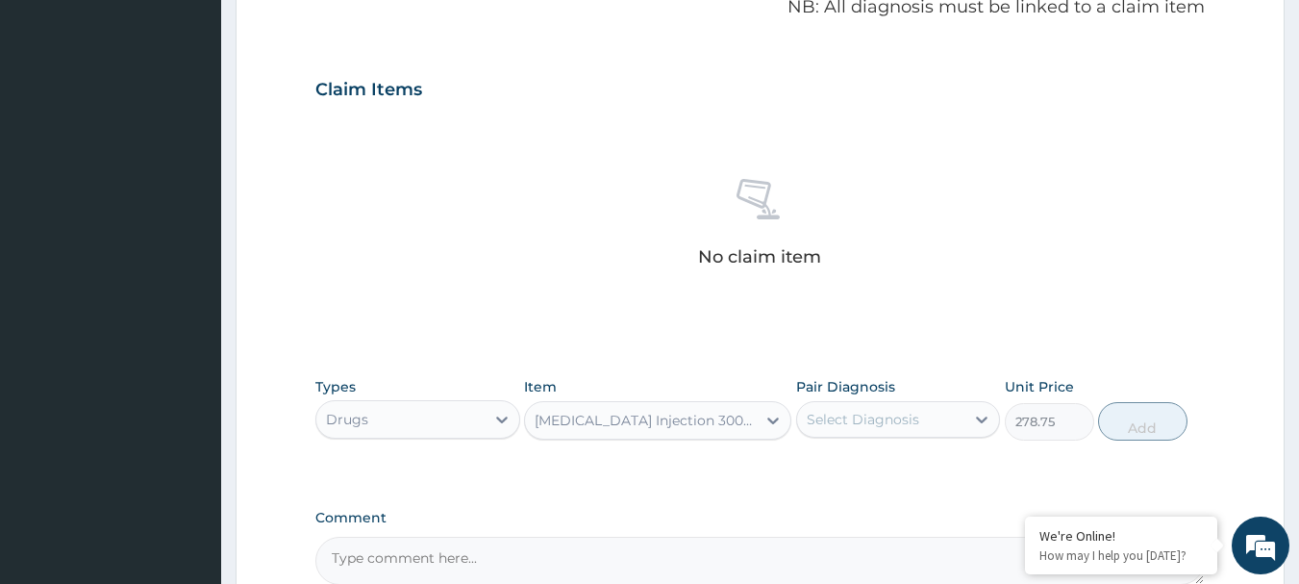
scroll to position [641, 0]
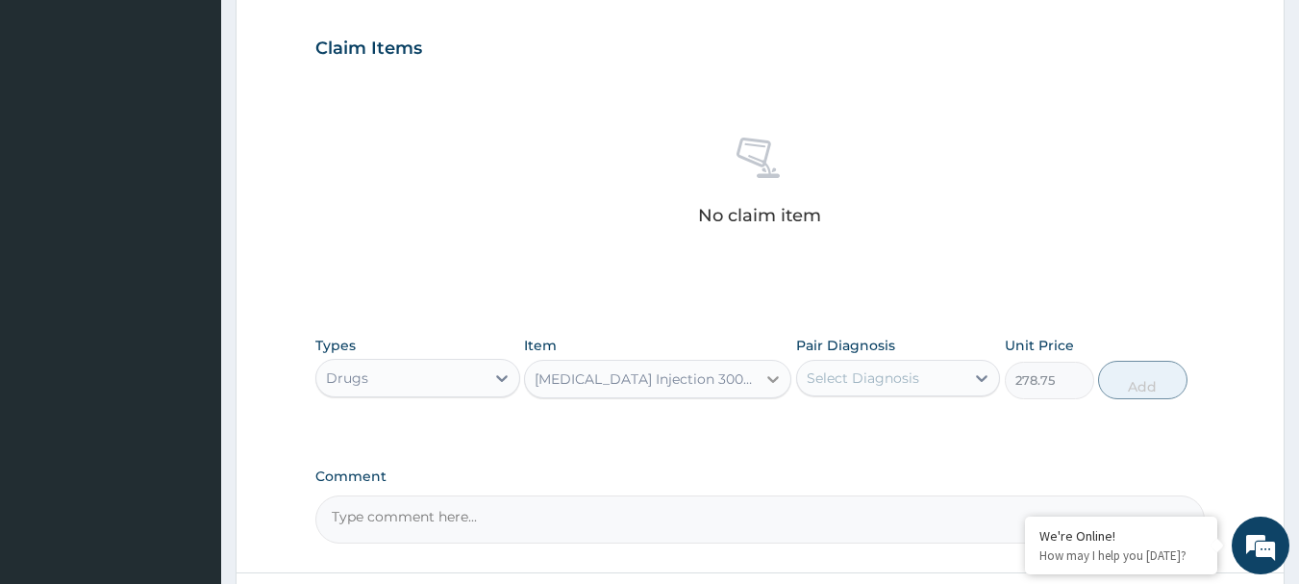
click at [768, 374] on icon at bounding box center [772, 378] width 19 height 19
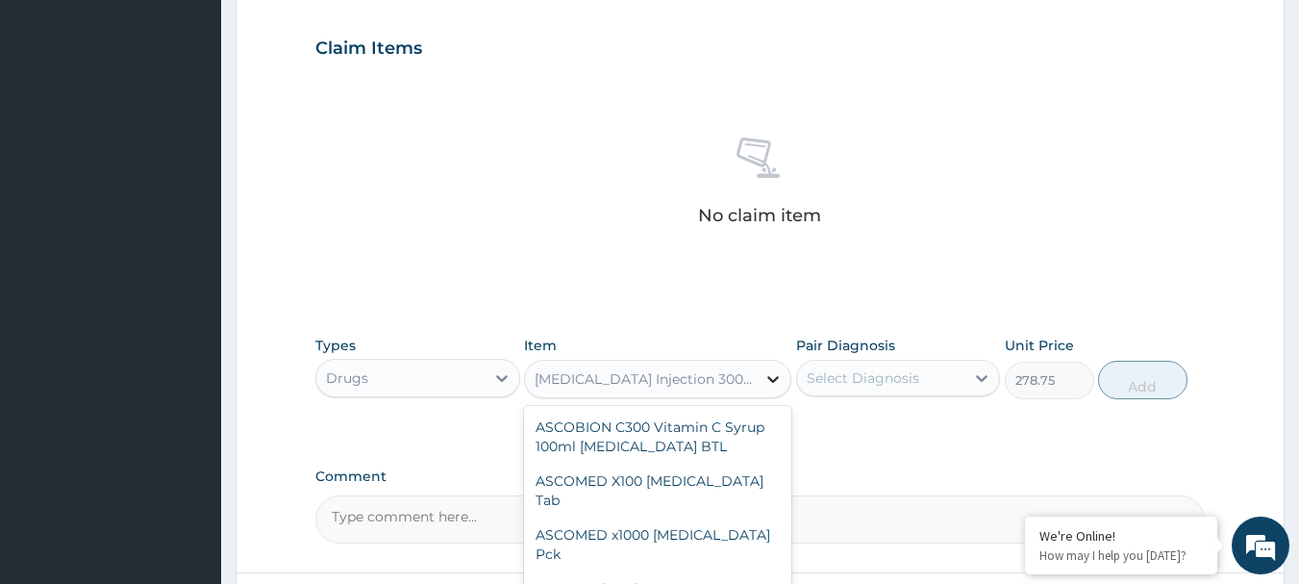
scroll to position [84134, 0]
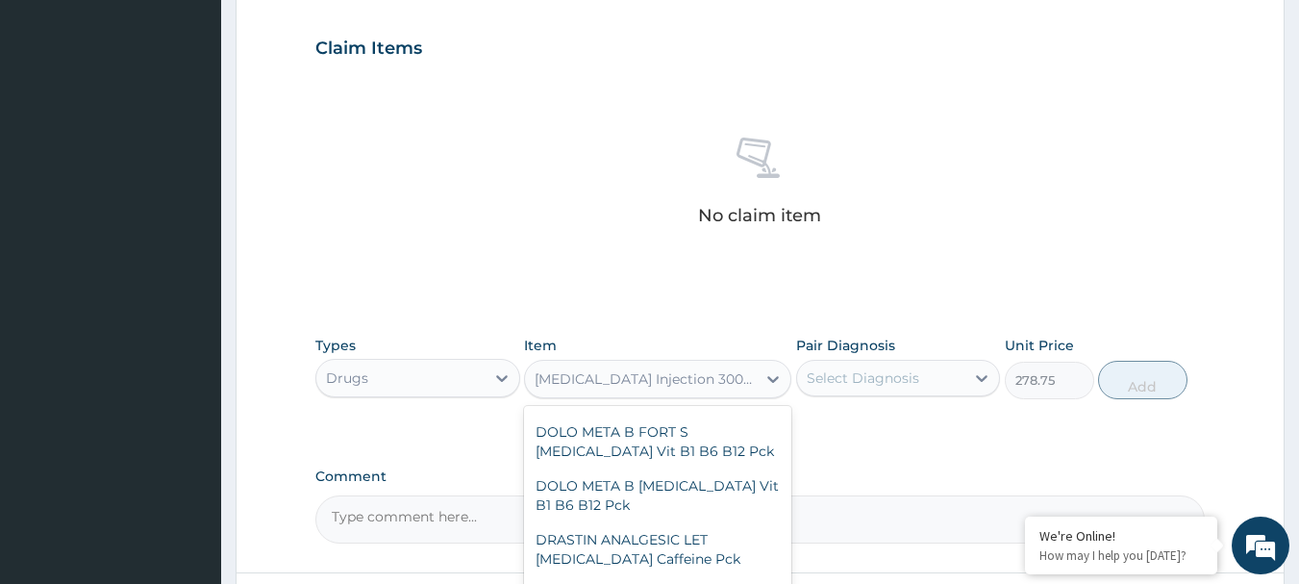
type input "h"
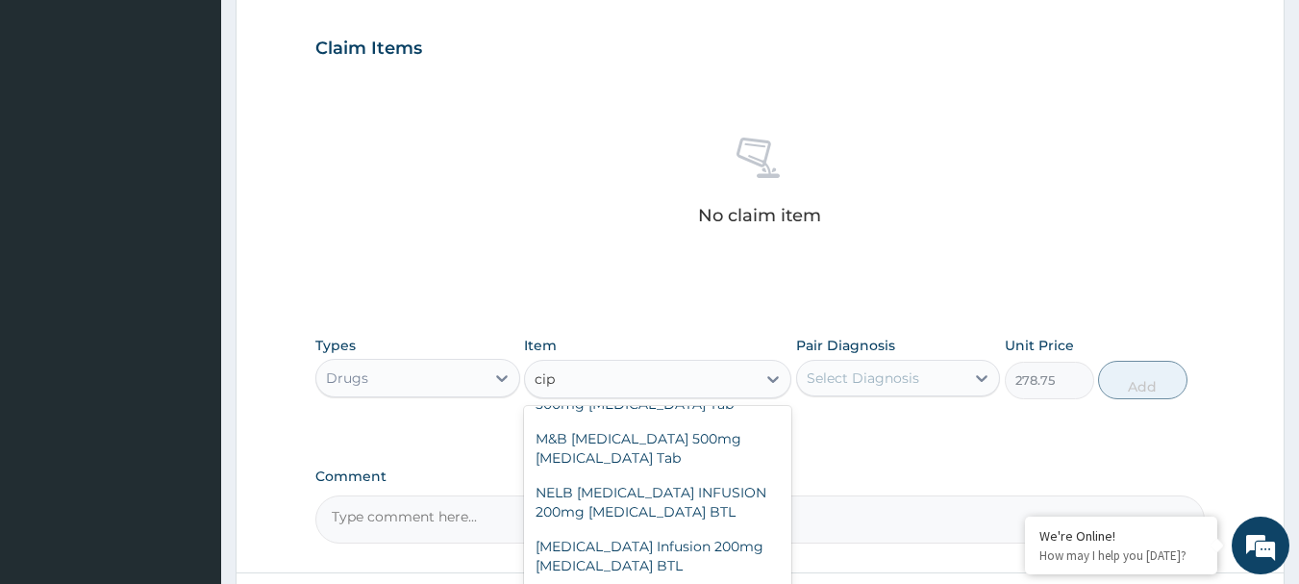
scroll to position [1158, 0]
type input "cipr"
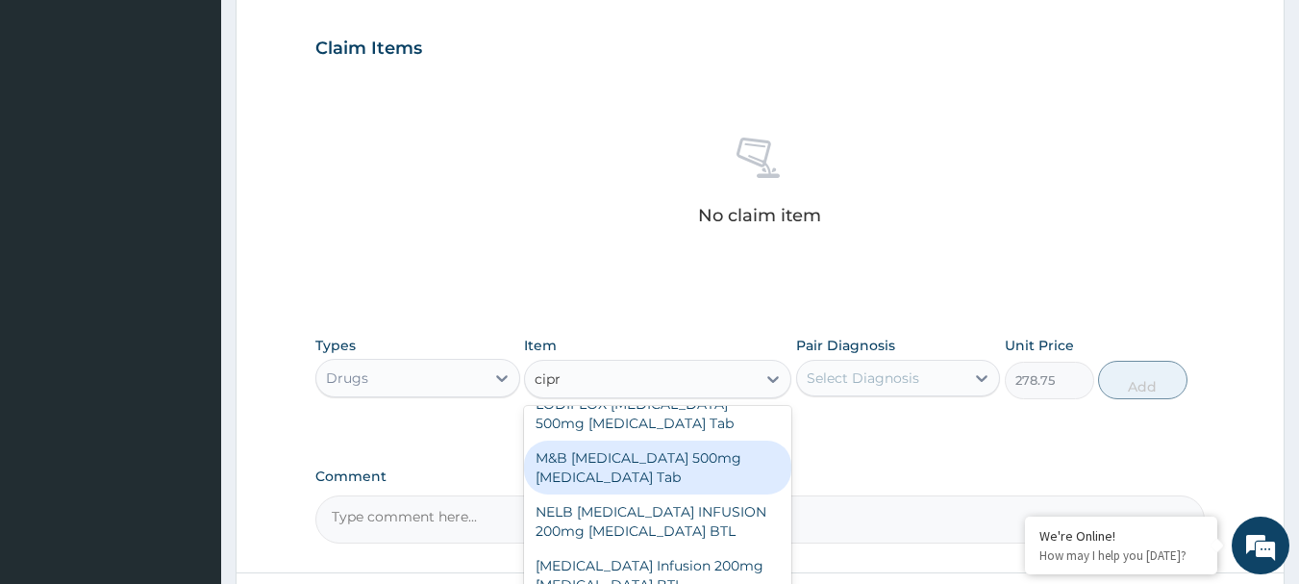
click at [637, 448] on div "M&B [MEDICAL_DATA] 500mg [MEDICAL_DATA] Tab" at bounding box center [657, 467] width 267 height 54
type input "301.875"
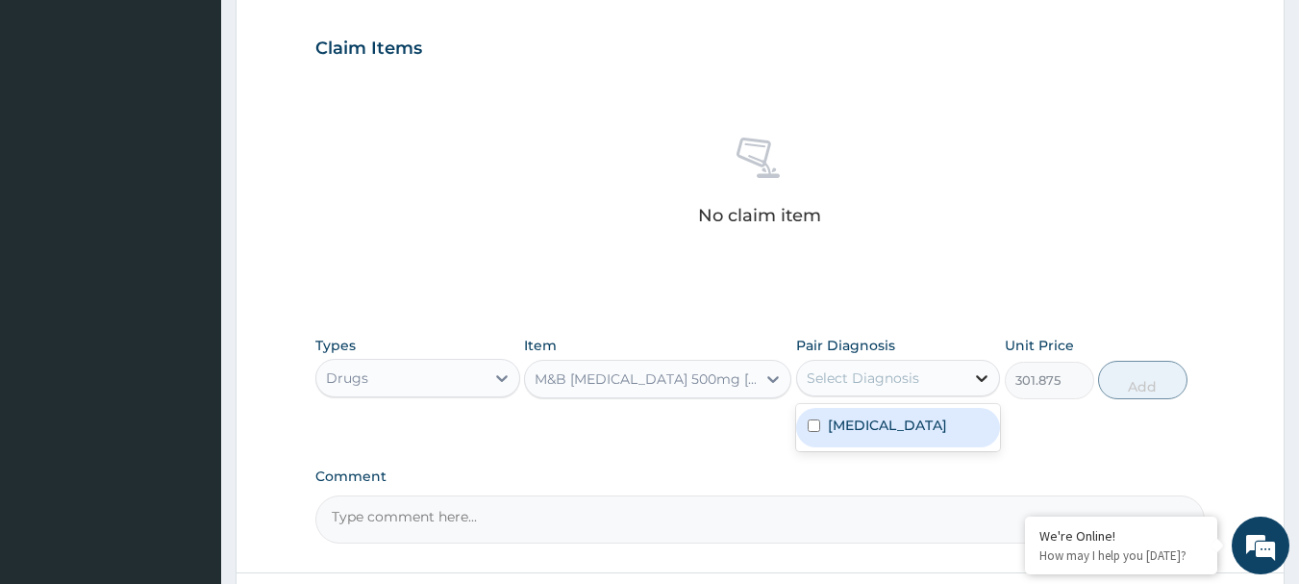
click at [981, 379] on icon at bounding box center [983, 378] width 12 height 7
click at [810, 432] on input "checkbox" at bounding box center [814, 425] width 13 height 13
checkbox input "true"
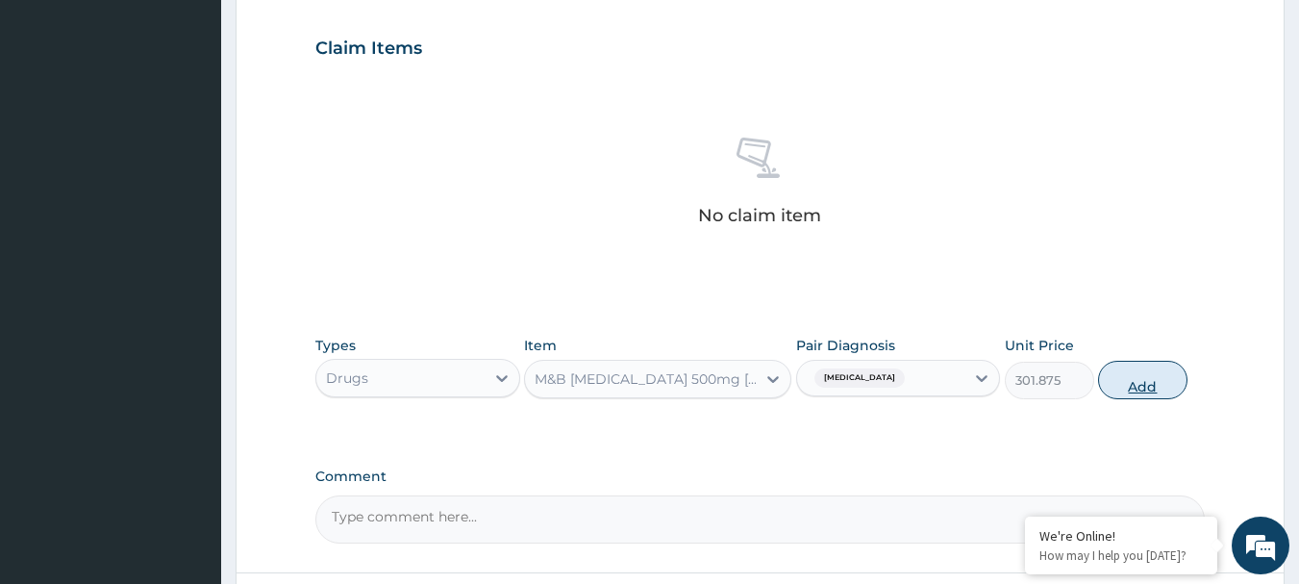
click at [1126, 382] on button "Add" at bounding box center [1142, 380] width 89 height 38
type input "0"
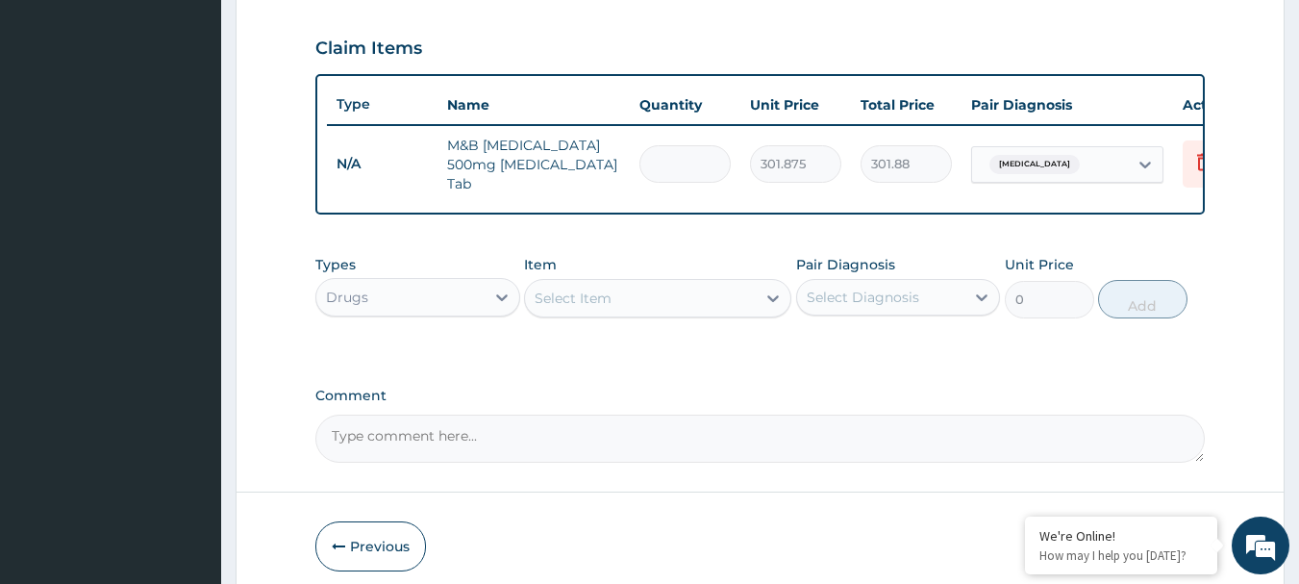
type input "0.00"
type input "1"
type input "301.88"
type input "14"
type input "4226.25"
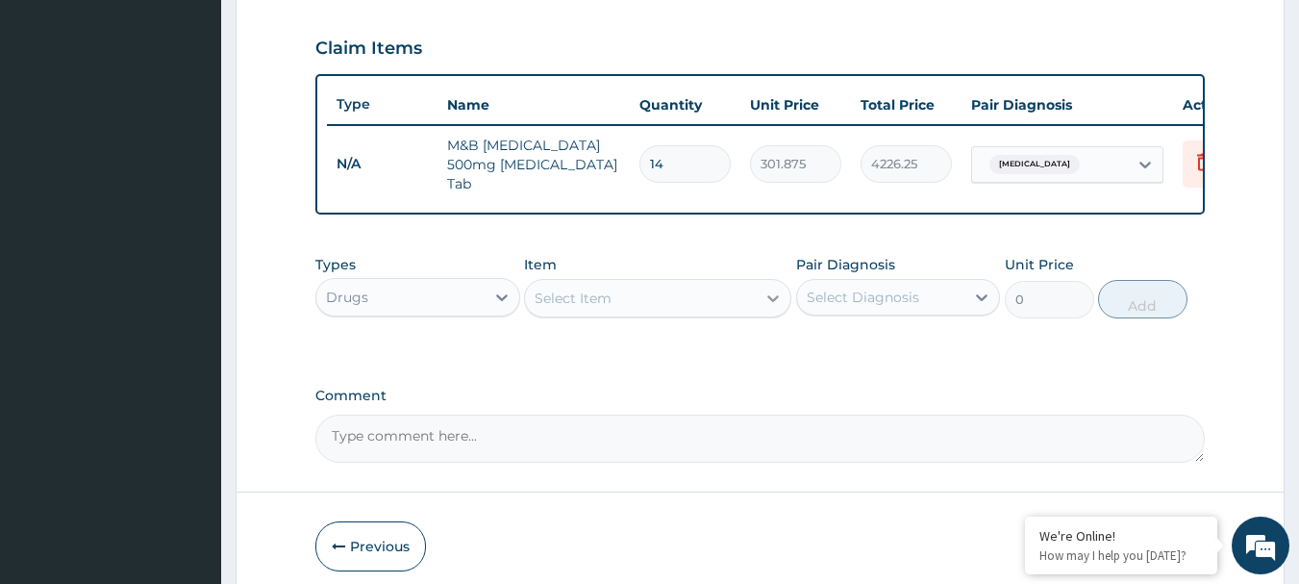
type input "14"
click at [776, 307] on icon at bounding box center [772, 297] width 19 height 19
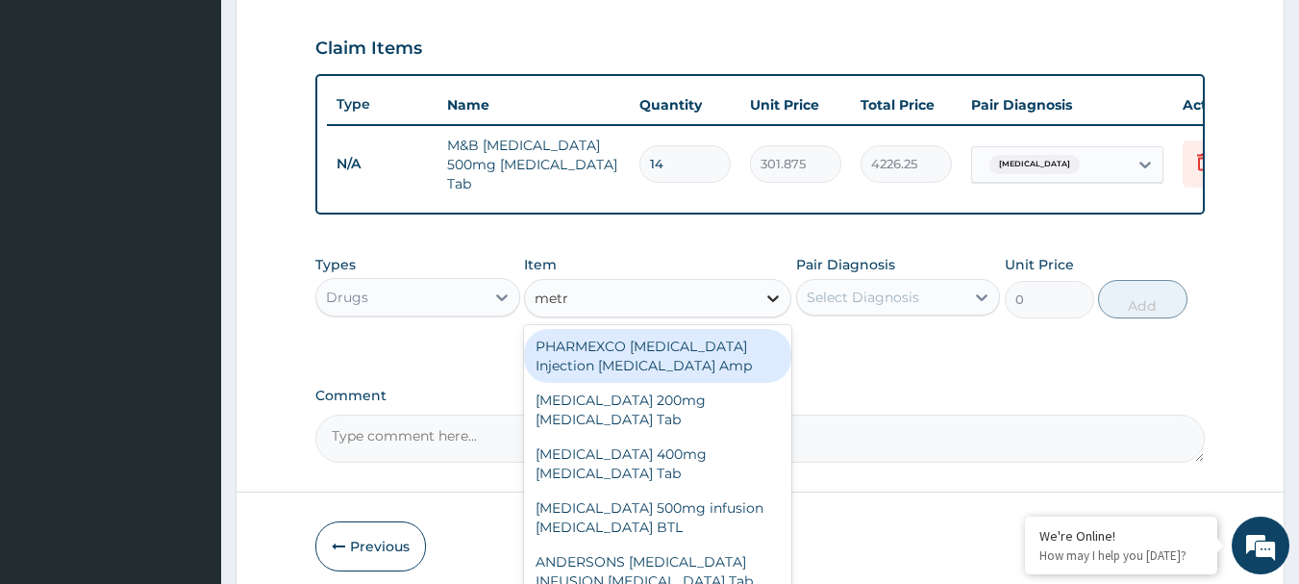
type input "metro"
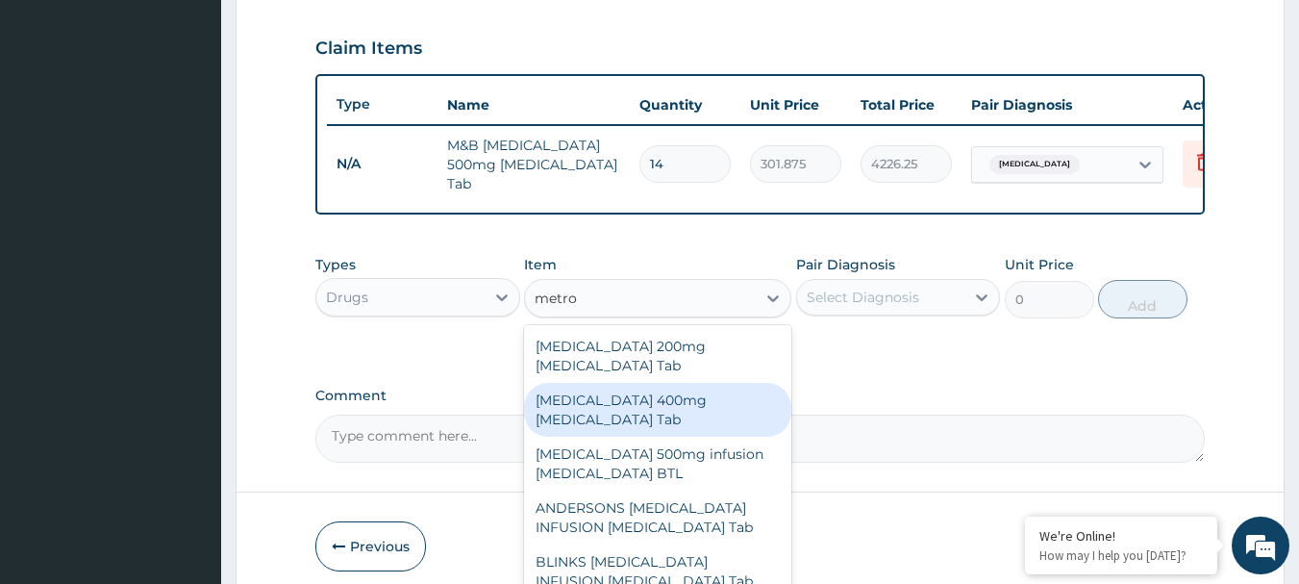
click at [677, 386] on div "[MEDICAL_DATA] 400mg [MEDICAL_DATA] Tab" at bounding box center [657, 410] width 267 height 54
type input "34.5"
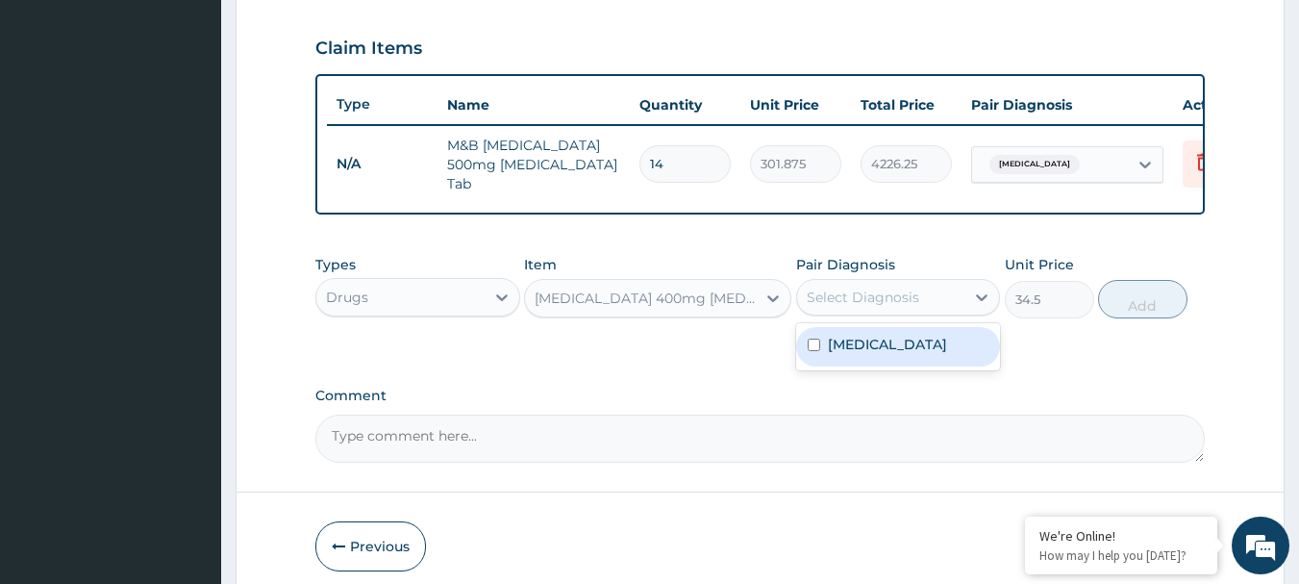
click at [930, 303] on div "Select Diagnosis" at bounding box center [881, 297] width 168 height 31
click at [815, 351] on input "checkbox" at bounding box center [814, 344] width 13 height 13
checkbox input "true"
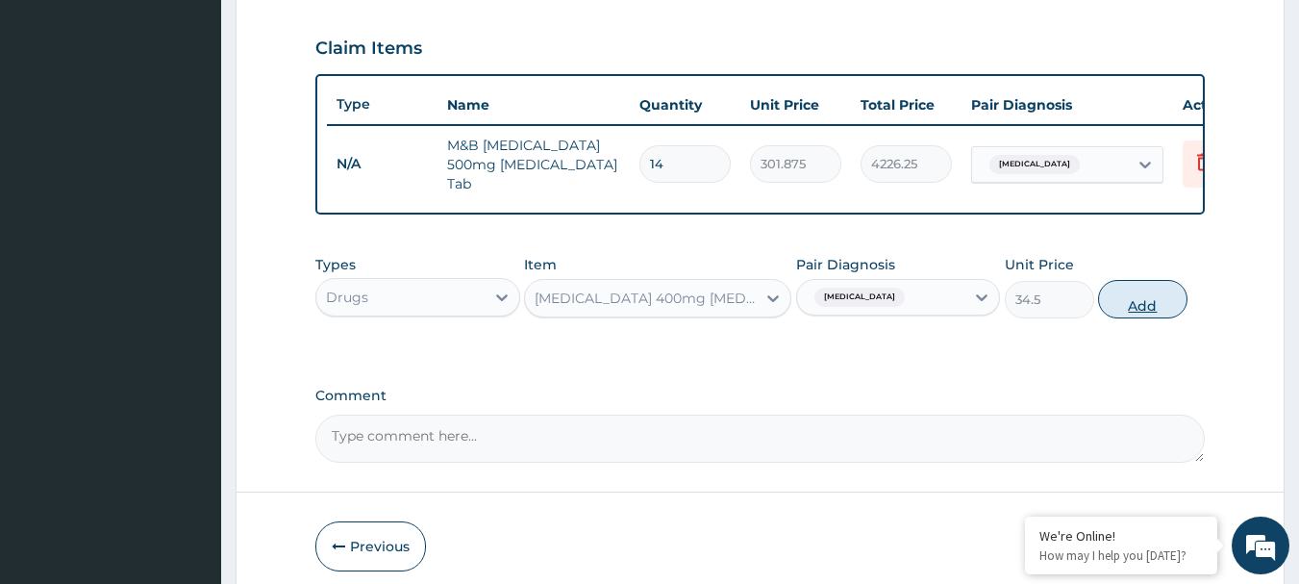
click at [1143, 306] on button "Add" at bounding box center [1142, 299] width 89 height 38
type input "0"
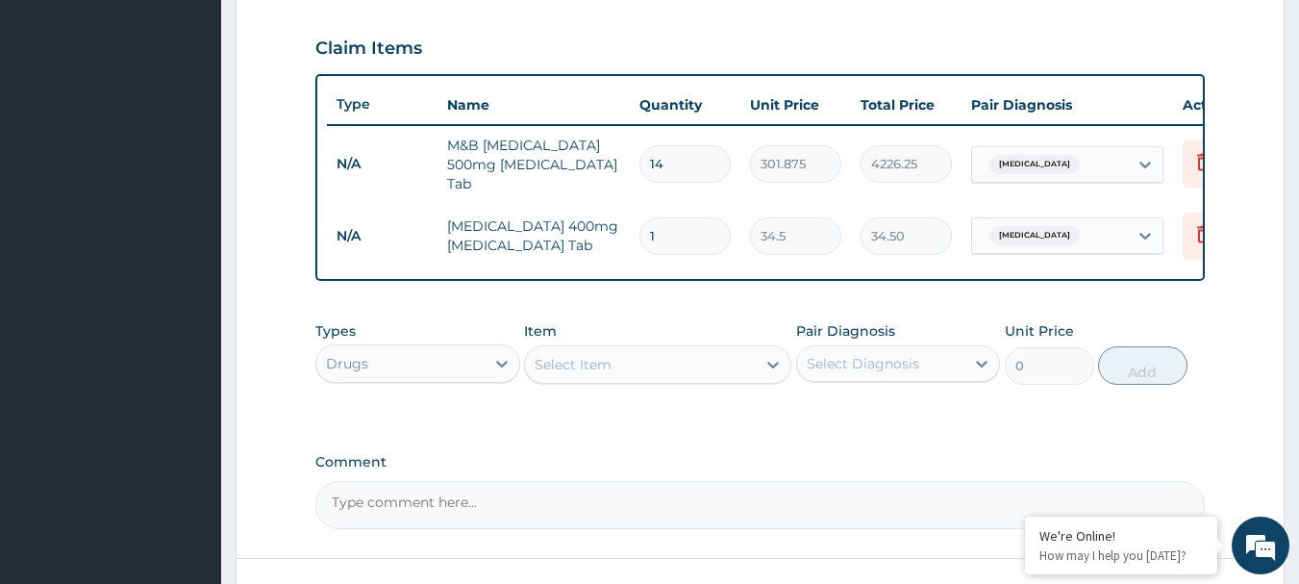
click at [675, 155] on input "14" at bounding box center [684, 164] width 91 height 38
click at [771, 374] on icon at bounding box center [772, 364] width 19 height 19
click at [1198, 166] on icon at bounding box center [1203, 161] width 23 height 23
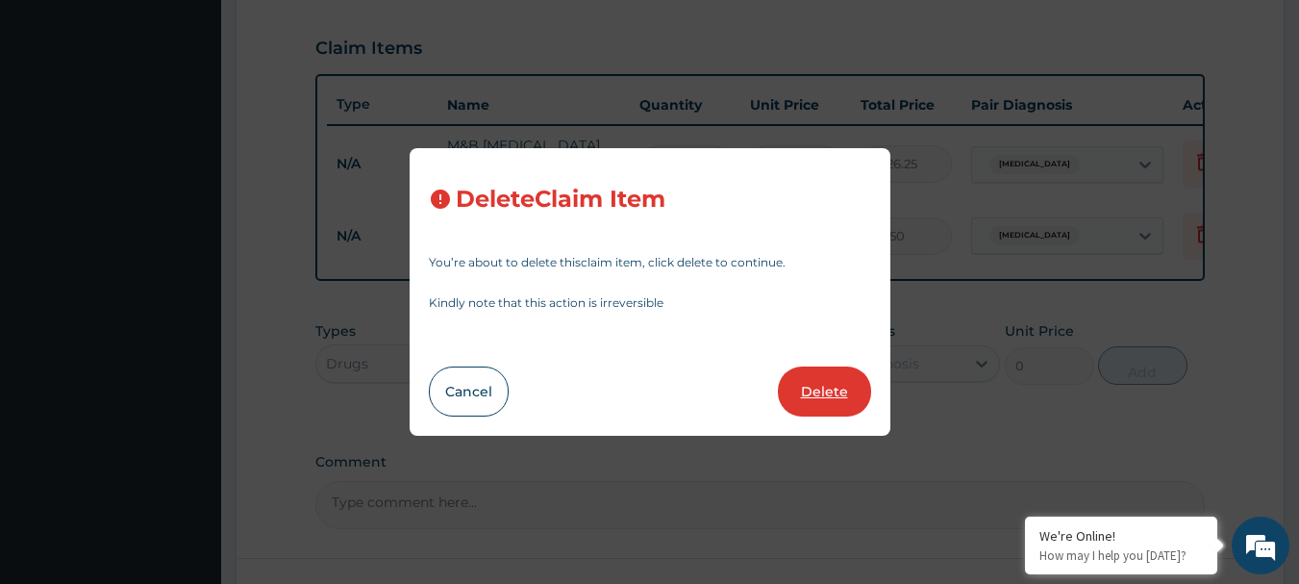
click at [823, 386] on button "Delete" at bounding box center [824, 391] width 93 height 50
type input "1"
type input "34.5"
type input "34.50"
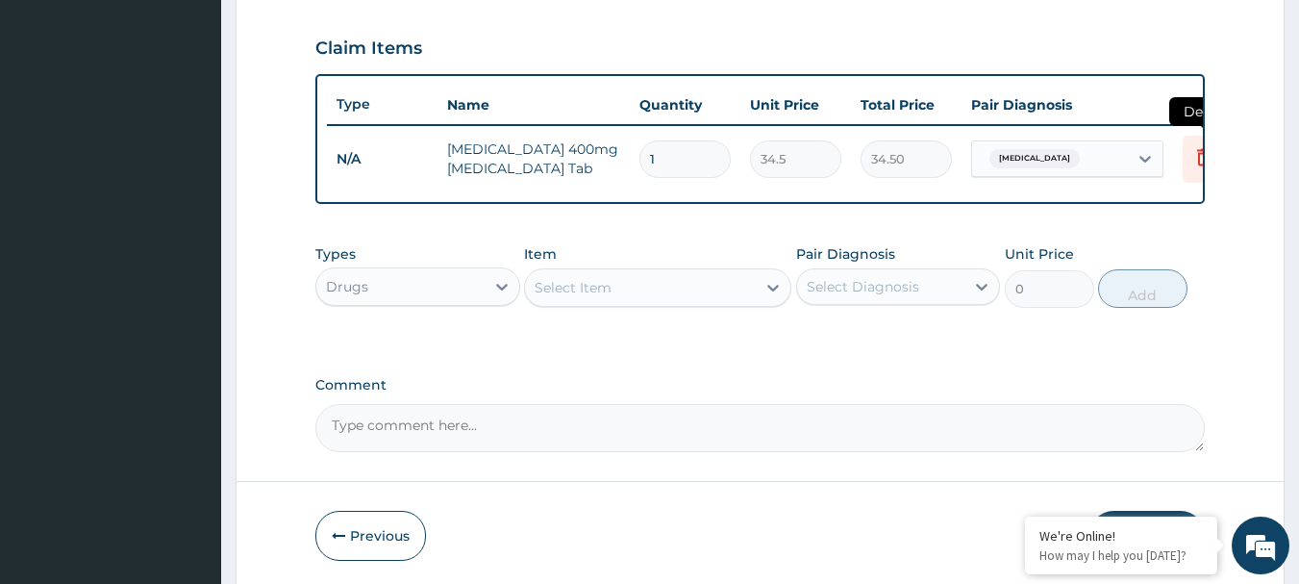
click at [1196, 155] on icon at bounding box center [1203, 156] width 23 height 23
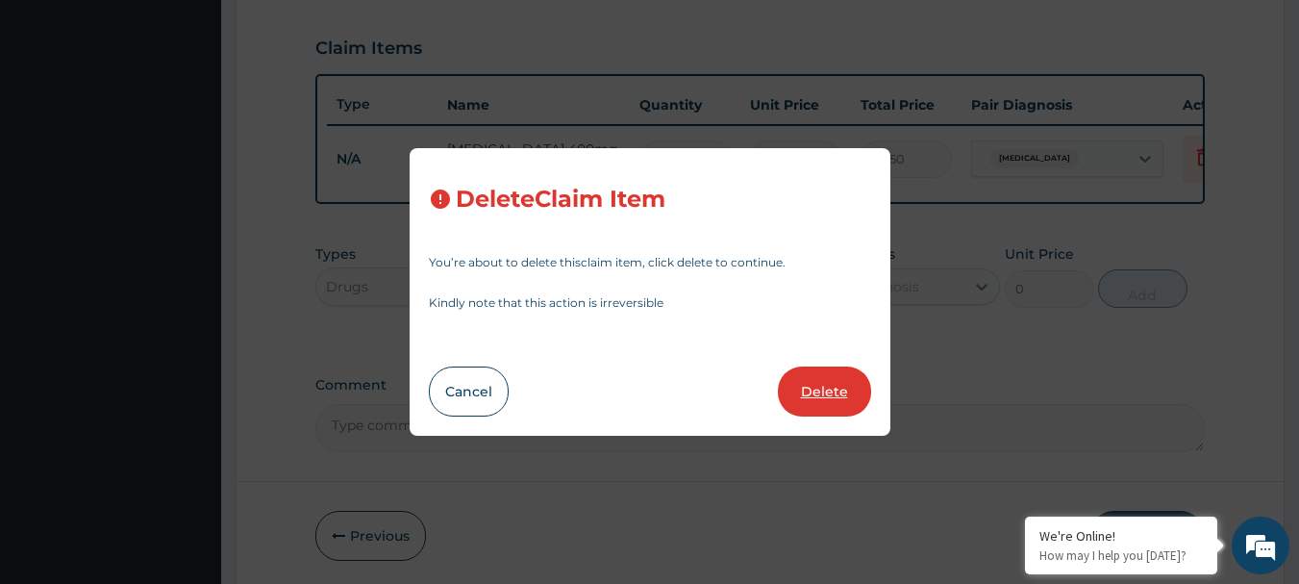
click at [831, 394] on button "Delete" at bounding box center [824, 391] width 93 height 50
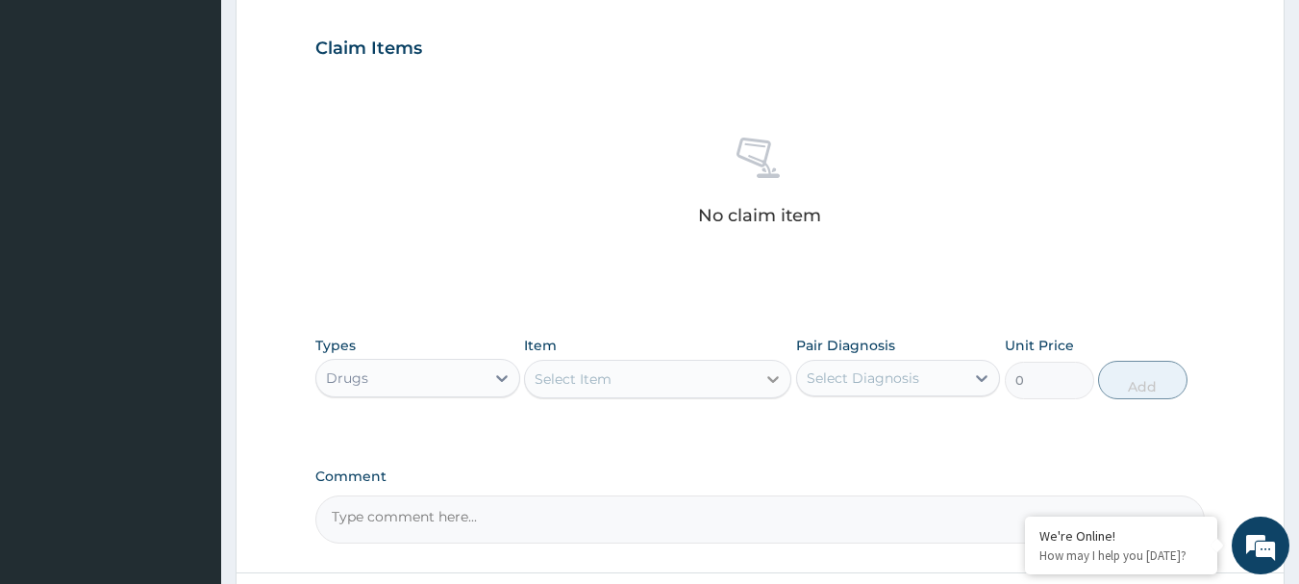
click at [772, 379] on icon at bounding box center [772, 378] width 19 height 19
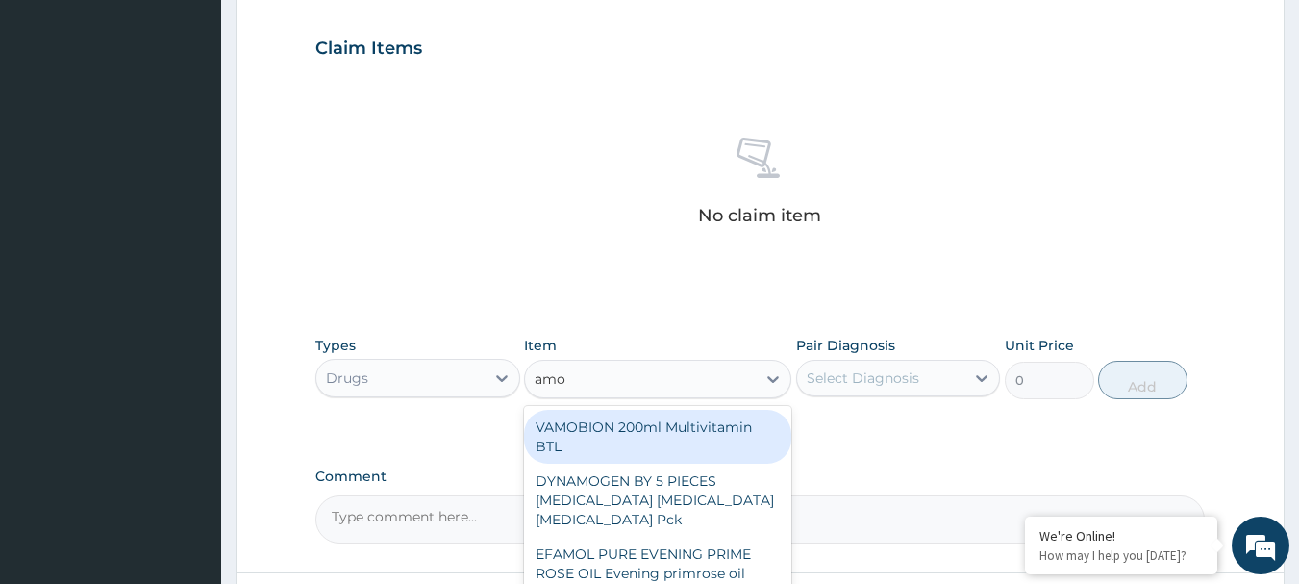
type input "amox"
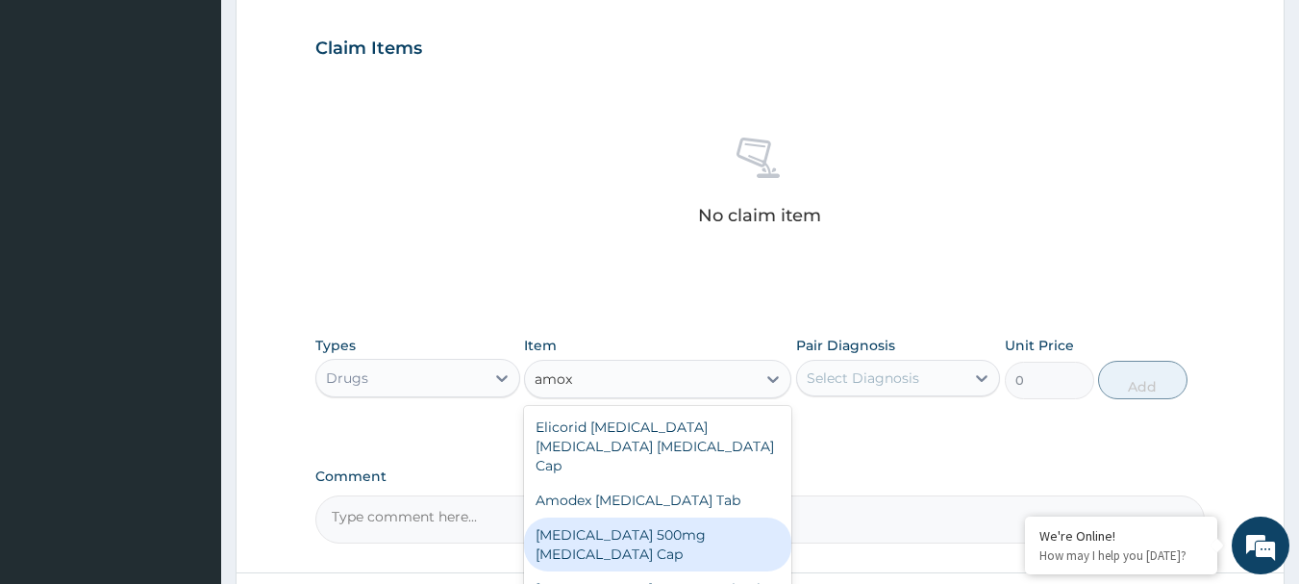
click at [594, 525] on div "AMOXICILLIN 500mg Amoxicillin Cap" at bounding box center [657, 544] width 267 height 54
type input "120.75"
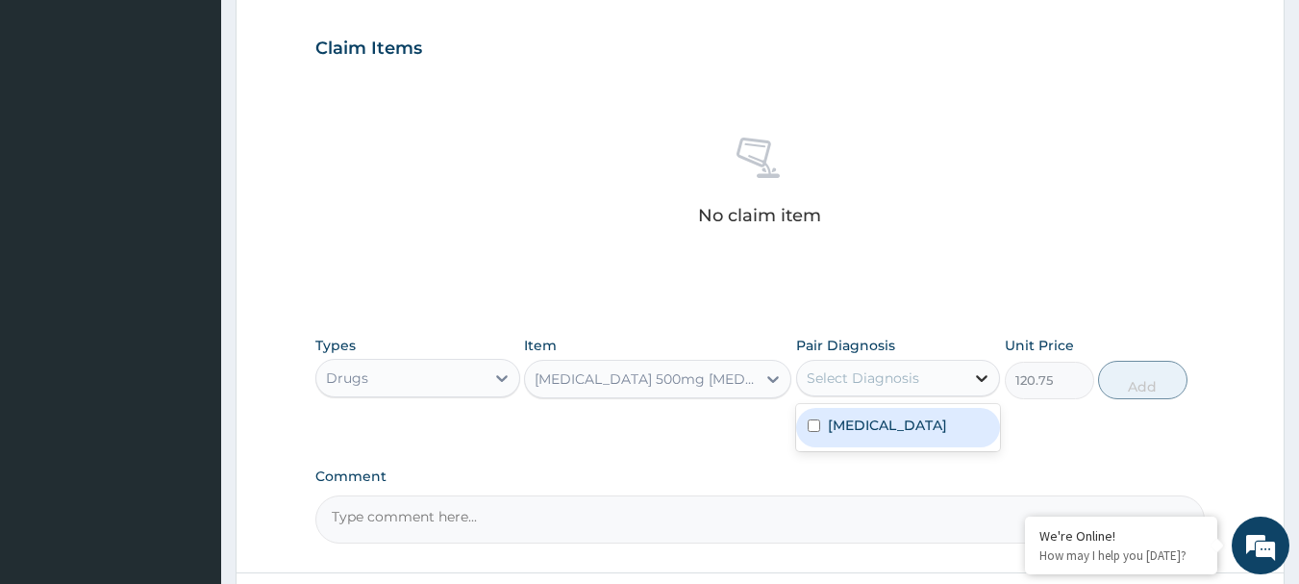
click at [977, 380] on icon at bounding box center [981, 377] width 19 height 19
click at [813, 432] on input "checkbox" at bounding box center [814, 425] width 13 height 13
checkbox input "true"
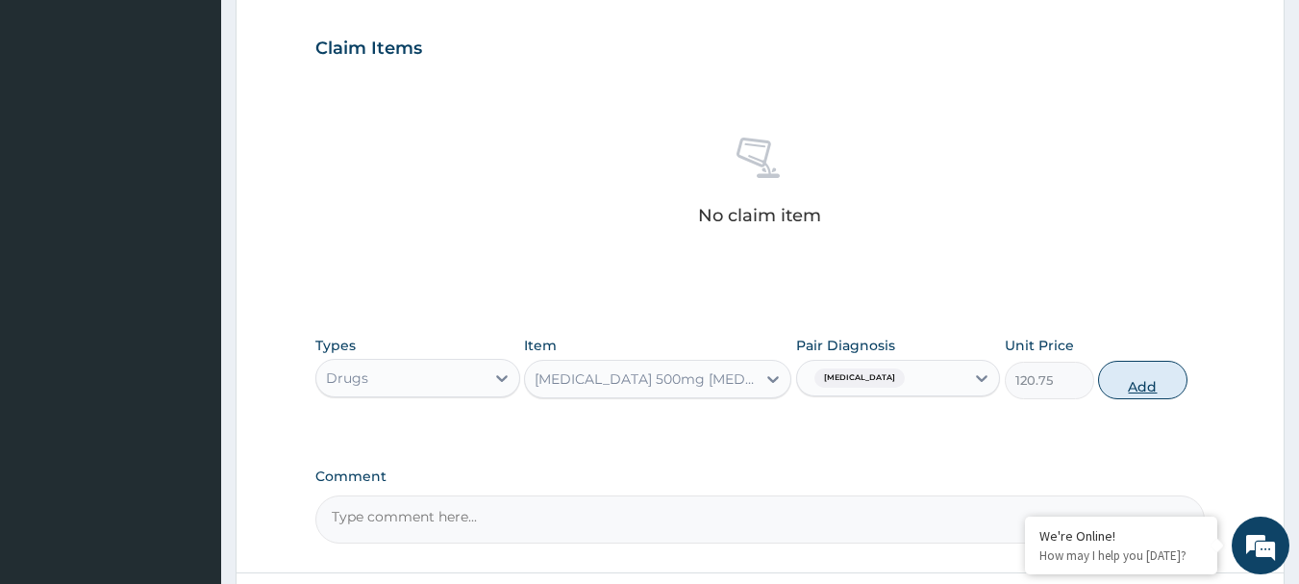
click at [1128, 383] on button "Add" at bounding box center [1142, 380] width 89 height 38
type input "0"
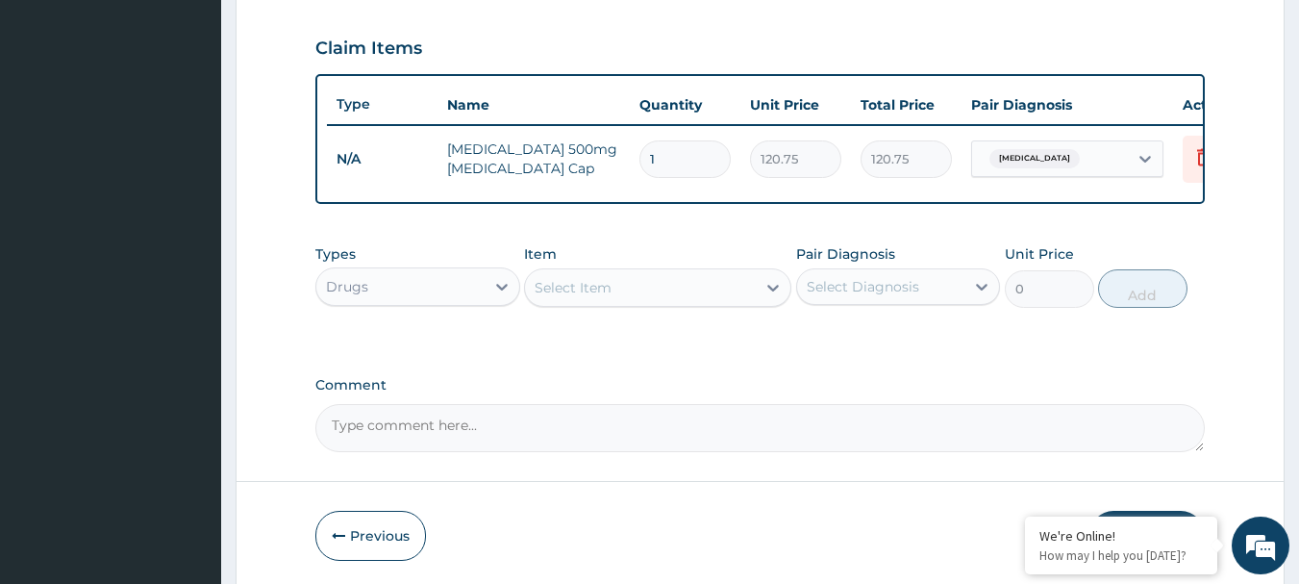
type input "15"
type input "1811.25"
type input "15"
click at [774, 296] on icon at bounding box center [772, 287] width 19 height 19
type input "lorat"
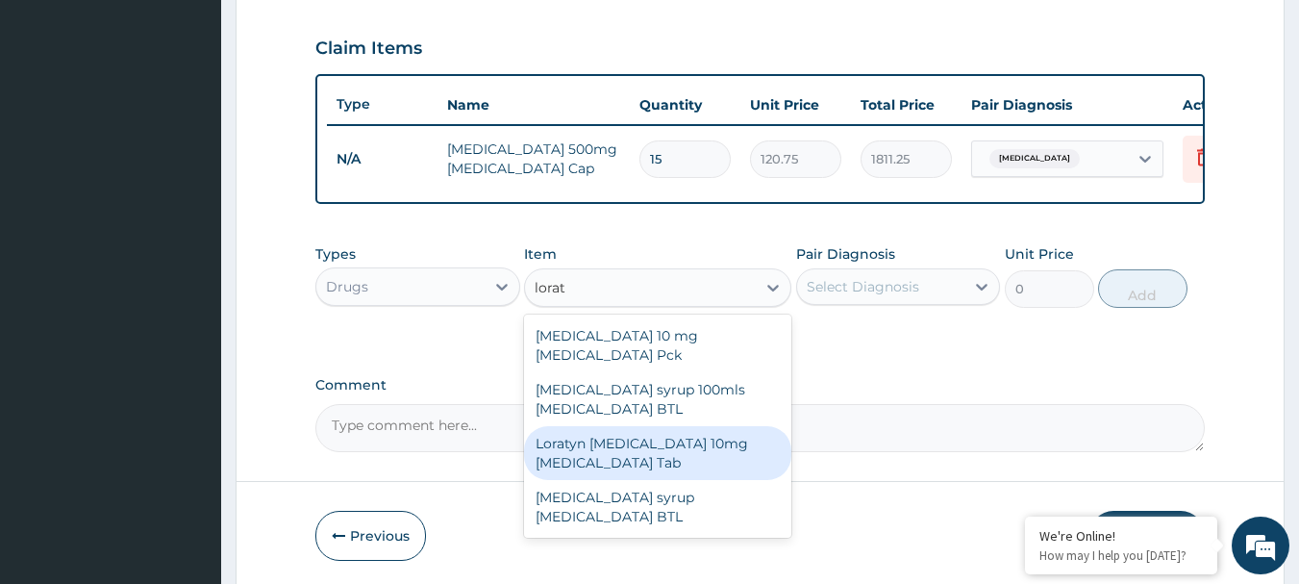
click at [695, 458] on div "Loratyn Loratadine 10mg Loratadine Tab" at bounding box center [657, 453] width 267 height 54
type input "77.625"
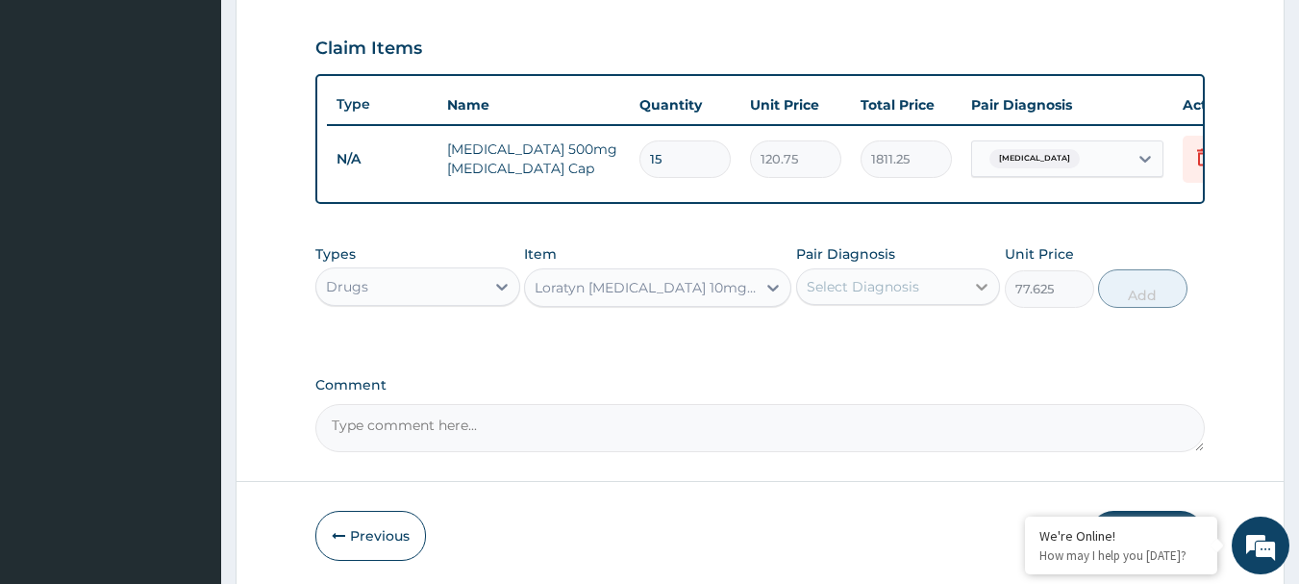
click at [982, 296] on icon at bounding box center [981, 286] width 19 height 19
click at [812, 340] on input "checkbox" at bounding box center [814, 334] width 13 height 13
checkbox input "true"
click at [1156, 300] on button "Add" at bounding box center [1142, 288] width 89 height 38
type input "0"
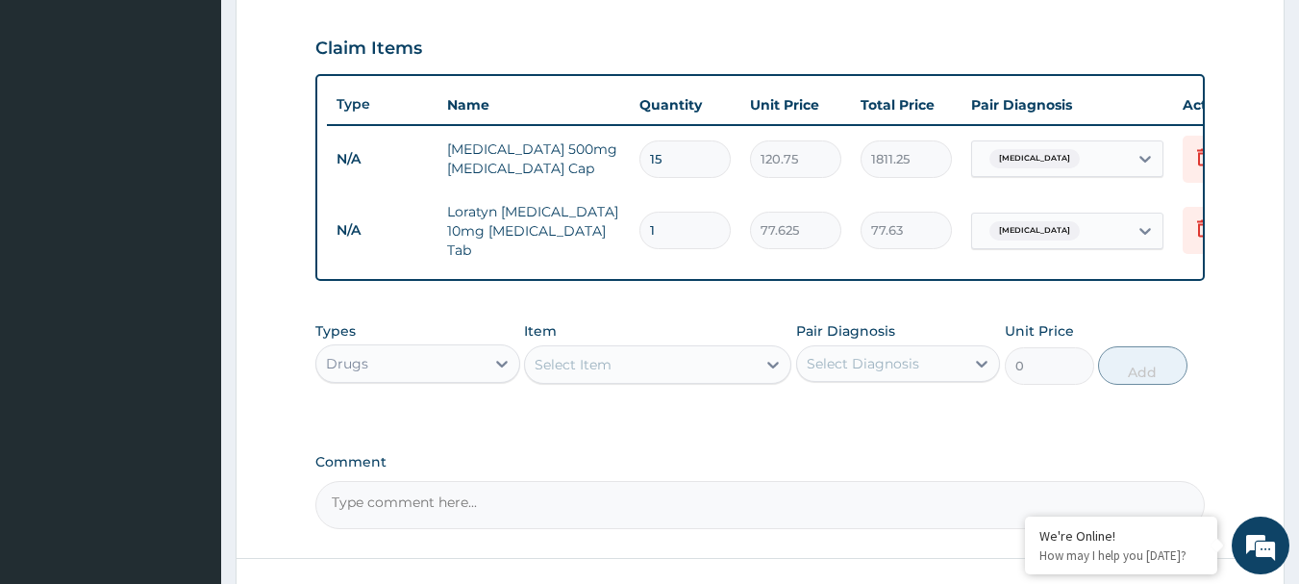
type input "15"
type input "1164.38"
type input "15"
click at [590, 352] on div "Select Item" at bounding box center [640, 364] width 231 height 31
type input "paracetamol"
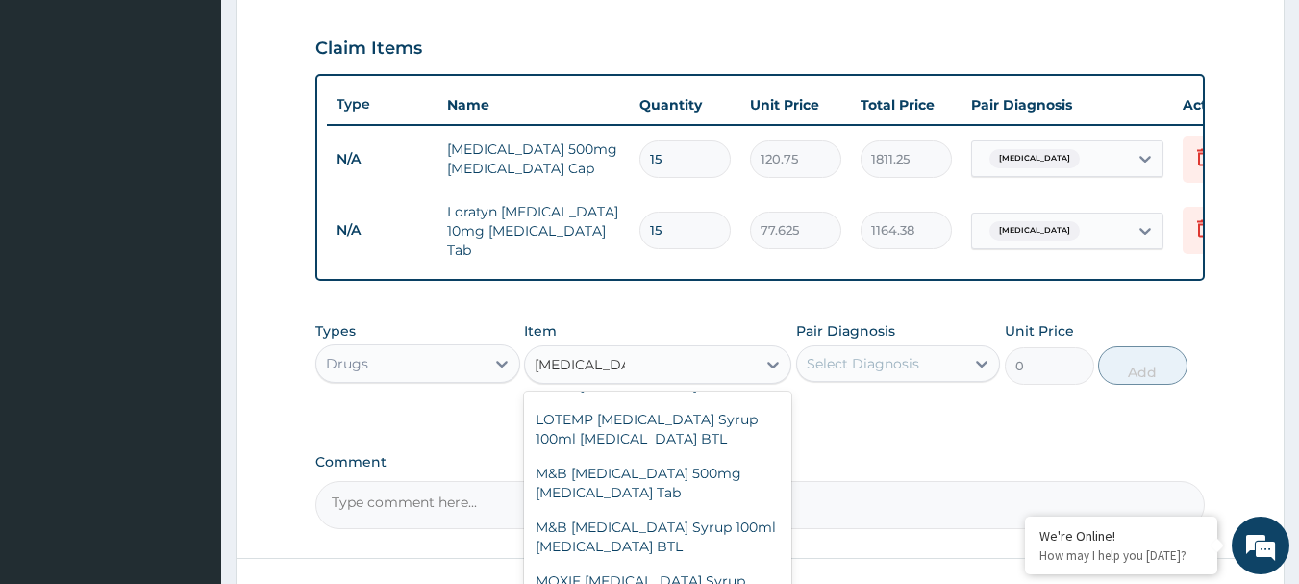
scroll to position [386, 0]
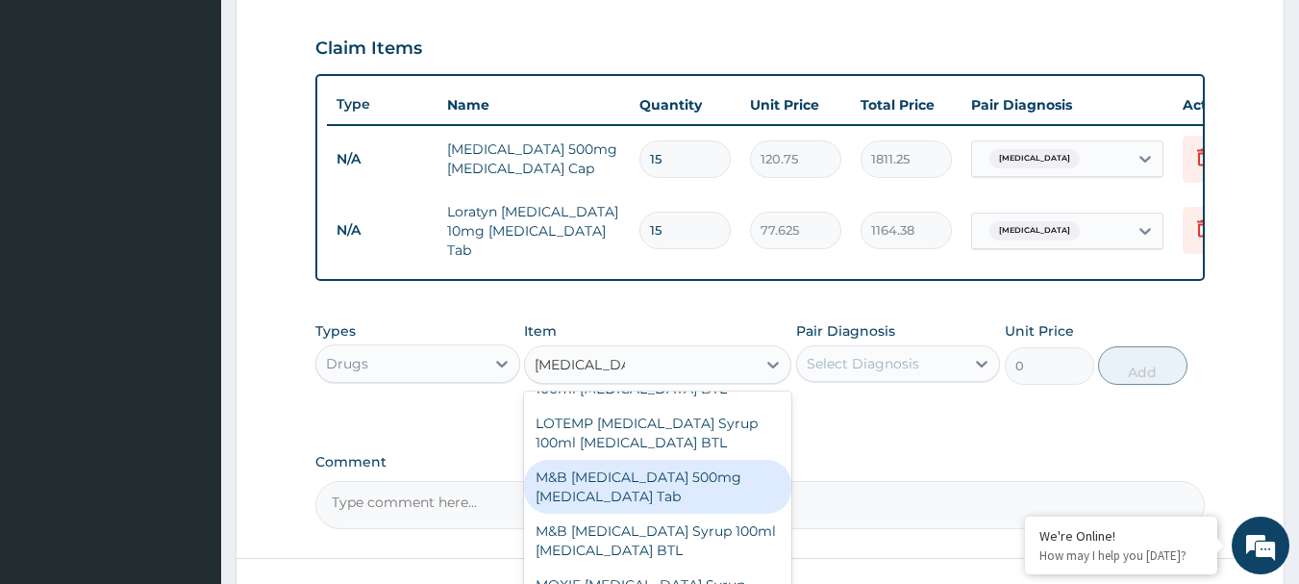
click at [599, 498] on div "M&B PARACETAMOL 500mg Acetaminophen Tab" at bounding box center [657, 487] width 267 height 54
type input "17.25"
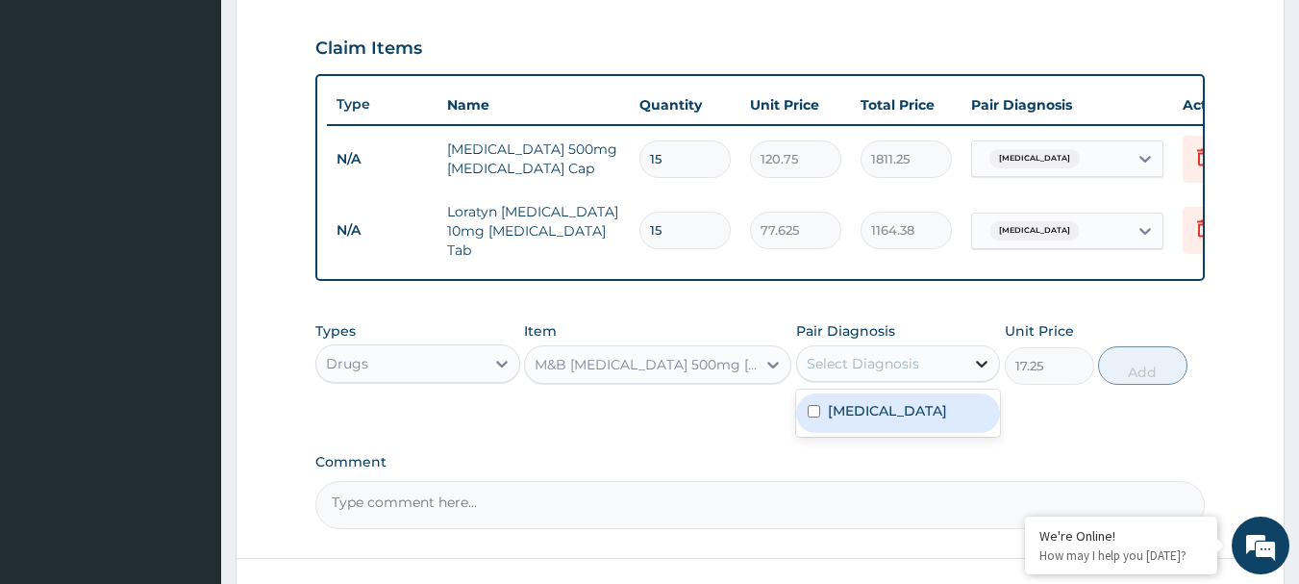
click at [990, 370] on icon at bounding box center [981, 363] width 19 height 19
click at [803, 428] on div "Respiratory tract infection" at bounding box center [898, 412] width 205 height 39
checkbox input "true"
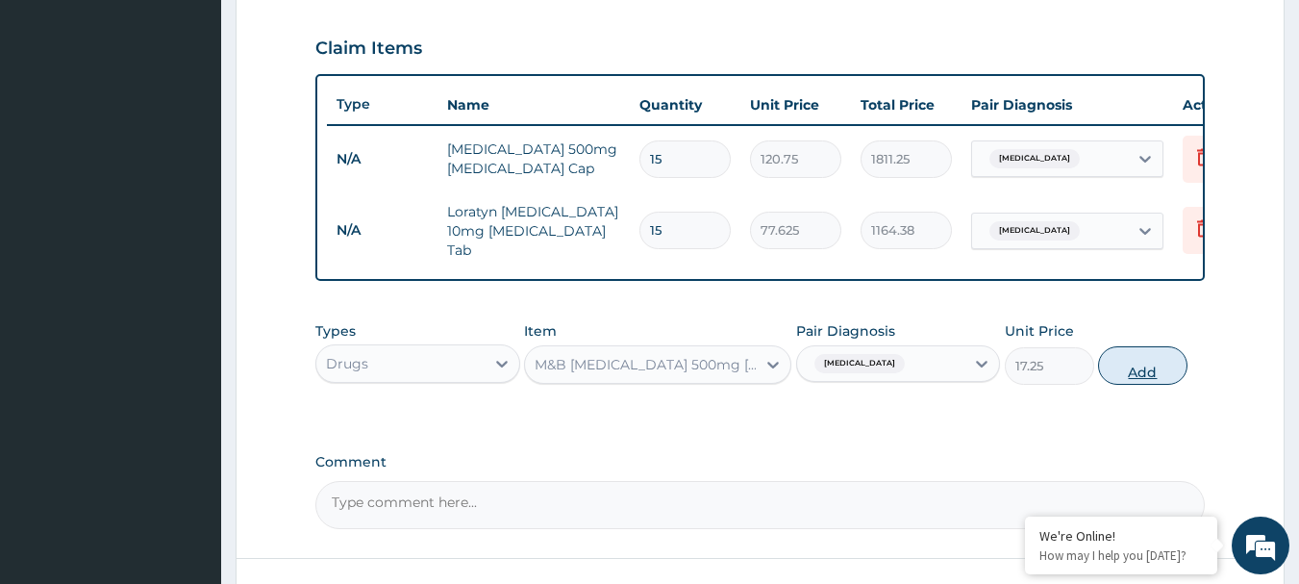
click at [1157, 368] on button "Add" at bounding box center [1142, 365] width 89 height 38
type input "0"
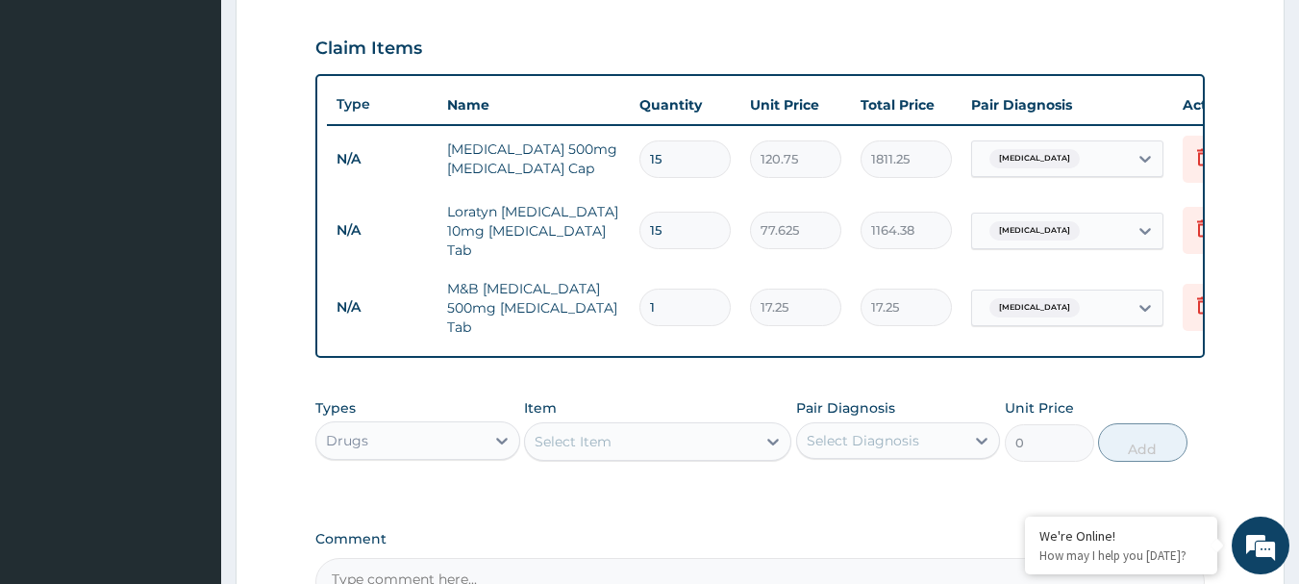
type input "18"
type input "310.50"
type input "18"
click at [671, 442] on div "Select Item" at bounding box center [640, 441] width 231 height 31
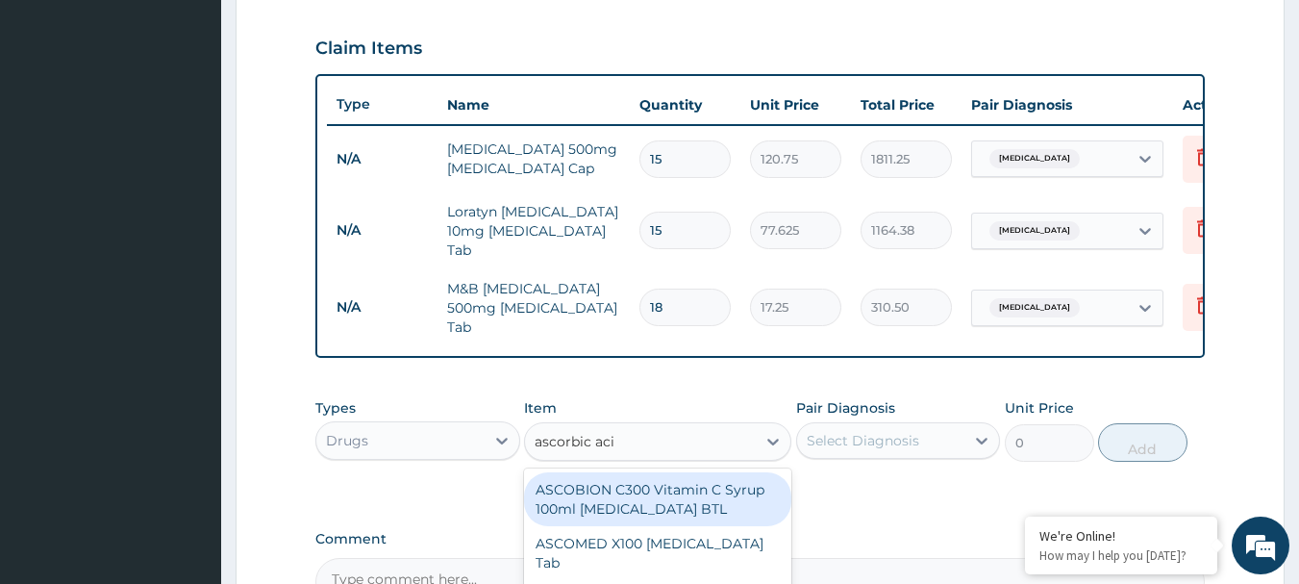
type input "ascorbic acid"
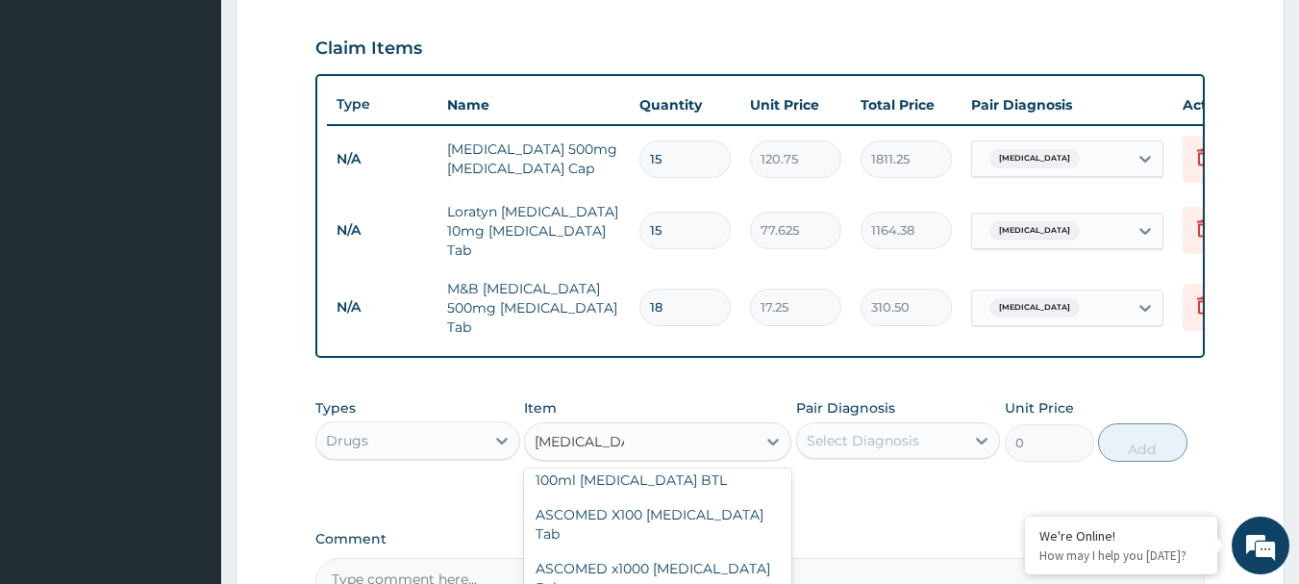
scroll to position [39, 0]
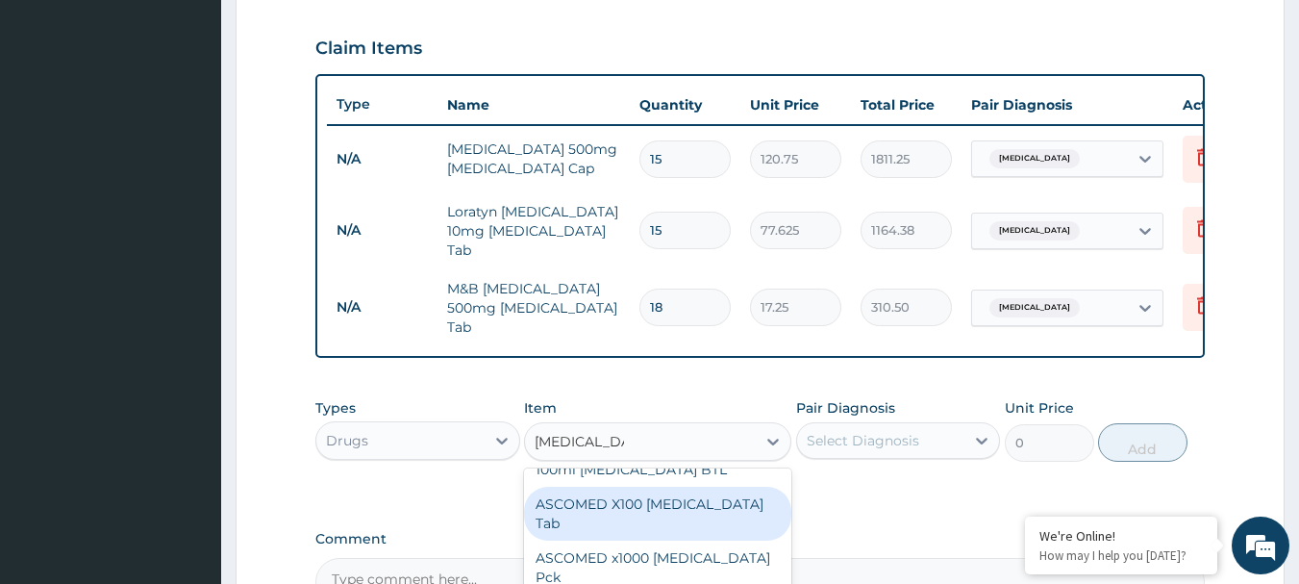
click at [709, 509] on div "ASCOMED X100 Ascorbic acid Tab" at bounding box center [657, 514] width 267 height 54
type input "586.5"
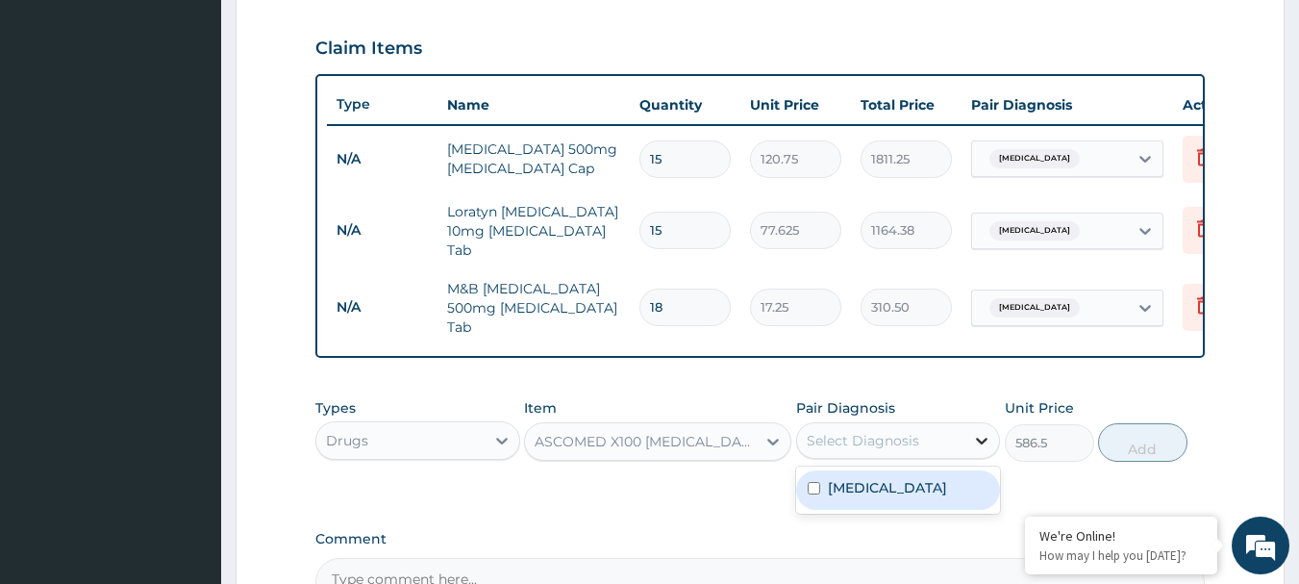
click at [981, 447] on icon at bounding box center [981, 440] width 19 height 19
click at [811, 494] on input "checkbox" at bounding box center [814, 488] width 13 height 13
checkbox input "true"
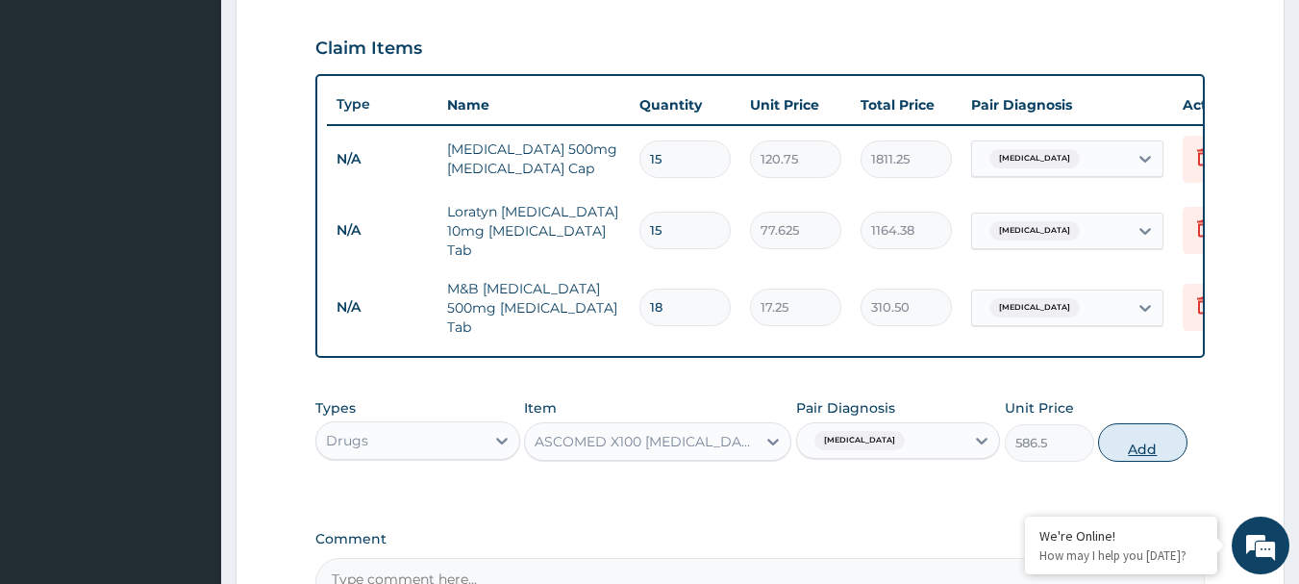
click at [1139, 447] on button "Add" at bounding box center [1142, 442] width 89 height 38
type input "0"
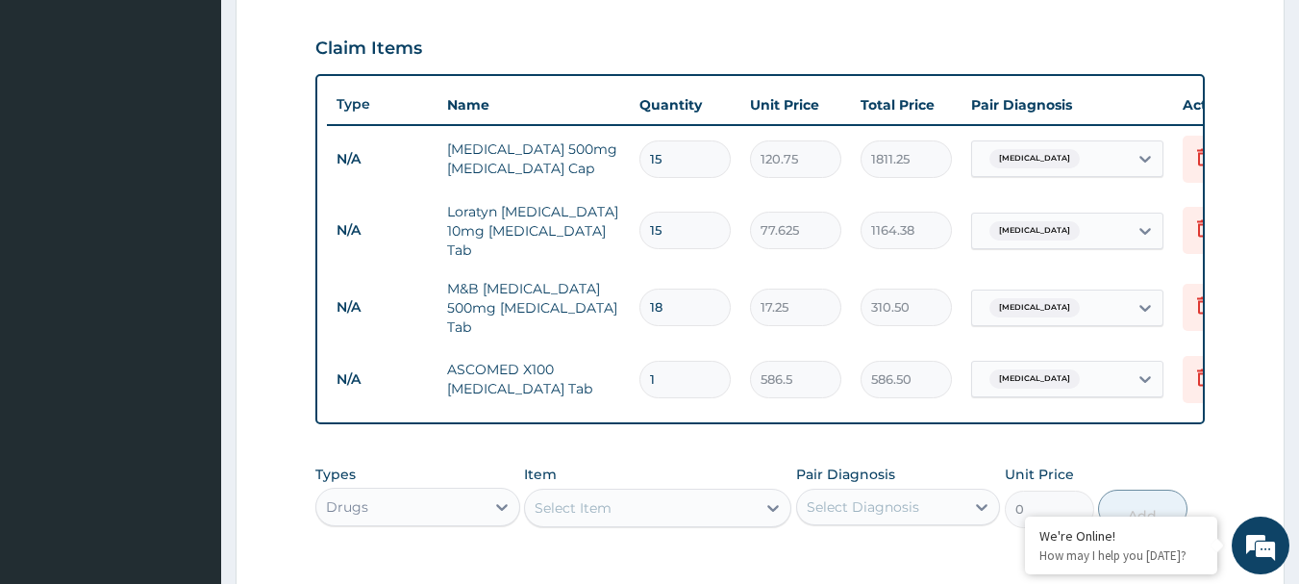
type input "10"
type input "5865.00"
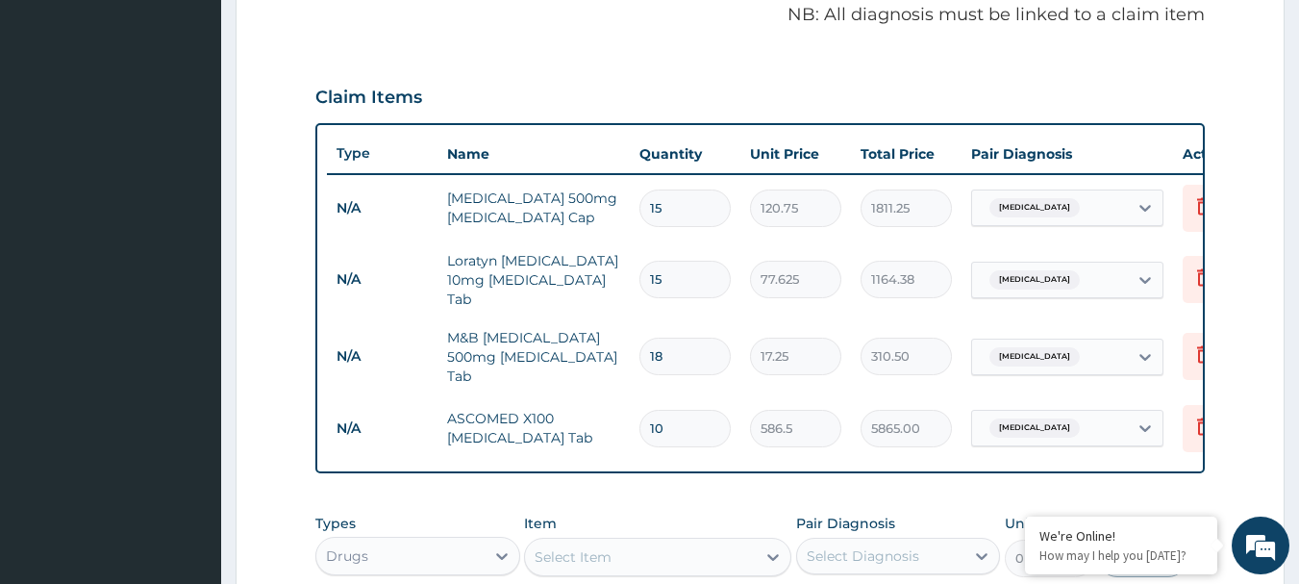
scroll to position [631, 0]
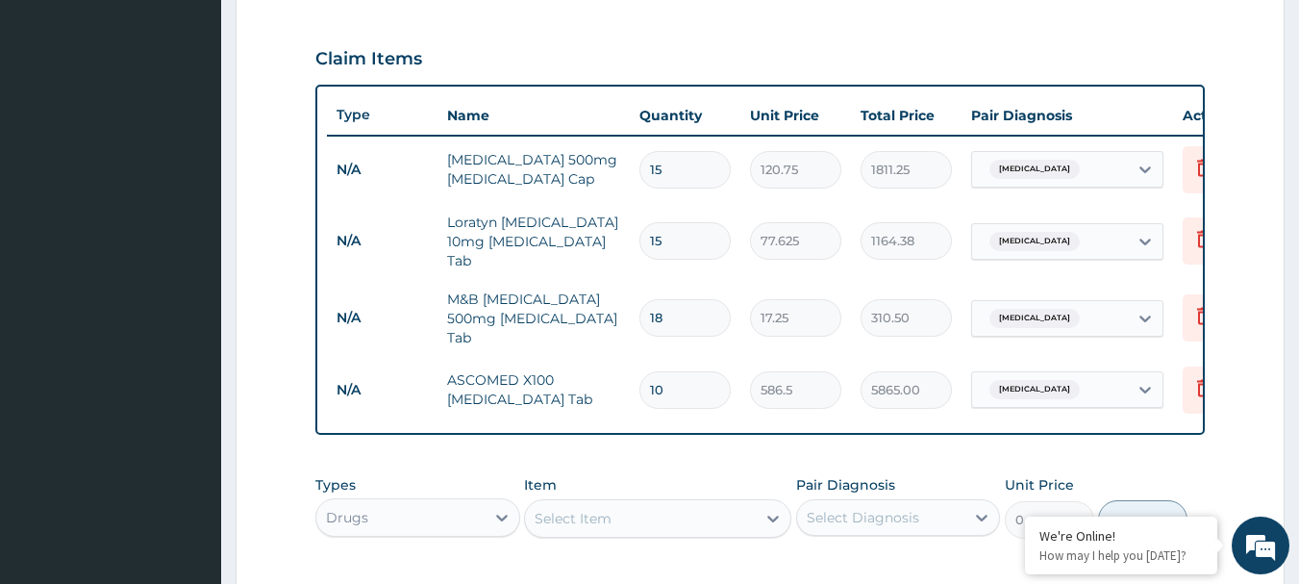
type input "10"
click at [658, 235] on input "15" at bounding box center [684, 241] width 91 height 38
type input "5"
type input "388.13"
type input "5"
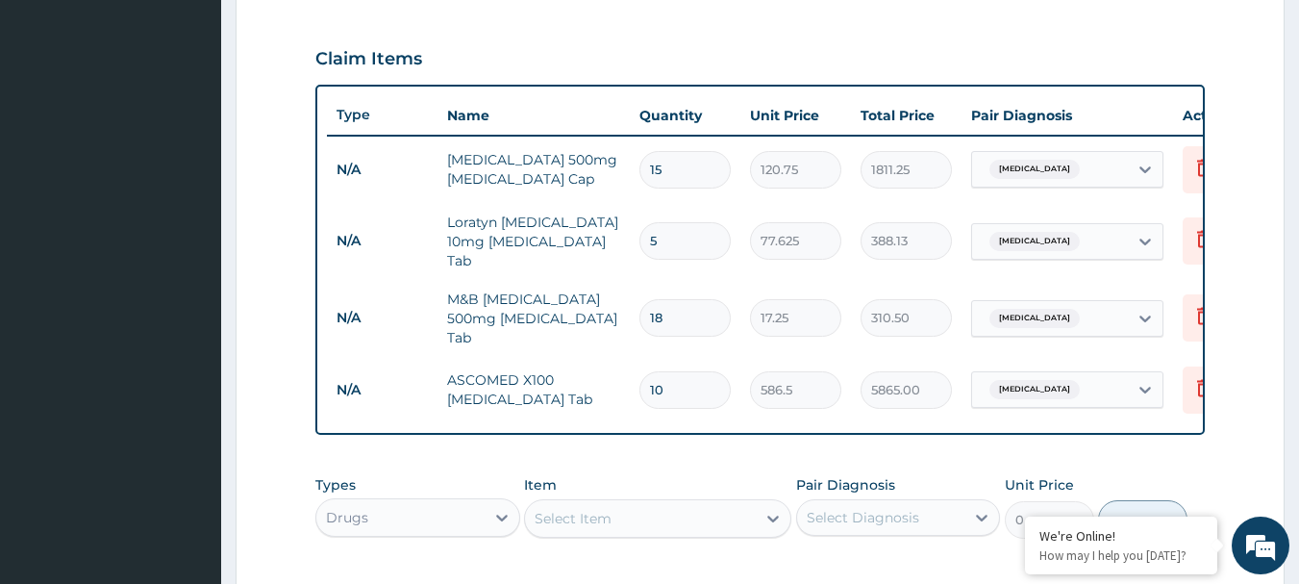
click at [672, 299] on input "18" at bounding box center [684, 318] width 91 height 38
click at [677, 379] on input "10" at bounding box center [684, 390] width 91 height 38
type input "1"
type input "586.50"
type input "15"
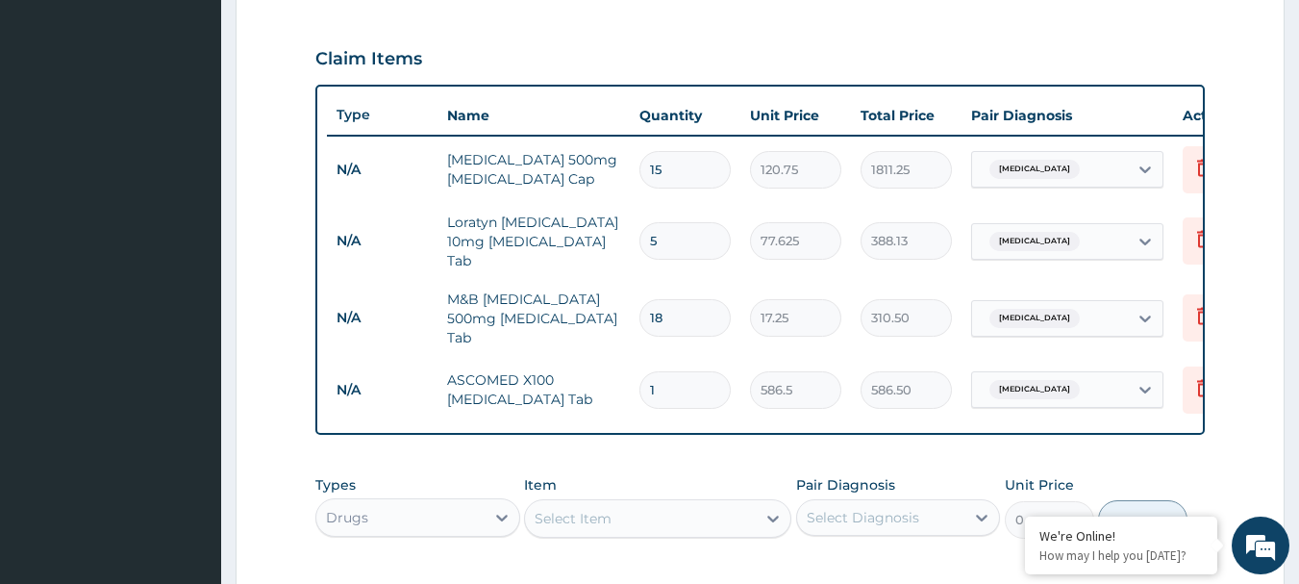
type input "8797.50"
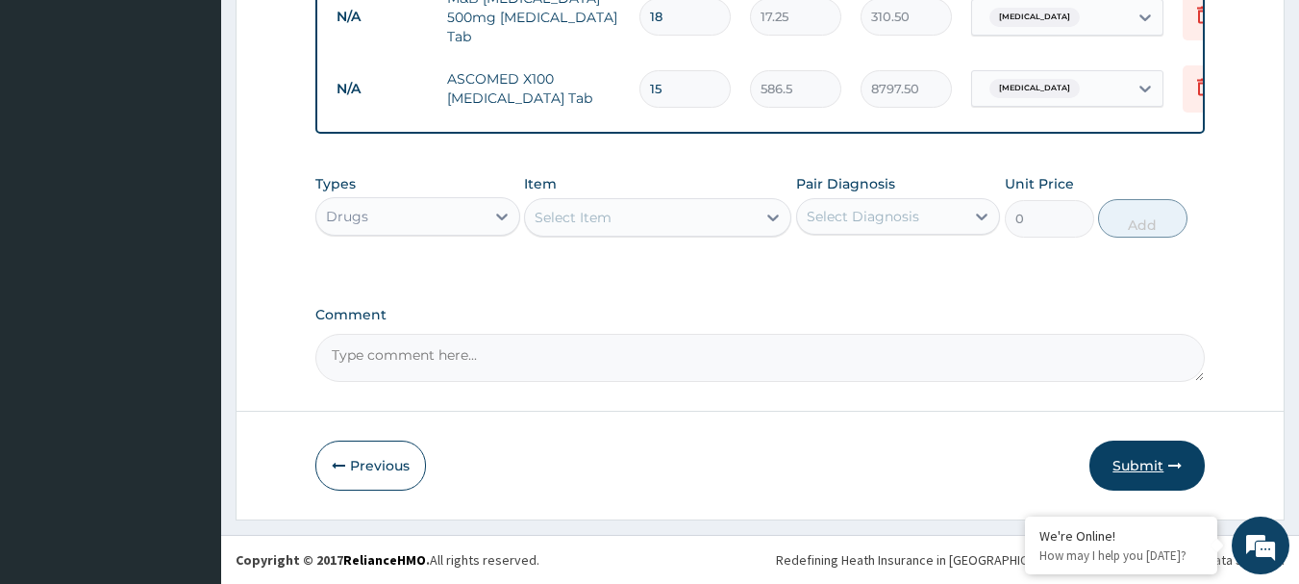
type input "15"
click at [1154, 455] on button "Submit" at bounding box center [1146, 465] width 115 height 50
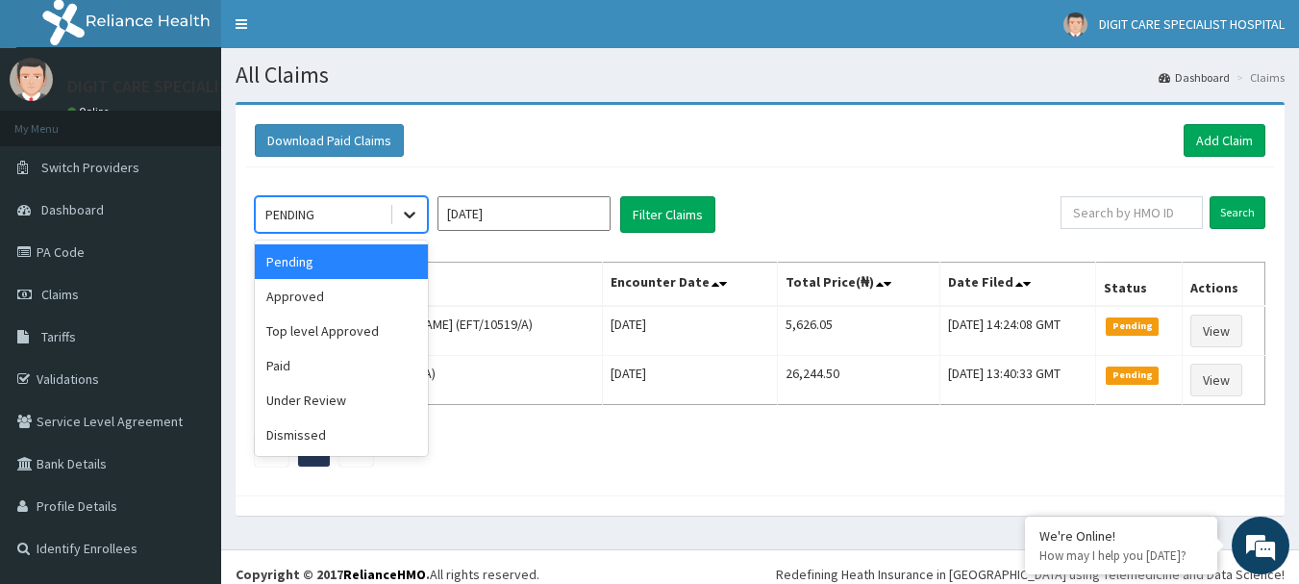
click at [413, 211] on icon at bounding box center [409, 214] width 19 height 19
click at [346, 289] on div "Approved" at bounding box center [341, 296] width 173 height 35
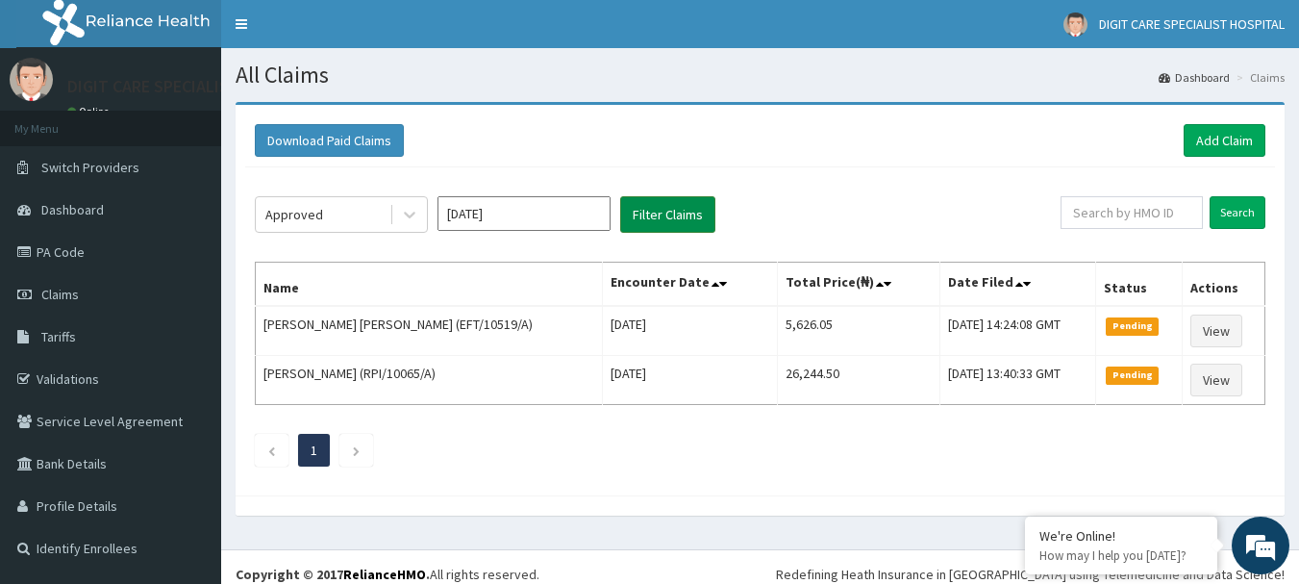
click at [651, 218] on button "Filter Claims" at bounding box center [667, 214] width 95 height 37
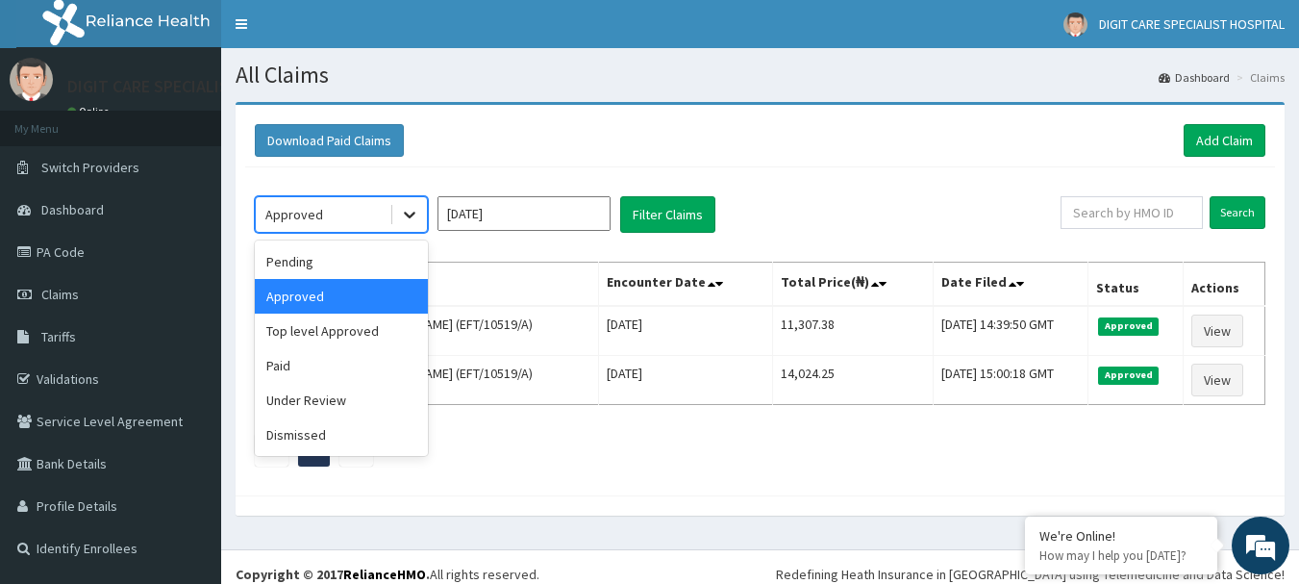
click at [413, 213] on icon at bounding box center [410, 216] width 12 height 7
click at [354, 259] on div "Pending" at bounding box center [341, 261] width 173 height 35
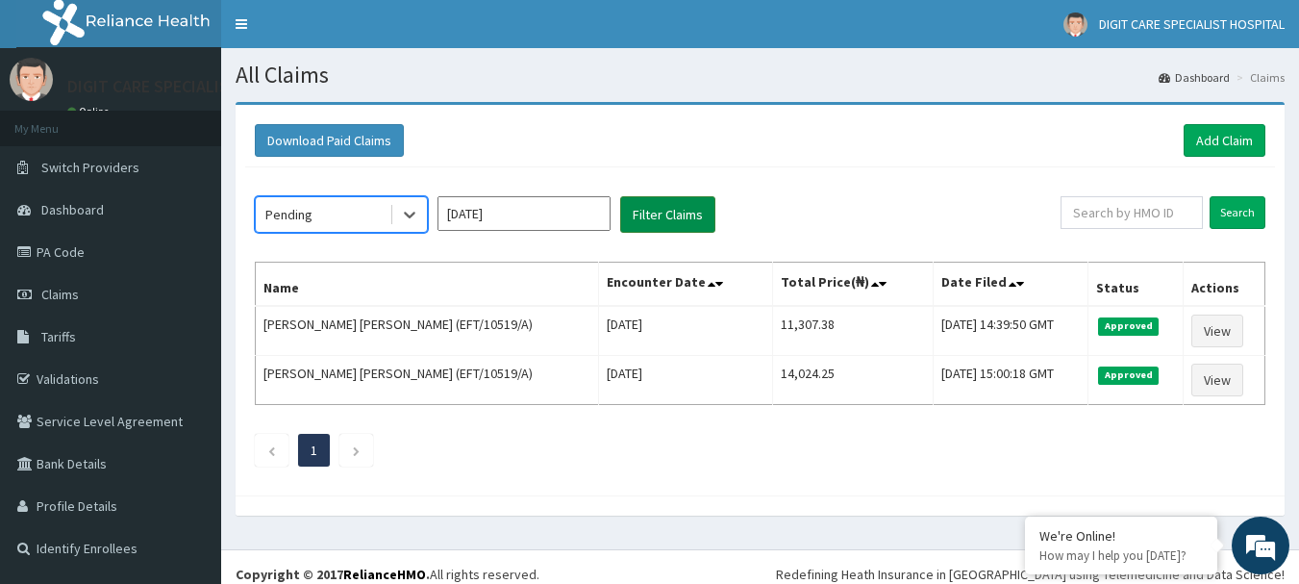
click at [658, 217] on button "Filter Claims" at bounding box center [667, 214] width 95 height 37
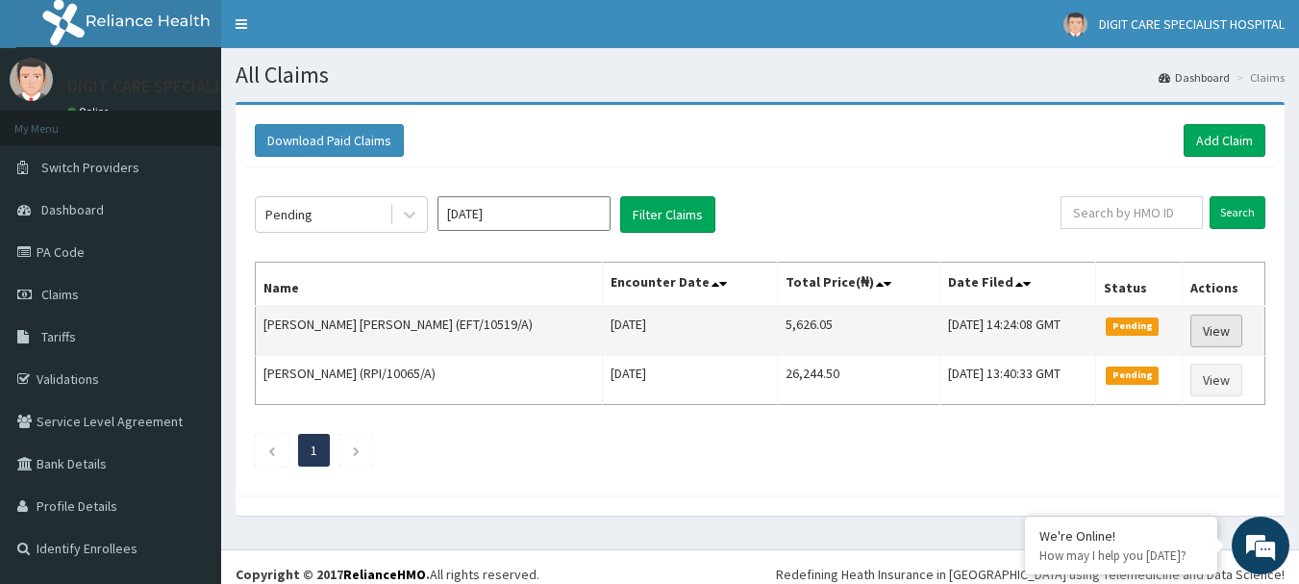
click at [1209, 325] on link "View" at bounding box center [1216, 330] width 52 height 33
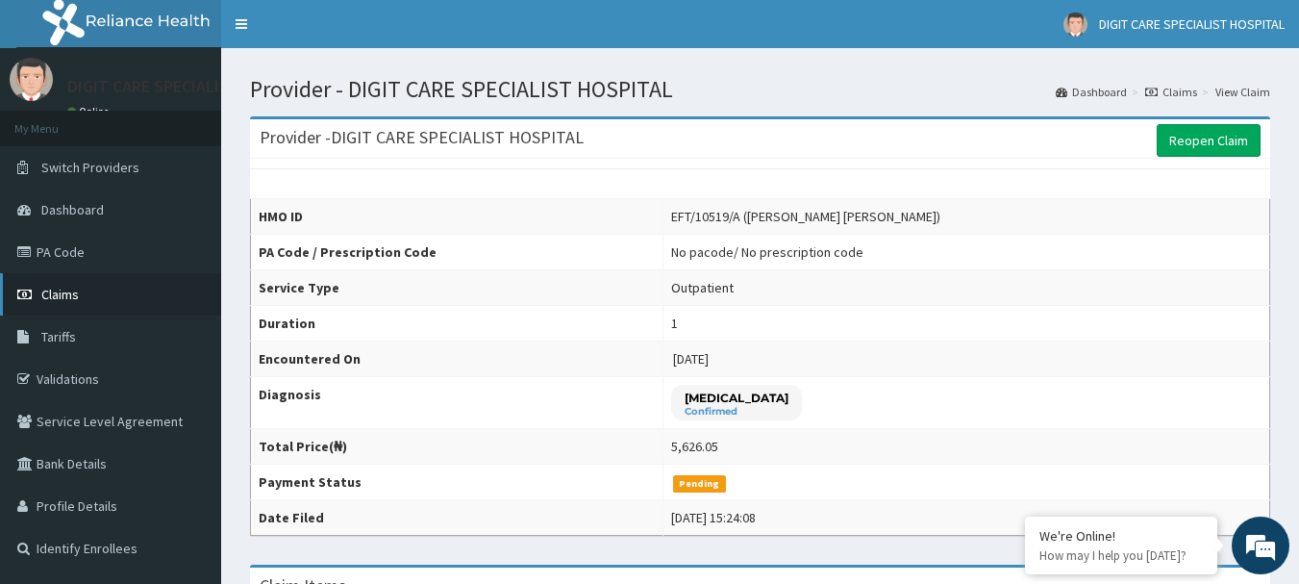
click at [69, 299] on span "Claims" at bounding box center [60, 294] width 38 height 17
